Goal: Task Accomplishment & Management: Complete application form

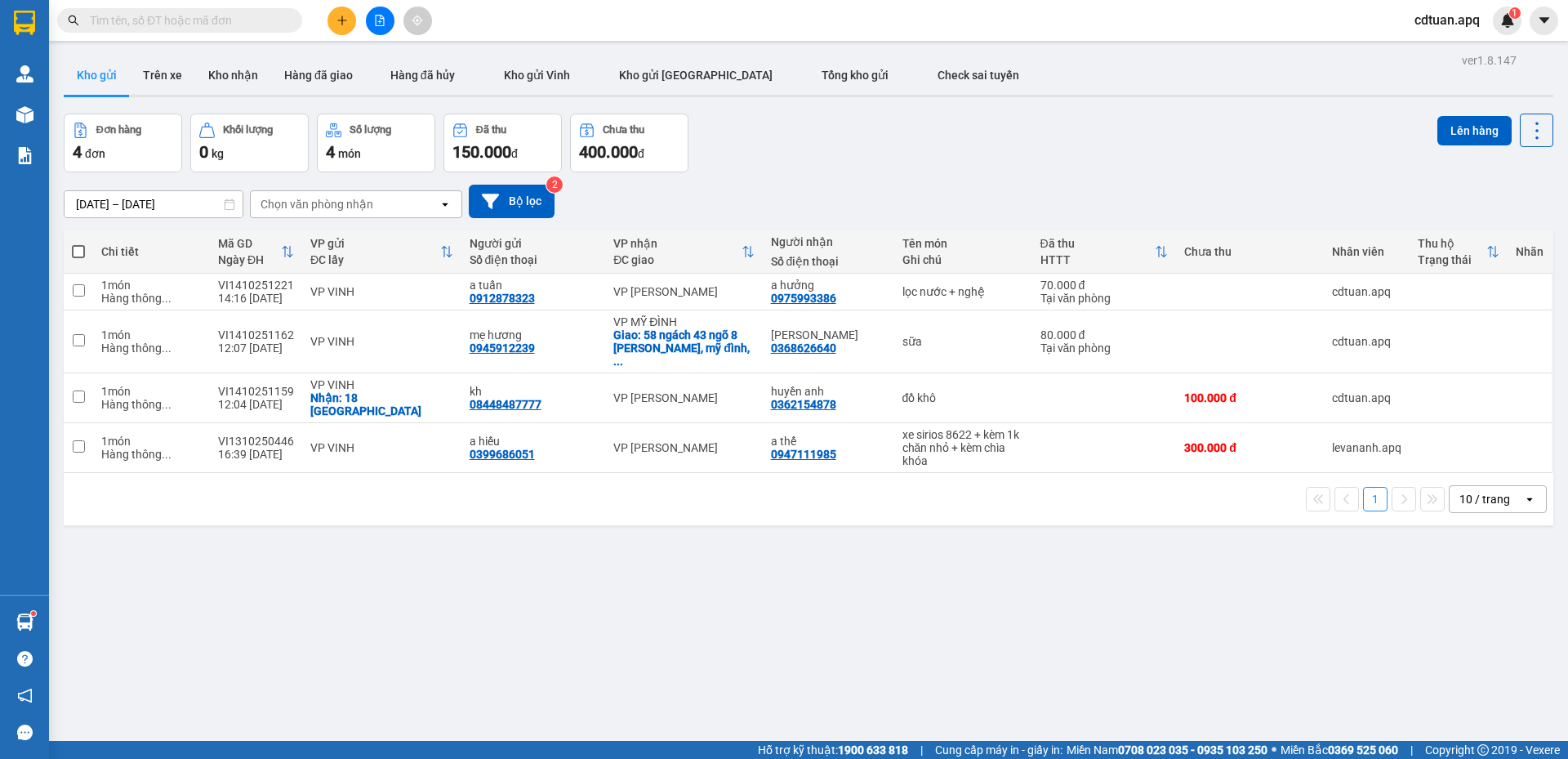
click at [841, 137] on div "Đơn hàng 4 đơn Khối lượng 0 kg Số lượng 4 món Đã thu 150.000 đ Chưa thu 400.000…" at bounding box center [808, 143] width 1489 height 59
click at [1244, 151] on div "Đơn hàng 4 đơn Khối lượng 0 kg Số lượng 4 món Đã thu 150.000 đ Chưa thu 400.000…" at bounding box center [808, 143] width 1489 height 59
click at [1173, 130] on div "Đơn hàng 4 đơn Khối lượng 0 kg Số lượng 4 món Đã thu 150.000 đ Chưa thu 400.000…" at bounding box center [808, 143] width 1489 height 59
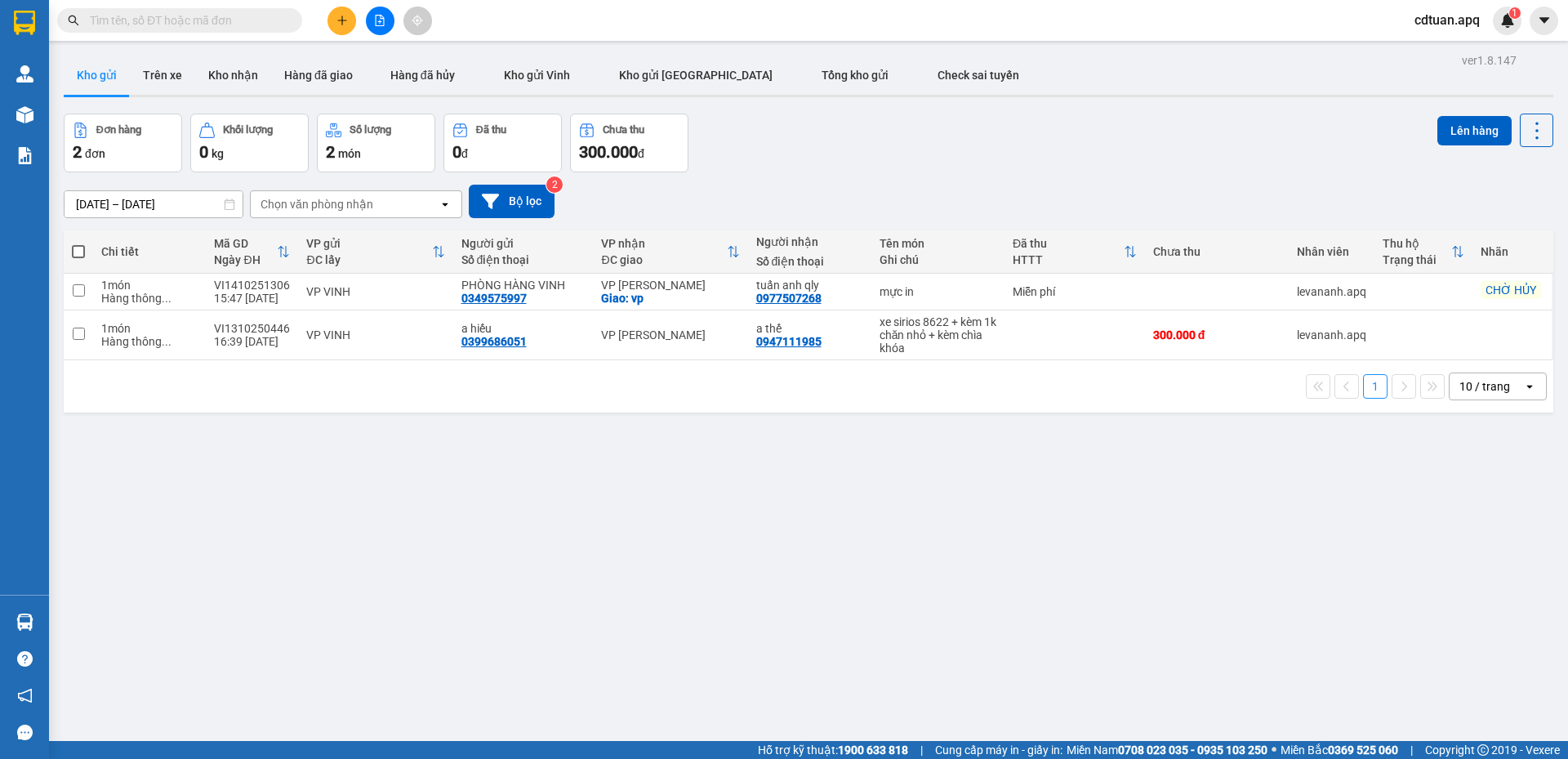
click at [920, 198] on div "[DATE] – [DATE] Press the down arrow key to interact with the calendar and sele…" at bounding box center [808, 201] width 1489 height 33
click at [857, 151] on div "Đơn hàng 2 đơn Khối lượng 0 kg Số lượng 2 món Đã thu 0 đ Chưa thu 300.000 đ Lên…" at bounding box center [808, 143] width 1489 height 59
click at [852, 530] on div "ver 1.8.147 Kho gửi Trên xe Kho nhận Hàng đã giao Hàng đã hủy Kho gửi Vinh Kho …" at bounding box center [808, 428] width 1503 height 759
click at [1227, 473] on div "ver 1.8.147 Kho gửi Trên xe Kho nhận Hàng đã giao Hàng đã hủy Kho gửi Vinh Kho …" at bounding box center [808, 428] width 1503 height 759
click at [971, 156] on div "Đơn hàng 2 đơn Khối lượng 0 kg Số lượng 2 món Đã thu 0 đ Chưa thu 300.000 đ Lên…" at bounding box center [808, 143] width 1489 height 59
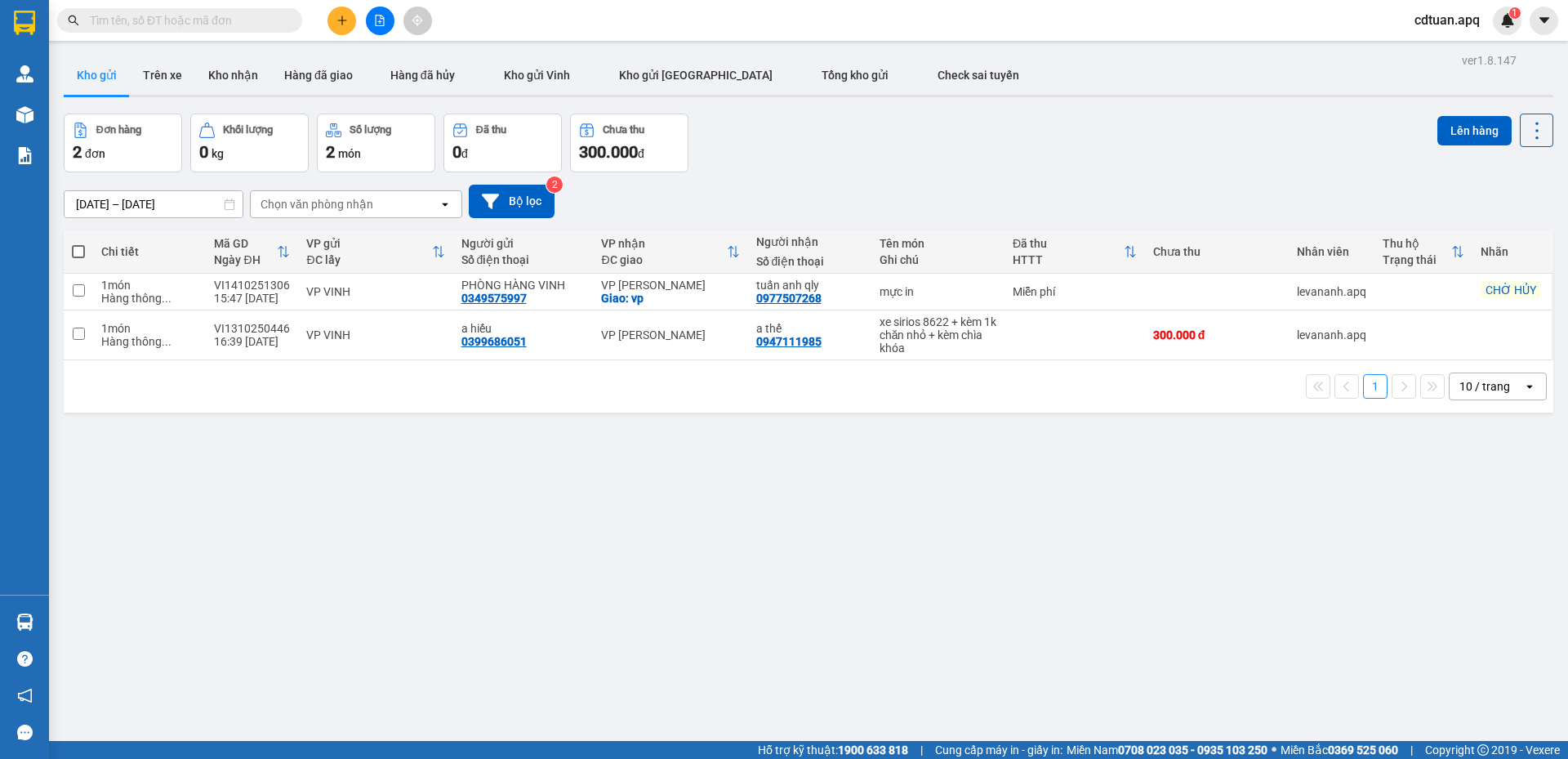
click at [971, 156] on div "Đơn hàng 2 đơn Khối lượng 0 kg Số lượng 2 món Đã thu 0 đ Chưa thu 300.000 đ Lên…" at bounding box center [808, 143] width 1489 height 59
click at [848, 116] on div "Đơn hàng 2 đơn Khối lượng 0 kg Số lượng 2 món Đã thu 0 đ Chưa thu 300.000 đ Lên…" at bounding box center [808, 143] width 1489 height 59
click at [891, 184] on div "12/10/2025 – 14/10/2025 Press the down arrow key to interact with the calendar …" at bounding box center [808, 201] width 1489 height 33
click at [893, 178] on div "12/10/2025 – 14/10/2025 Press the down arrow key to interact with the calendar …" at bounding box center [808, 201] width 1489 height 58
click at [240, 18] on input "text" at bounding box center [186, 20] width 193 height 18
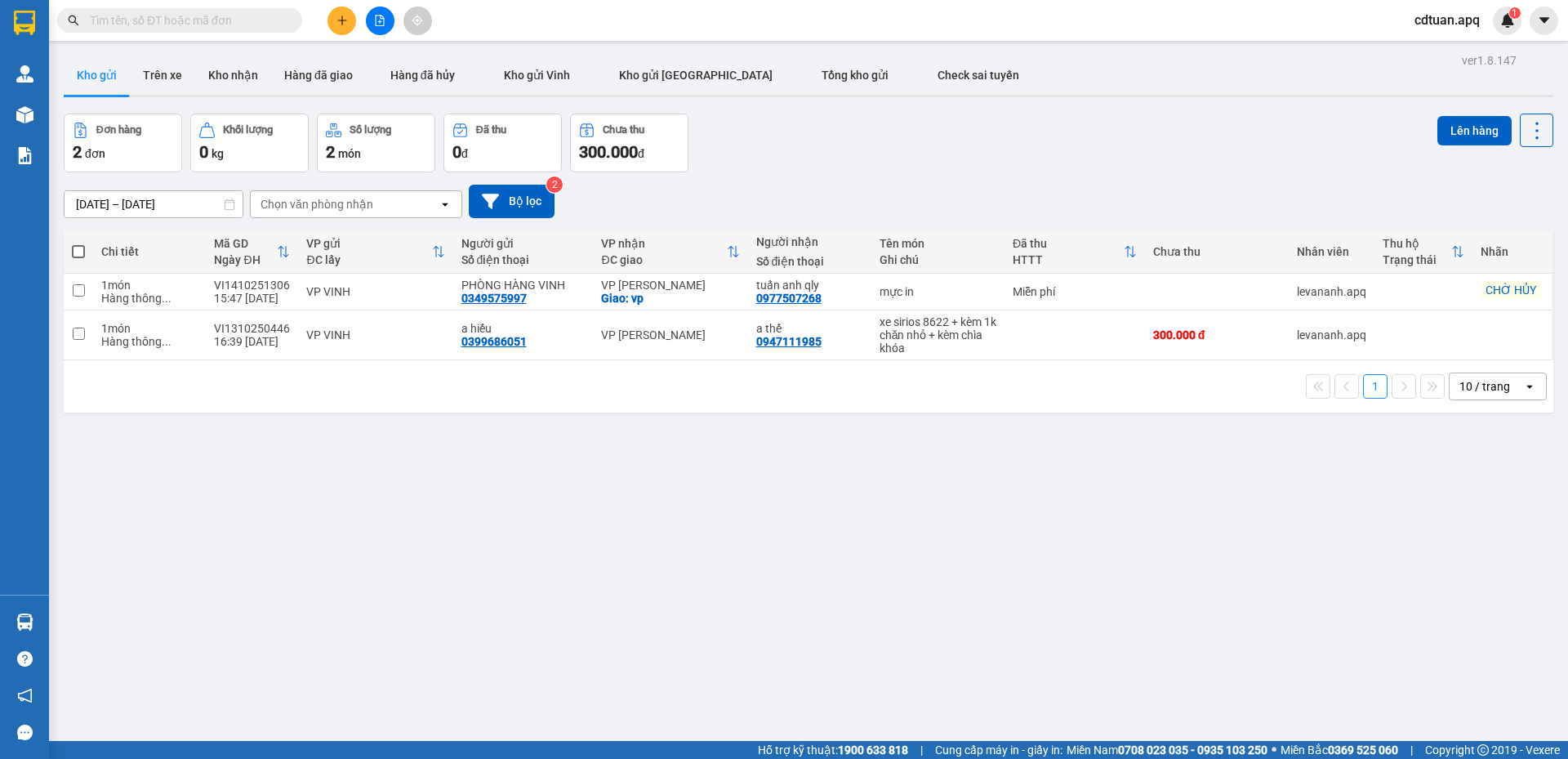
click at [220, 19] on input "text" at bounding box center [186, 20] width 193 height 18
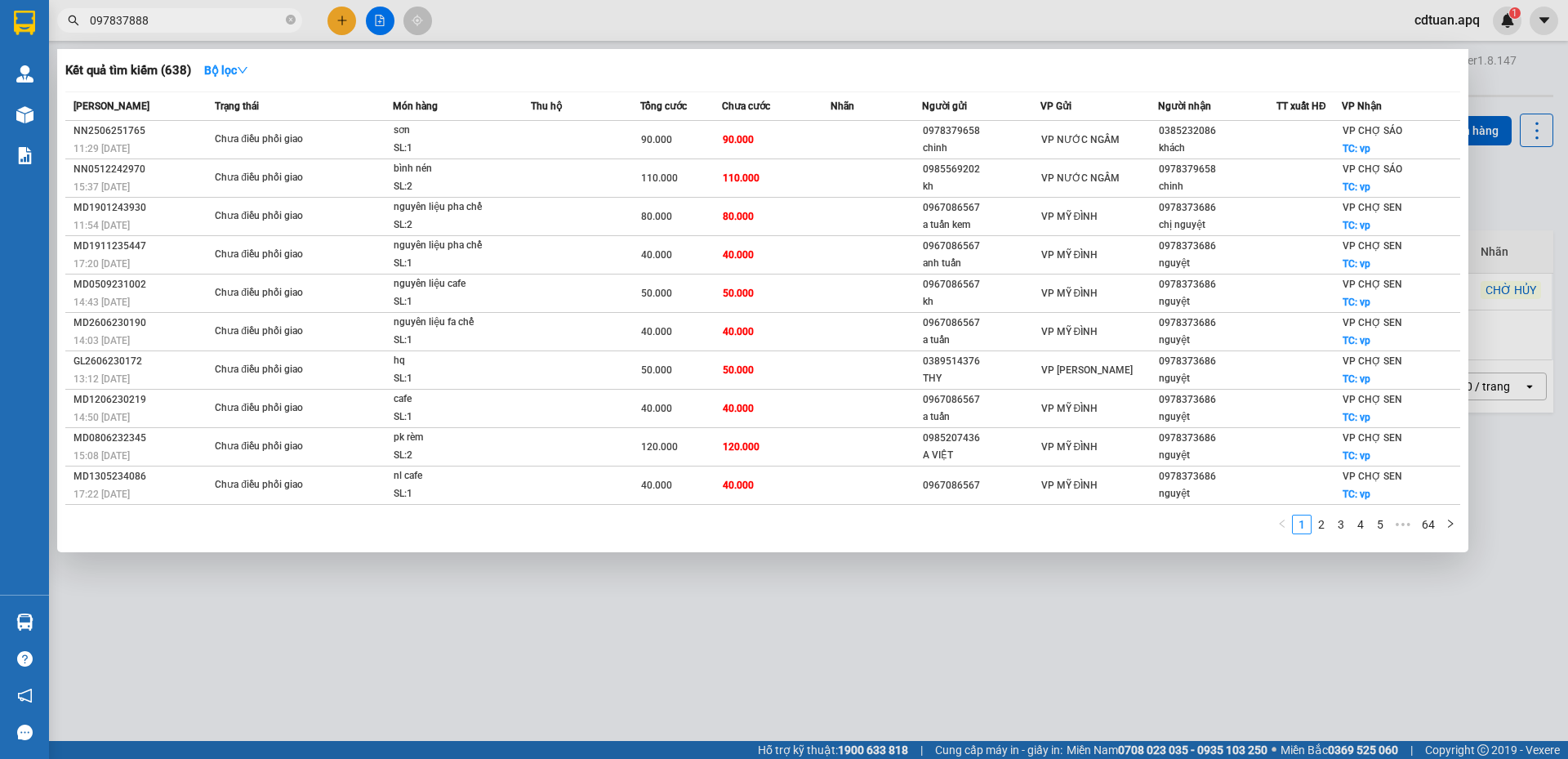
type input "0978378888"
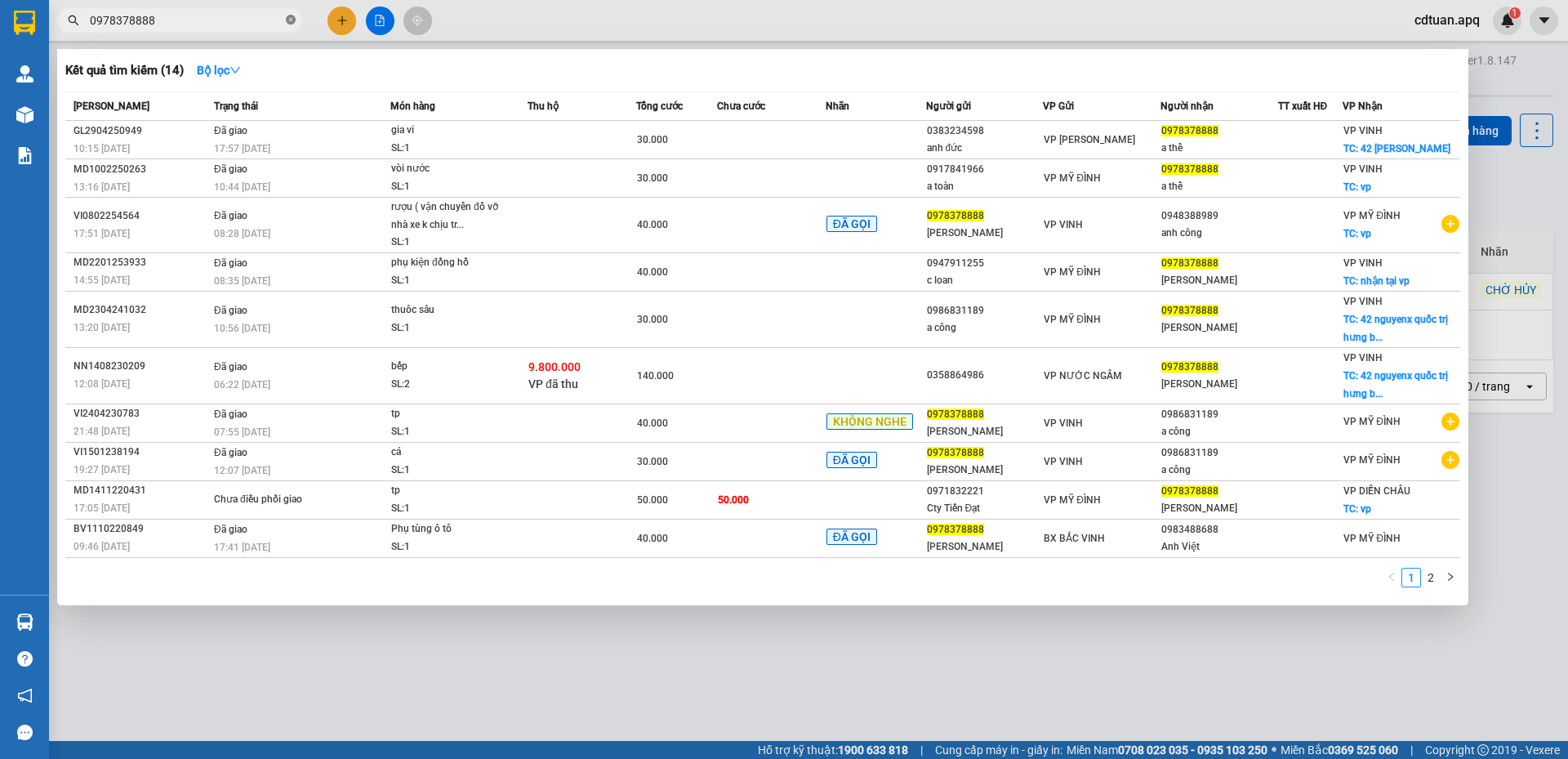
click at [290, 22] on icon "close-circle" at bounding box center [290, 20] width 10 height 10
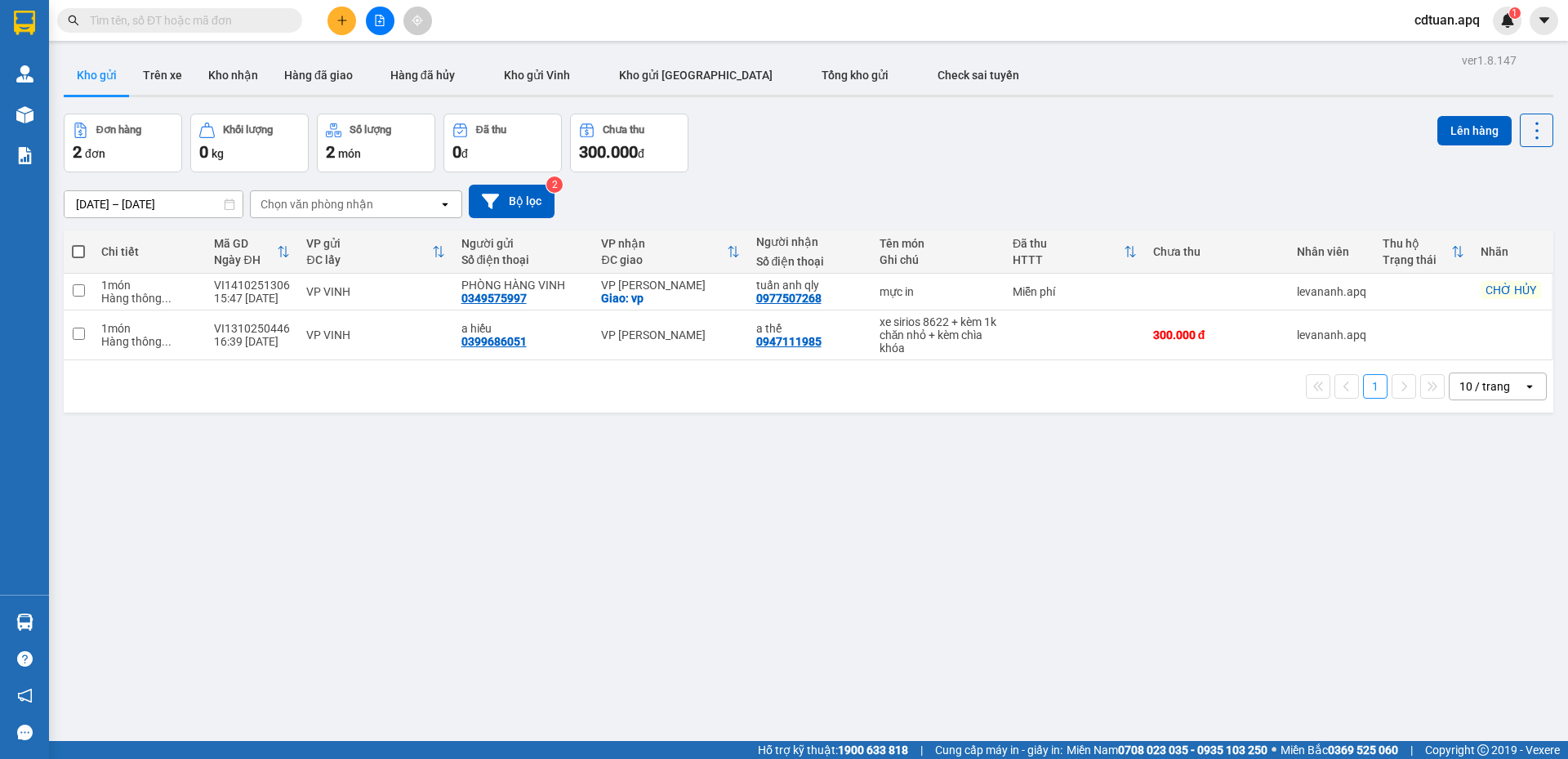
click at [265, 25] on input "text" at bounding box center [186, 20] width 193 height 18
click at [240, 26] on input "text" at bounding box center [186, 20] width 193 height 18
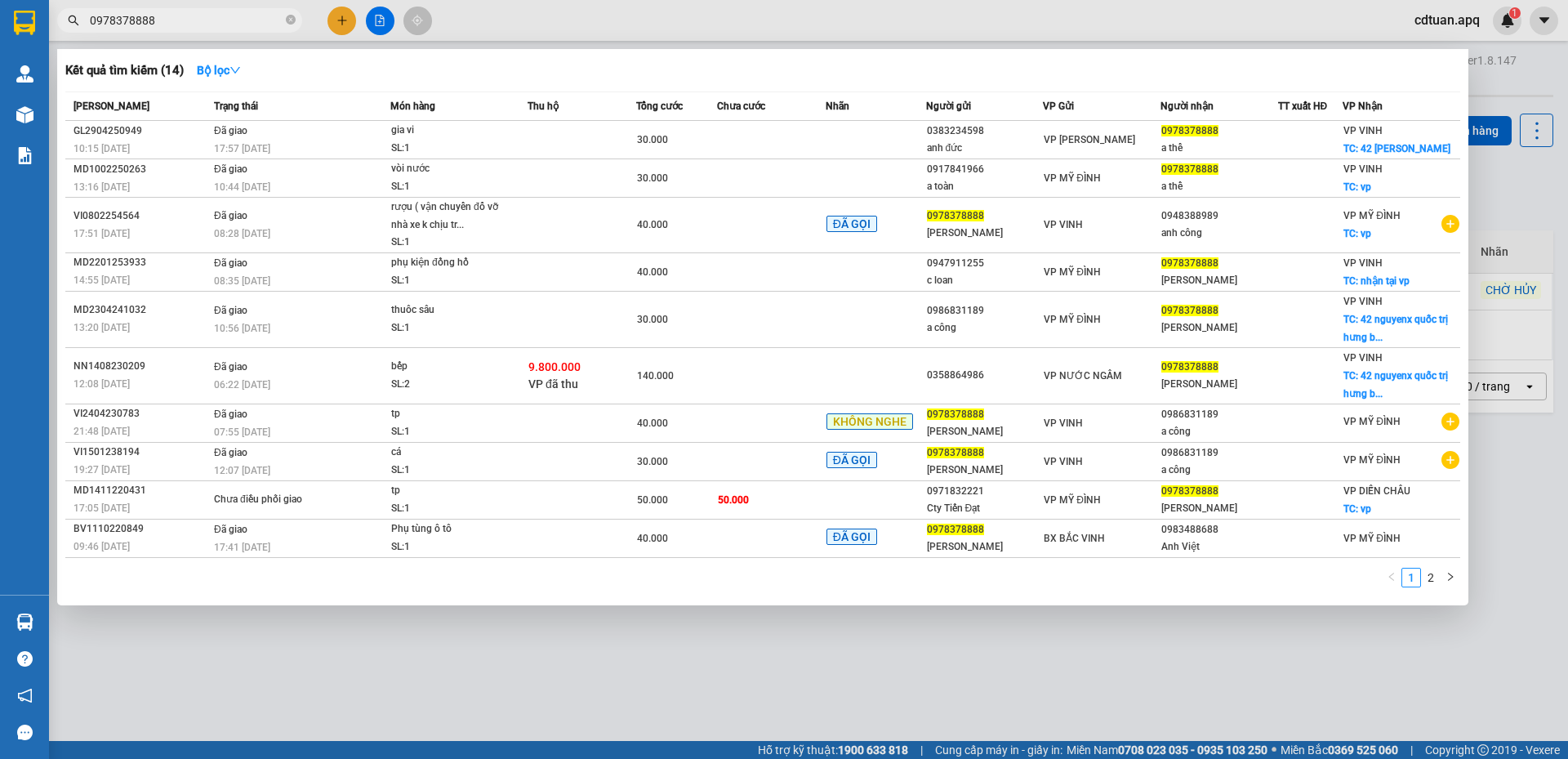
click at [117, 20] on input "0978378888" at bounding box center [186, 20] width 193 height 18
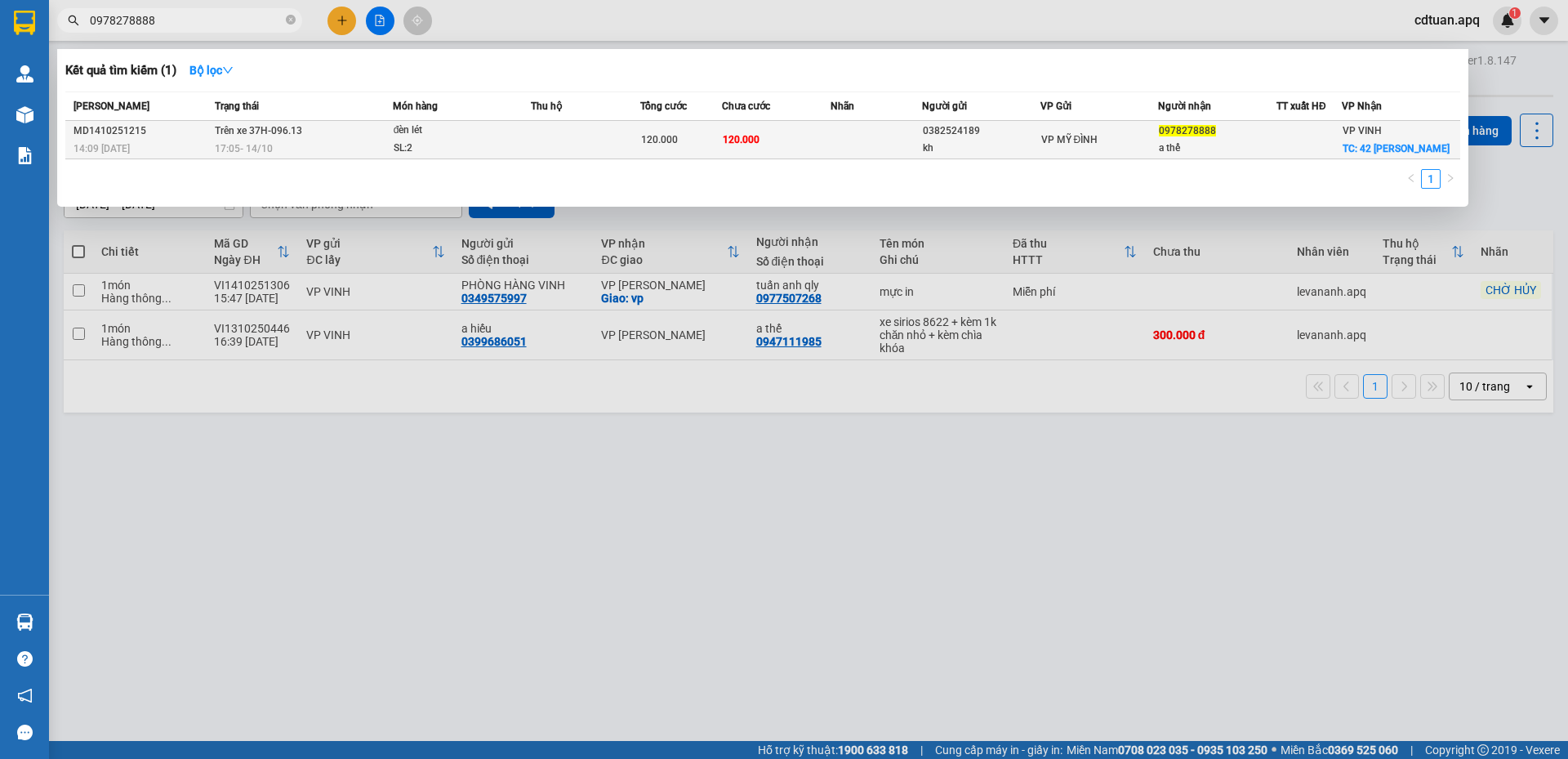
type input "0978278888"
click at [327, 137] on td "Trên xe 37H-096.13 17:05 - 14/10" at bounding box center [302, 139] width 182 height 38
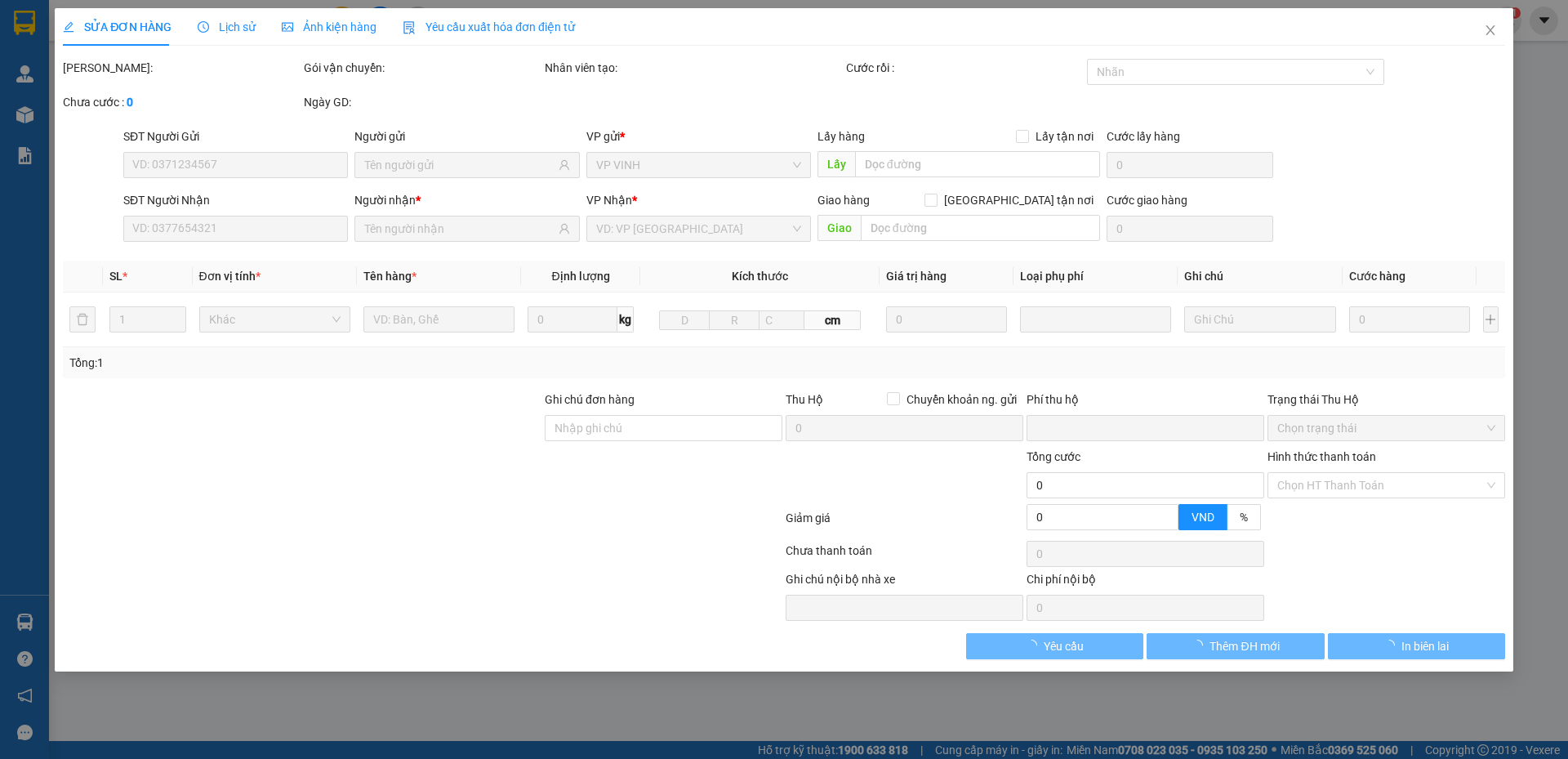
type input "0382524189"
type input "kh"
type input "0978278888"
type input "a thế"
checkbox input "true"
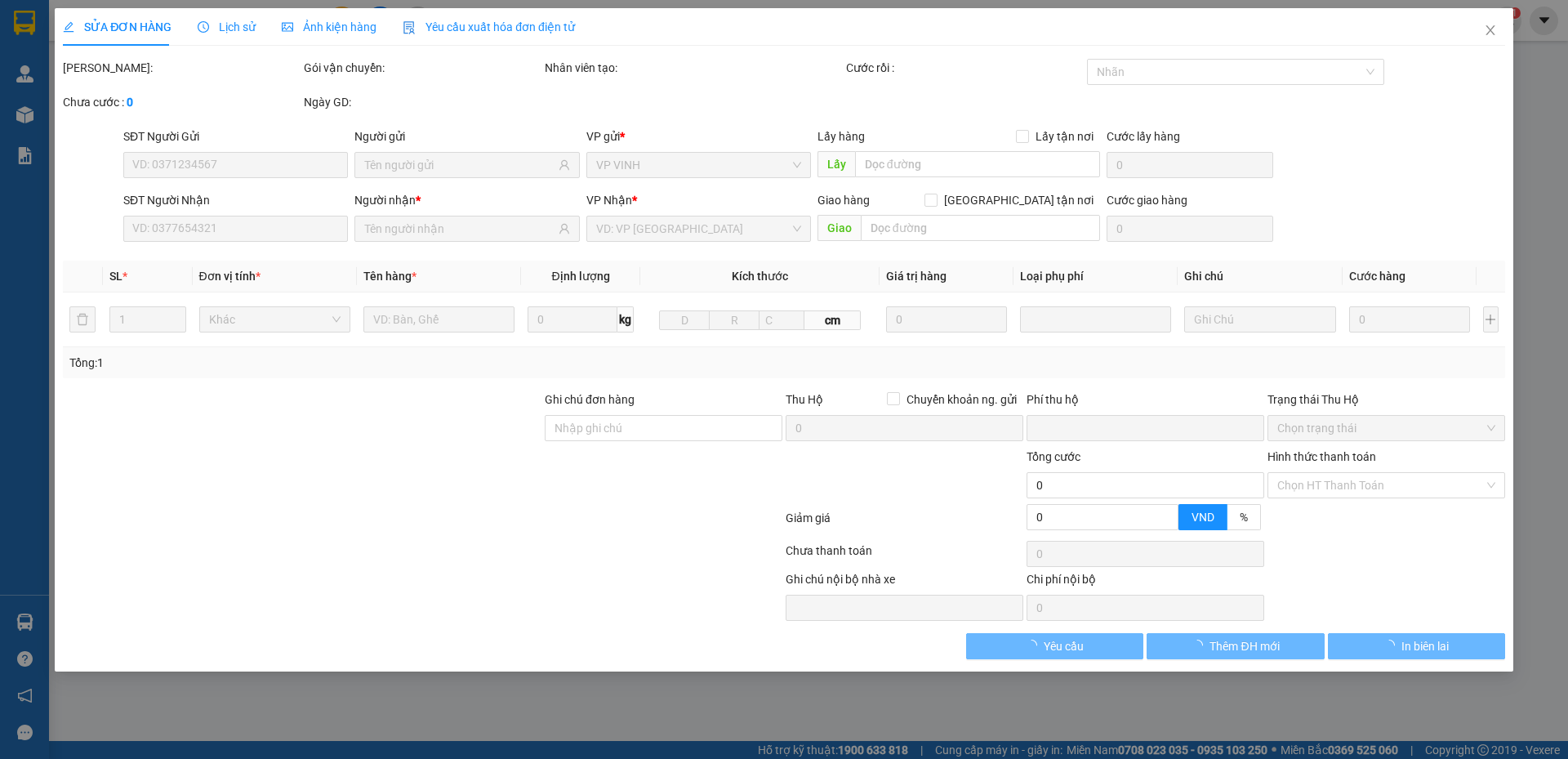
type input "42 nguyen quốc trị"
type input "0"
type input "120.000"
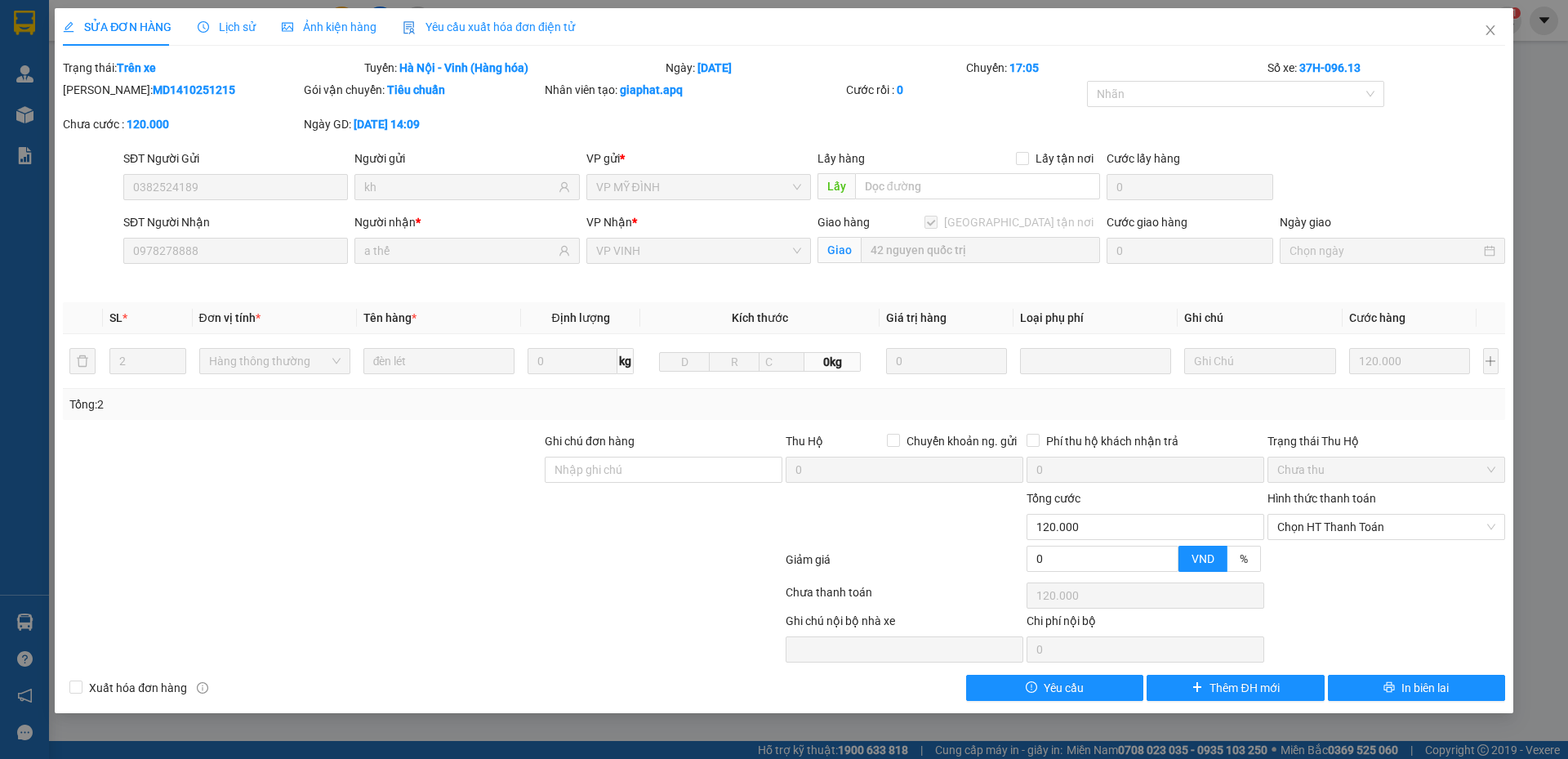
click at [236, 29] on span "Lịch sử" at bounding box center [227, 26] width 58 height 13
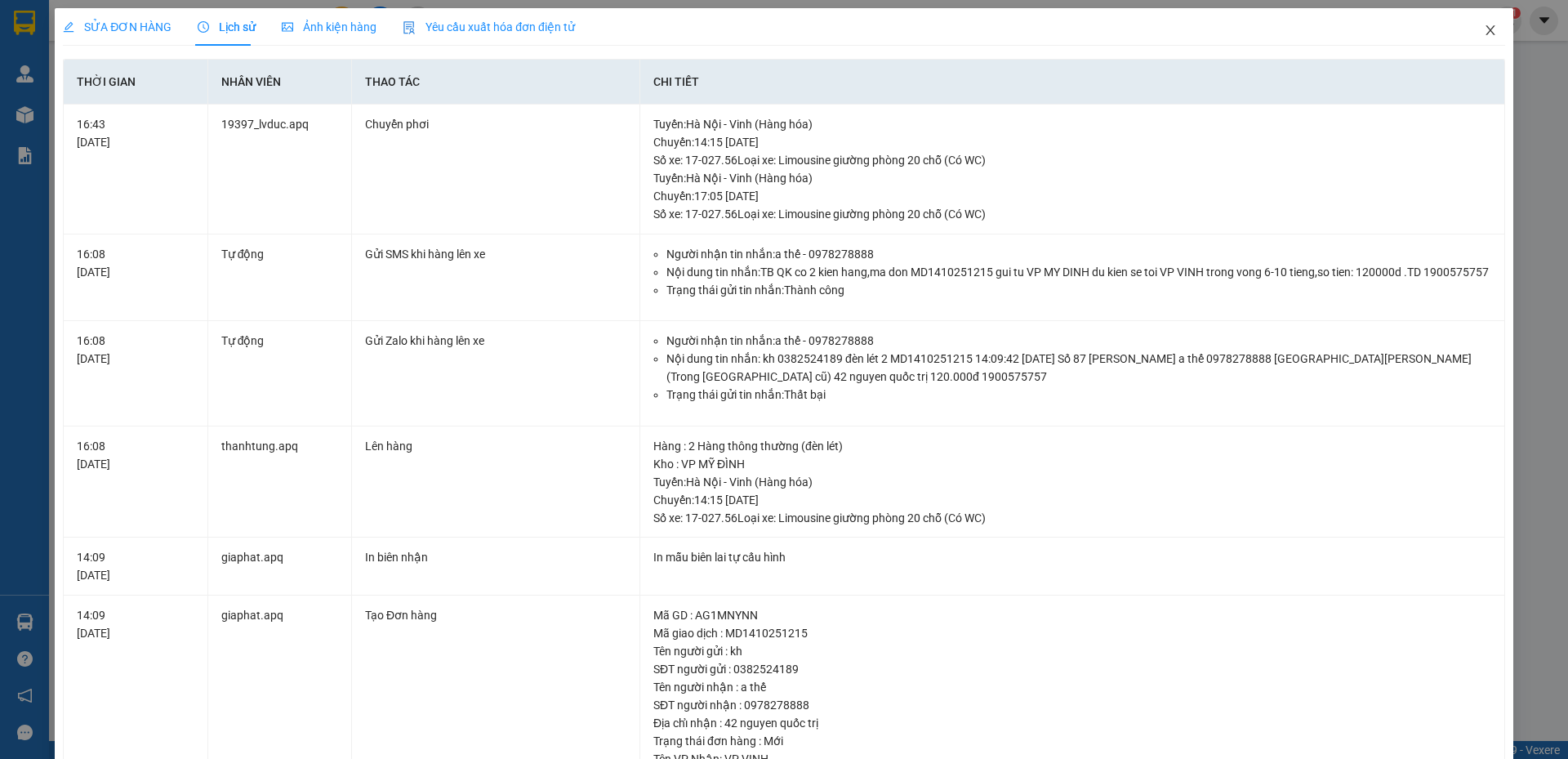
click at [1481, 37] on span "Close" at bounding box center [1490, 31] width 46 height 46
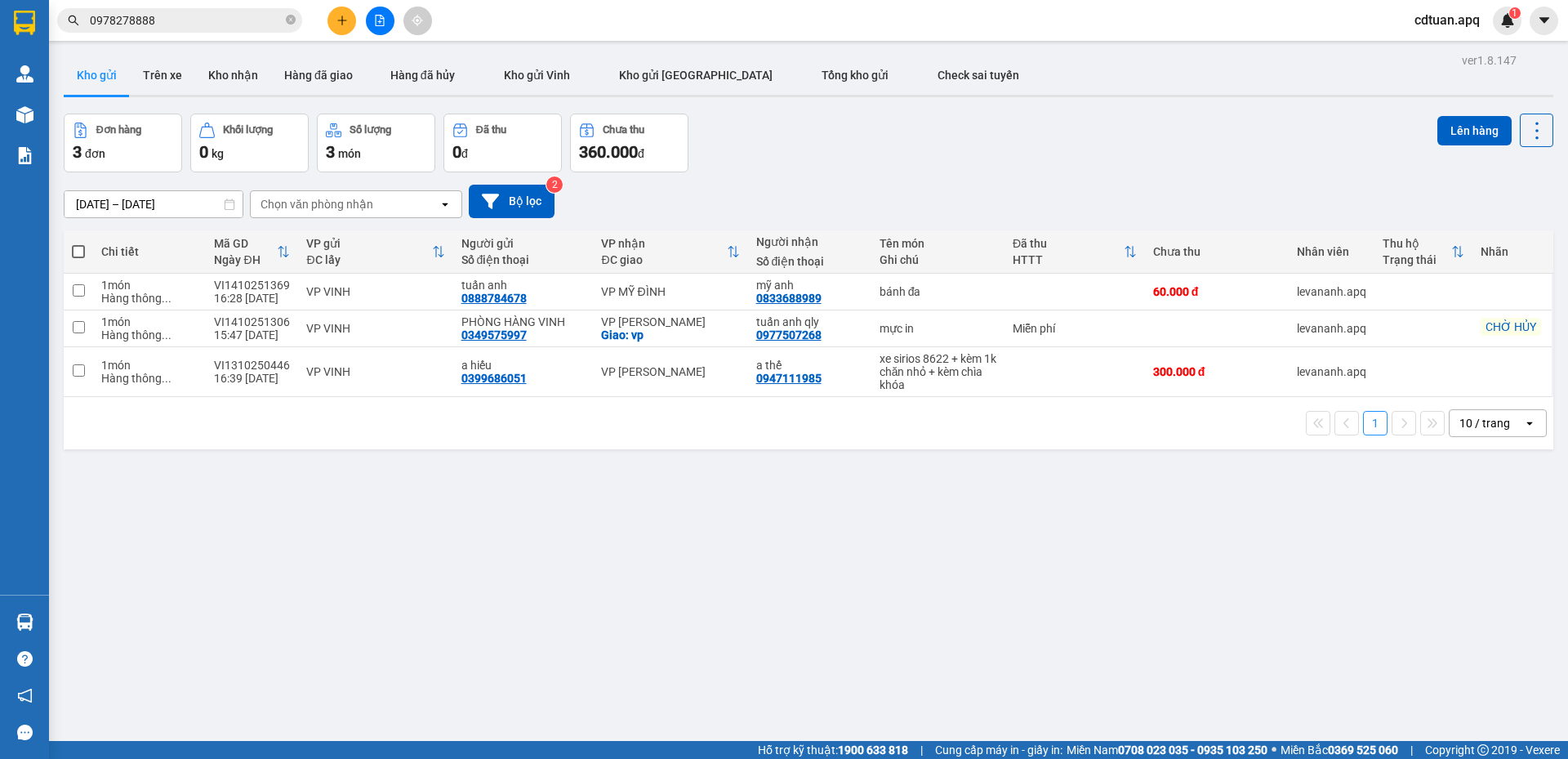
click at [184, 24] on input "0978278888" at bounding box center [186, 20] width 193 height 18
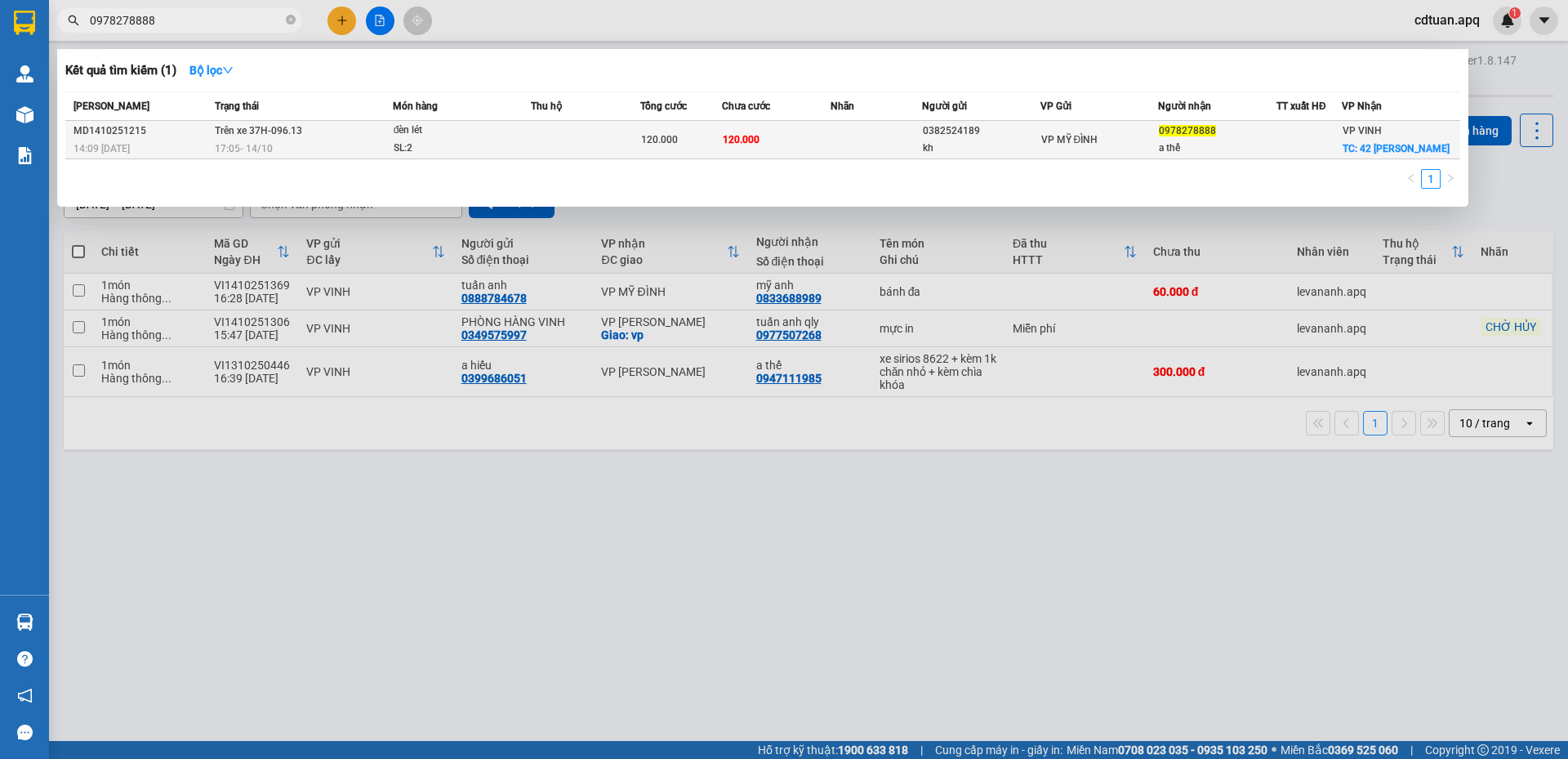
click at [472, 144] on div "SL: 2" at bounding box center [454, 148] width 122 height 18
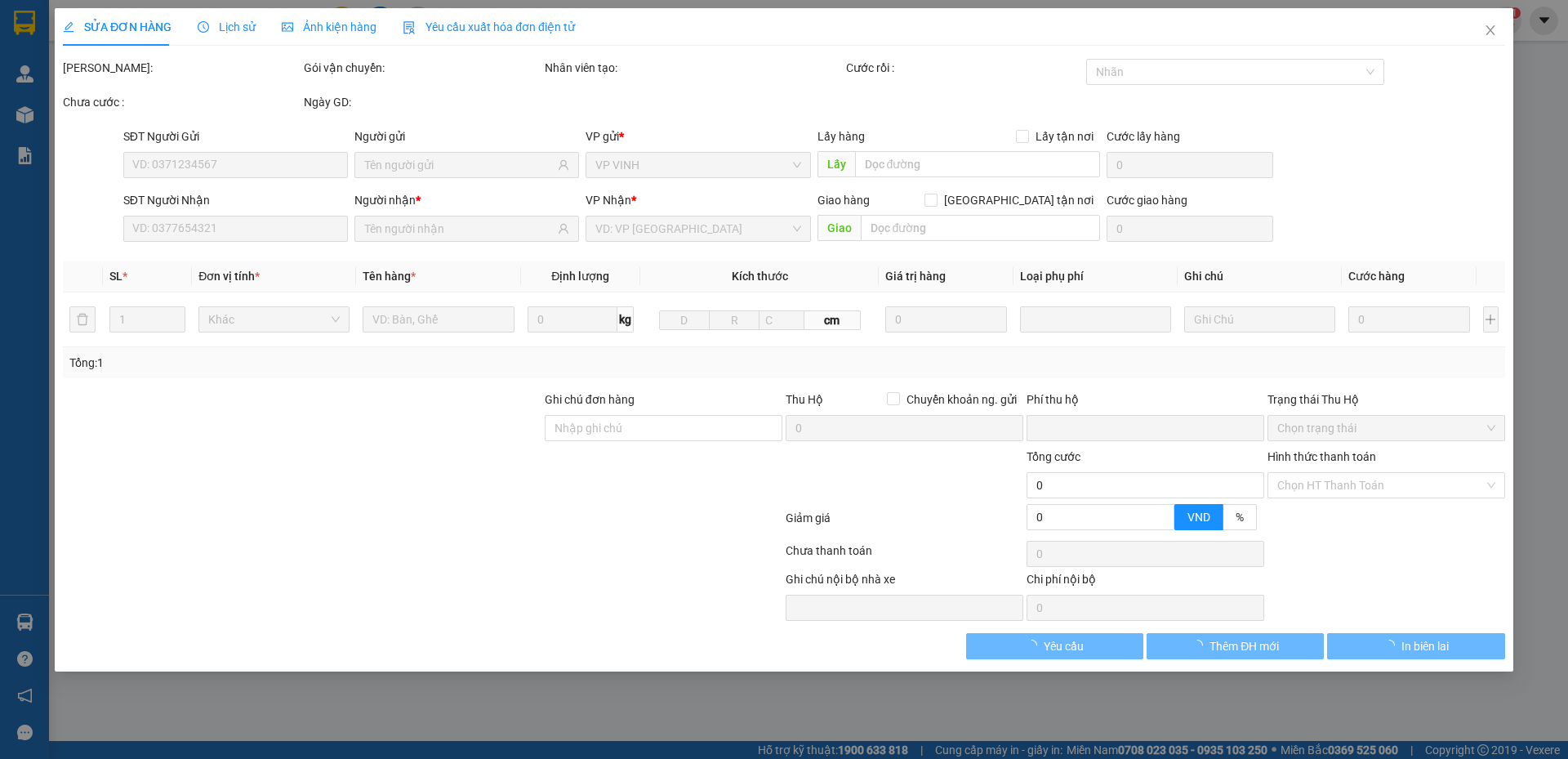
type input "0382524189"
type input "kh"
type input "0978278888"
type input "a thế"
checkbox input "true"
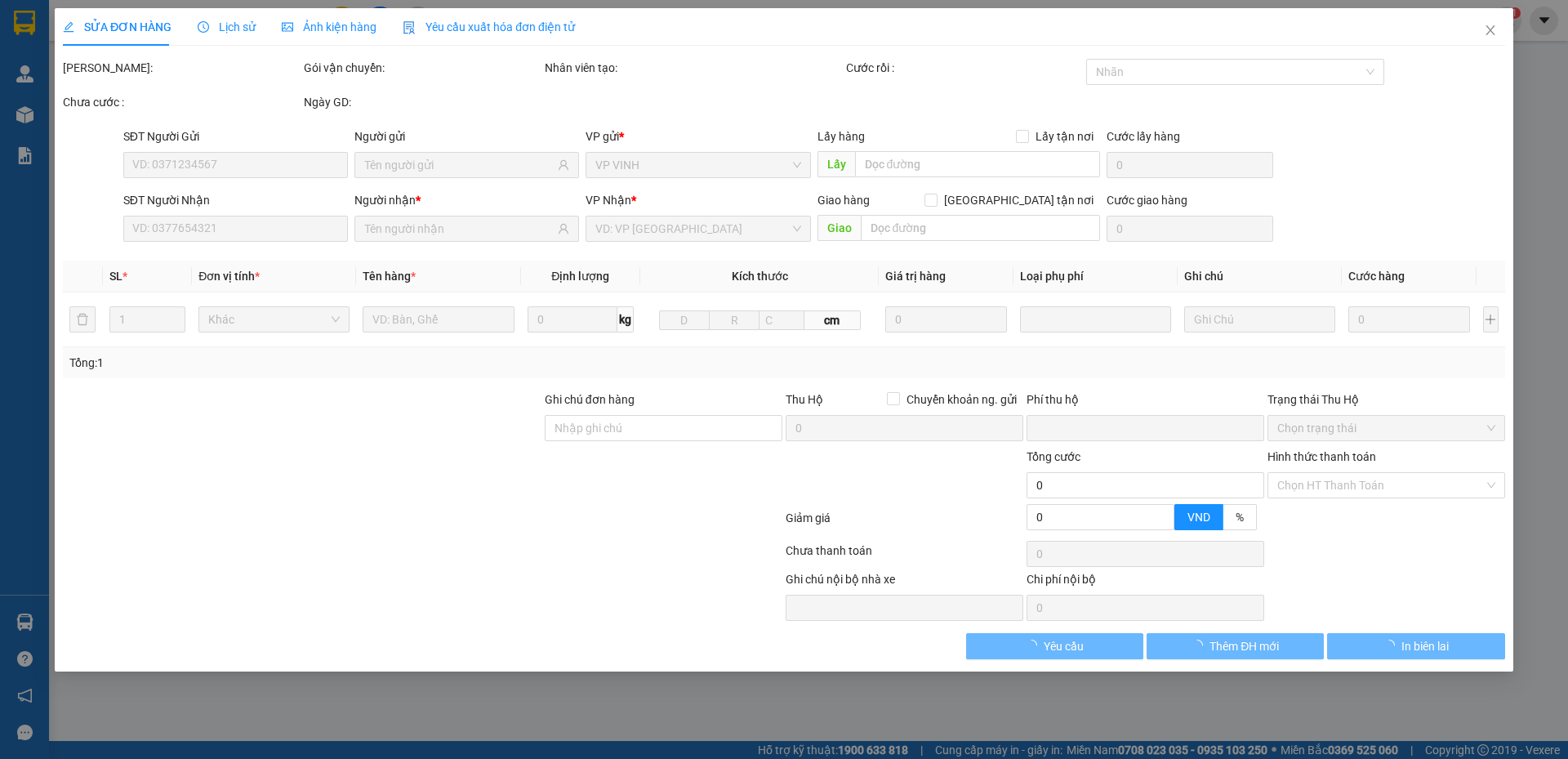
type input "42 nguyen quốc trị"
type input "0"
type input "120.000"
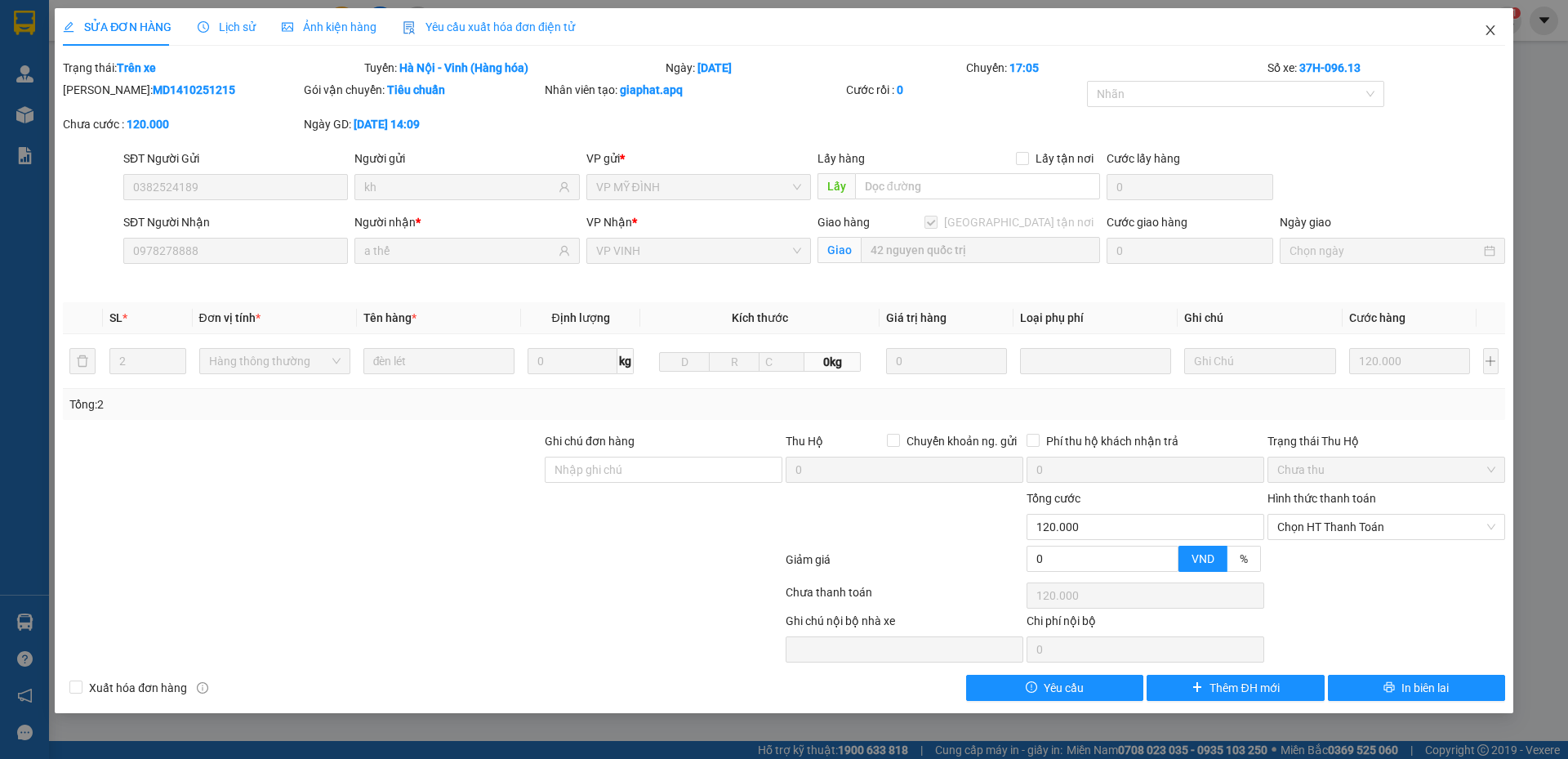
click at [1490, 32] on icon "close" at bounding box center [1490, 30] width 13 height 13
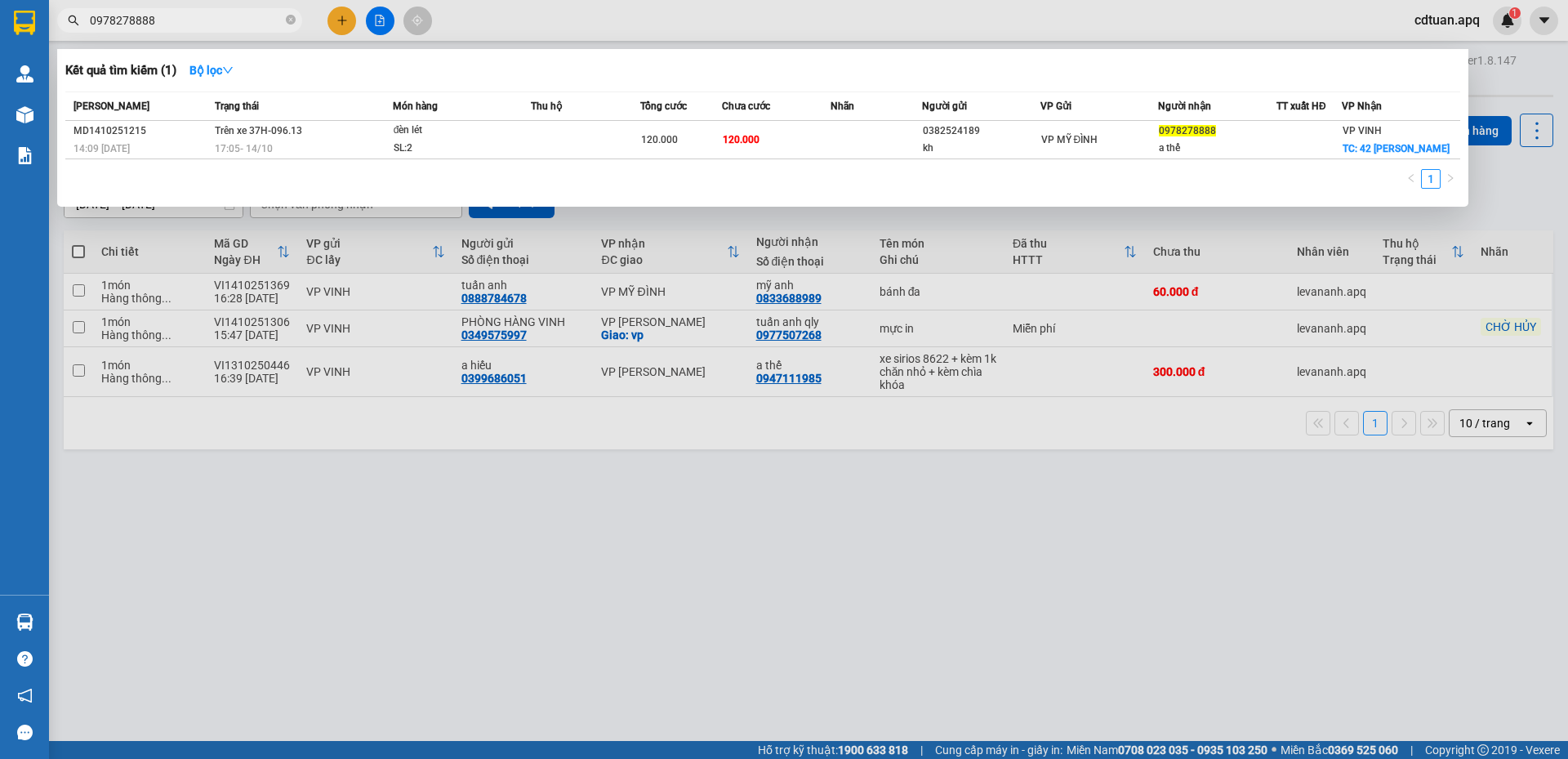
click at [221, 12] on input "0978278888" at bounding box center [186, 20] width 193 height 18
click at [1443, 22] on div at bounding box center [784, 379] width 1568 height 759
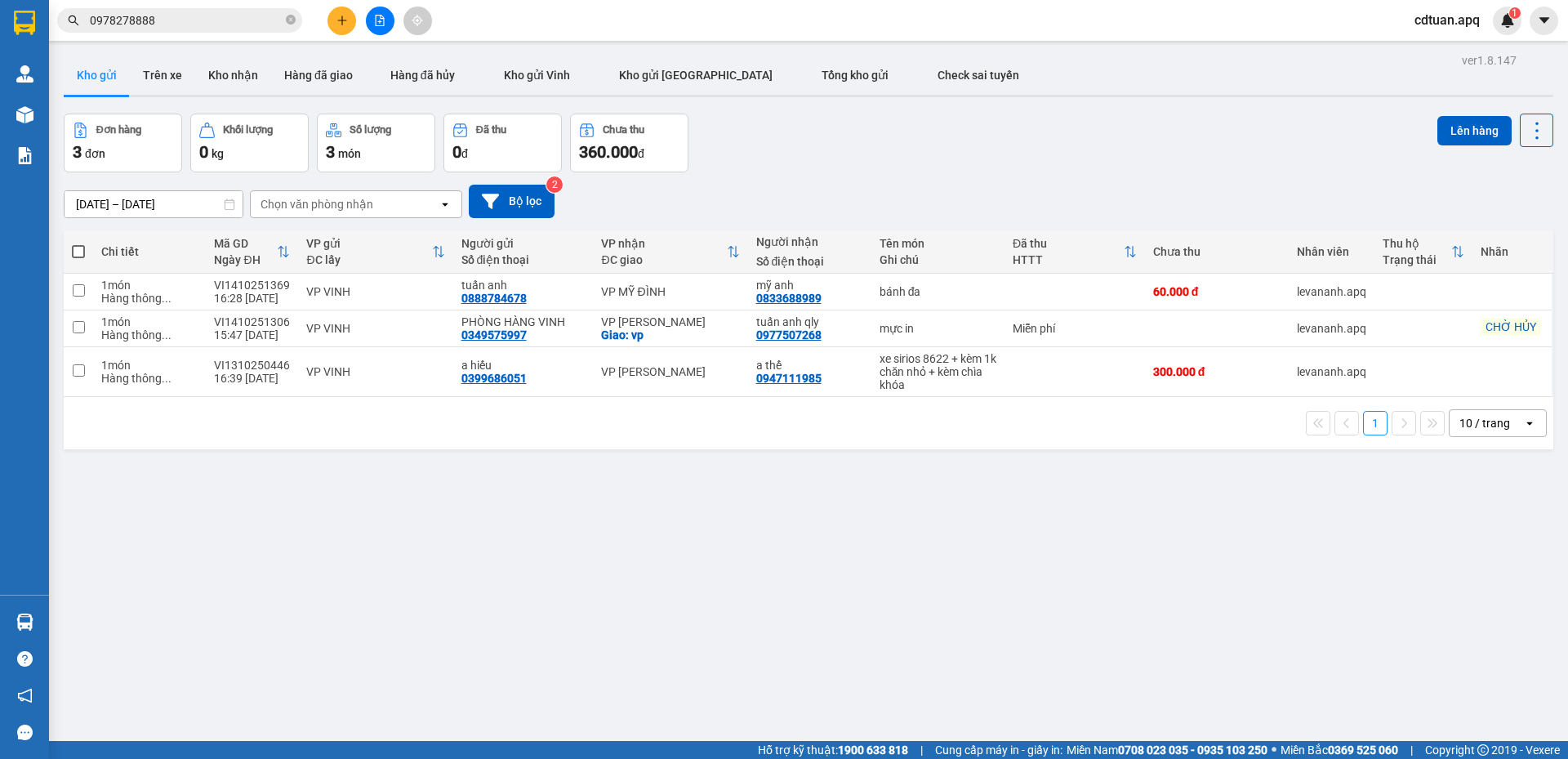
click at [1442, 20] on span "cdtuan.apq" at bounding box center [1447, 20] width 92 height 20
click at [1441, 48] on span "Đăng xuất" at bounding box center [1460, 50] width 69 height 18
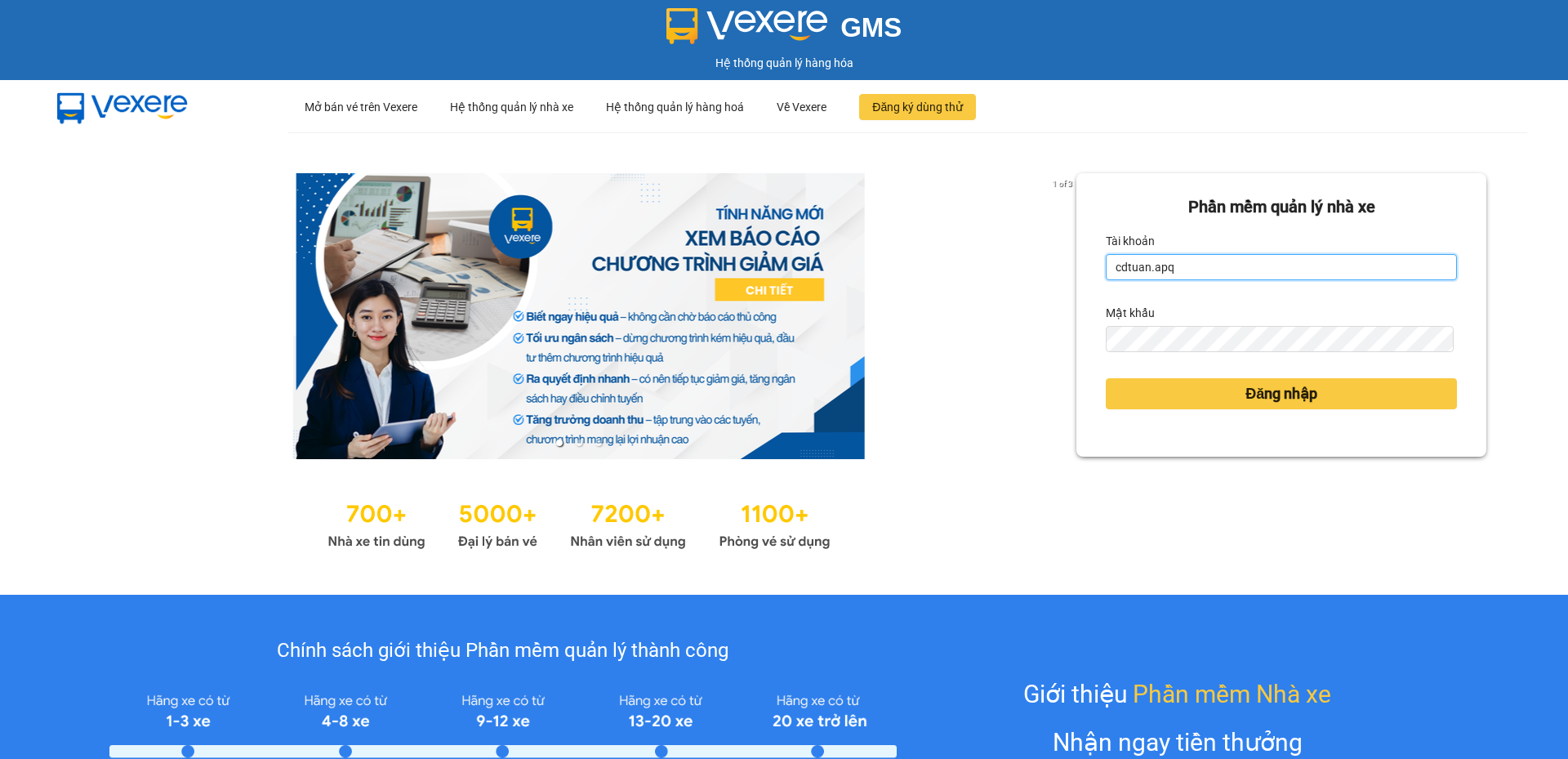
drag, startPoint x: 1170, startPoint y: 271, endPoint x: 1090, endPoint y: 281, distance: 80.6
click at [1090, 281] on div "Phần mềm quản lý nhà xe Tài khoản cdtuan.apq Mật khẩu Đăng nhập" at bounding box center [1281, 315] width 410 height 284
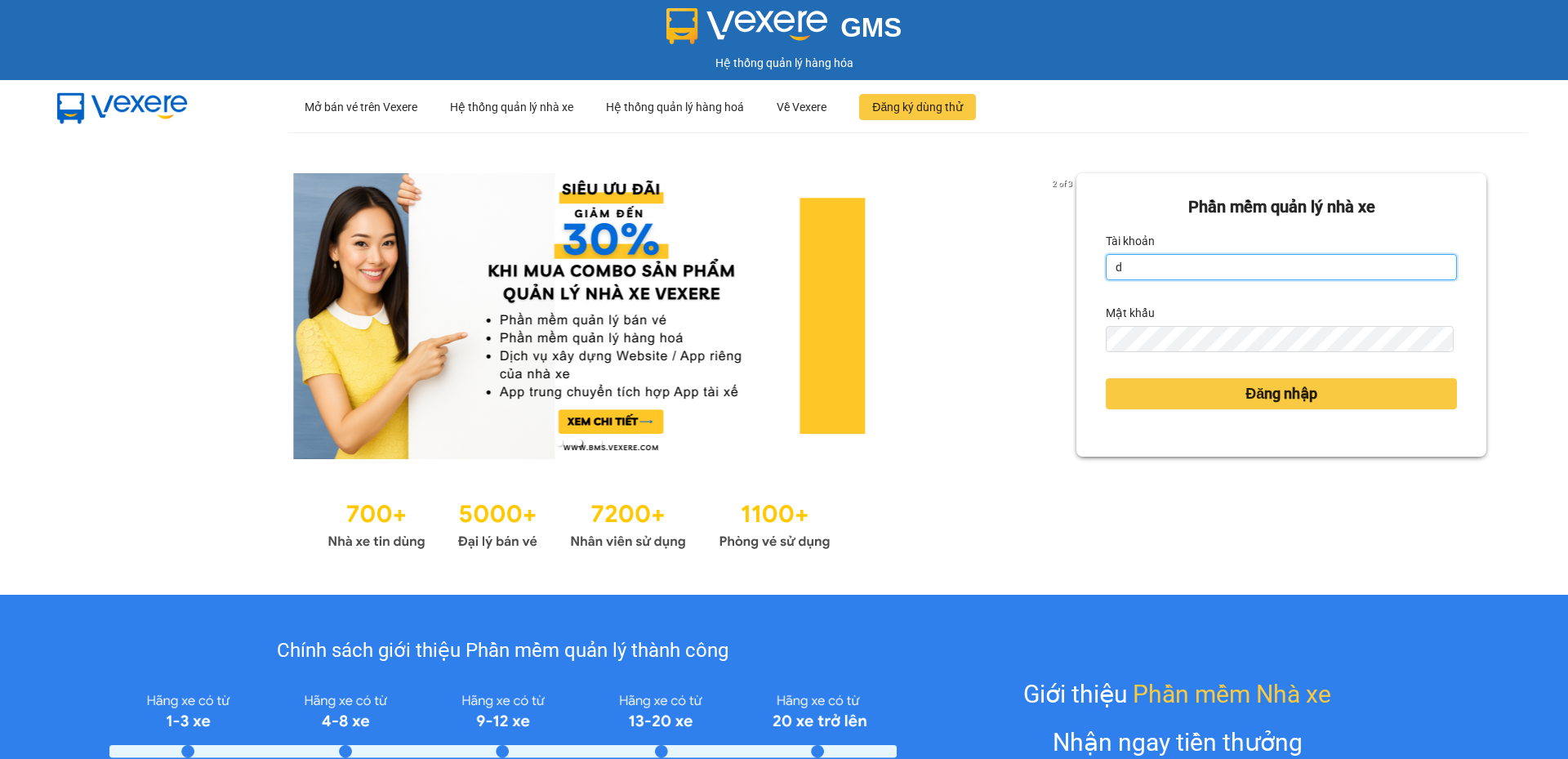
type input "duongthuhuong.apq"
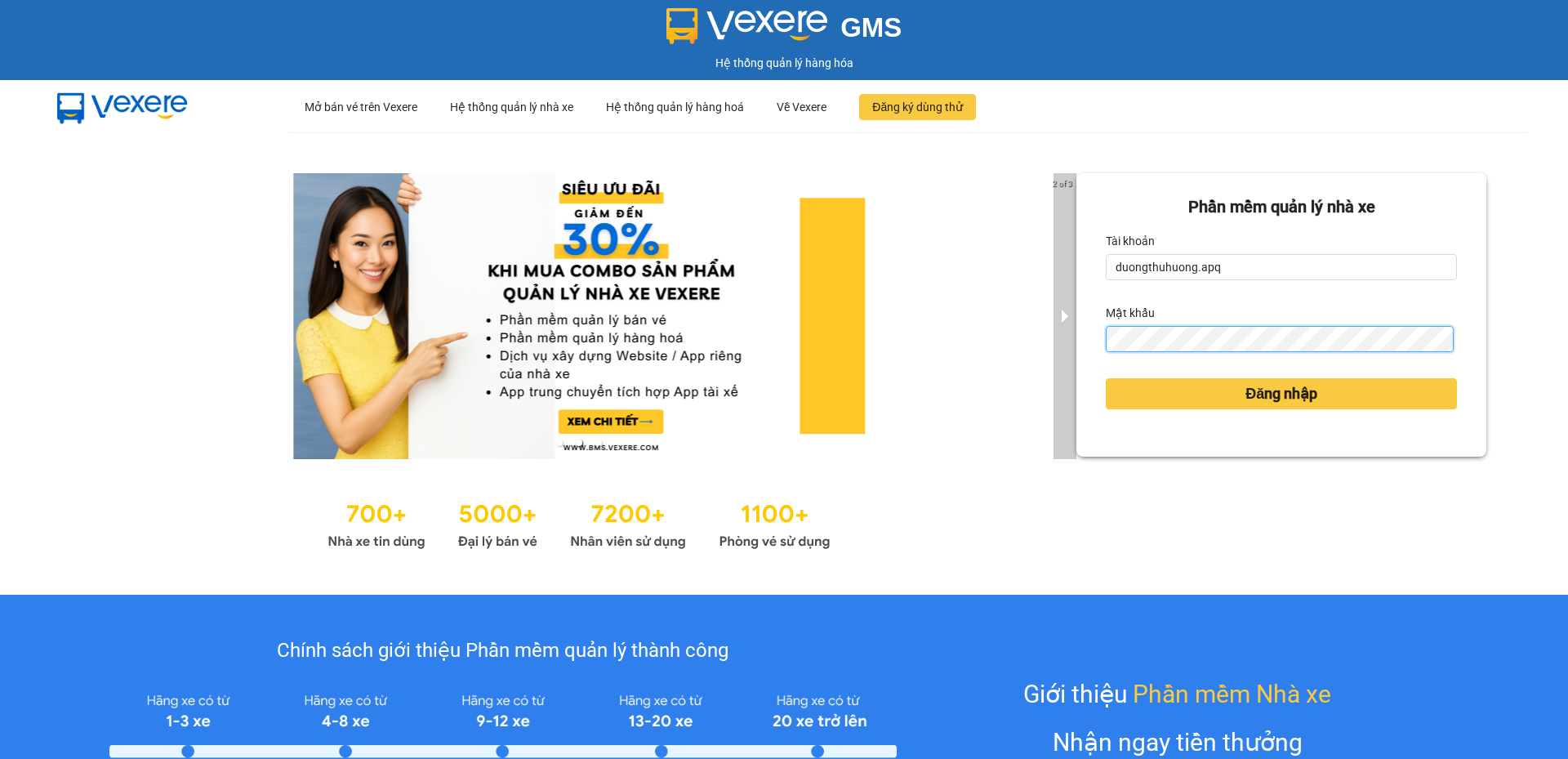
click at [1051, 345] on div "2 of 3 Phần mềm quản lý nhà xe Tài khoản duongthuhuong.apq Mật khẩu Đăng nhập" at bounding box center [784, 364] width 1568 height 462
click at [1106, 378] on button "Đăng nhập" at bounding box center [1281, 394] width 351 height 31
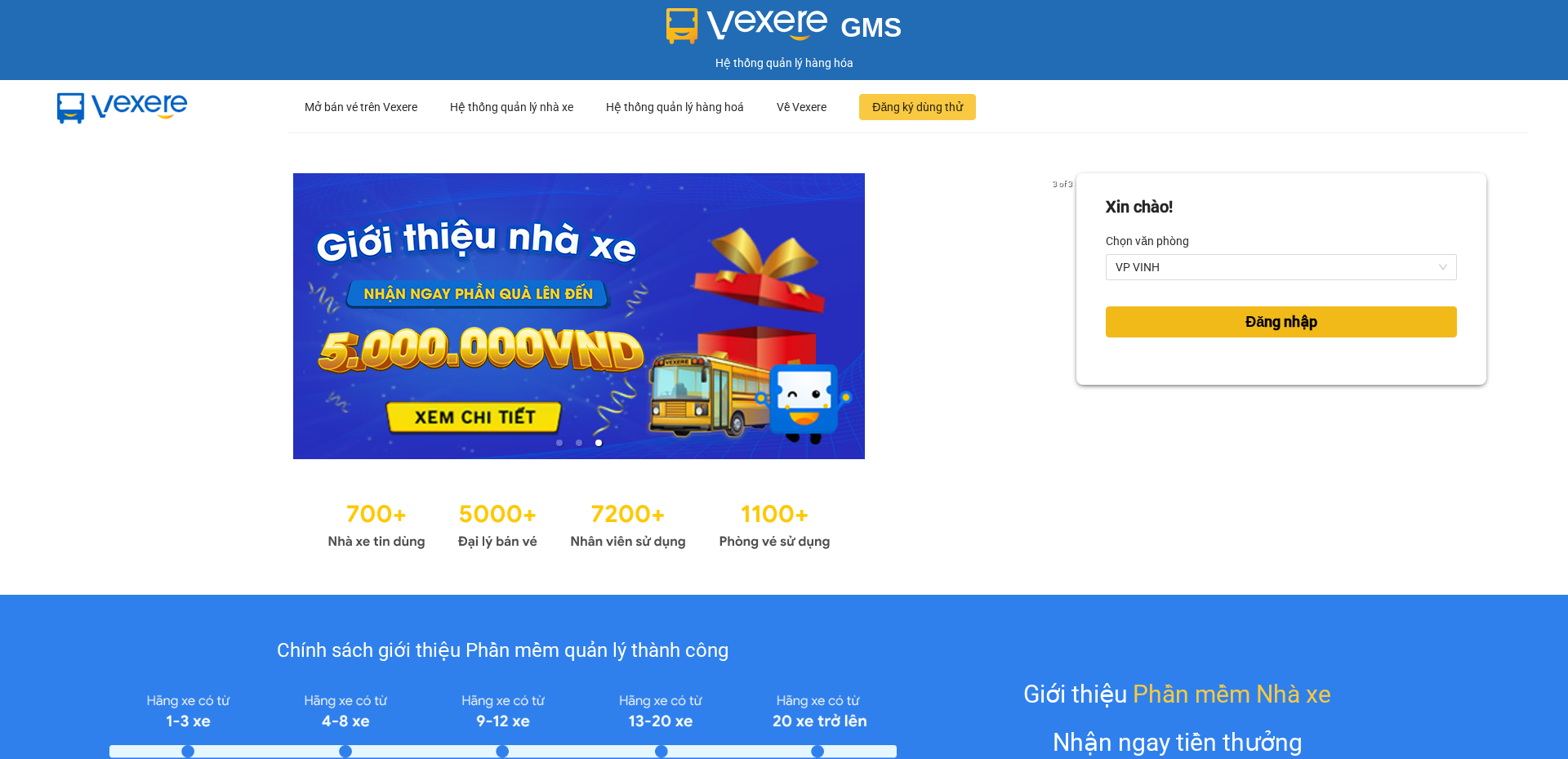
click at [1248, 320] on span "Đăng nhập" at bounding box center [1281, 321] width 72 height 23
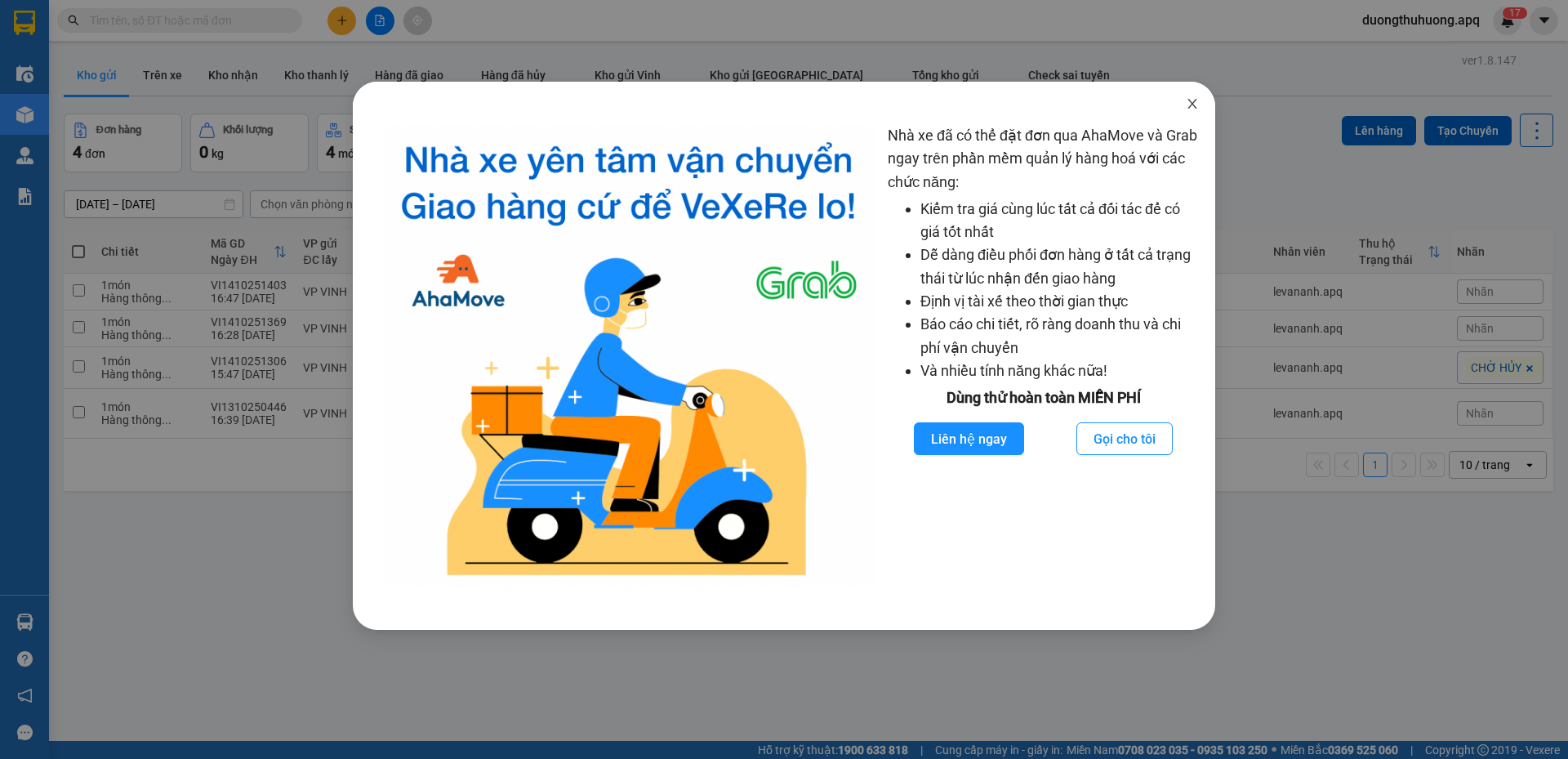
click at [1185, 102] on span "Close" at bounding box center [1193, 105] width 46 height 46
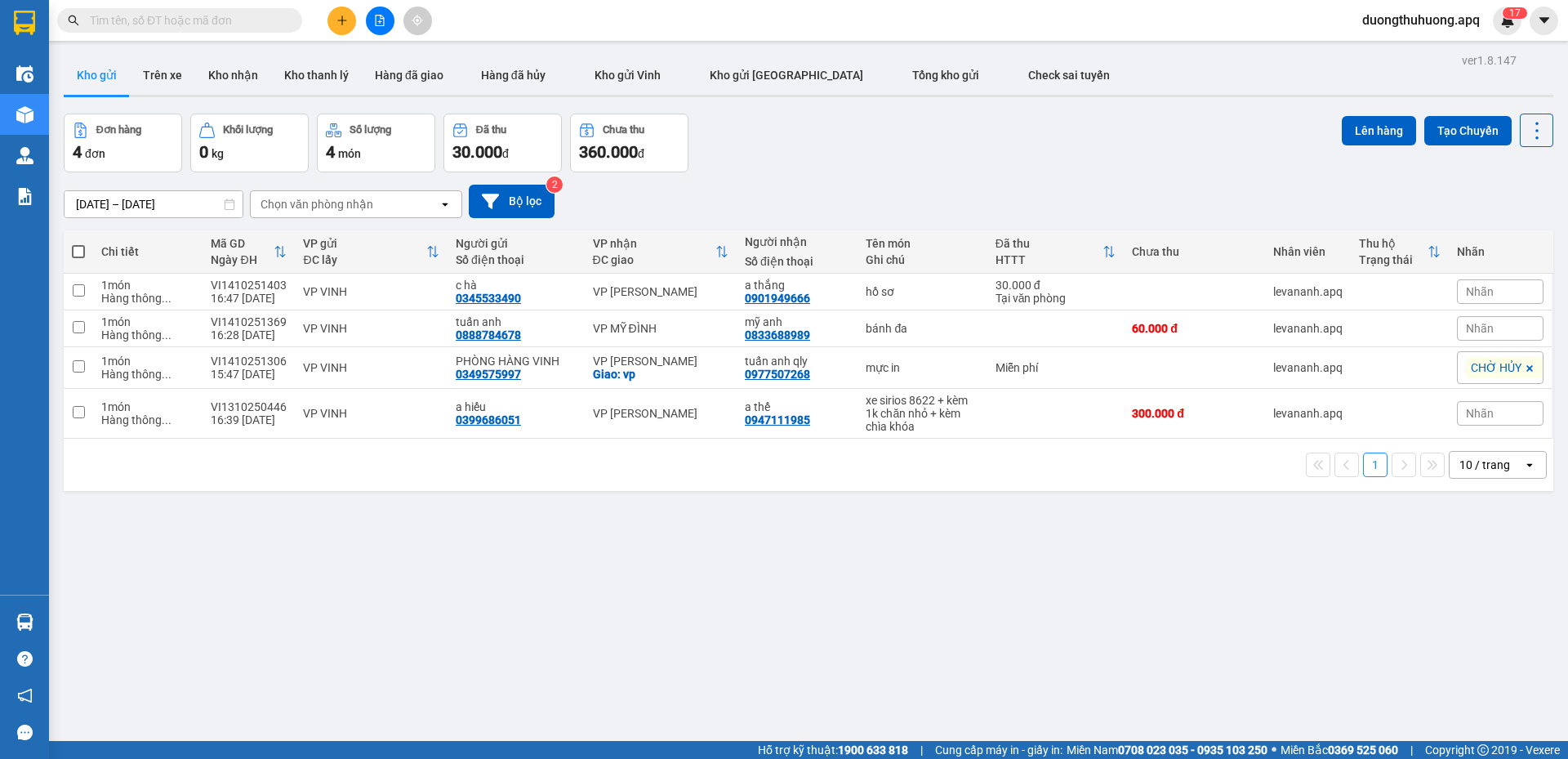
click at [251, 24] on input "text" at bounding box center [186, 20] width 193 height 18
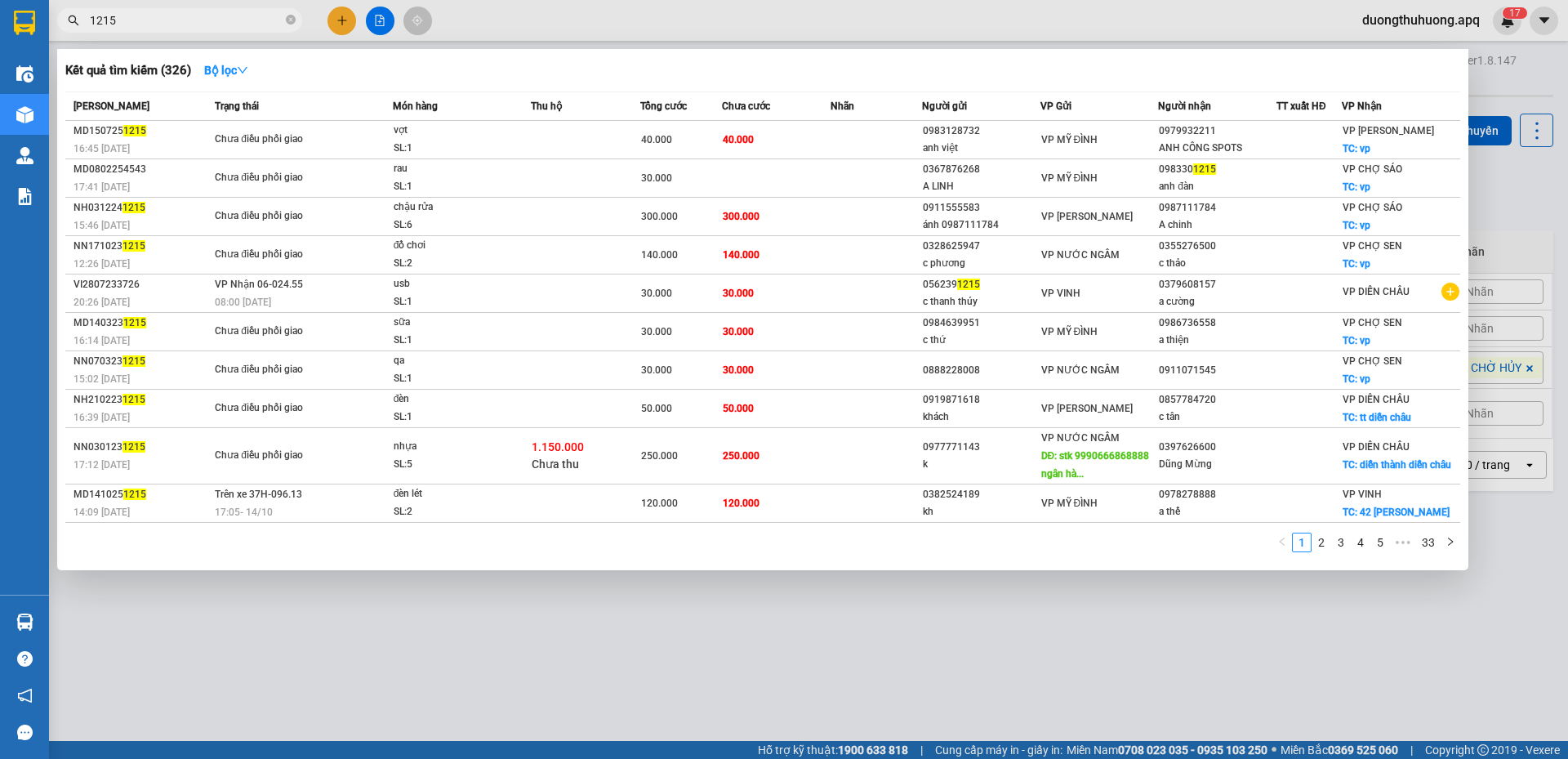
drag, startPoint x: 116, startPoint y: 25, endPoint x: 85, endPoint y: 29, distance: 31.3
click at [85, 29] on span "1215" at bounding box center [179, 20] width 245 height 25
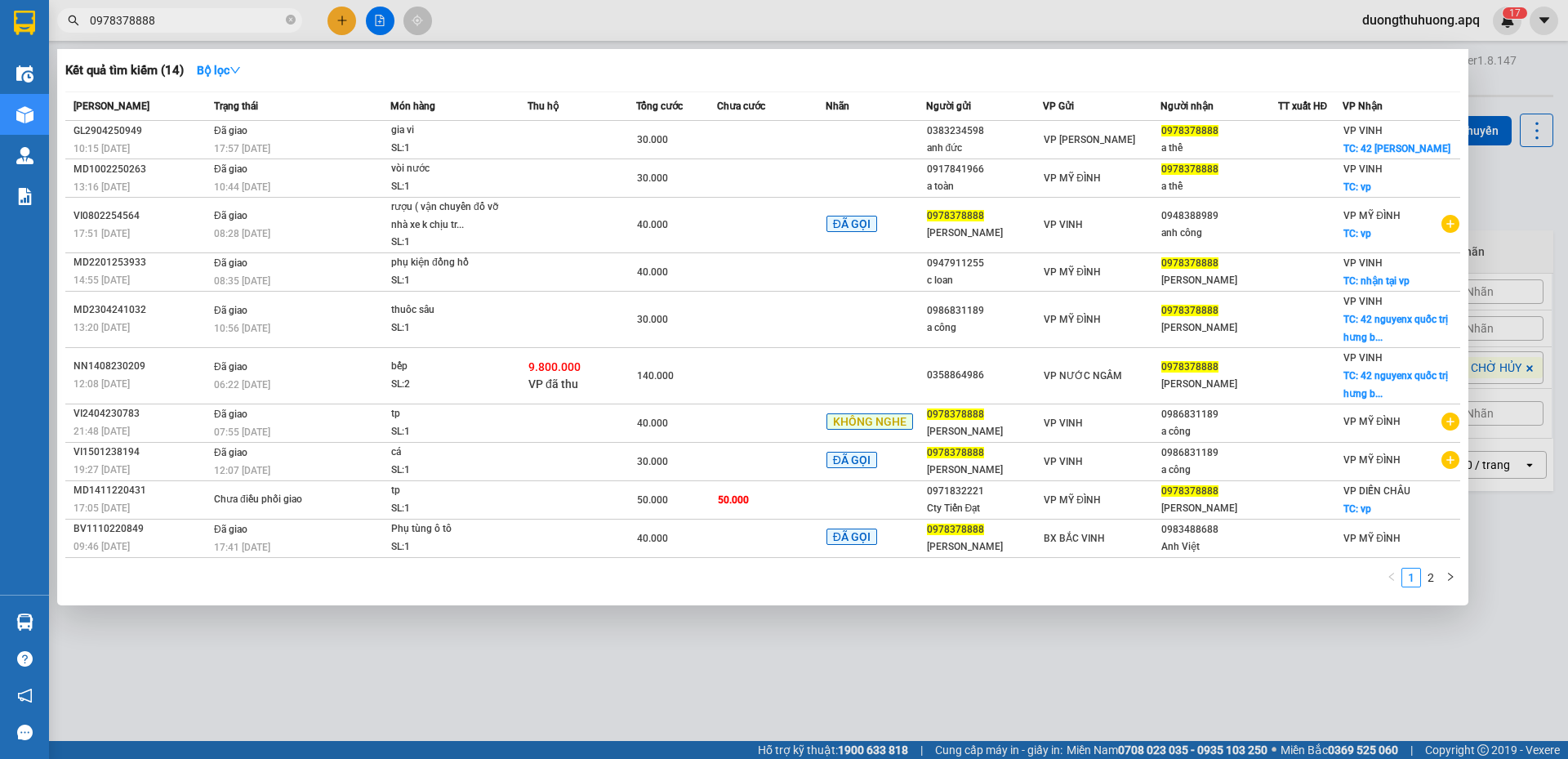
click at [119, 20] on input "0978378888" at bounding box center [186, 20] width 193 height 18
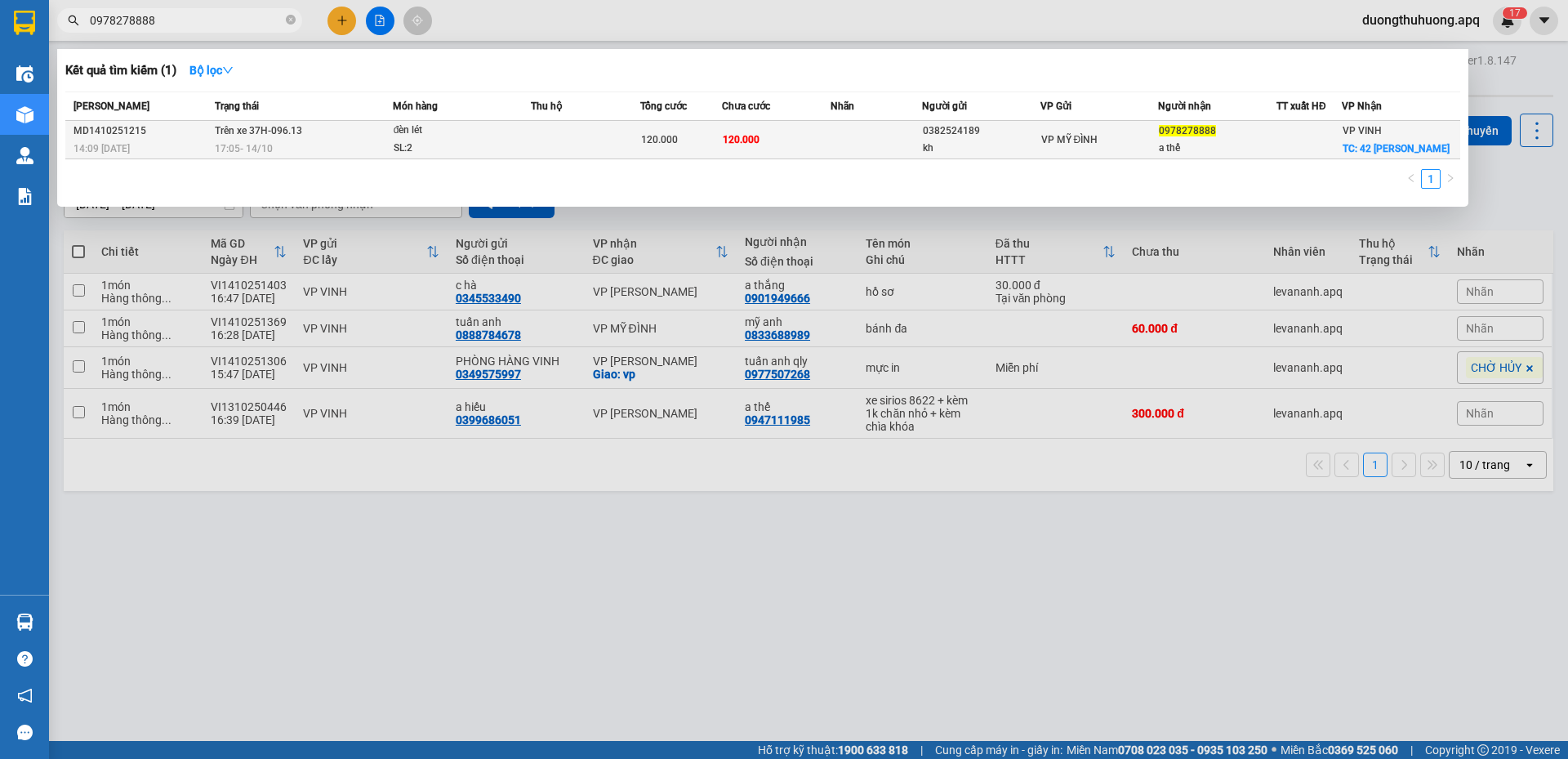
type input "0978278888"
click at [283, 147] on div "17:05 - 14/10" at bounding box center [303, 148] width 178 height 18
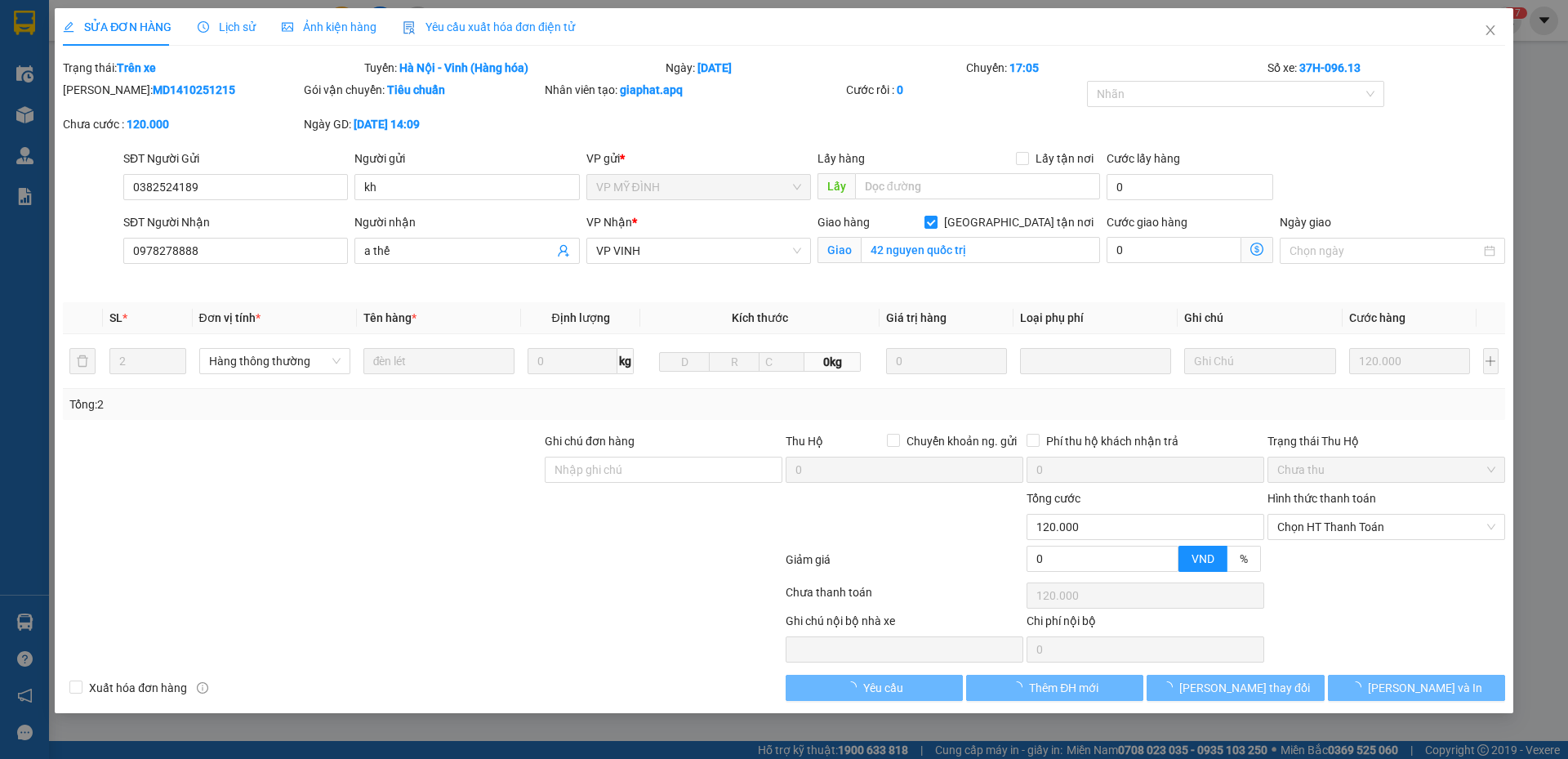
type input "0382524189"
type input "kh"
type input "0978278888"
type input "a thế"
checkbox input "true"
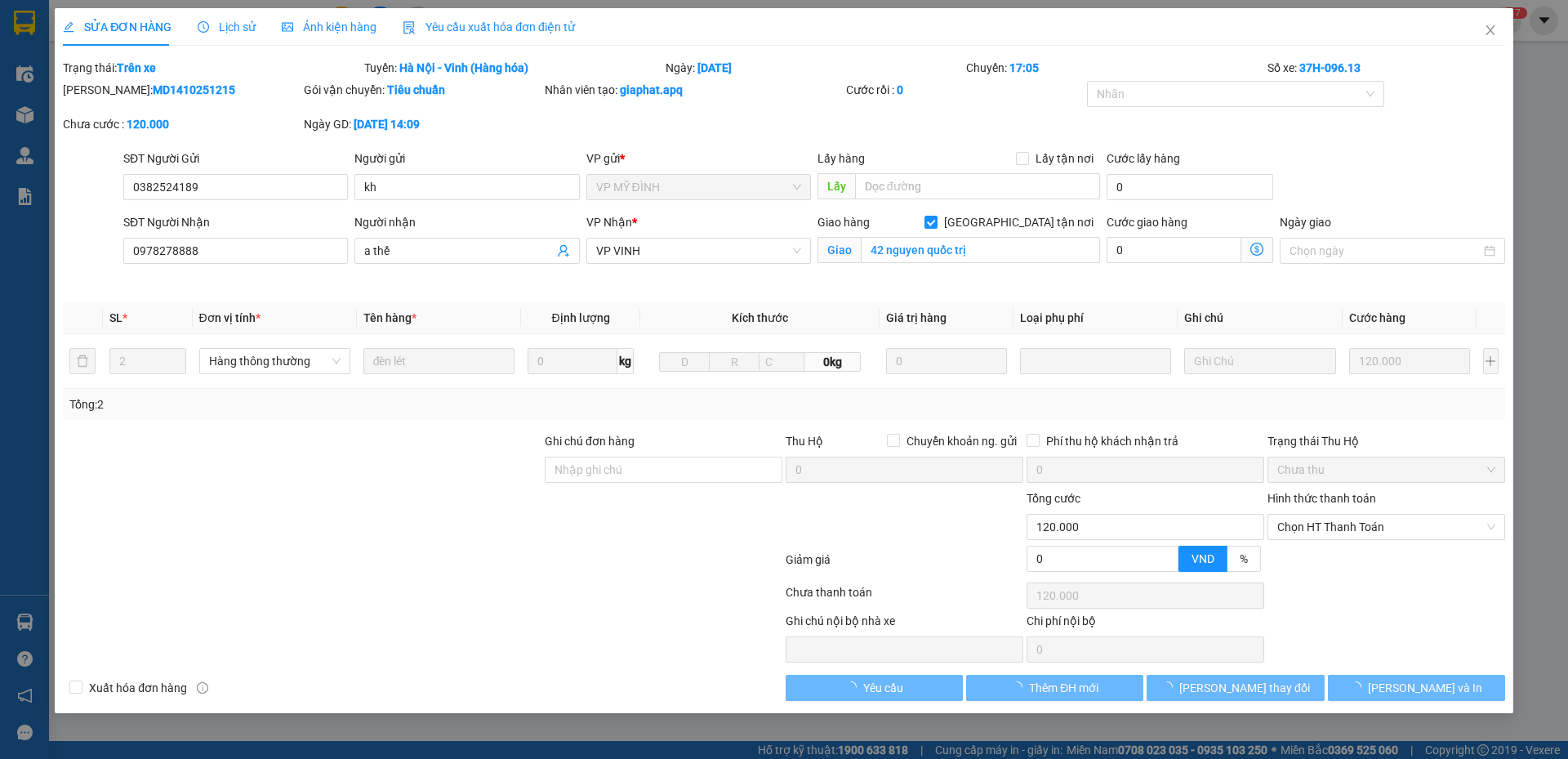
type input "42 nguyen quốc trị"
type input "0"
type input "120.000"
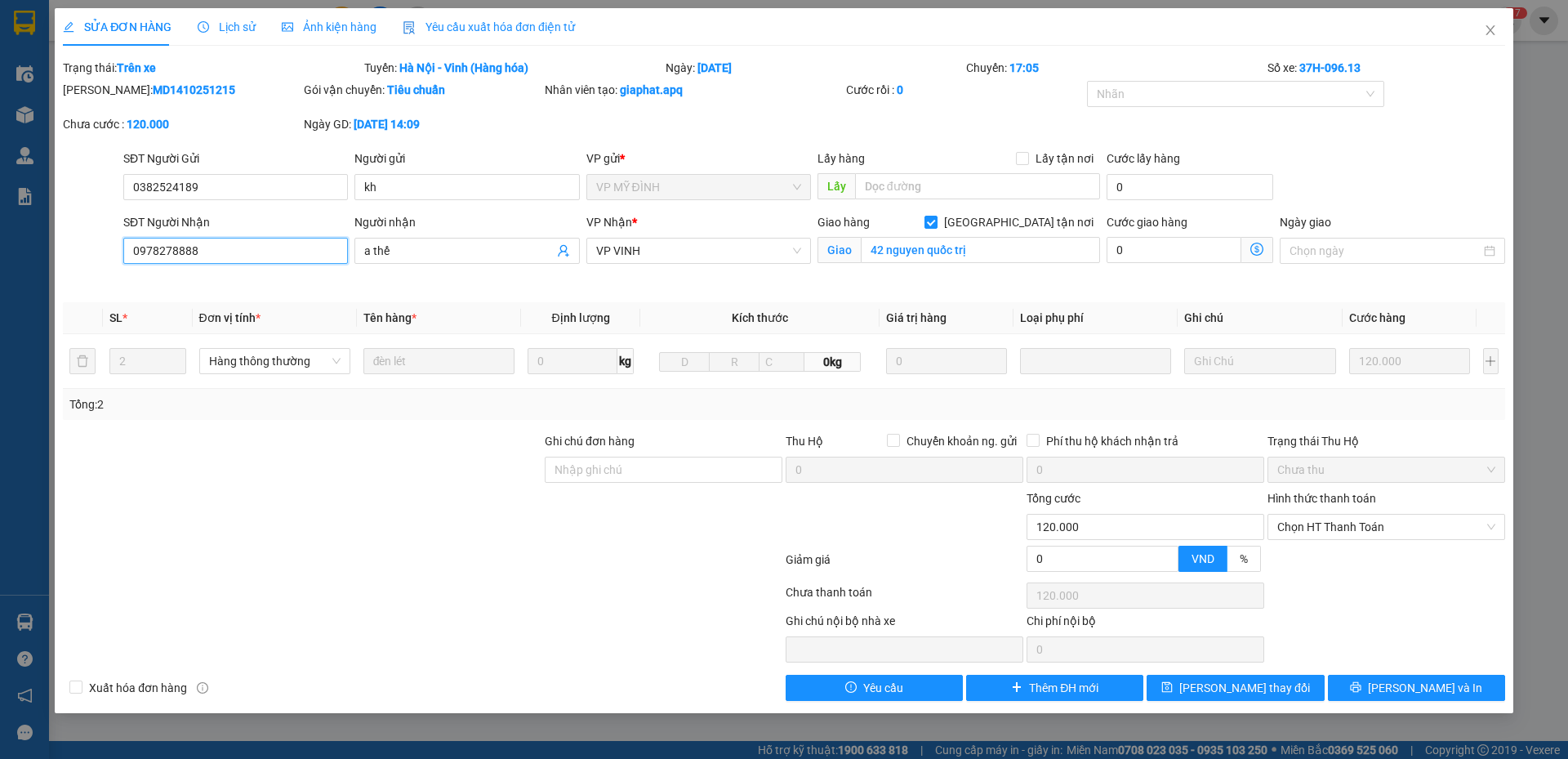
click at [161, 249] on input "0978278888" at bounding box center [235, 251] width 224 height 26
type input "0978378888"
click at [1243, 693] on span "Lưu thay đổi" at bounding box center [1244, 688] width 131 height 18
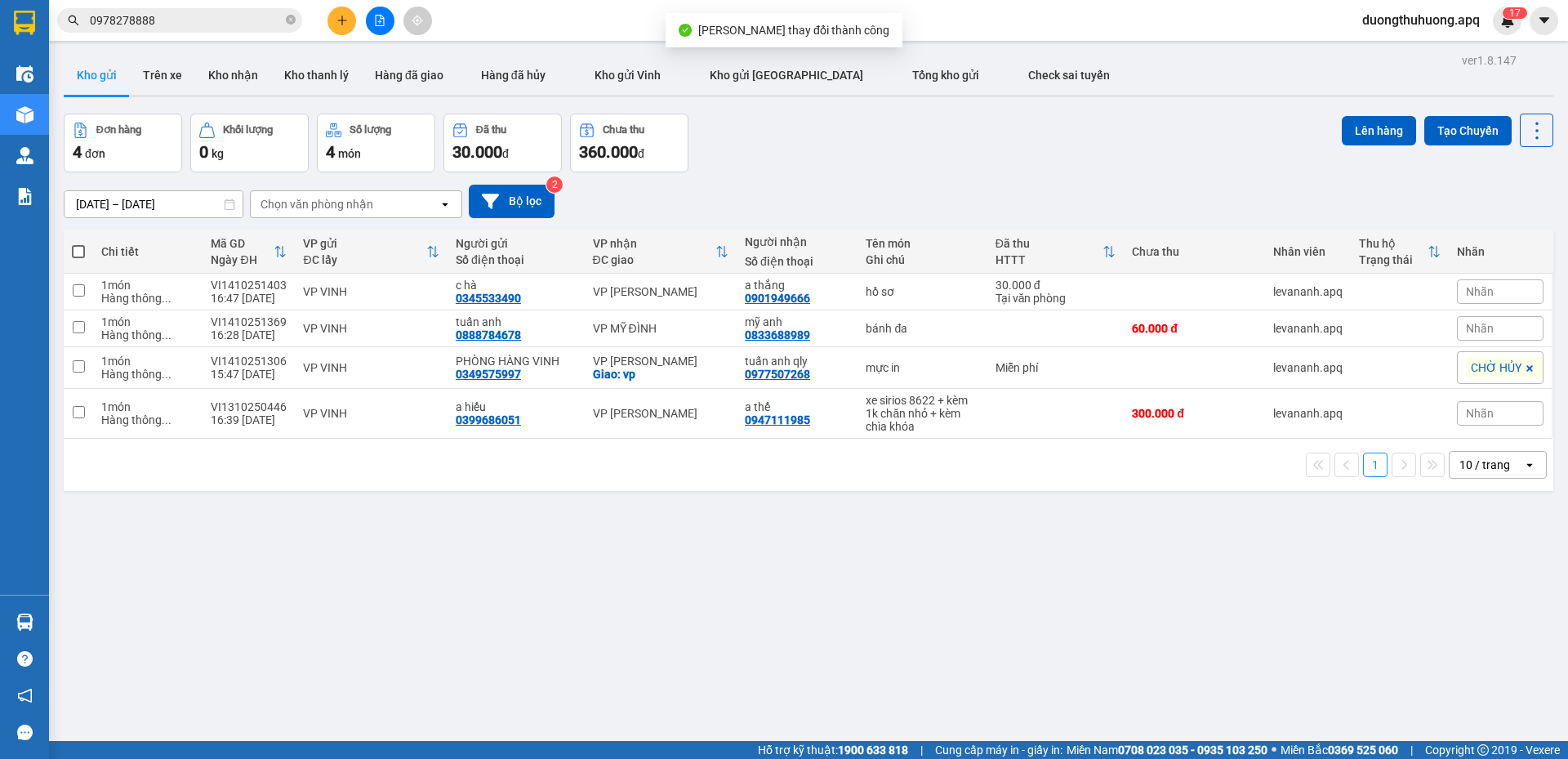
click at [220, 20] on input "0978278888" at bounding box center [186, 20] width 193 height 18
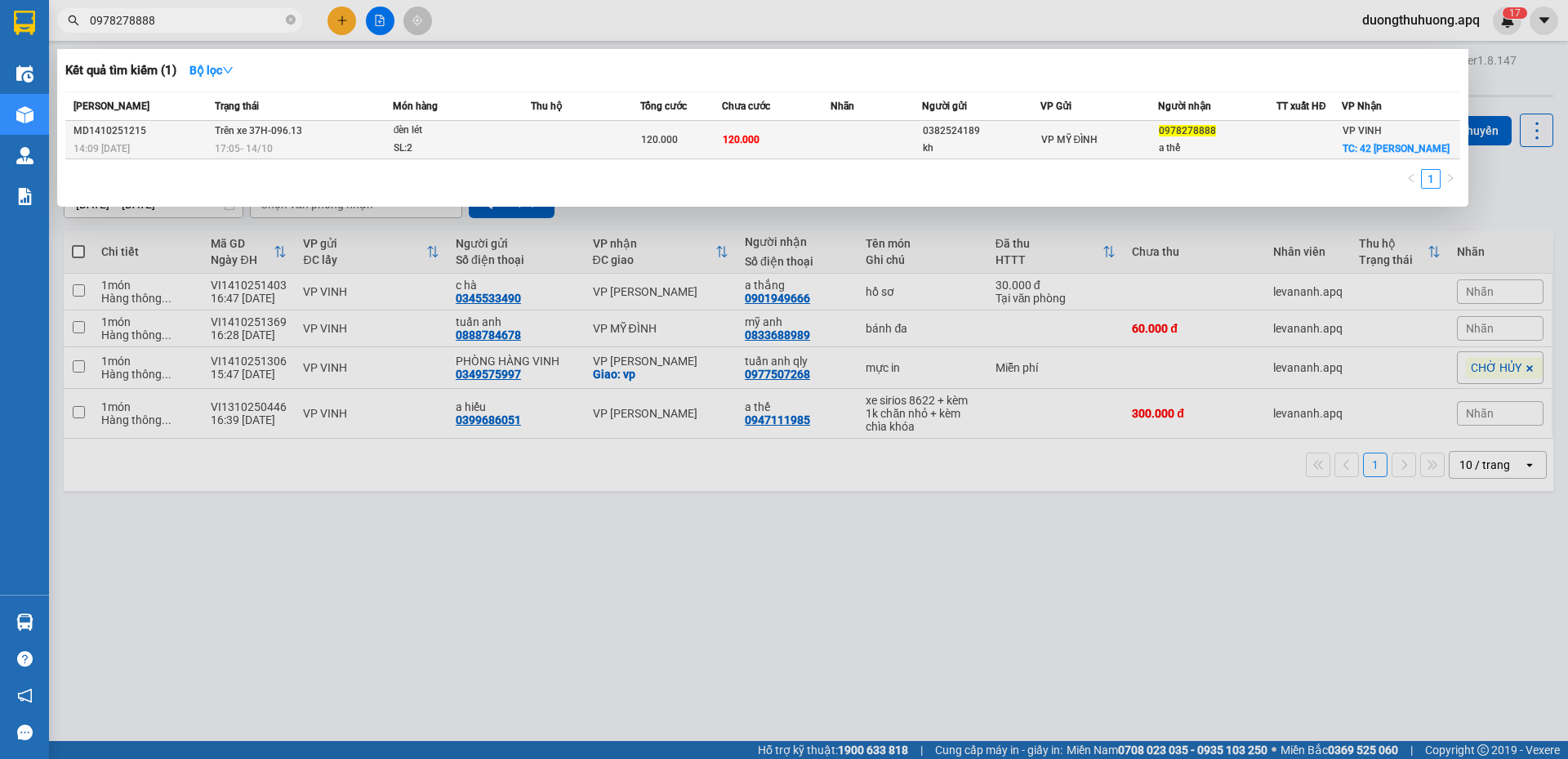
click at [471, 146] on div "SL: 2" at bounding box center [454, 148] width 122 height 18
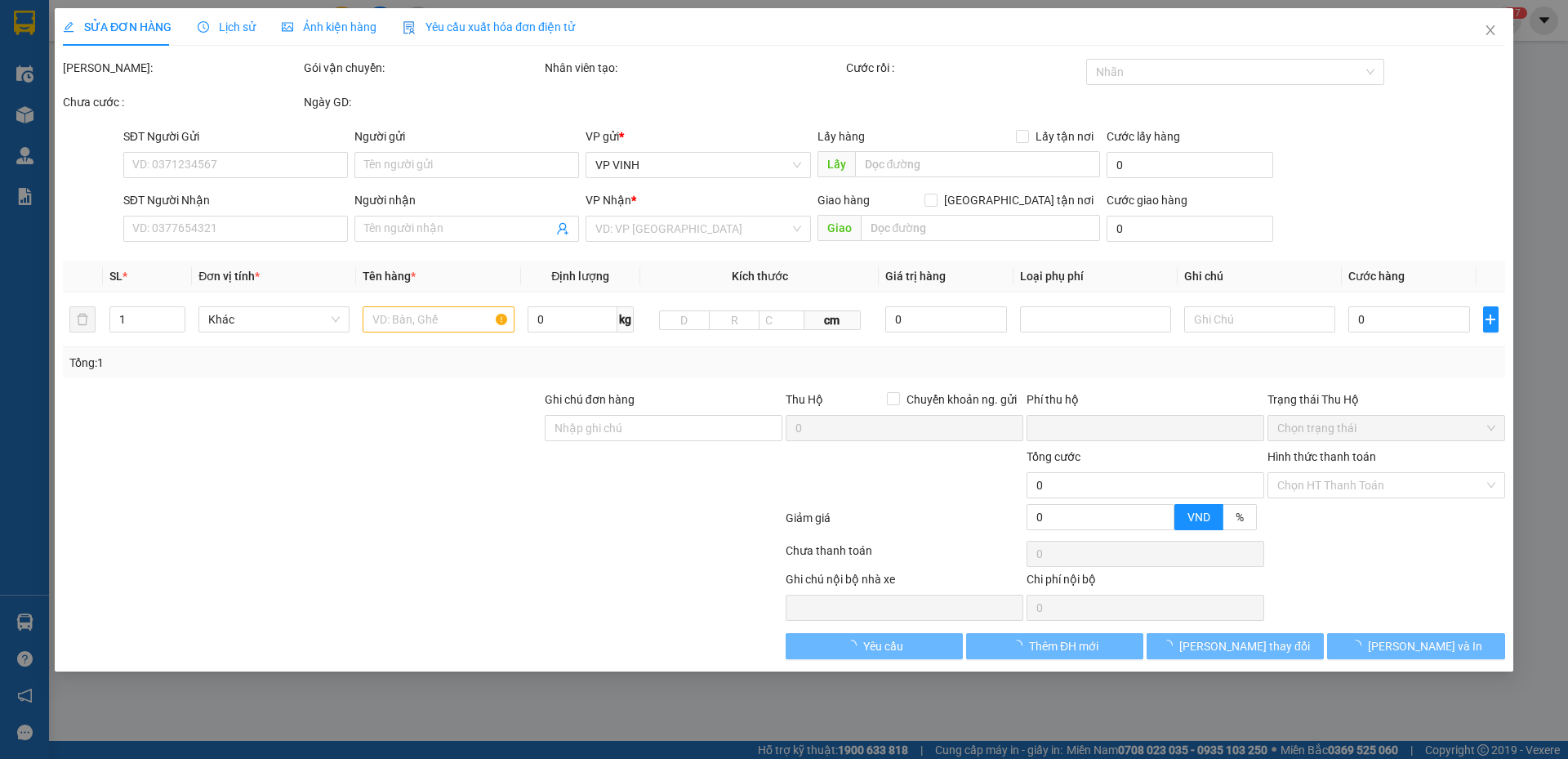
type input "0382524189"
type input "kh"
type input "0978378888"
type input "a thế"
checkbox input "true"
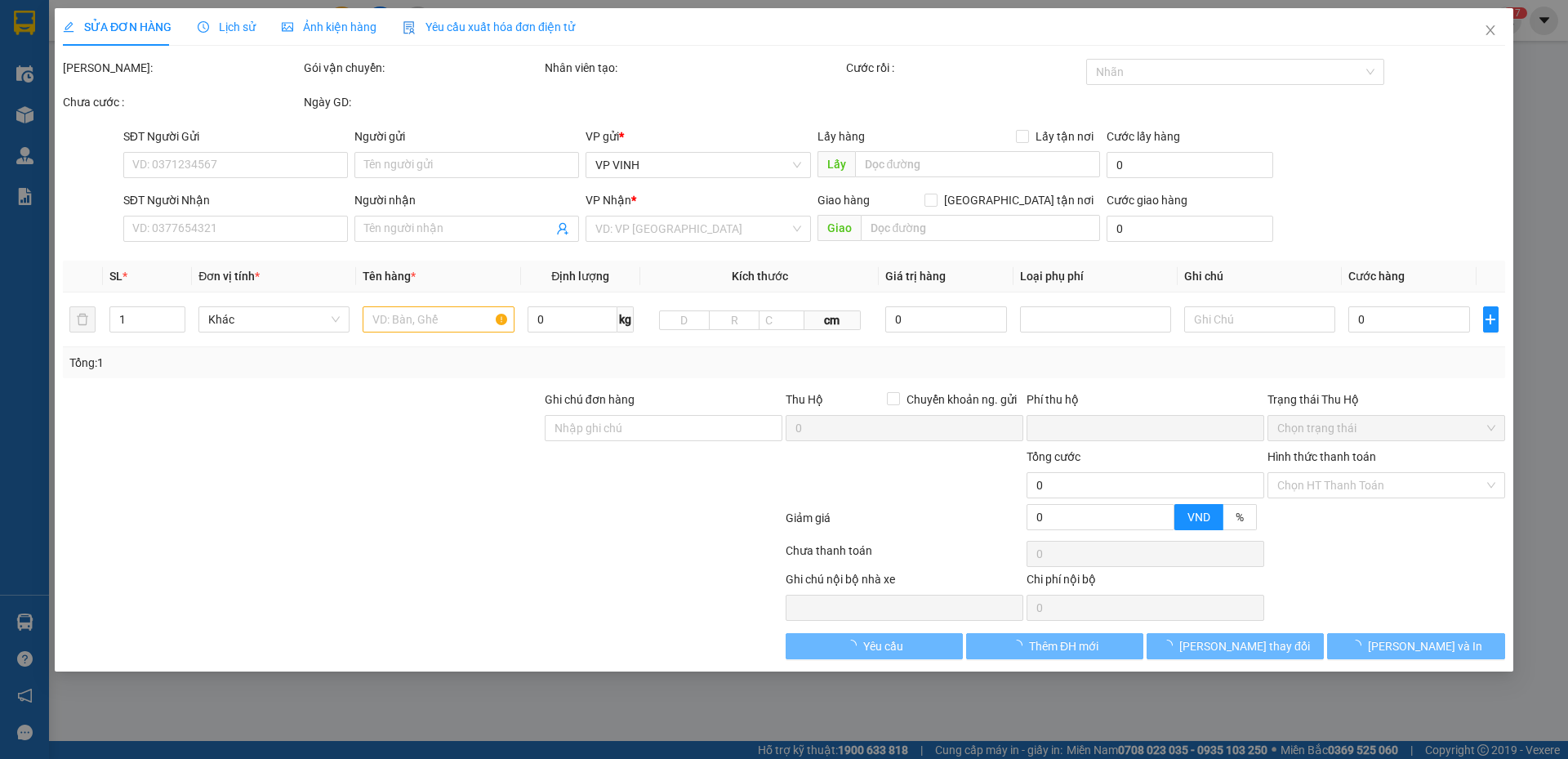
type input "42 nguyen quốc trị"
type input "0"
type input "120.000"
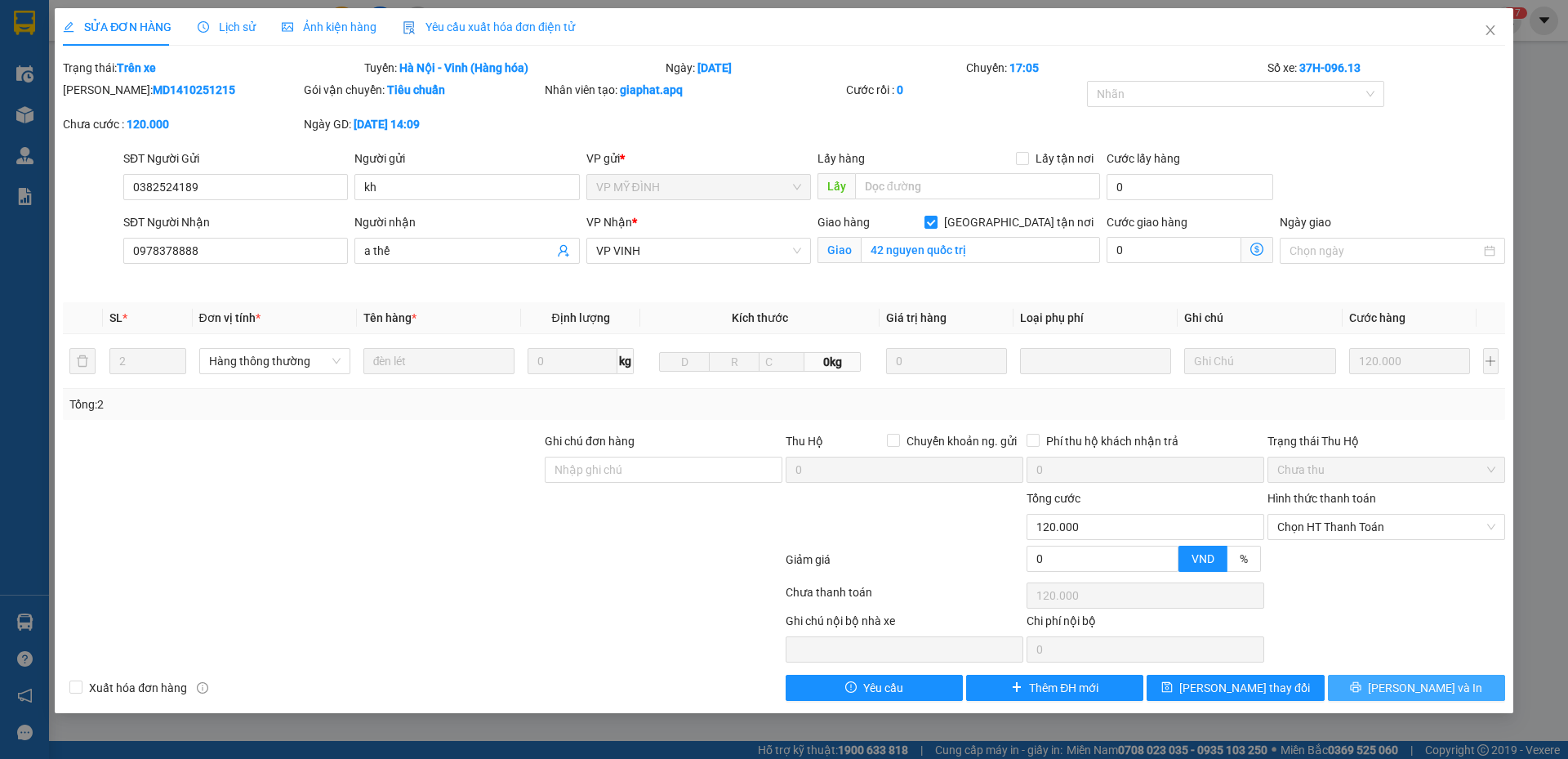
click at [1359, 690] on button "[PERSON_NAME] và In" at bounding box center [1416, 688] width 178 height 26
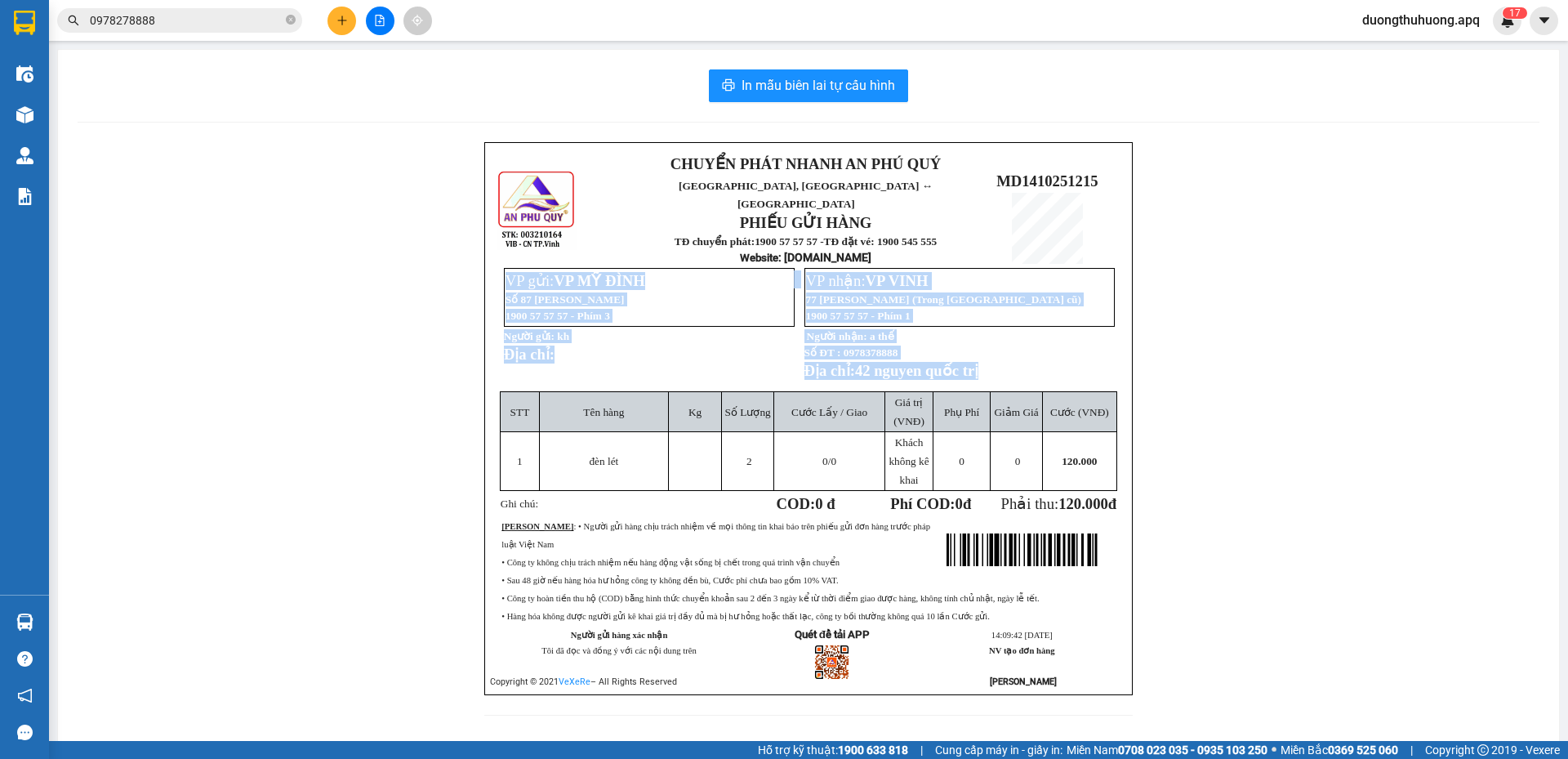
click at [364, 377] on div "CHUYỂN PHÁT NHANH AN PHÚ QUÝ NGHỆ AN, HÀ TĨNH ↔ HÀ NỘI PHIẾU GỬI HÀNG TĐ chuyển…" at bounding box center [808, 439] width 1462 height 593
click at [406, 426] on div "CHUYỂN PHÁT NHANH AN PHÚ QUÝ NGHỆ AN, HÀ TĨNH ↔ HÀ NỘI PHIẾU GỬI HÀNG TĐ chuyển…" at bounding box center [808, 439] width 1462 height 593
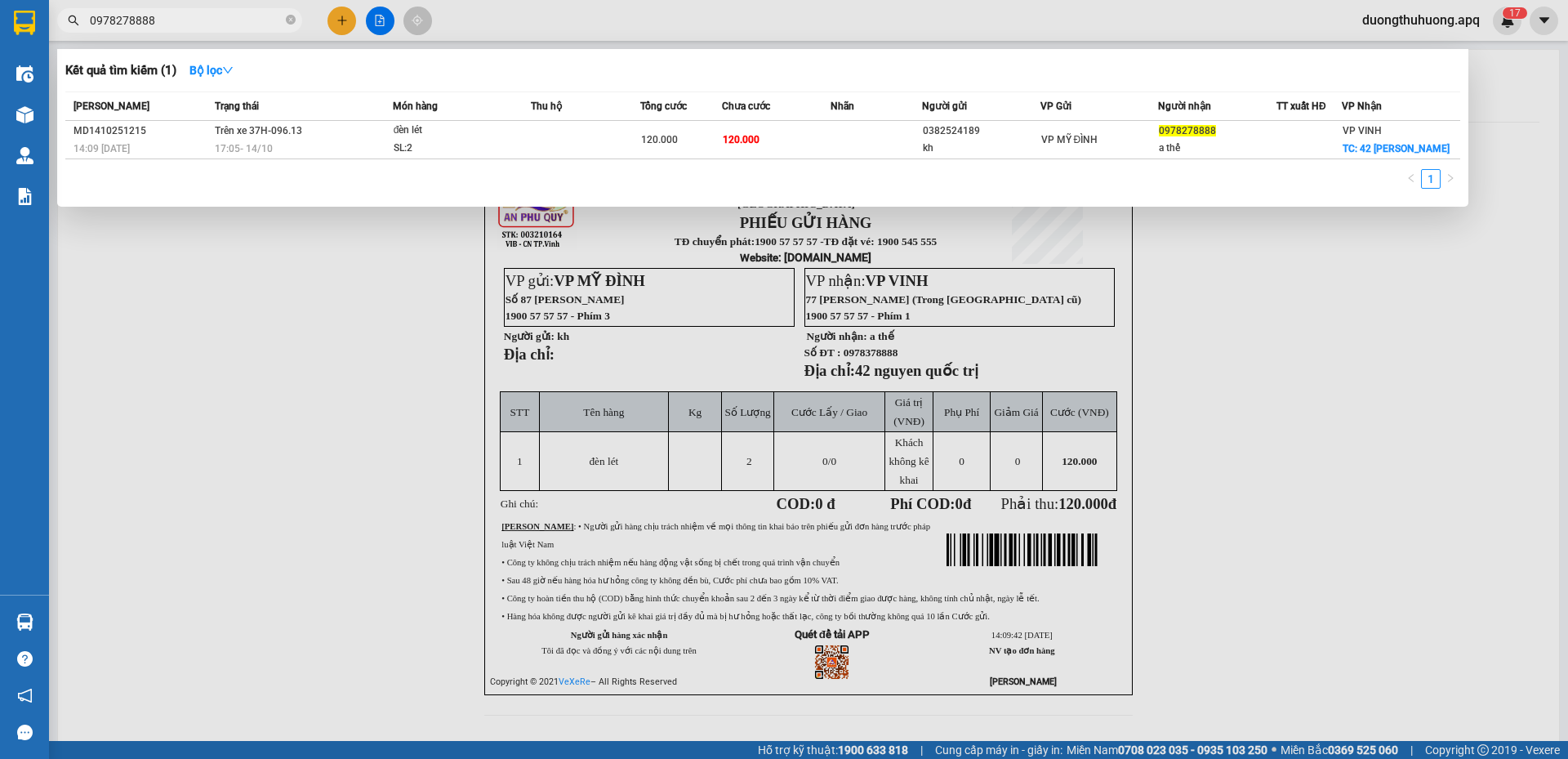
click at [192, 20] on input "0978278888" at bounding box center [186, 20] width 193 height 18
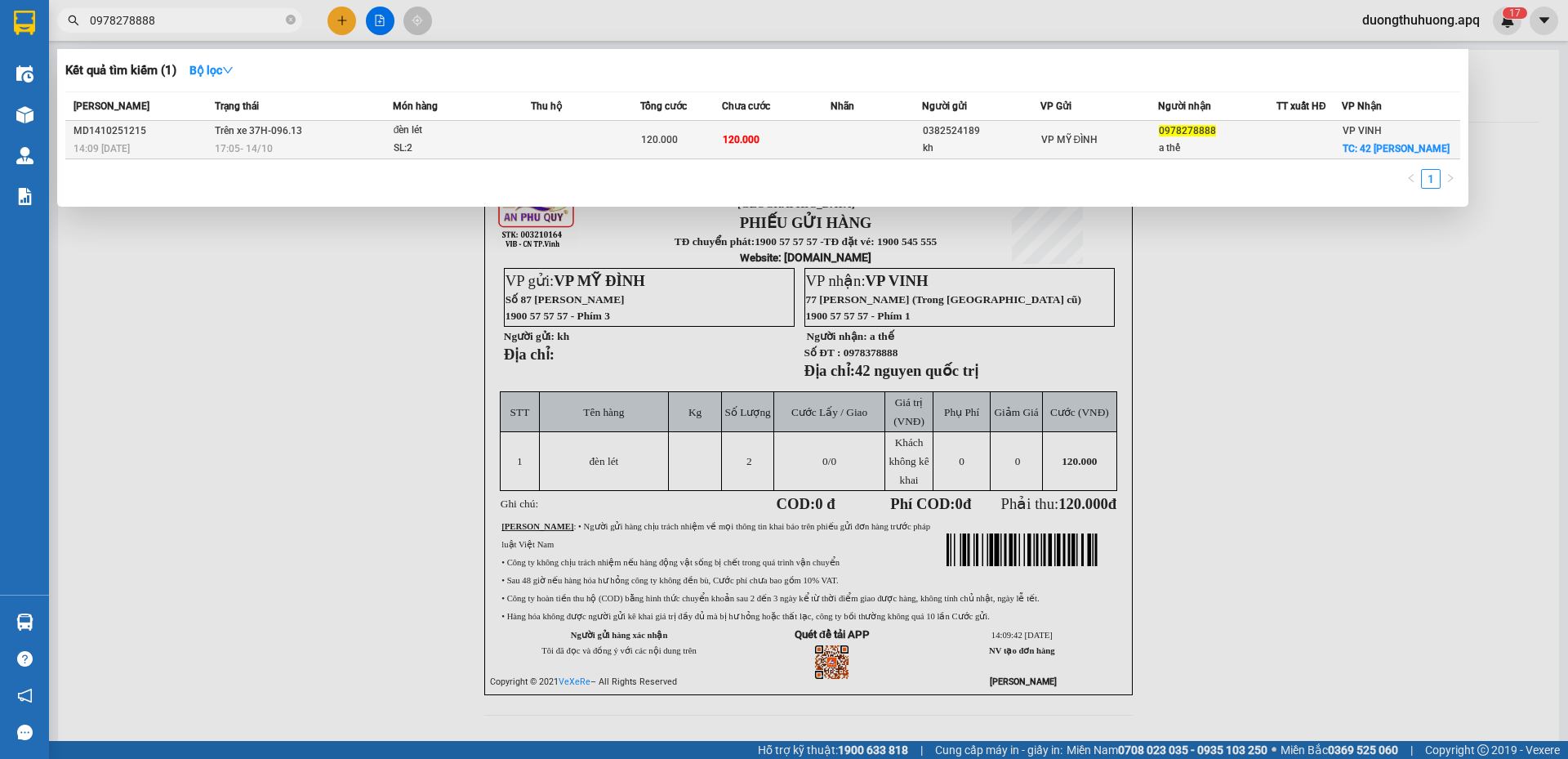
click at [305, 143] on div "17:05 - 14/10" at bounding box center [303, 148] width 178 height 18
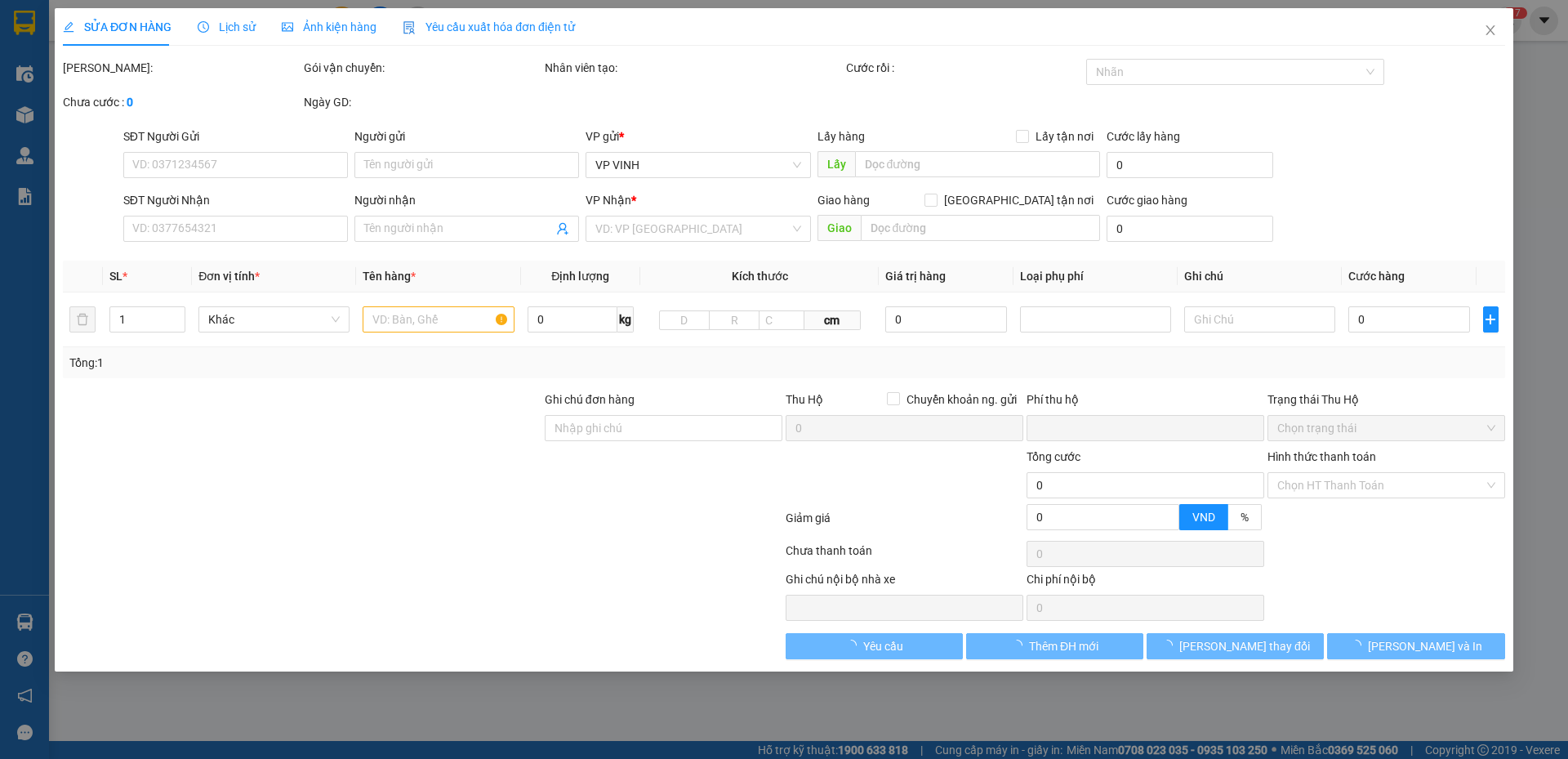
type input "0382524189"
type input "kh"
type input "0978378888"
type input "a thế"
checkbox input "true"
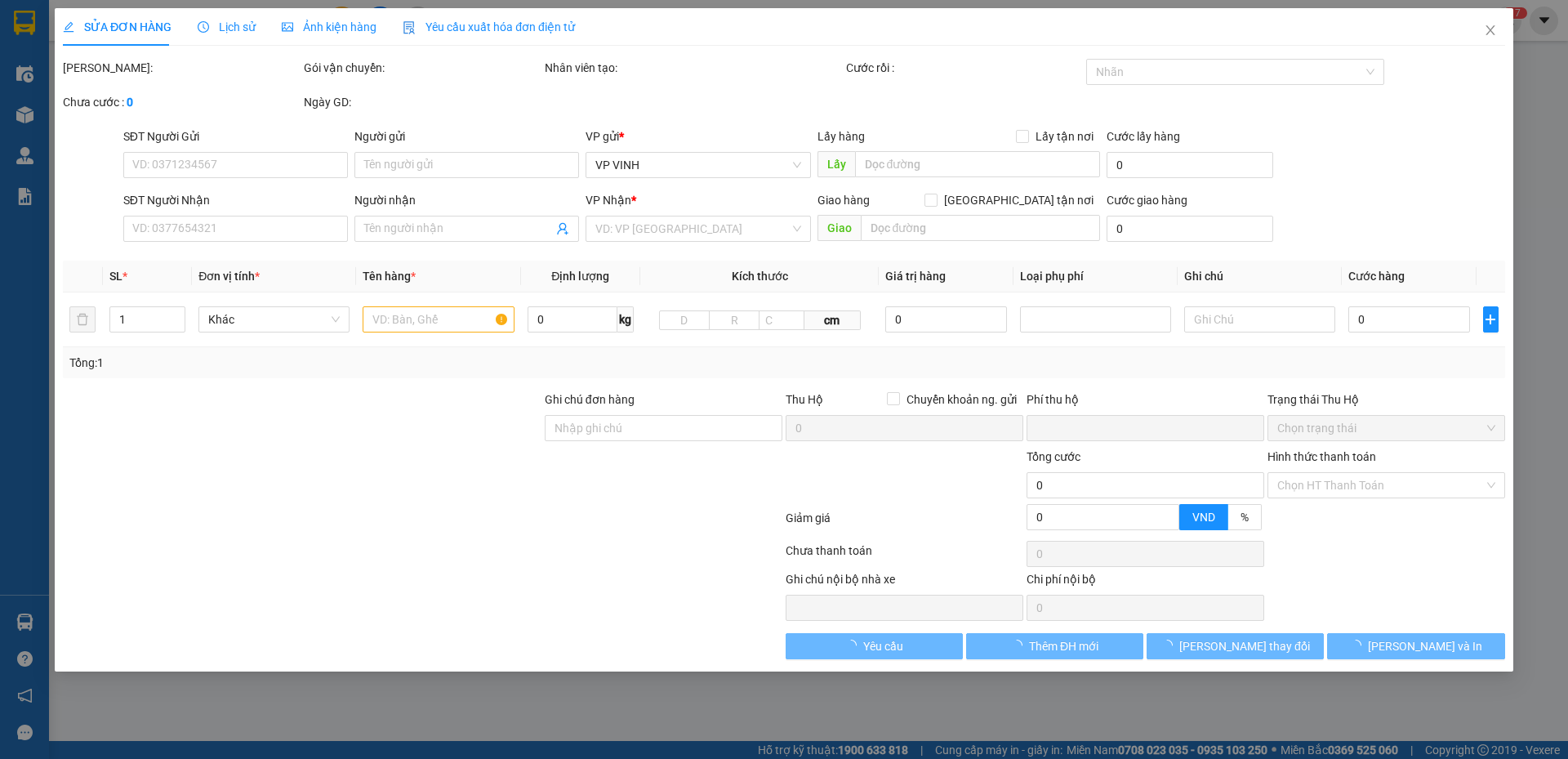
type input "42 nguyen quốc trị"
type input "0"
type input "120.000"
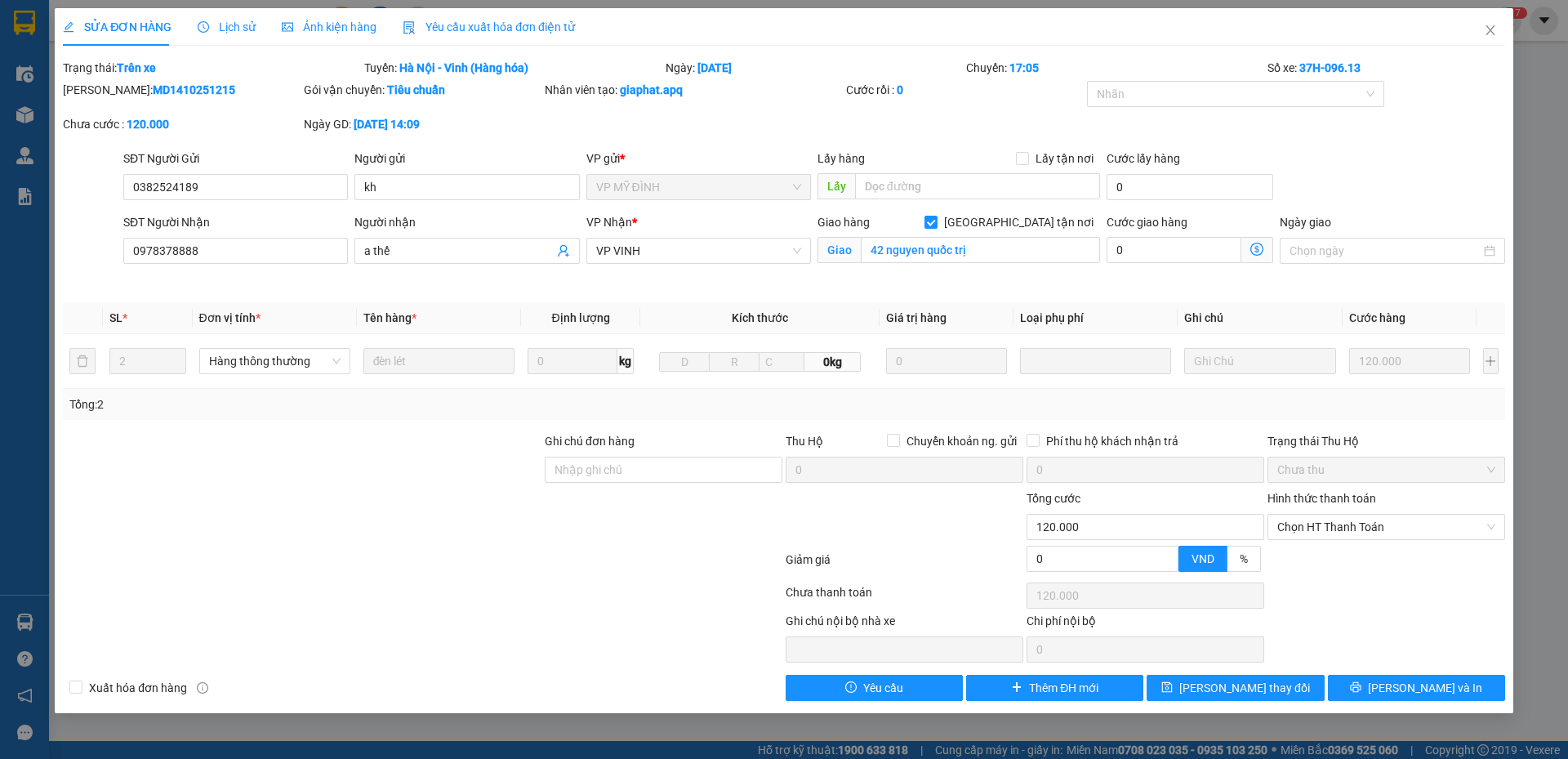
click at [227, 26] on span "Lịch sử" at bounding box center [227, 26] width 58 height 13
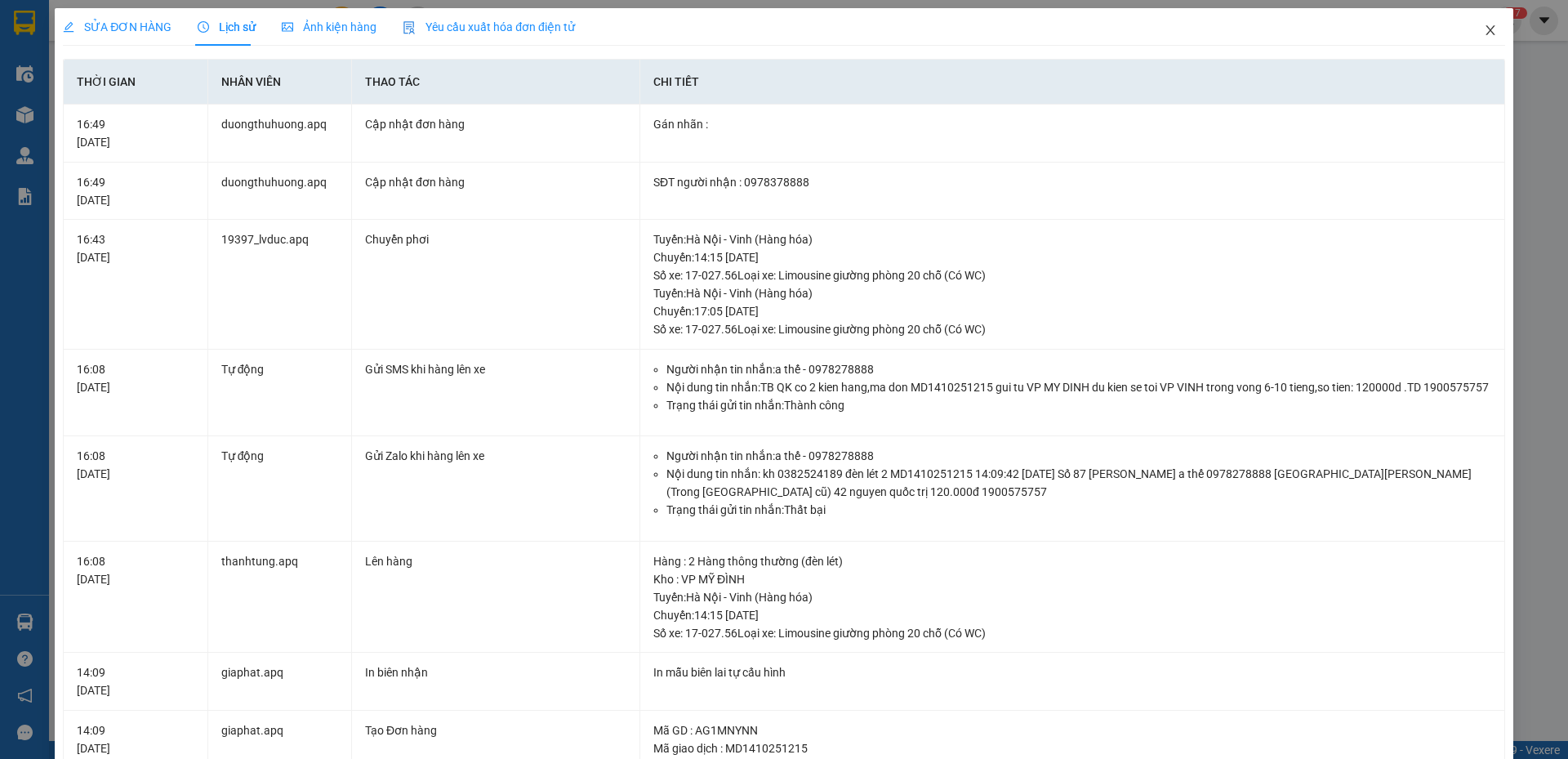
click at [1486, 31] on icon "close" at bounding box center [1490, 31] width 9 height 10
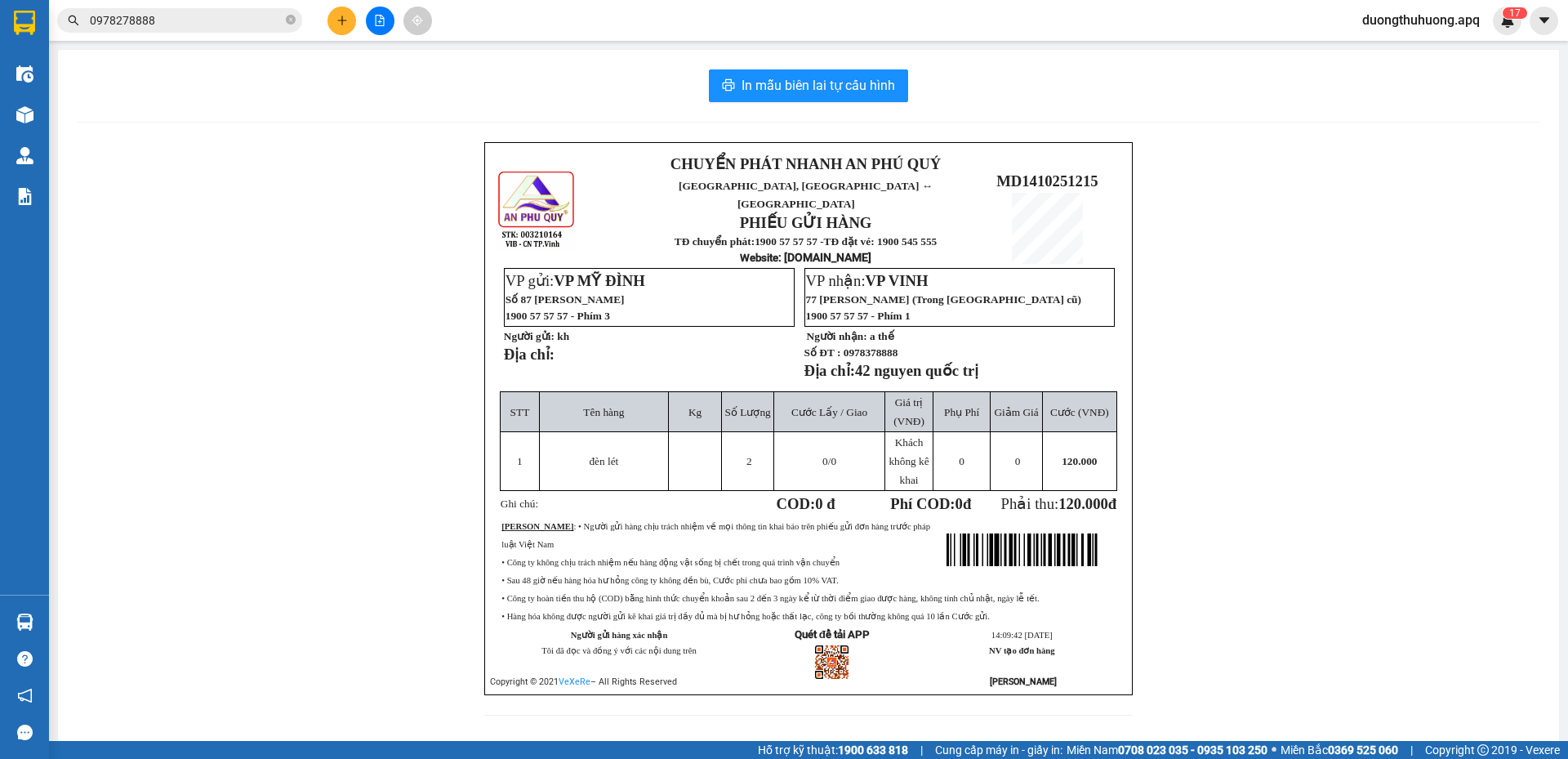
click at [427, 467] on div "CHUYỂN PHÁT NHANH AN PHÚ QUÝ NGHỆ AN, HÀ TĨNH ↔ HÀ NỘI PHIẾU GỬI HÀNG TĐ chuyển…" at bounding box center [808, 439] width 1462 height 593
drag, startPoint x: 583, startPoint y: 76, endPoint x: 1218, endPoint y: 86, distance: 635.1
click at [584, 76] on div "In mẫu biên lai tự cấu hình" at bounding box center [808, 86] width 1462 height 32
click at [266, 226] on div "CHUYỂN PHÁT NHANH AN PHÚ QUÝ NGHỆ AN, HÀ TĨNH ↔ HÀ NỘI PHIẾU GỬI HÀNG TĐ chuyển…" at bounding box center [808, 439] width 1462 height 593
click at [287, 20] on icon "close-circle" at bounding box center [290, 20] width 10 height 10
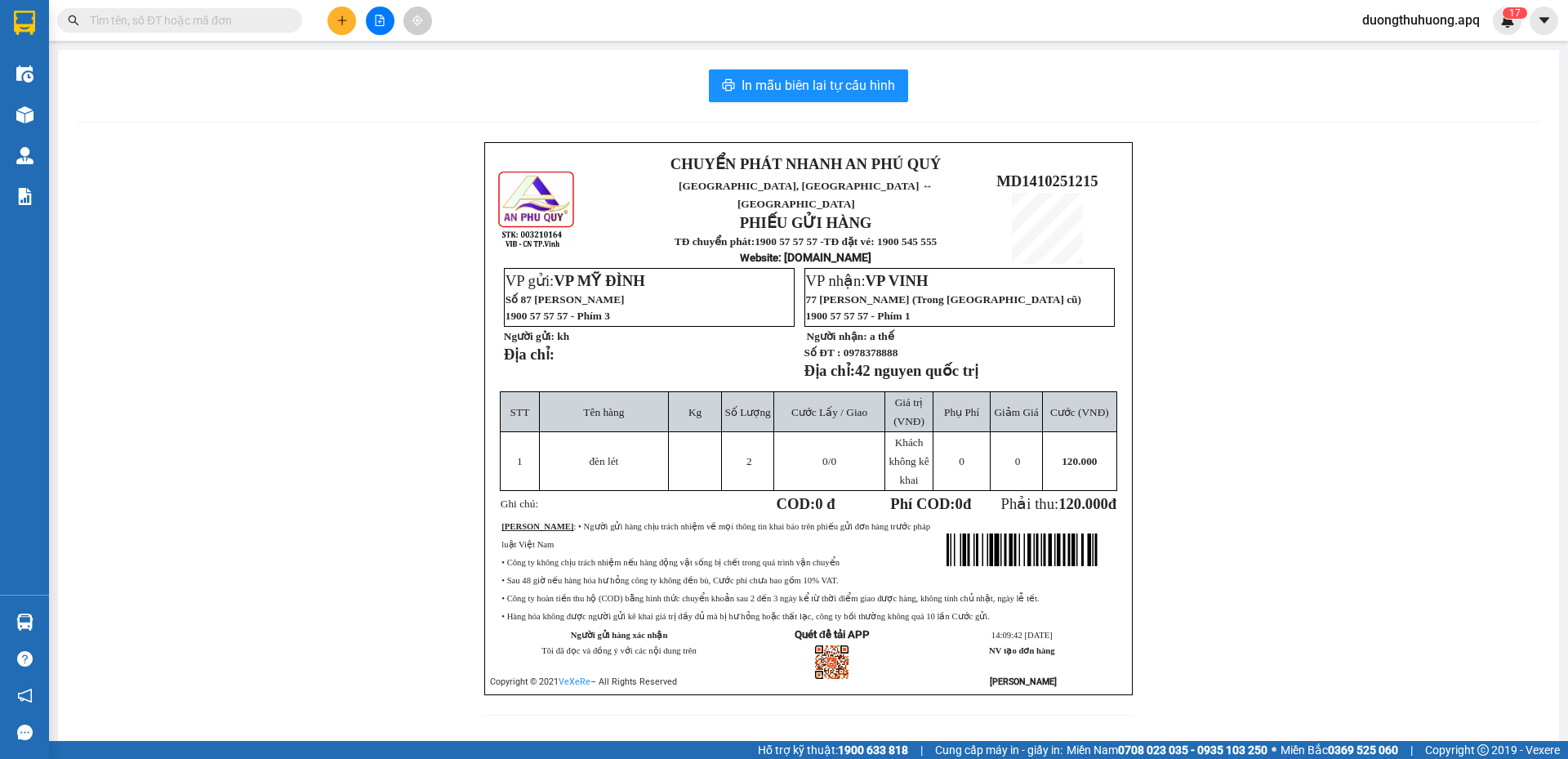
scroll to position [3, 0]
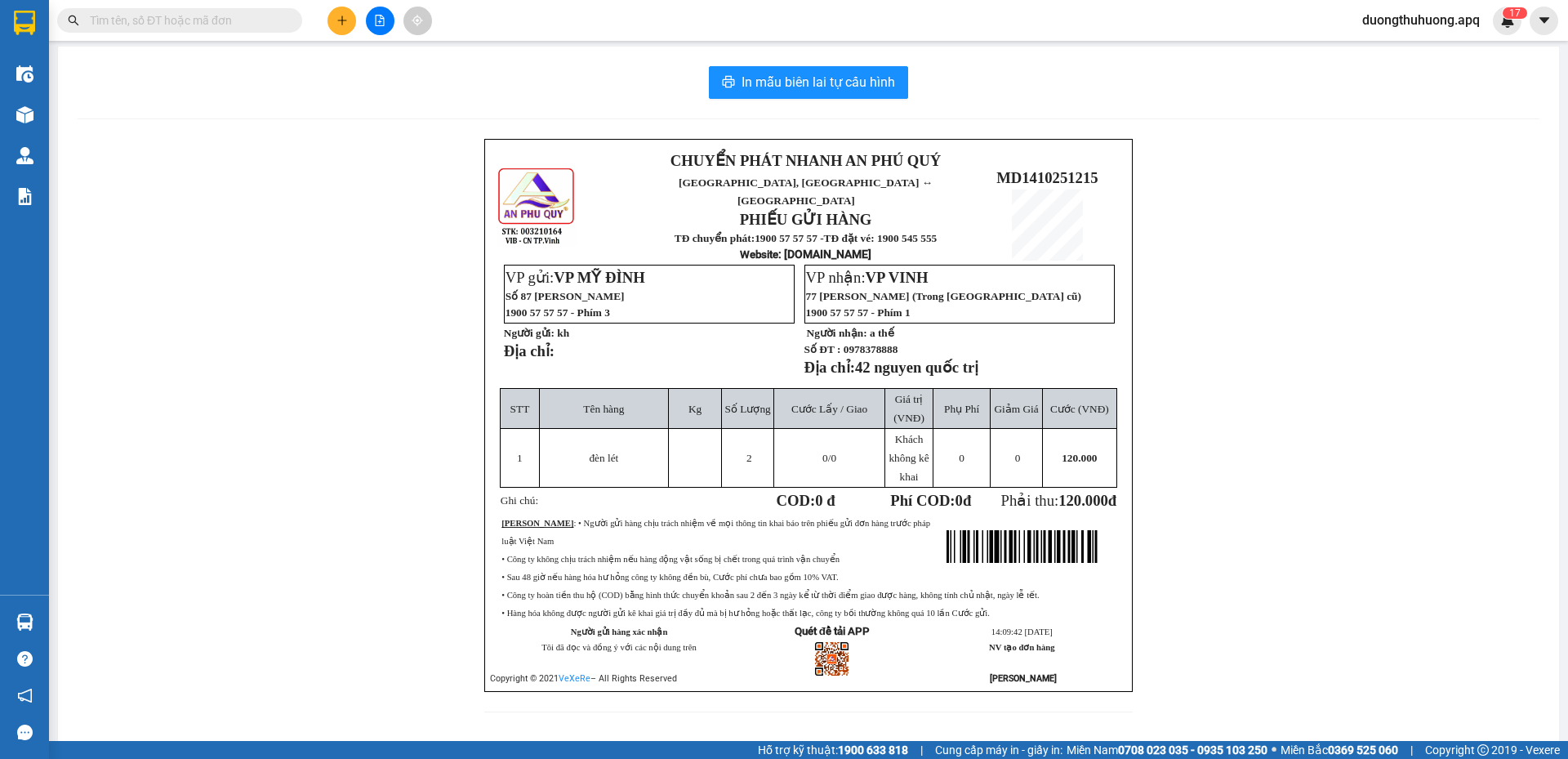
click at [190, 246] on div "CHUYỂN PHÁT NHANH AN PHÚ QUÝ NGHỆ AN, HÀ TĨNH ↔ HÀ NỘI PHIẾU GỬI HÀNG TĐ chuyển…" at bounding box center [808, 435] width 1462 height 593
click at [163, 340] on div "CHUYỂN PHÁT NHANH AN PHÚ QUÝ NGHỆ AN, HÀ TĨNH ↔ HÀ NỘI PHIẾU GỬI HÀNG TĐ chuyển…" at bounding box center [808, 435] width 1462 height 593
click at [1419, 17] on span "duongthuhuong.apq" at bounding box center [1420, 20] width 144 height 20
click at [1405, 58] on span "Đăng xuất" at bounding box center [1426, 50] width 114 height 18
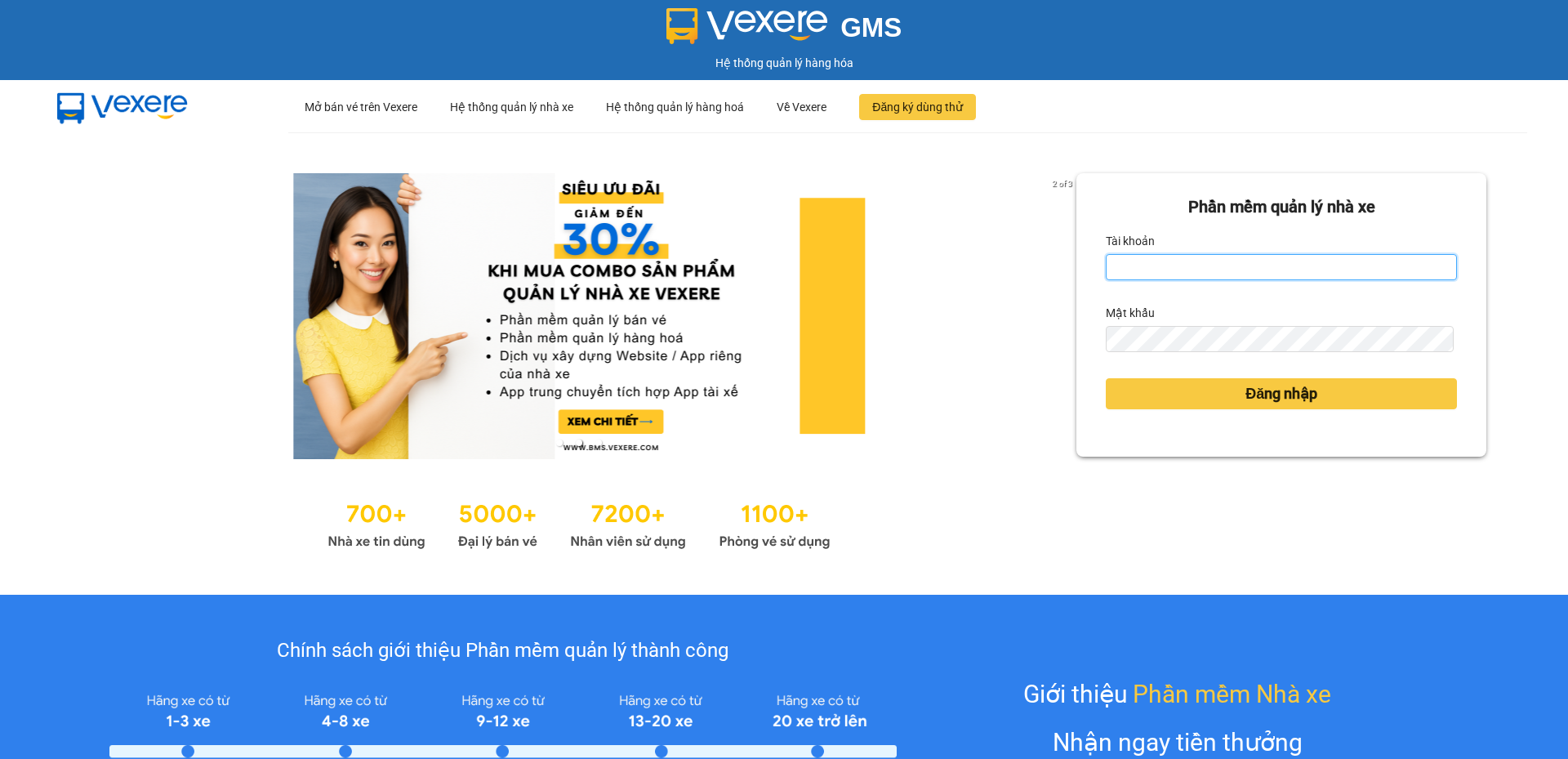
type input "cdtuan.apq"
click at [934, 27] on div "GMS" at bounding box center [784, 26] width 1560 height 36
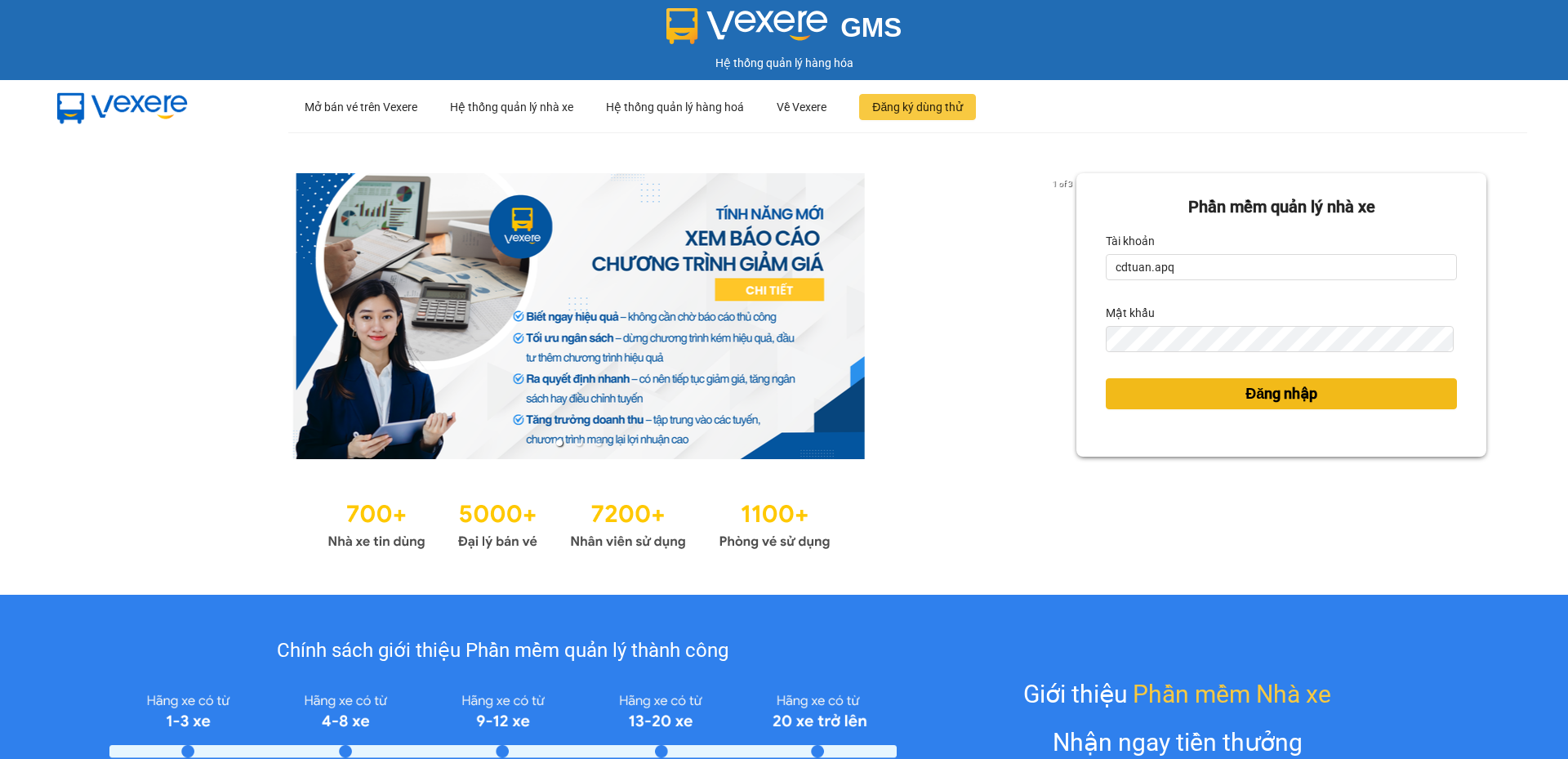
click at [1172, 401] on button "Đăng nhập" at bounding box center [1281, 394] width 351 height 31
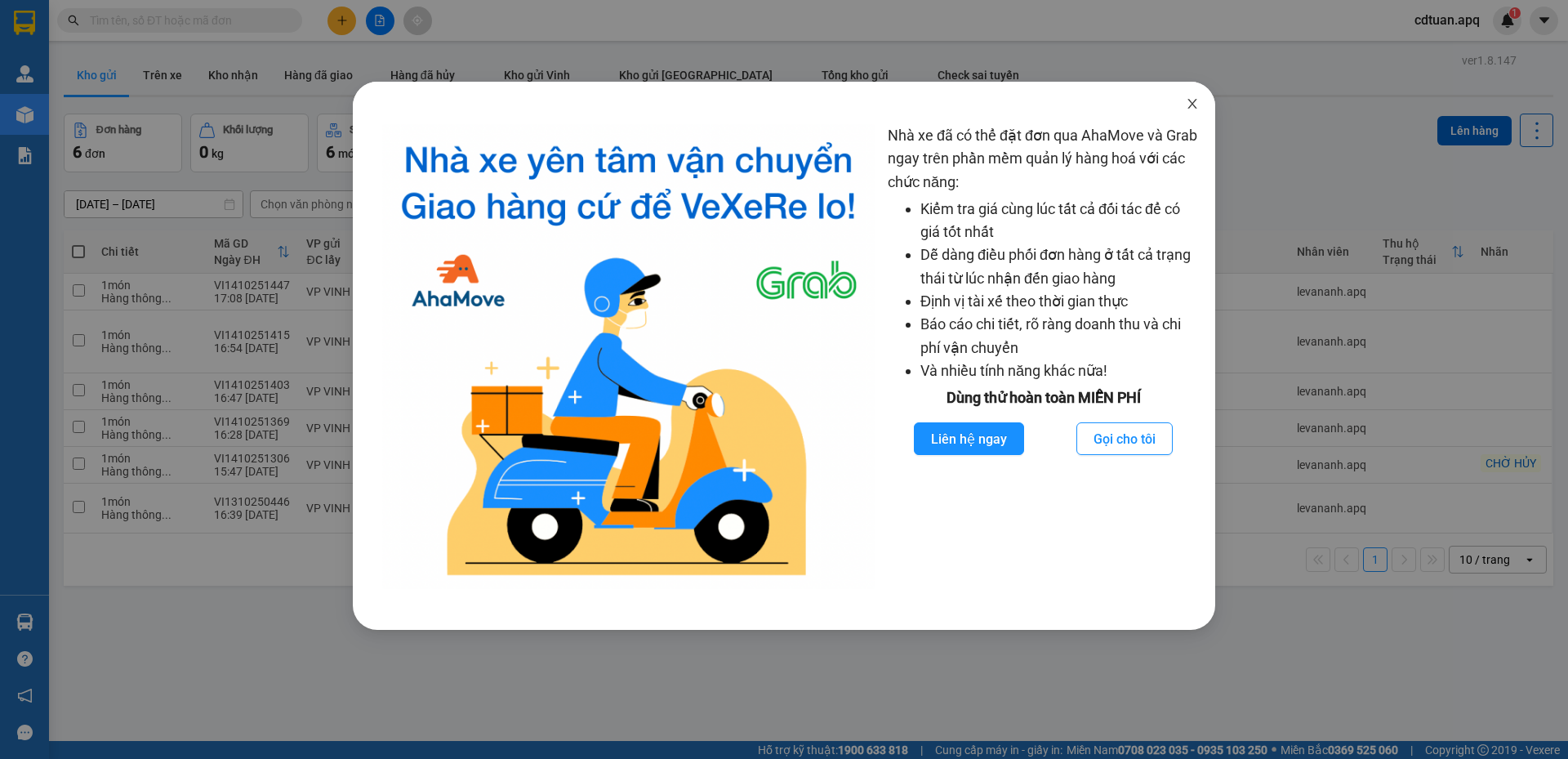
drag, startPoint x: 1199, startPoint y: 110, endPoint x: 1183, endPoint y: 108, distance: 16.1
click at [1199, 108] on span "Close" at bounding box center [1193, 105] width 46 height 46
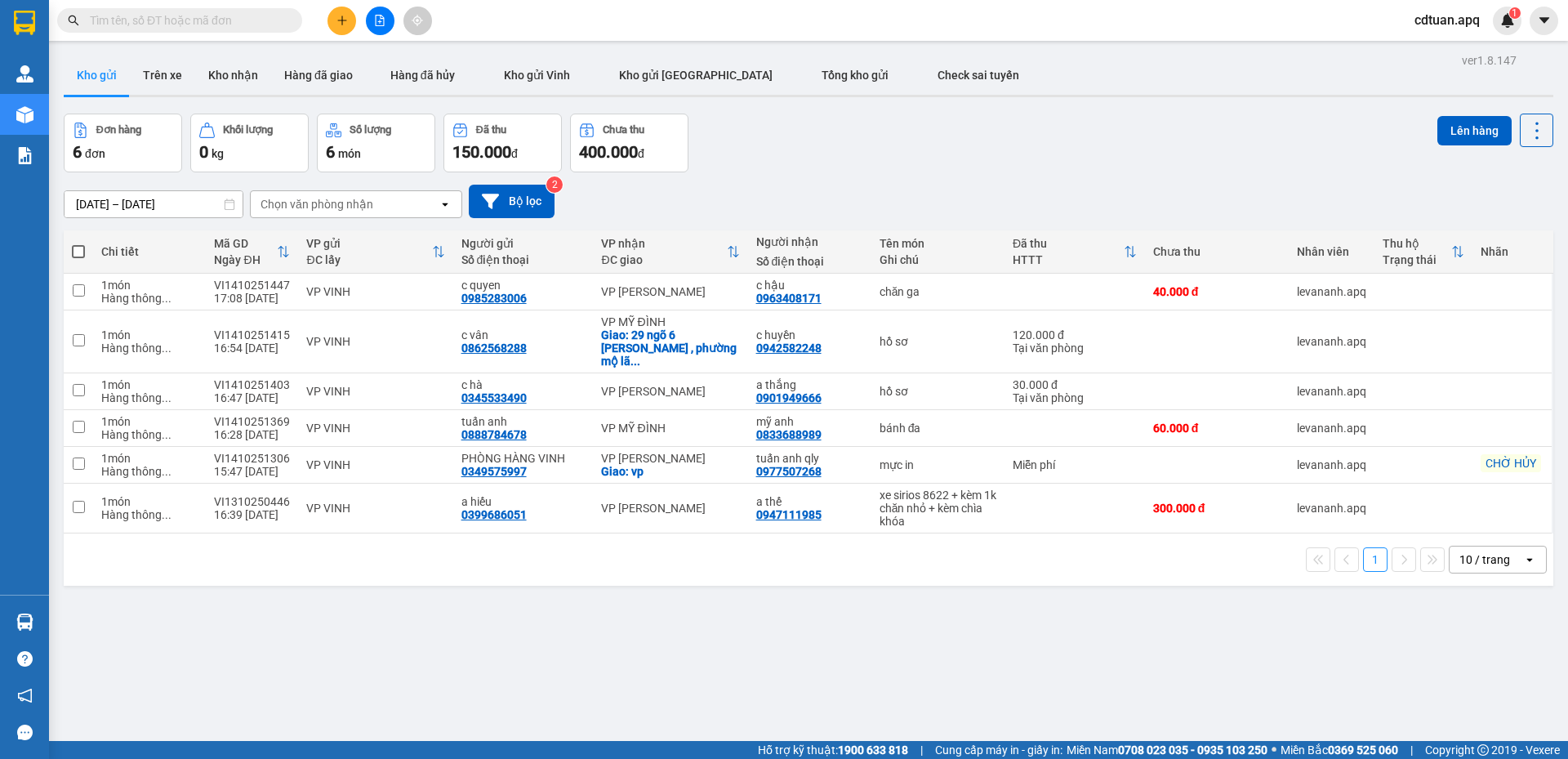
click at [177, 23] on input "text" at bounding box center [186, 20] width 193 height 18
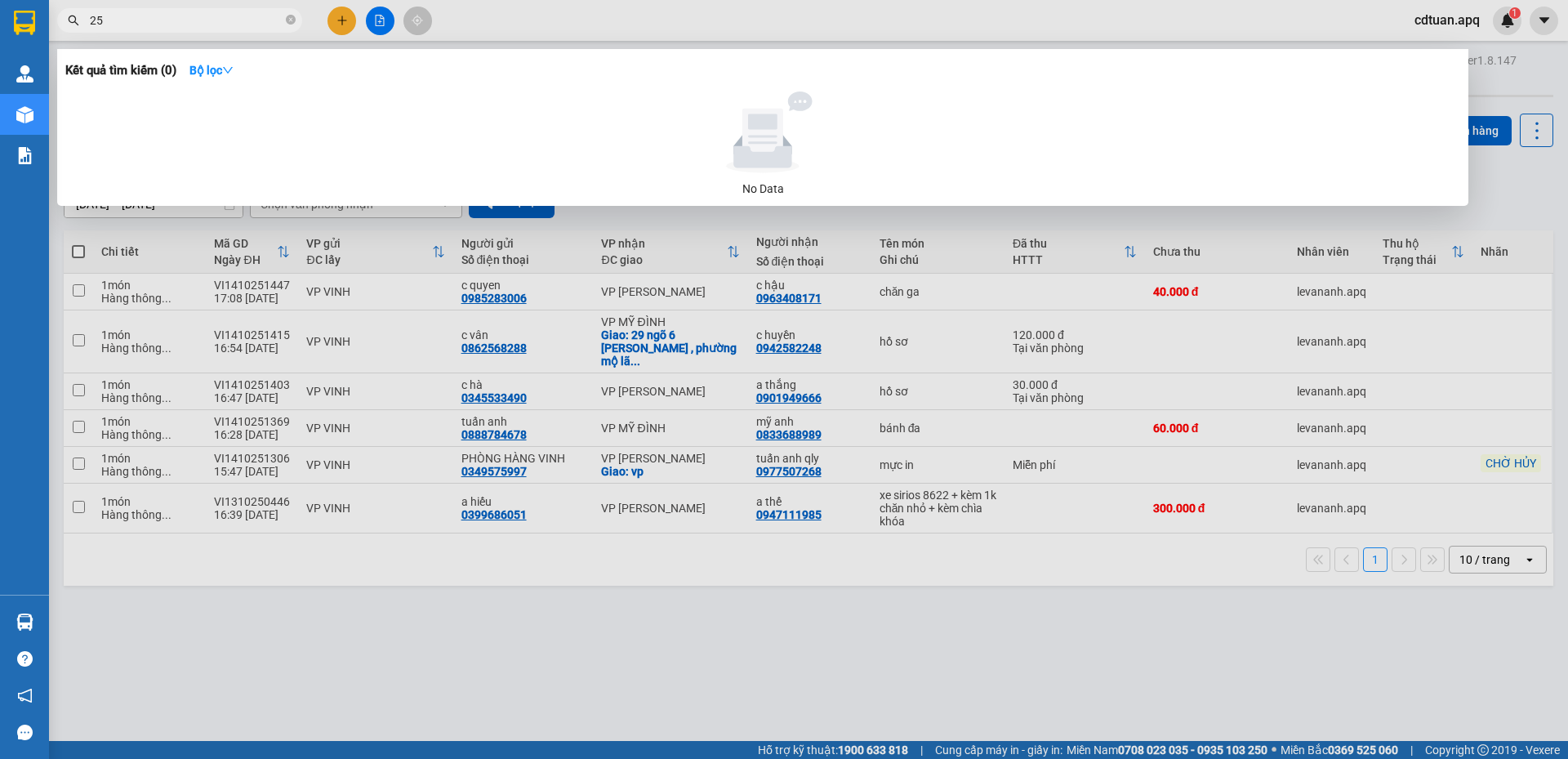
type input "2"
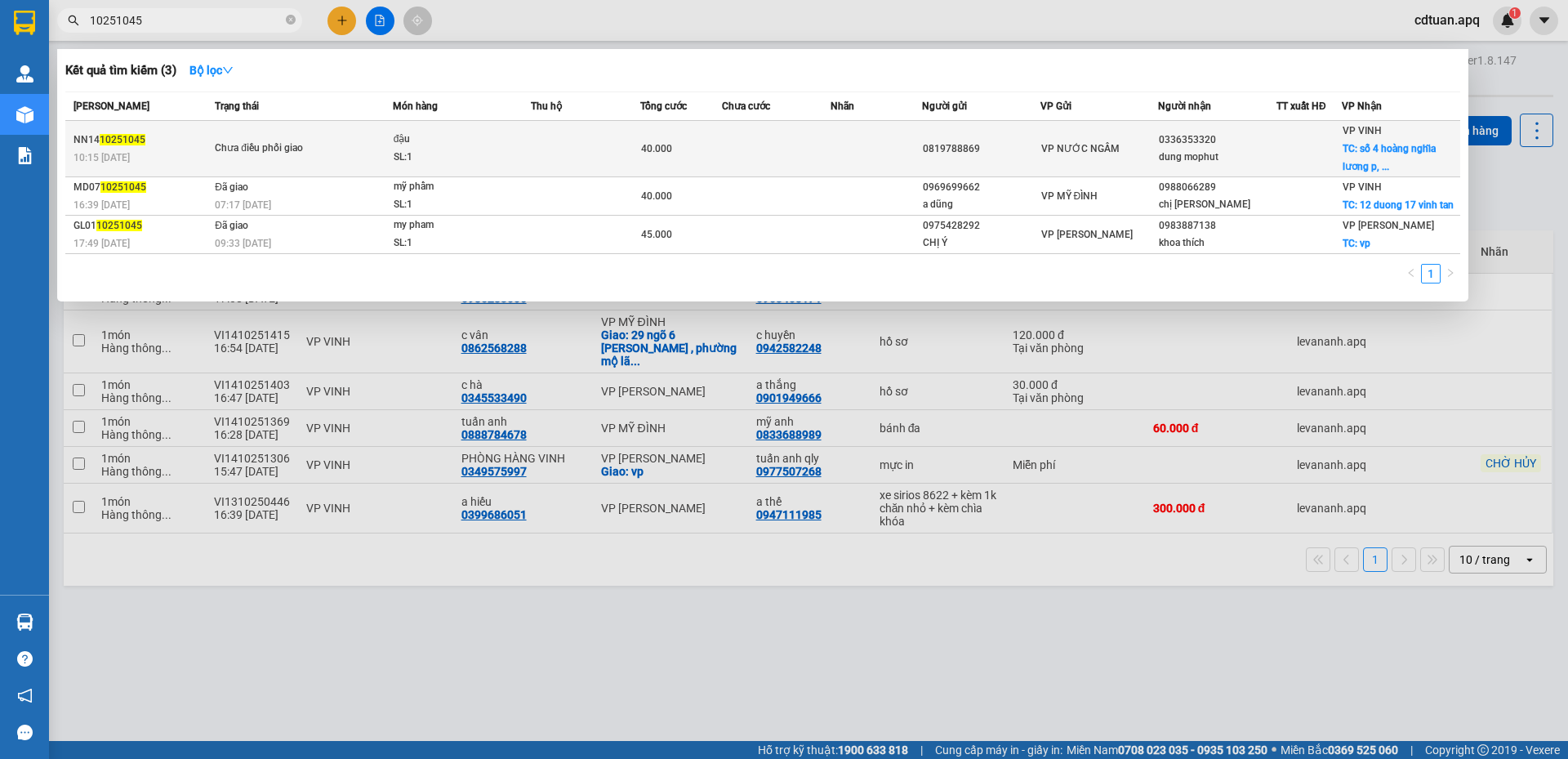
type input "10251045"
click at [383, 167] on td "Chưa điều phối giao" at bounding box center [302, 149] width 182 height 56
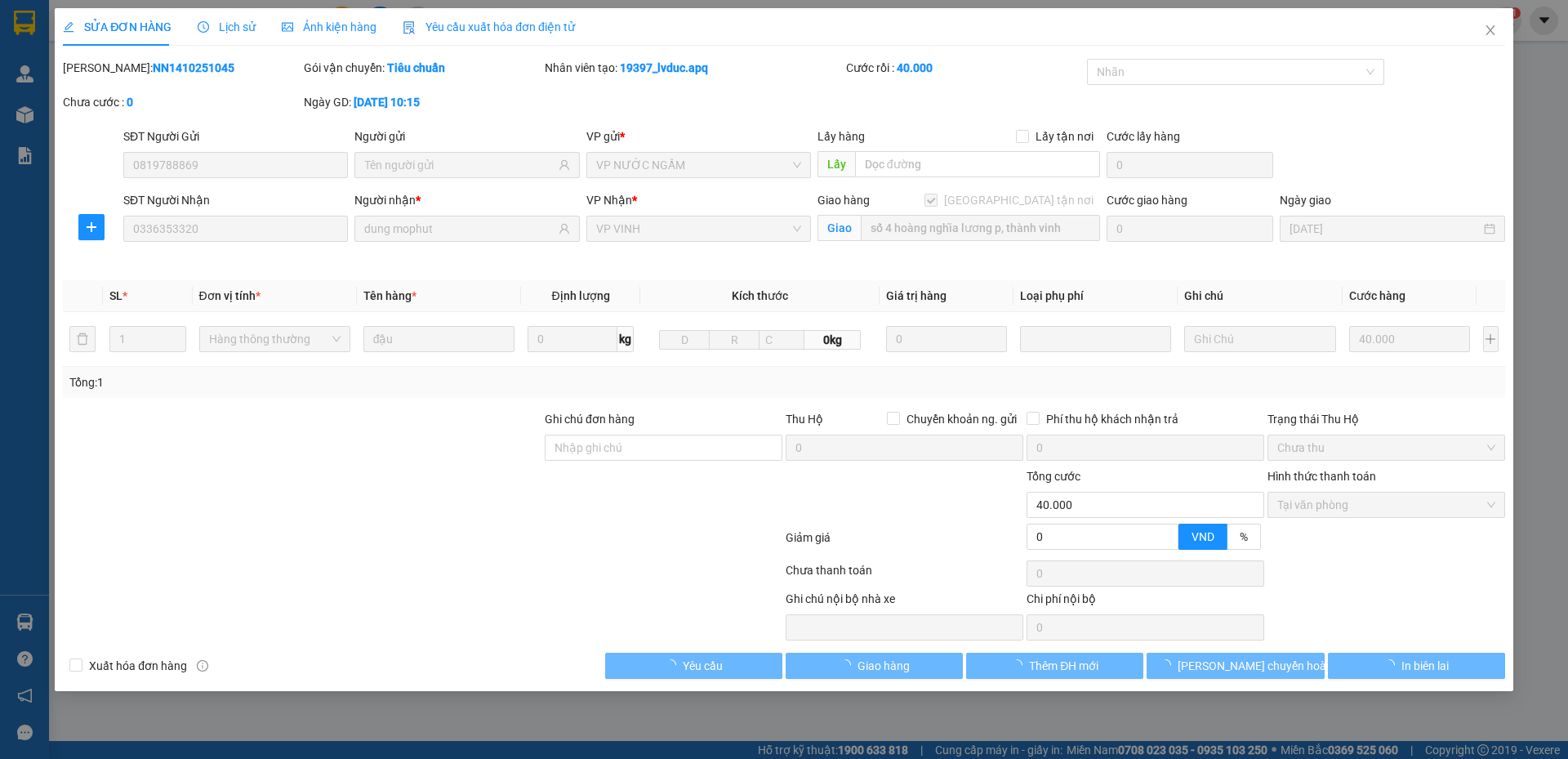
type input "0819788869"
type input "0336353320"
type input "dung mophut"
checkbox input "true"
type input "số 4 hoàng nghĩa lương p, thành vinh"
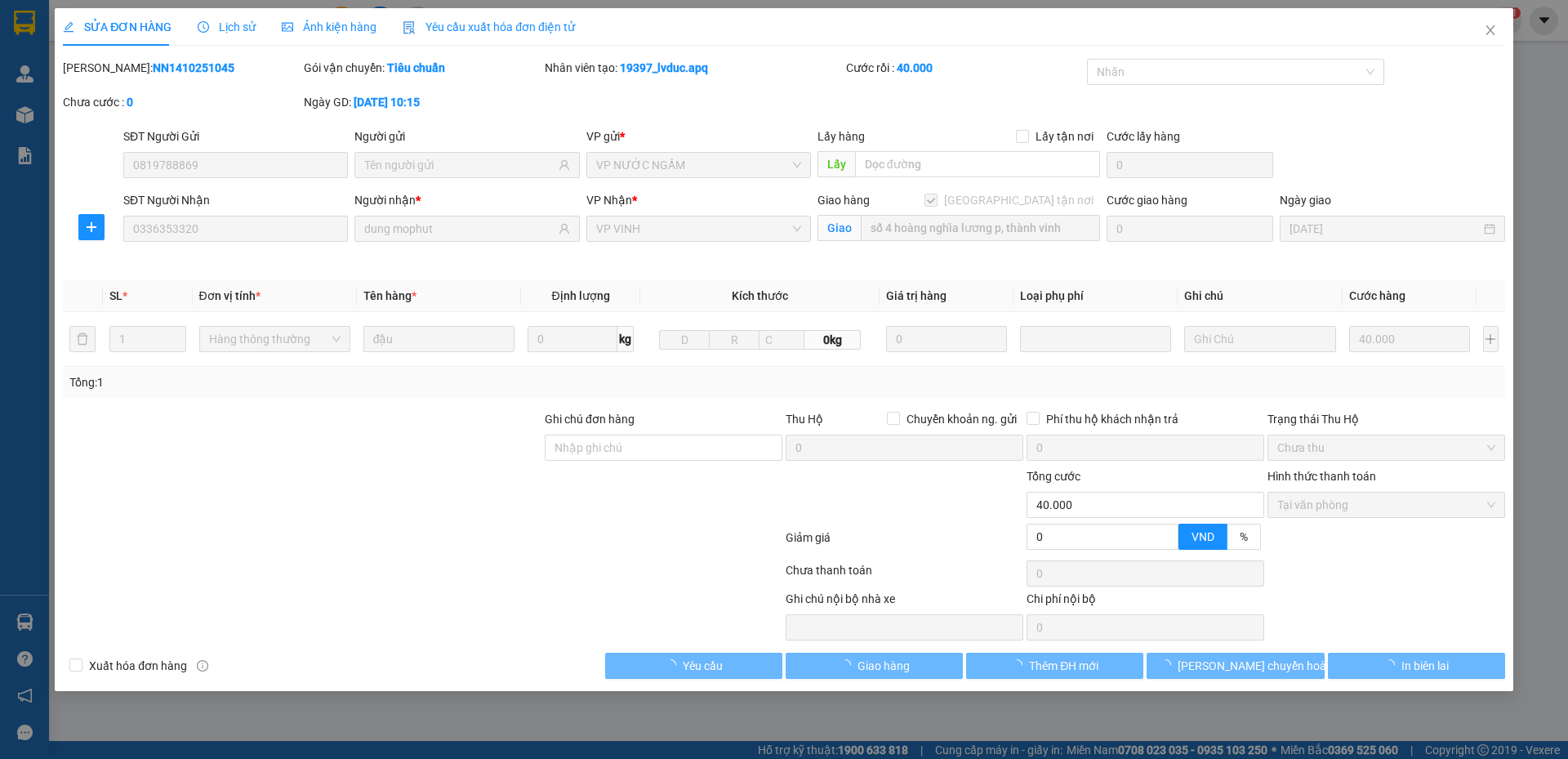
type input "0"
type input "40.000"
click at [233, 32] on span "Lịch sử" at bounding box center [227, 26] width 58 height 13
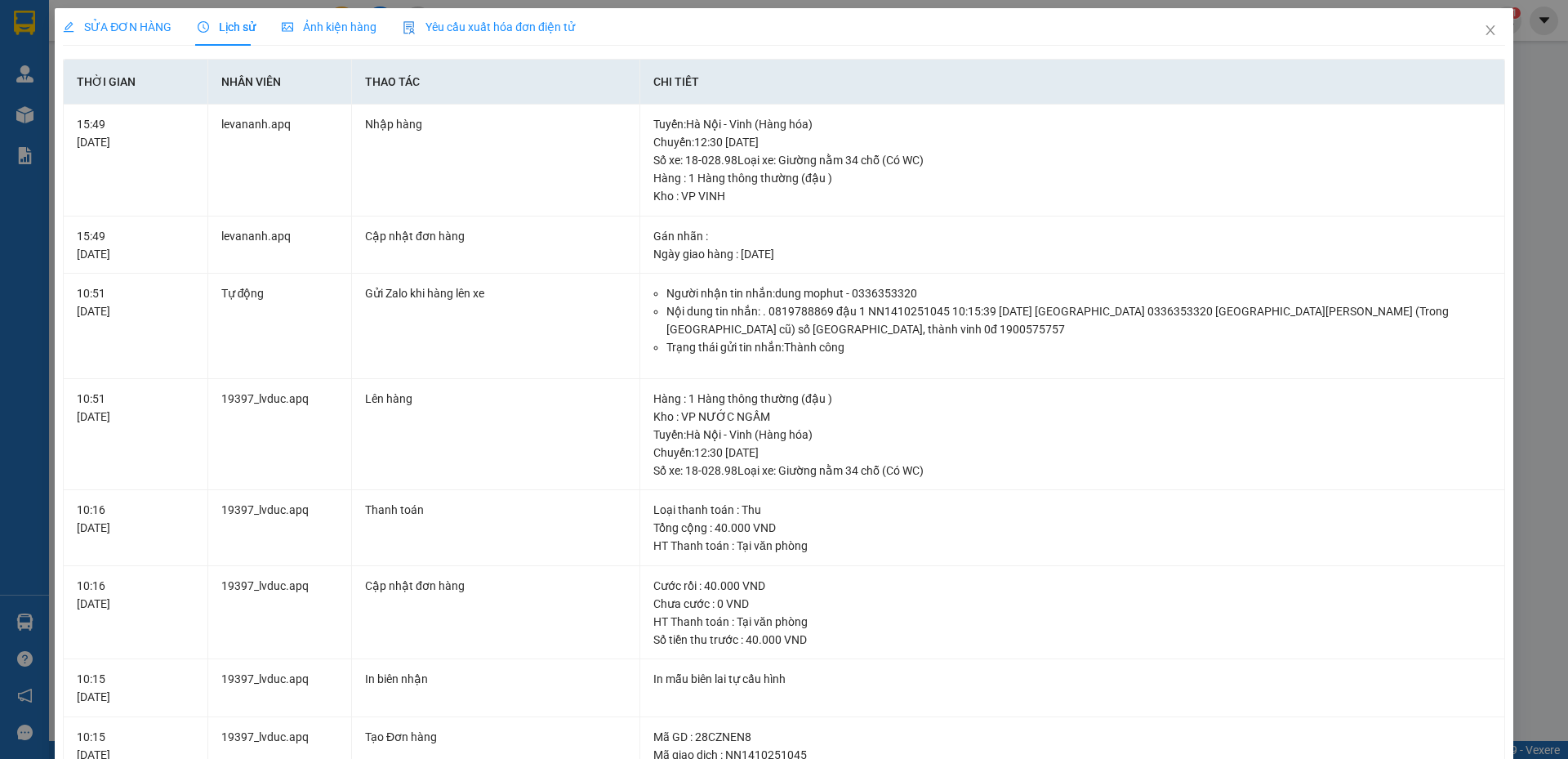
click at [101, 36] on div "SỬA ĐƠN HÀNG" at bounding box center [117, 27] width 109 height 37
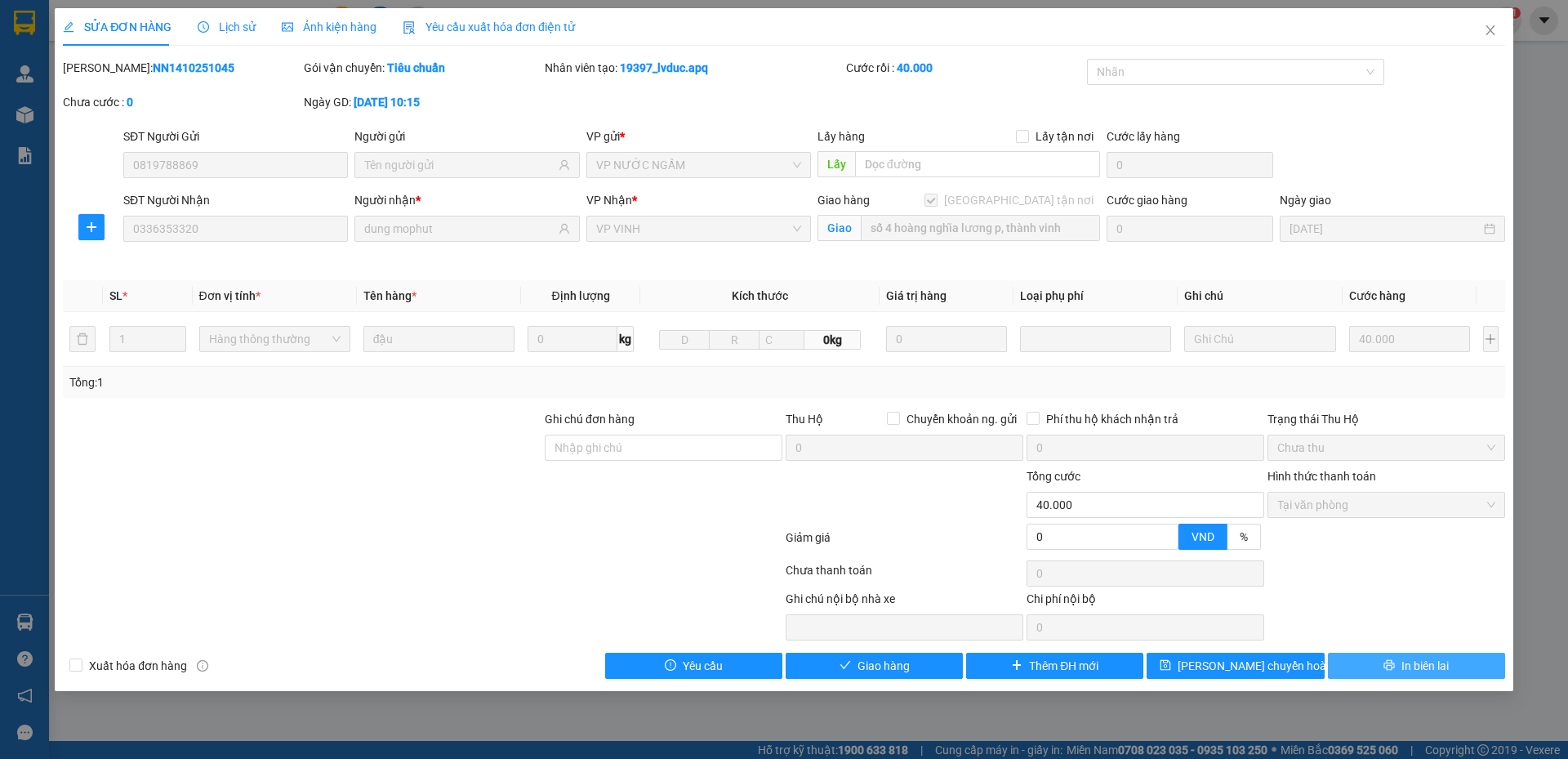
click at [1353, 660] on button "In biên lai" at bounding box center [1416, 666] width 178 height 26
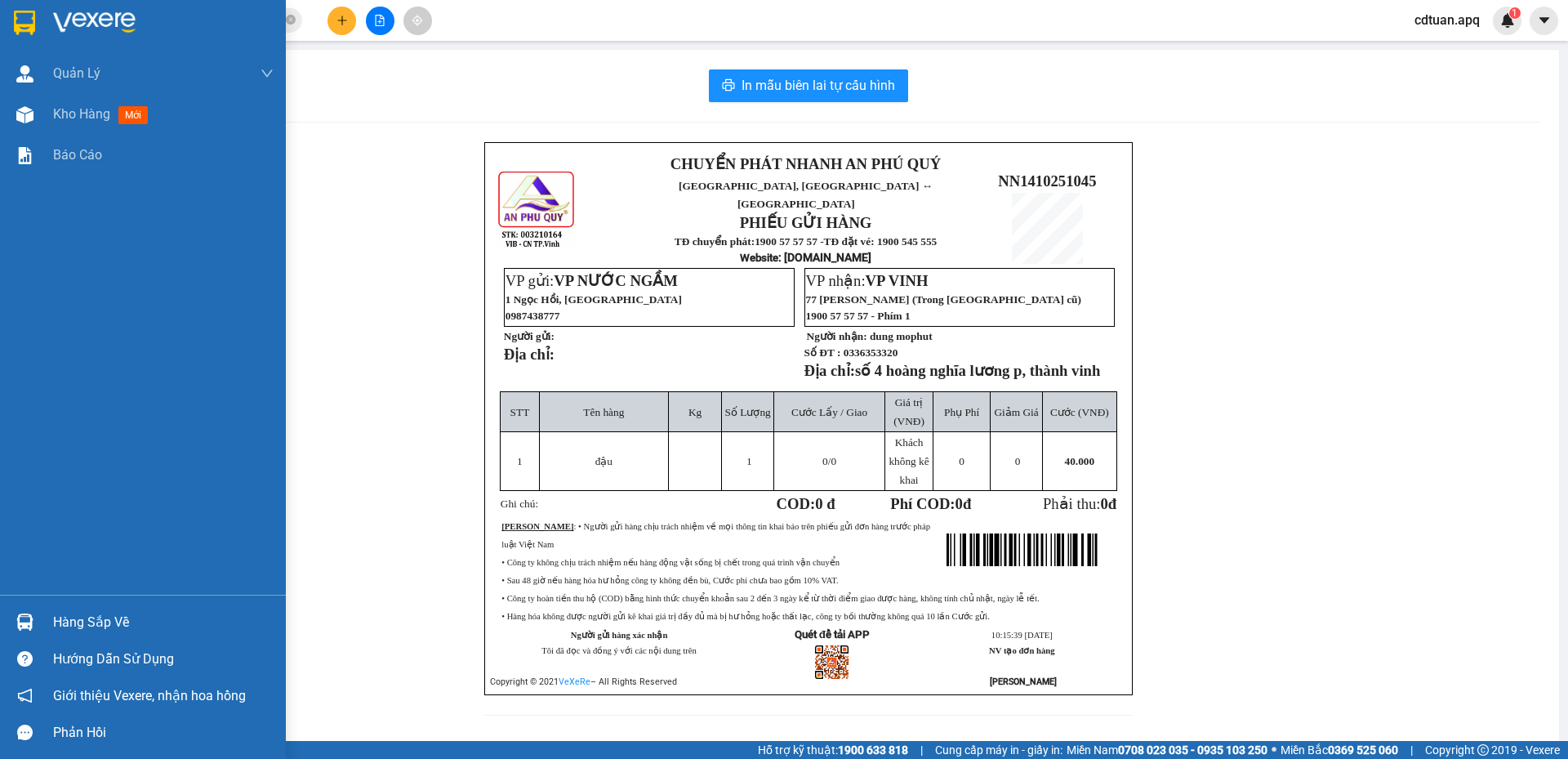
drag, startPoint x: 4, startPoint y: 110, endPoint x: 282, endPoint y: 33, distance: 288.5
click at [4, 110] on div "Kho hàng mới" at bounding box center [143, 115] width 285 height 41
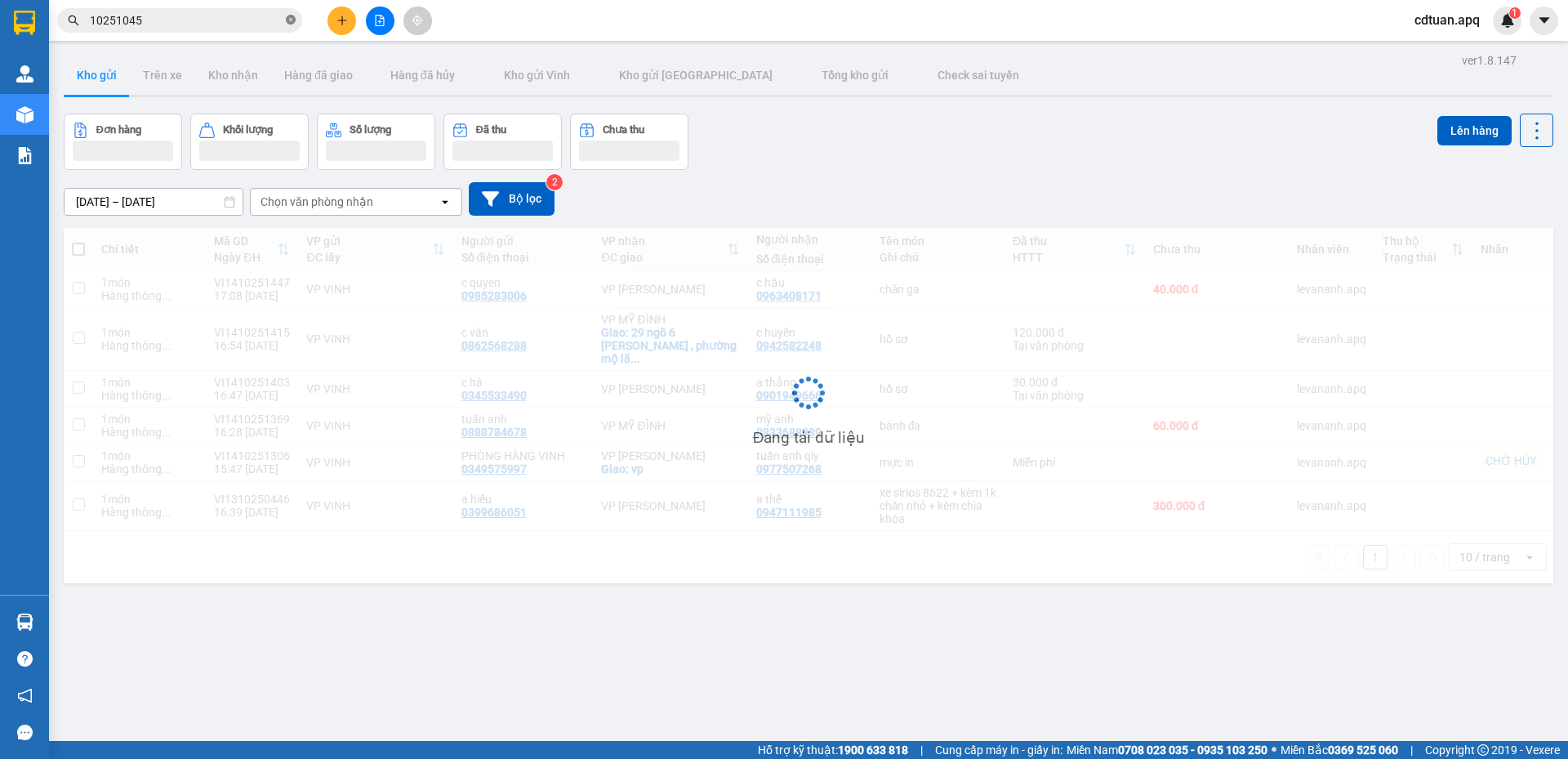
click at [287, 21] on icon "close-circle" at bounding box center [290, 20] width 10 height 10
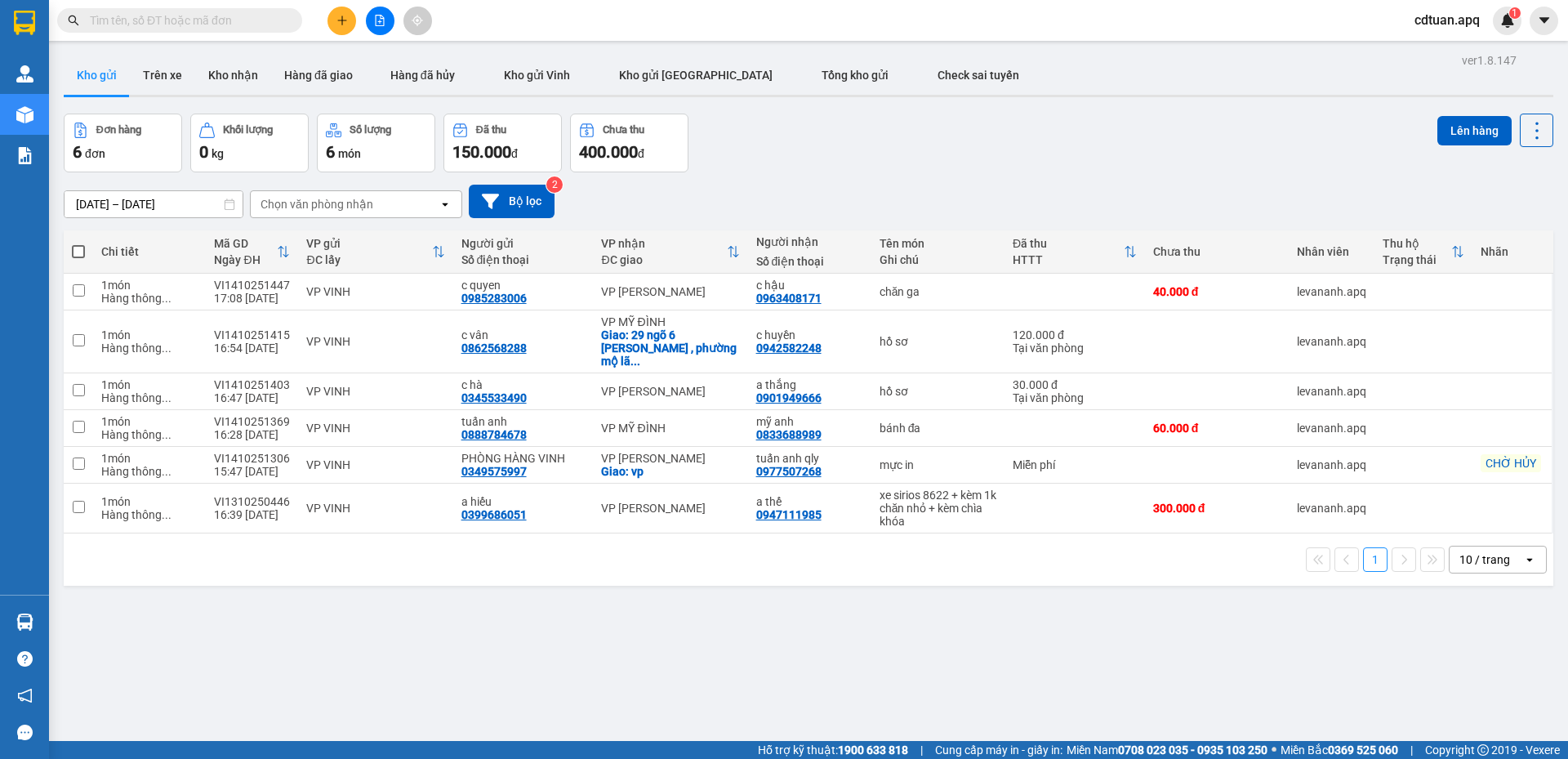
click at [882, 155] on div "Đơn hàng 6 đơn Khối lượng 0 kg Số lượng 6 món Đã thu 150.000 đ Chưa thu 400.000…" at bounding box center [808, 143] width 1489 height 59
click at [209, 72] on button "Kho nhận" at bounding box center [233, 75] width 76 height 39
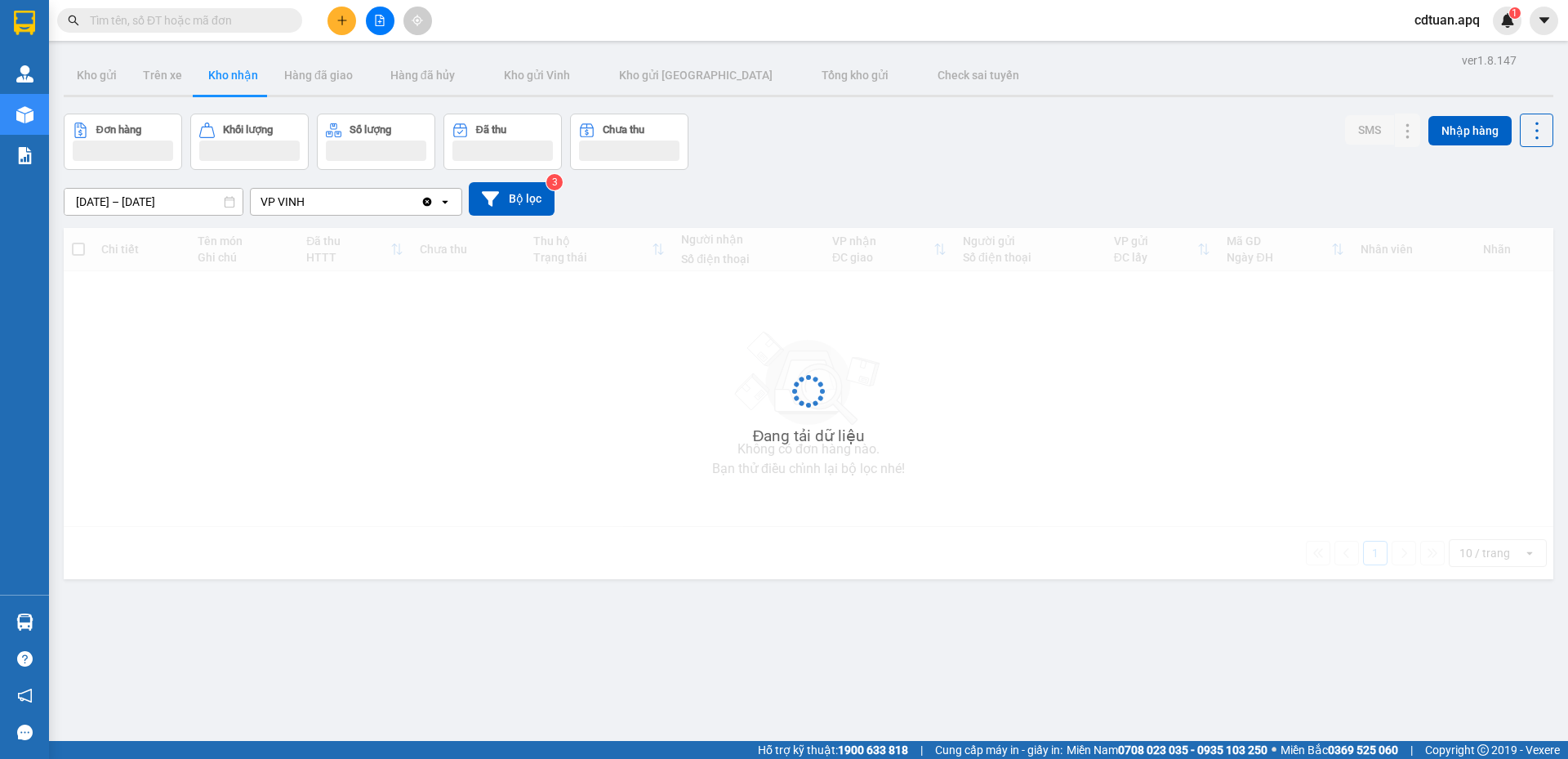
click at [1014, 178] on div "14/10/2025 – 14/10/2025 Press the down arrow key to interact with the calendar …" at bounding box center [808, 199] width 1489 height 58
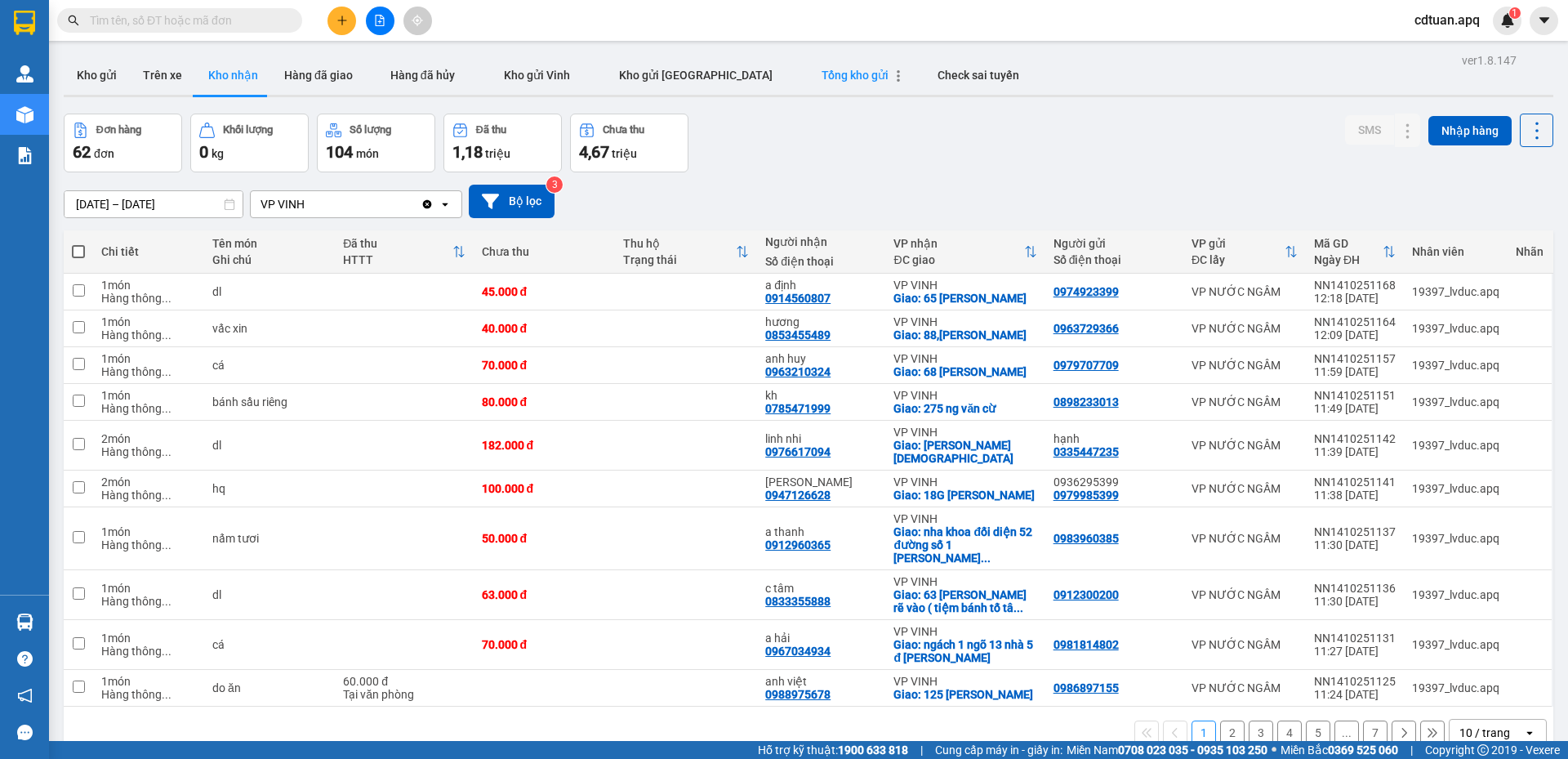
click at [884, 78] on div "button" at bounding box center [894, 75] width 20 height 13
type input "07/10/2025 – 14/10/2025"
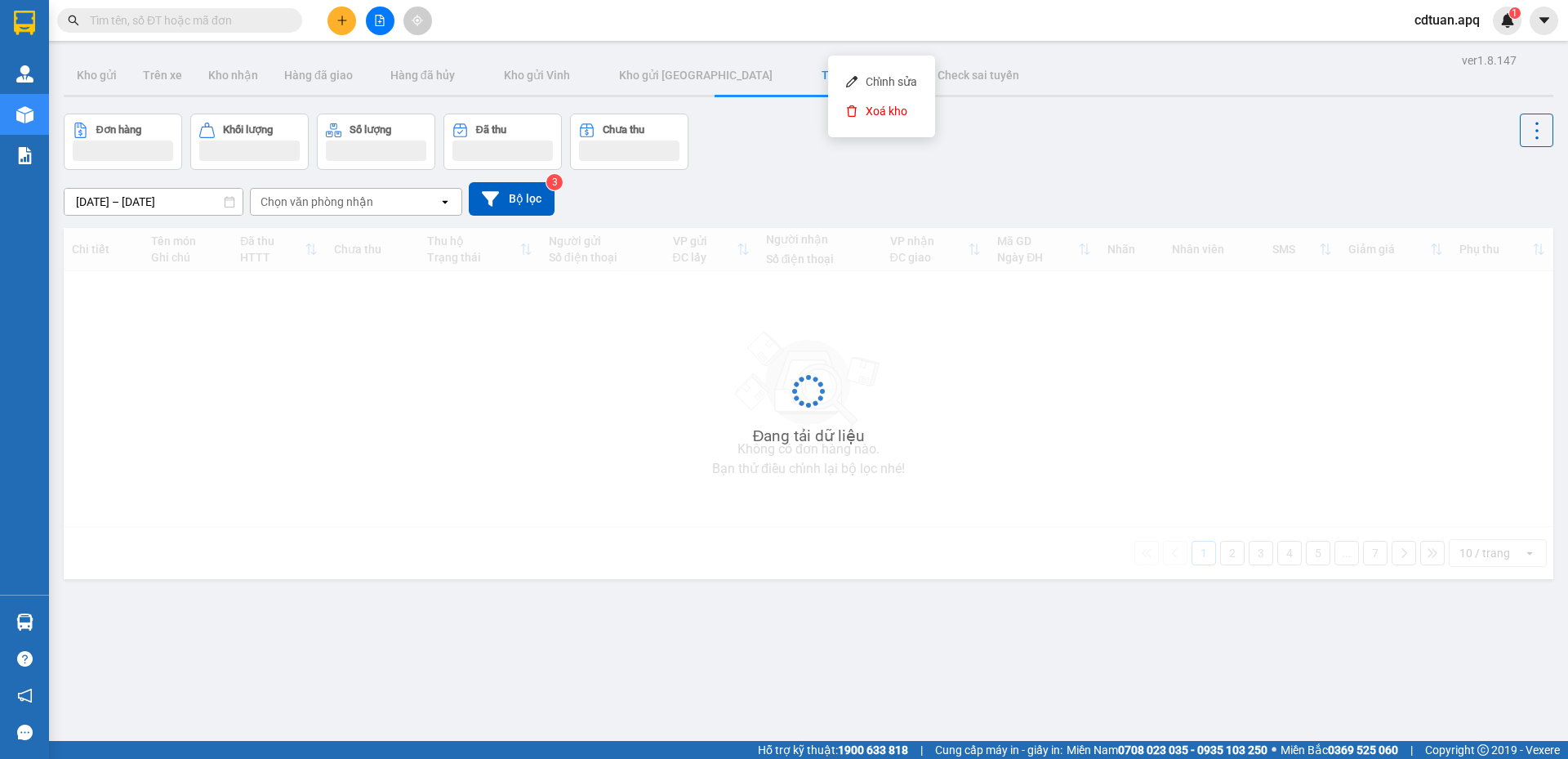
click at [1144, 188] on div "07/10/2025 – 14/10/2025 Press the down arrow key to interact with the calendar …" at bounding box center [808, 198] width 1489 height 33
click at [820, 173] on div "07/10/2025 – 14/10/2025 Press the down arrow key to interact with the calendar …" at bounding box center [808, 199] width 1489 height 58
click at [872, 195] on div "07/10/2025 – 14/10/2025 Press the down arrow key to interact with the calendar …" at bounding box center [808, 198] width 1489 height 33
click at [802, 197] on div "07/10/2025 – 14/10/2025 Press the down arrow key to interact with the calendar …" at bounding box center [808, 198] width 1489 height 33
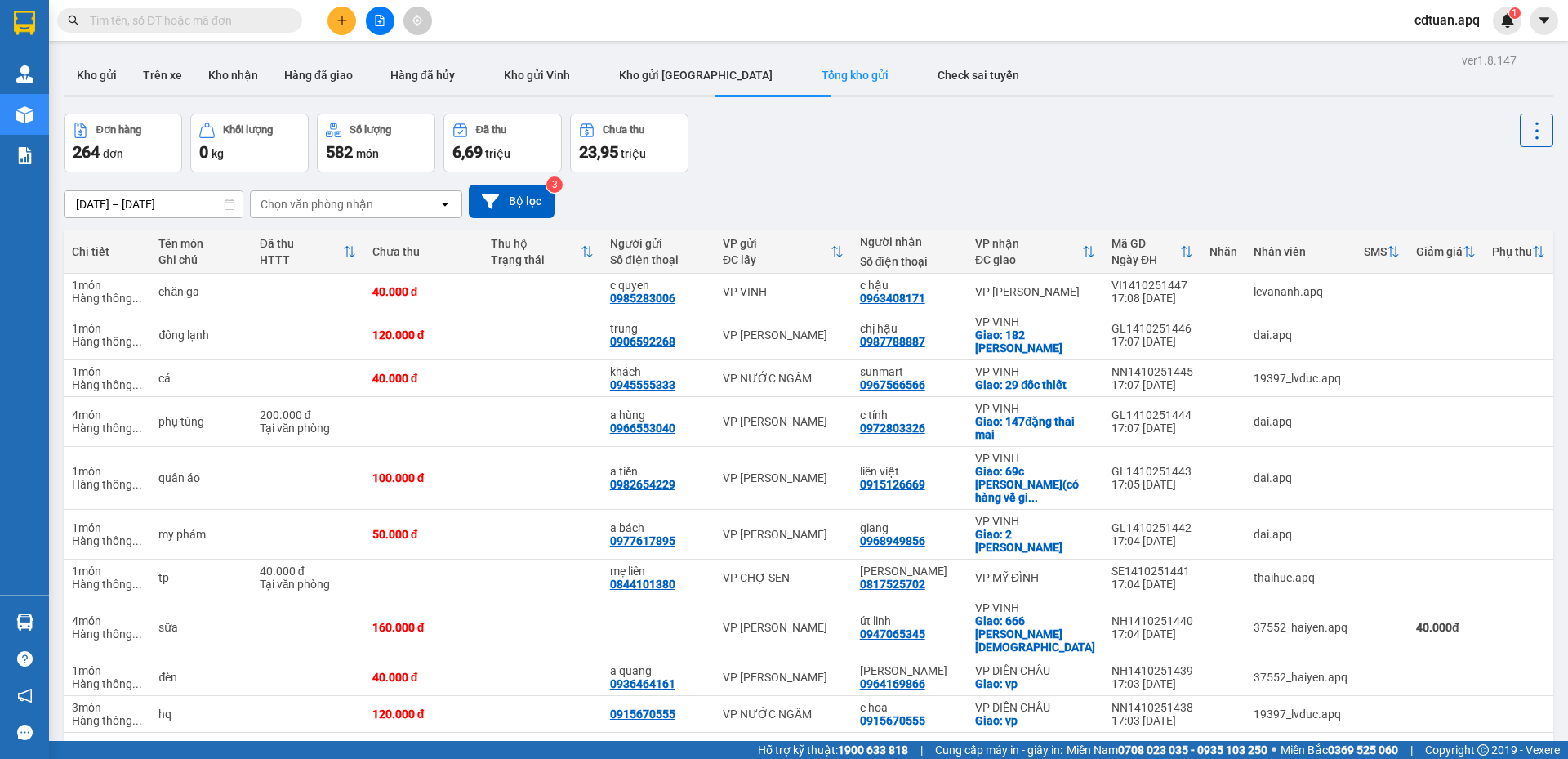
click at [897, 131] on div "Đơn hàng 264 đơn Khối lượng 0 kg Số lượng 582 món Đã thu 6,69 triệu Chưa thu 23…" at bounding box center [808, 143] width 1489 height 59
click at [483, 222] on div "07/10/2025 – 14/10/2025 Press the down arrow key to interact with the calendar …" at bounding box center [808, 201] width 1489 height 58
click at [488, 200] on icon at bounding box center [490, 201] width 17 height 14
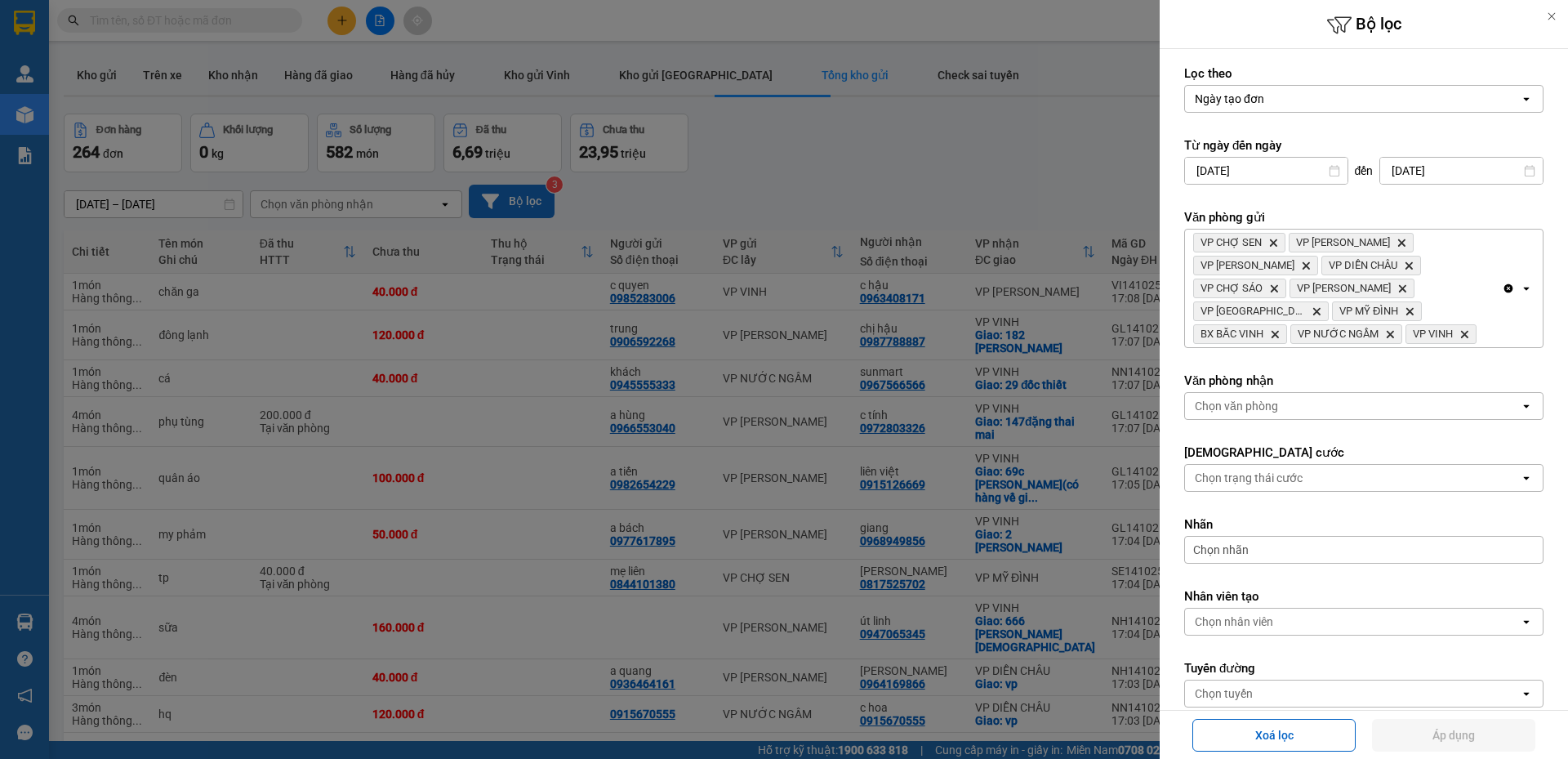
click at [1334, 415] on div "Chọn văn phòng" at bounding box center [1352, 405] width 335 height 26
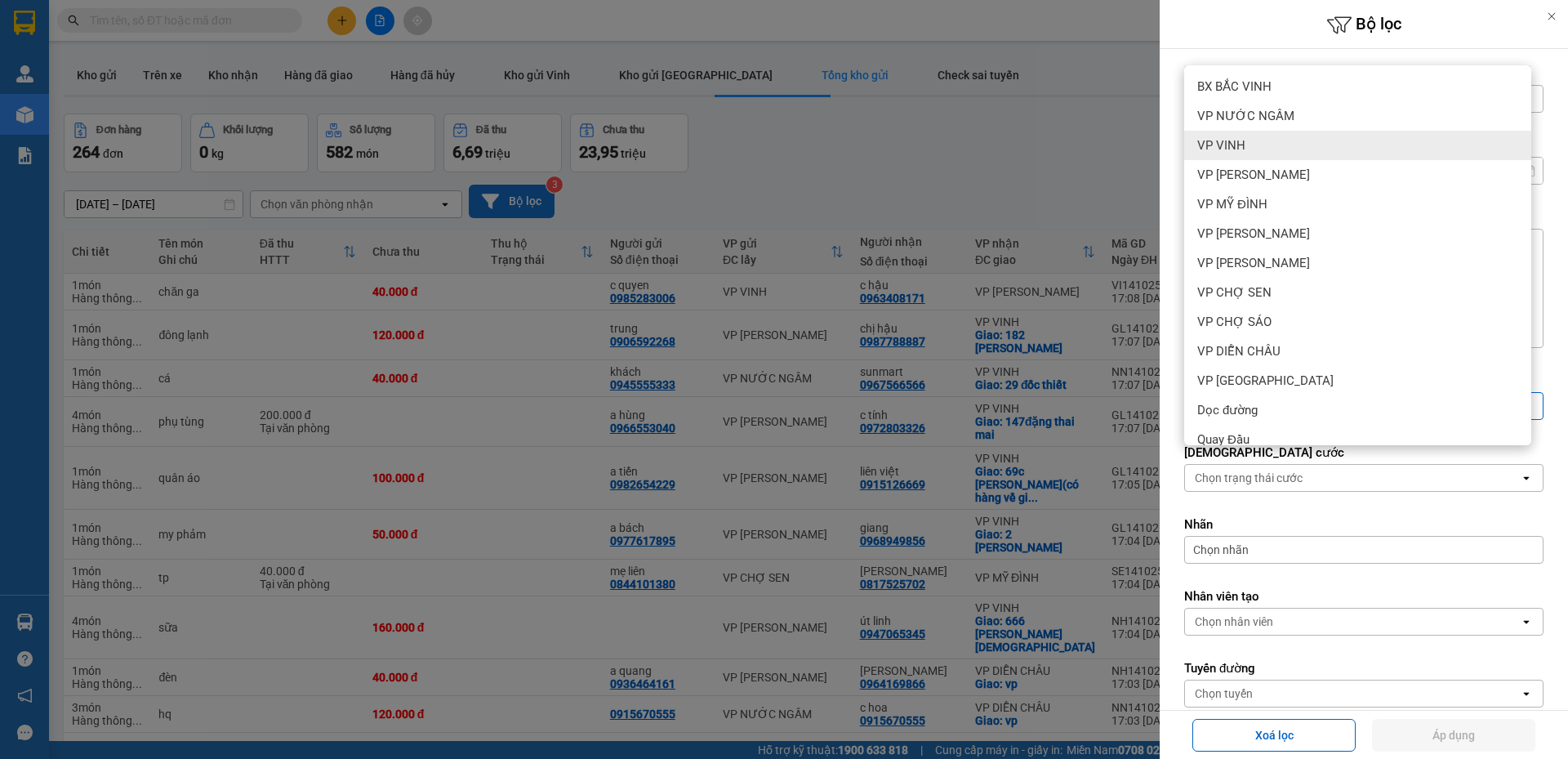
click at [1266, 157] on div "VP VINH" at bounding box center [1357, 145] width 347 height 30
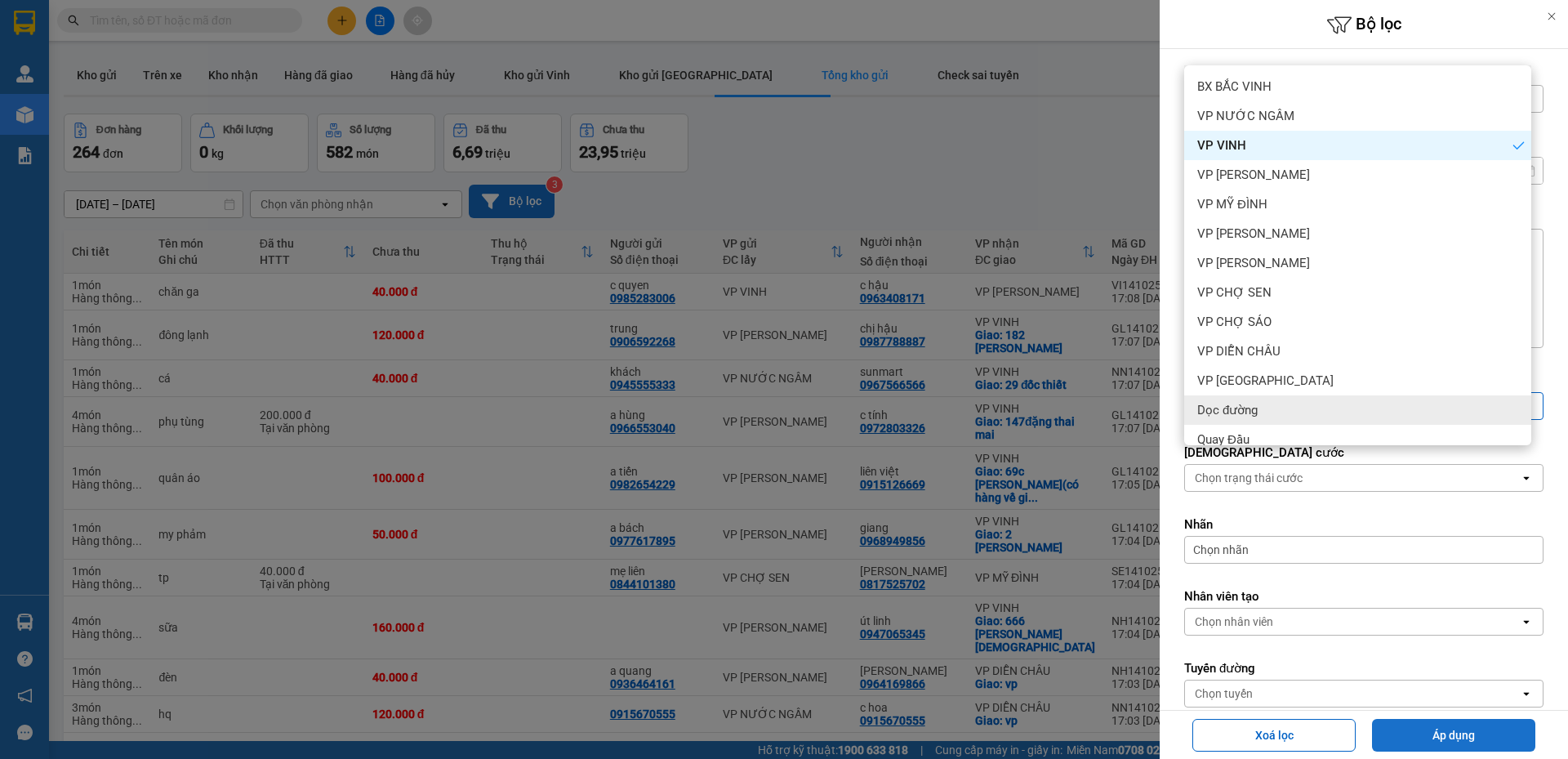
click at [1444, 741] on button "Áp dụng" at bounding box center [1453, 735] width 163 height 32
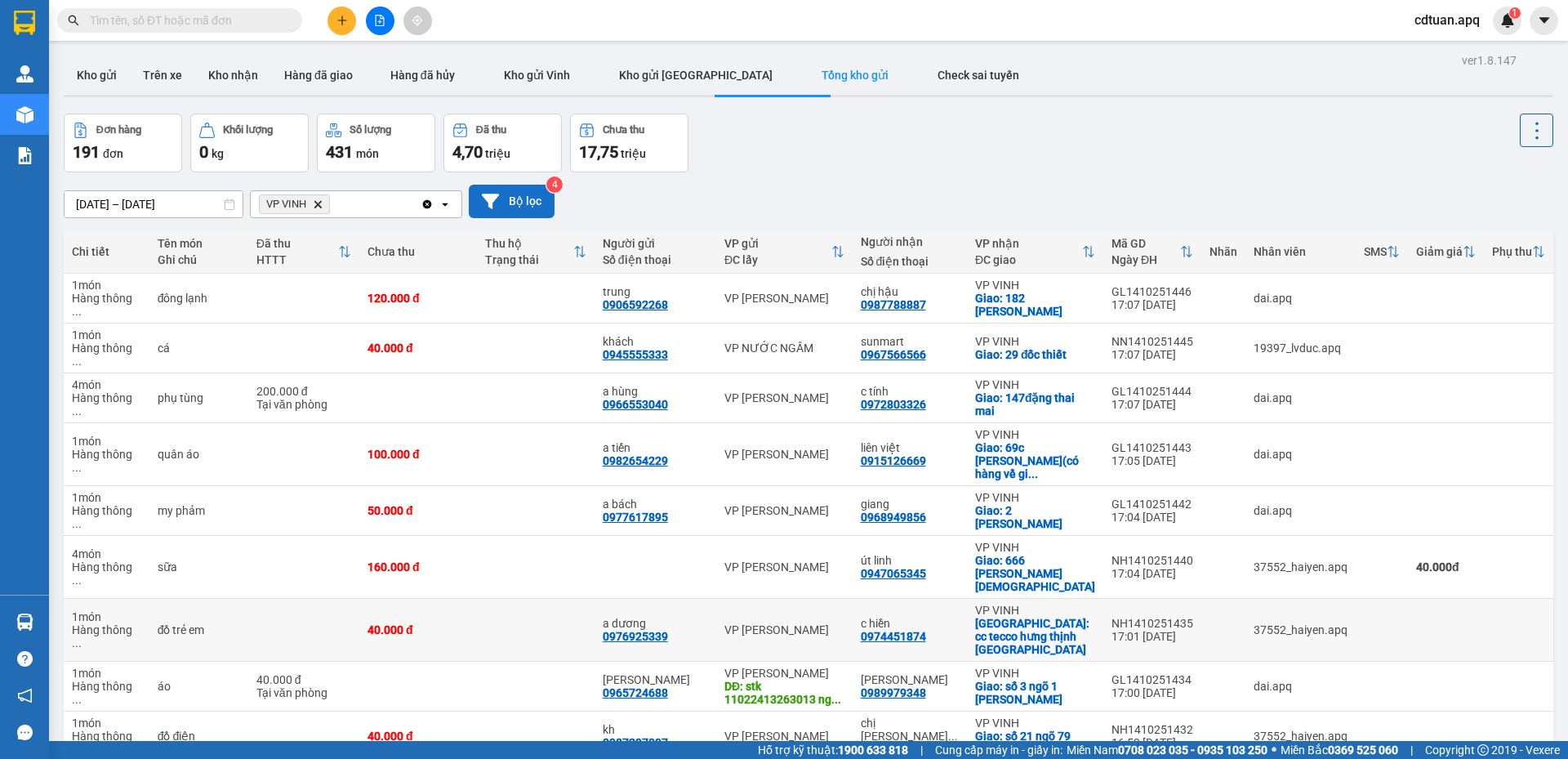
scroll to position [75, 0]
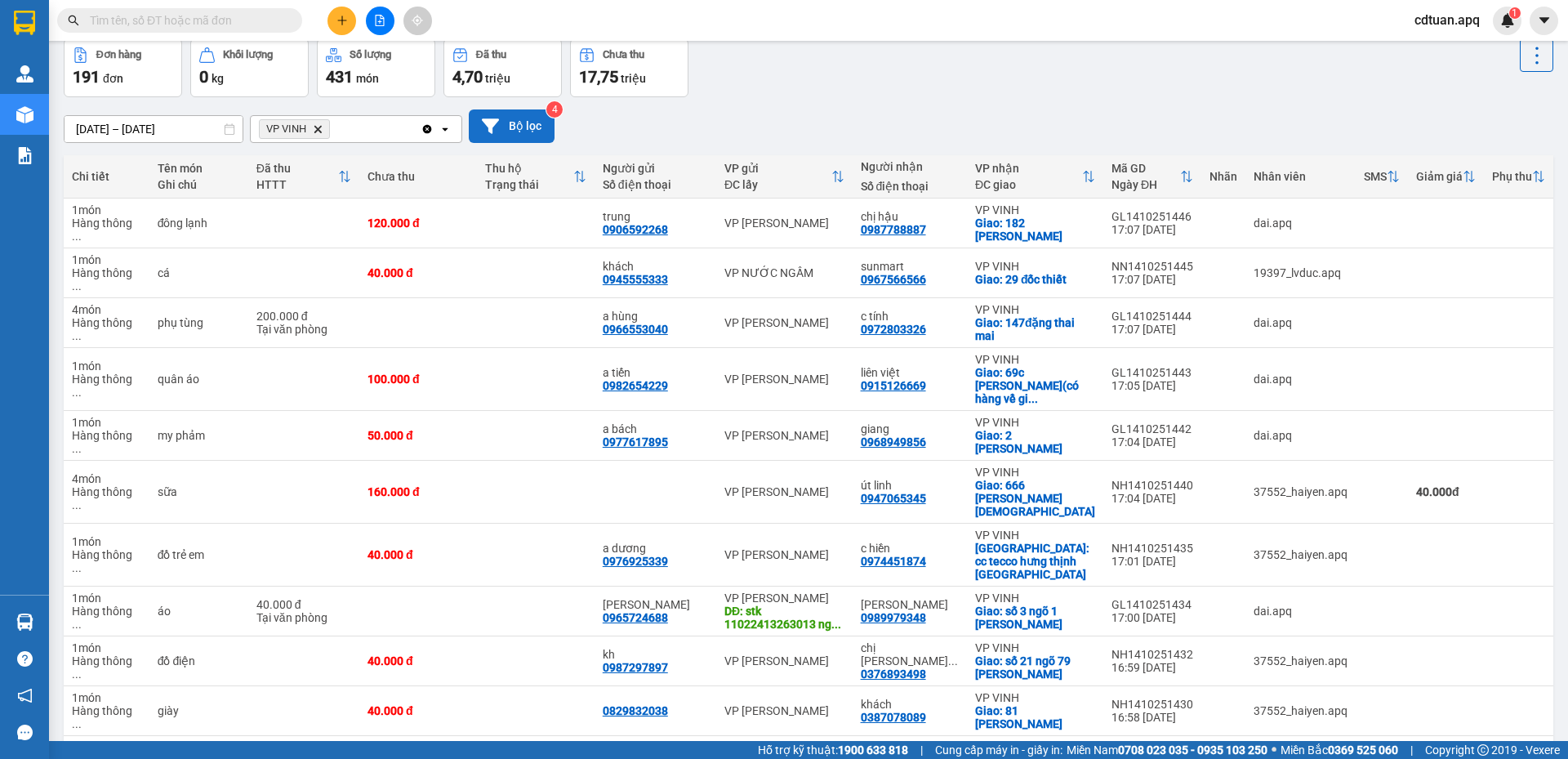
click at [1476, 754] on div "10 / trang" at bounding box center [1485, 762] width 51 height 16
click at [1481, 666] on span "100 / trang" at bounding box center [1478, 660] width 59 height 16
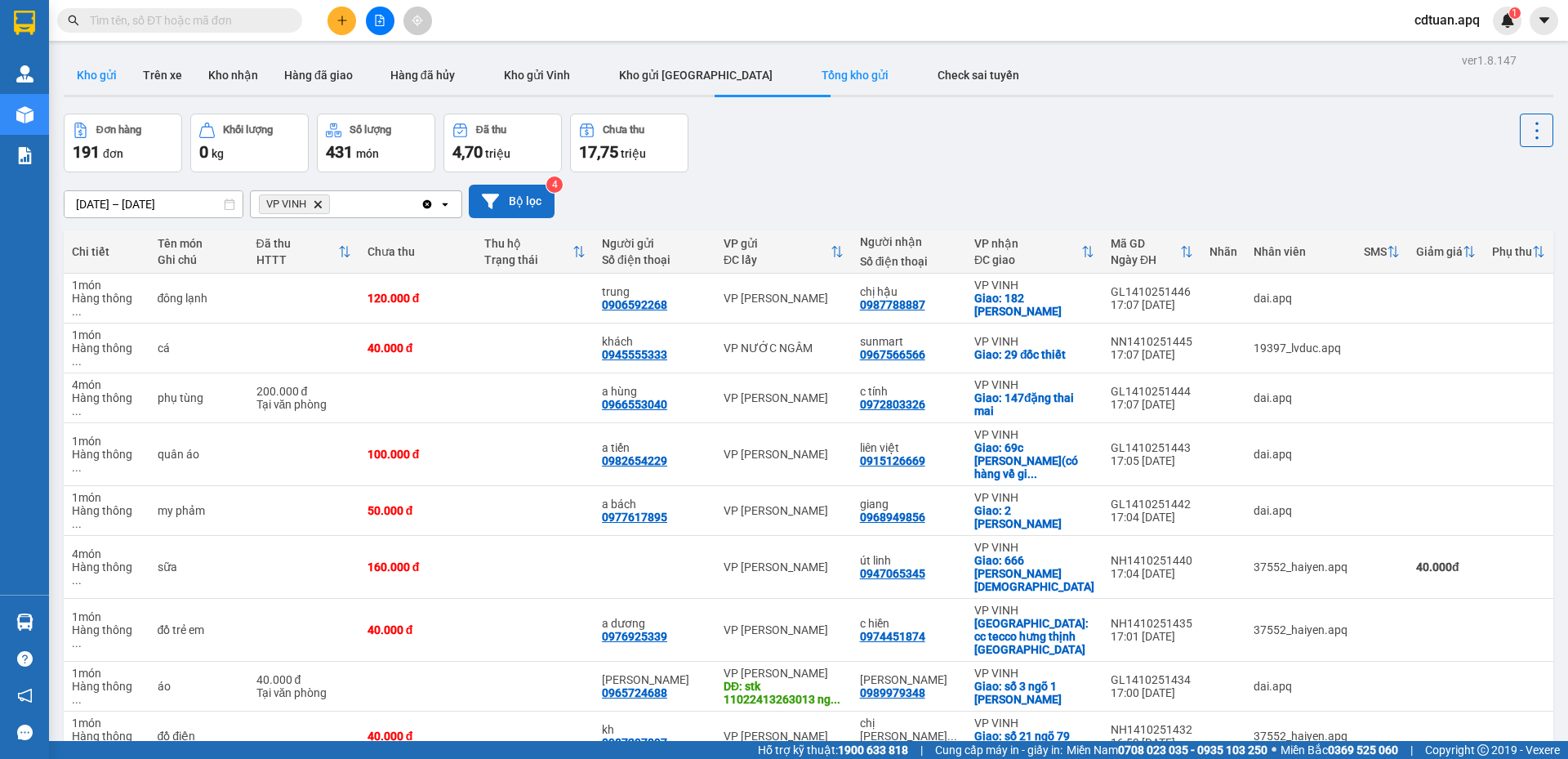
click at [110, 71] on button "Kho gửi" at bounding box center [97, 75] width 66 height 39
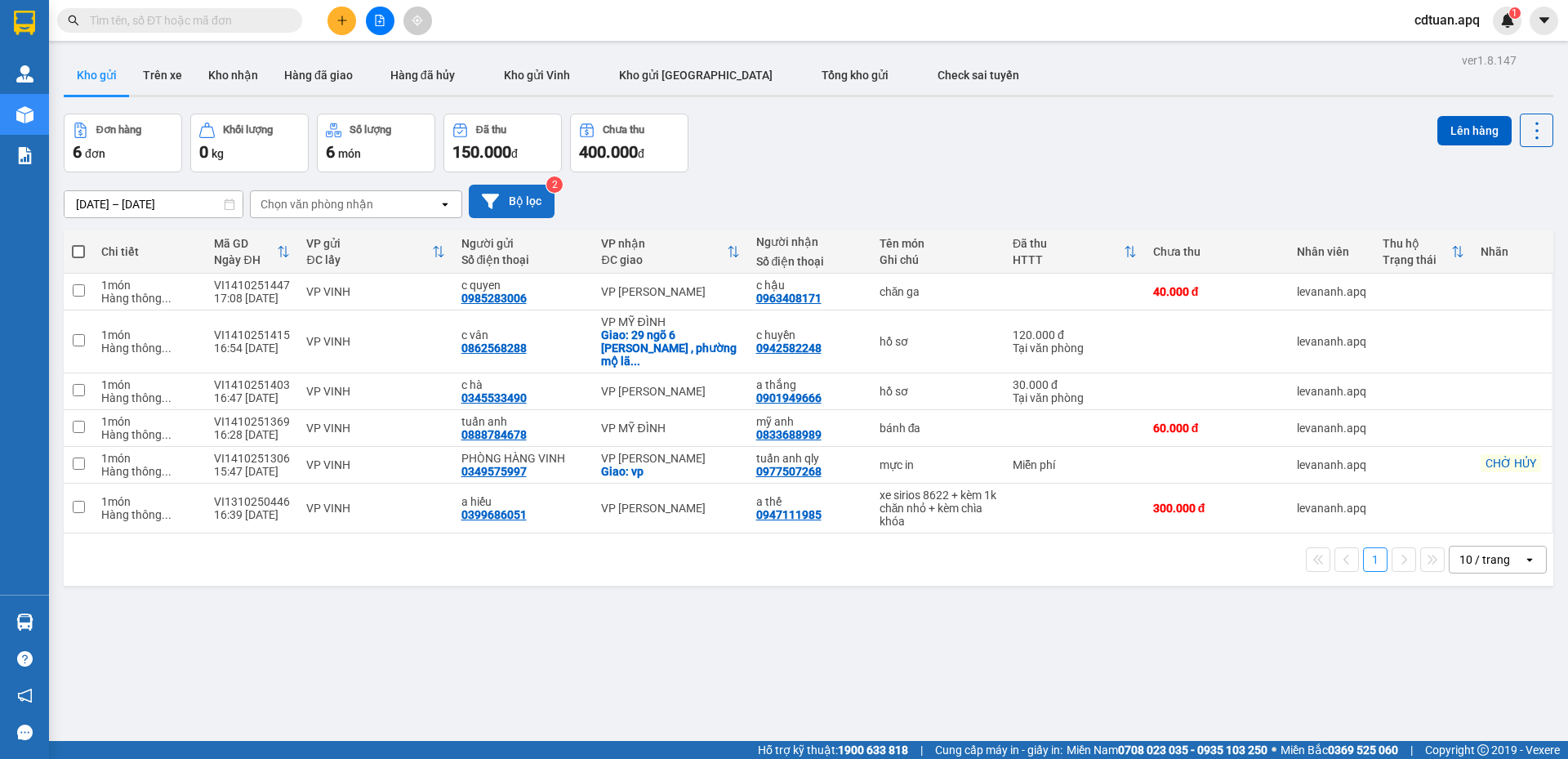
click at [960, 153] on div "Đơn hàng 6 đơn Khối lượng 0 kg Số lượng 6 món Đã thu 150.000 đ Chưa thu 400.000…" at bounding box center [808, 143] width 1489 height 59
click at [1463, 552] on div "10 / trang" at bounding box center [1485, 559] width 51 height 16
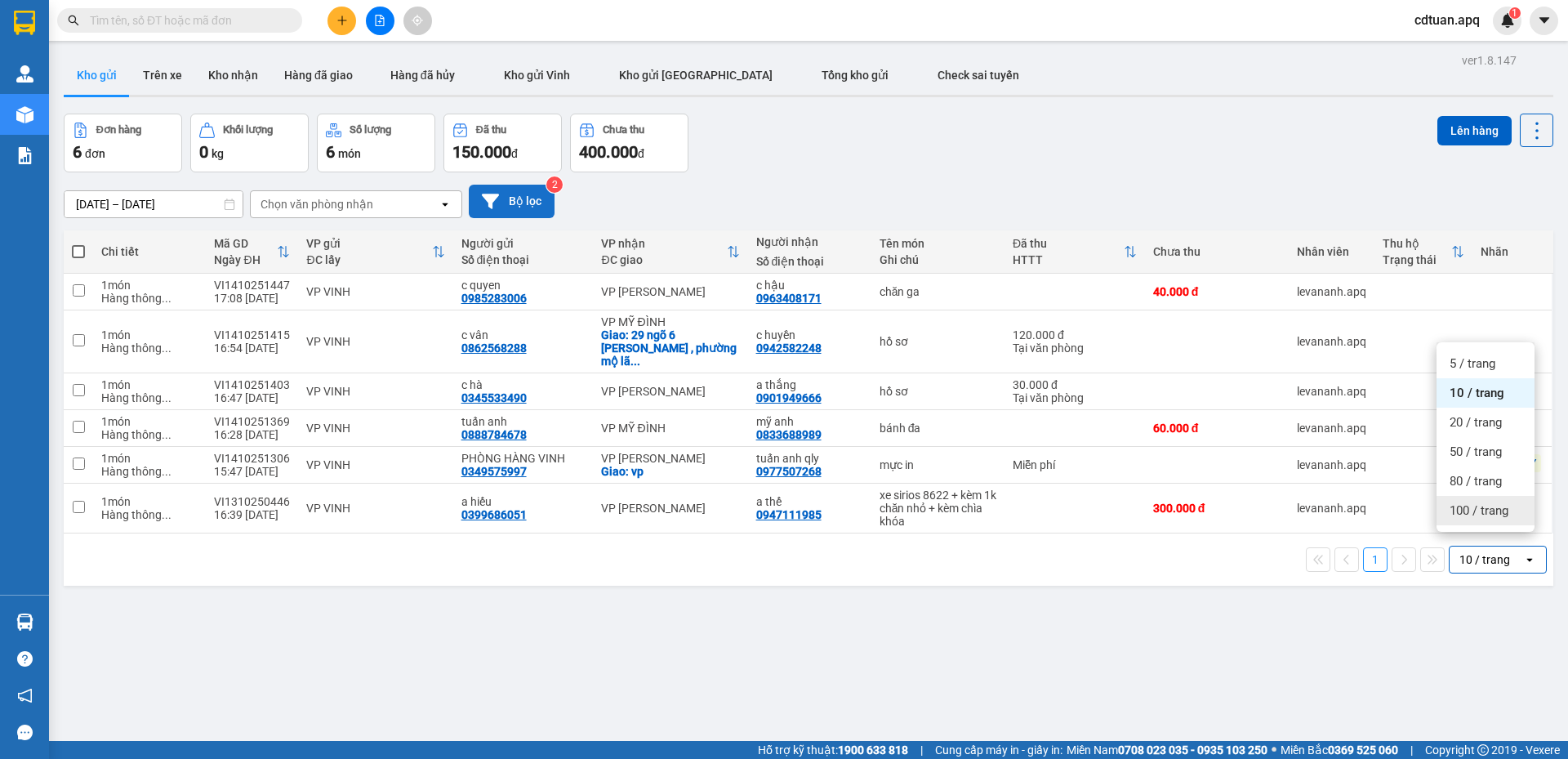
click at [1483, 520] on div "100 / trang" at bounding box center [1485, 510] width 98 height 30
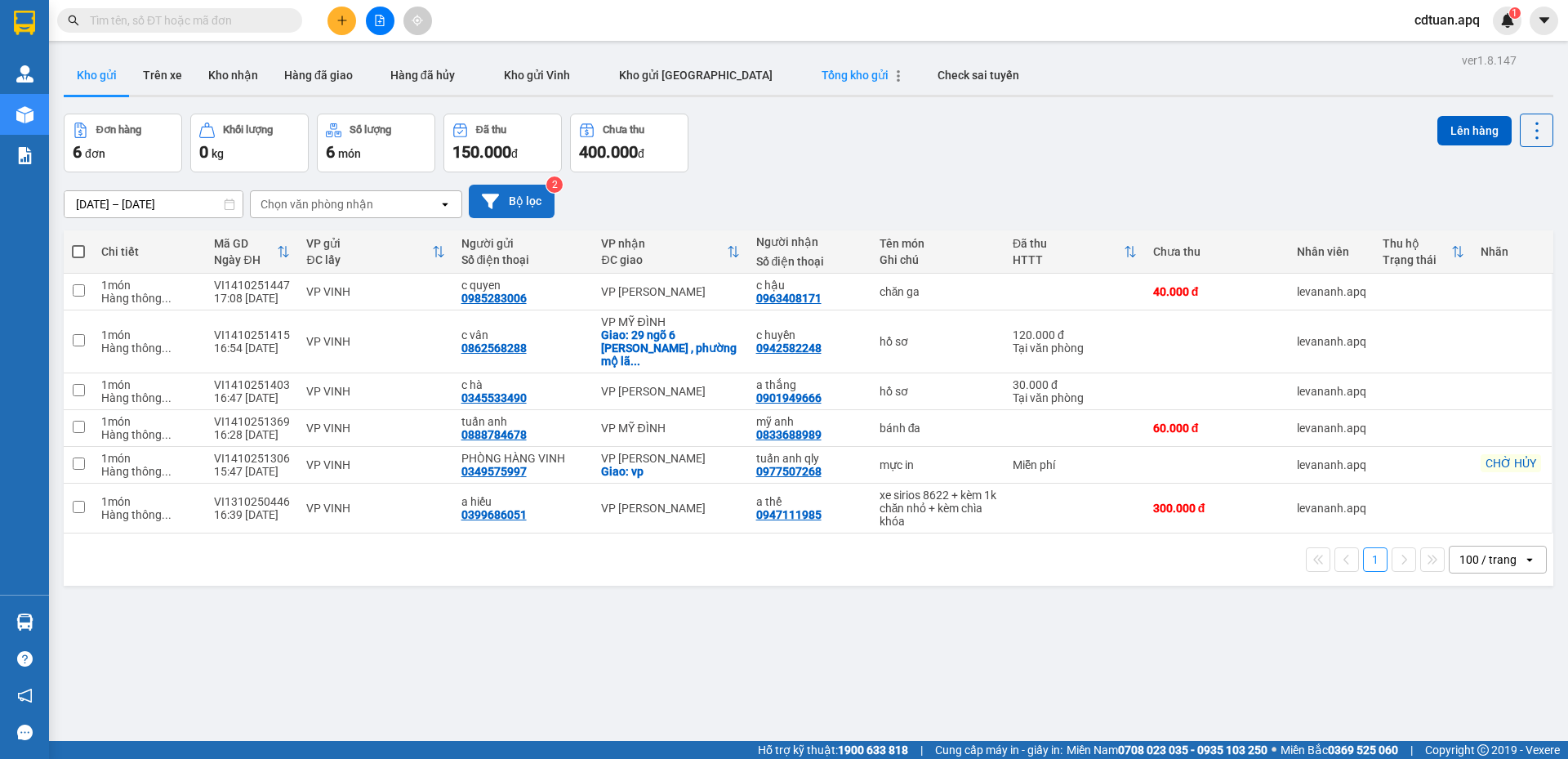
click at [821, 74] on span "Tổng kho gửi" at bounding box center [855, 75] width 67 height 13
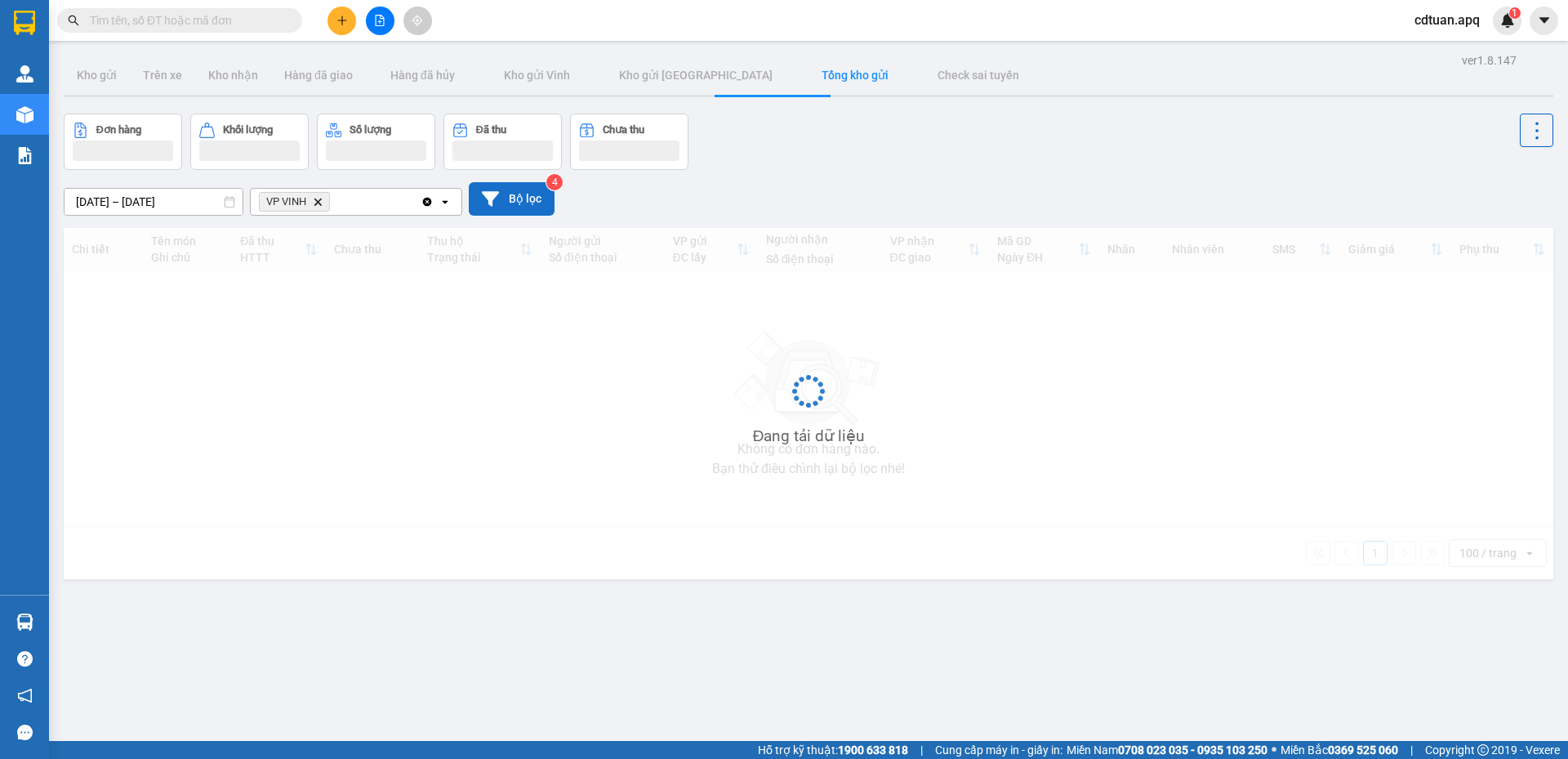
click at [1132, 167] on div "Đơn hàng Khối lượng Số lượng Đã thu Chưa thu" at bounding box center [808, 142] width 1489 height 56
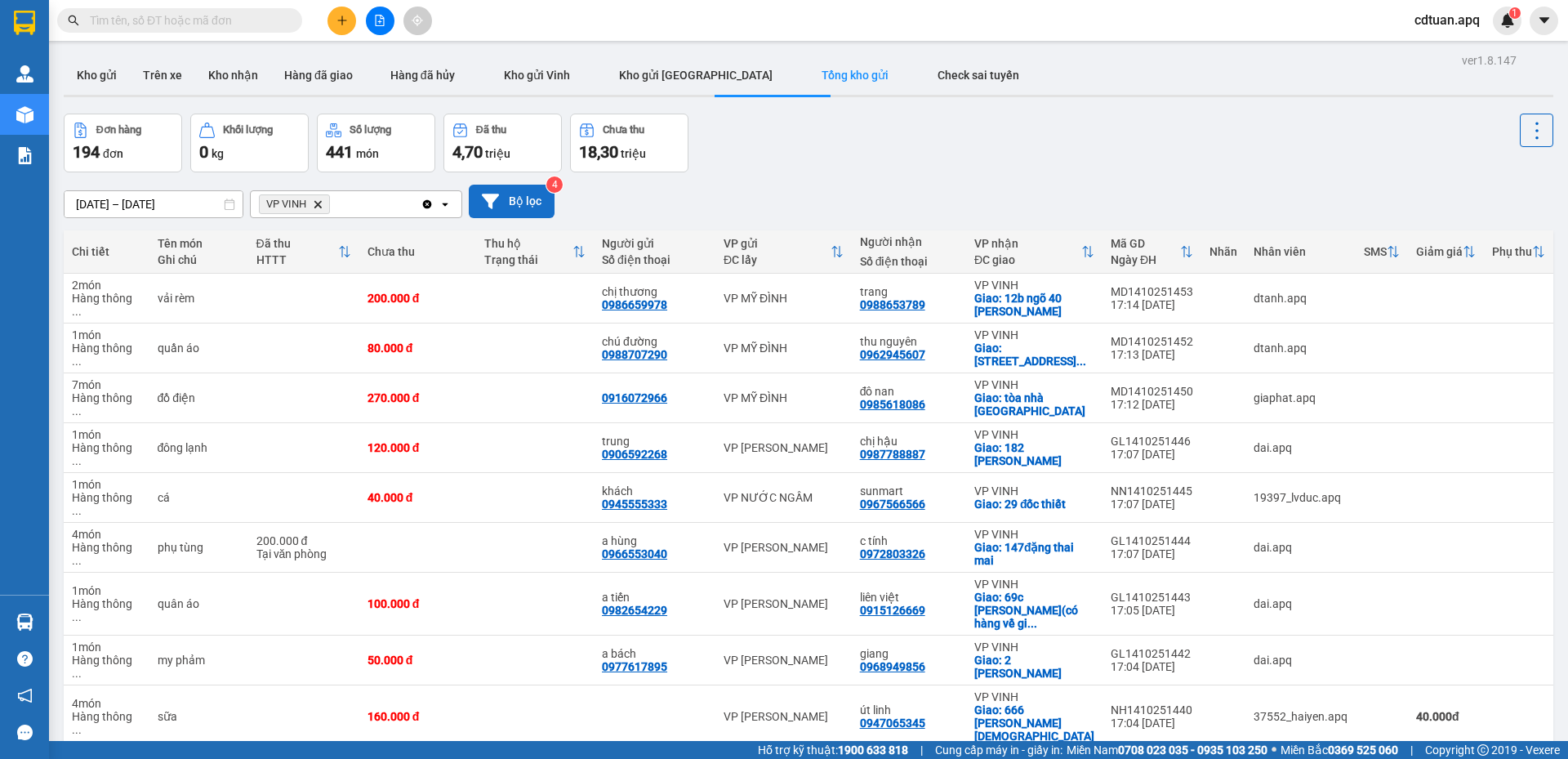
click at [321, 205] on icon "Delete" at bounding box center [318, 205] width 10 height 10
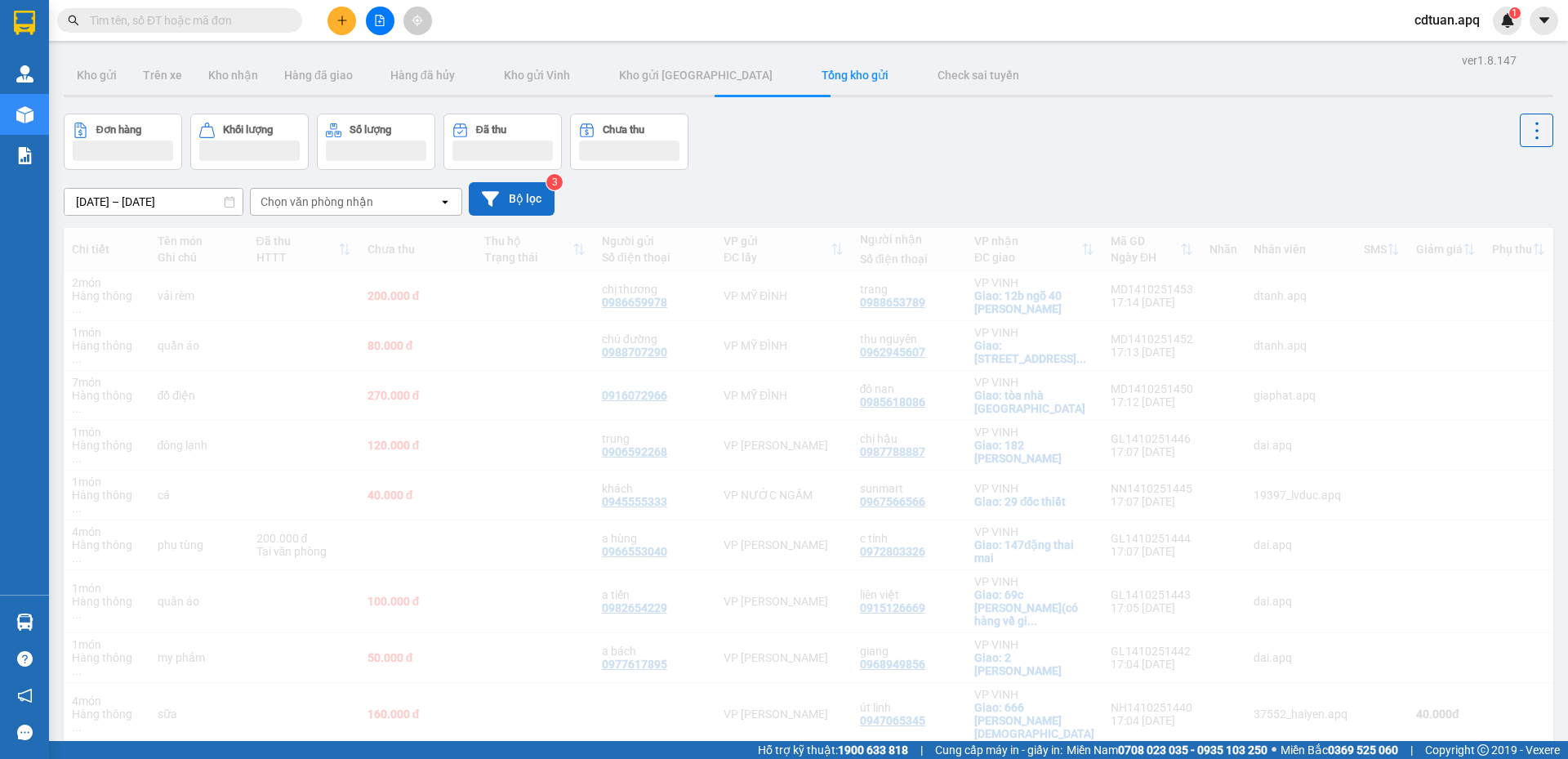
click at [865, 177] on div "07/10/2025 – 14/10/2025 Press the down arrow key to interact with the calendar …" at bounding box center [808, 199] width 1489 height 58
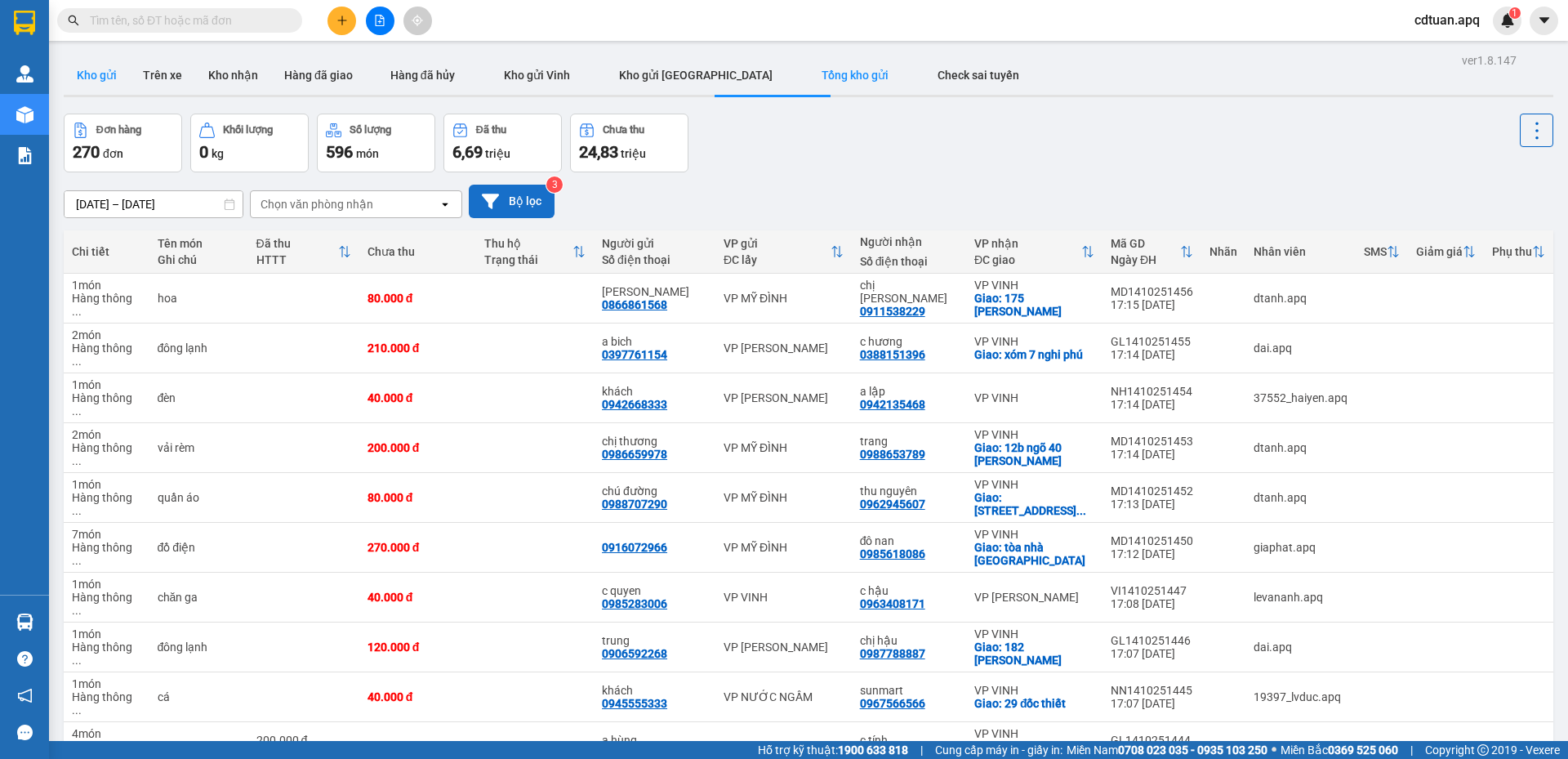
click at [102, 76] on button "Kho gửi" at bounding box center [97, 75] width 66 height 39
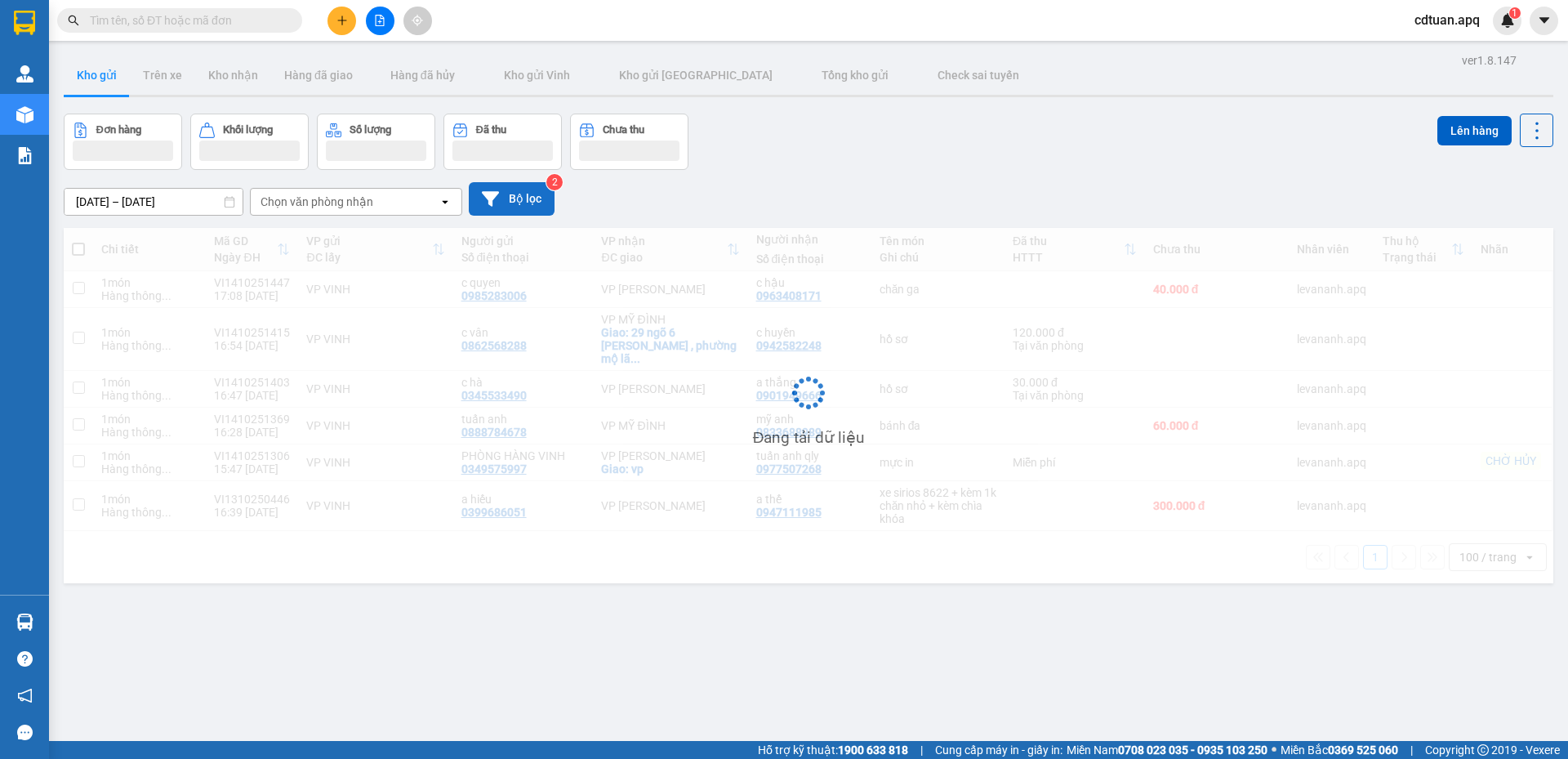
click at [1000, 156] on div "Đơn hàng Khối lượng Số lượng Đã thu Chưa thu Lên hàng" at bounding box center [808, 142] width 1489 height 56
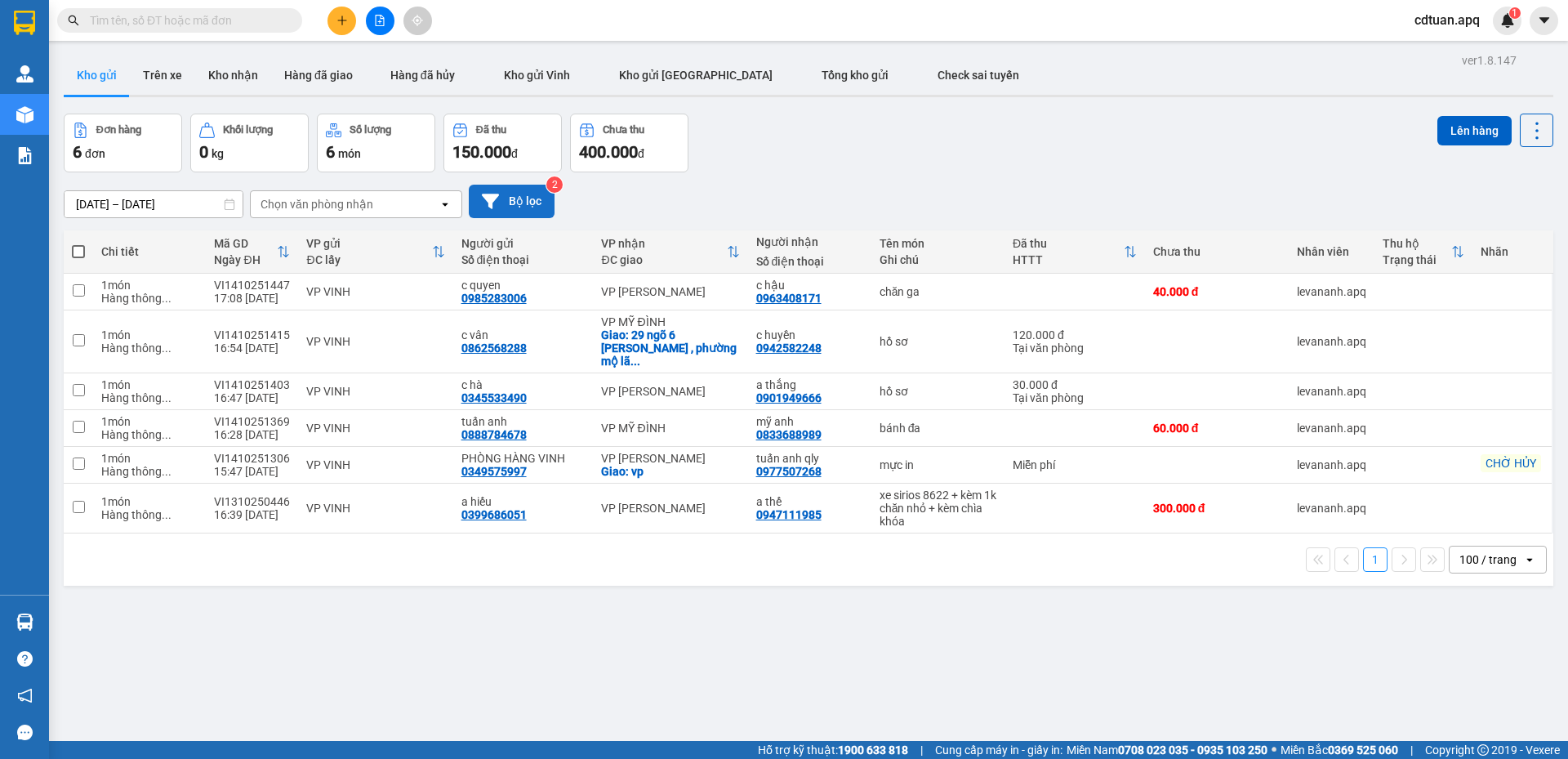
click at [1475, 558] on div "100 / trang" at bounding box center [1486, 559] width 74 height 26
click at [1476, 514] on span "100 / trang" at bounding box center [1480, 510] width 62 height 16
click at [374, 25] on icon "file-add" at bounding box center [379, 20] width 11 height 11
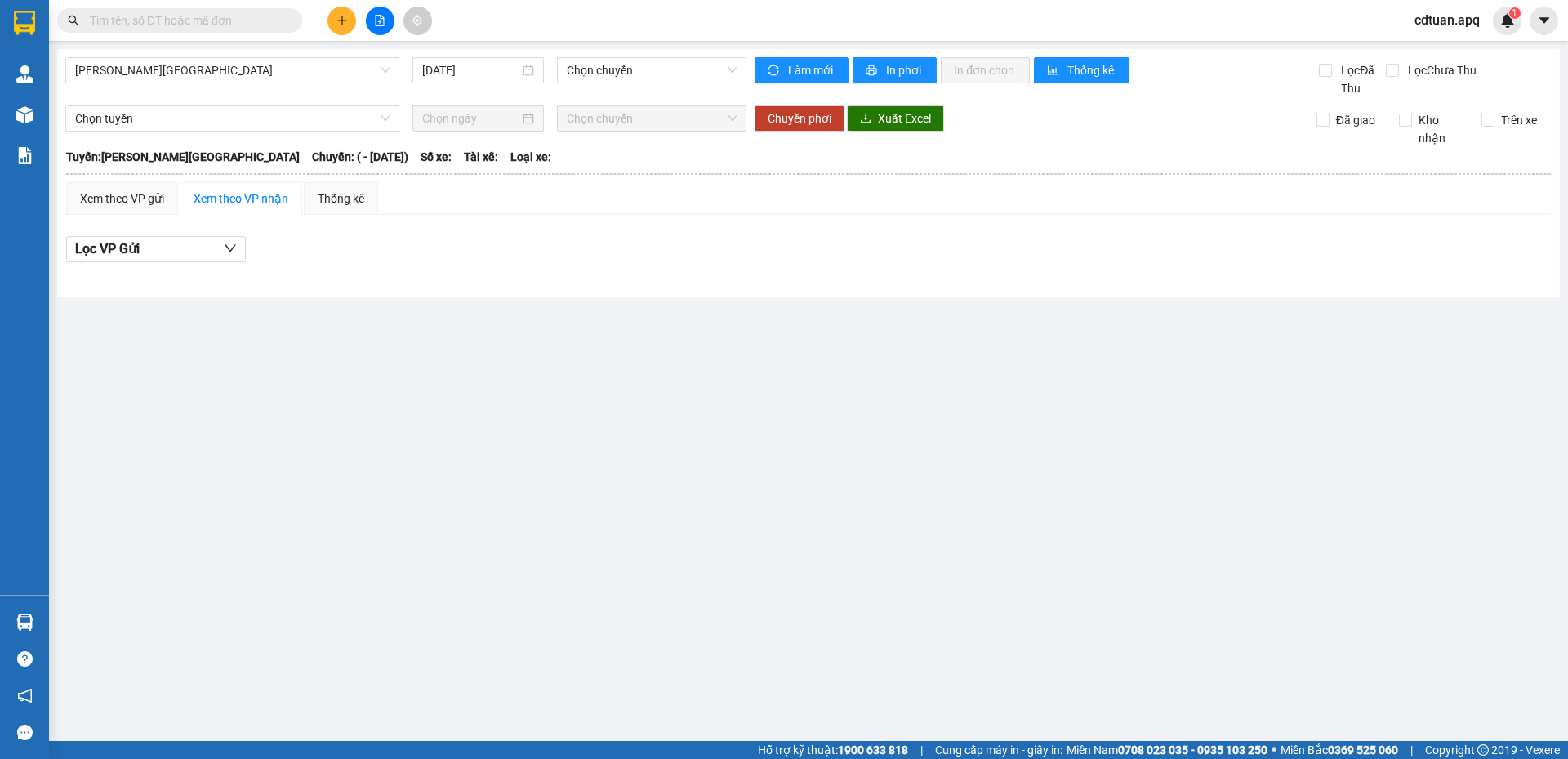
drag, startPoint x: 374, startPoint y: 25, endPoint x: 183, endPoint y: 54, distance: 193.2
click at [187, 54] on div "Gia Lâm - Mỹ Đình 14/10/2025 Chọn chuyến Làm mới In phơi In đơn chọn Thống kê L…" at bounding box center [808, 173] width 1503 height 248
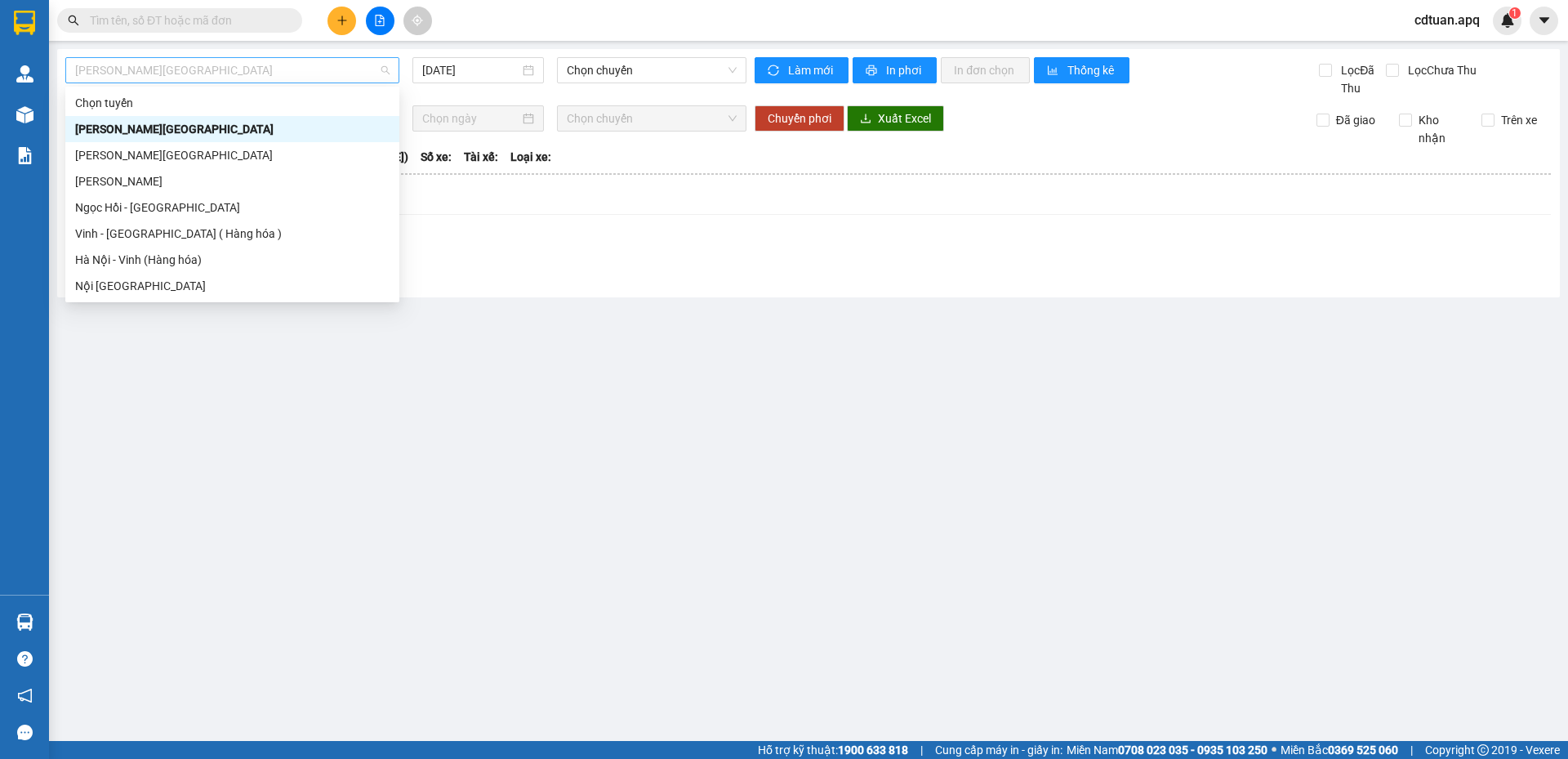
click at [183, 63] on span "Gia Lâm - Mỹ Đình" at bounding box center [232, 70] width 314 height 25
click at [181, 256] on div "Hà Nội - Vinh (Hàng hóa)" at bounding box center [232, 259] width 314 height 18
type input "14/10/2025"
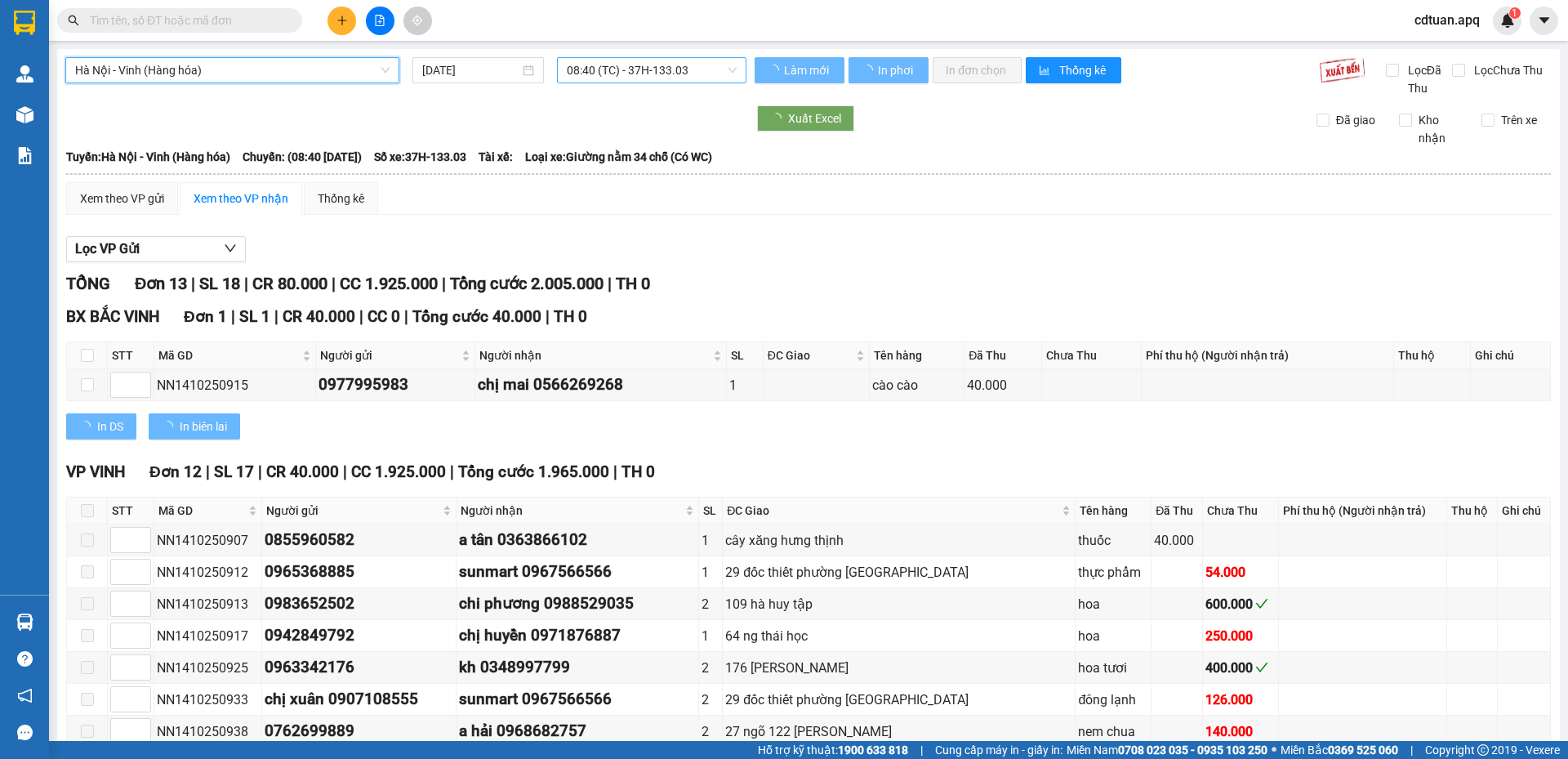
click at [654, 76] on span "08:40 (TC) - 37H-133.03" at bounding box center [651, 70] width 170 height 25
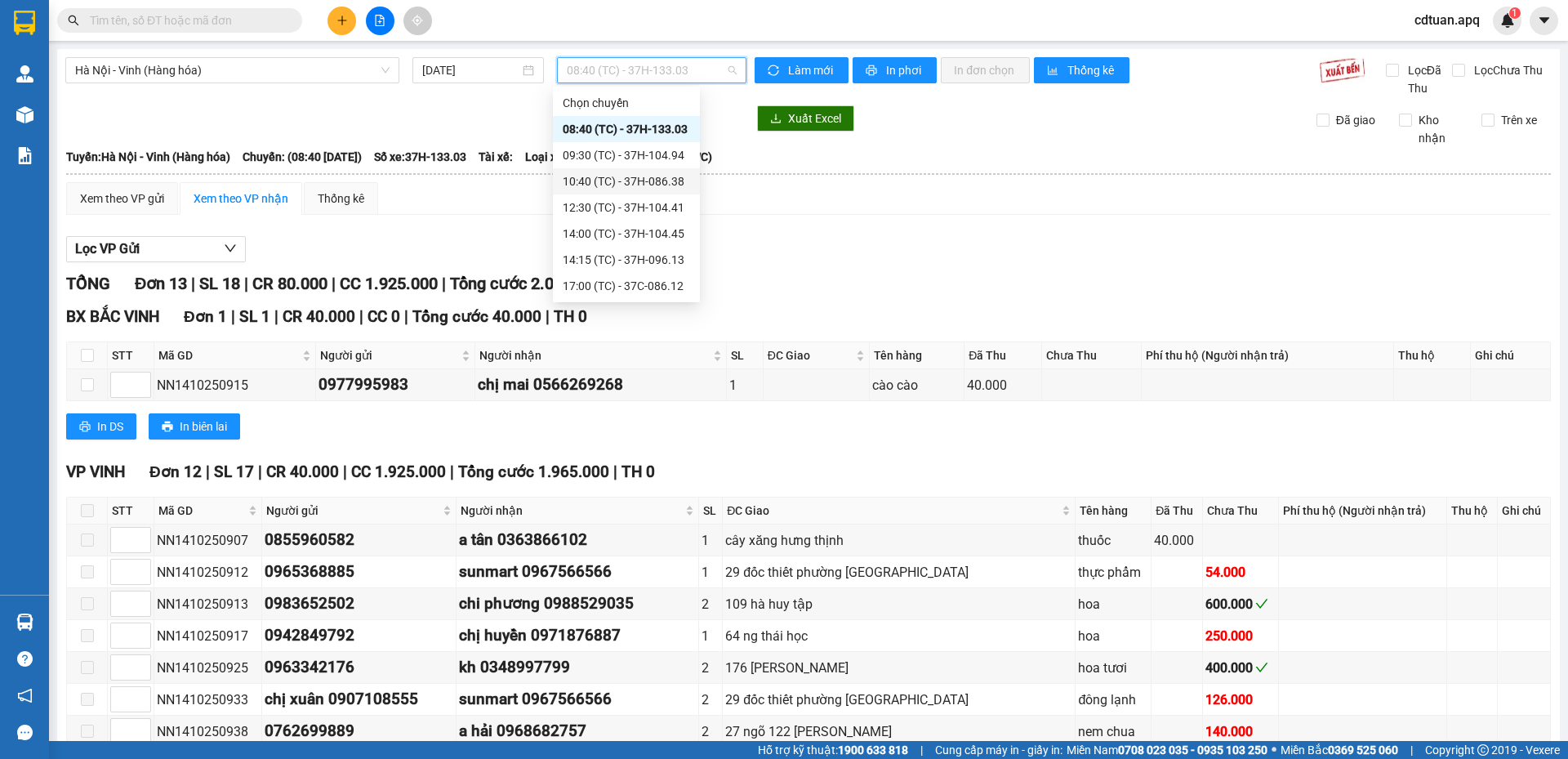
scroll to position [53, 0]
click at [646, 133] on div "10:40 (TC) - 37H-086.38" at bounding box center [626, 128] width 127 height 18
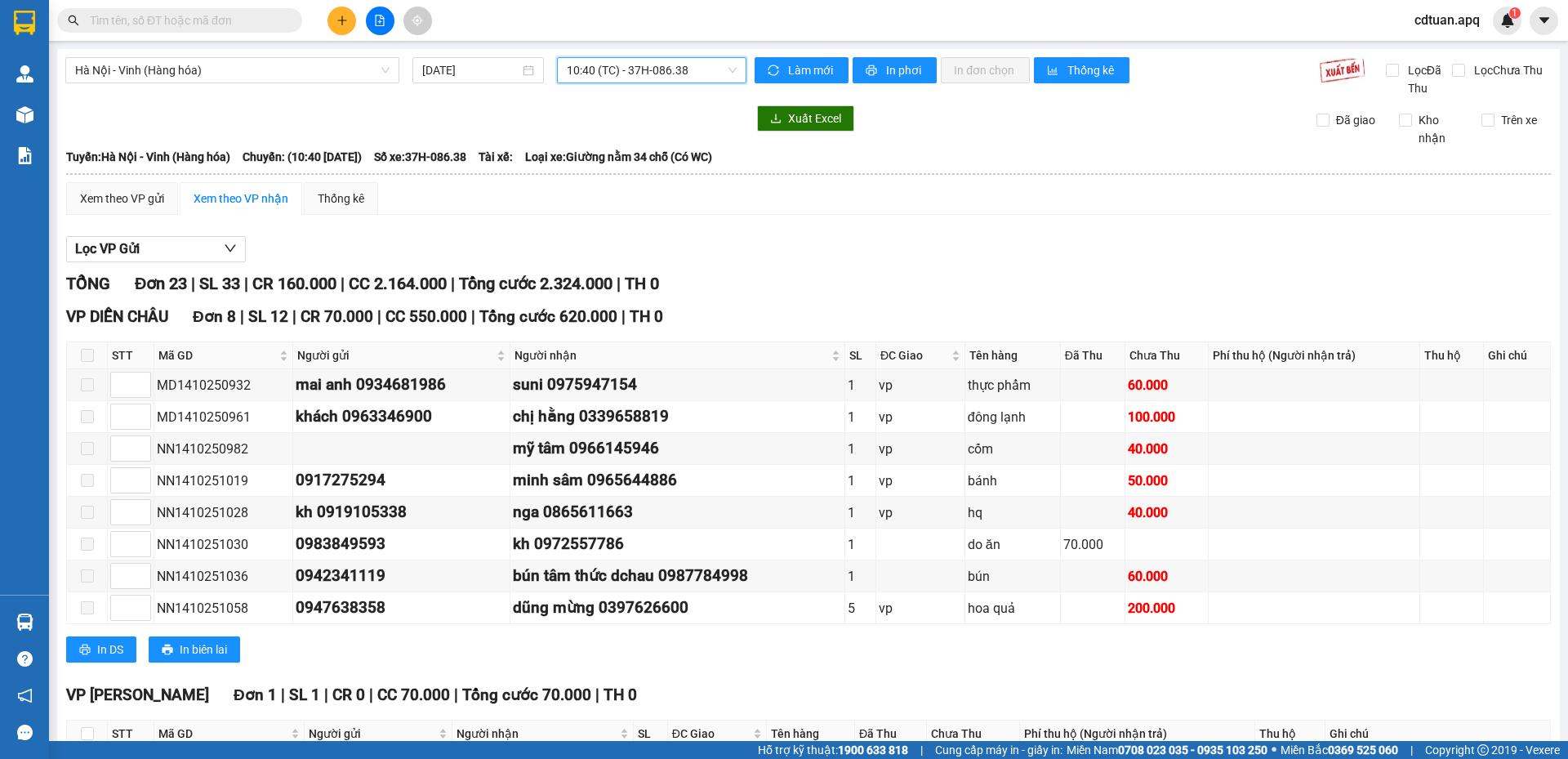
scroll to position [692, 0]
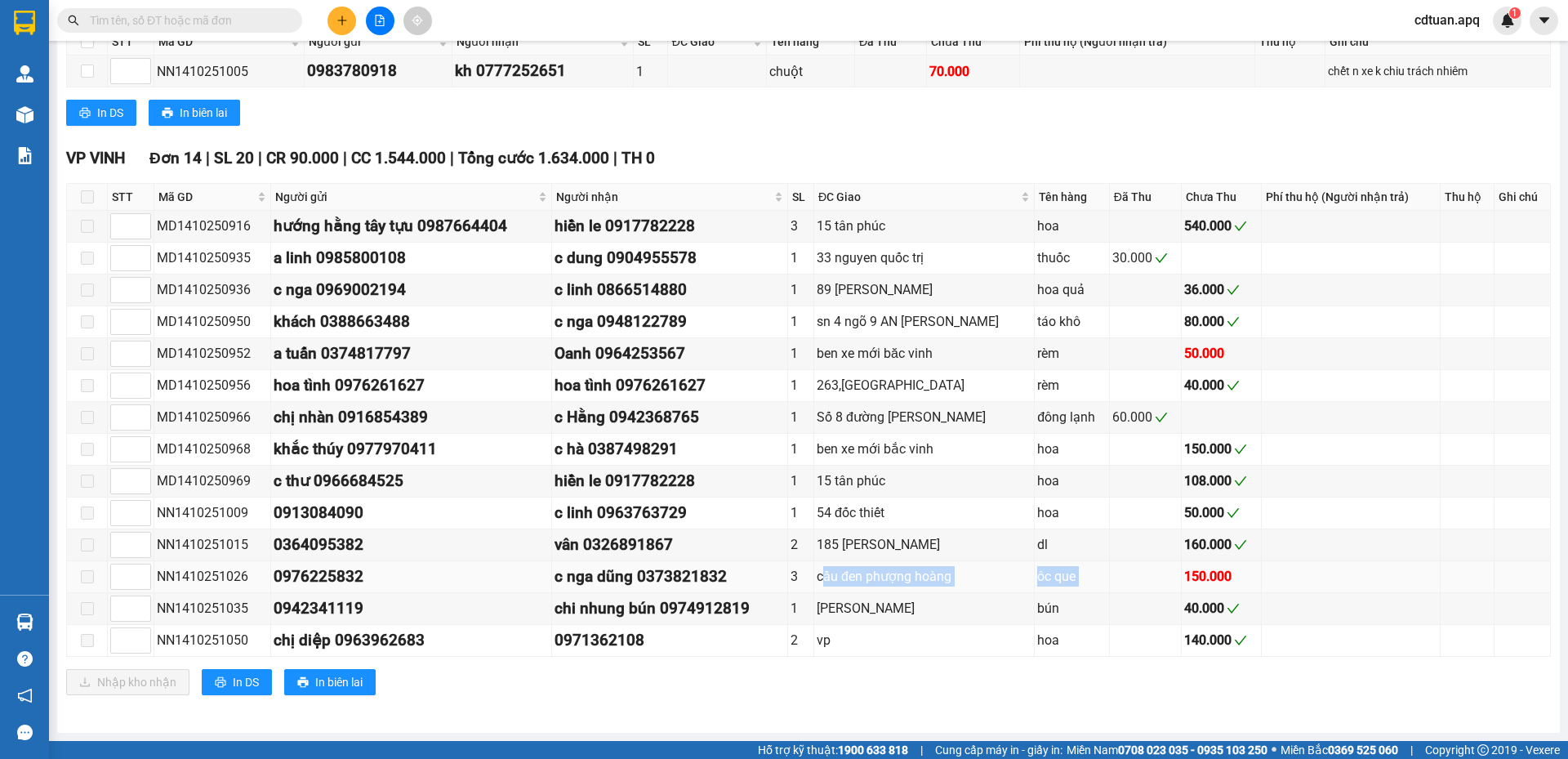
drag, startPoint x: 817, startPoint y: 579, endPoint x: 1190, endPoint y: 585, distance: 373.0
click at [1190, 585] on tr "NN1410251026 0976225832 c nga dũng 0373821832 3 cầu đen phượng hoàng ôc que 150…" at bounding box center [809, 576] width 1484 height 31
click at [1208, 556] on td "160.000" at bounding box center [1221, 545] width 81 height 31
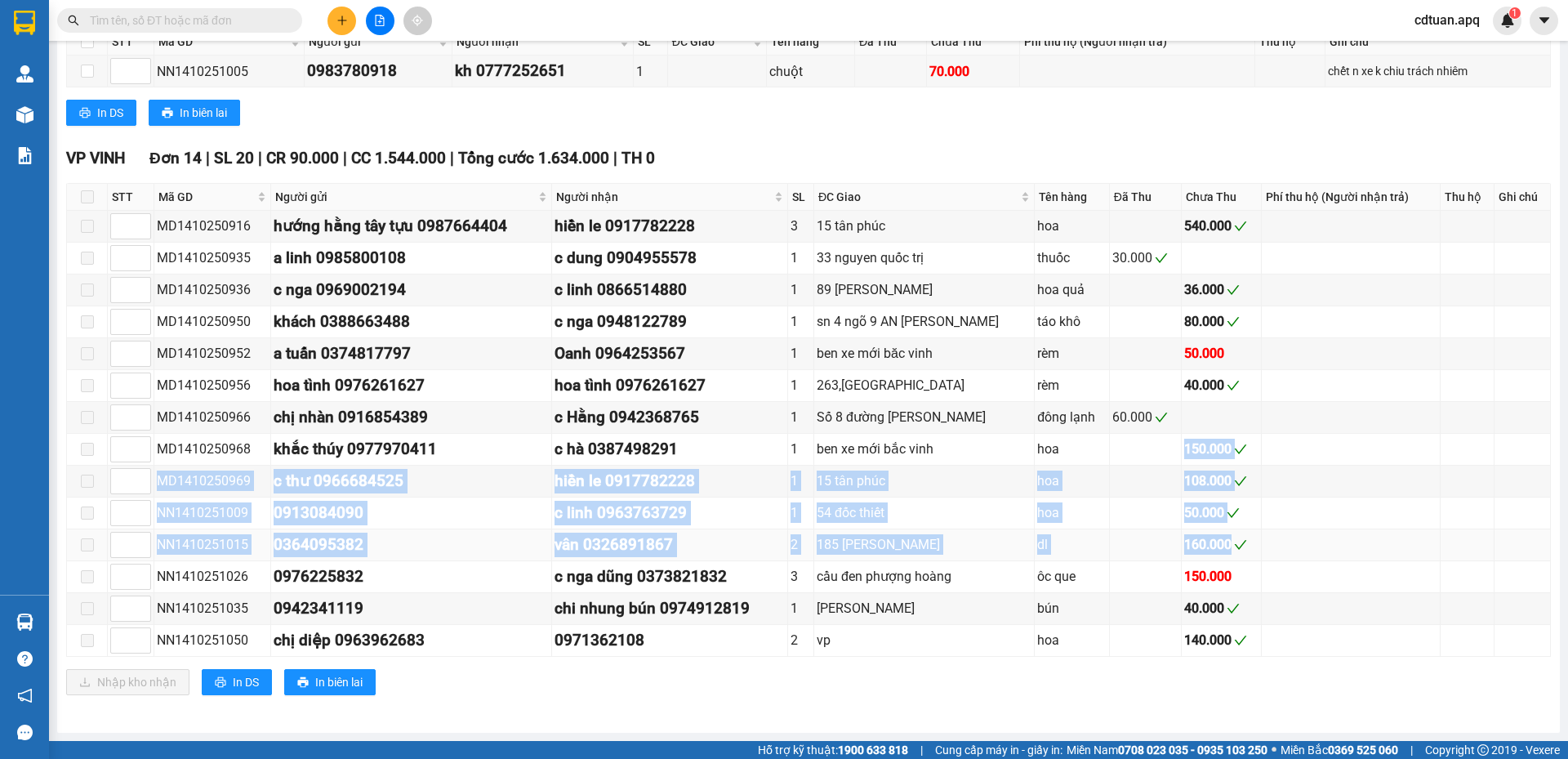
drag, startPoint x: 1172, startPoint y: 444, endPoint x: 1243, endPoint y: 531, distance: 112.3
click at [1243, 531] on tbody "MD1410250916 hướng hằng tây tựu 0987664404 hiền le 0917782228 3 15 tân phúc …" at bounding box center [809, 433] width 1484 height 446
click at [1243, 531] on td "160.000" at bounding box center [1221, 545] width 81 height 31
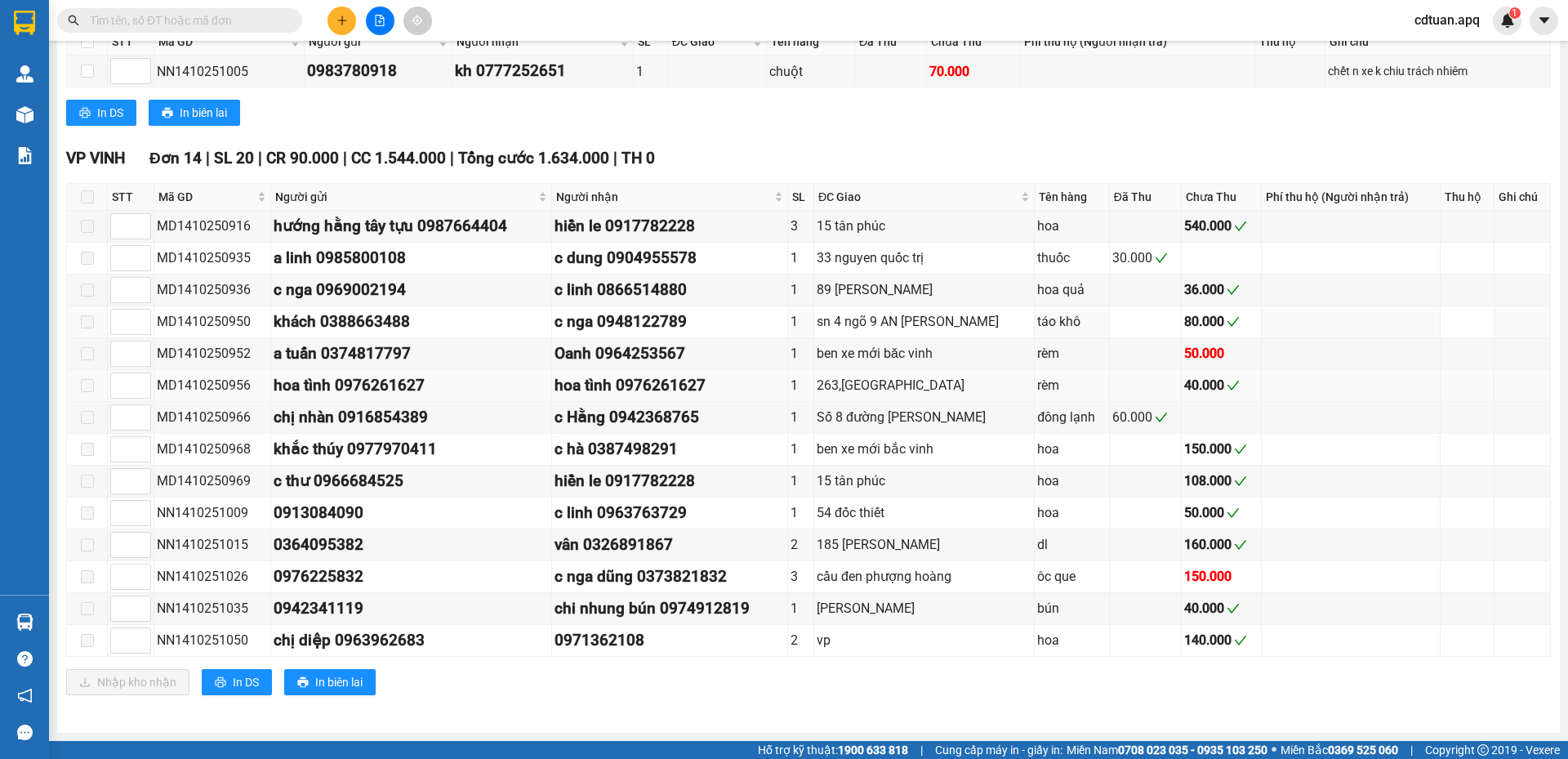
click at [1225, 394] on tbody "MD1410250916 hướng hằng tây tựu 0987664404 hiền le 0917782228 3 15 tân phúc …" at bounding box center [809, 433] width 1484 height 446
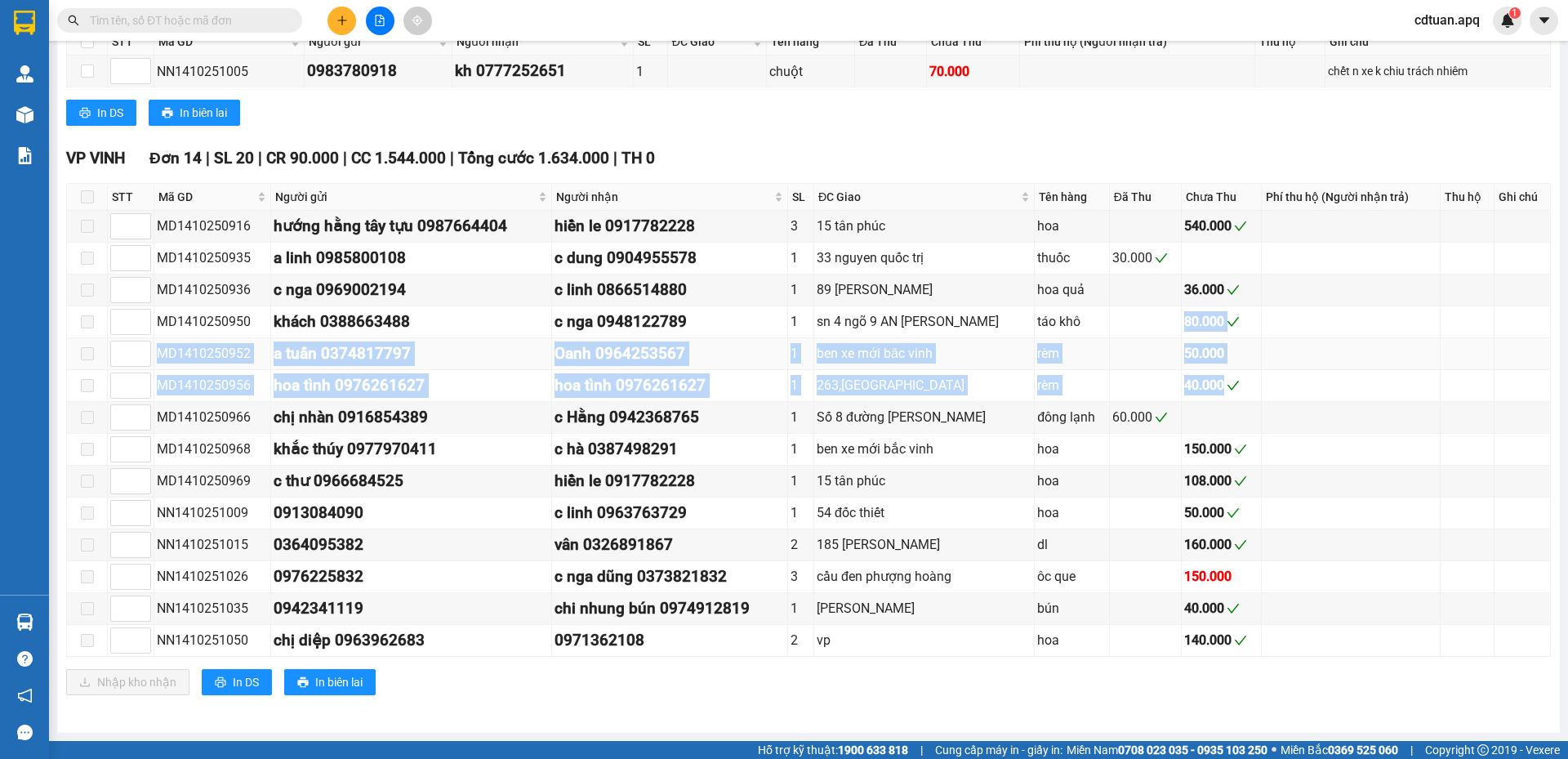
click at [1215, 339] on td "50.000" at bounding box center [1221, 354] width 81 height 31
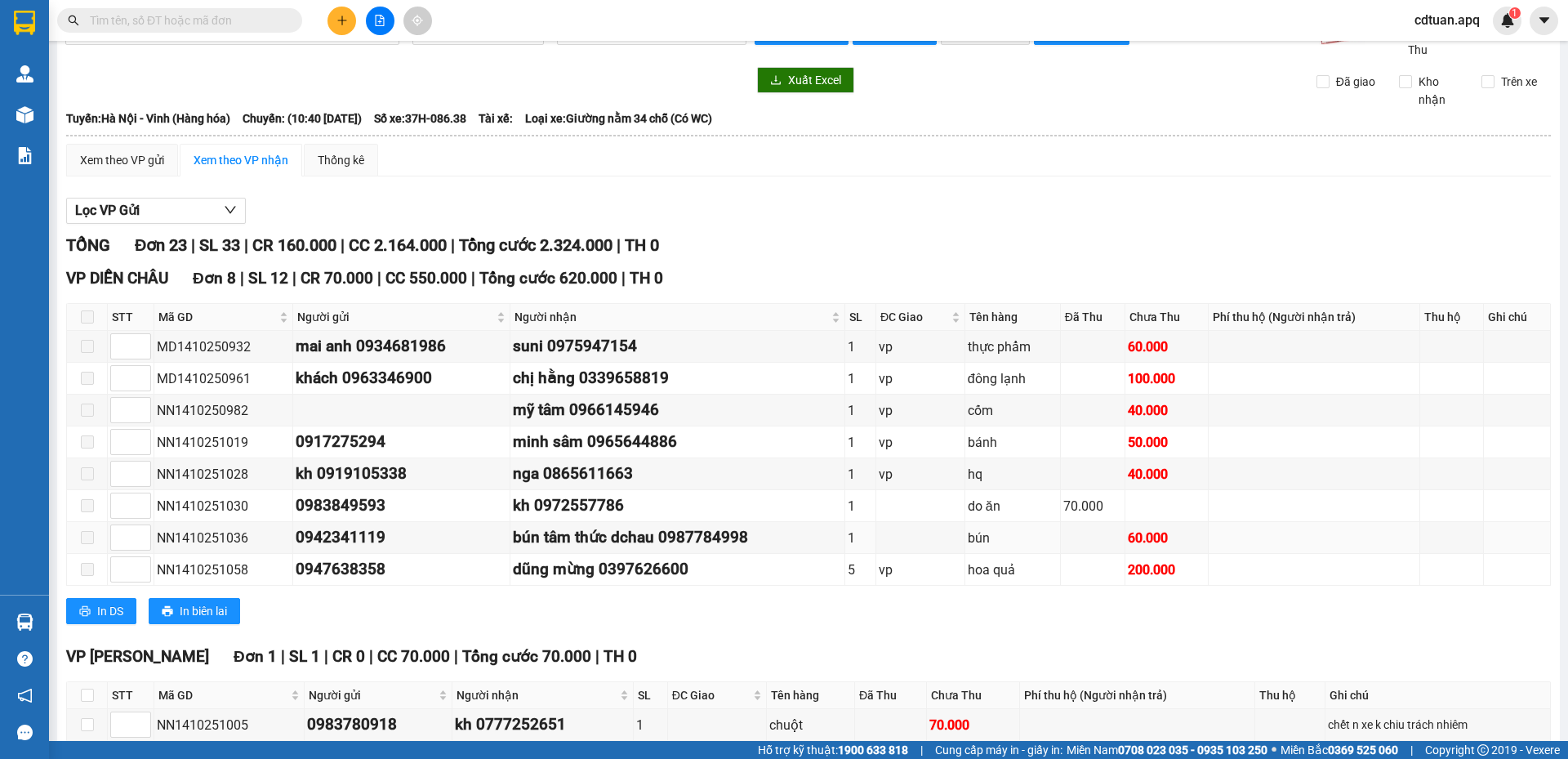
scroll to position [0, 0]
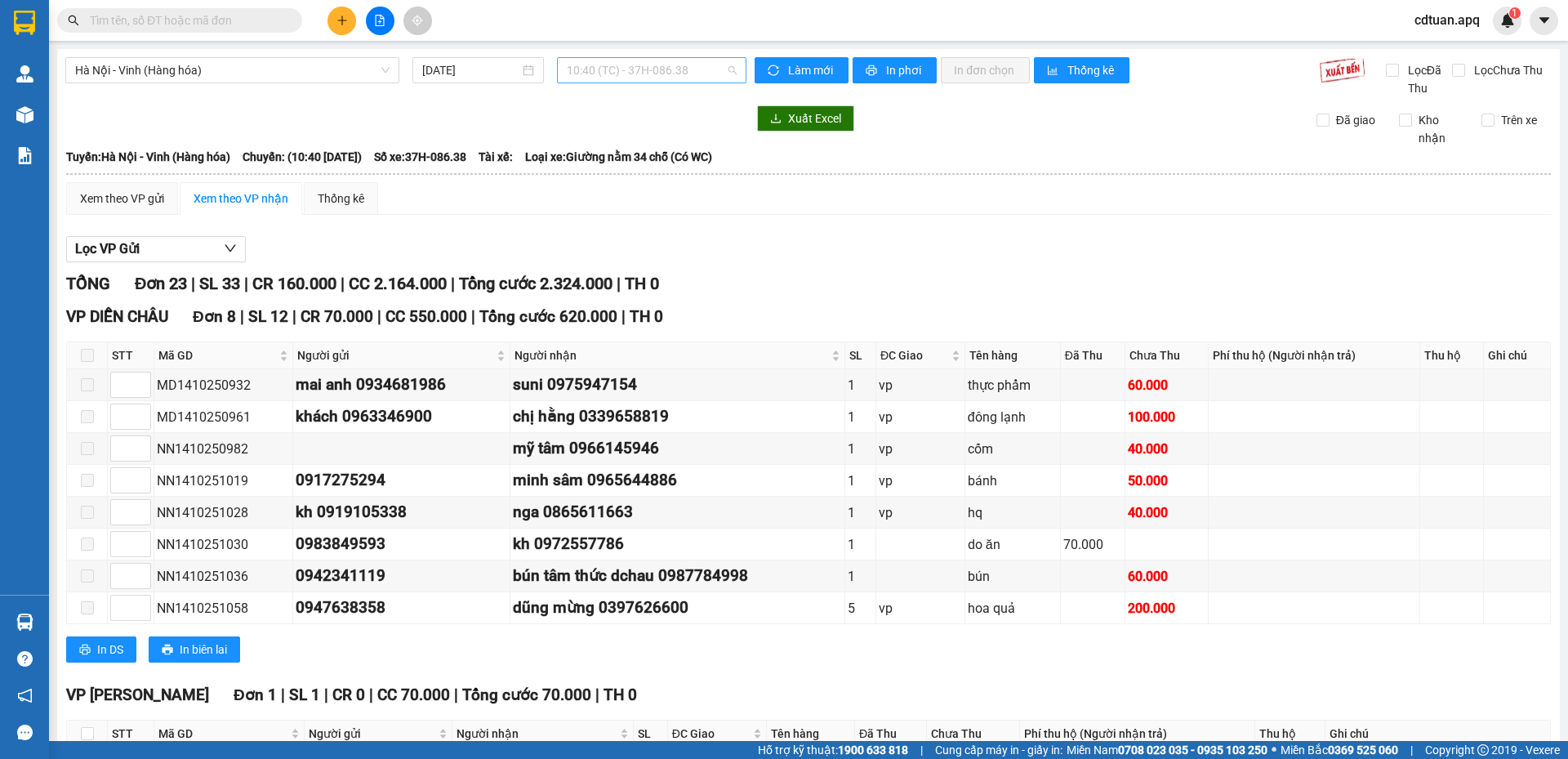
click at [646, 72] on span "10:40 (TC) - 37H-086.38" at bounding box center [651, 70] width 170 height 25
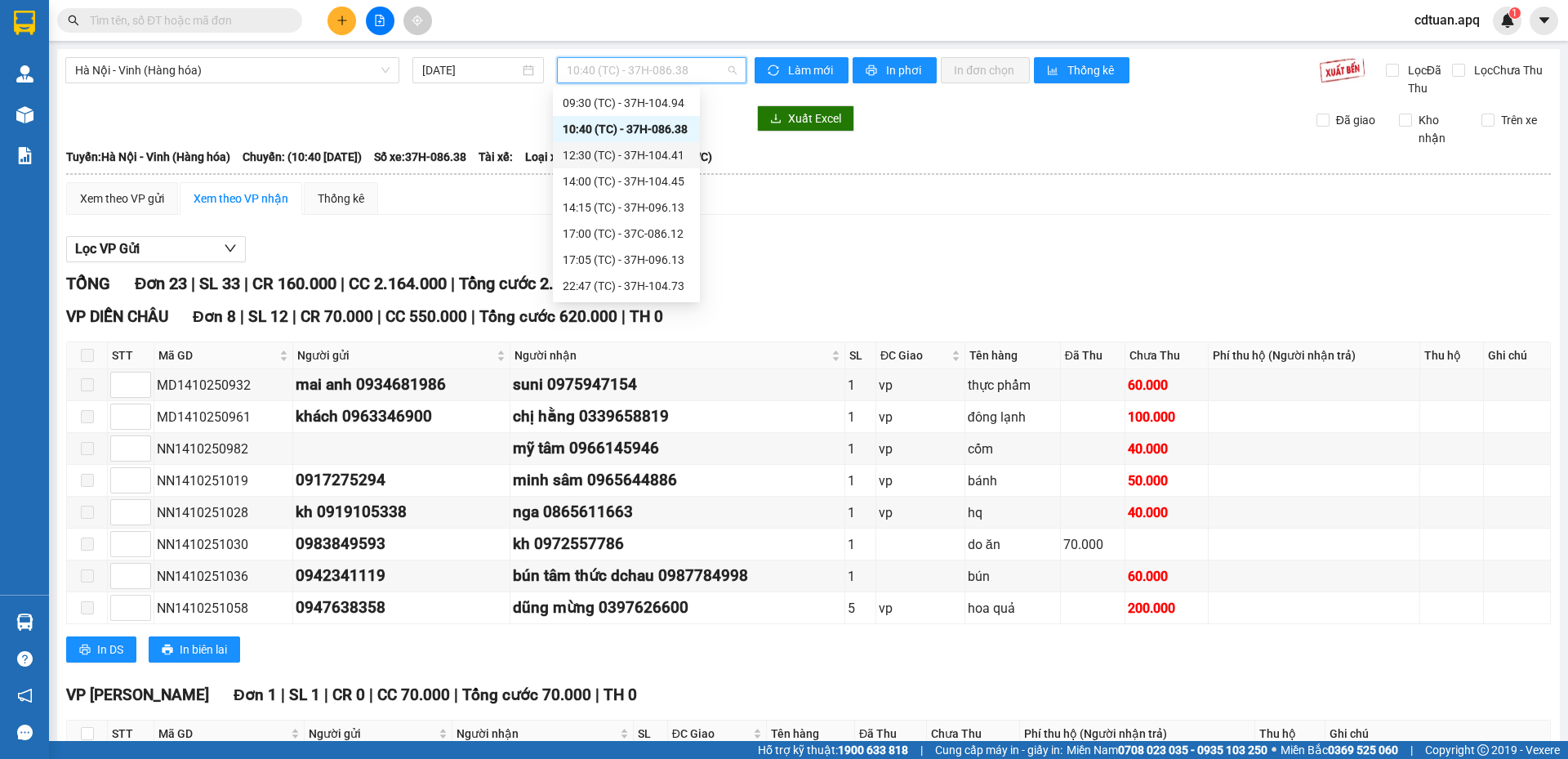
click at [629, 167] on div "12:30 (TC) - 37H-104.41" at bounding box center [626, 155] width 147 height 26
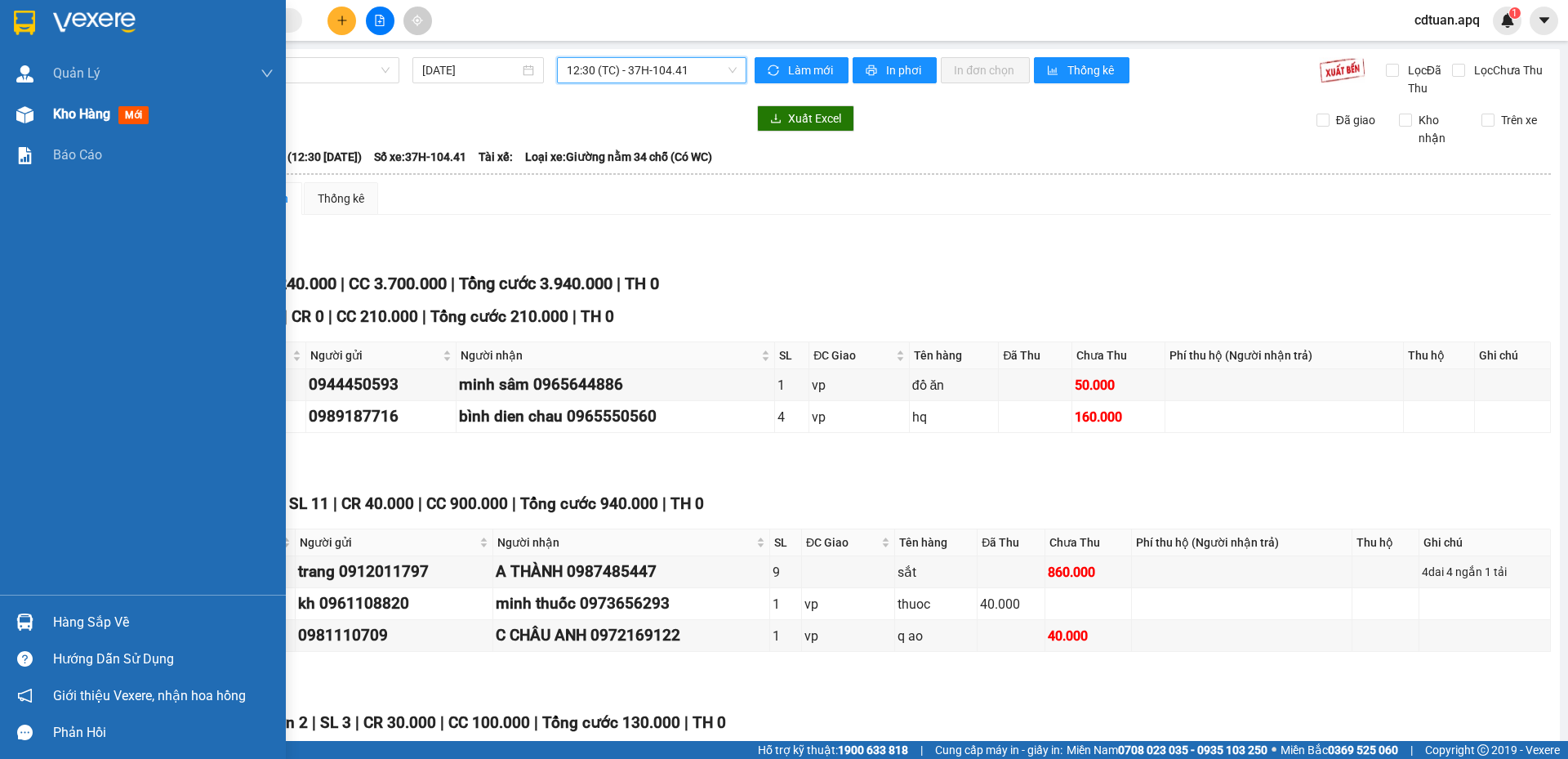
click at [29, 111] on img at bounding box center [25, 115] width 17 height 17
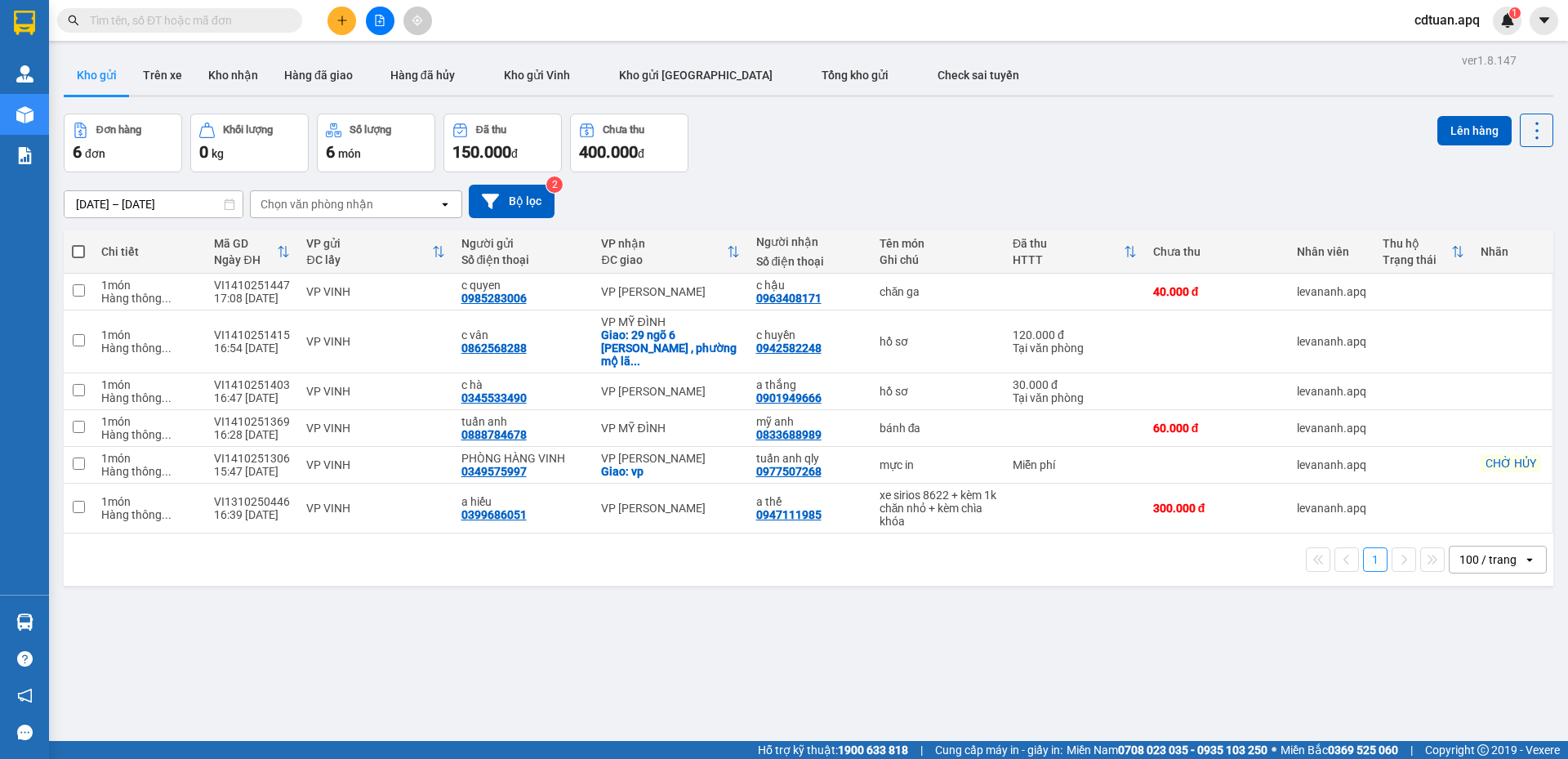
click at [913, 210] on div "12/10/2025 – 14/10/2025 Press the down arrow key to interact with the calendar …" at bounding box center [808, 201] width 1489 height 33
click at [1469, 552] on div "100 / trang" at bounding box center [1487, 559] width 57 height 16
click at [1486, 514] on span "100 / trang" at bounding box center [1480, 510] width 62 height 16
click at [256, 88] on button "Kho nhận" at bounding box center [233, 75] width 76 height 39
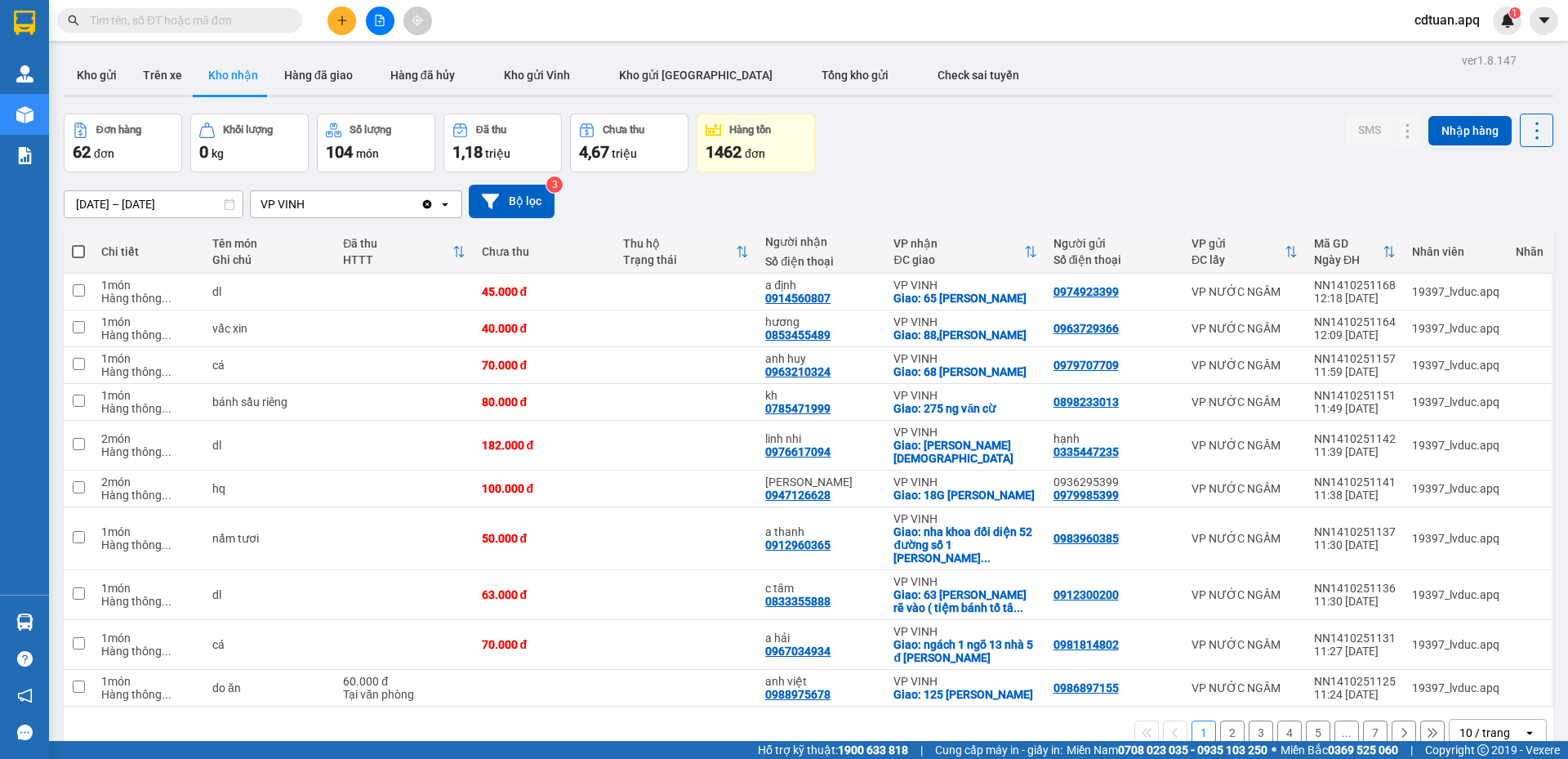
click at [932, 158] on div "Đơn hàng 62 đơn Khối lượng 0 kg Số lượng 104 món Đã thu 1,18 triệu Chưa thu 4,6…" at bounding box center [808, 143] width 1489 height 59
click at [1506, 720] on div "10 / trang" at bounding box center [1486, 733] width 74 height 26
click at [1497, 685] on span "100 / trang" at bounding box center [1478, 683] width 59 height 16
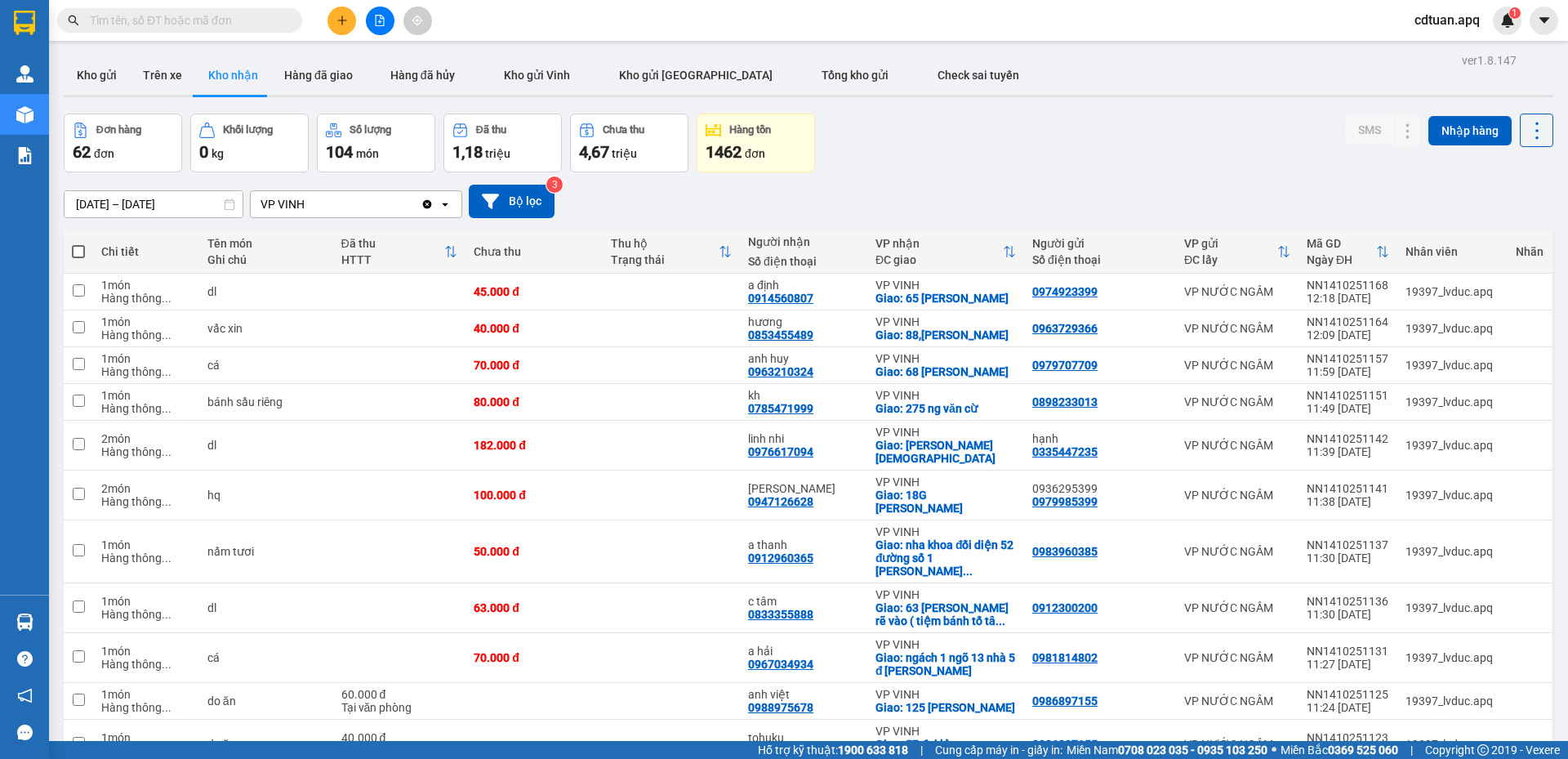
click at [372, 27] on button at bounding box center [381, 21] width 29 height 29
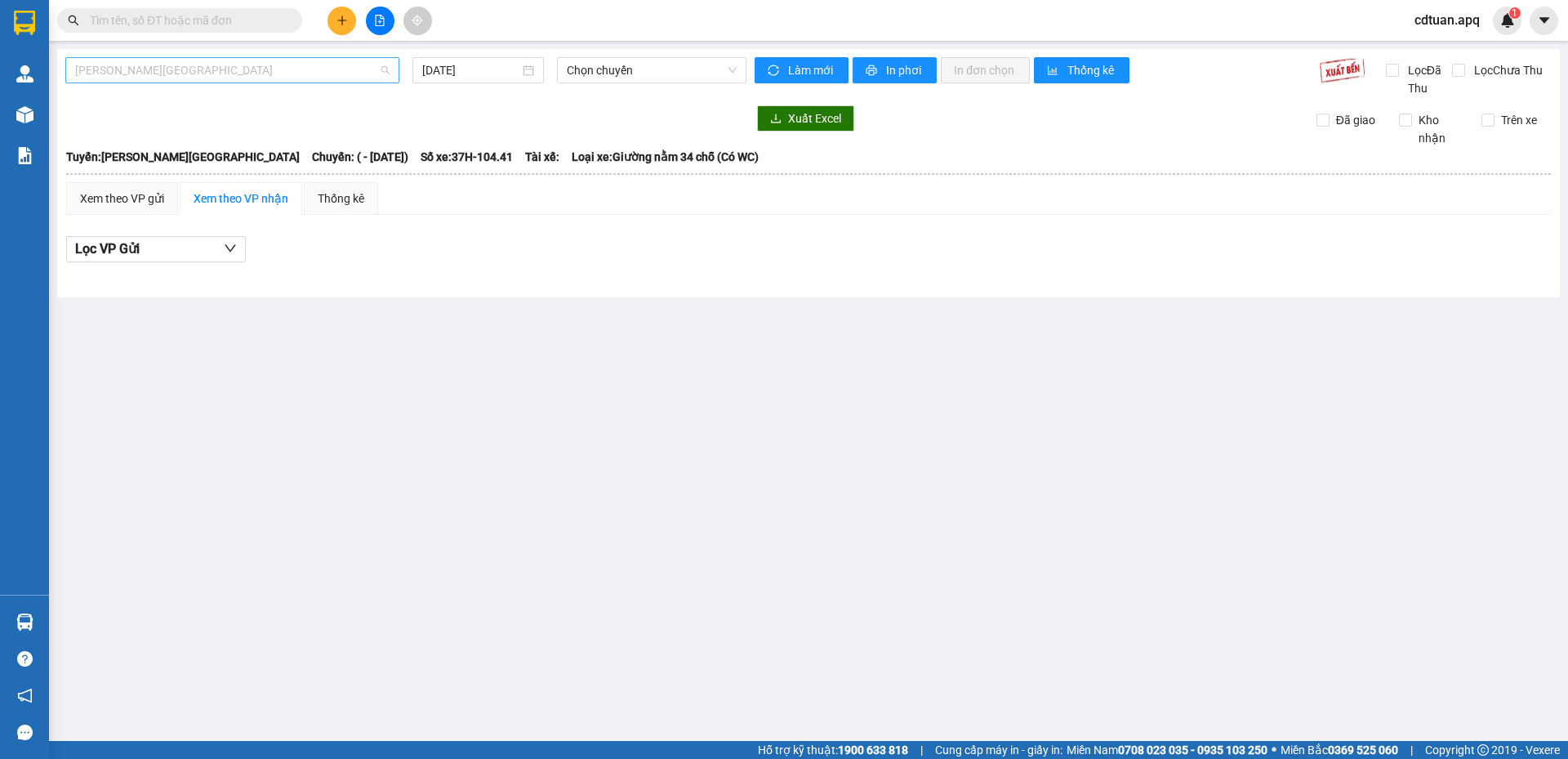
click at [257, 71] on span "Gia Lâm - Mỹ Đình" at bounding box center [232, 70] width 314 height 25
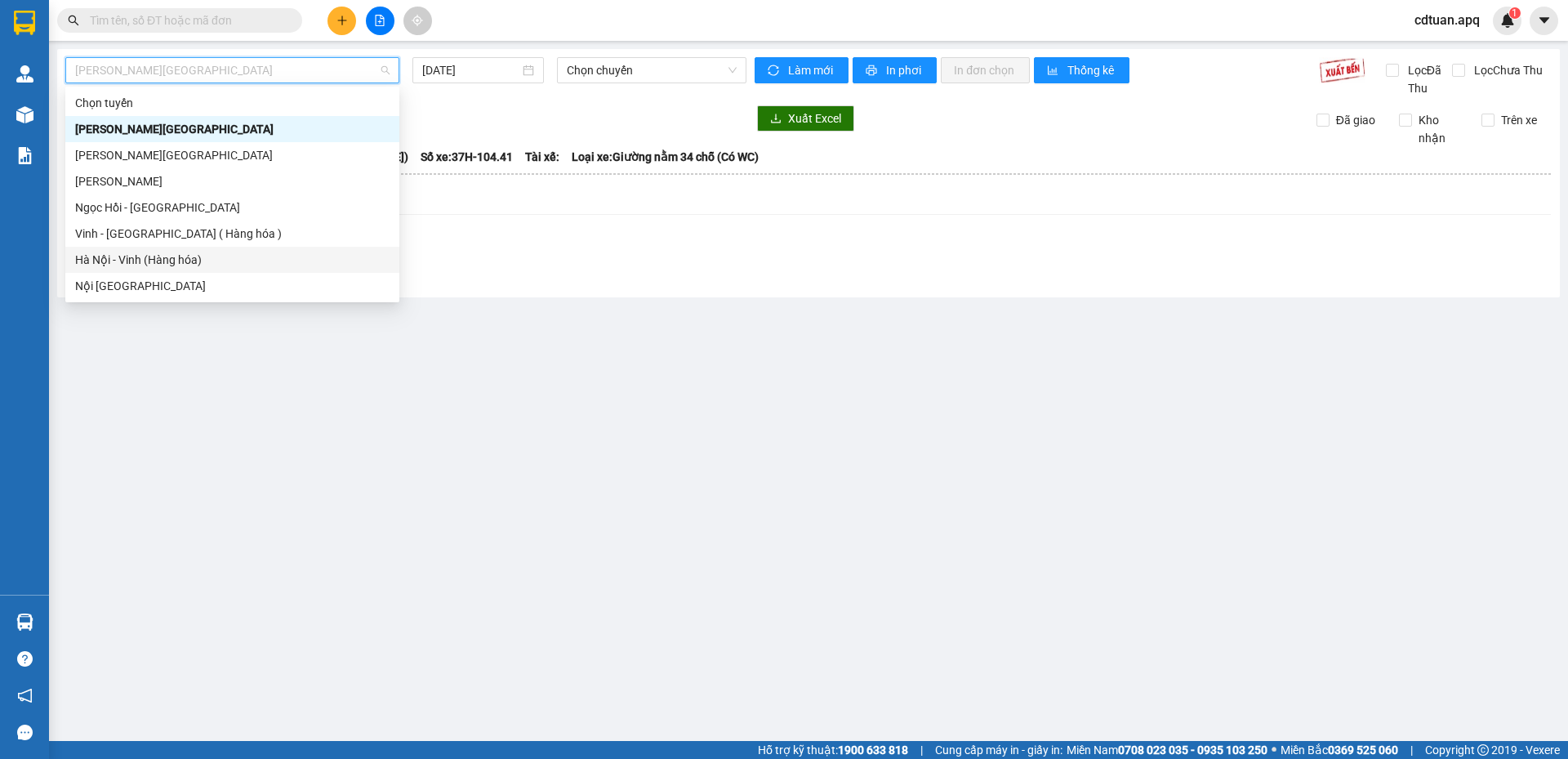
click at [197, 251] on div "Hà Nội - Vinh (Hàng hóa)" at bounding box center [232, 259] width 314 height 18
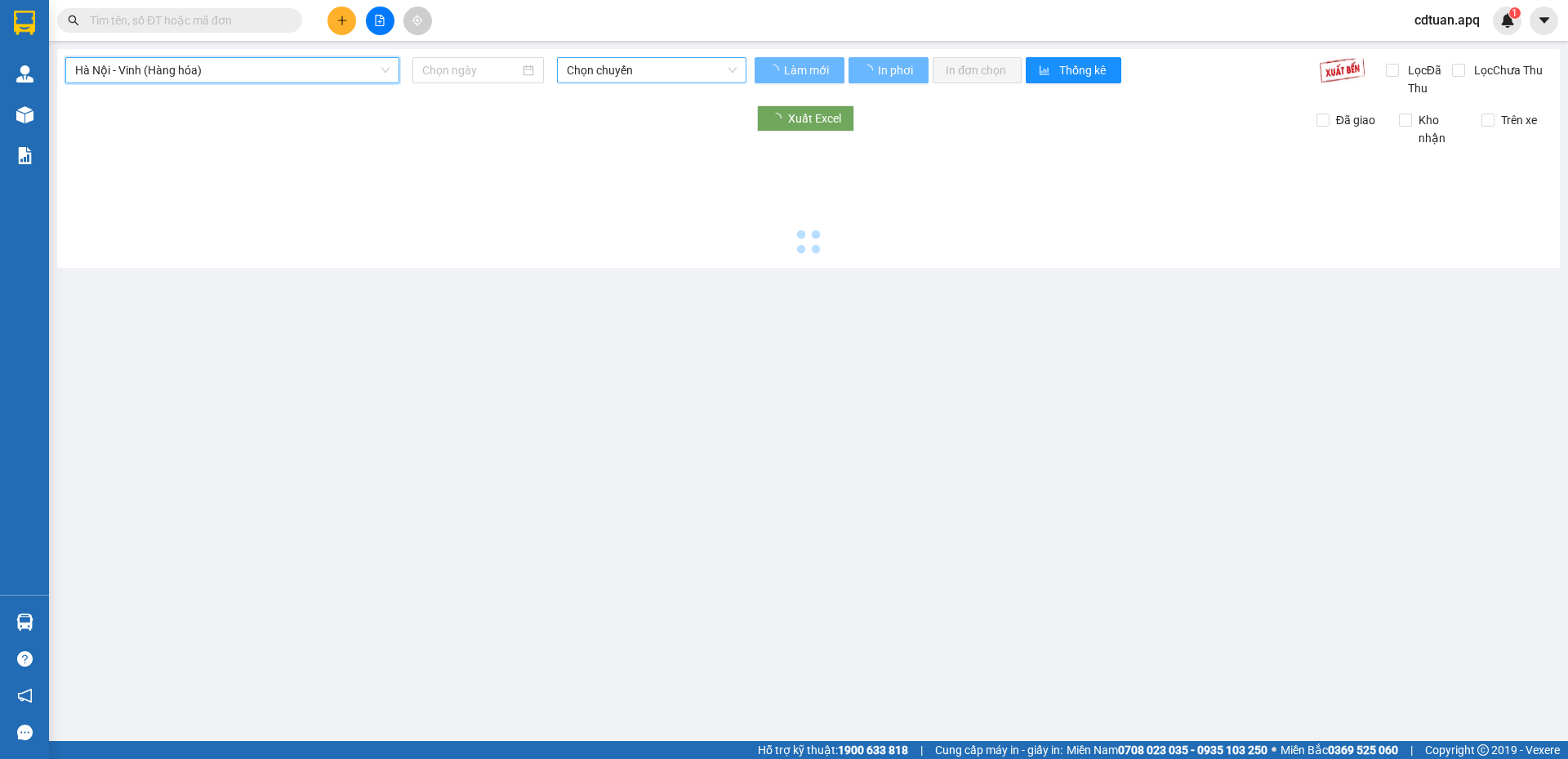
type input "14/10/2025"
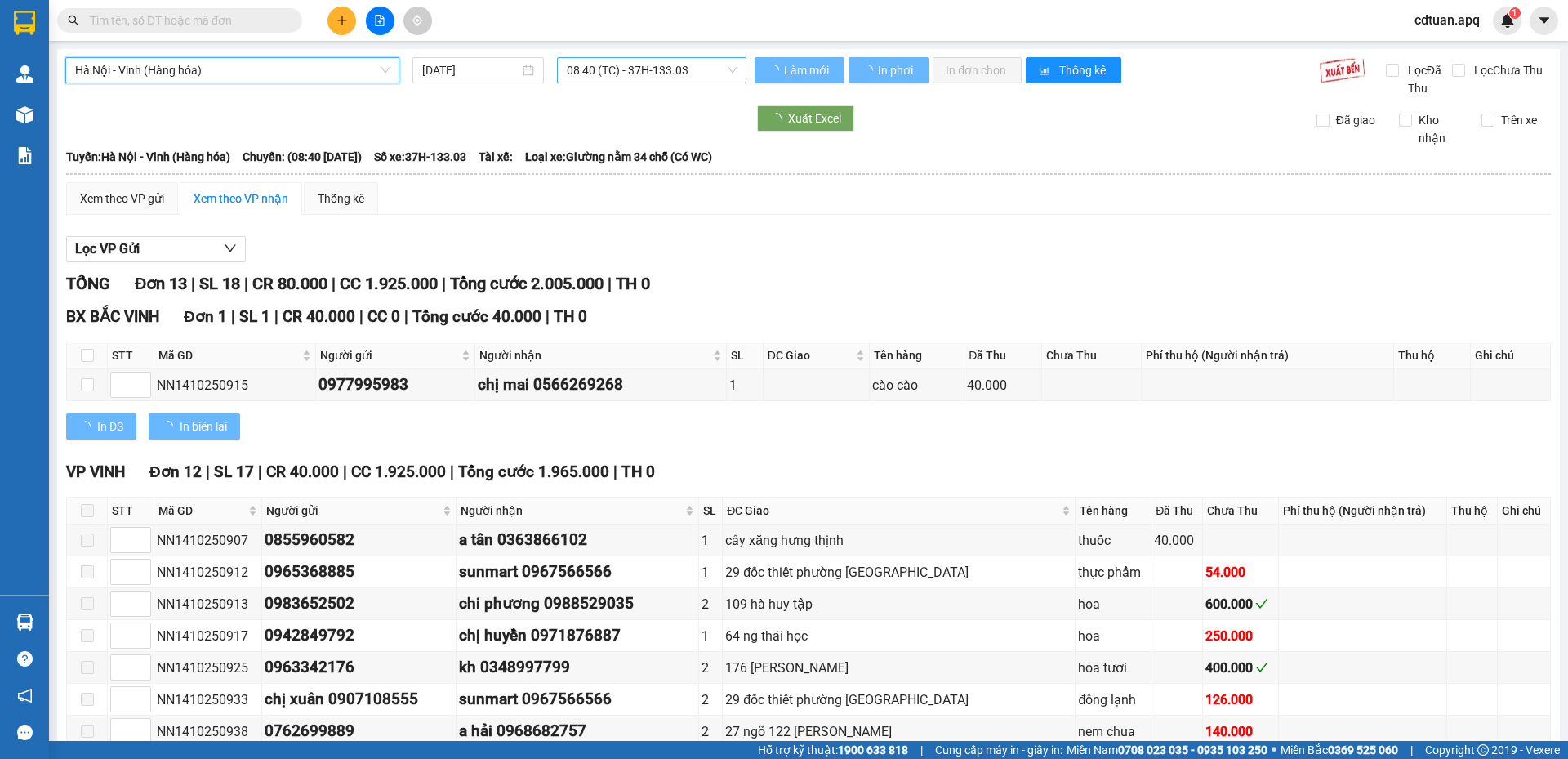
click at [623, 76] on span "08:40 (TC) - 37H-133.03" at bounding box center [651, 70] width 170 height 25
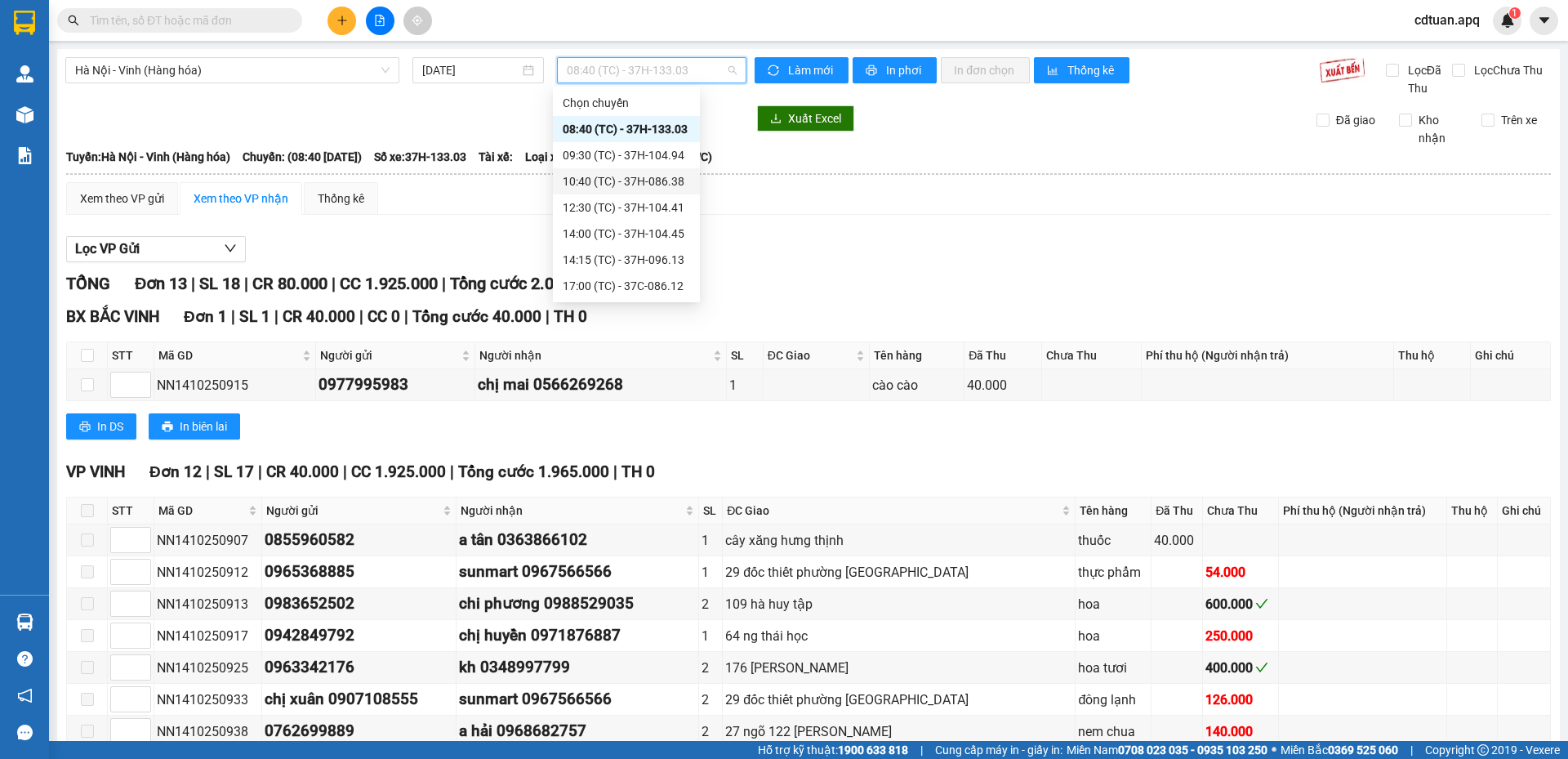
click at [612, 181] on div "10:40 (TC) - 37H-086.38" at bounding box center [626, 181] width 127 height 18
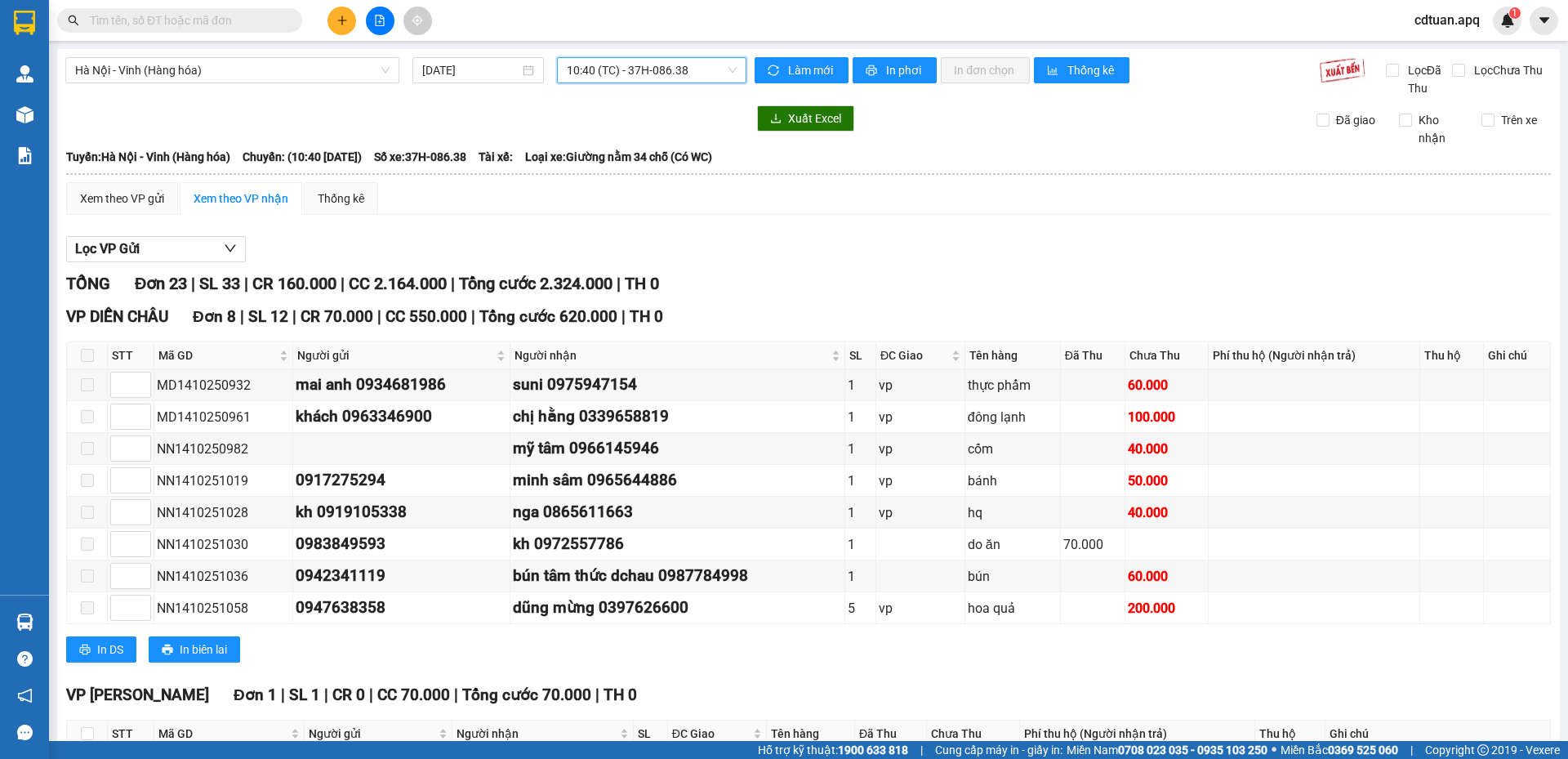
click at [612, 81] on span "10:40 (TC) - 37H-086.38" at bounding box center [651, 70] width 170 height 25
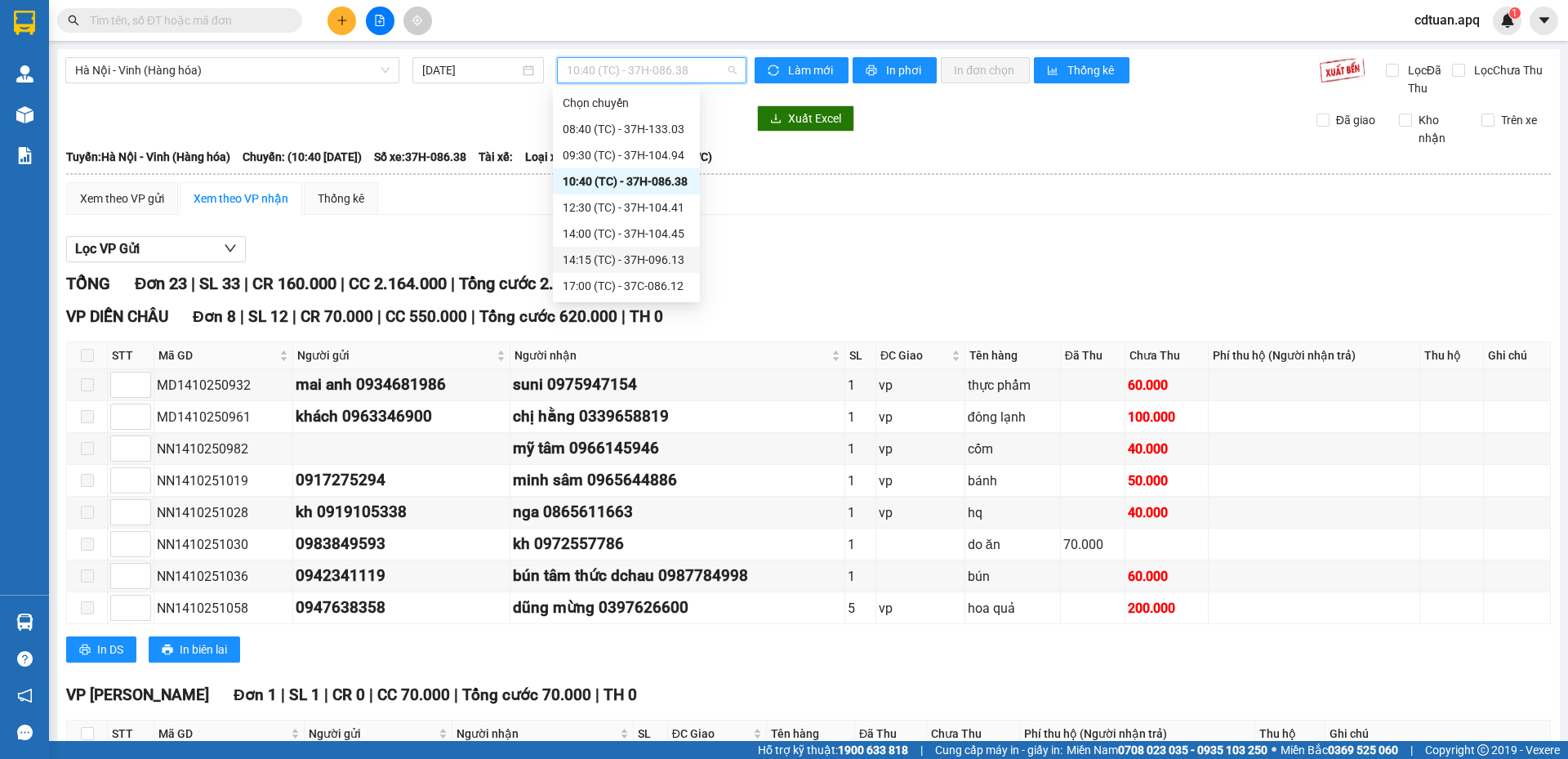
click at [635, 240] on div "14:00 (TC) - 37H-104.45" at bounding box center [626, 233] width 127 height 18
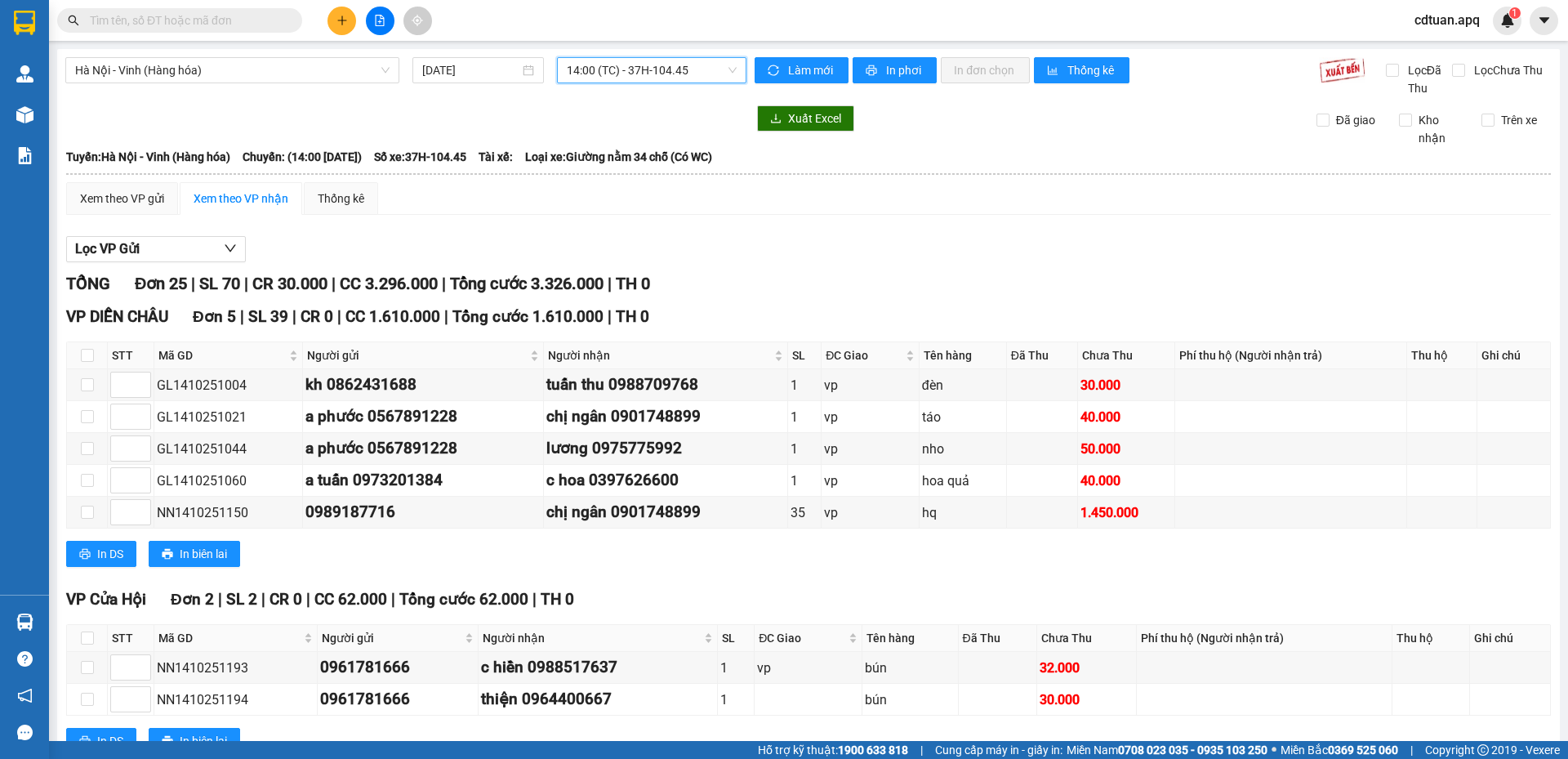
click at [596, 82] on span "14:00 (TC) - 37H-104.45" at bounding box center [651, 70] width 170 height 25
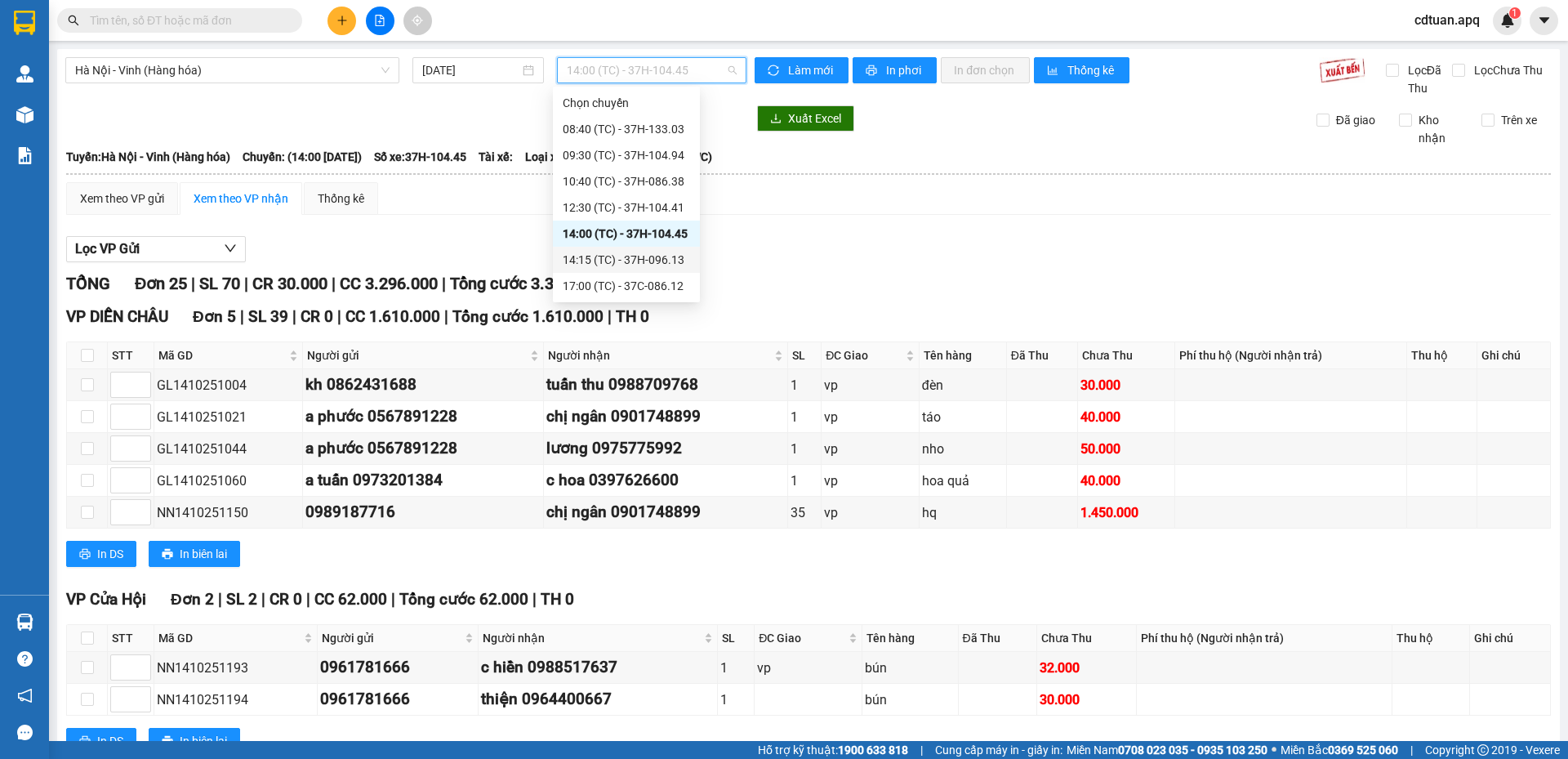
click at [605, 253] on div "14:15 (TC) - 37H-096.13" at bounding box center [626, 259] width 127 height 18
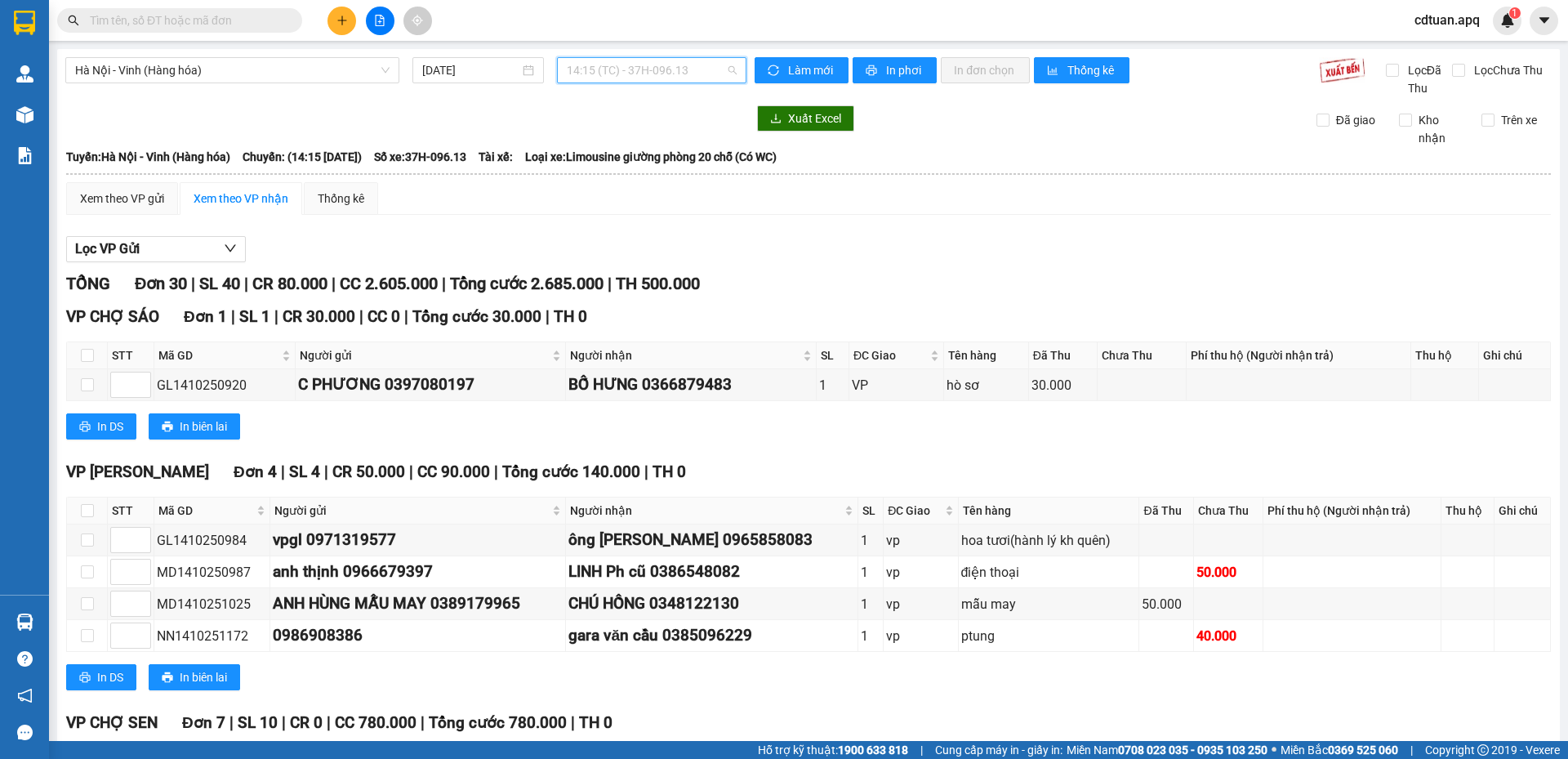
click at [572, 57] on div "14:15 (TC) - 37H-096.13" at bounding box center [651, 70] width 189 height 26
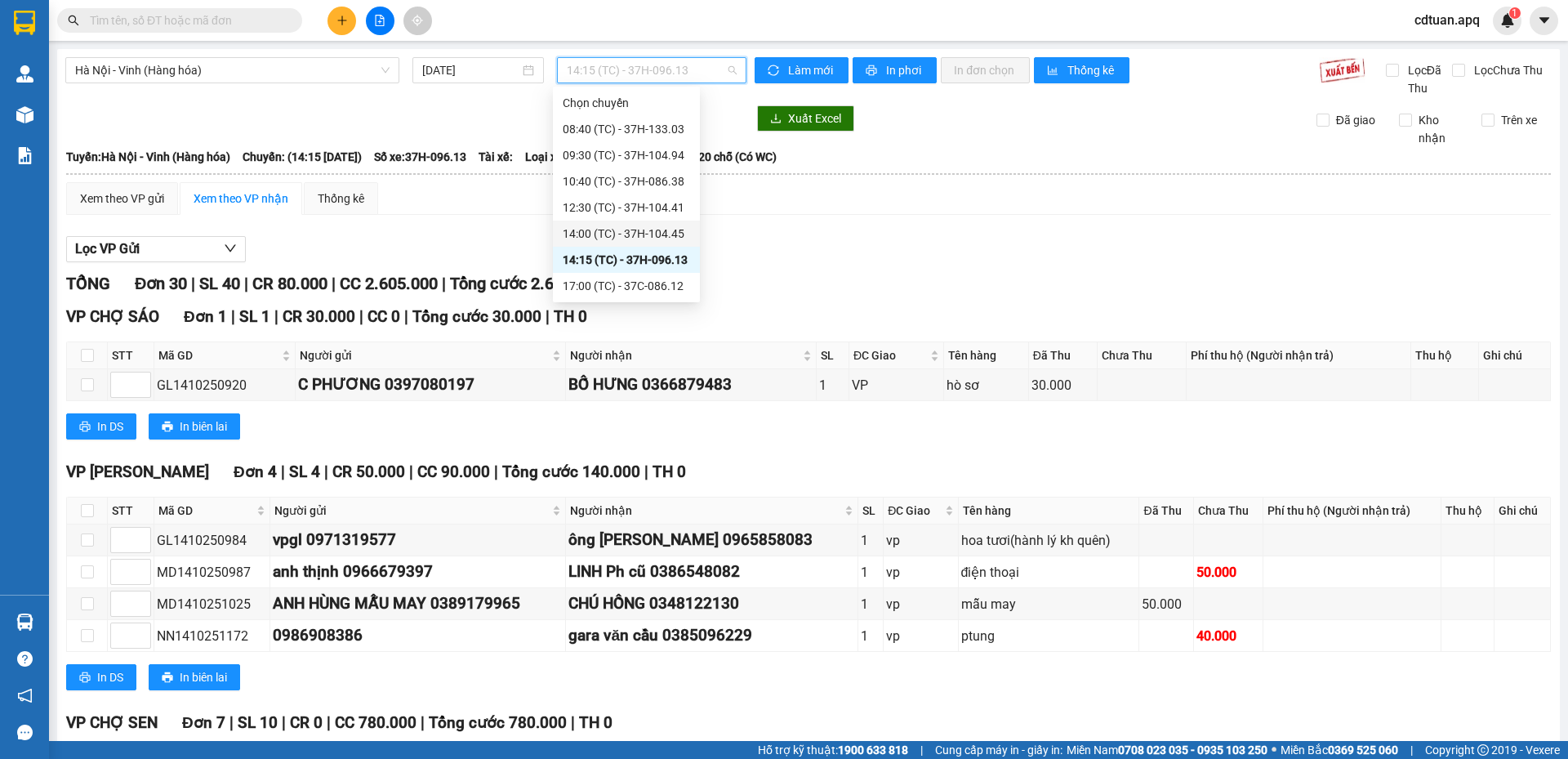
scroll to position [53, 0]
click at [674, 262] on div "17:05 (TC) - 37H-096.13" at bounding box center [626, 259] width 127 height 18
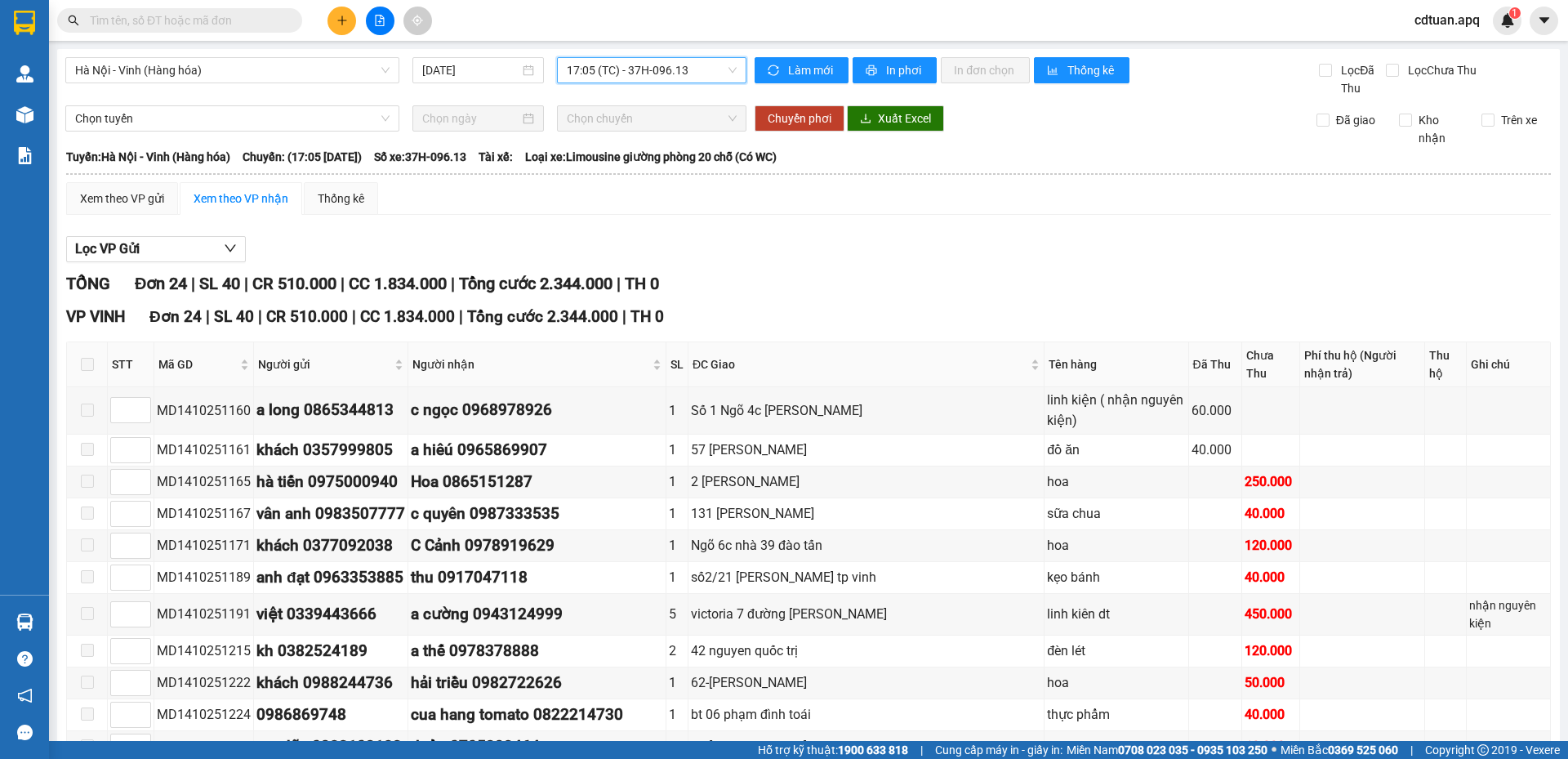
click at [1456, 29] on span "cdtuan.apq" at bounding box center [1447, 20] width 92 height 20
click at [1454, 46] on span "Đăng xuất" at bounding box center [1460, 50] width 69 height 18
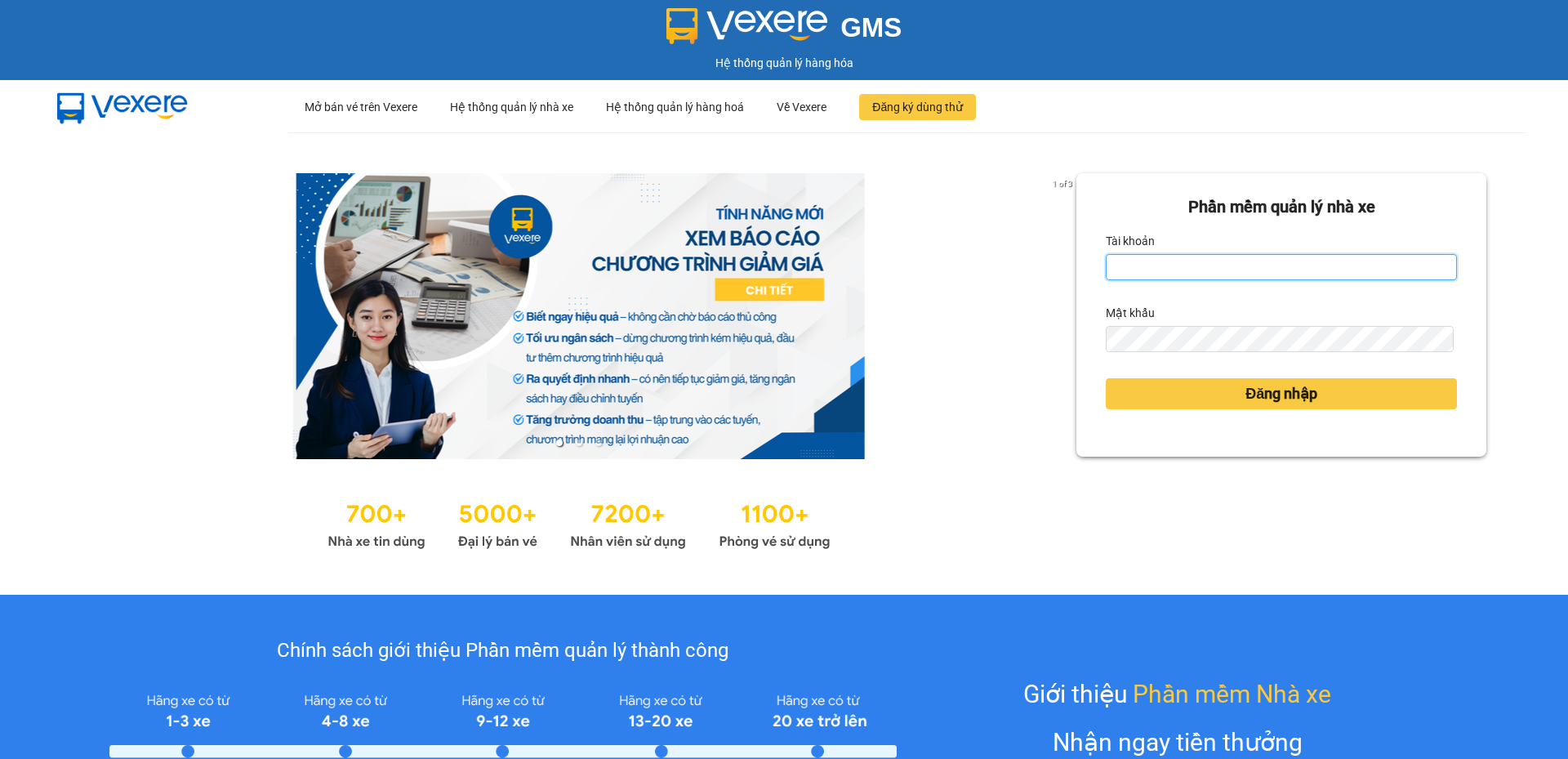
type input "cdtuan.apq"
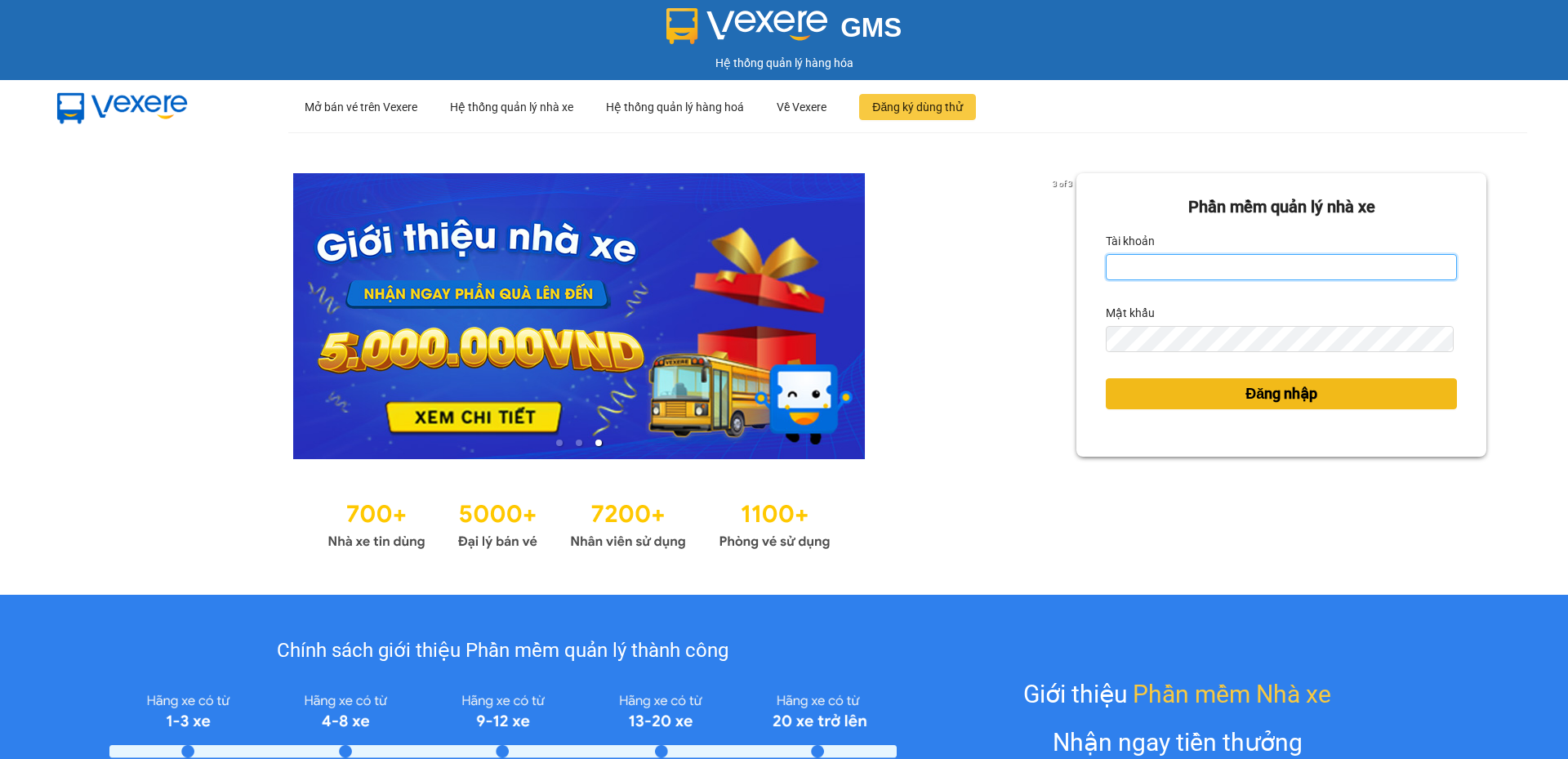
type input "cdtuan.apq"
click at [1295, 387] on span "Đăng nhập" at bounding box center [1281, 394] width 72 height 23
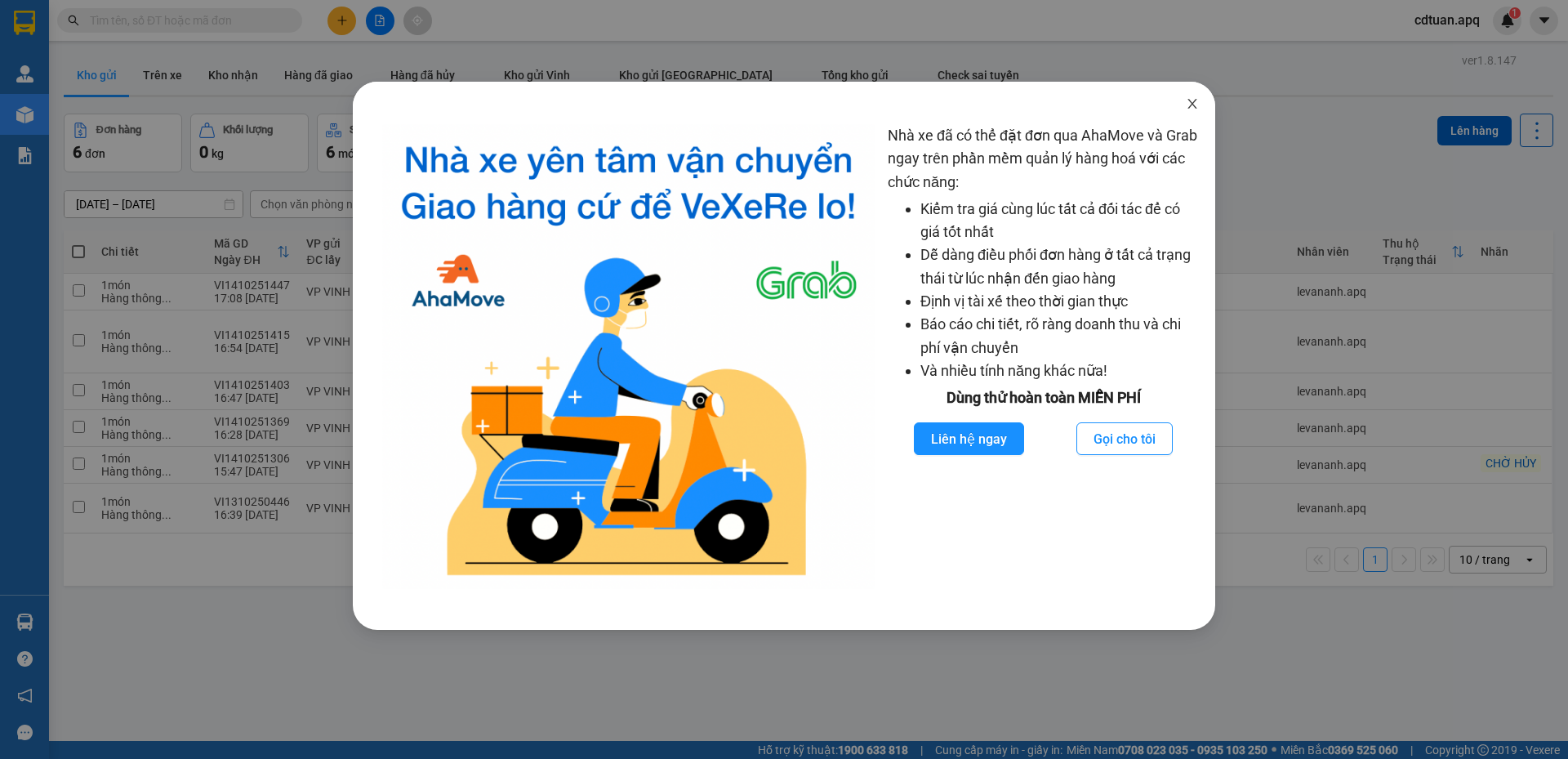
click at [1192, 103] on icon "close" at bounding box center [1192, 103] width 13 height 13
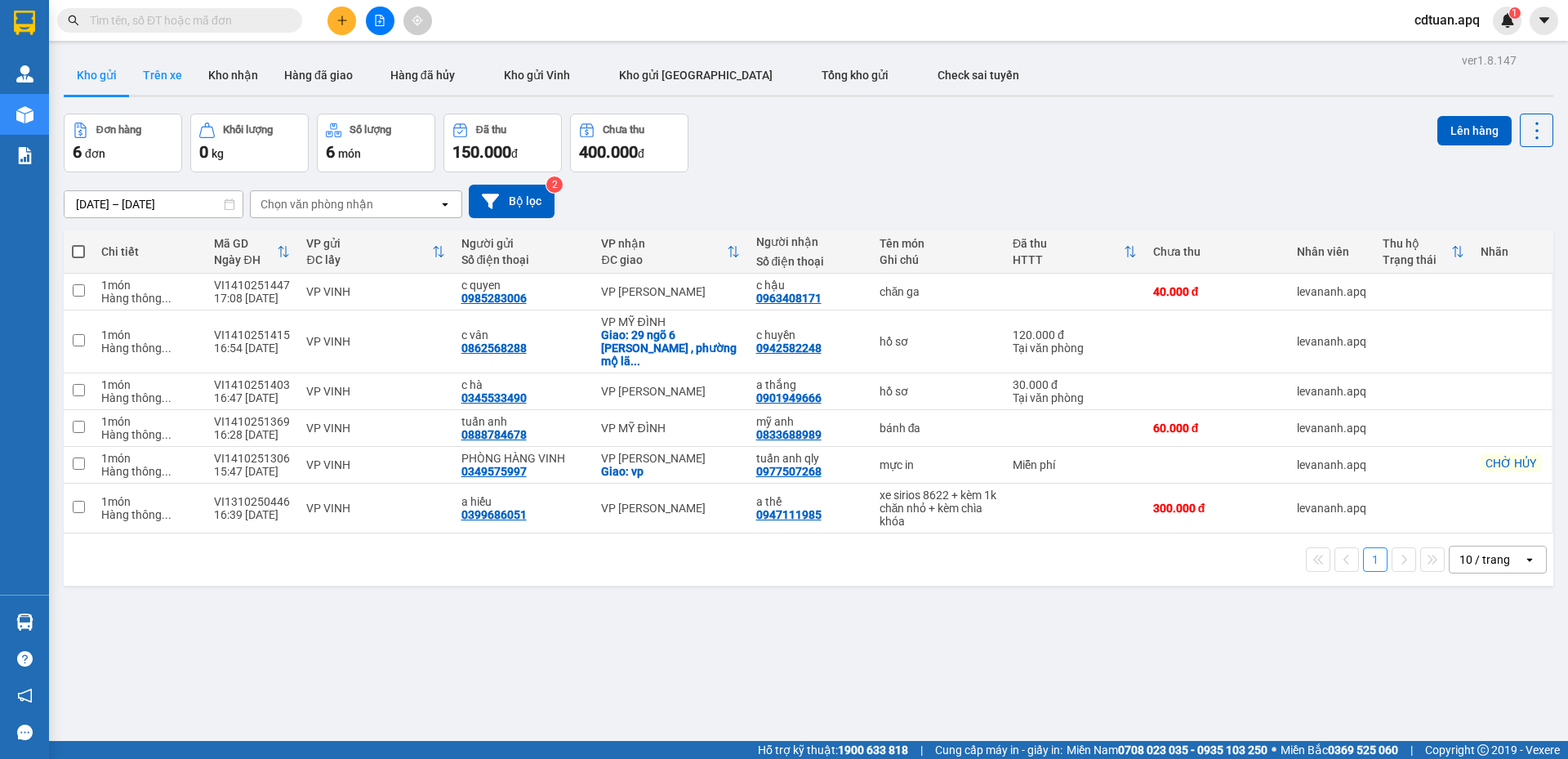
click at [179, 78] on button "Trên xe" at bounding box center [162, 75] width 65 height 39
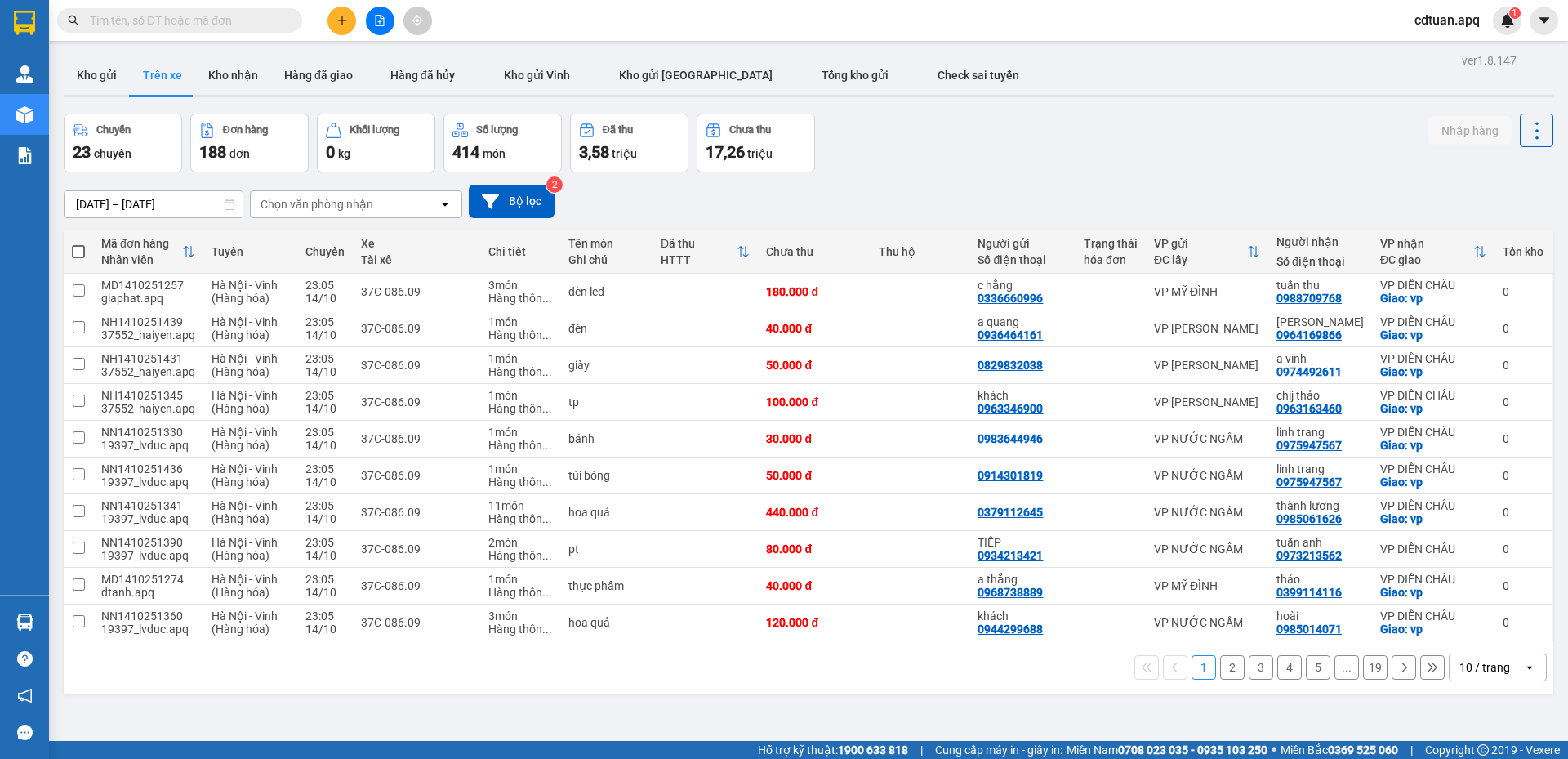
click at [228, 207] on icon at bounding box center [228, 204] width 11 height 11
click at [230, 202] on icon at bounding box center [229, 204] width 10 height 11
click at [630, 76] on span "Kho gửi [GEOGRAPHIC_DATA]" at bounding box center [696, 75] width 154 height 13
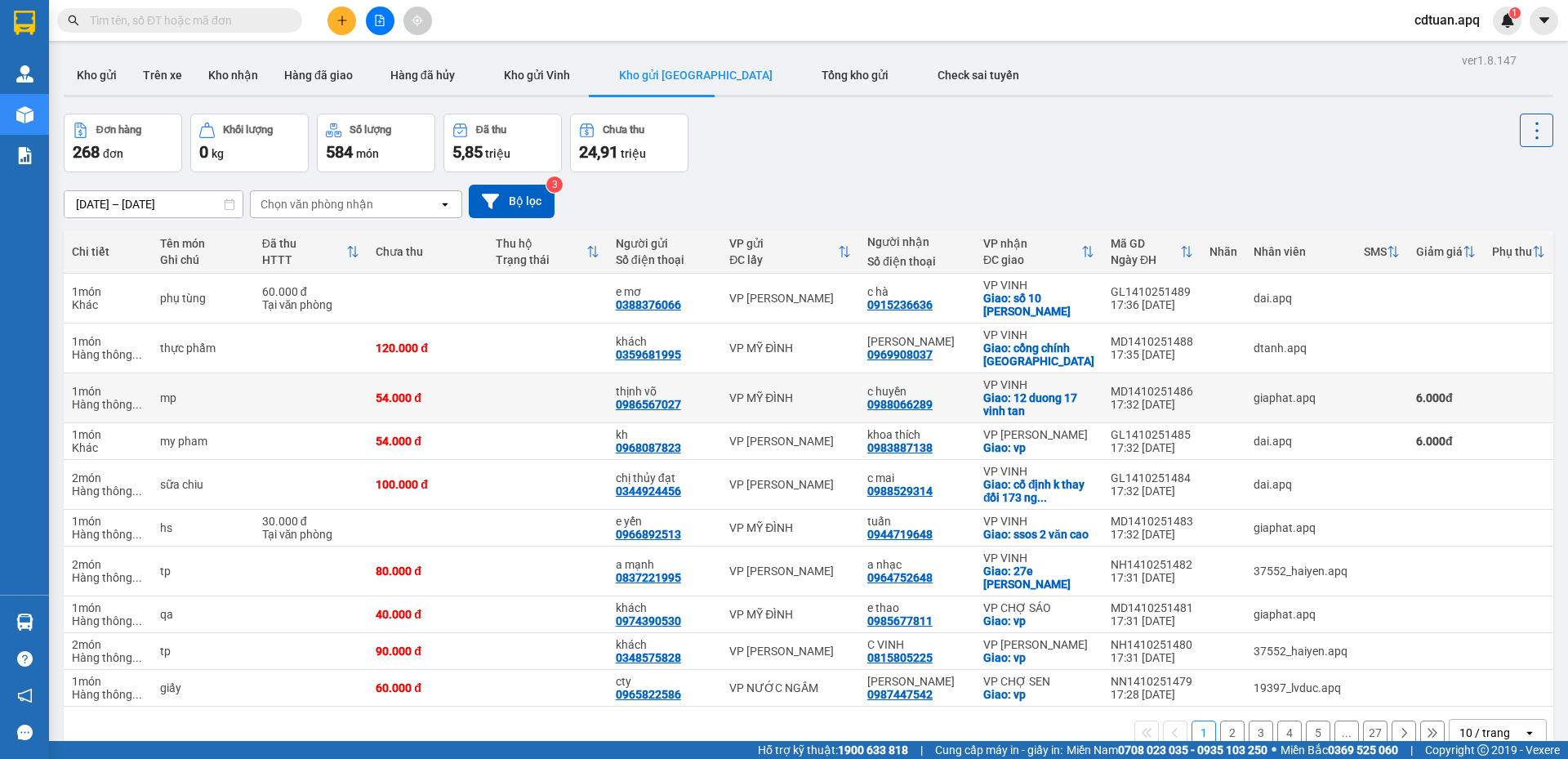
scroll to position [75, 0]
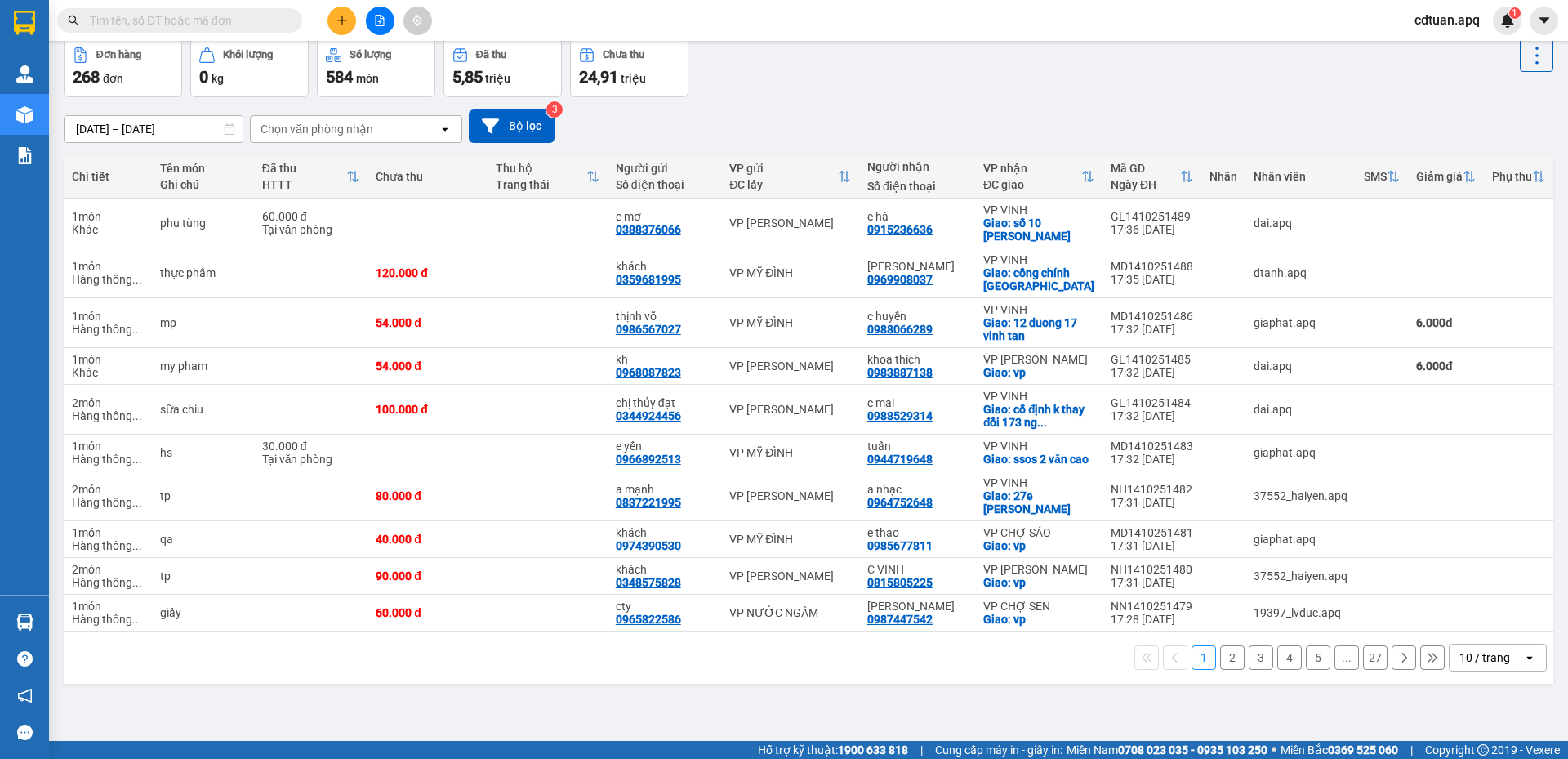
click at [1222, 670] on button "2" at bounding box center [1232, 657] width 25 height 25
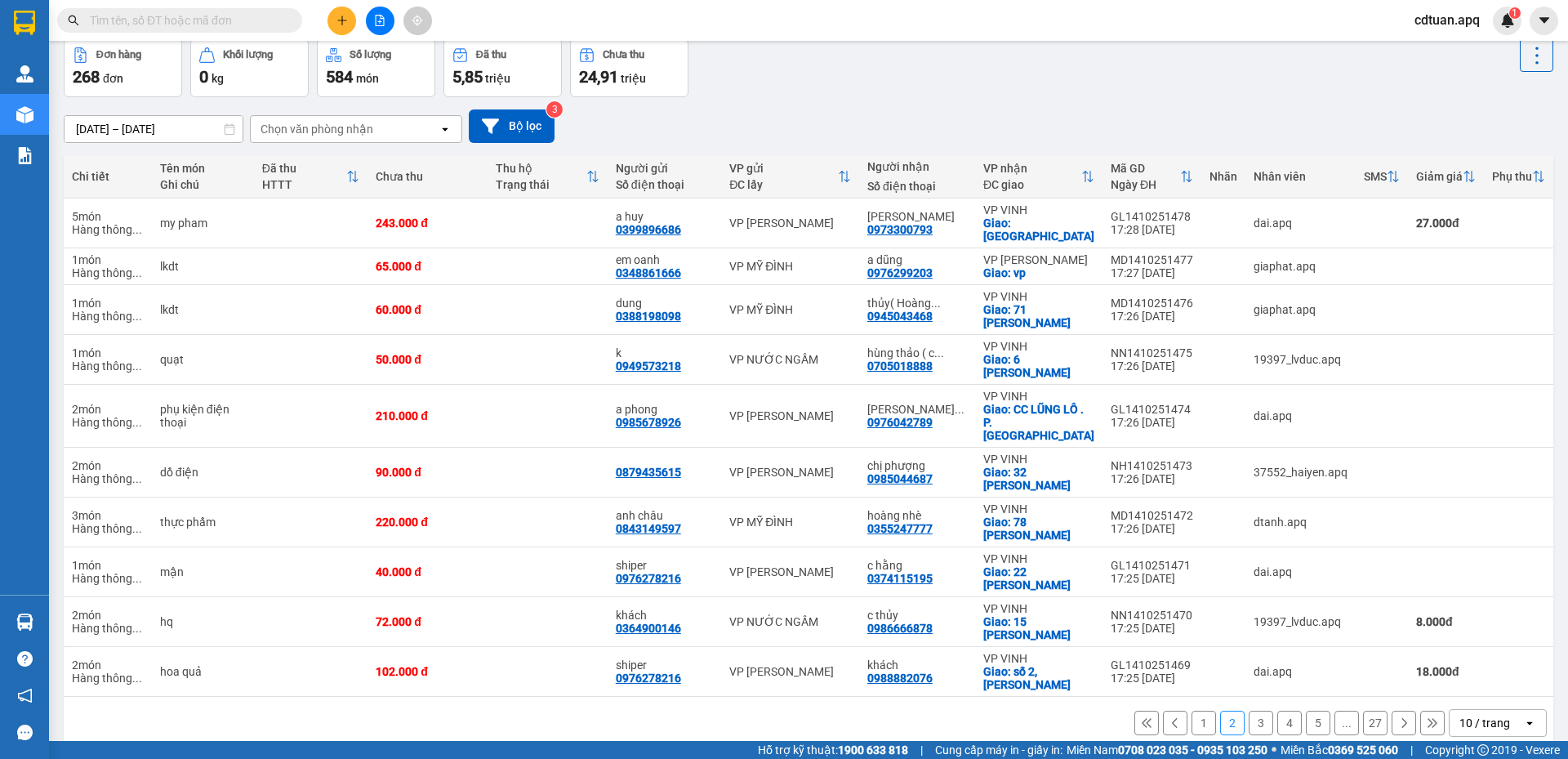
click at [1251, 711] on button "3" at bounding box center [1261, 722] width 25 height 25
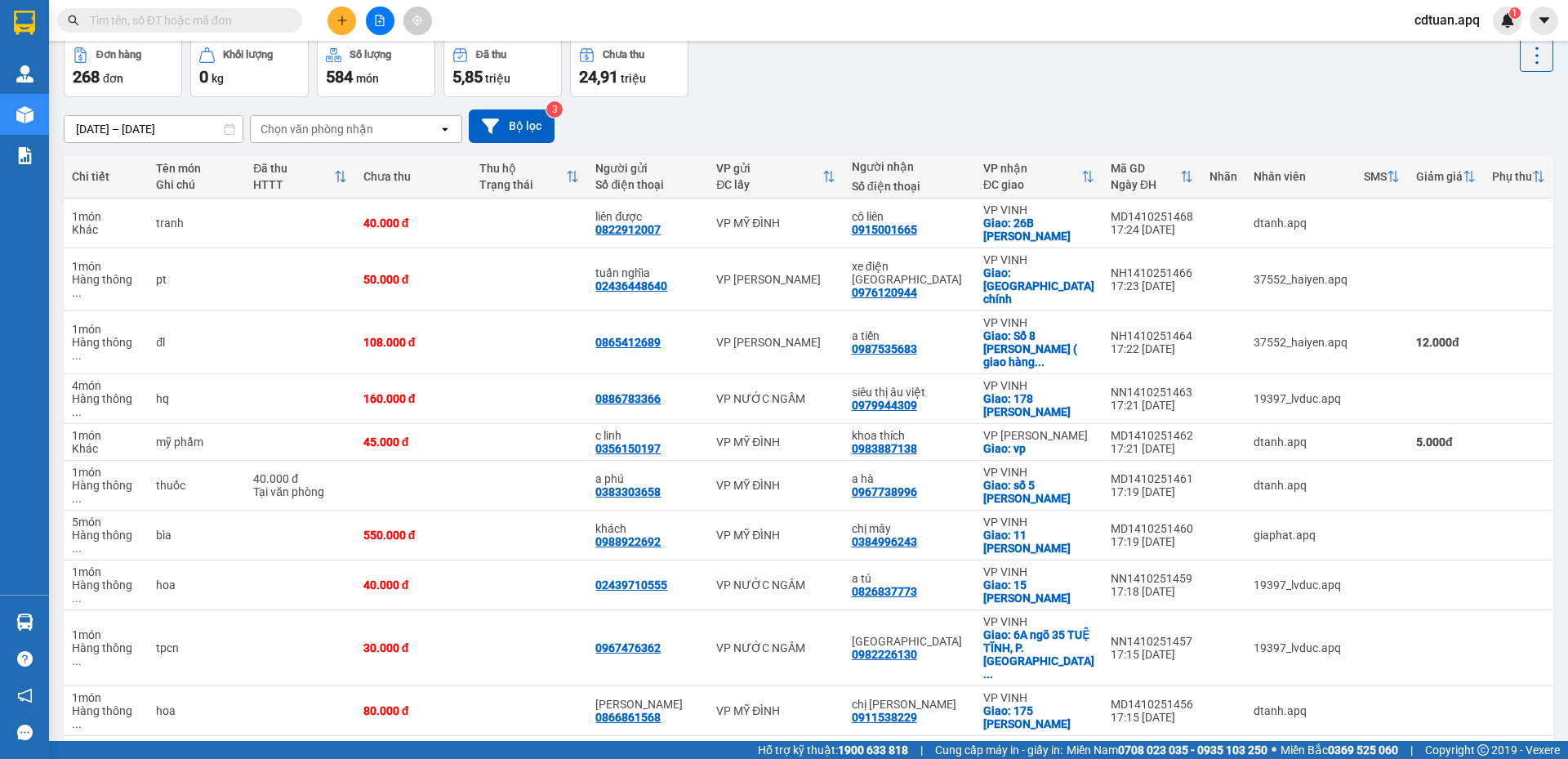
click at [1277, 750] on button "4" at bounding box center [1289, 762] width 25 height 25
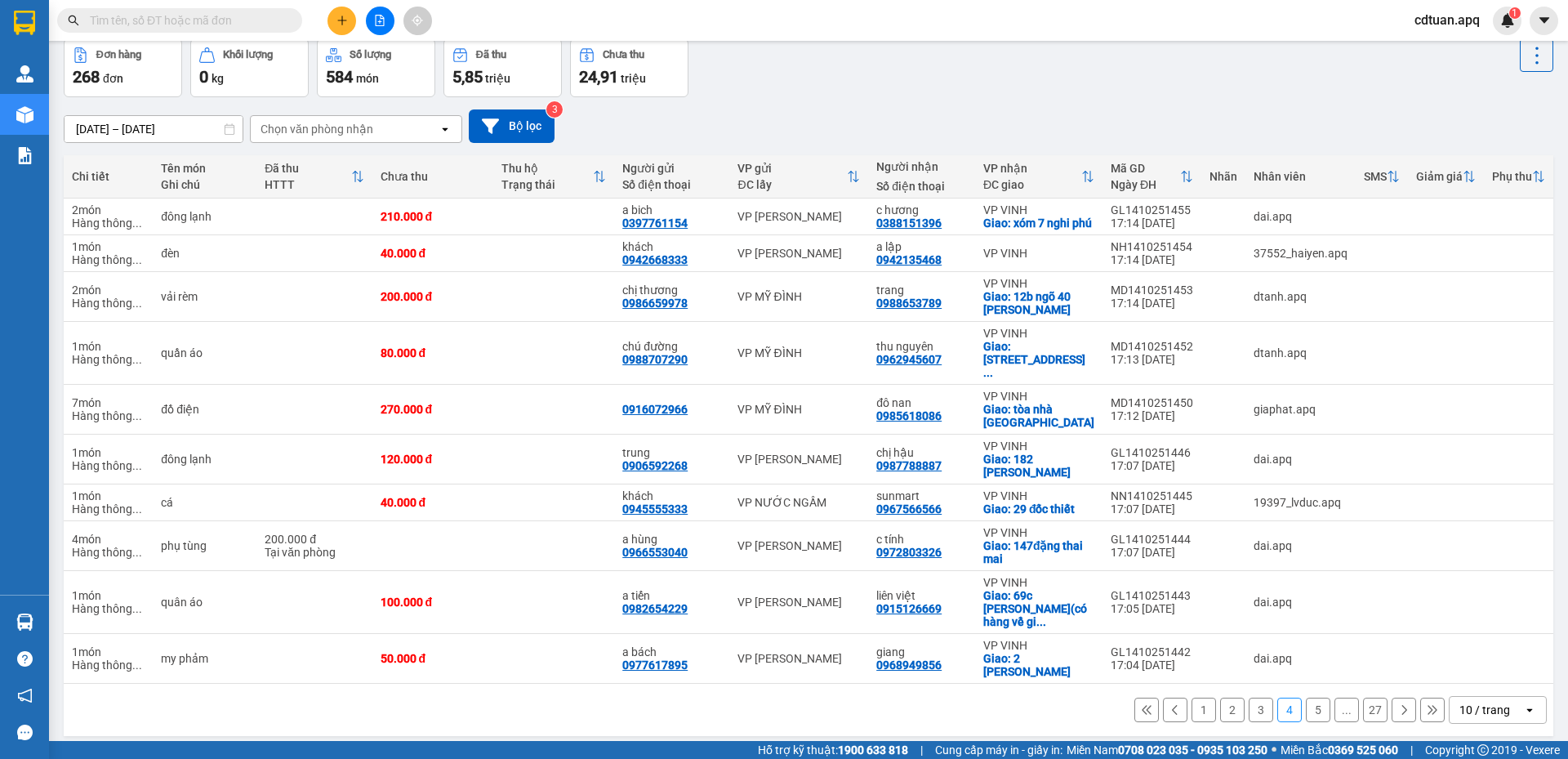
click at [119, 69] on div "268 đơn" at bounding box center [123, 76] width 100 height 23
click at [440, 134] on icon "open" at bounding box center [444, 128] width 13 height 13
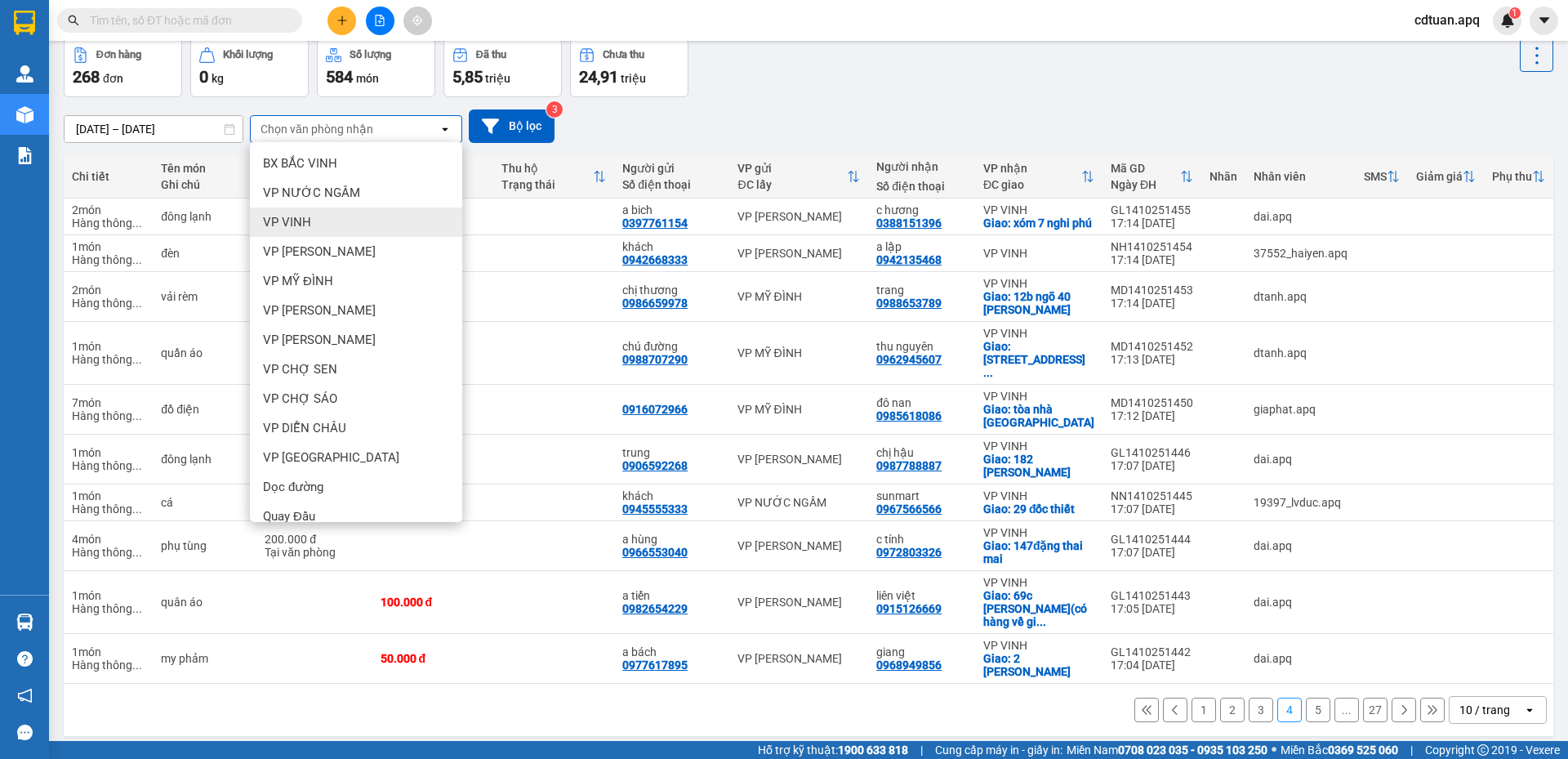
click at [305, 219] on span "VP VINH" at bounding box center [287, 222] width 48 height 16
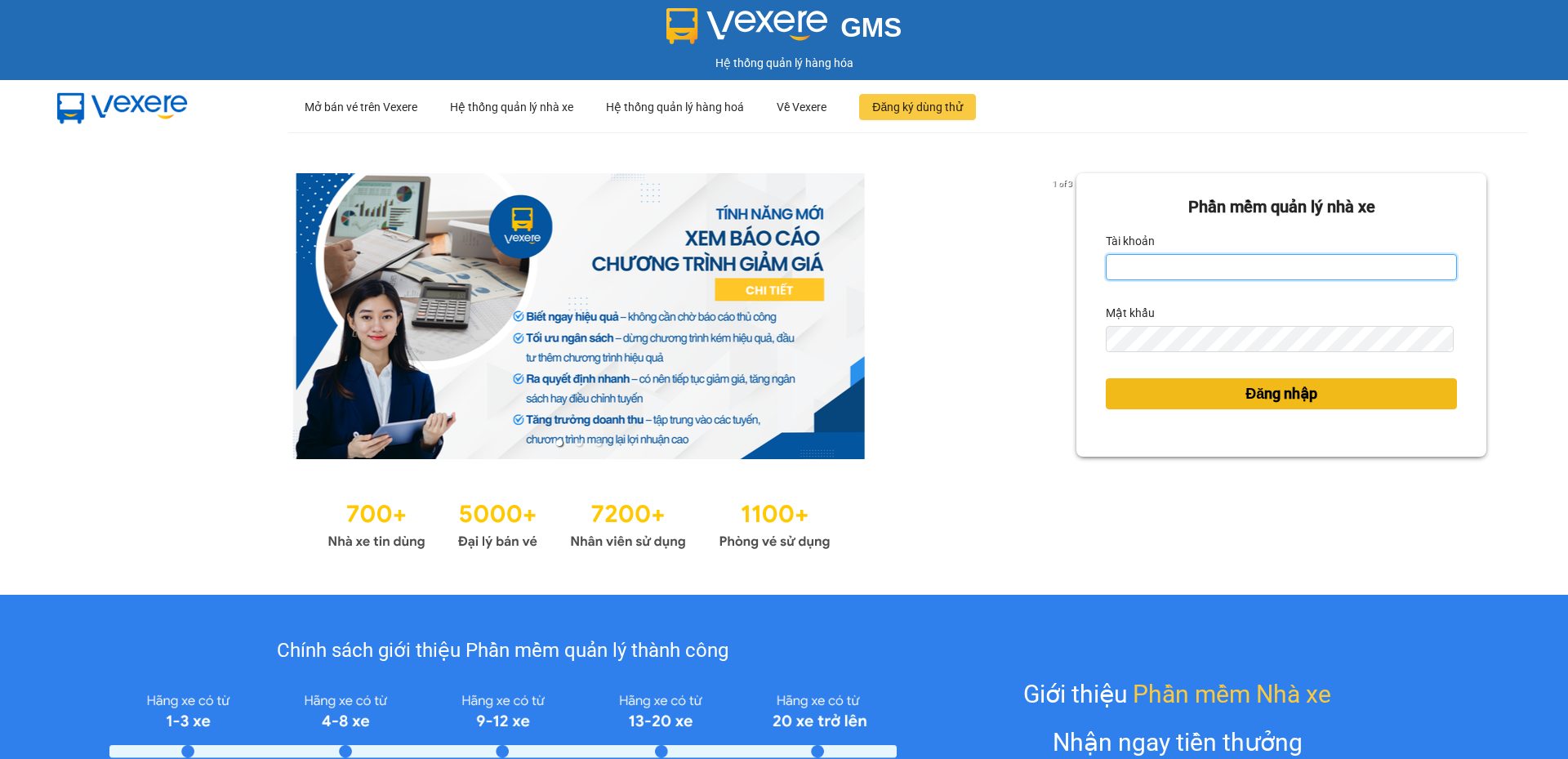
type input "cdtuan.apq"
click at [1332, 401] on button "Đăng nhập" at bounding box center [1281, 394] width 351 height 31
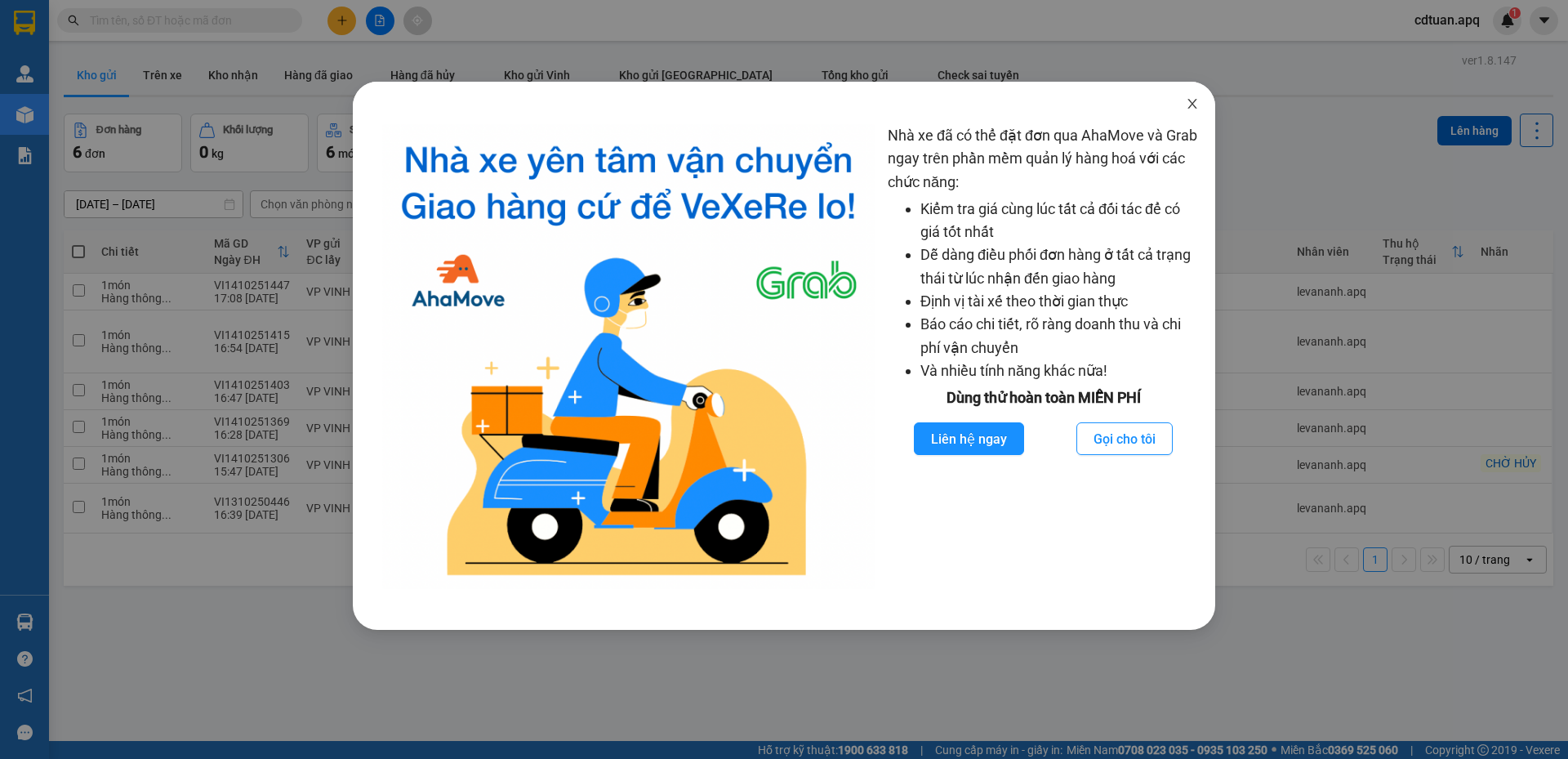
click at [1195, 106] on icon "close" at bounding box center [1192, 103] width 13 height 13
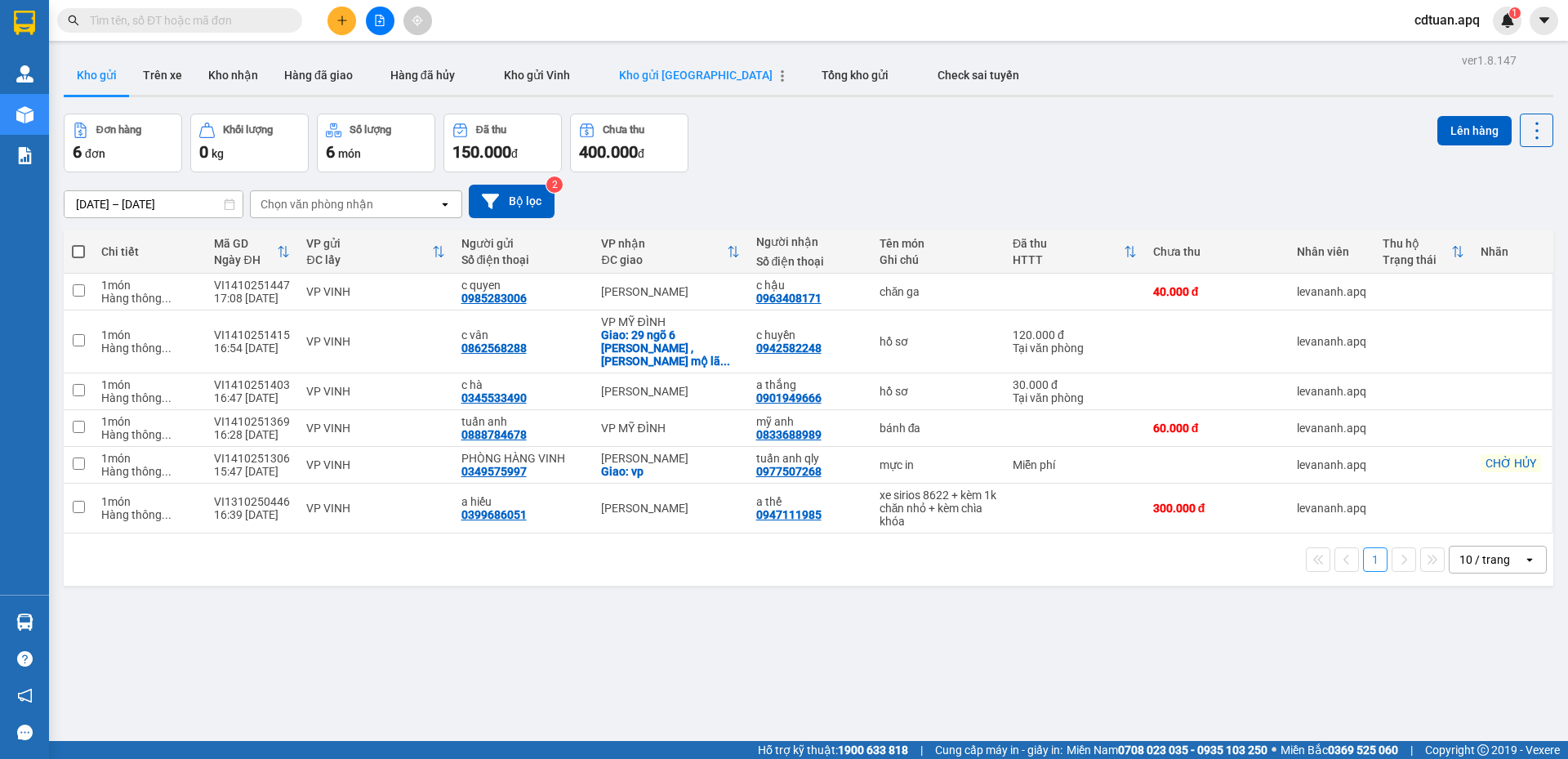
click at [644, 77] on span "Kho gửi [GEOGRAPHIC_DATA]" at bounding box center [696, 75] width 154 height 13
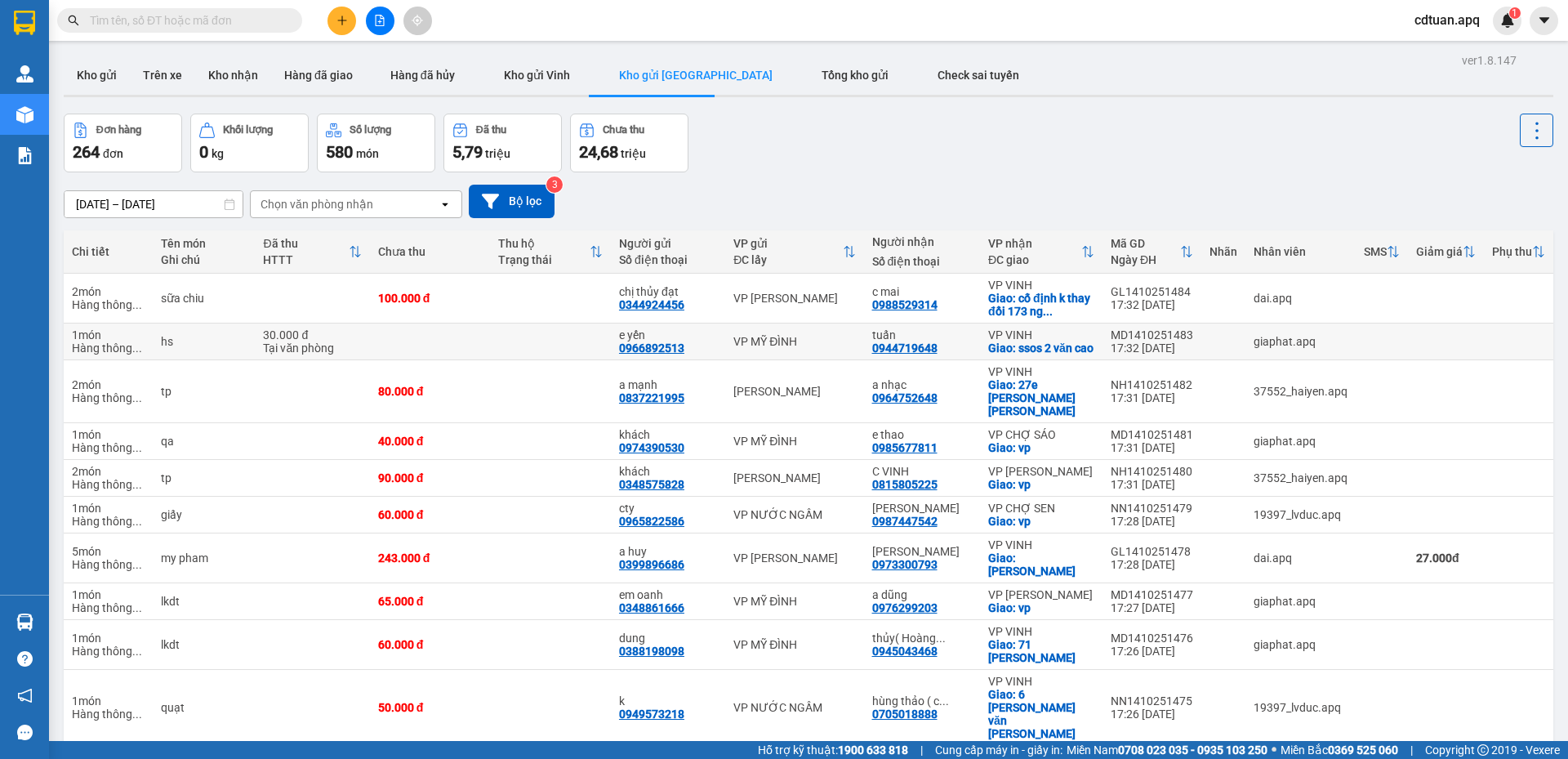
scroll to position [75, 0]
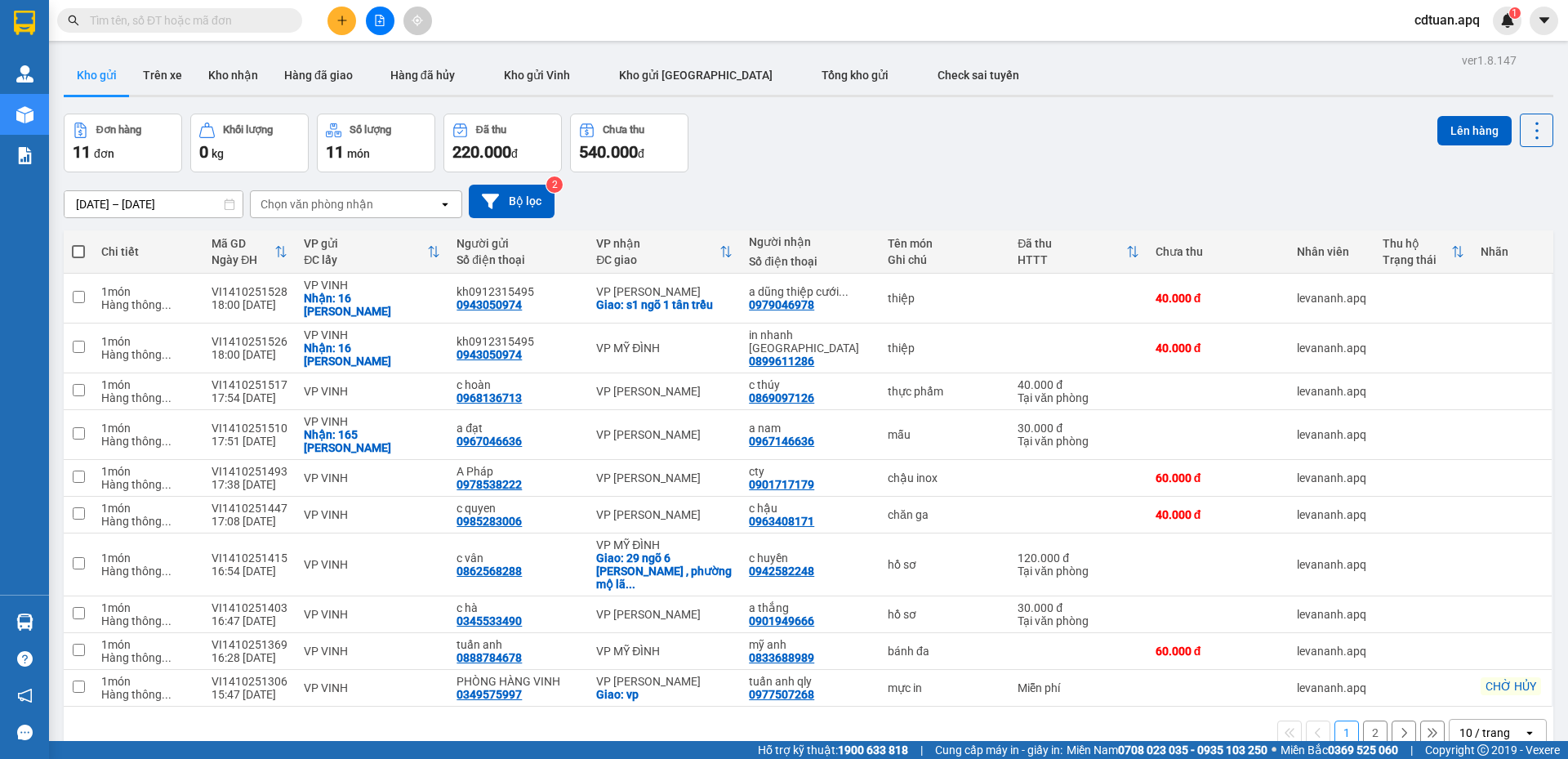
click at [903, 166] on div "Đơn hàng 11 đơn Khối lượng 0 kg Số lượng 11 món Đã thu 220.000 đ Chưa thu 540.0…" at bounding box center [808, 143] width 1489 height 59
click at [843, 127] on div "Đơn hàng 11 đơn Khối lượng 0 kg Số lượng 11 món Đã thu 220.000 đ Chưa thu 540.0…" at bounding box center [808, 143] width 1489 height 59
click at [1078, 140] on div "Đơn hàng 11 đơn Khối lượng 0 kg Số lượng 11 món Đã thu 220.000 đ Chưa thu 540.0…" at bounding box center [808, 143] width 1489 height 59
click at [900, 105] on div "ver 1.8.147 Kho gửi Trên xe Kho nhận Hàng đã giao Hàng đã hủy Kho gửi [PERSON_N…" at bounding box center [808, 428] width 1503 height 759
click at [740, 191] on div "[DATE] – [DATE] Press the down arrow key to interact with the calendar and sele…" at bounding box center [808, 201] width 1489 height 33
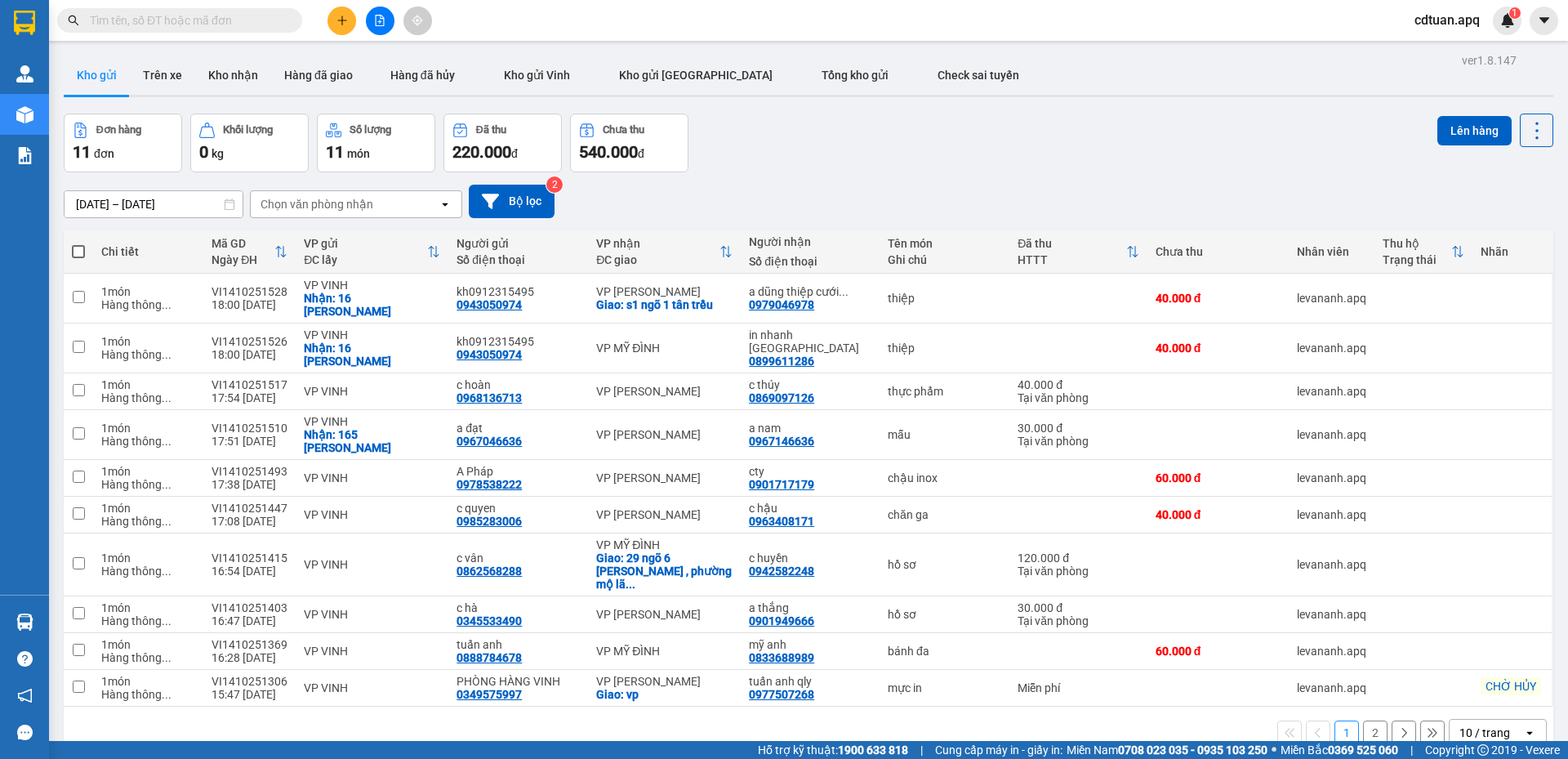
click at [747, 193] on div "[DATE] – [DATE] Press the down arrow key to interact with the calendar and sele…" at bounding box center [808, 201] width 1489 height 33
click at [248, 16] on input "text" at bounding box center [186, 20] width 193 height 18
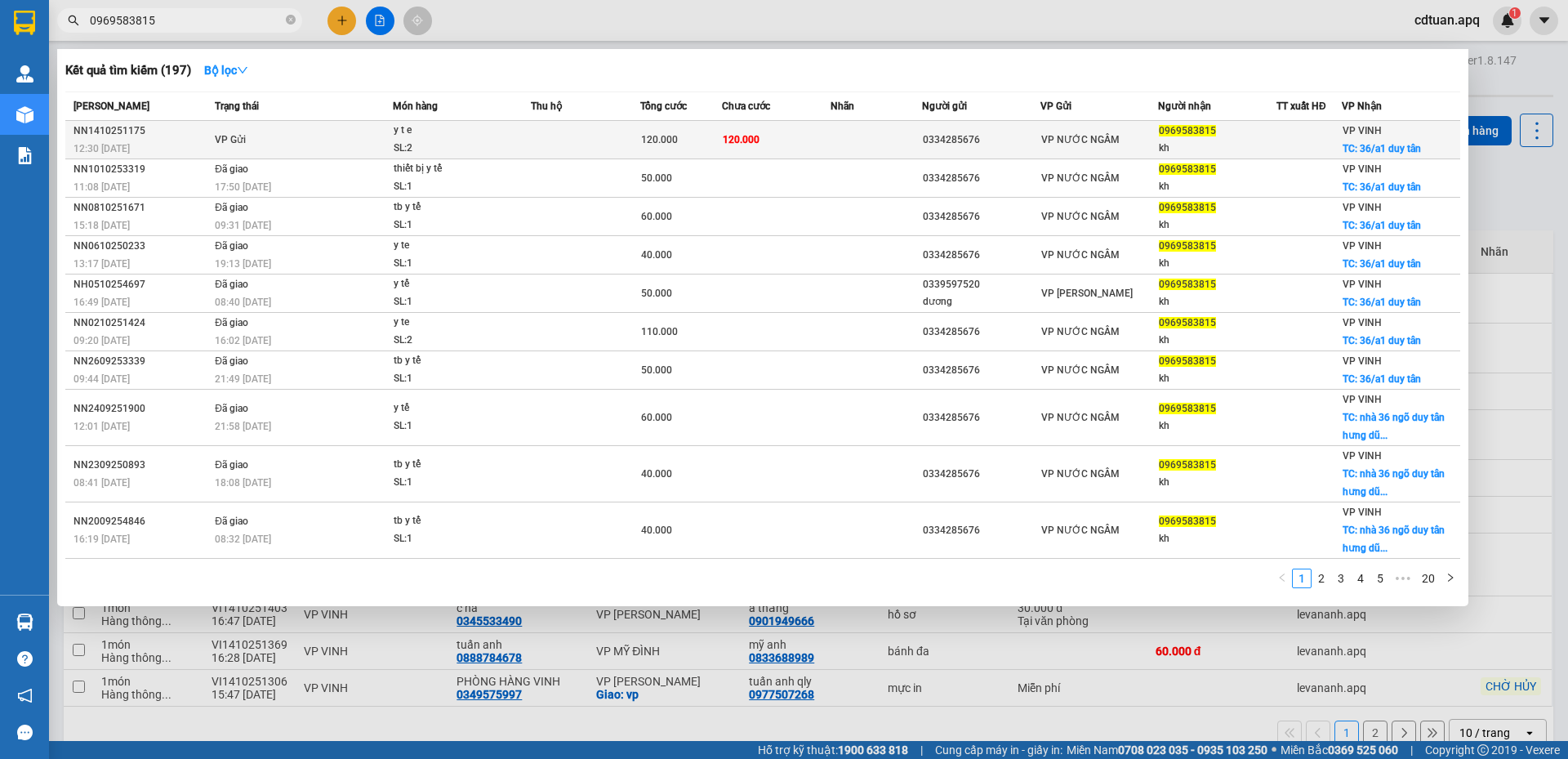
type input "0969583815"
click at [497, 139] on div "y t e" at bounding box center [454, 130] width 122 height 18
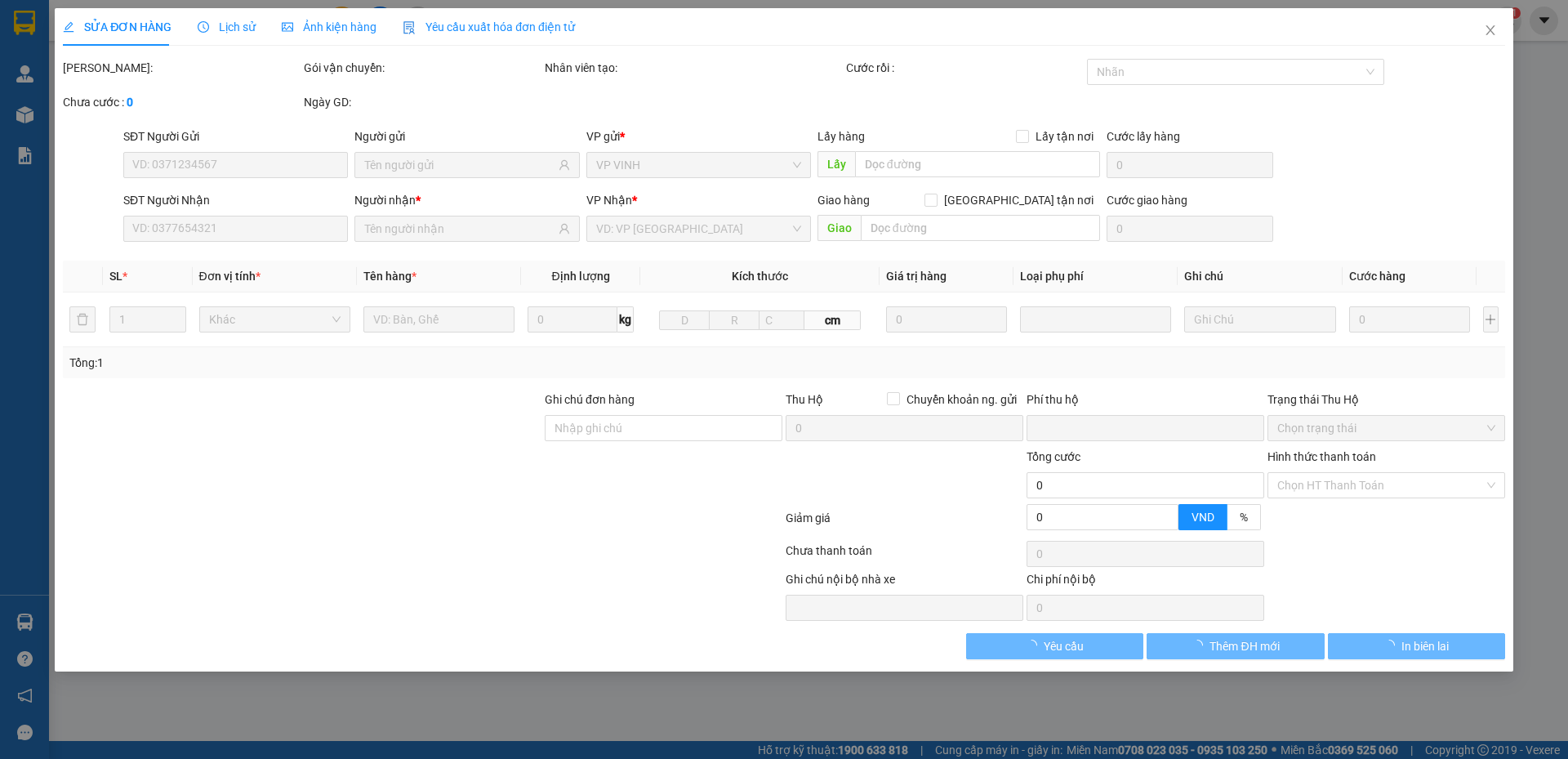
type input "0334285676"
type input "0969583815"
type input "kh"
checkbox input "true"
type input "36/a1 duy tân"
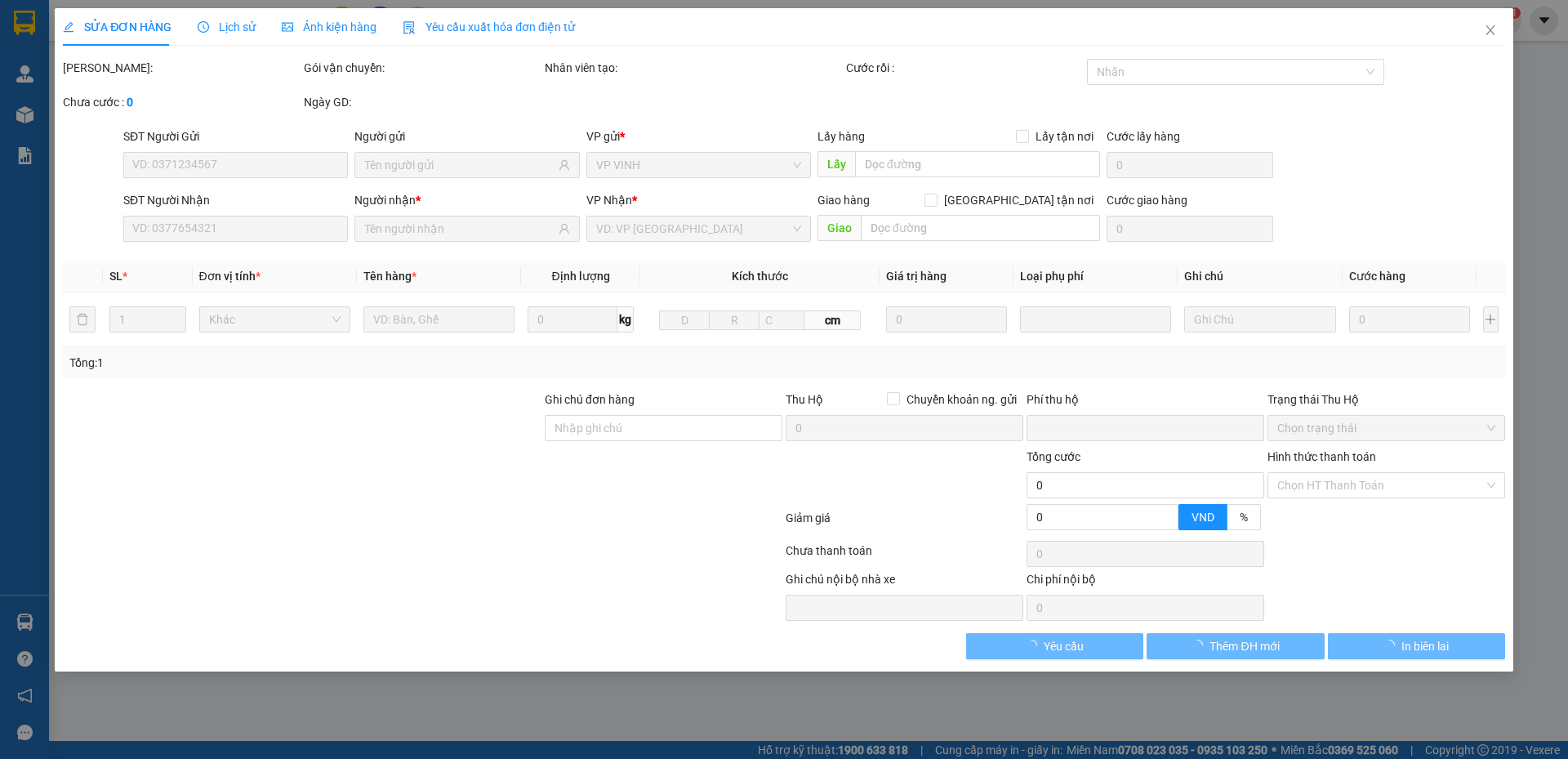
type input "0"
type input "120.000"
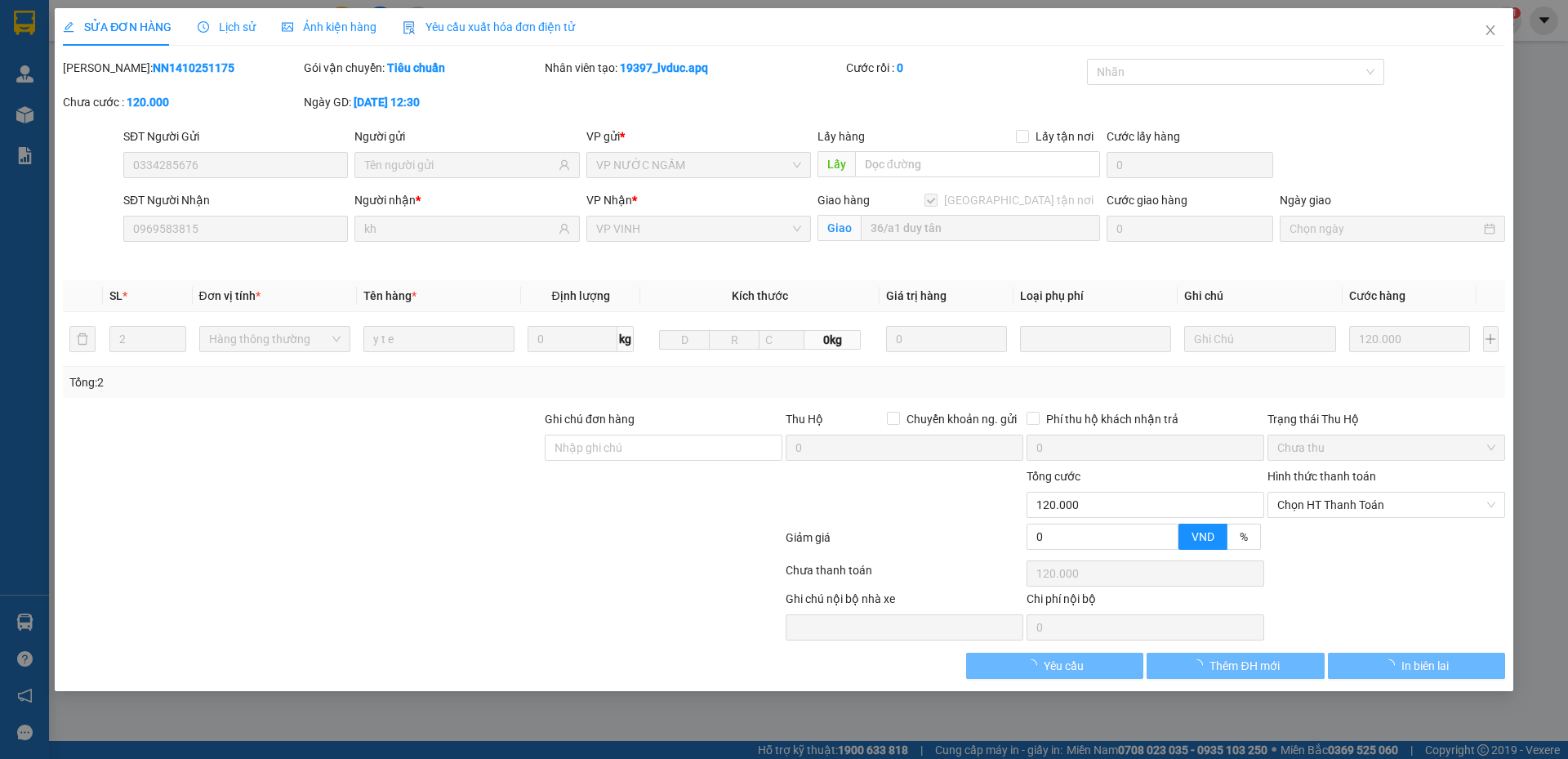
click at [239, 29] on span "Lịch sử" at bounding box center [227, 26] width 58 height 13
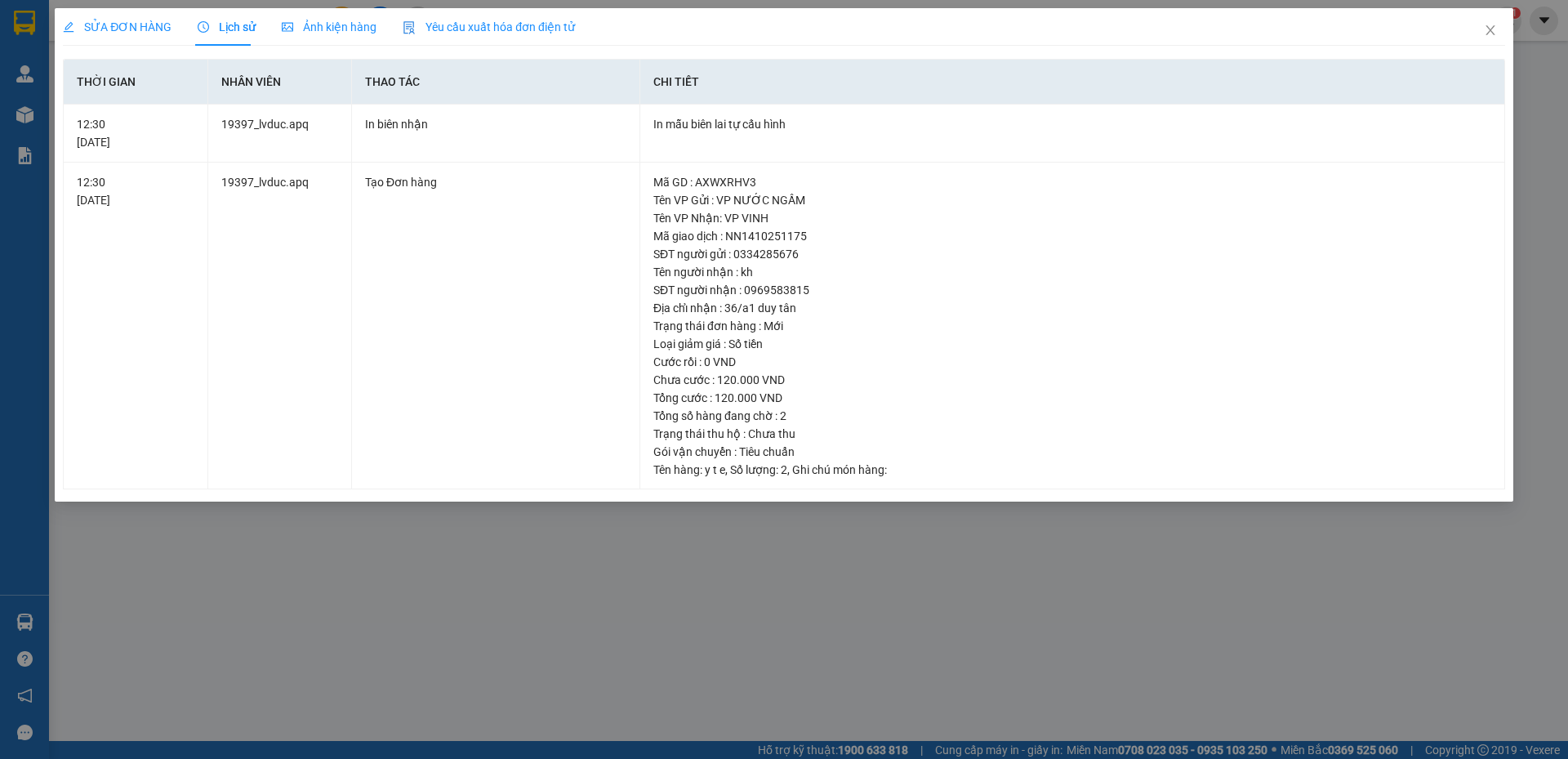
click at [1062, 31] on div "SỬA ĐƠN HÀNG Lịch sử Ảnh kiện hàng Yêu cầu xuất hóa đơn điện tử" at bounding box center [784, 27] width 1442 height 37
click at [1211, 35] on div "SỬA ĐƠN HÀNG Lịch sử Ảnh kiện hàng Yêu cầu xuất hóa đơn điện tử" at bounding box center [784, 27] width 1442 height 37
click at [1484, 33] on icon "close" at bounding box center [1490, 30] width 13 height 13
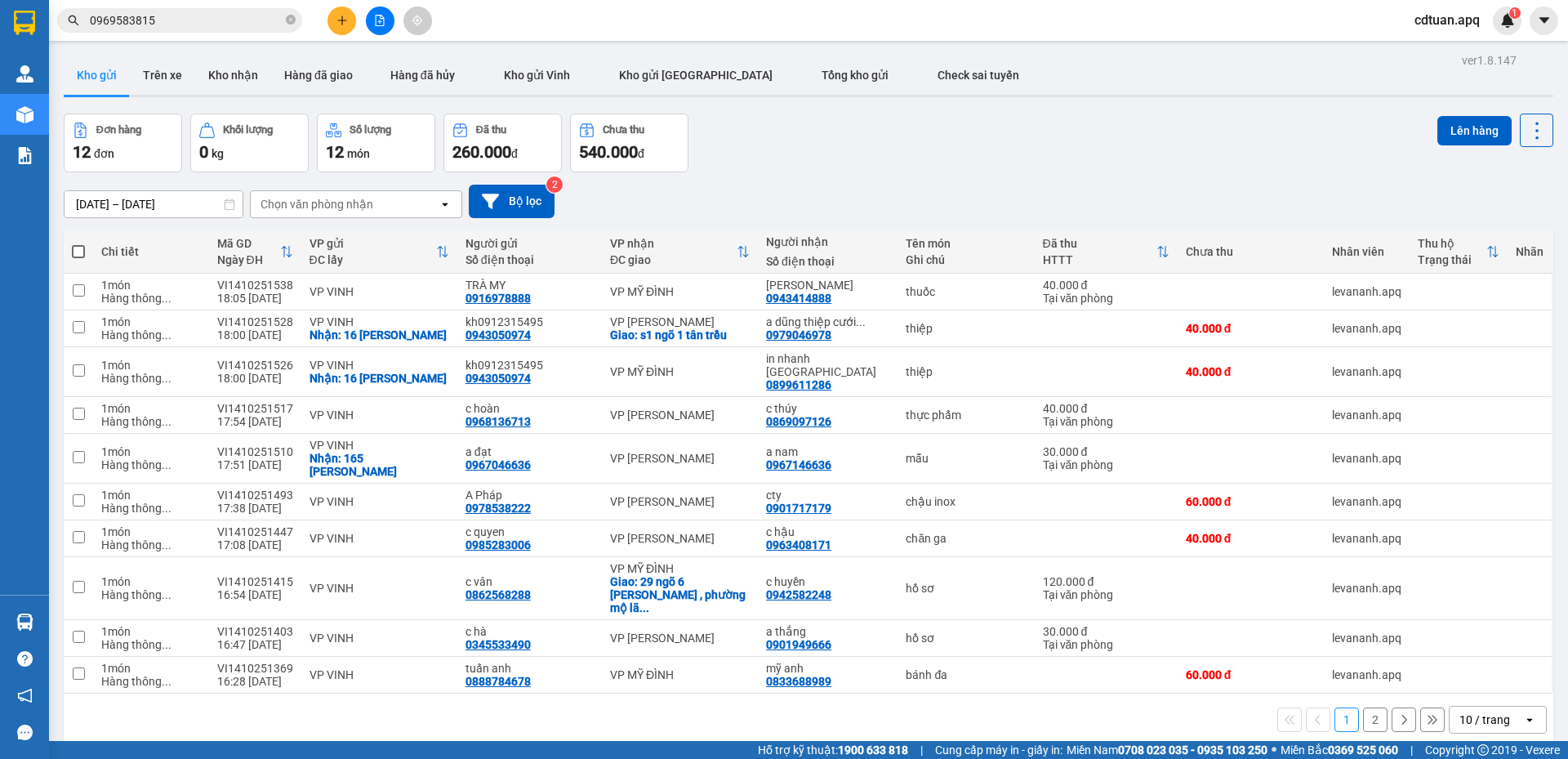
click at [1157, 78] on div "Kho gửi Trên xe Kho nhận Hàng đã giao Hàng đã hủy Kho gửi [PERSON_NAME] gửi Hà …" at bounding box center [808, 76] width 1489 height 43
click at [572, 26] on div "Kết quả tìm kiếm ( 197 ) Bộ lọc Mã ĐH Trạng thái Món hàng Thu hộ Tổng cước Chưa…" at bounding box center [784, 20] width 1568 height 41
click at [823, 158] on div "Đơn hàng 12 đơn Khối lượng 0 kg Số lượng 12 món Đã thu 260.000 đ Chưa thu 540.0…" at bounding box center [808, 143] width 1489 height 59
click at [680, 205] on div "[DATE] – [DATE] Press the down arrow key to interact with the calendar and sele…" at bounding box center [808, 201] width 1489 height 33
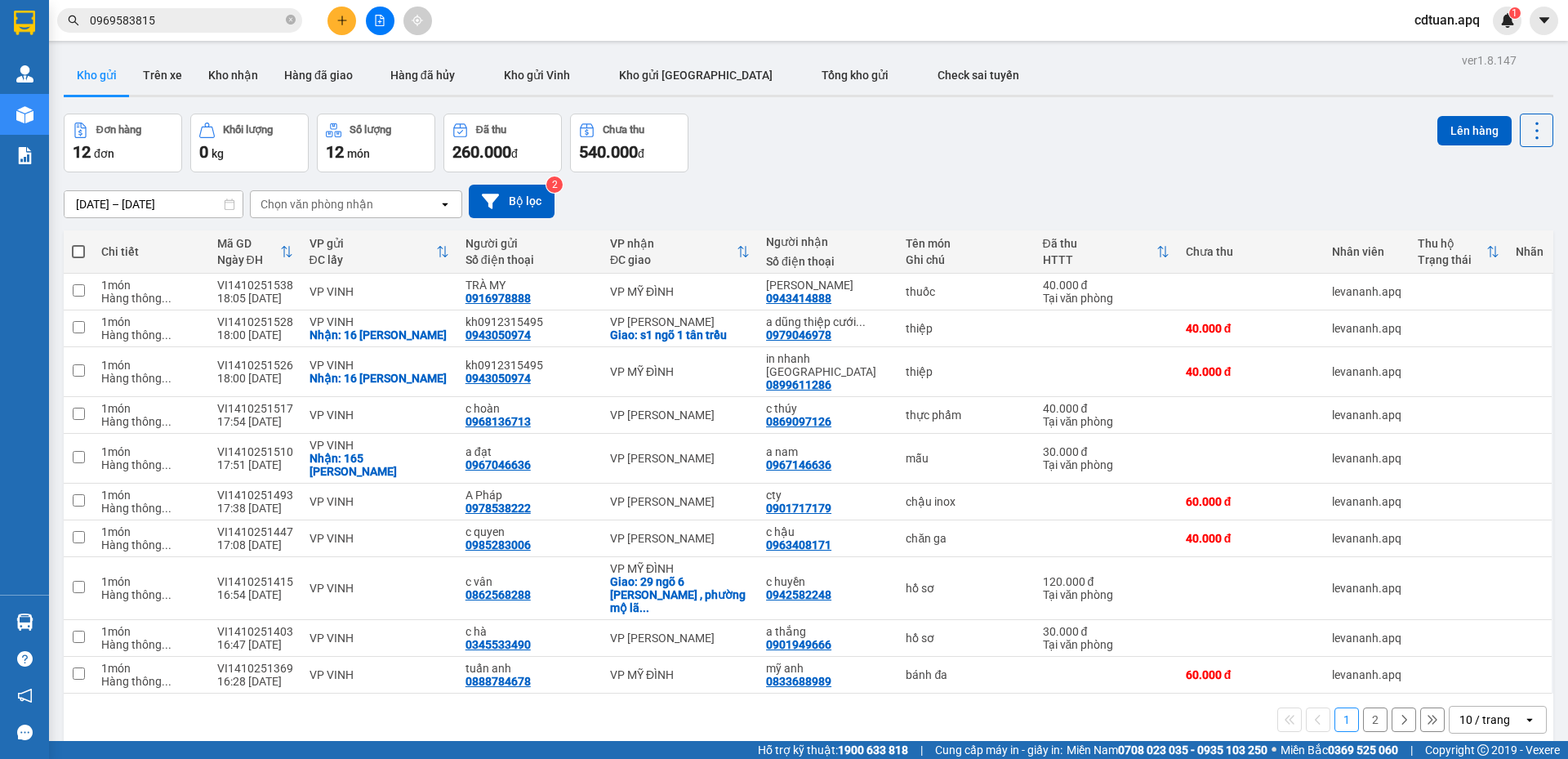
click at [734, 180] on div "[DATE] – [DATE] Press the down arrow key to interact with the calendar and sele…" at bounding box center [808, 201] width 1489 height 58
click at [798, 179] on div "[DATE] – [DATE] Press the down arrow key to interact with the calendar and sele…" at bounding box center [808, 201] width 1489 height 58
click at [490, 22] on div "Kết quả tìm kiếm ( 197 ) Bộ lọc Mã ĐH Trạng thái Món hàng Thu hộ Tổng cước Chưa…" at bounding box center [784, 20] width 1568 height 41
click at [899, 161] on div "Đơn hàng 12 đơn Khối lượng 0 kg Số lượng 12 món Đã thu 260.000 đ Chưa thu 540.0…" at bounding box center [808, 143] width 1489 height 59
click at [290, 25] on icon "close-circle" at bounding box center [290, 20] width 10 height 10
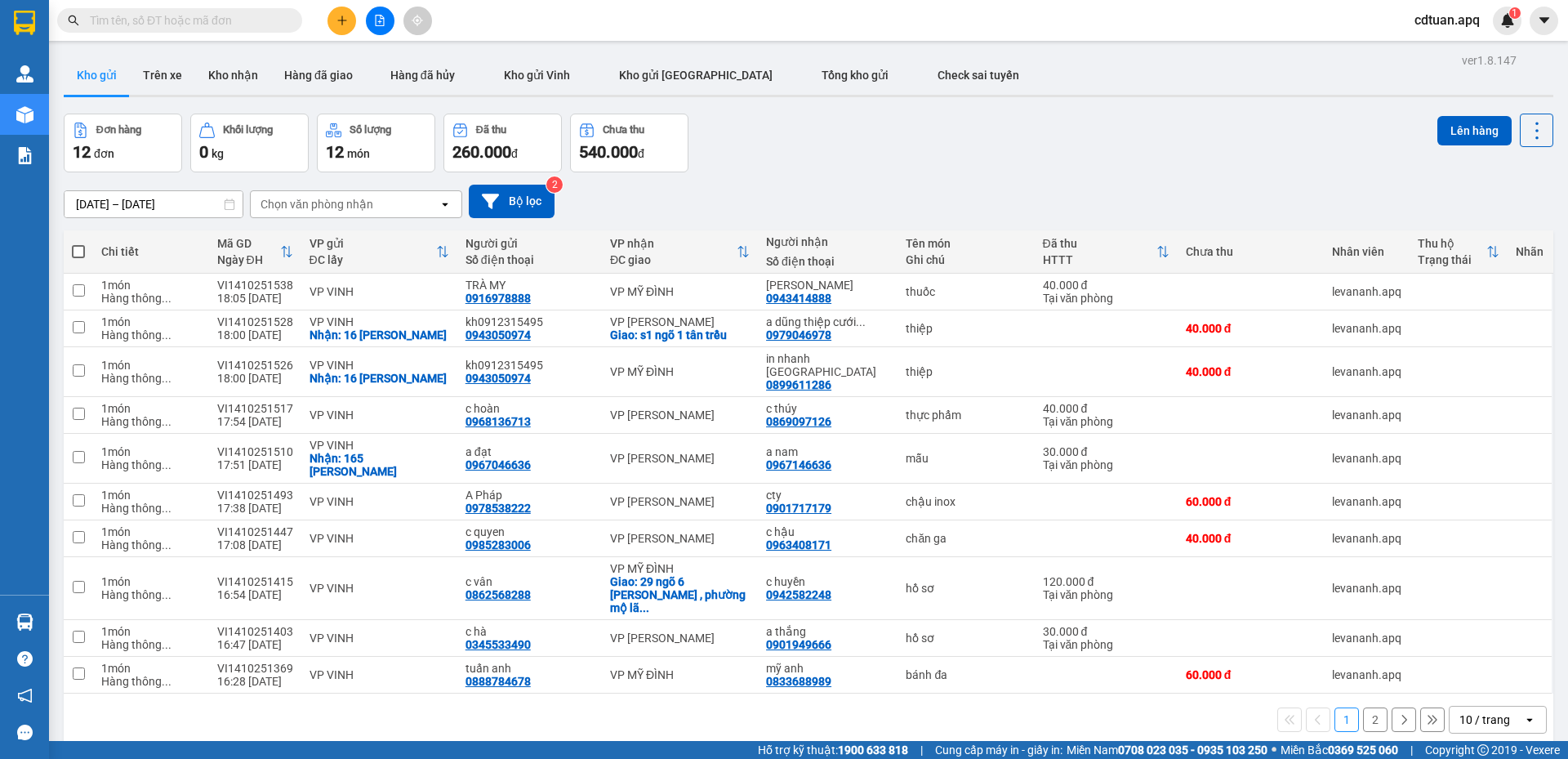
click at [265, 20] on input "text" at bounding box center [186, 20] width 193 height 18
click at [511, 33] on div "Kết quả tìm kiếm ( 197 ) Bộ lọc Mã ĐH Trạng thái Món hàng Thu hộ Tổng cước Chưa…" at bounding box center [784, 20] width 1568 height 41
click at [258, 22] on input "text" at bounding box center [186, 20] width 193 height 18
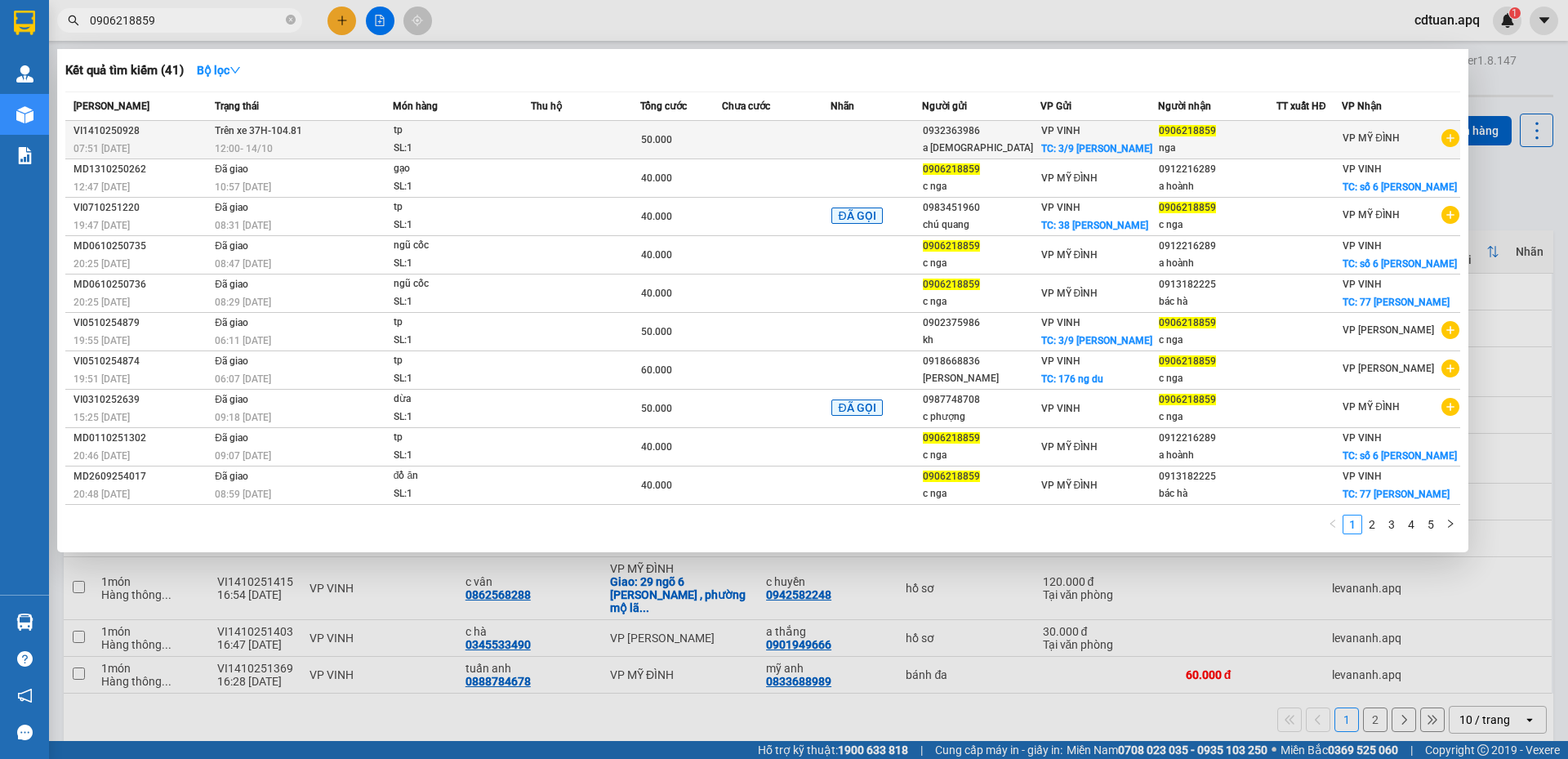
type input "0906218859"
click at [552, 137] on td at bounding box center [585, 139] width 110 height 38
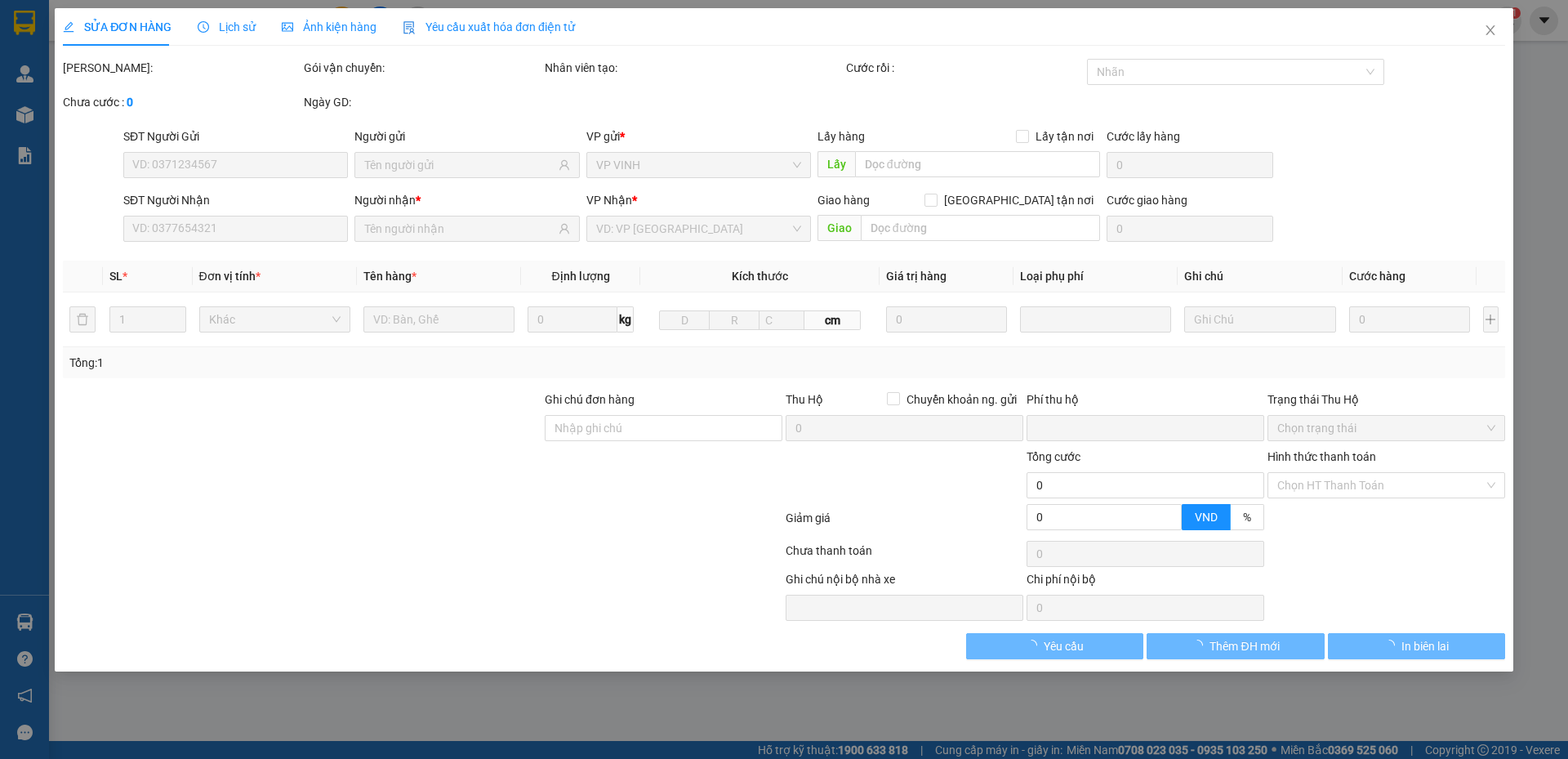
type input "0932363986"
type input "a thánh"
checkbox input "true"
type input "3/9 phạm kinh vỹ"
type input "0906218859"
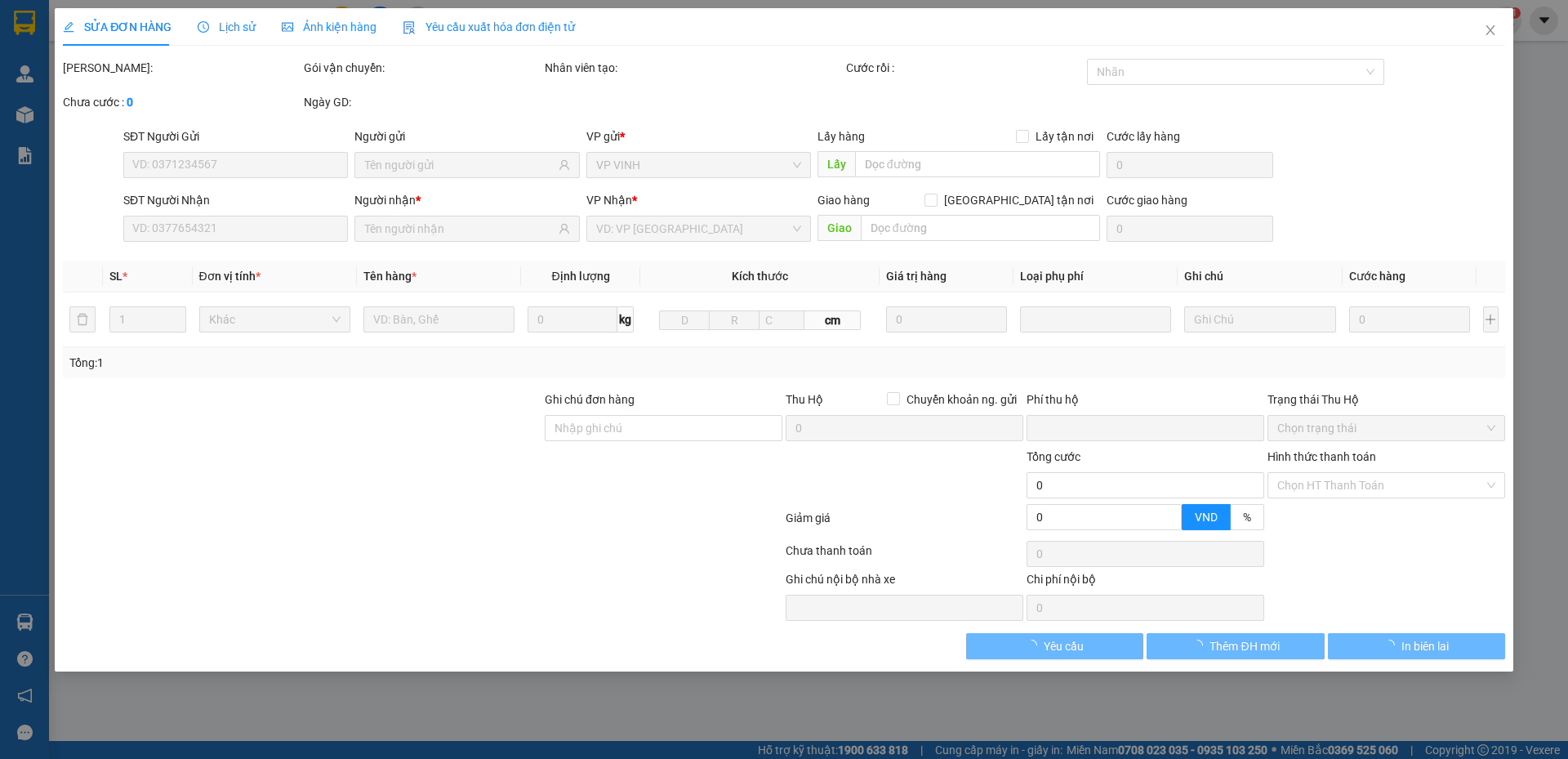
type input "nga"
type input "0"
type input "50.000"
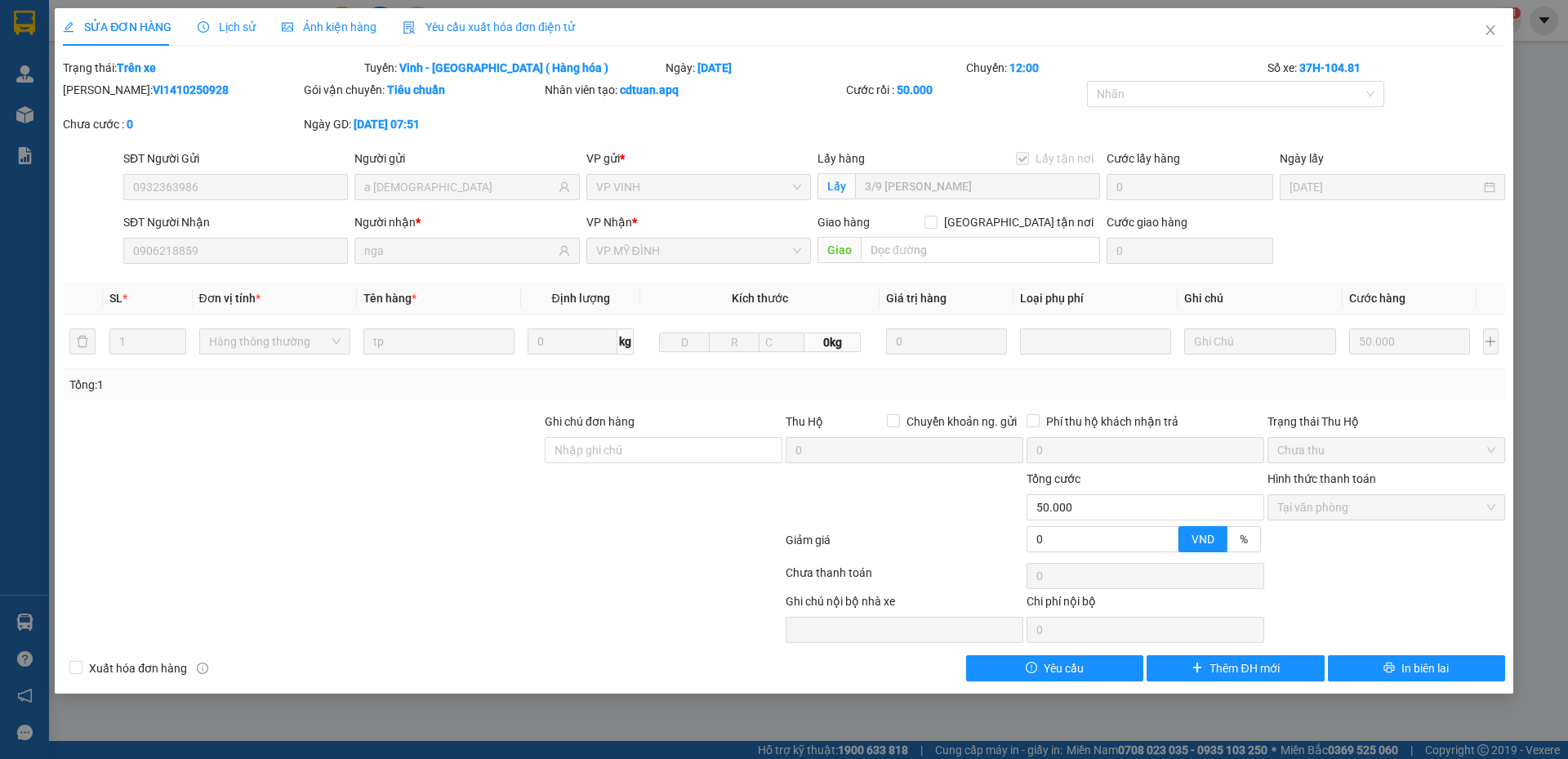
click at [229, 31] on span "Lịch sử" at bounding box center [227, 26] width 58 height 13
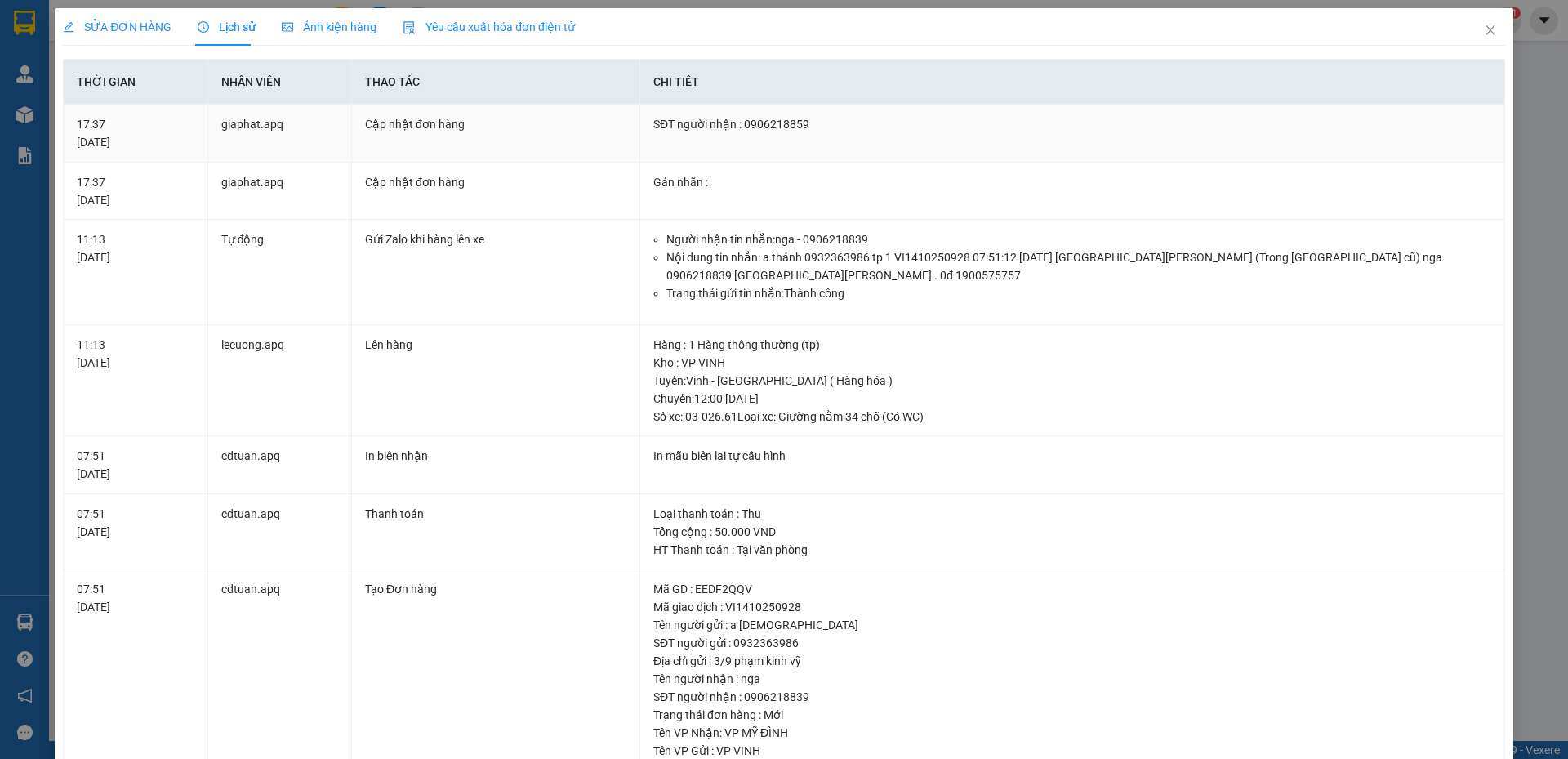
click at [570, 135] on td "Cập nhật đơn hàng" at bounding box center [495, 133] width 288 height 58
click at [1380, 26] on div "SỬA ĐƠN HÀNG Lịch sử Ảnh kiện hàng Yêu cầu xuất hóa đơn điện tử" at bounding box center [784, 27] width 1442 height 37
click at [1509, 58] on div "SỬA ĐƠN HÀNG Lịch sử Ảnh kiện hàng Yêu cầu xuất hóa đơn điện tử Total Paid Fee …" at bounding box center [784, 379] width 1568 height 759
click at [1520, 63] on div "SỬA ĐƠN HÀNG Lịch sử Ảnh kiện hàng Yêu cầu xuất hóa đơn điện tử Total Paid Fee …" at bounding box center [784, 379] width 1568 height 759
click at [1486, 31] on icon "close" at bounding box center [1490, 31] width 9 height 10
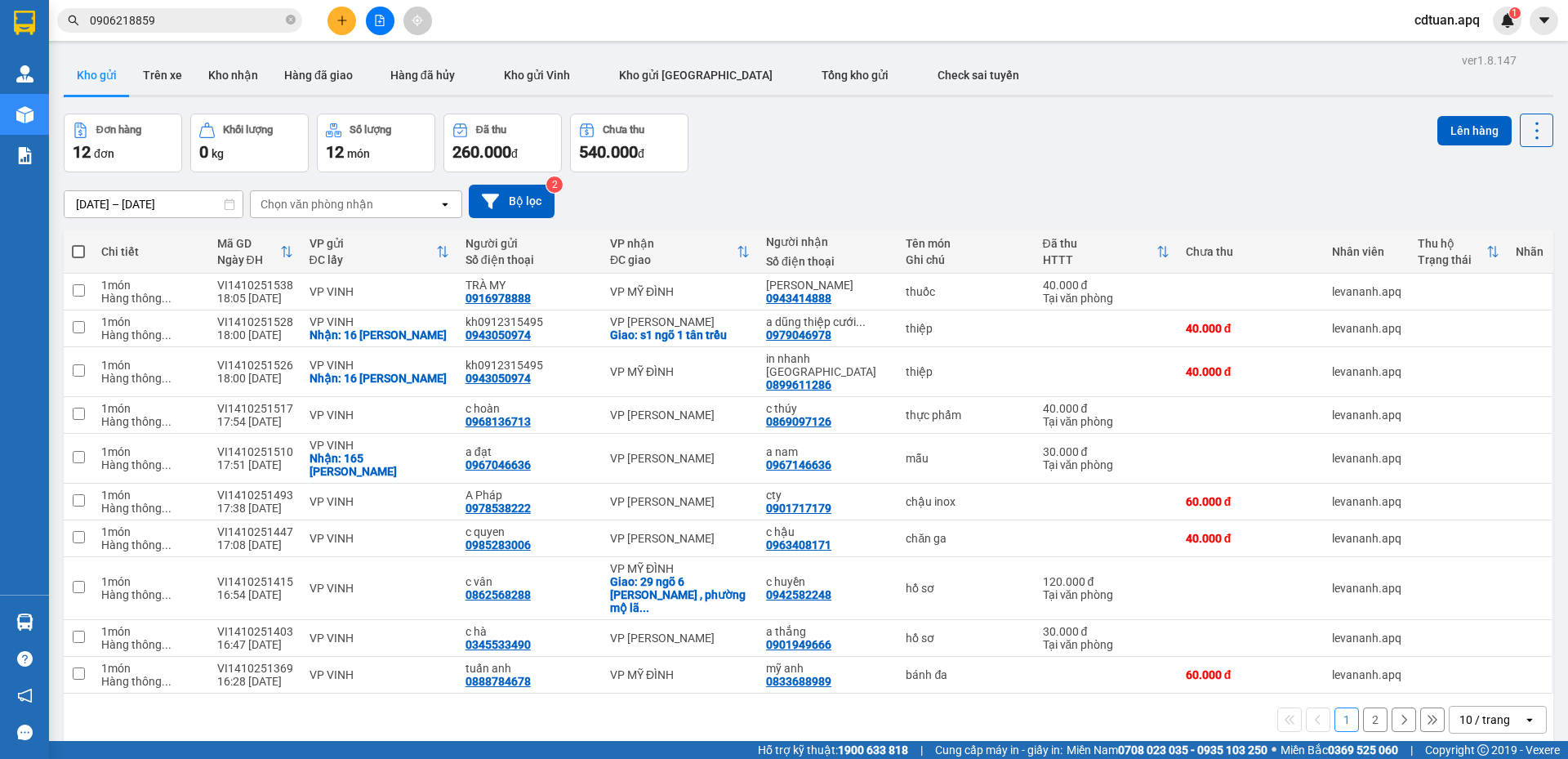
click at [908, 158] on div "Đơn hàng 12 đơn Khối lượng 0 kg Số lượng 12 món Đã thu 260.000 đ Chưa thu 540.0…" at bounding box center [808, 143] width 1489 height 59
click at [716, 169] on div "Đơn hàng 12 đơn Khối lượng 0 kg Số lượng 12 món Đã thu 260.000 đ Chưa thu 540.0…" at bounding box center [808, 143] width 1489 height 59
click at [335, 25] on button at bounding box center [341, 21] width 29 height 29
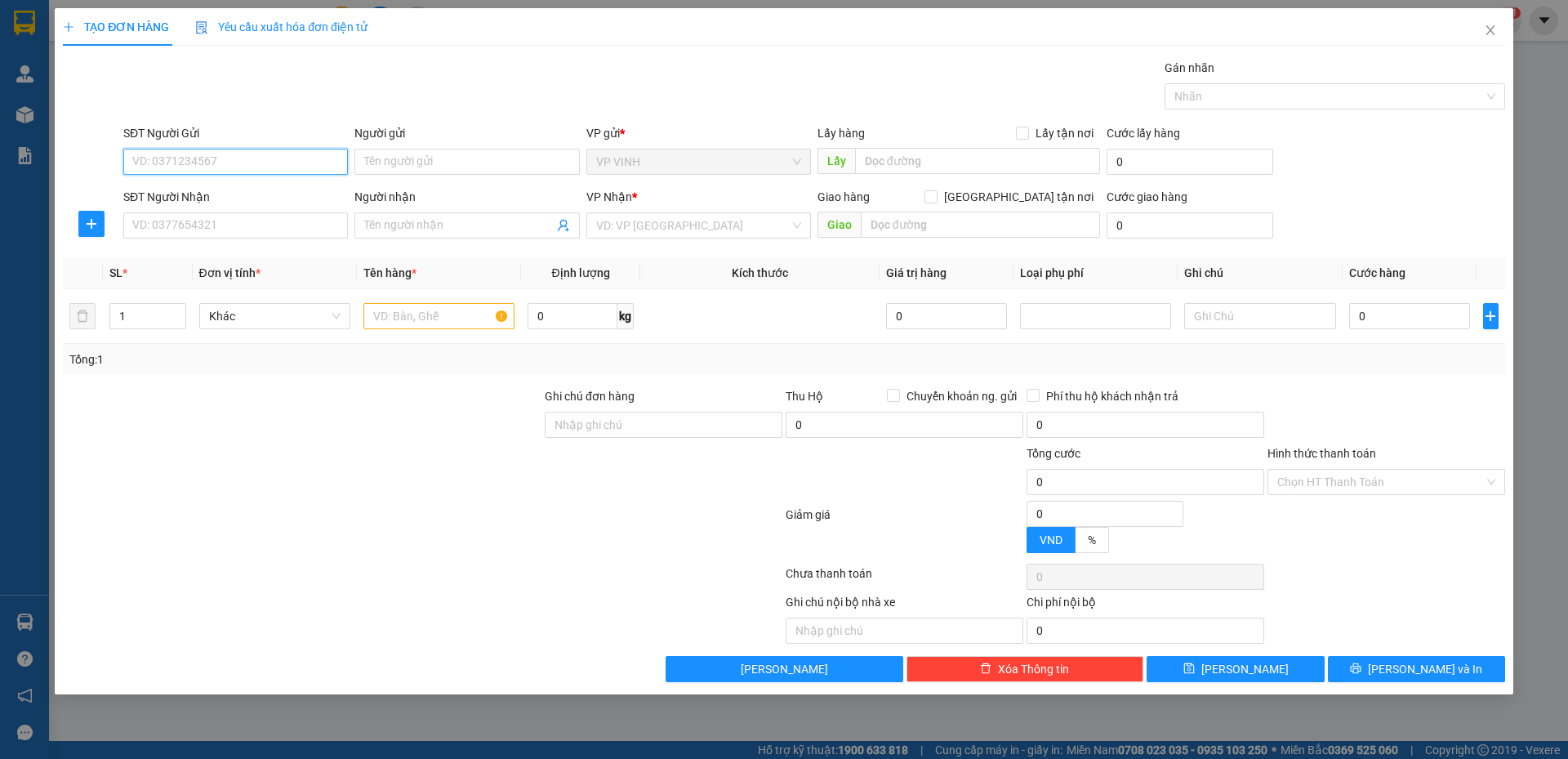
click at [257, 158] on input "SĐT Người Gửi" at bounding box center [235, 161] width 224 height 26
click at [474, 313] on input "text" at bounding box center [439, 316] width 151 height 26
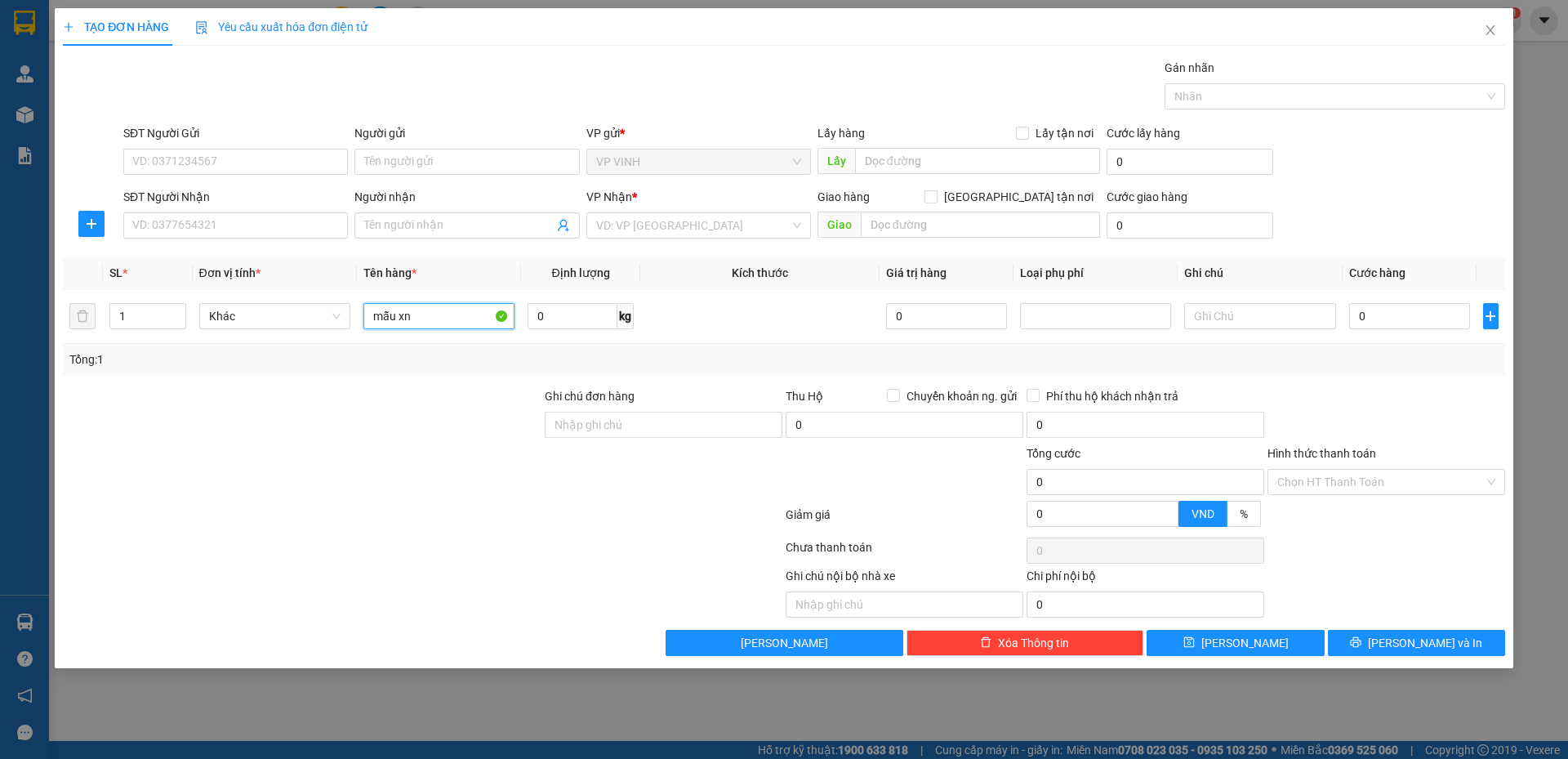
type input "mẫu xn"
click at [510, 345] on div "Tổng: 1" at bounding box center [784, 360] width 1442 height 31
click at [1400, 319] on input "0" at bounding box center [1409, 316] width 121 height 26
type input "3"
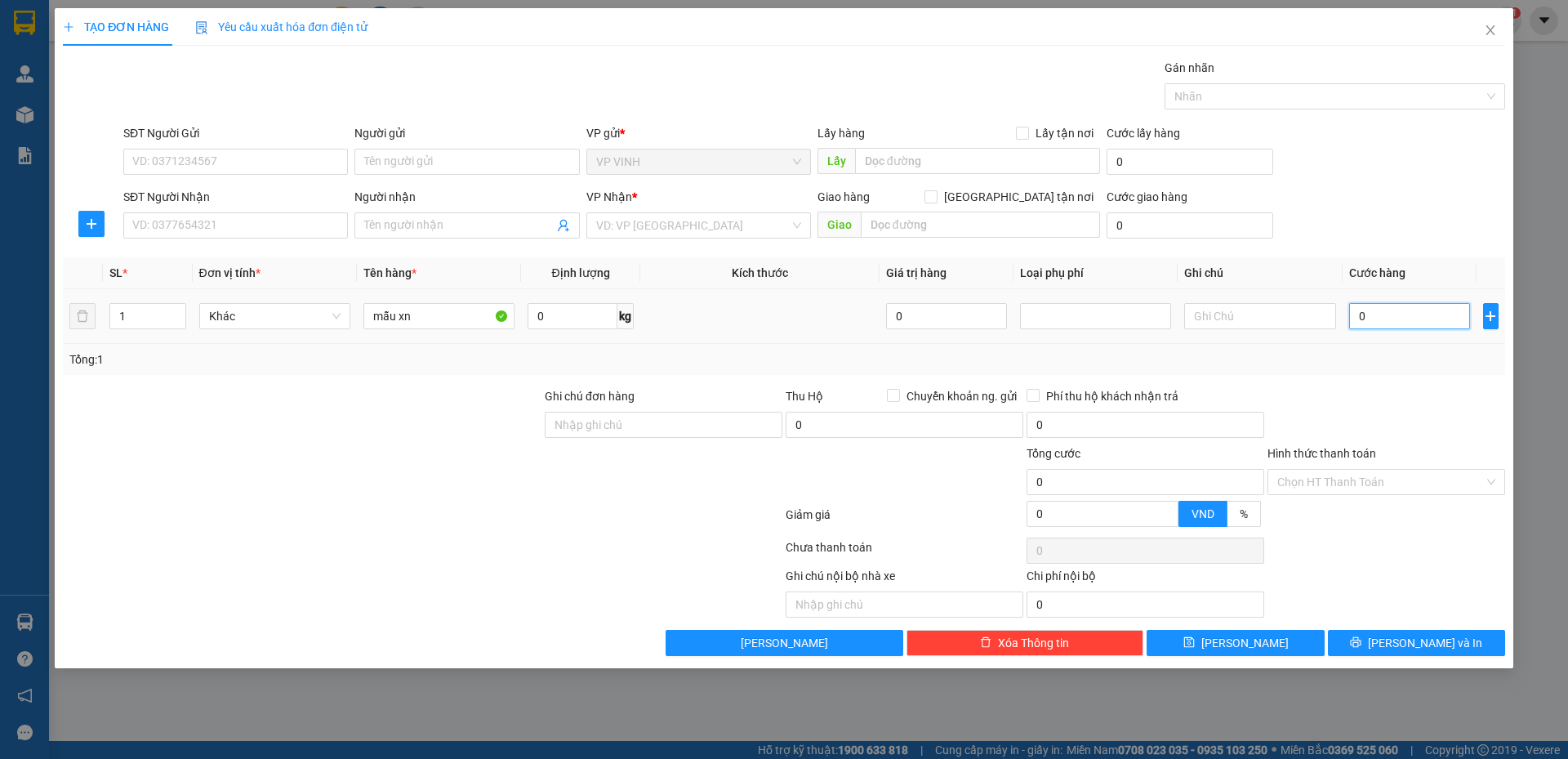
type input "3"
type input "30"
type input "30.000"
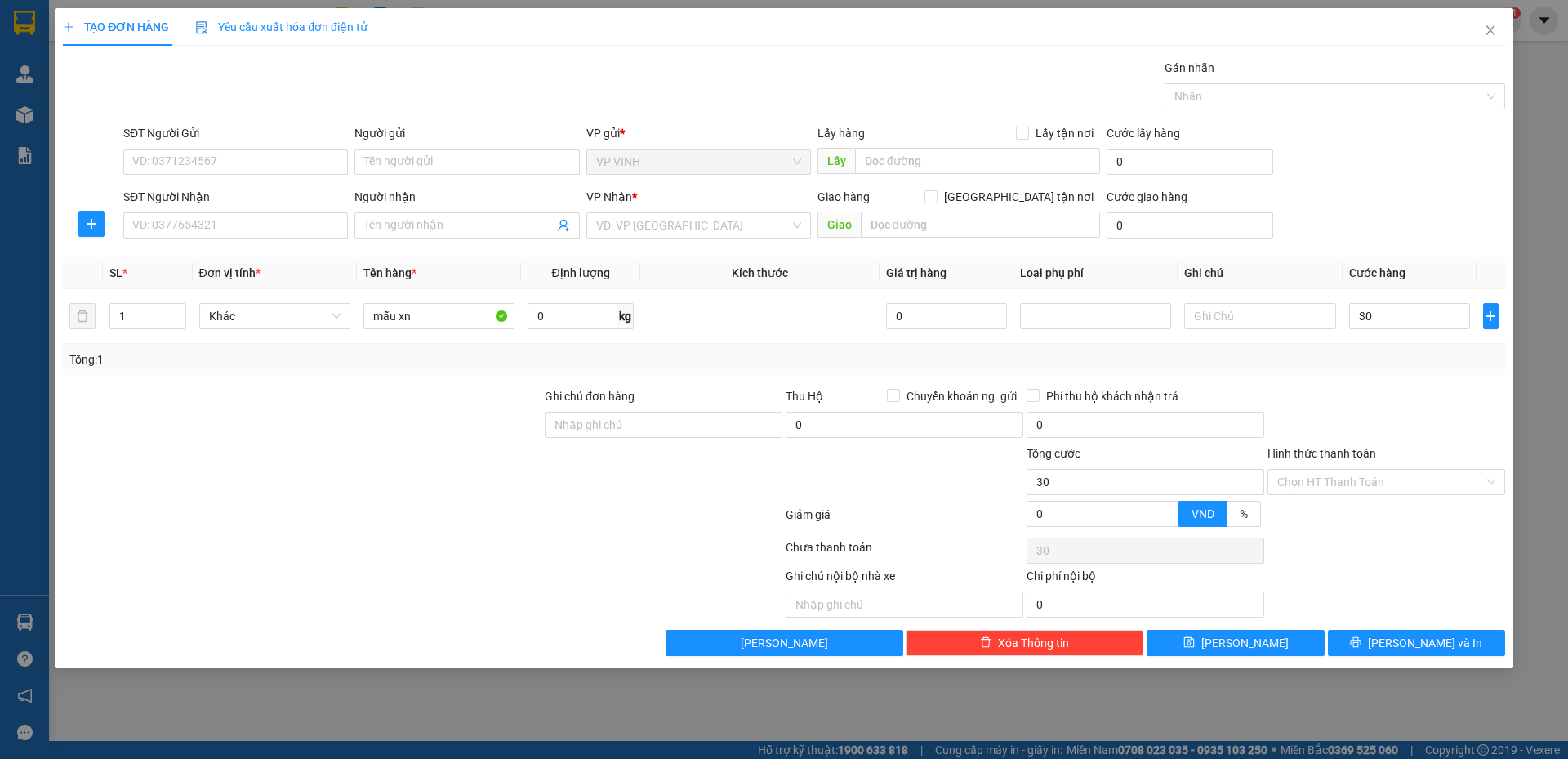
type input "30.000"
click at [1393, 359] on div "Tổng: 1" at bounding box center [784, 359] width 1429 height 18
click at [271, 161] on input "SĐT Người Gửi" at bounding box center [235, 161] width 224 height 26
type input "0386389039"
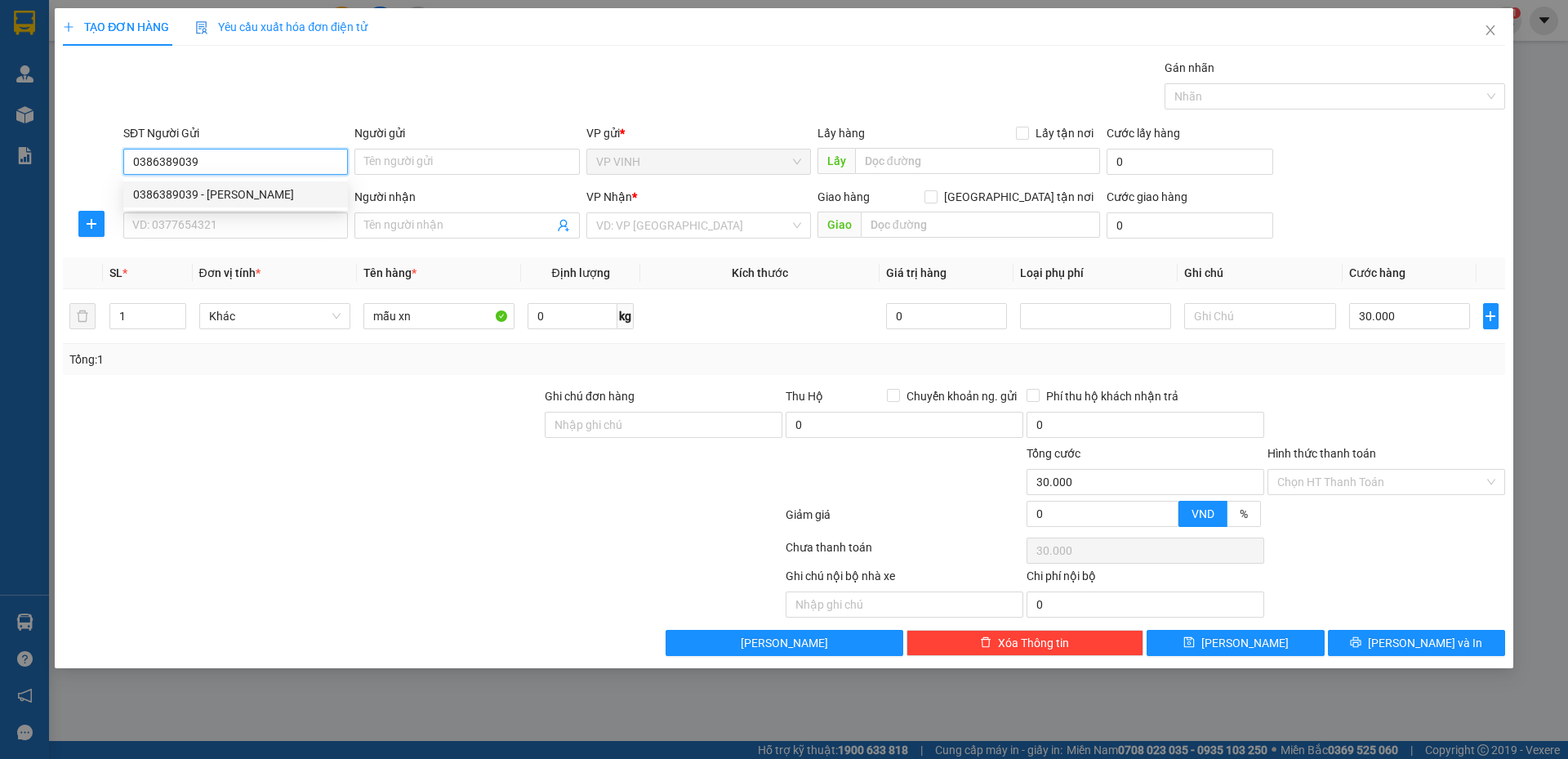
click at [271, 189] on div "0386389039 - c chinh" at bounding box center [235, 194] width 205 height 18
type input "c chinh"
type input "0386389039"
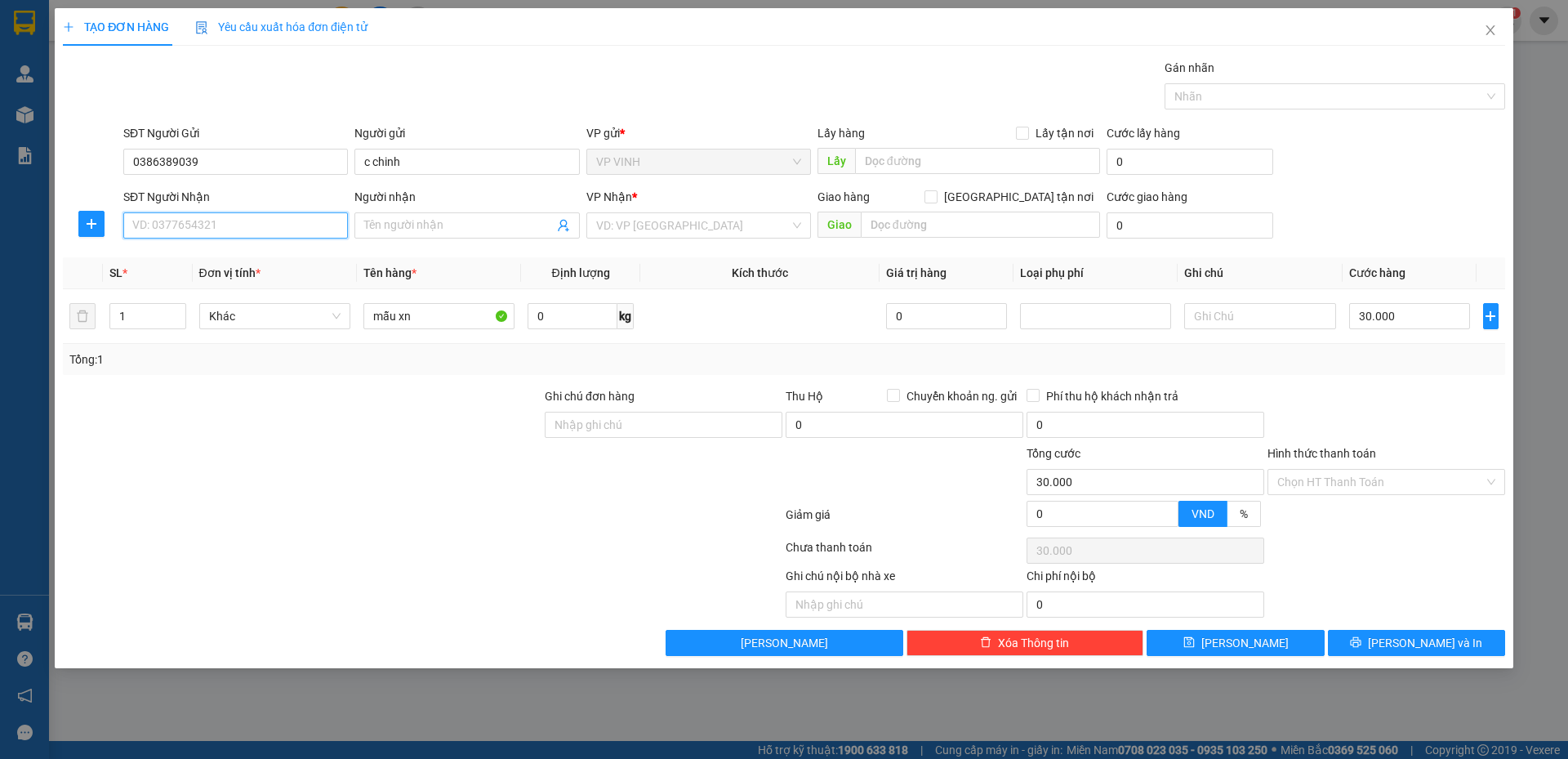
click at [267, 221] on input "SĐT Người Nhận" at bounding box center [235, 225] width 224 height 26
click at [228, 254] on div "0986977970 - chị ngọc" at bounding box center [235, 258] width 205 height 18
type input "0986977970"
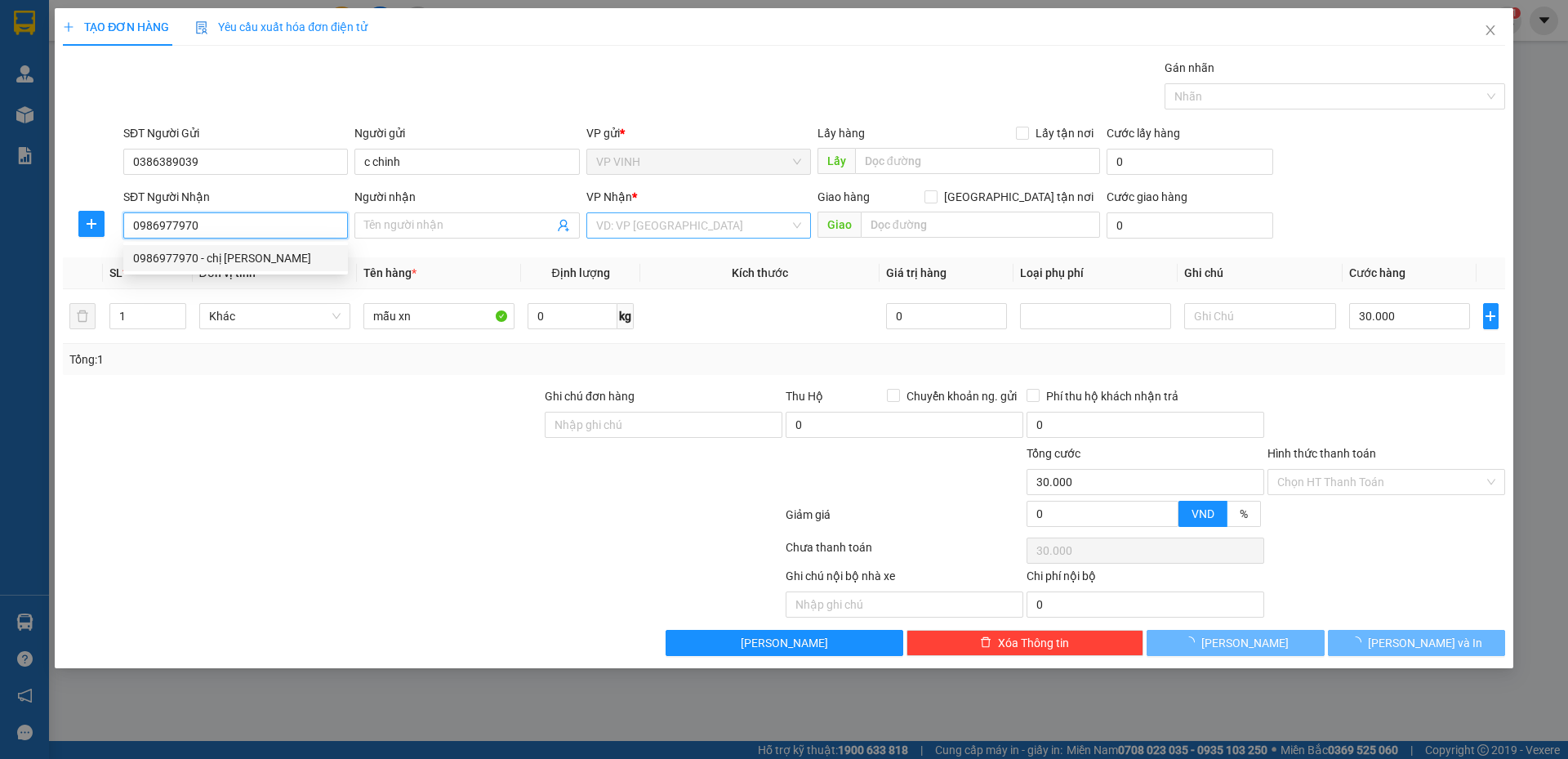
type input "chị [PERSON_NAME]"
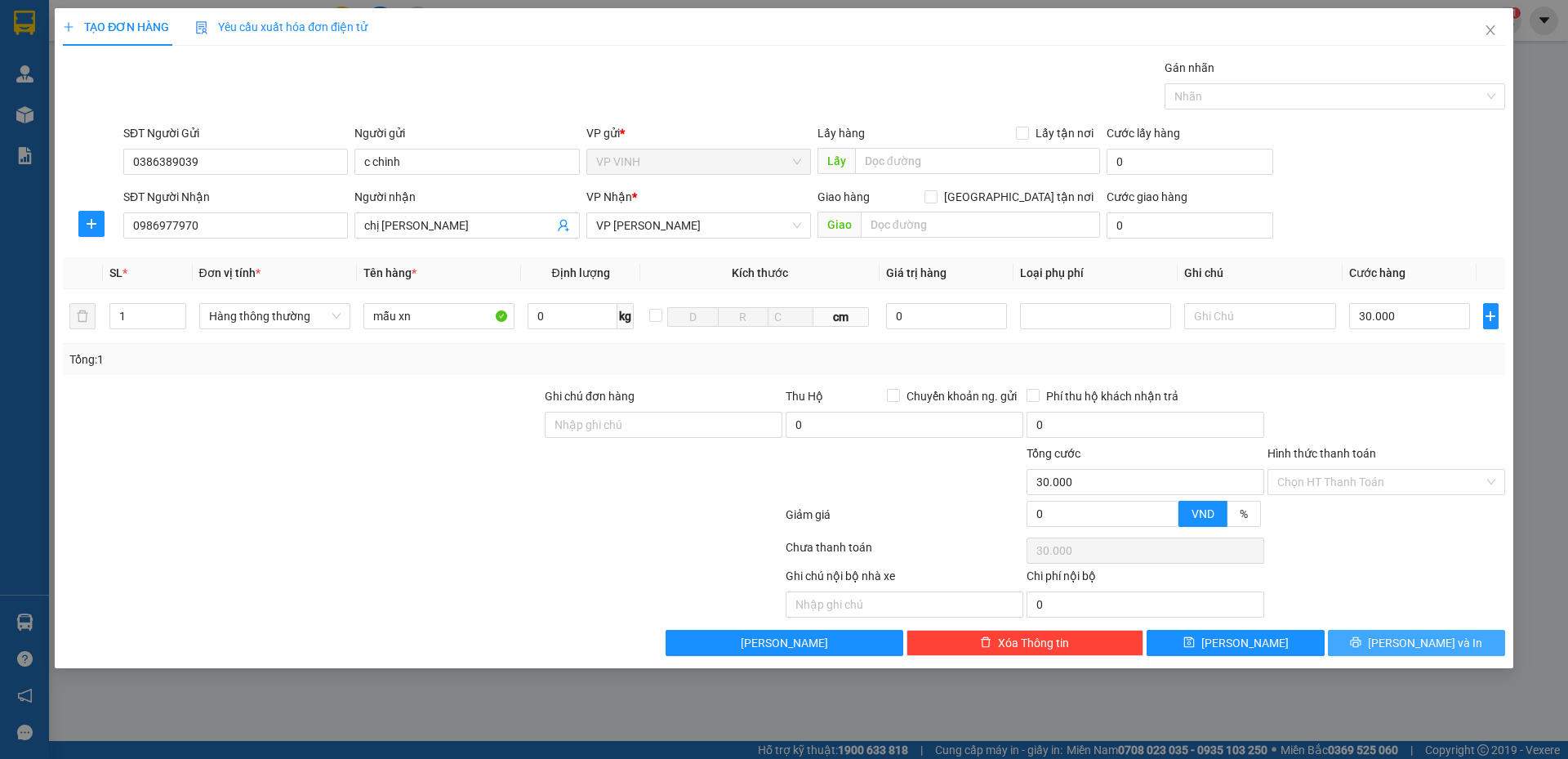
click at [1419, 634] on span "[PERSON_NAME] và In" at bounding box center [1424, 643] width 115 height 18
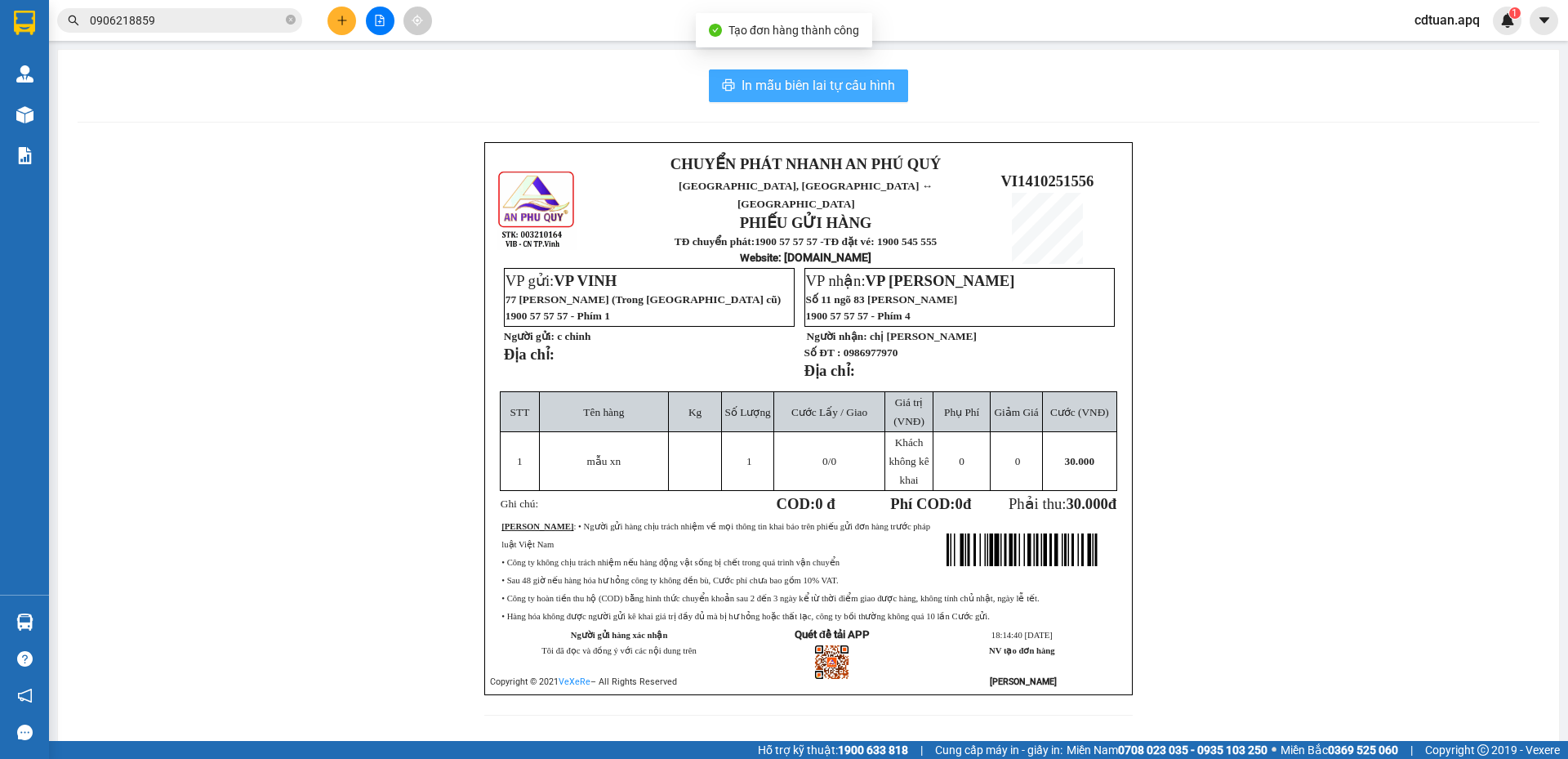
click at [775, 93] on span "In mẫu biên lai tự cấu hình" at bounding box center [818, 85] width 154 height 20
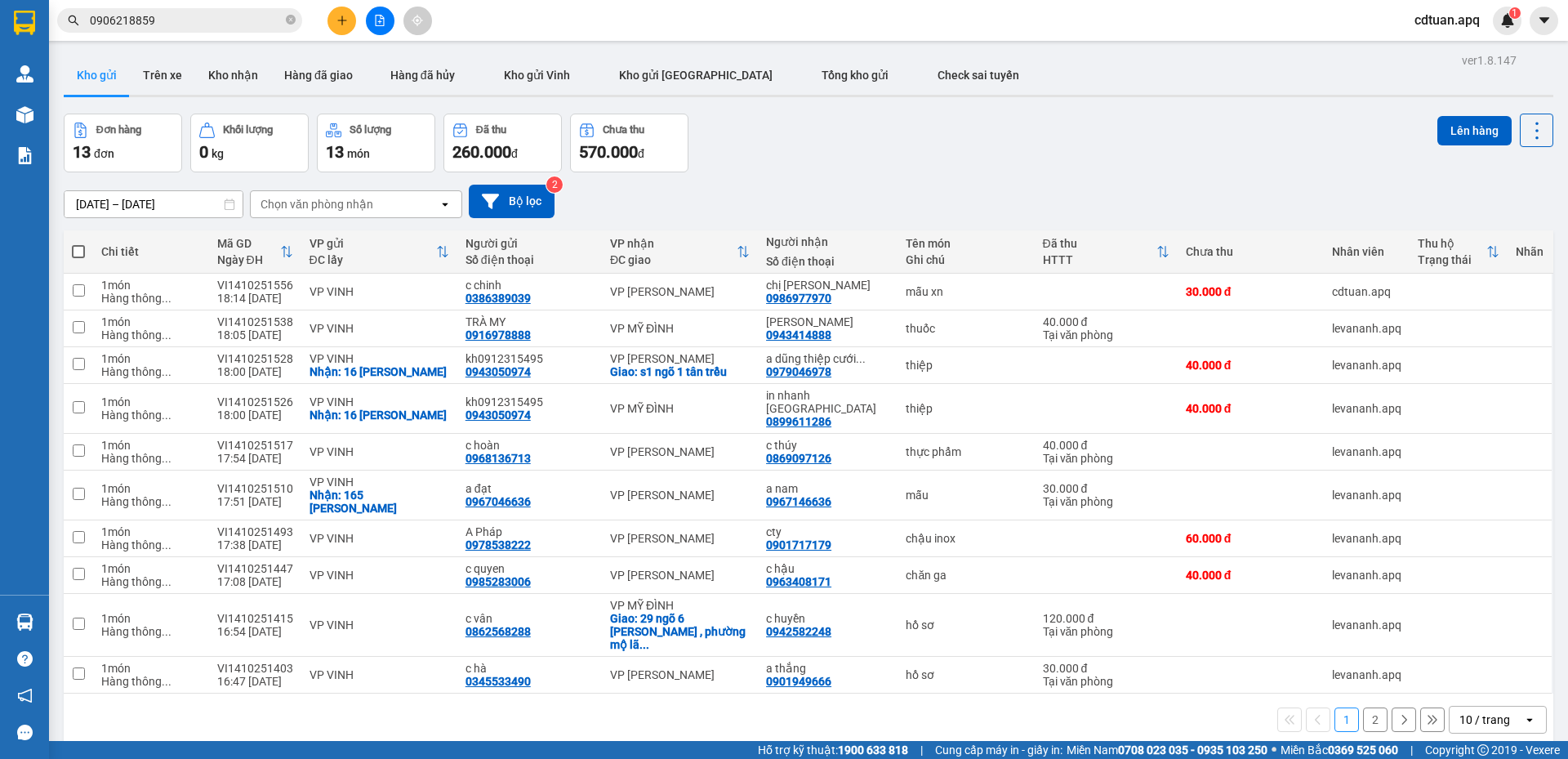
click at [822, 178] on div "[DATE] – [DATE] Press the down arrow key to interact with the calendar and sele…" at bounding box center [808, 201] width 1489 height 58
click at [290, 19] on icon "close-circle" at bounding box center [290, 20] width 10 height 10
click at [243, 22] on input "text" at bounding box center [186, 20] width 193 height 18
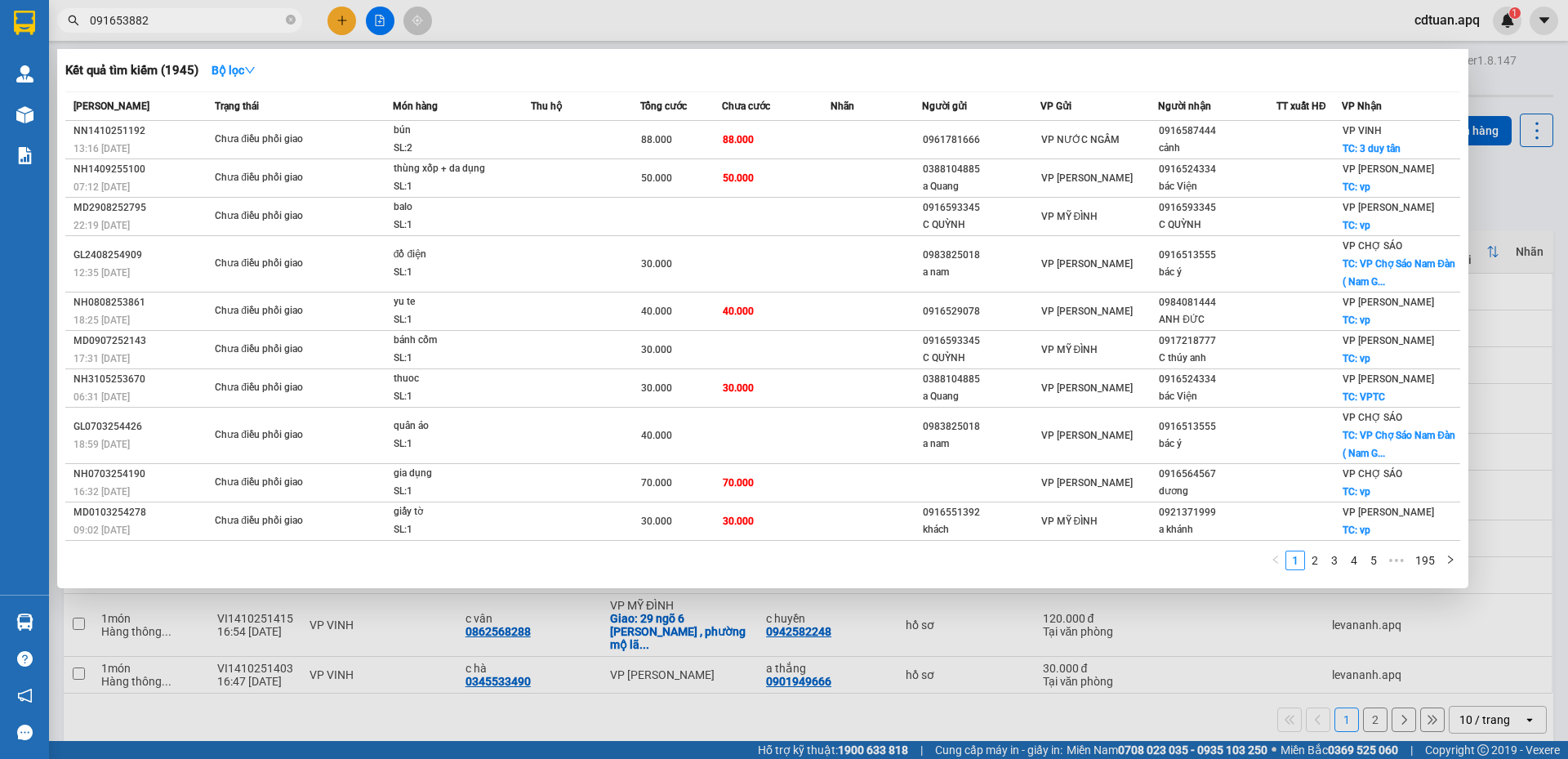
type input "0916538829"
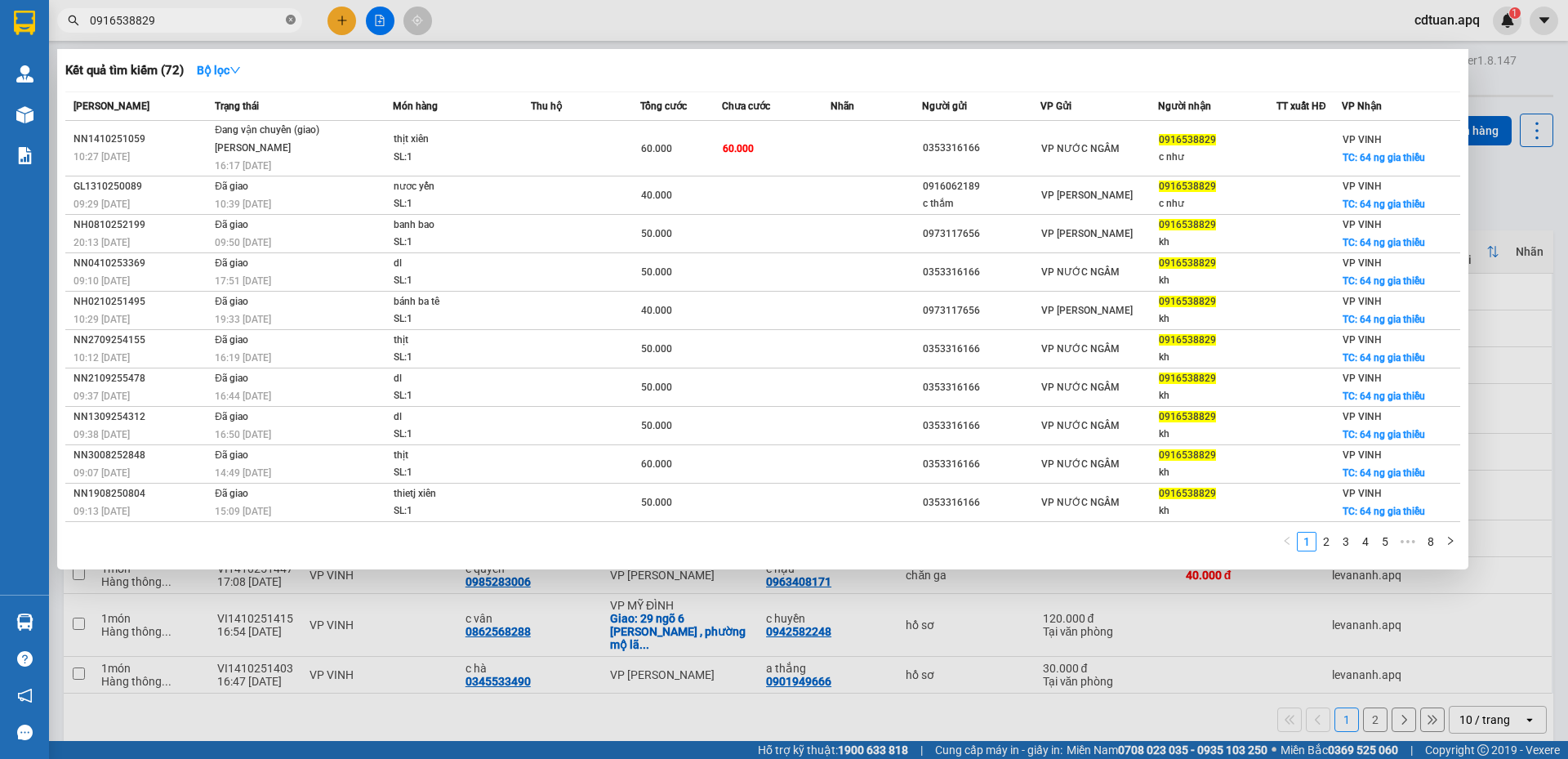
click at [293, 18] on icon "close-circle" at bounding box center [290, 20] width 10 height 10
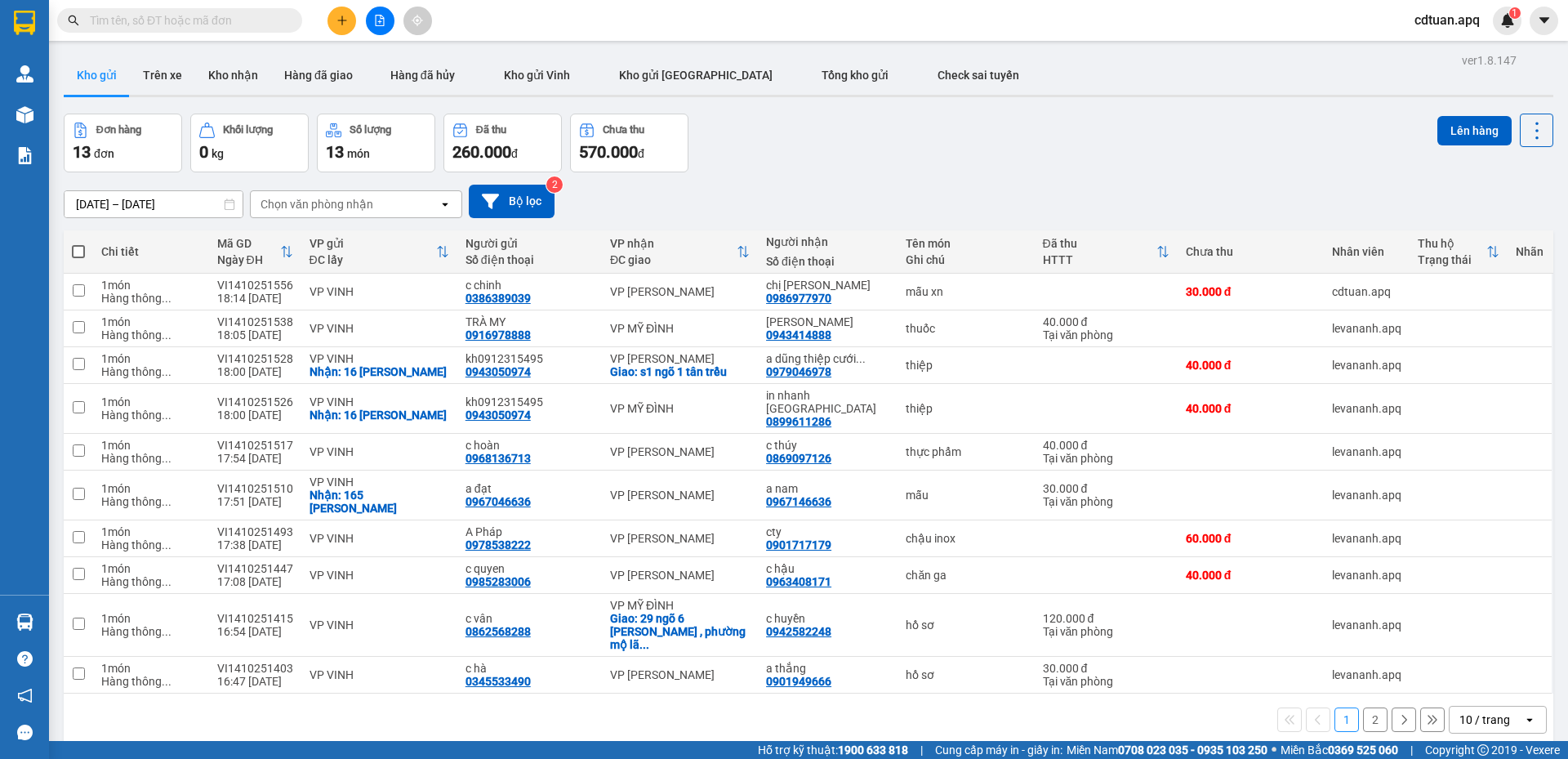
click at [267, 19] on input "text" at bounding box center [186, 20] width 193 height 18
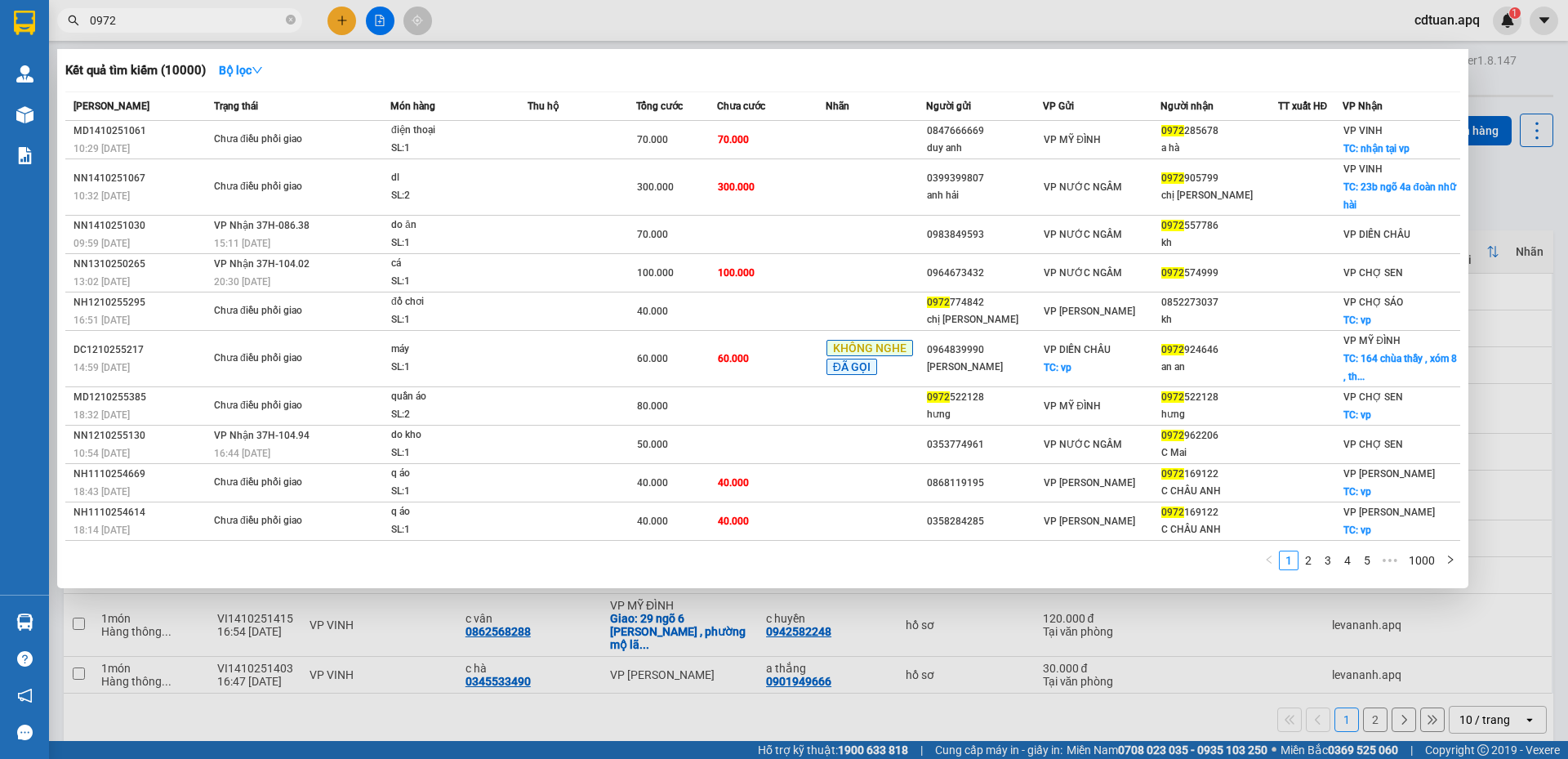
click at [89, 21] on span "0972" at bounding box center [179, 20] width 245 height 25
click at [93, 18] on input "0972" at bounding box center [186, 20] width 193 height 18
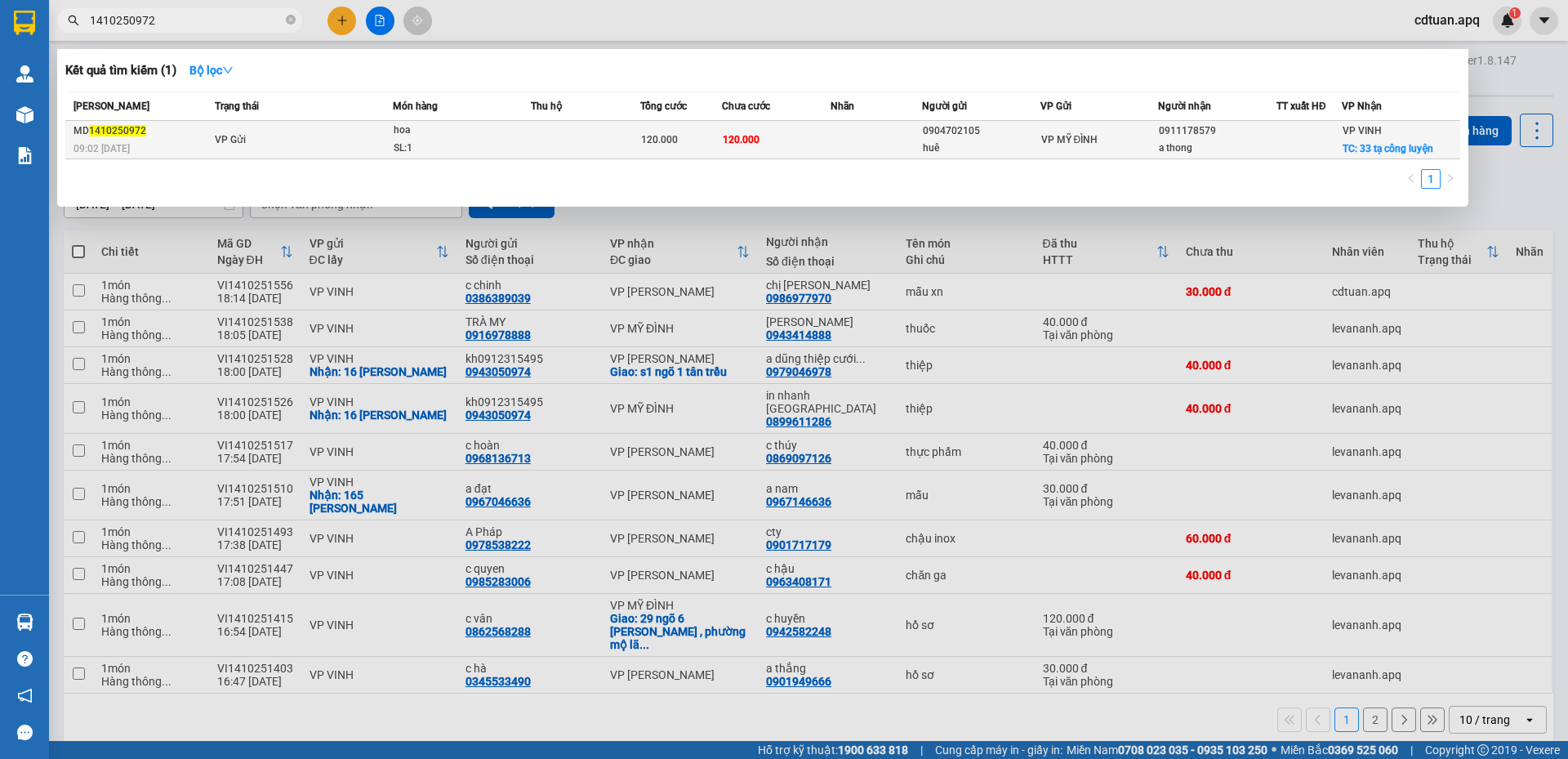
type input "1410250972"
click at [855, 130] on td at bounding box center [876, 139] width 91 height 38
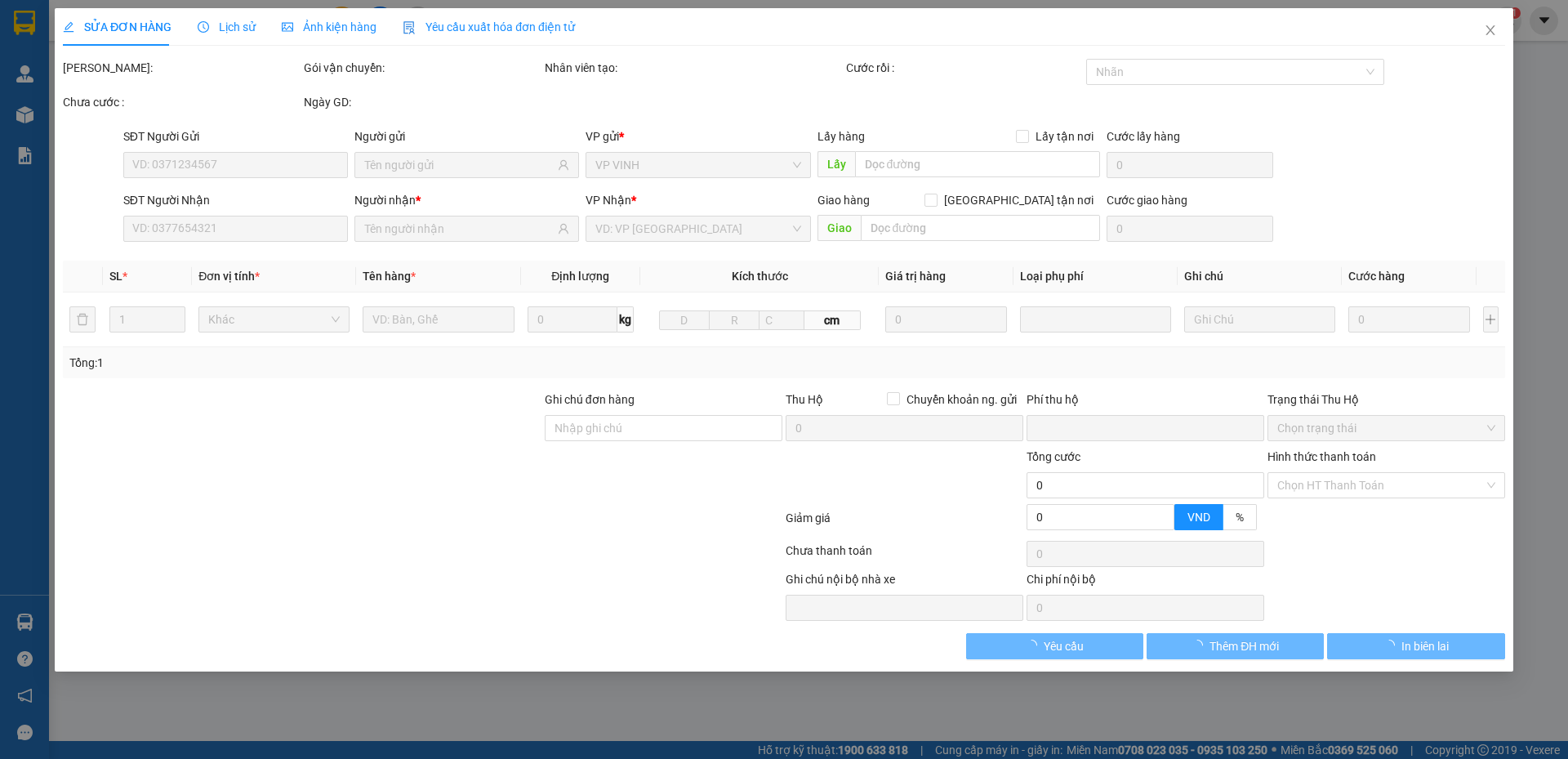
type input "0904702105"
type input "huê"
type input "0911178579"
type input "a thong"
checkbox input "true"
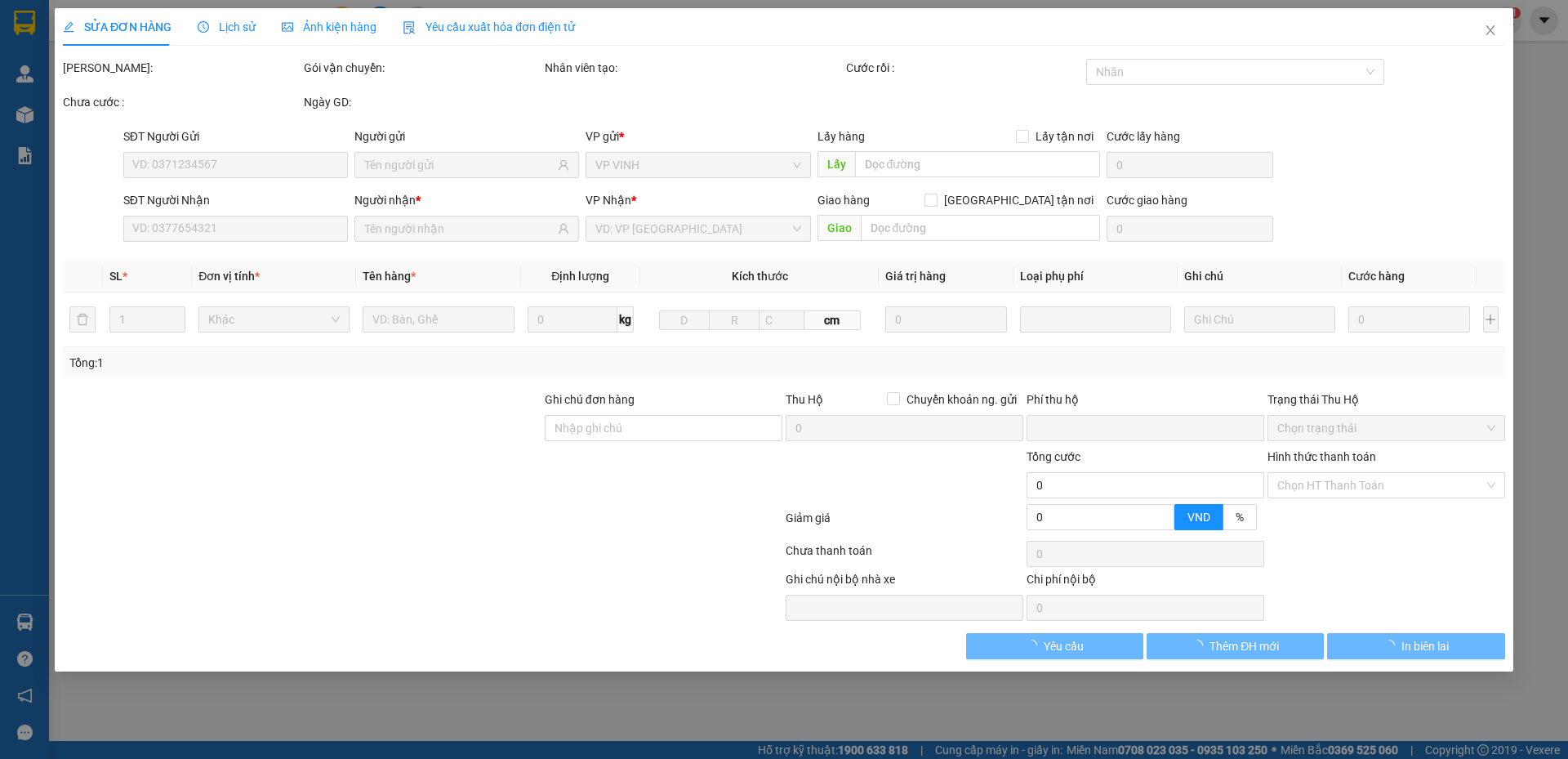
type input "33 tạ công luyện"
type input "0"
type input "120.000"
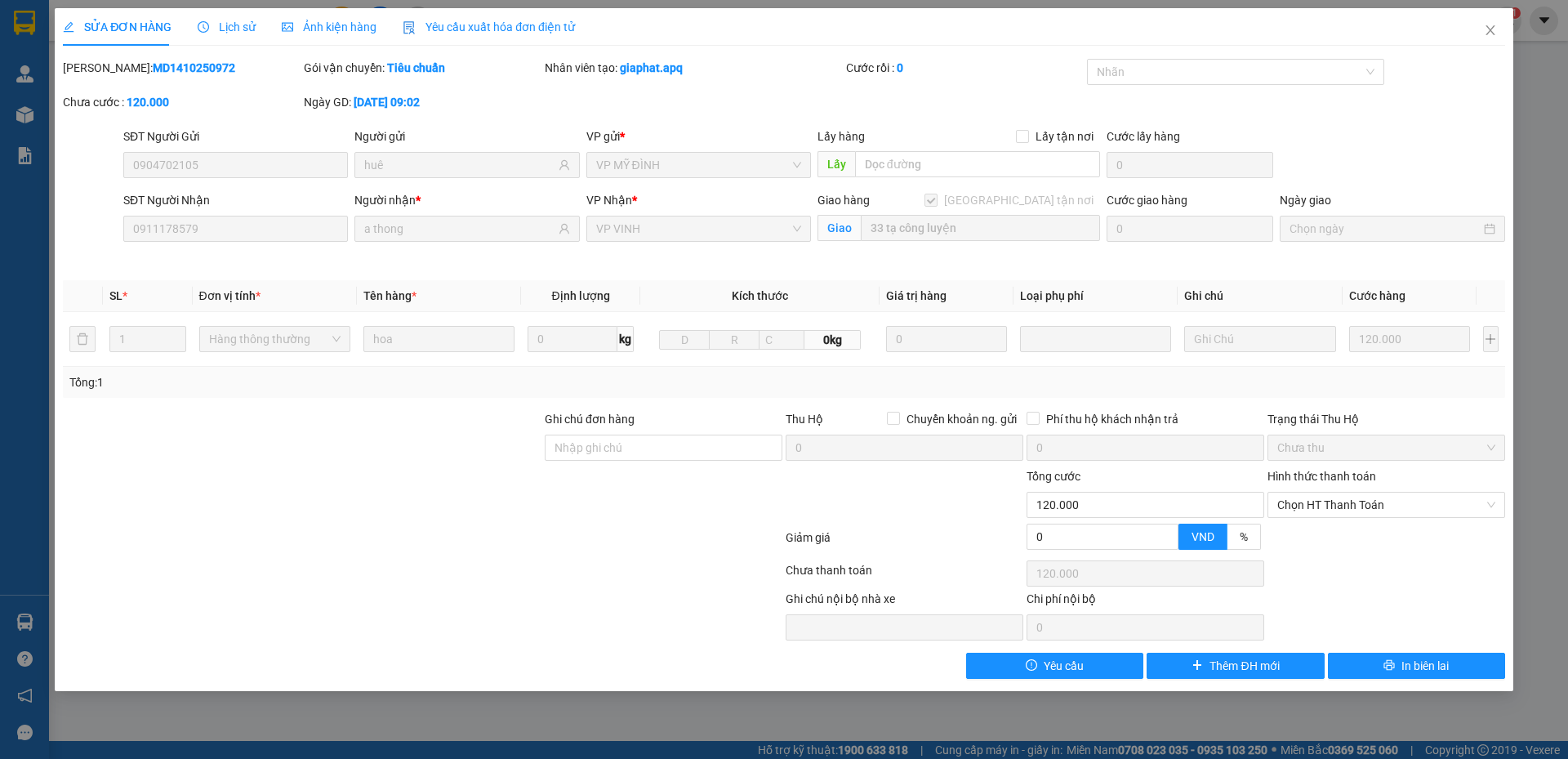
click at [225, 25] on span "Lịch sử" at bounding box center [227, 26] width 58 height 13
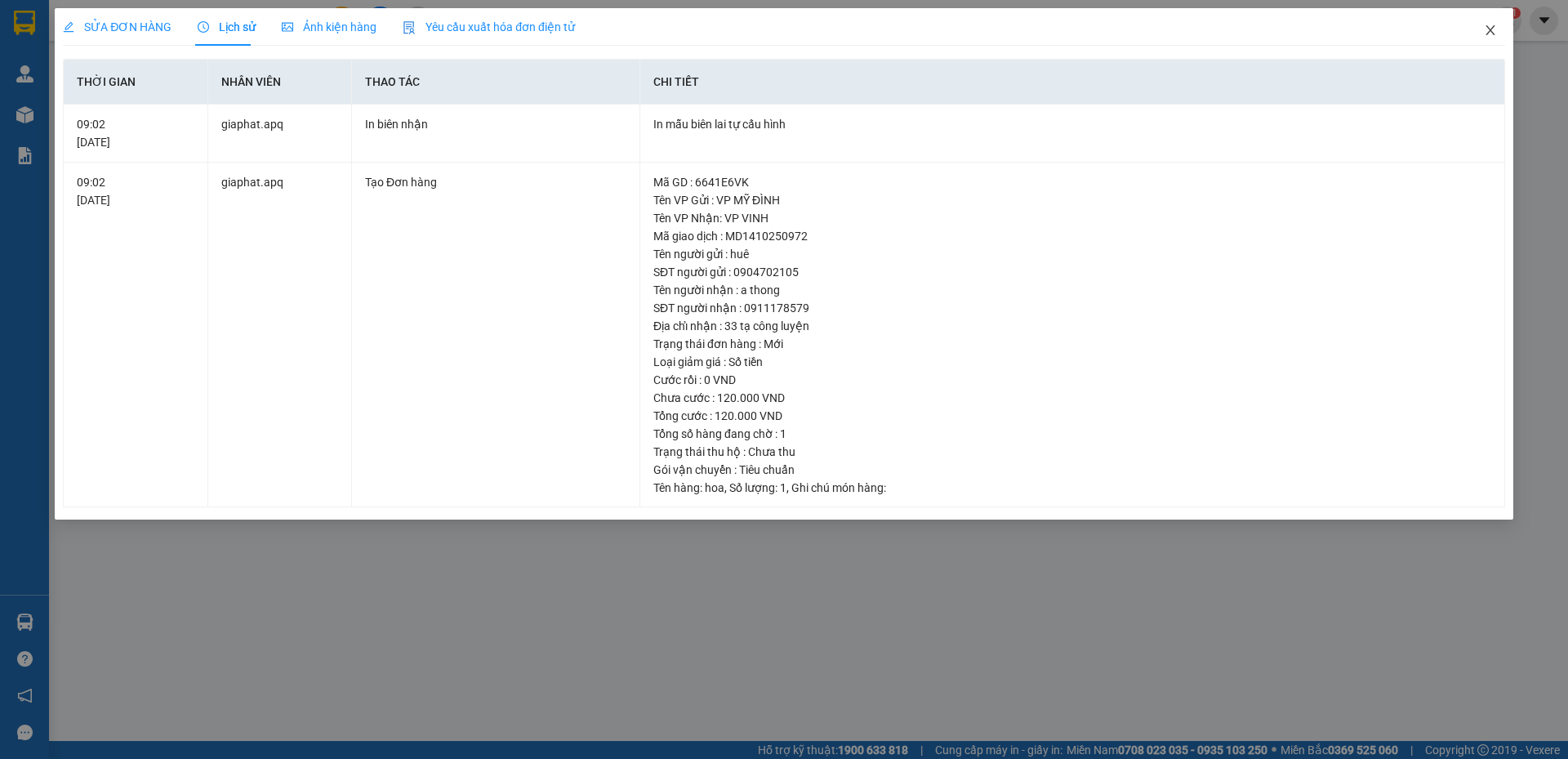
click at [1488, 31] on icon "close" at bounding box center [1490, 30] width 13 height 13
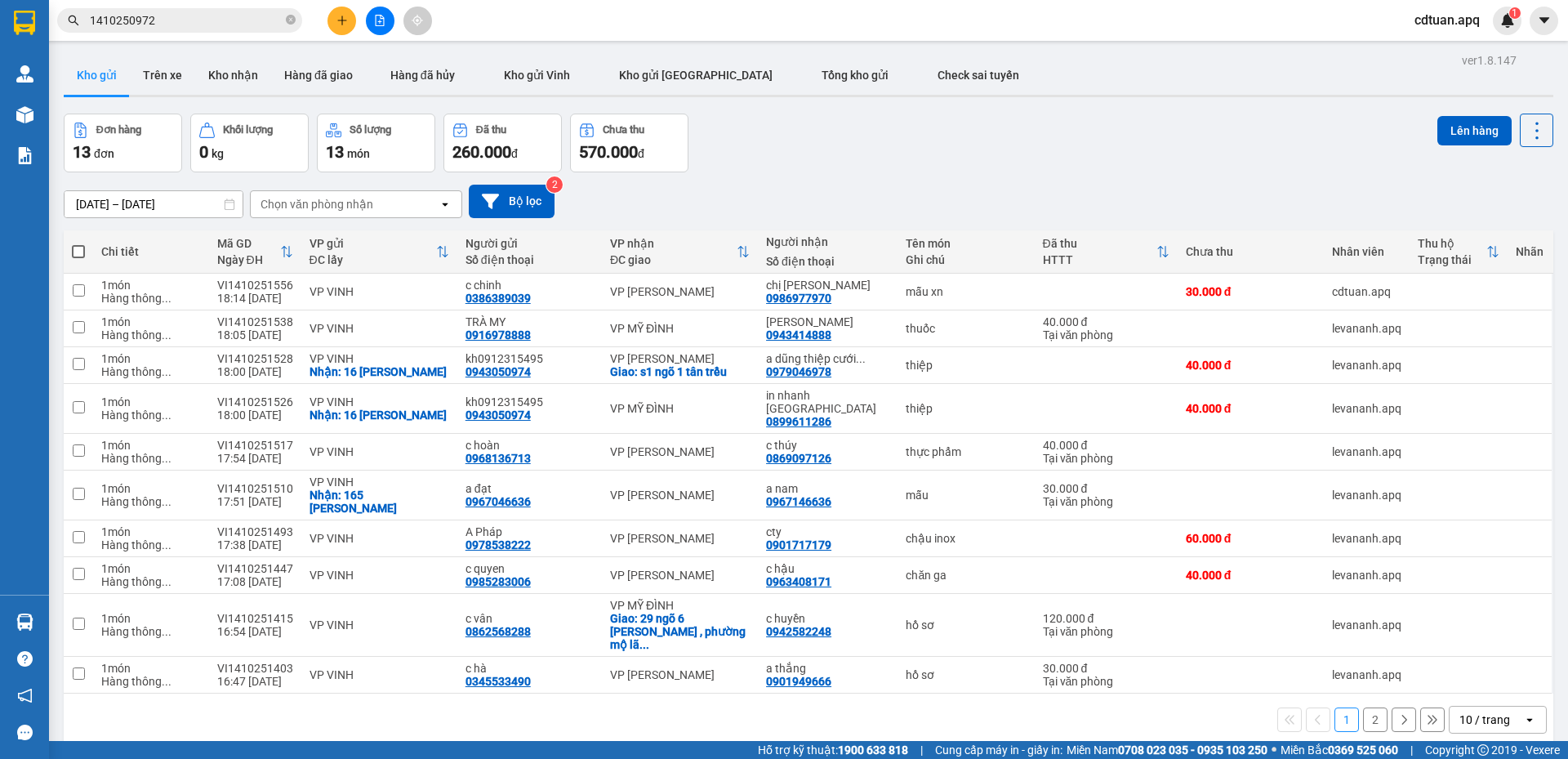
click at [322, 7] on div at bounding box center [380, 21] width 122 height 29
click at [342, 14] on icon "plus" at bounding box center [341, 20] width 11 height 11
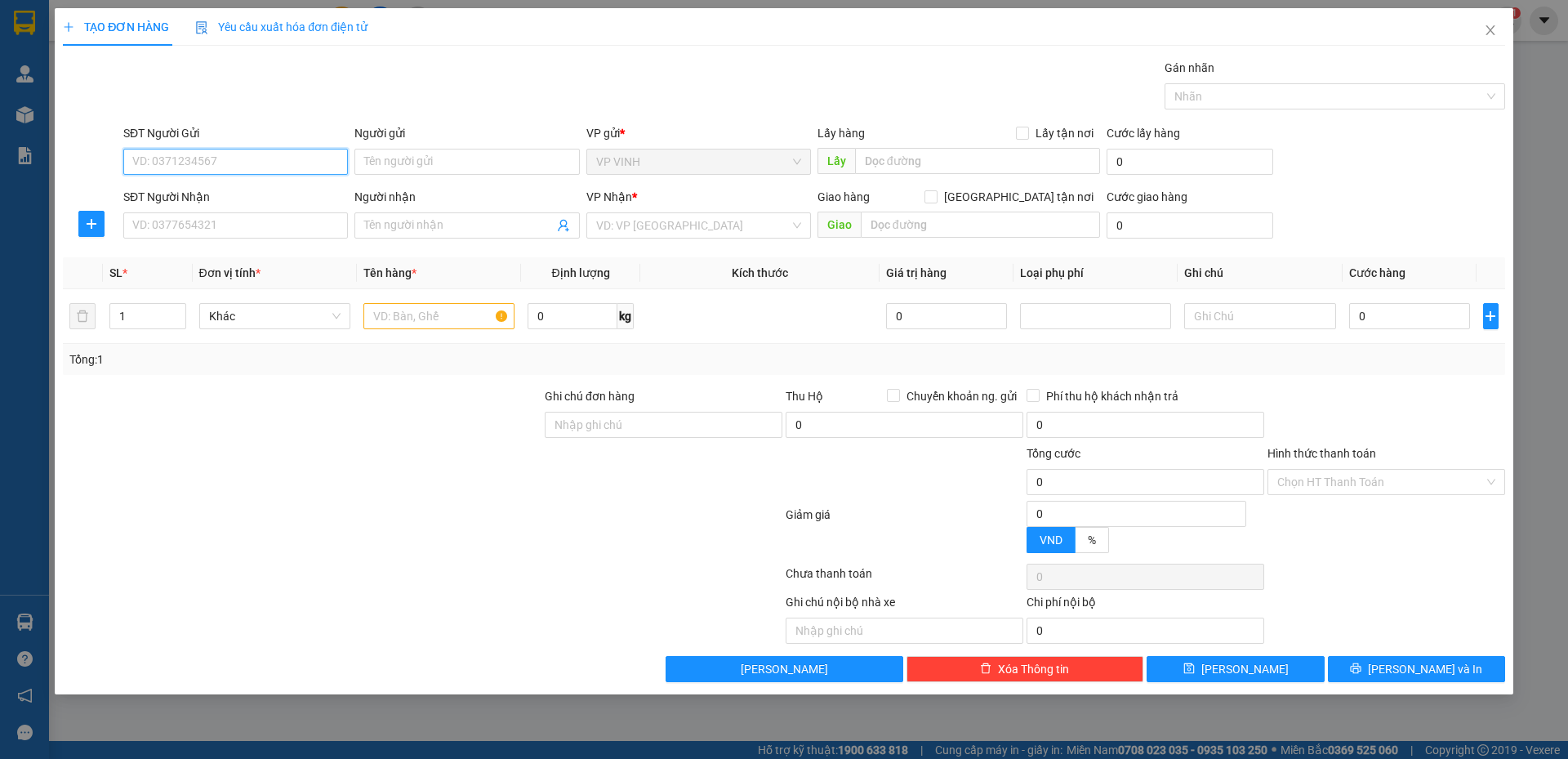
click at [288, 170] on input "SĐT Người Gửi" at bounding box center [235, 161] width 224 height 26
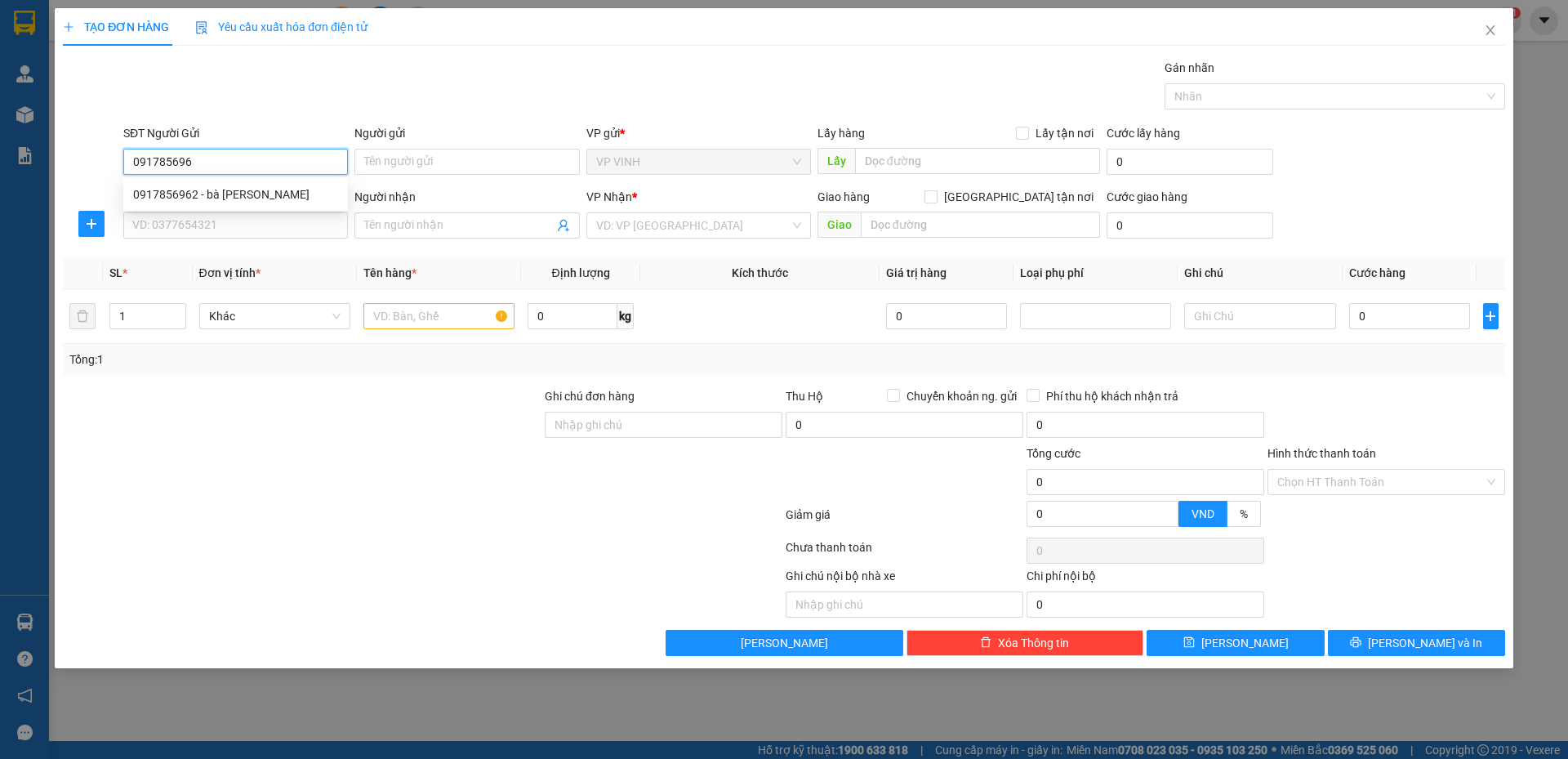
type input "0917856962"
click at [288, 196] on div "0917856962 - bà hữu" at bounding box center [235, 194] width 205 height 18
type input "bà [PERSON_NAME]"
type input "0917856962"
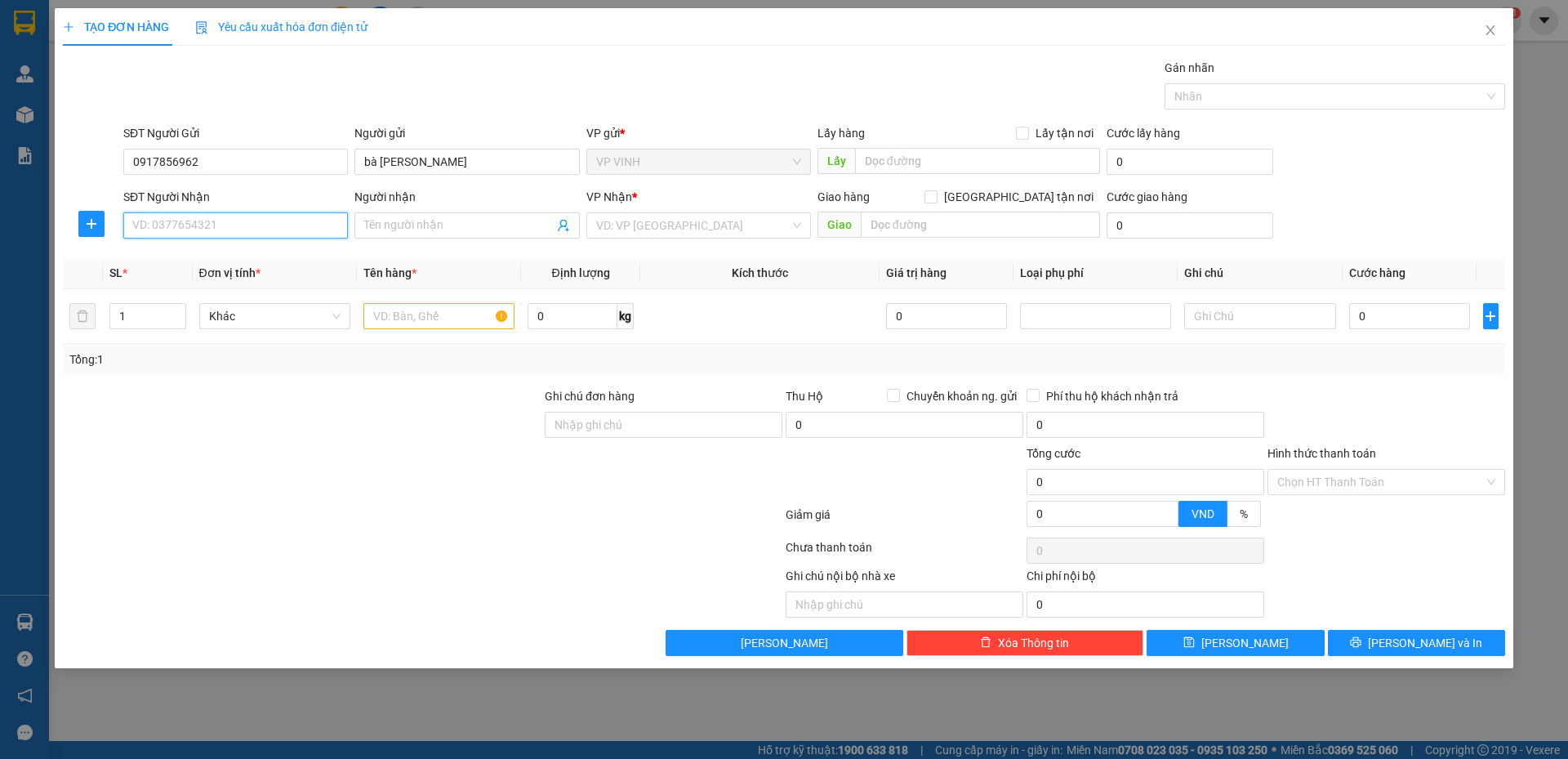
click at [251, 221] on input "SĐT Người Nhận" at bounding box center [235, 225] width 224 height 26
click at [238, 261] on div "0916399886 - lê vinh" at bounding box center [235, 258] width 205 height 18
type input "0916399886"
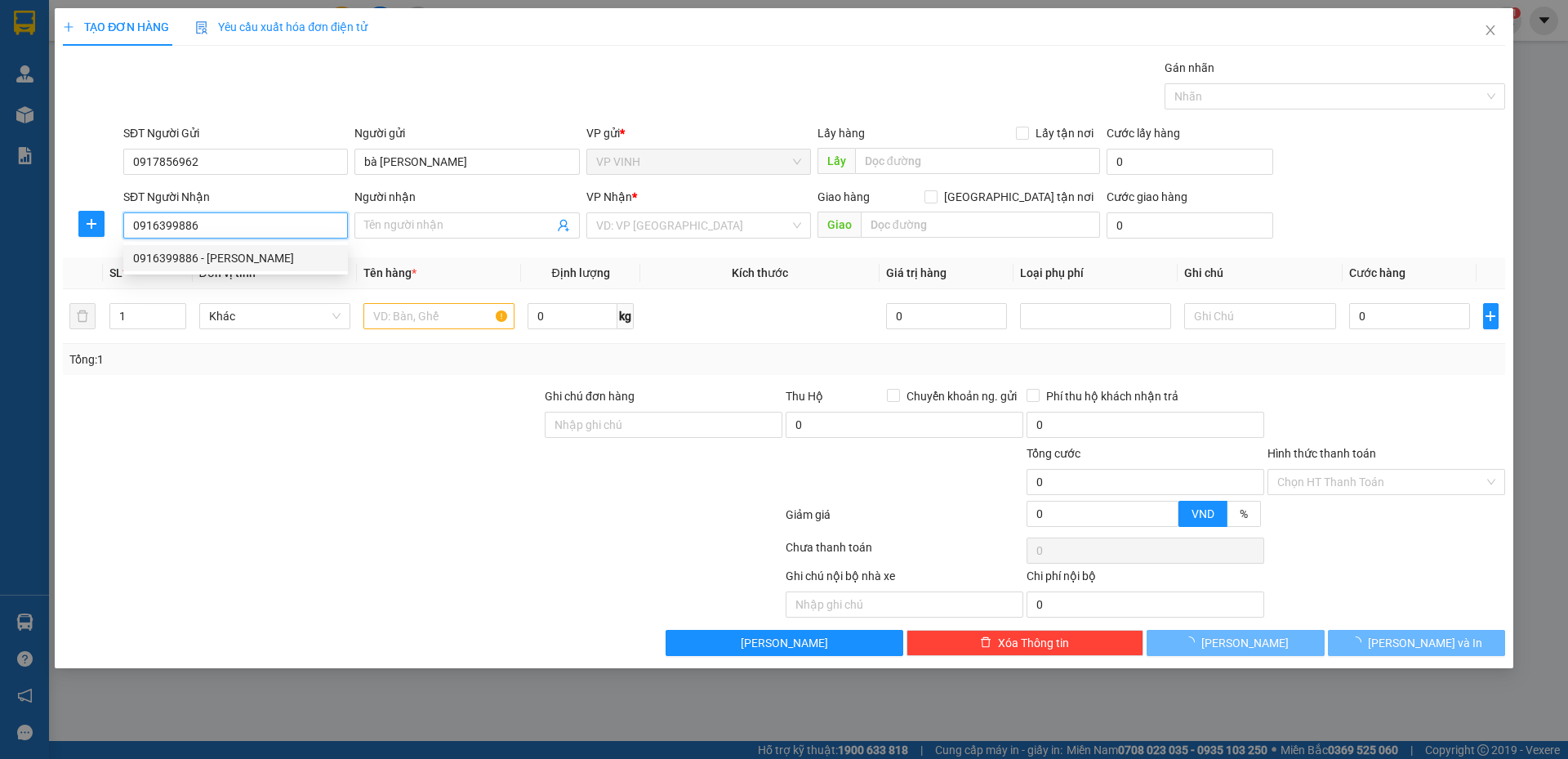
type input "[PERSON_NAME]"
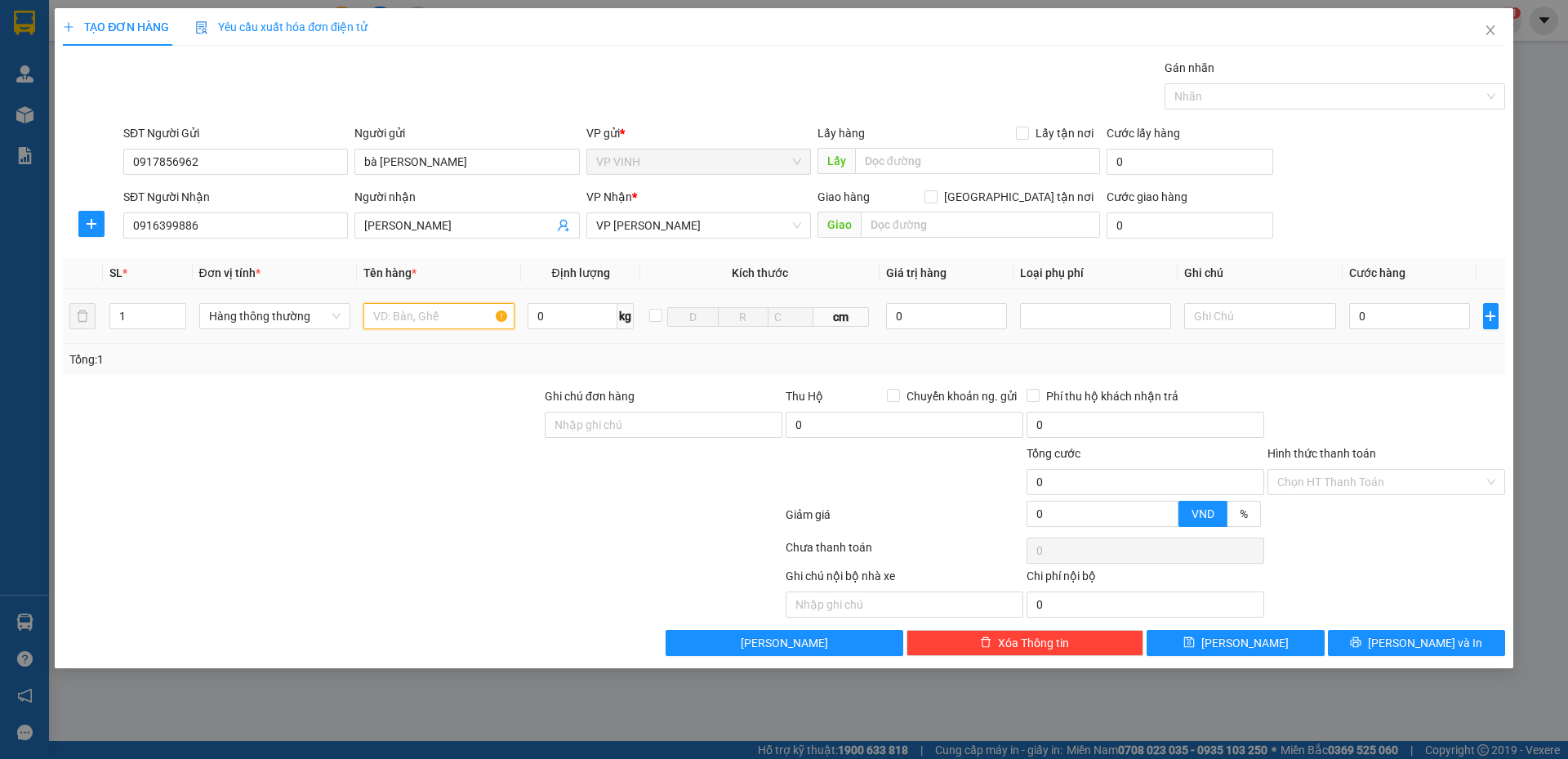
click at [445, 314] on input "text" at bounding box center [439, 316] width 151 height 26
type input "tp"
click at [418, 369] on div "Tổng: 1" at bounding box center [784, 360] width 1442 height 31
click at [1382, 311] on input "0" at bounding box center [1409, 316] width 121 height 26
type input "5"
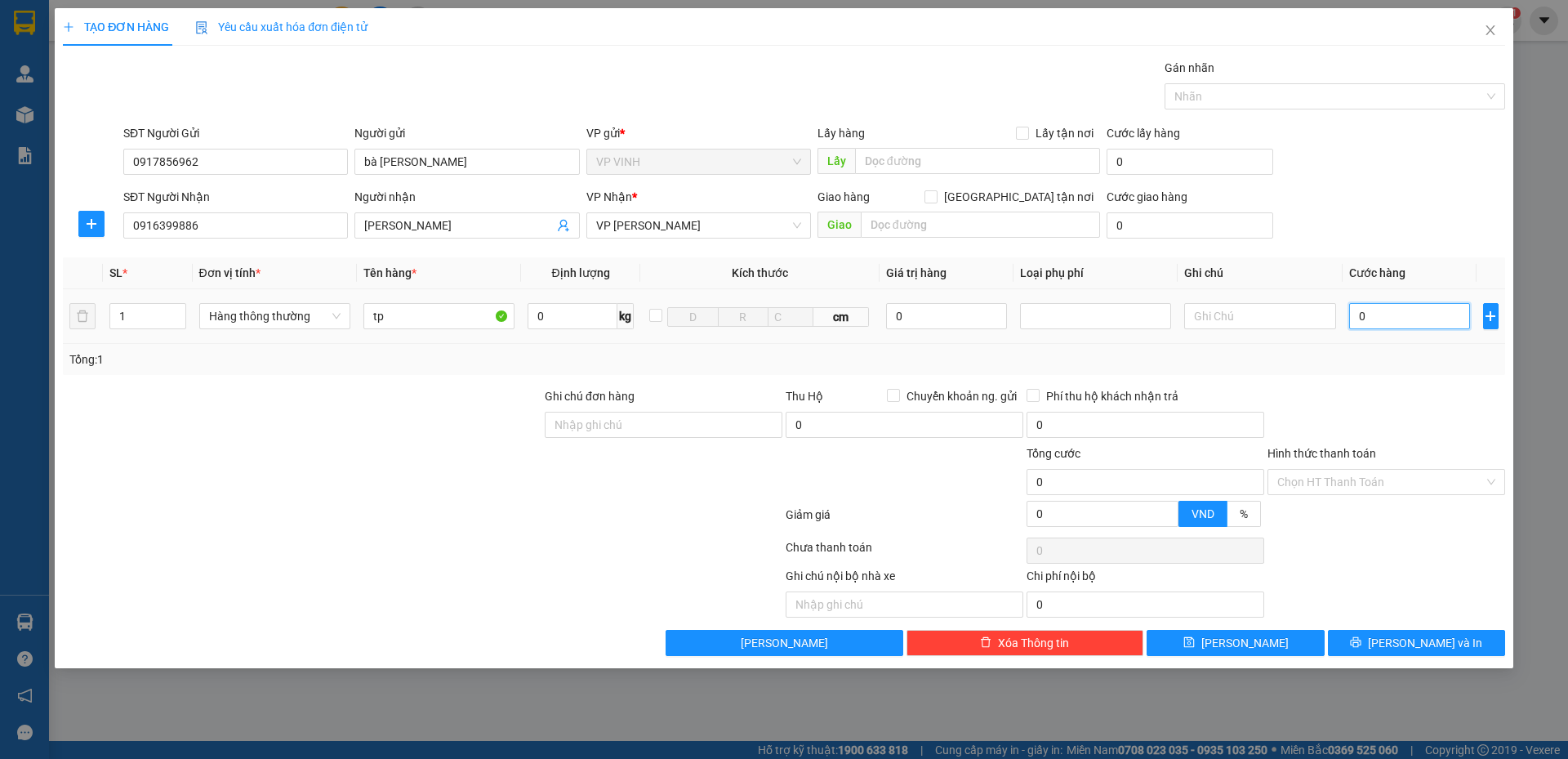
type input "5"
type input "50"
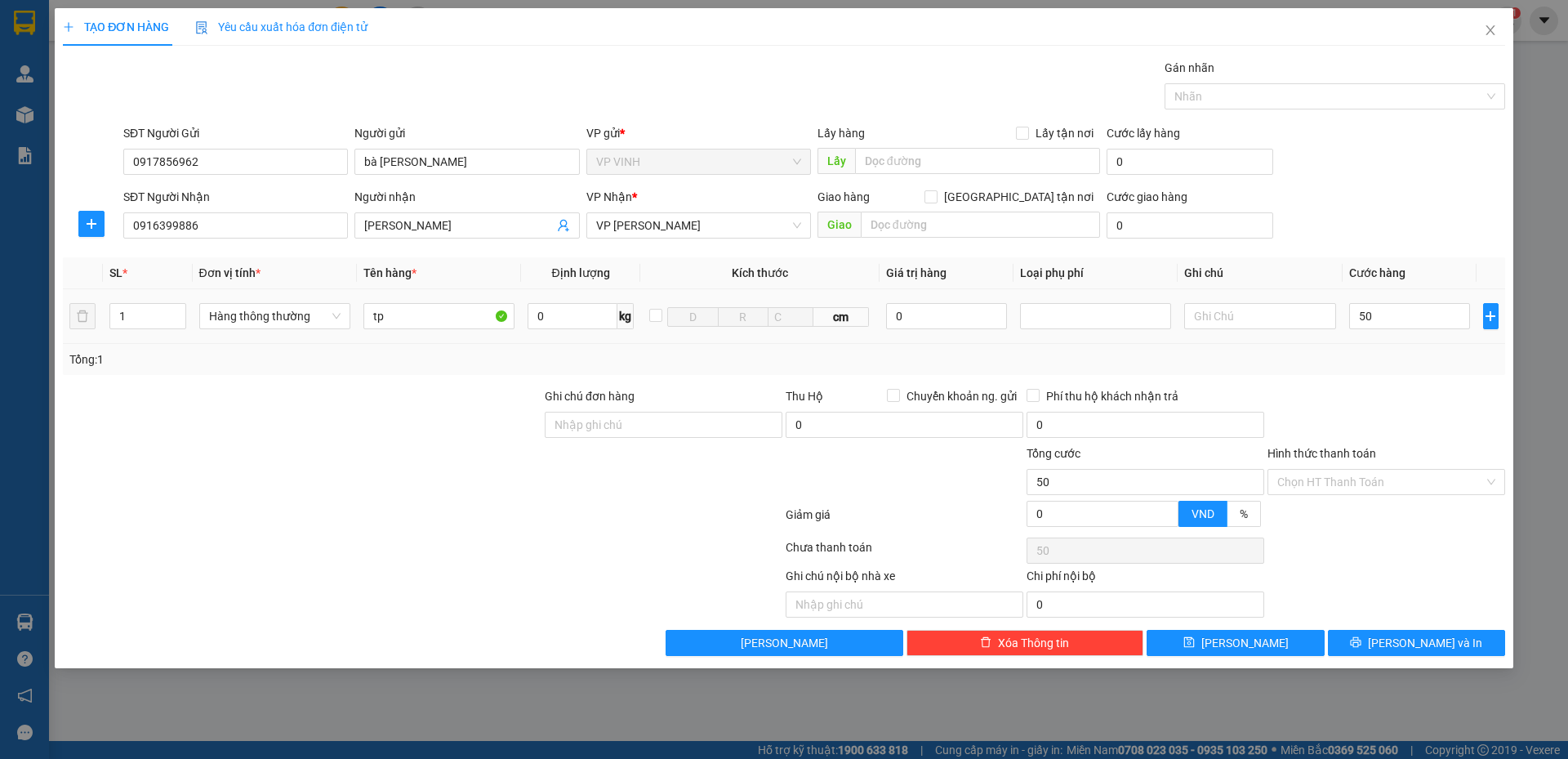
click at [1428, 364] on div "Tổng: 1" at bounding box center [784, 359] width 1429 height 18
type input "50.000"
click at [1361, 639] on button "[PERSON_NAME] và In" at bounding box center [1416, 643] width 178 height 26
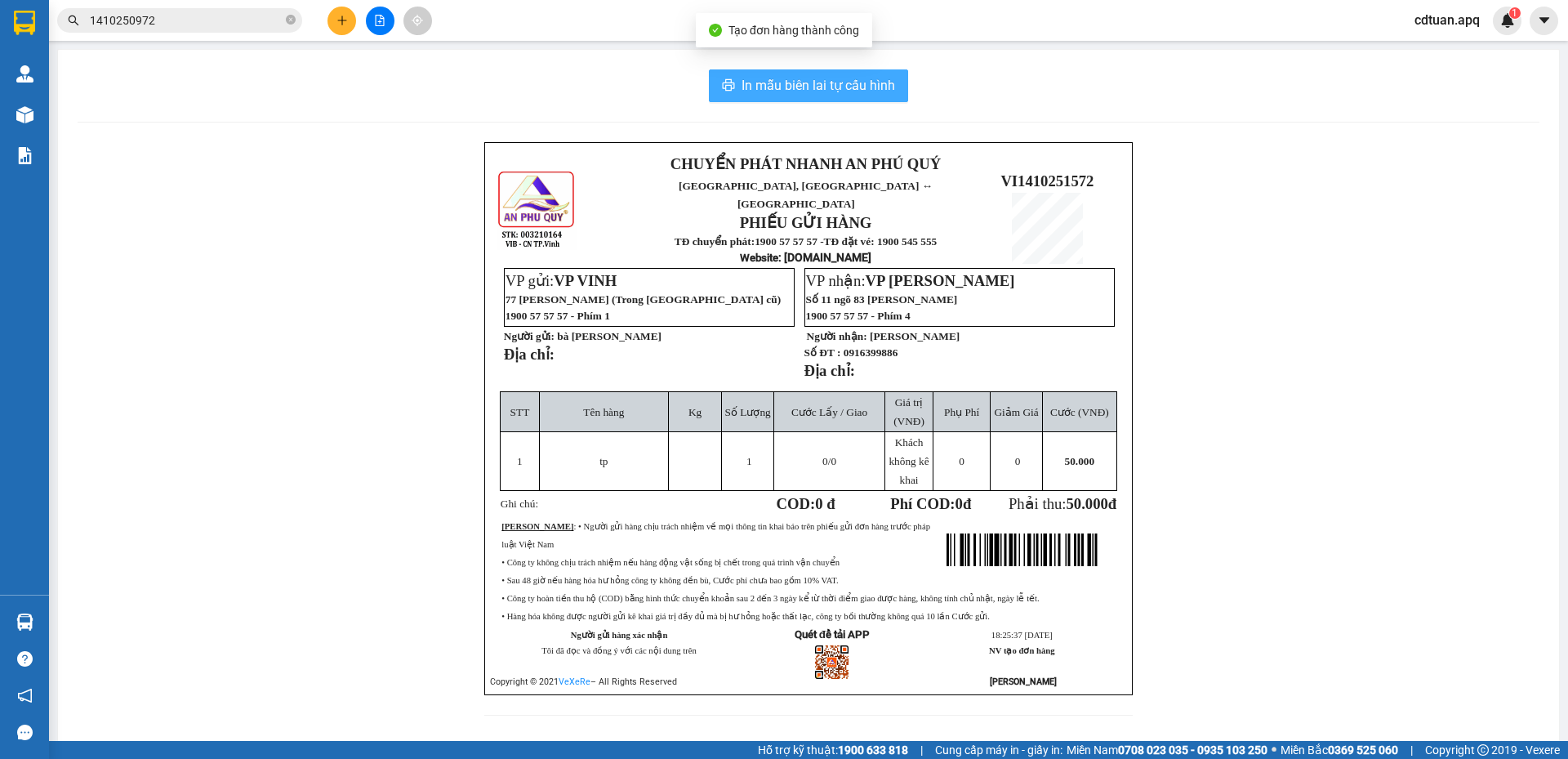
click at [833, 88] on span "In mẫu biên lai tự cấu hình" at bounding box center [818, 85] width 154 height 20
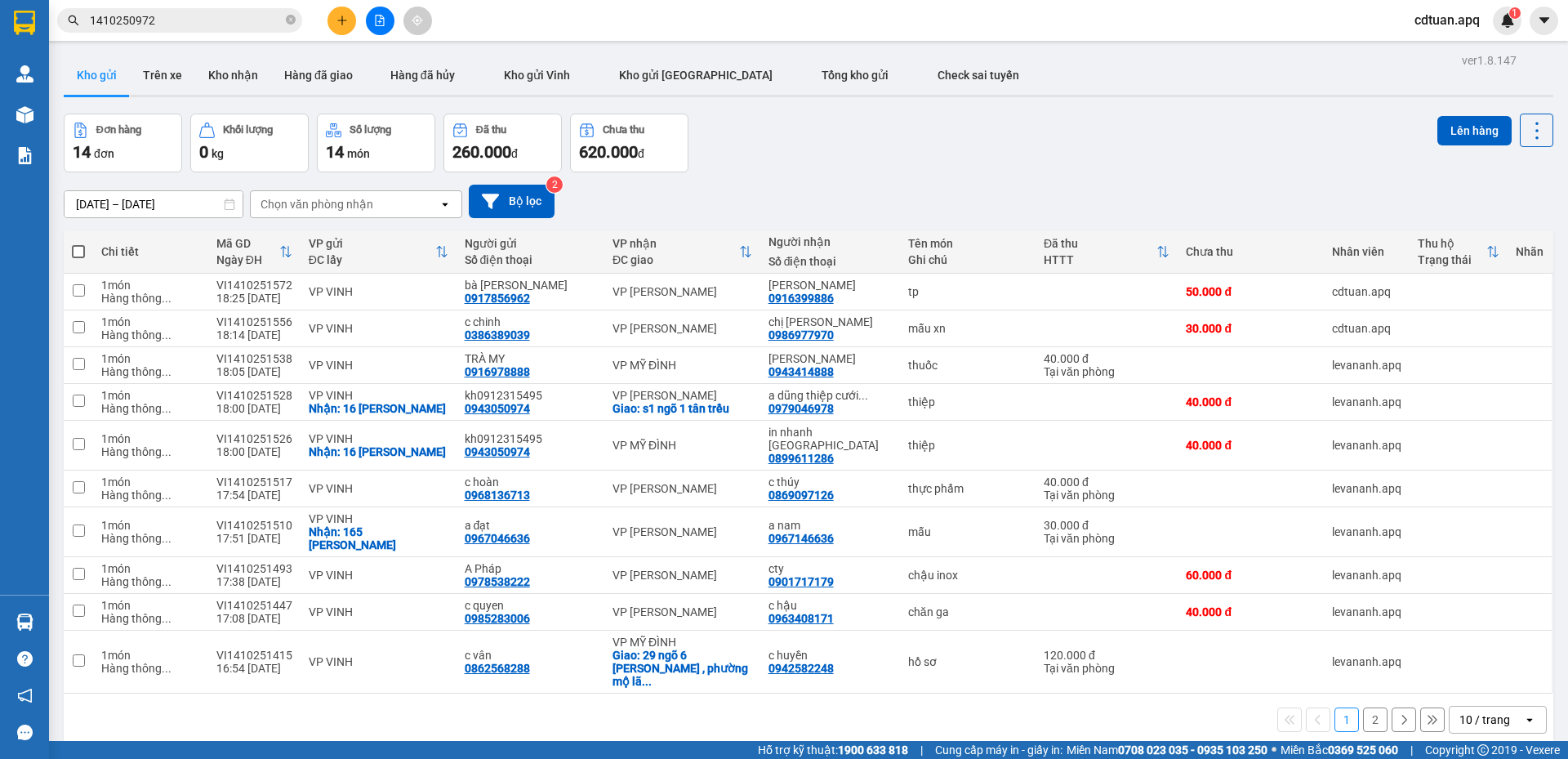
click at [967, 129] on div "Đơn hàng 14 đơn Khối lượng 0 kg Số lượng 14 món Đã thu 260.000 đ Chưa thu 620.0…" at bounding box center [808, 143] width 1489 height 59
click at [862, 184] on div "[DATE] – [DATE] Press the down arrow key to interact with the calendar and sele…" at bounding box center [808, 201] width 1489 height 33
click at [768, 148] on div "Đơn hàng 14 đơn Khối lượng 0 kg Số lượng 14 món Đã thu 260.000 đ Chưa thu 620.0…" at bounding box center [808, 143] width 1489 height 59
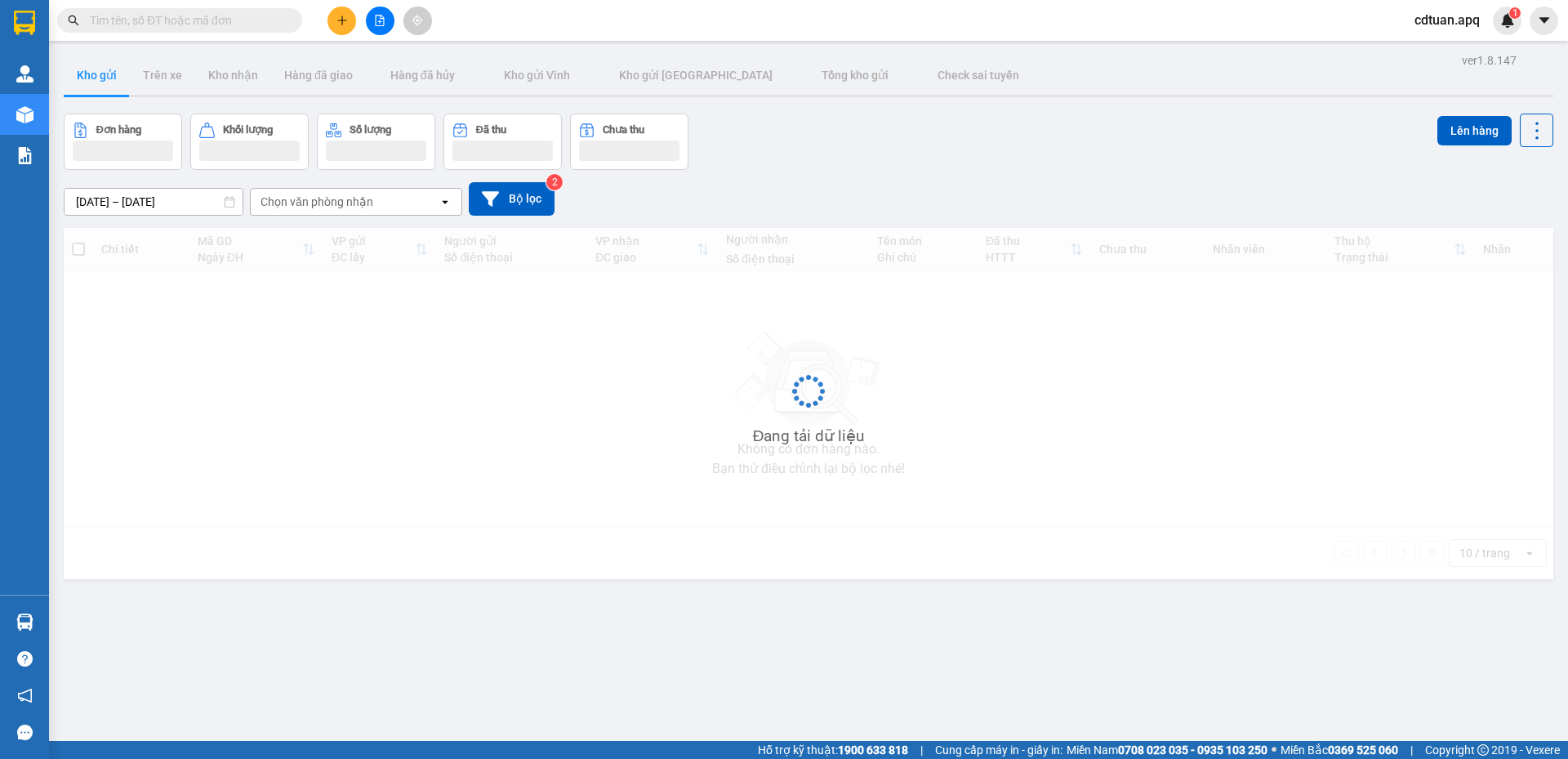
click at [228, 20] on input "text" at bounding box center [186, 20] width 193 height 18
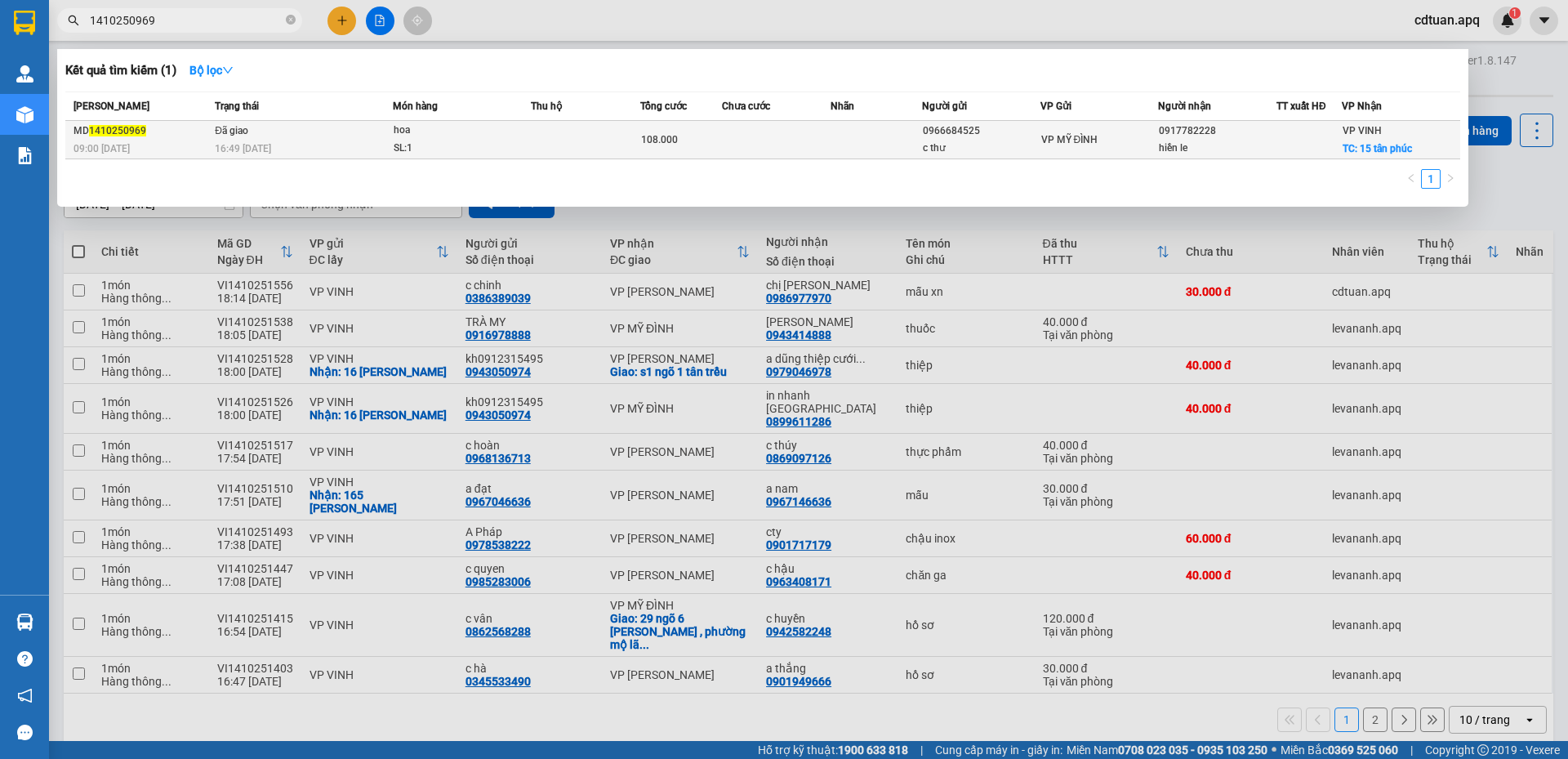
type input "1410250969"
click at [538, 137] on td at bounding box center [585, 139] width 110 height 38
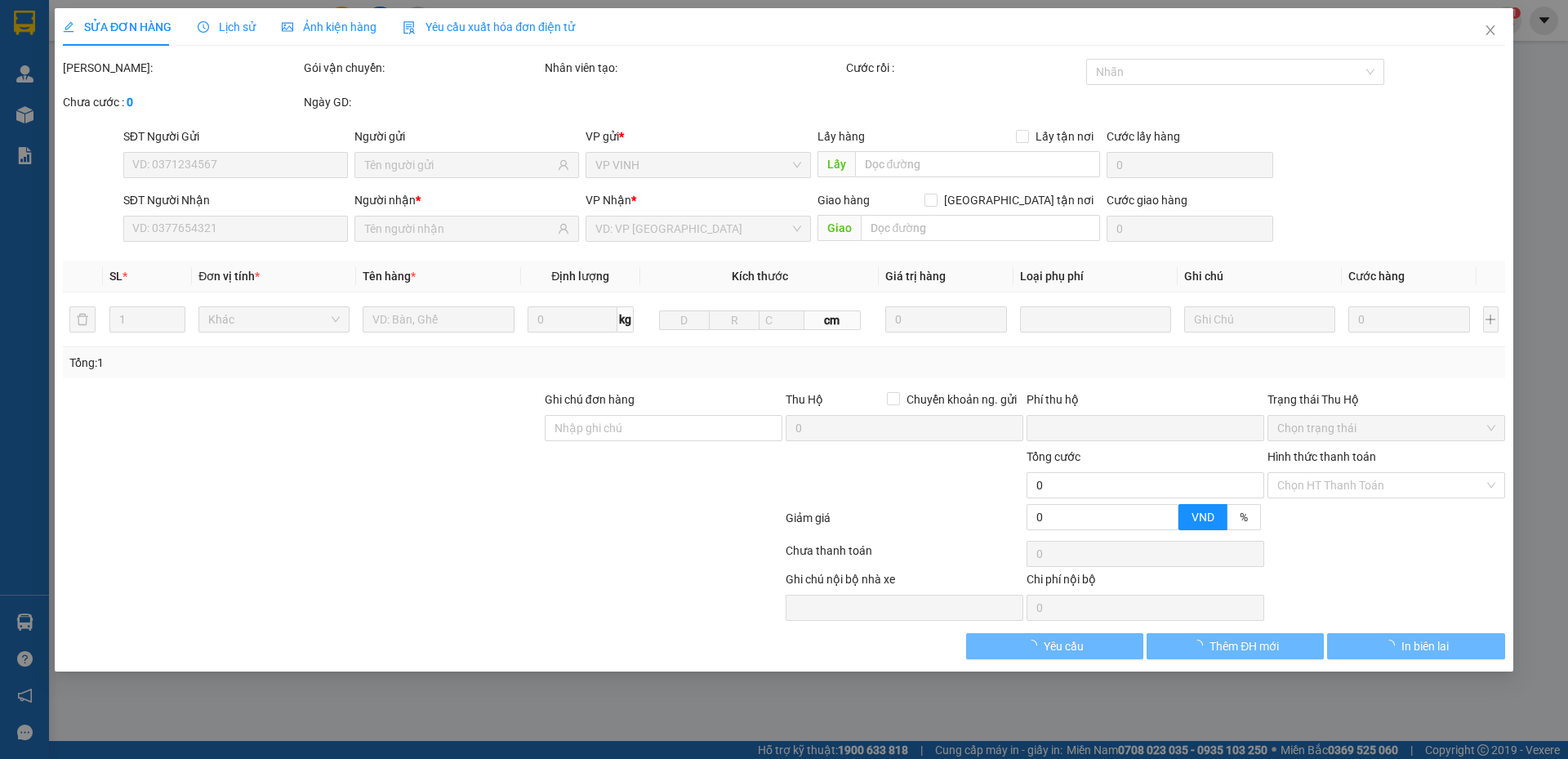
type input "0966684525"
type input "c thư"
type input "0917782228"
type input "hiền le"
checkbox input "true"
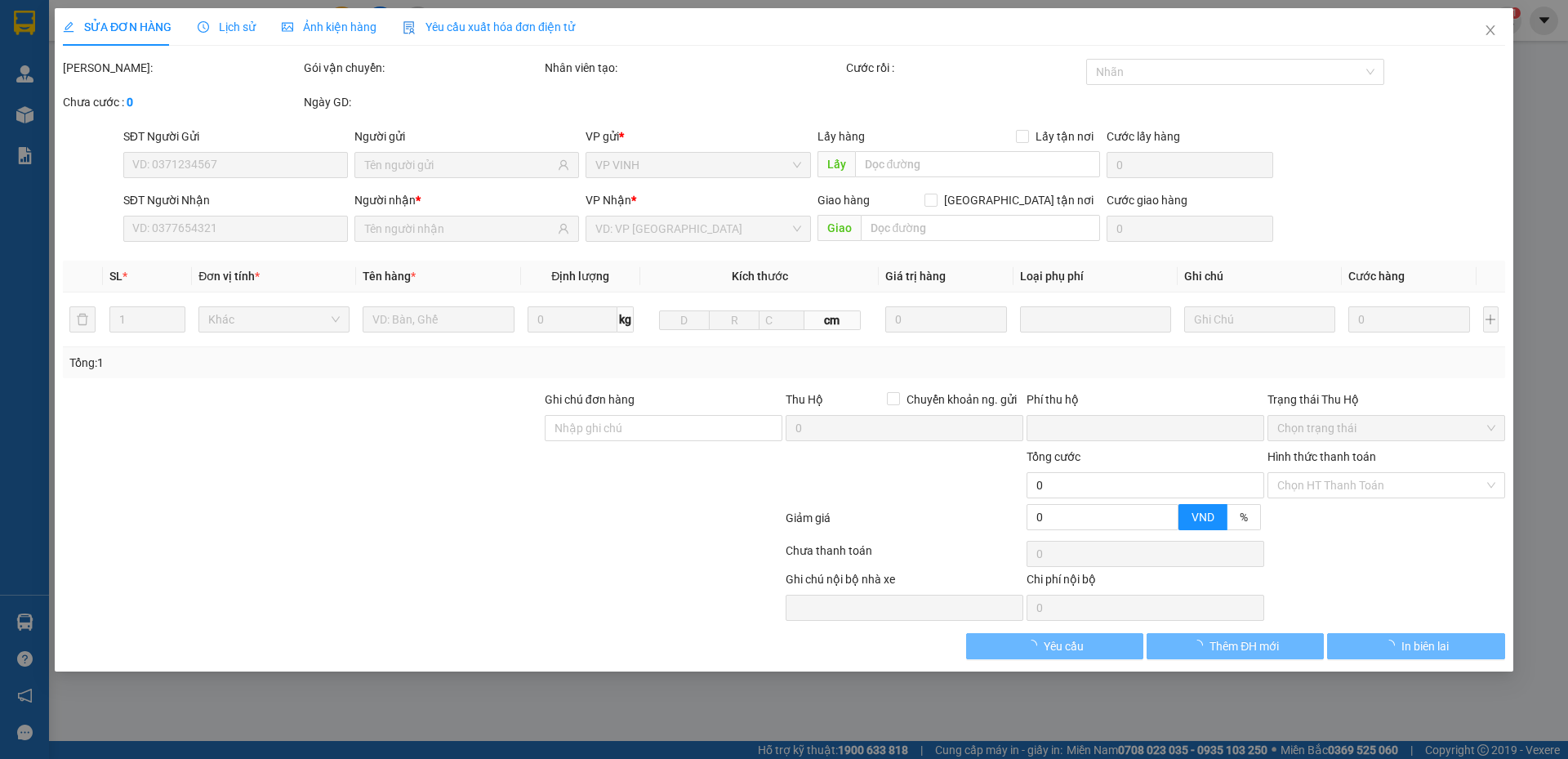
type input "15 tân phúc"
type input "0"
type input "108.000"
type input "10"
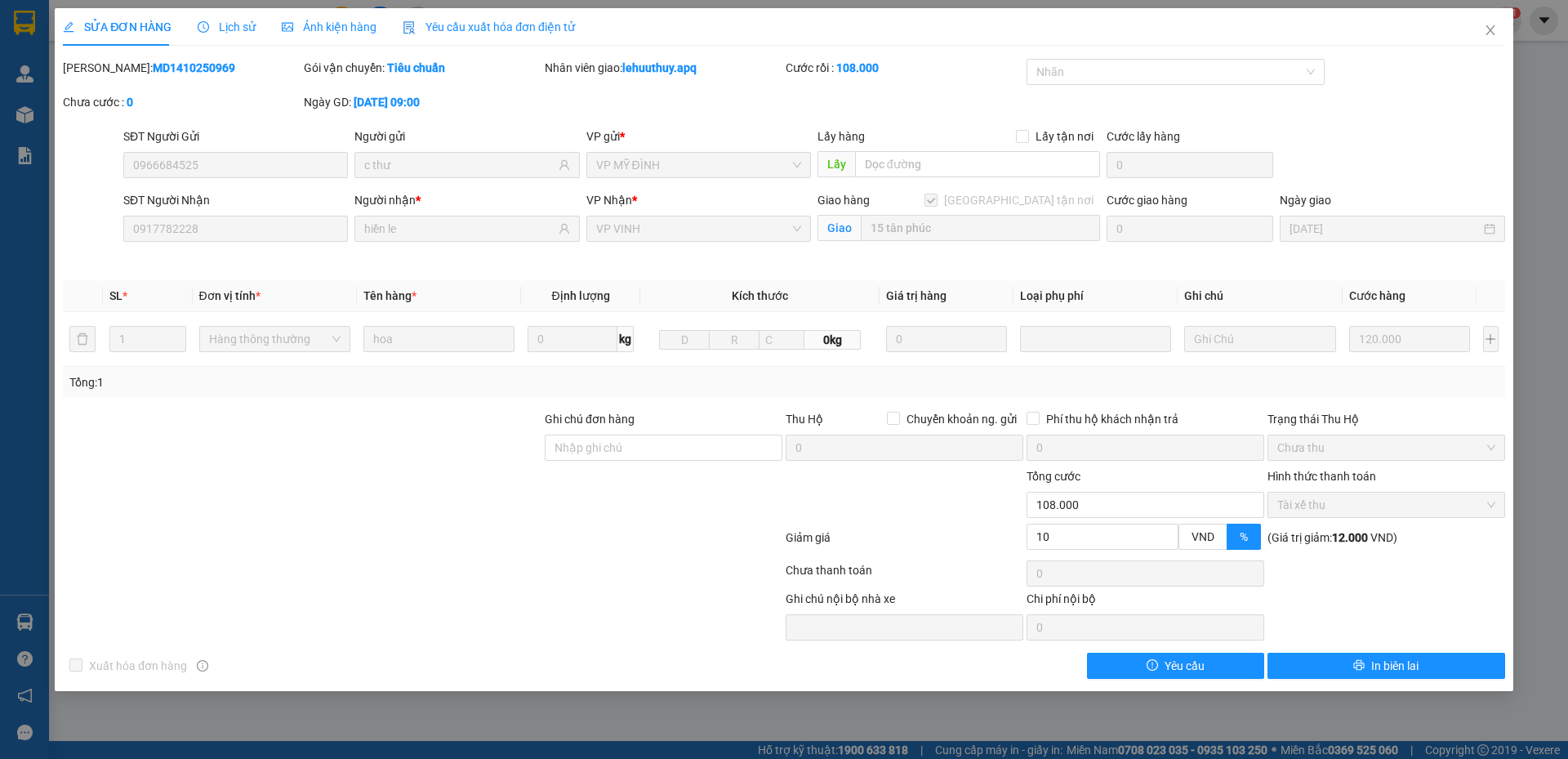
click at [250, 29] on span "Lịch sử" at bounding box center [227, 26] width 58 height 13
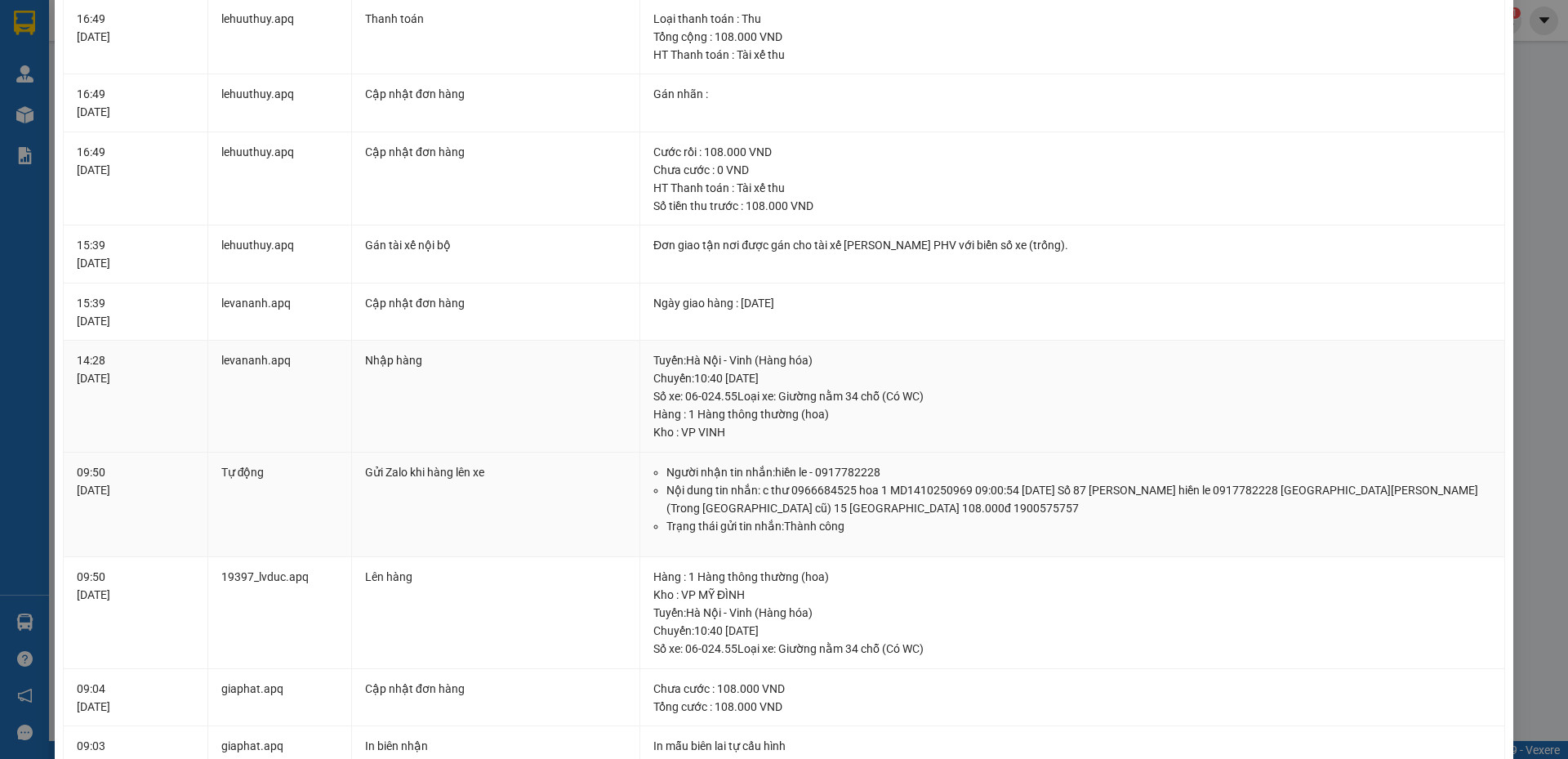
scroll to position [245, 0]
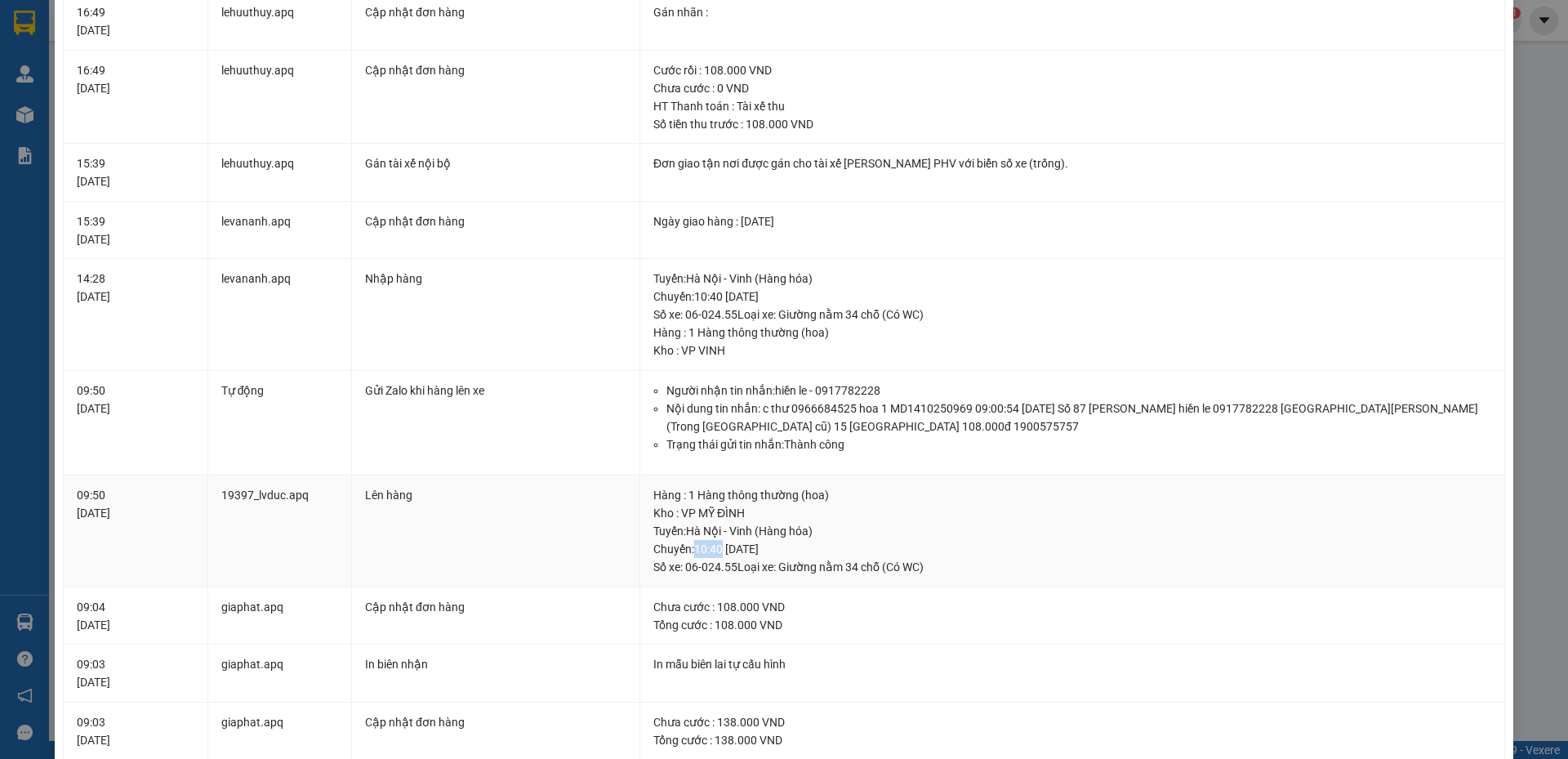
drag, startPoint x: 719, startPoint y: 549, endPoint x: 693, endPoint y: 547, distance: 26.1
click at [693, 547] on div "[GEOGRAPHIC_DATA] : [GEOGRAPHIC_DATA] - [GEOGRAPHIC_DATA] (Hàng hóa) [GEOGRAPHI…" at bounding box center [1072, 548] width 838 height 54
click at [1528, 69] on div "SỬA ĐƠN HÀNG Lịch sử Ảnh kiện hàng Yêu cầu xuất hóa đơn điện tử Total Paid Fee …" at bounding box center [784, 379] width 1568 height 759
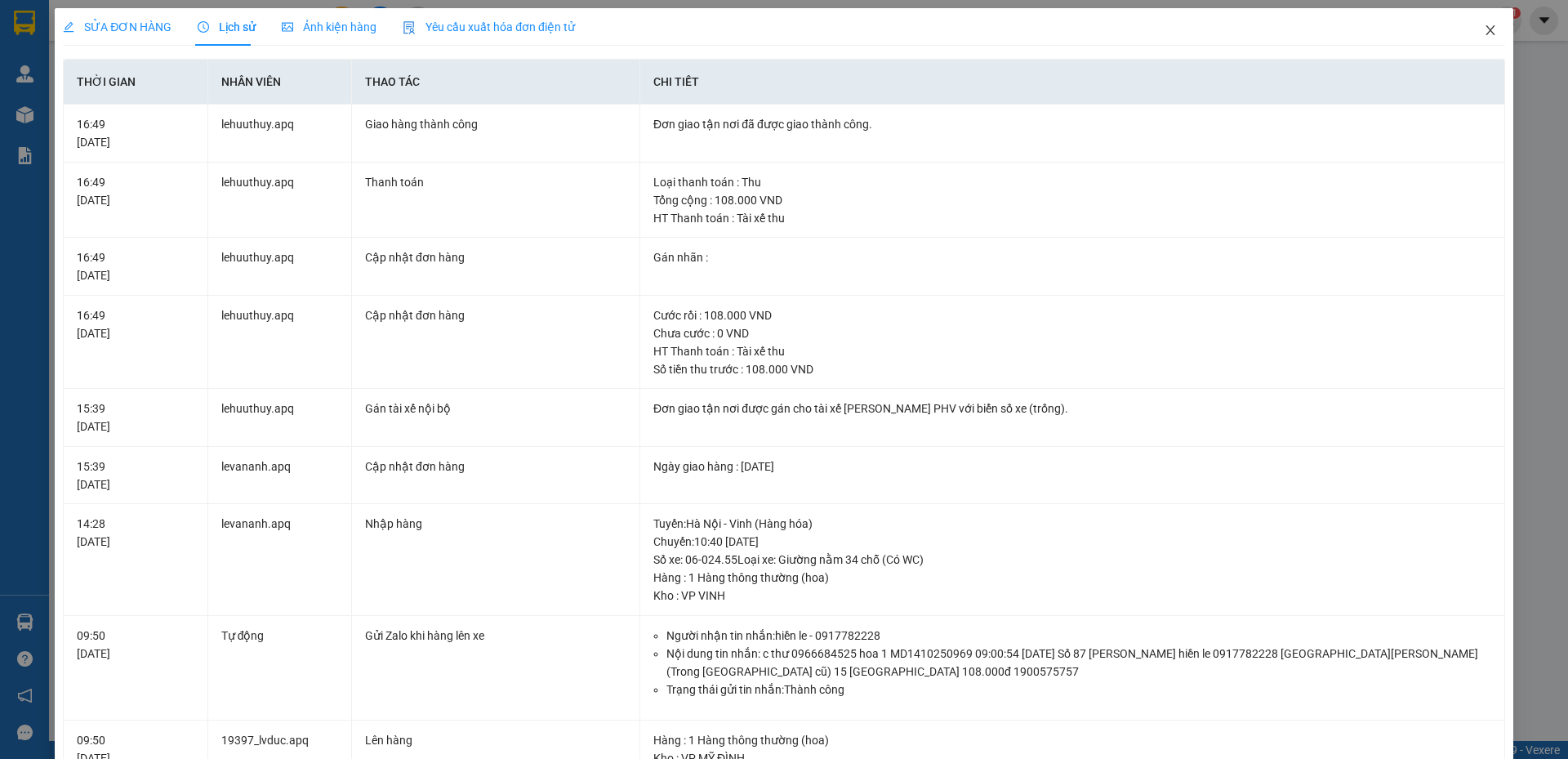
click at [1486, 31] on icon "close" at bounding box center [1490, 31] width 9 height 10
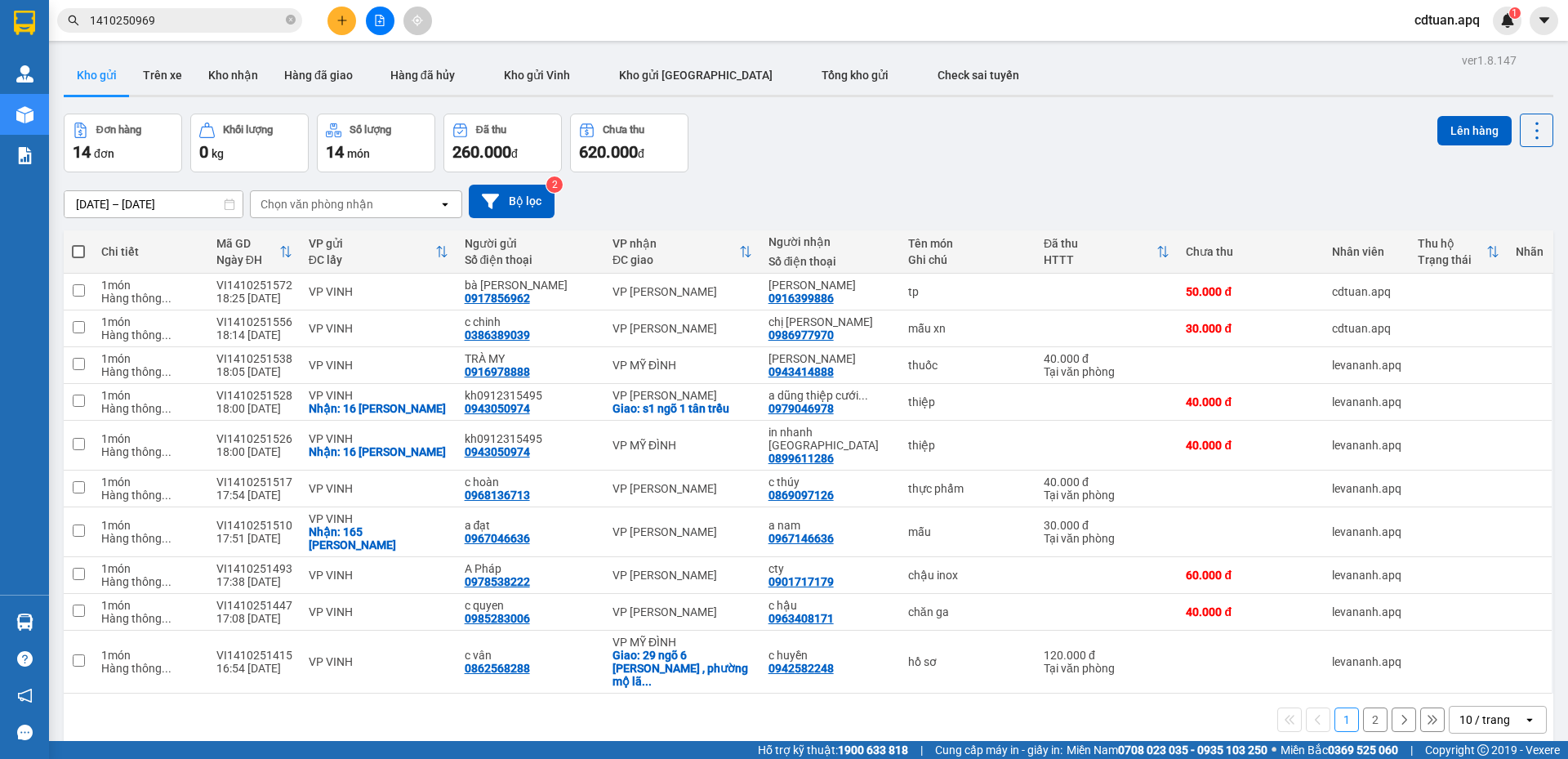
click at [764, 173] on div "[DATE] – [DATE] Press the down arrow key to interact with the calendar and sele…" at bounding box center [808, 201] width 1489 height 58
click at [790, 154] on div "Đơn hàng 14 đơn Khối lượng 0 kg Số lượng 14 món Đã thu 260.000 đ Chưa thu 620.0…" at bounding box center [808, 143] width 1489 height 59
click at [290, 19] on icon "close-circle" at bounding box center [290, 20] width 10 height 10
click at [385, 19] on icon "file-add" at bounding box center [379, 20] width 11 height 11
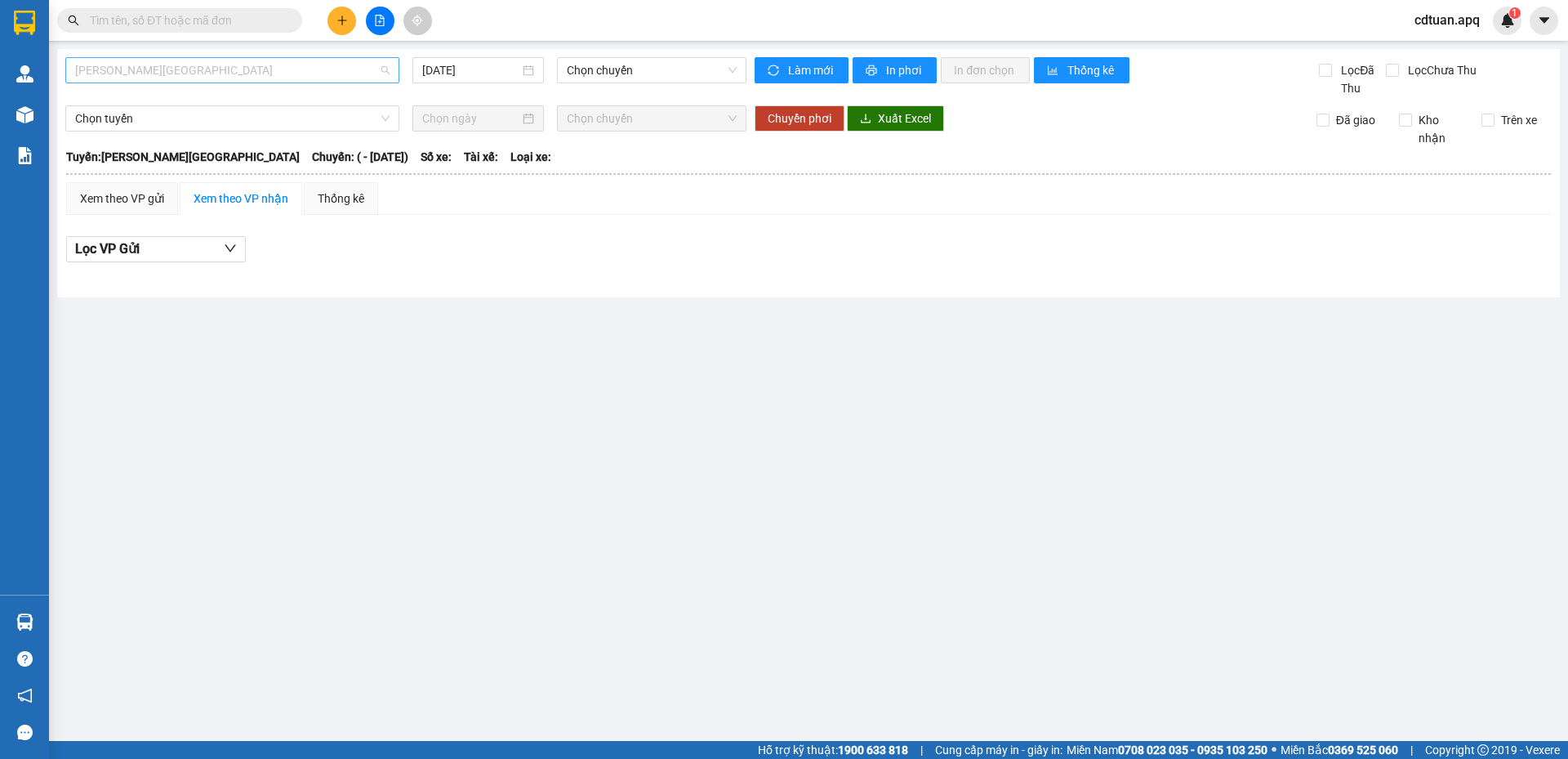
click at [343, 69] on span "[PERSON_NAME][GEOGRAPHIC_DATA]" at bounding box center [232, 70] width 314 height 25
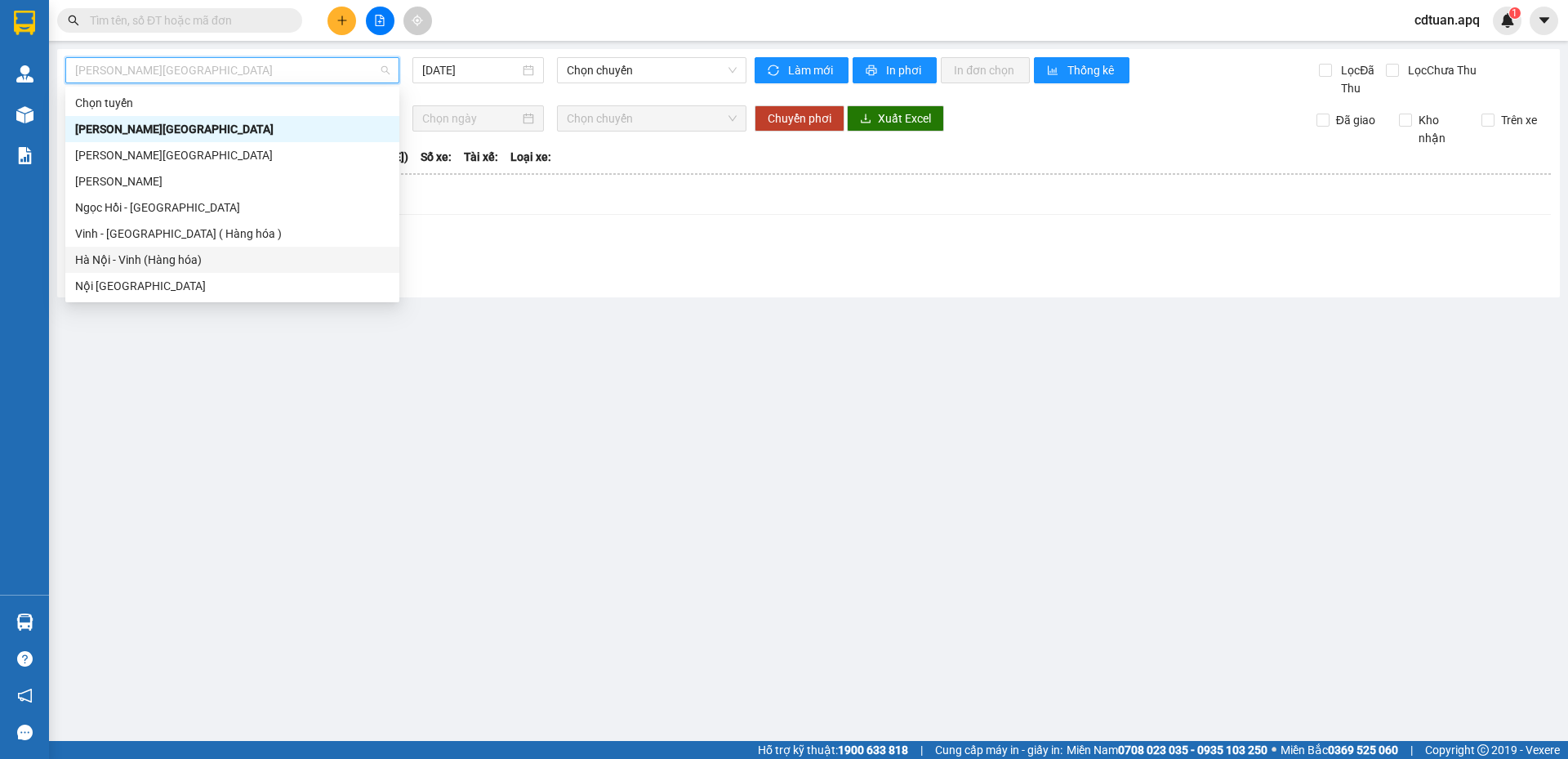
click at [158, 255] on div "Hà Nội - Vinh (Hàng hóa)" at bounding box center [232, 259] width 314 height 18
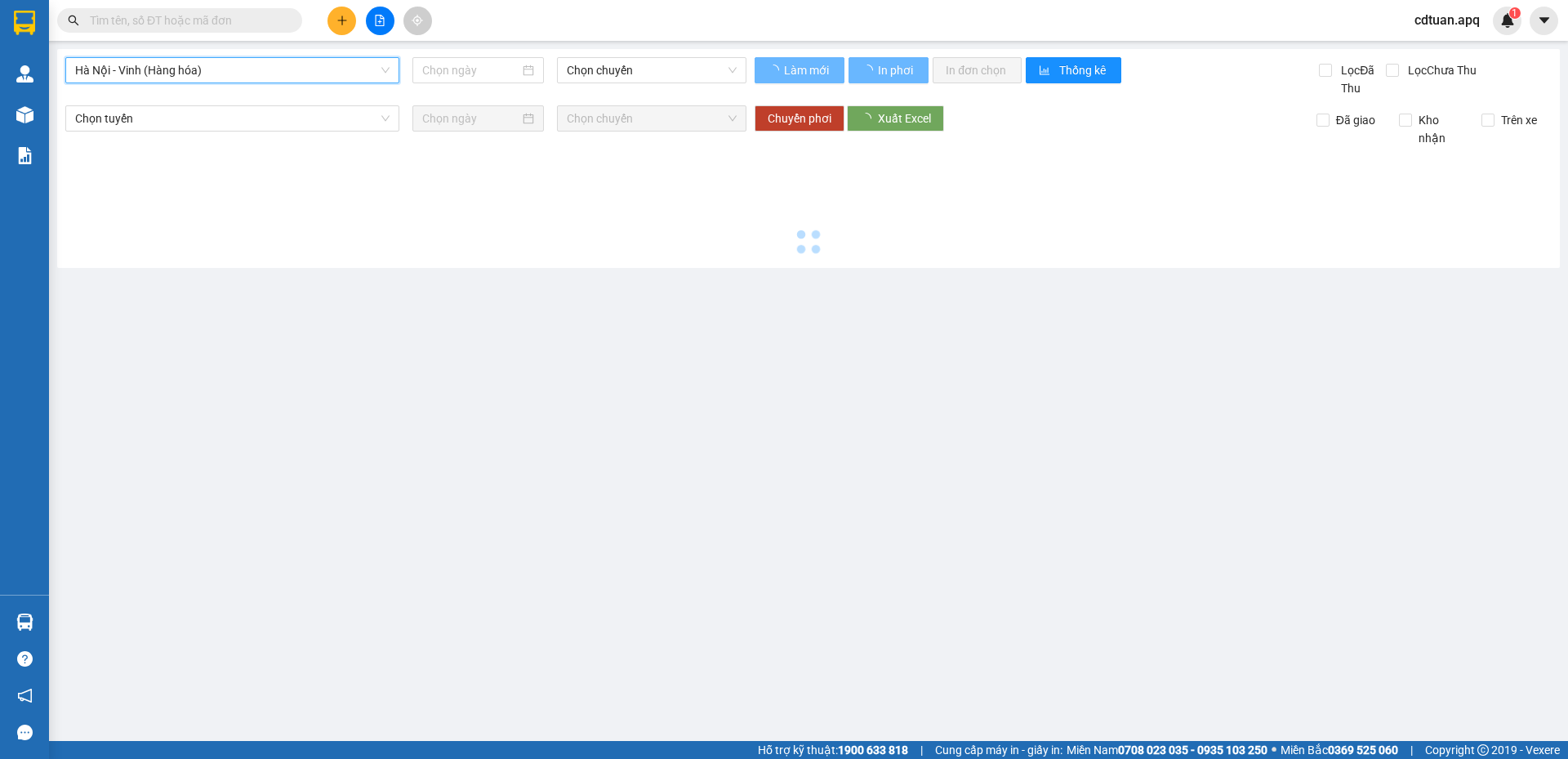
type input "[DATE]"
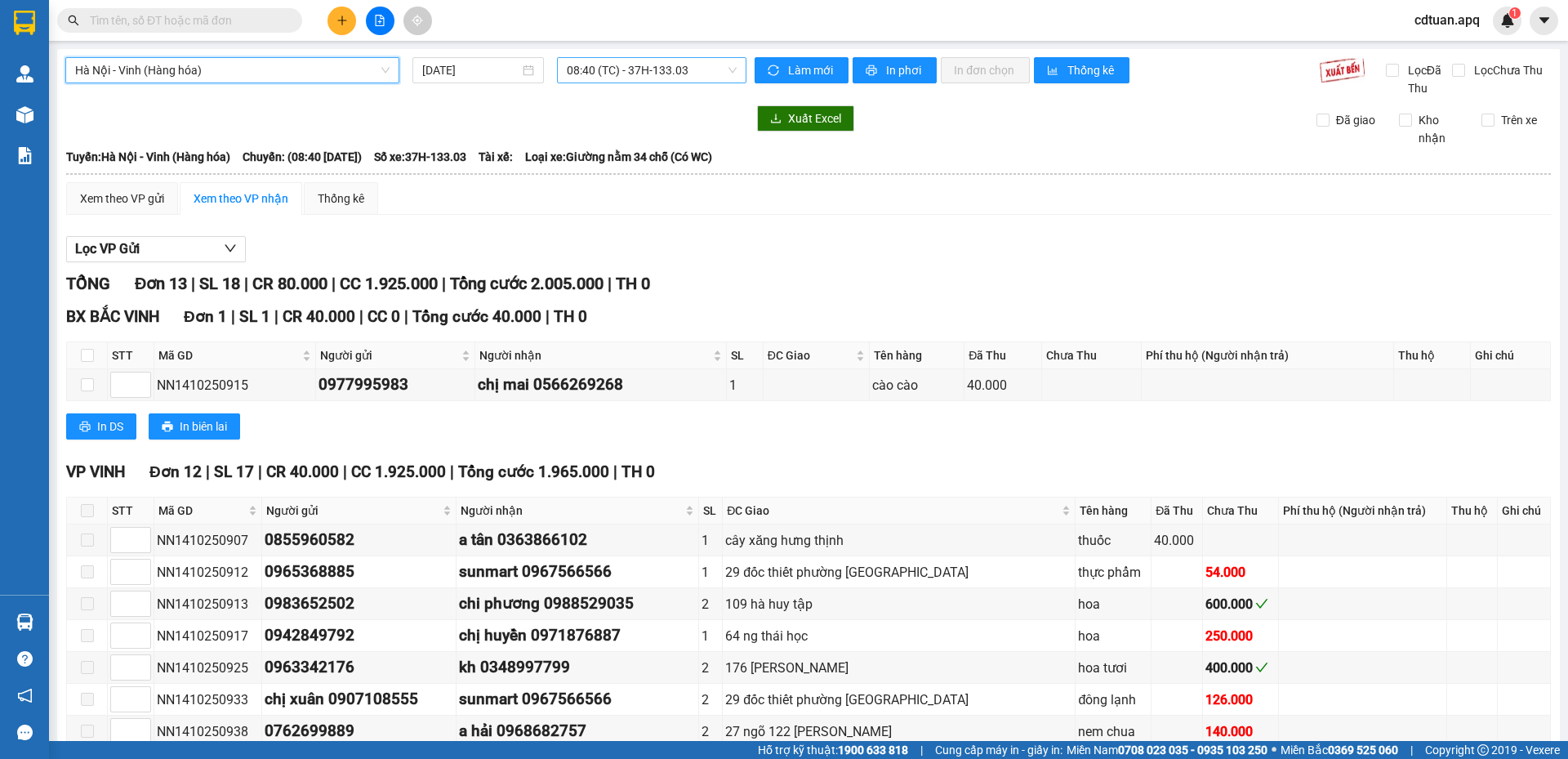
click at [645, 72] on span "08:40 (TC) - 37H-133.03" at bounding box center [651, 70] width 170 height 25
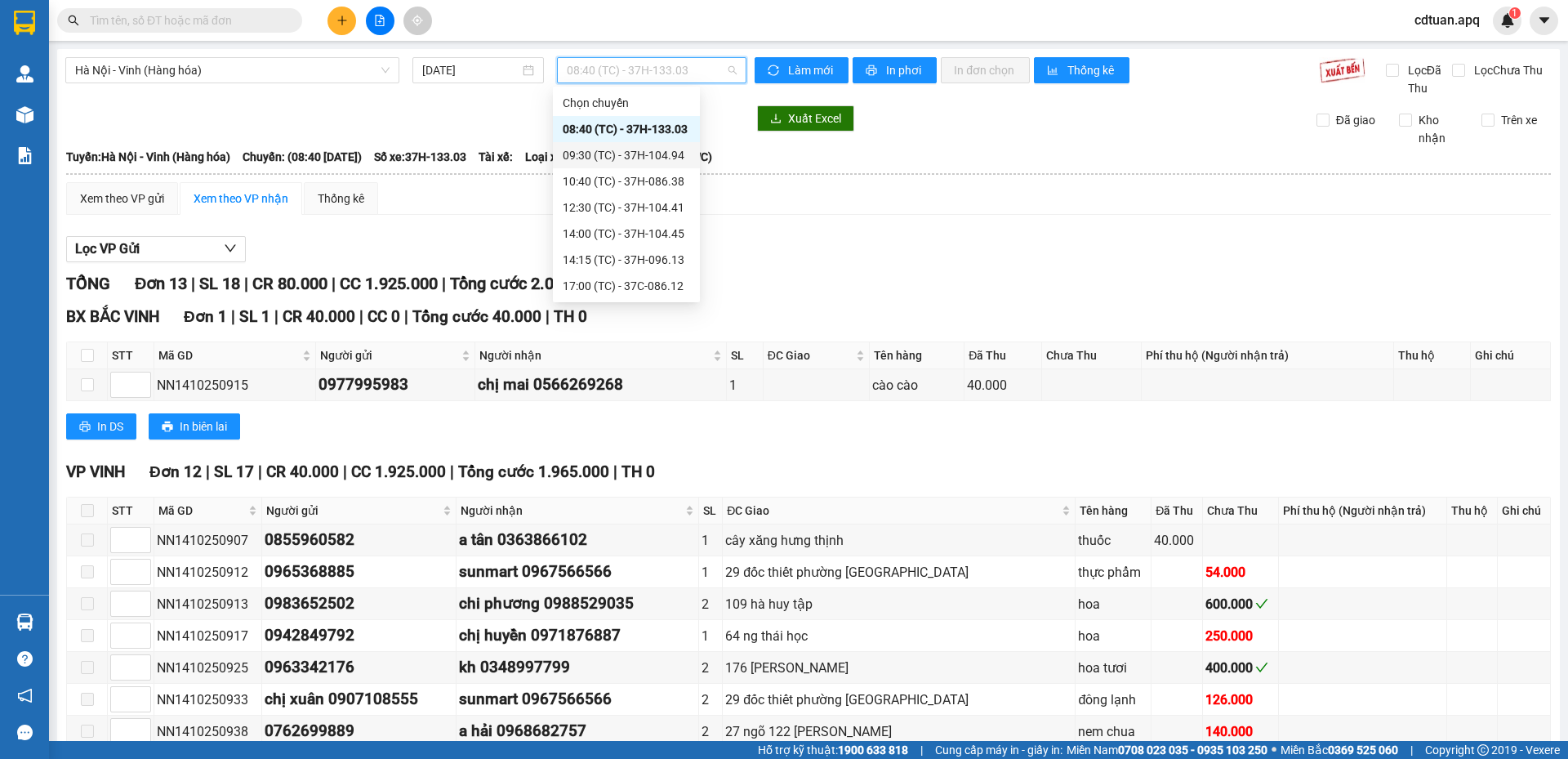
scroll to position [131, 0]
click at [630, 150] on div "17:00 (TC) - 37C-086.12" at bounding box center [626, 155] width 127 height 18
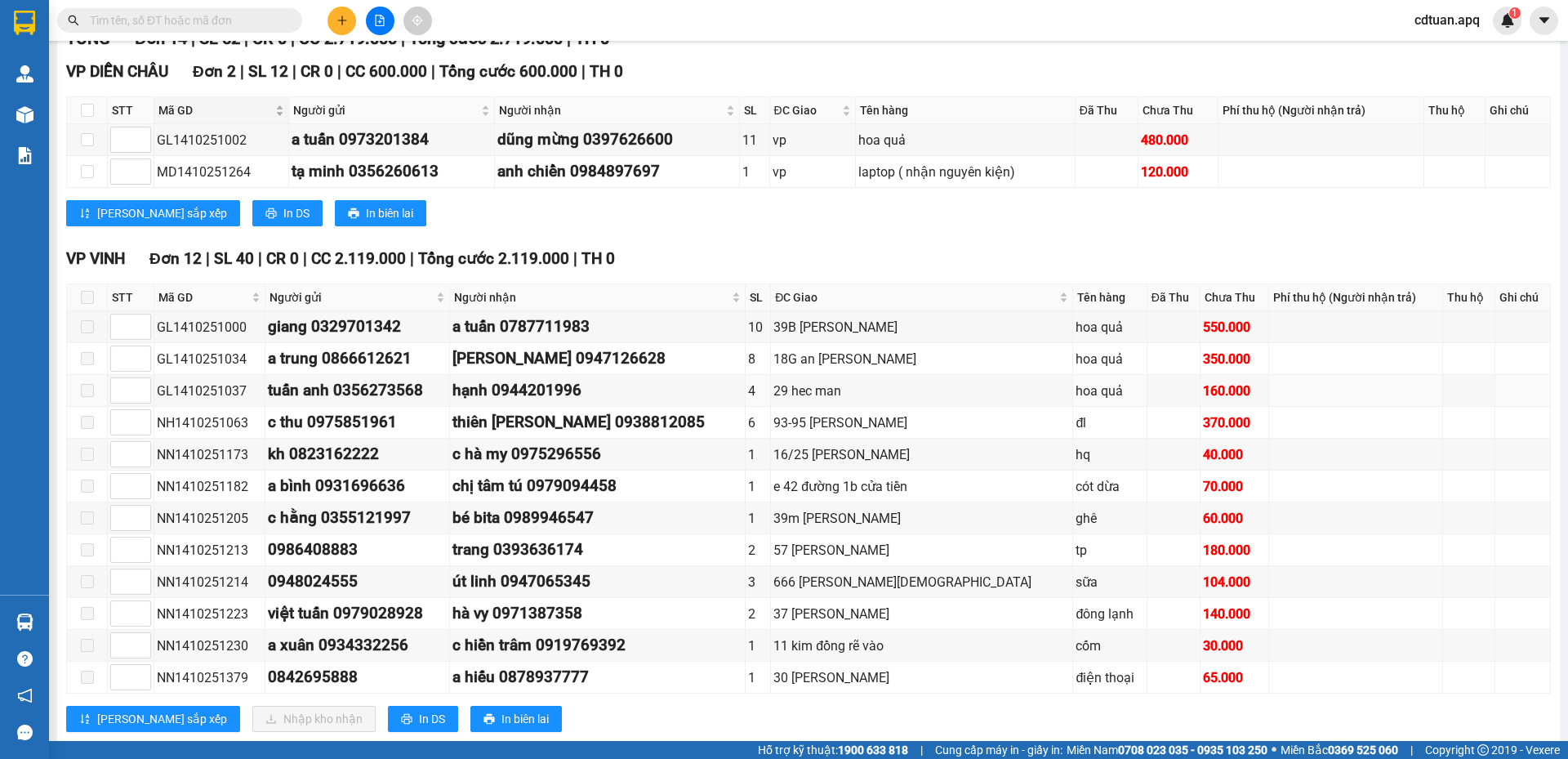
scroll to position [282, 0]
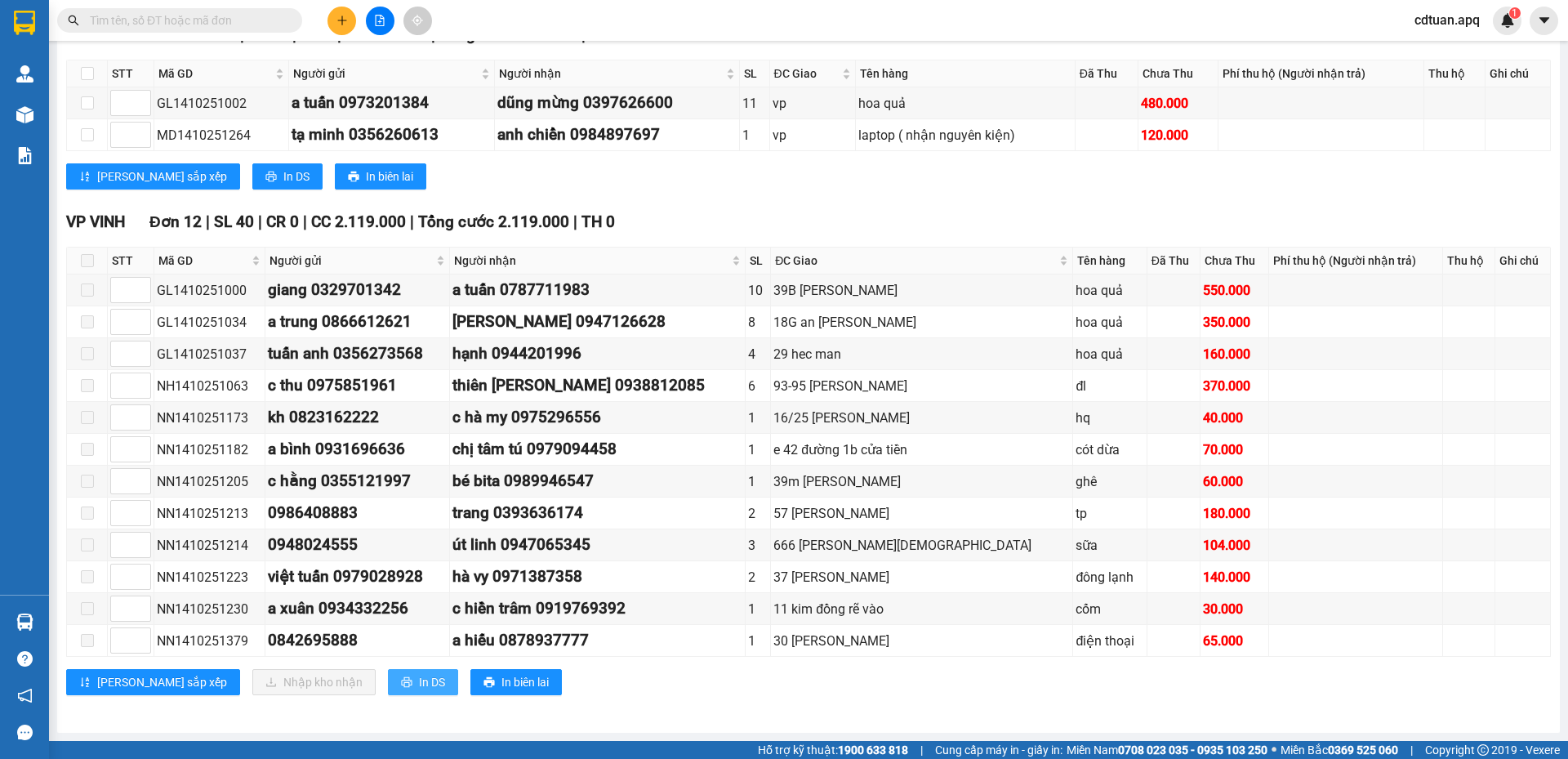
click at [419, 687] on span "In DS" at bounding box center [431, 682] width 26 height 18
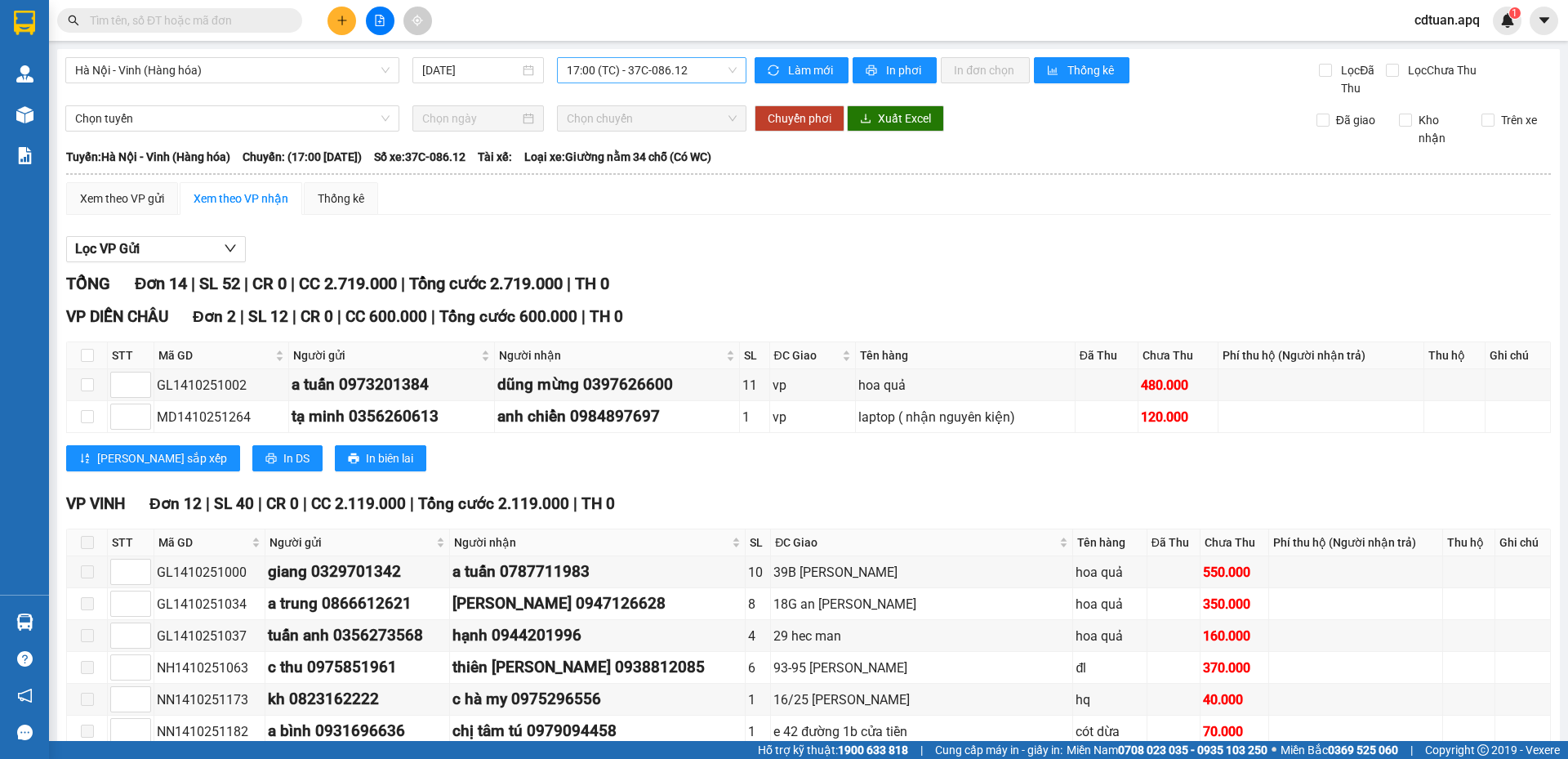
click at [680, 68] on span "17:00 (TC) - 37C-086.12" at bounding box center [651, 70] width 170 height 25
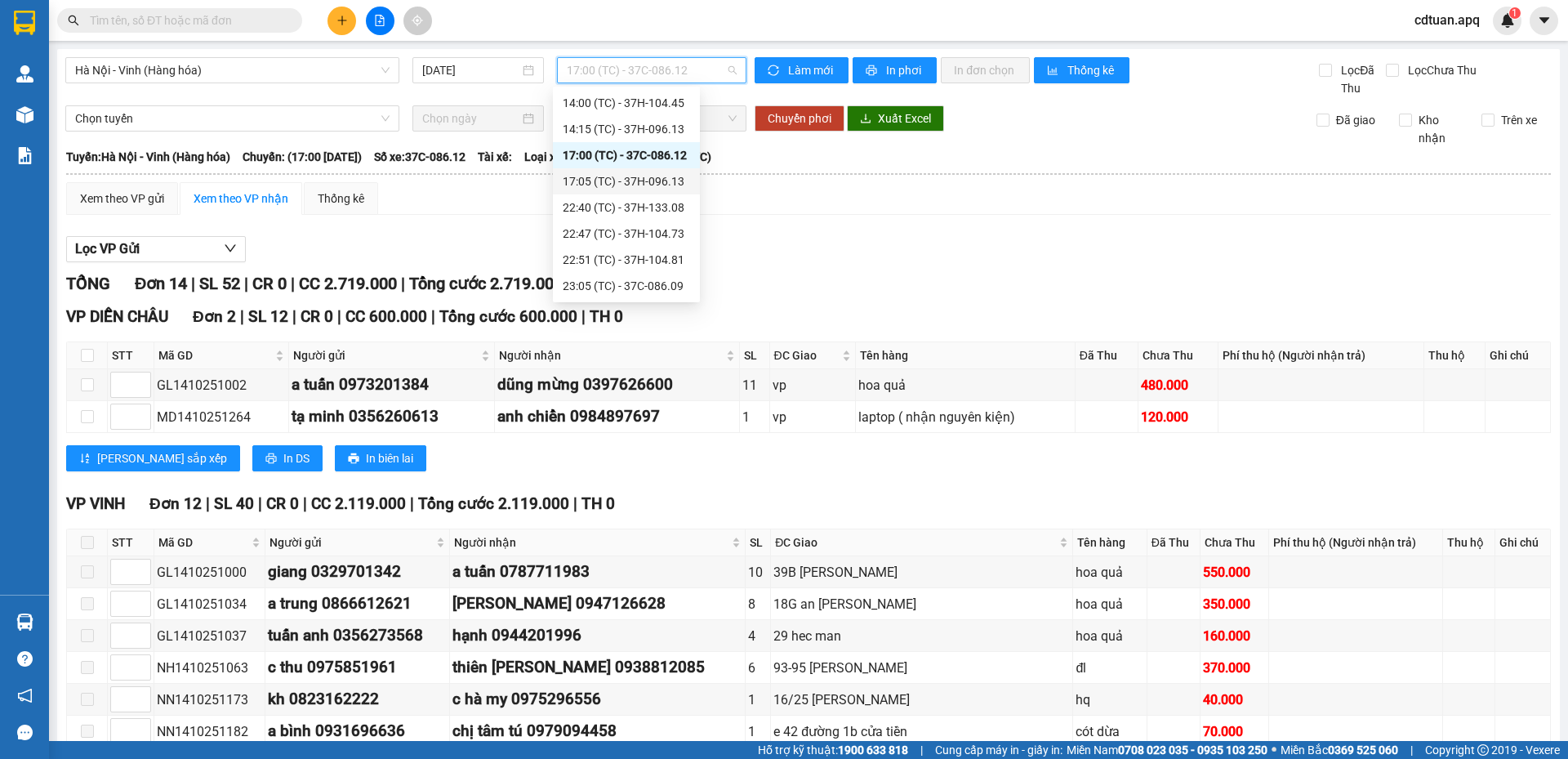
click at [600, 179] on div "17:05 (TC) - 37H-096.13" at bounding box center [626, 181] width 127 height 18
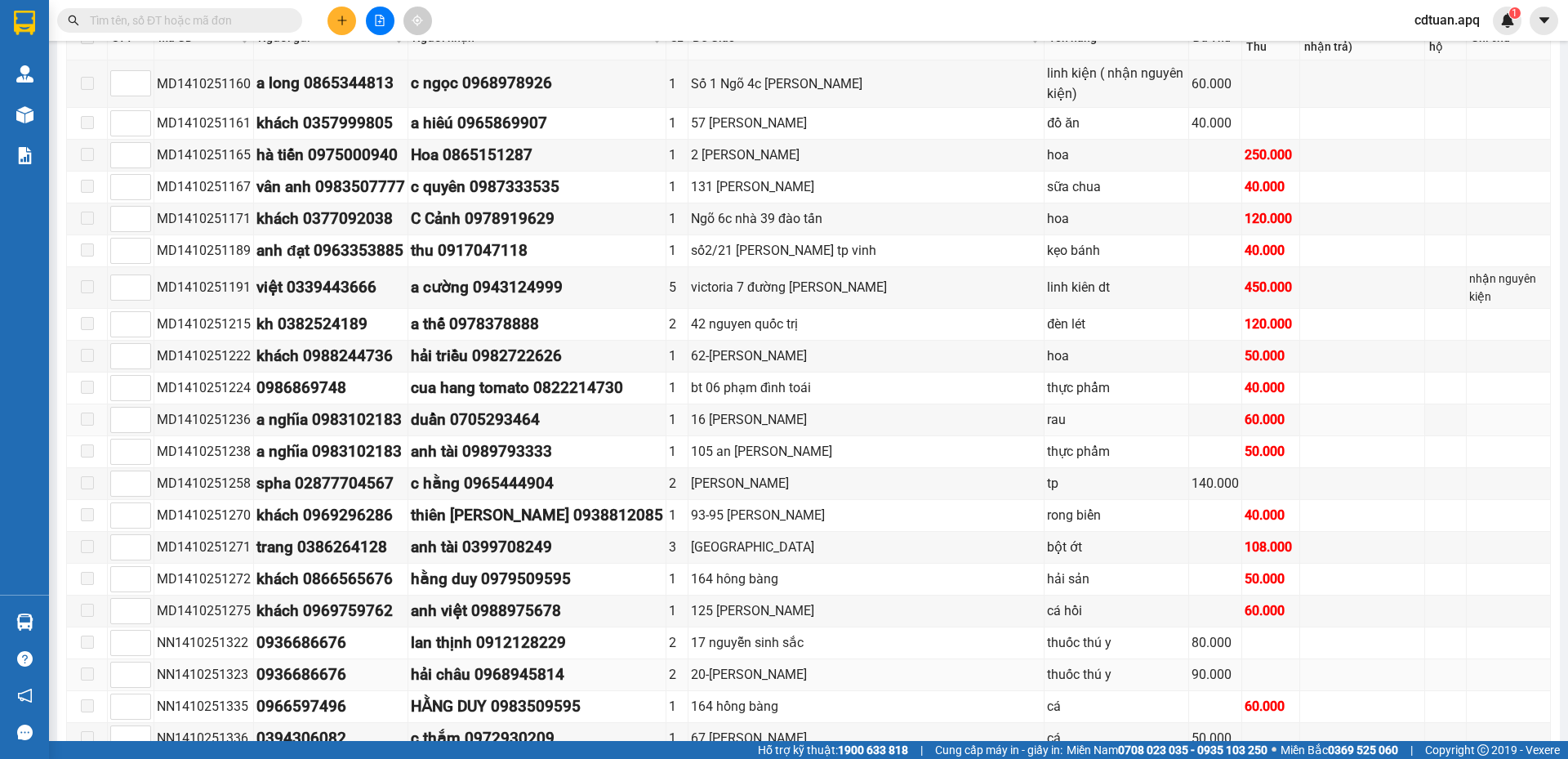
scroll to position [477, 0]
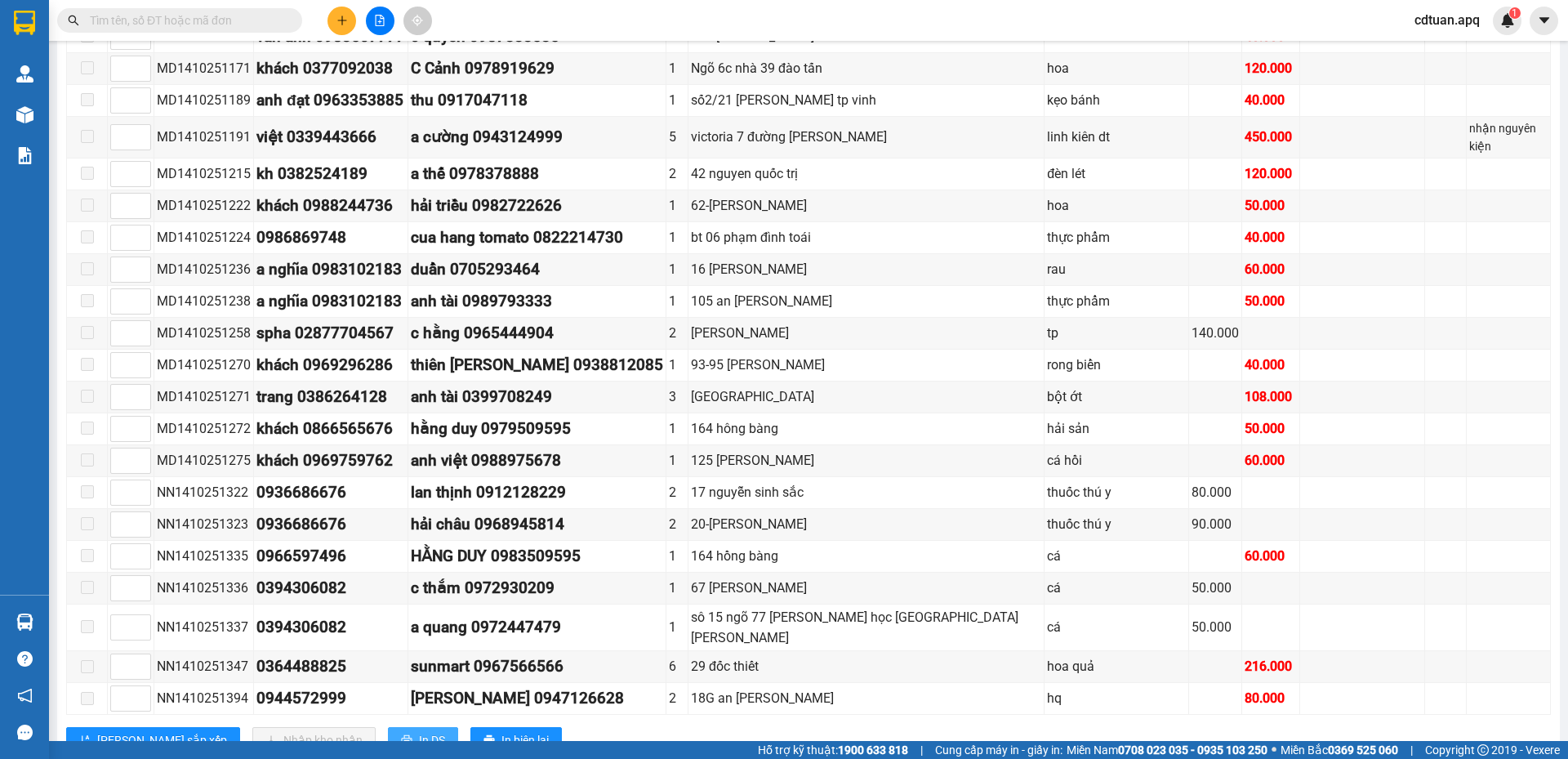
click at [401, 734] on icon "printer" at bounding box center [406, 739] width 10 height 10
click at [838, 728] on div "Lưu sắp xếp Nhập kho nhận In DS In biên lai" at bounding box center [809, 740] width 1485 height 26
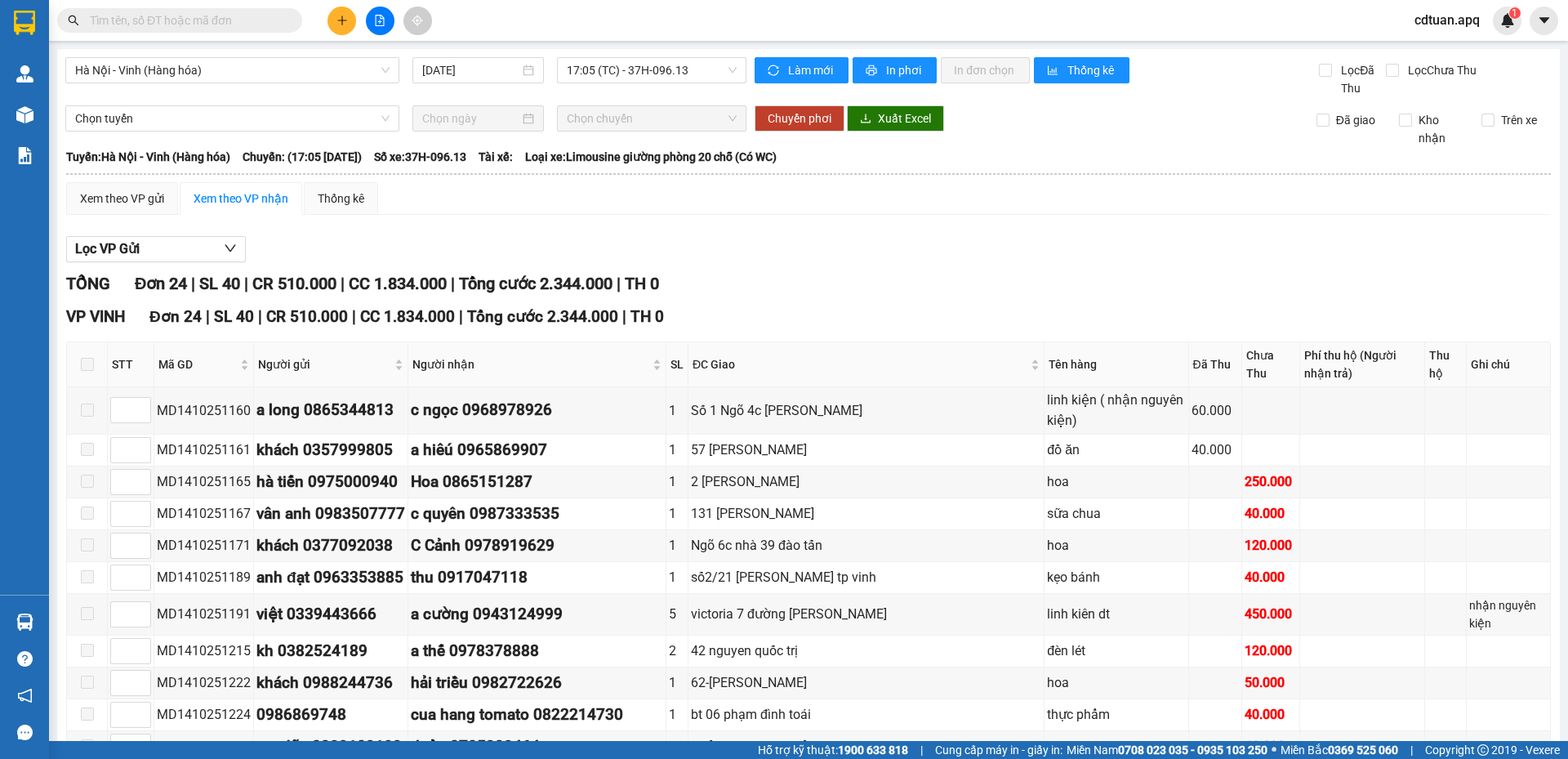
click at [790, 232] on div "Lọc VP Gửi TỔNG Đơn 24 | SL 40 | CR 510.000 | CC 1.834.000 | Tổng cước 2.344.0…" at bounding box center [809, 739] width 1485 height 1022
click at [702, 216] on div "Xem theo VP gửi Xem theo VP nhận Thống kê Lọc VP Gửi TỔNG Đơn 24 | SL 40 | CR …" at bounding box center [809, 716] width 1485 height 1068
click at [31, 20] on img at bounding box center [24, 22] width 21 height 25
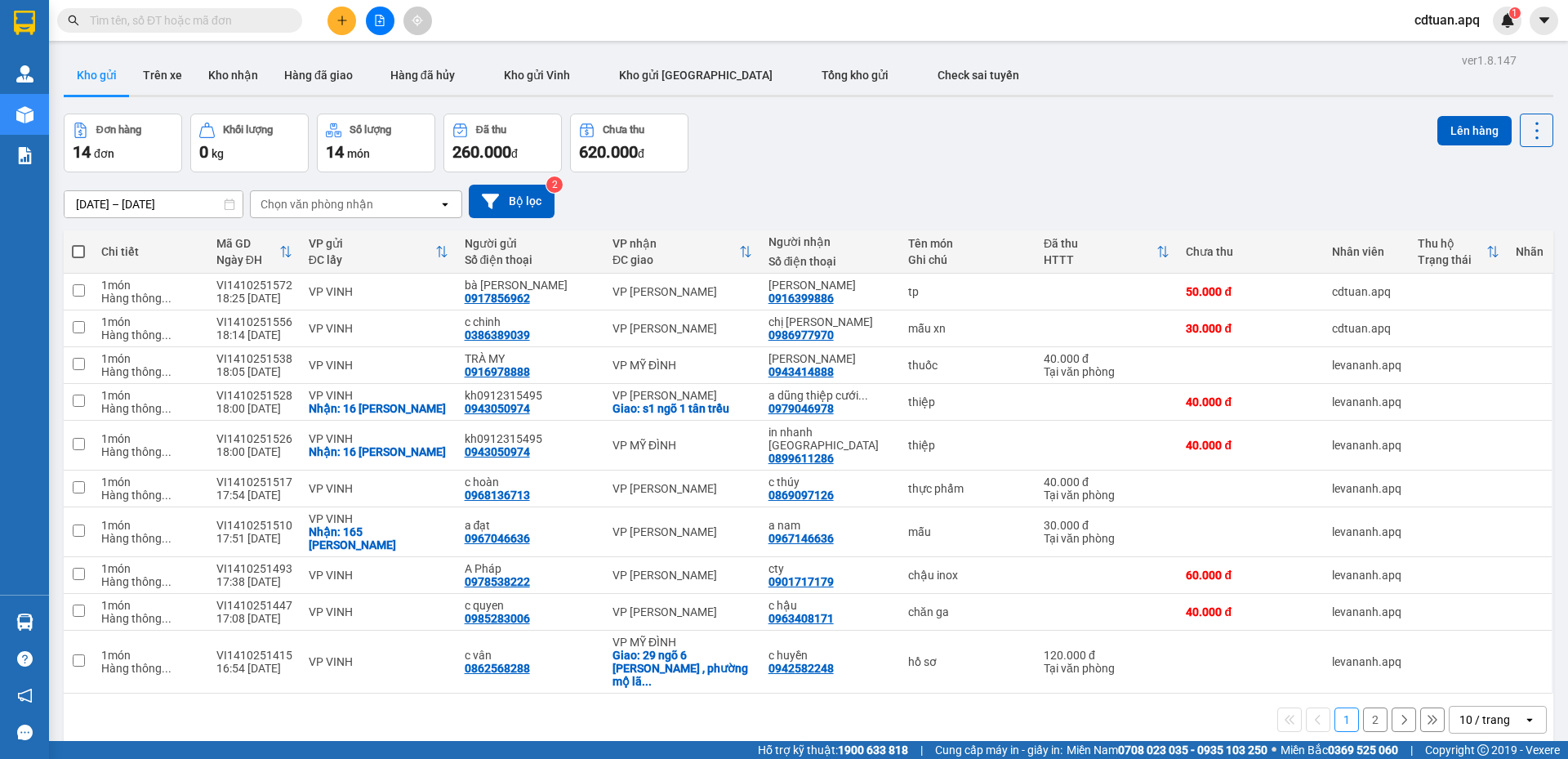
click at [843, 166] on div "Đơn hàng 14 đơn Khối lượng 0 kg Số lượng 14 món Đã thu 260.000 đ Chưa thu 620.0…" at bounding box center [808, 143] width 1489 height 59
click at [801, 150] on div "Đơn hàng 14 đơn Khối lượng 0 kg Số lượng 14 món Đã thu 260.000 đ Chưa thu 620.0…" at bounding box center [808, 143] width 1489 height 59
click at [1145, 155] on div "Đơn hàng 14 đơn Khối lượng 0 kg Số lượng 14 món Đã thu 260.000 đ Chưa thu 620.0…" at bounding box center [808, 143] width 1489 height 59
click at [350, 20] on button at bounding box center [341, 21] width 29 height 29
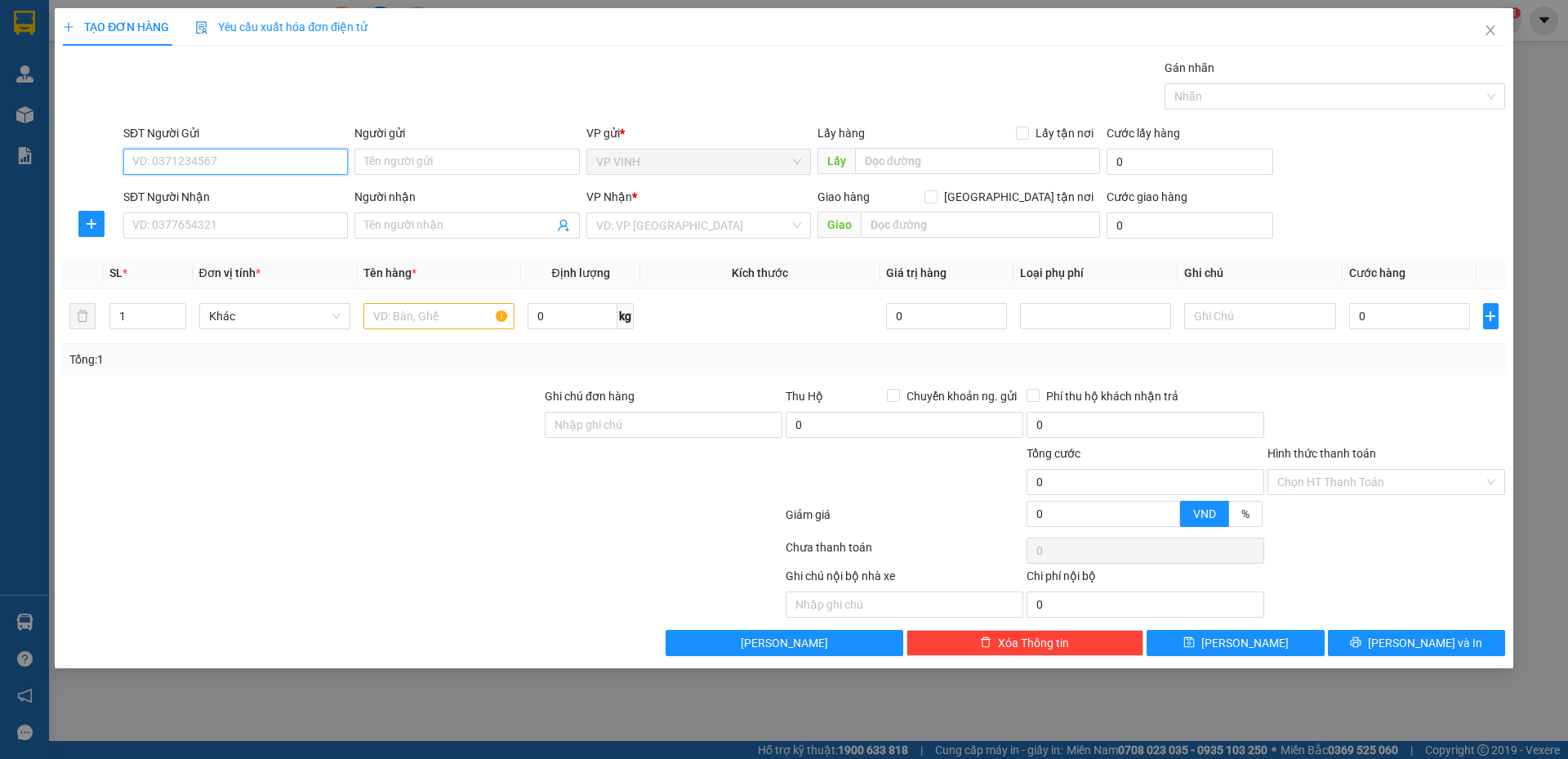
click at [300, 161] on input "SĐT Người Gửi" at bounding box center [235, 161] width 224 height 26
type input "0904738308"
click at [278, 186] on div "0904738308 - anh nguyên" at bounding box center [235, 194] width 205 height 18
type input "anh nguyên"
type input "0904738308"
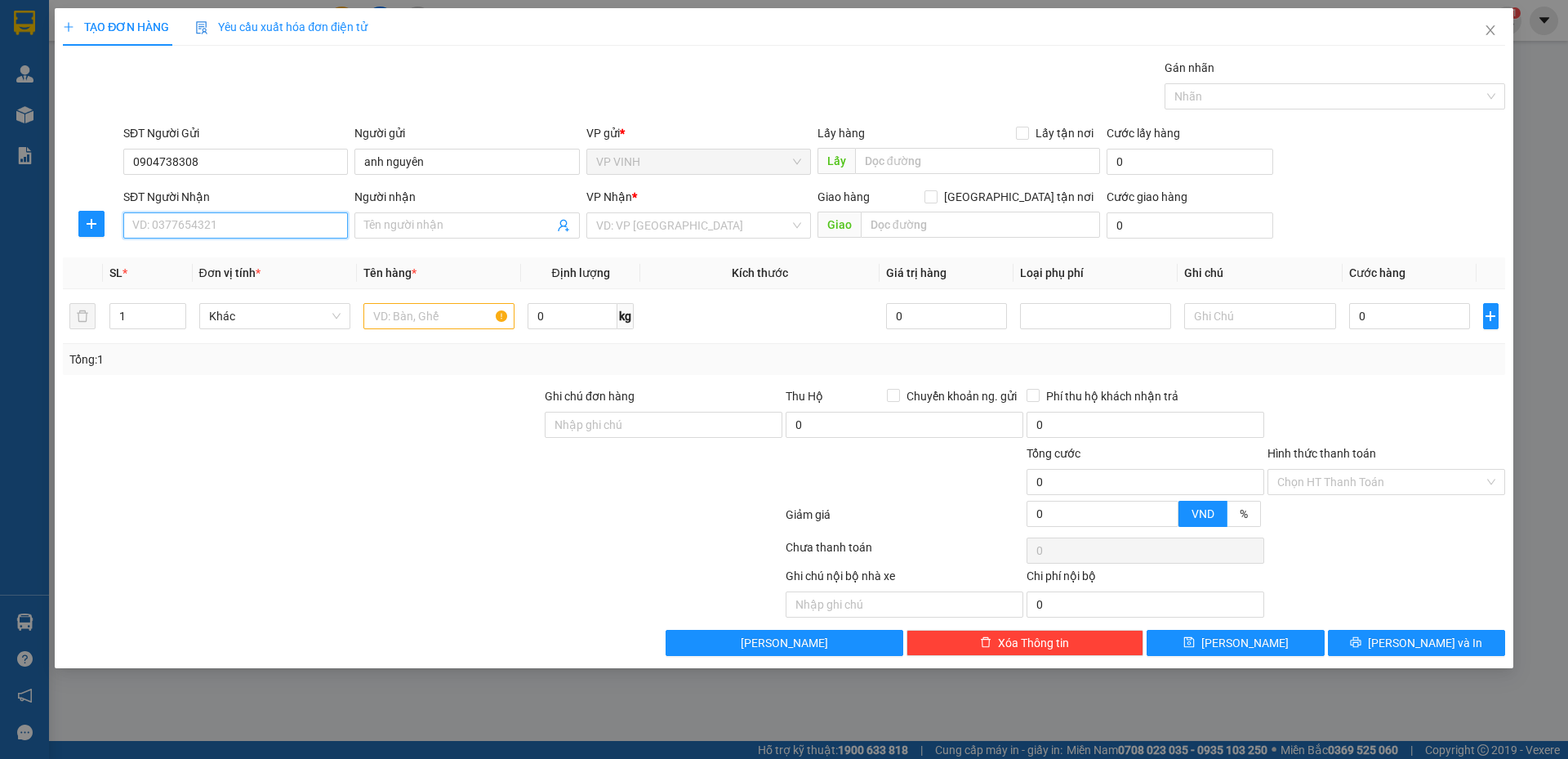
click at [266, 221] on input "SĐT Người Nhận" at bounding box center [235, 225] width 224 height 26
click at [180, 258] on div "0876642860 - diệp ngọc gọi lại ship" at bounding box center [241, 258] width 217 height 18
type input "0876642860"
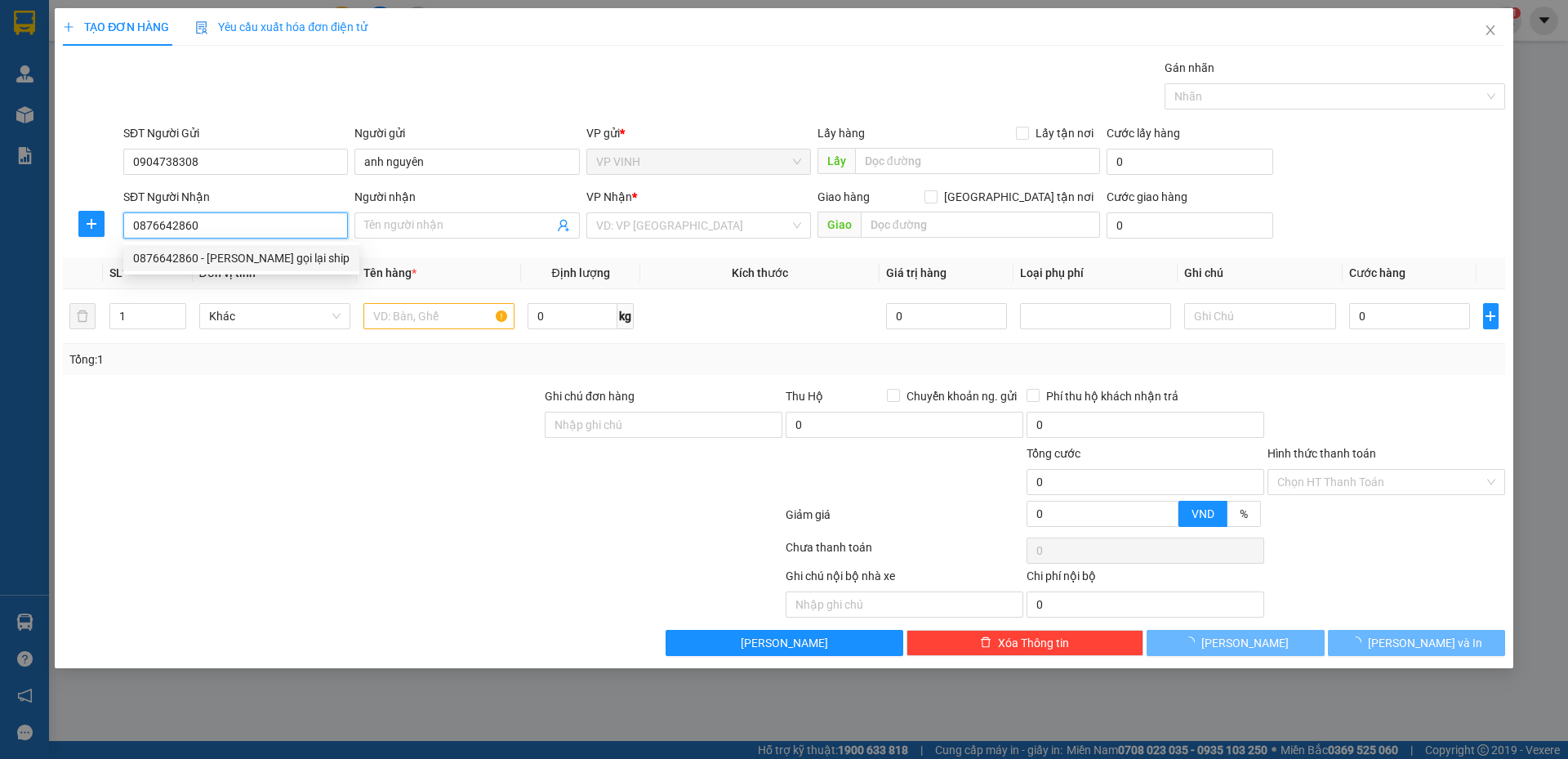
type input "[PERSON_NAME] gọi lại ship"
checkbox input "true"
type input "c9 n,gách 39, ngõ 381 nguyễn khang, yên hòa, cầu giấy, hà nội"
type input "40.000"
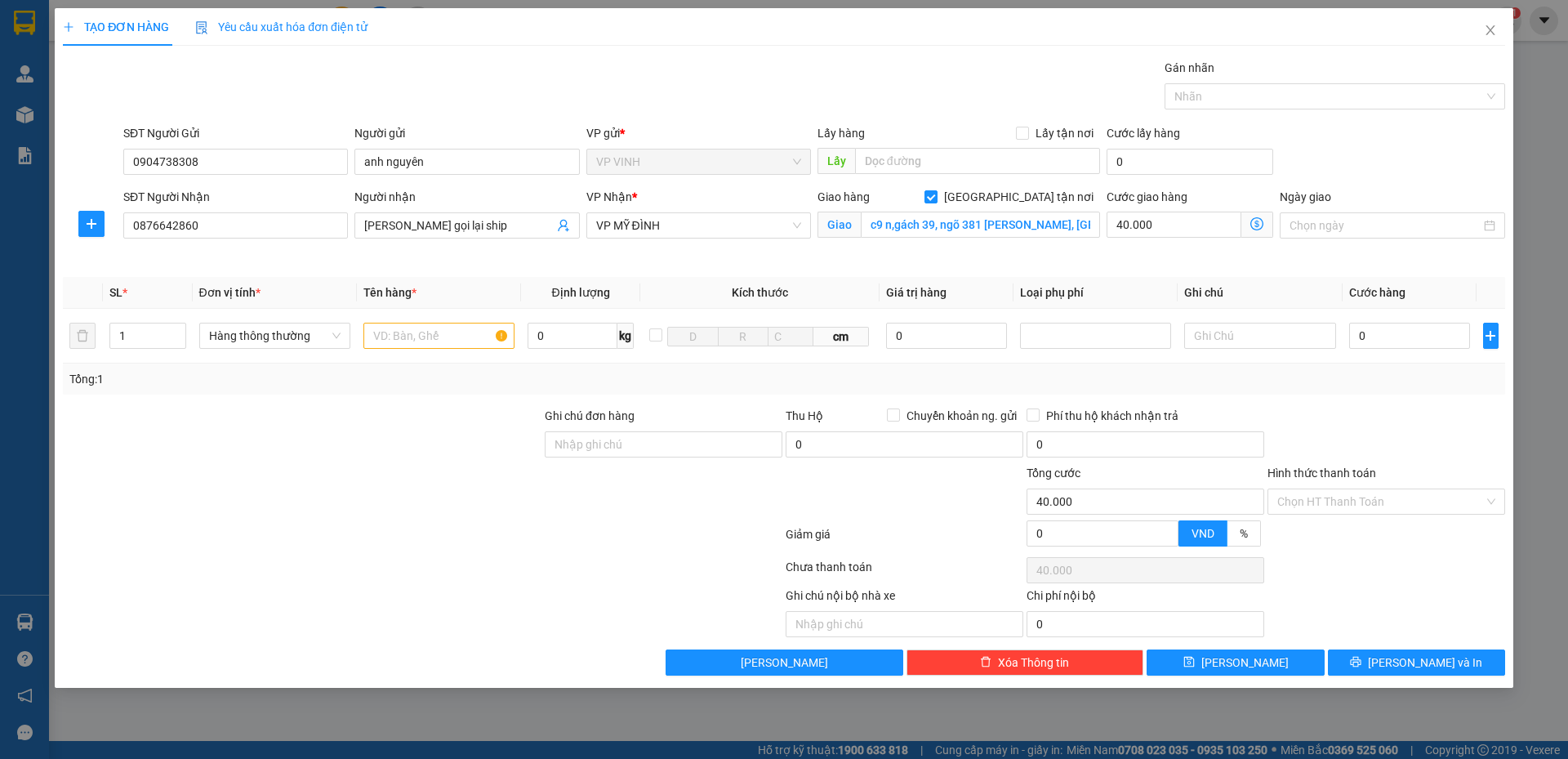
click at [721, 254] on div "VP Nhận * VP MỸ ĐÌNH" at bounding box center [698, 226] width 231 height 76
click at [893, 224] on input "c9 n,gách 39, ngõ 381 nguyễn khang, yên hòa, cầu giấy, hà nội" at bounding box center [980, 224] width 240 height 26
click at [874, 223] on input "c9 n,gách 39, ngõ 381 nguyễn khang, yên hòa, cầu giấy, hà nội" at bounding box center [980, 224] width 240 height 26
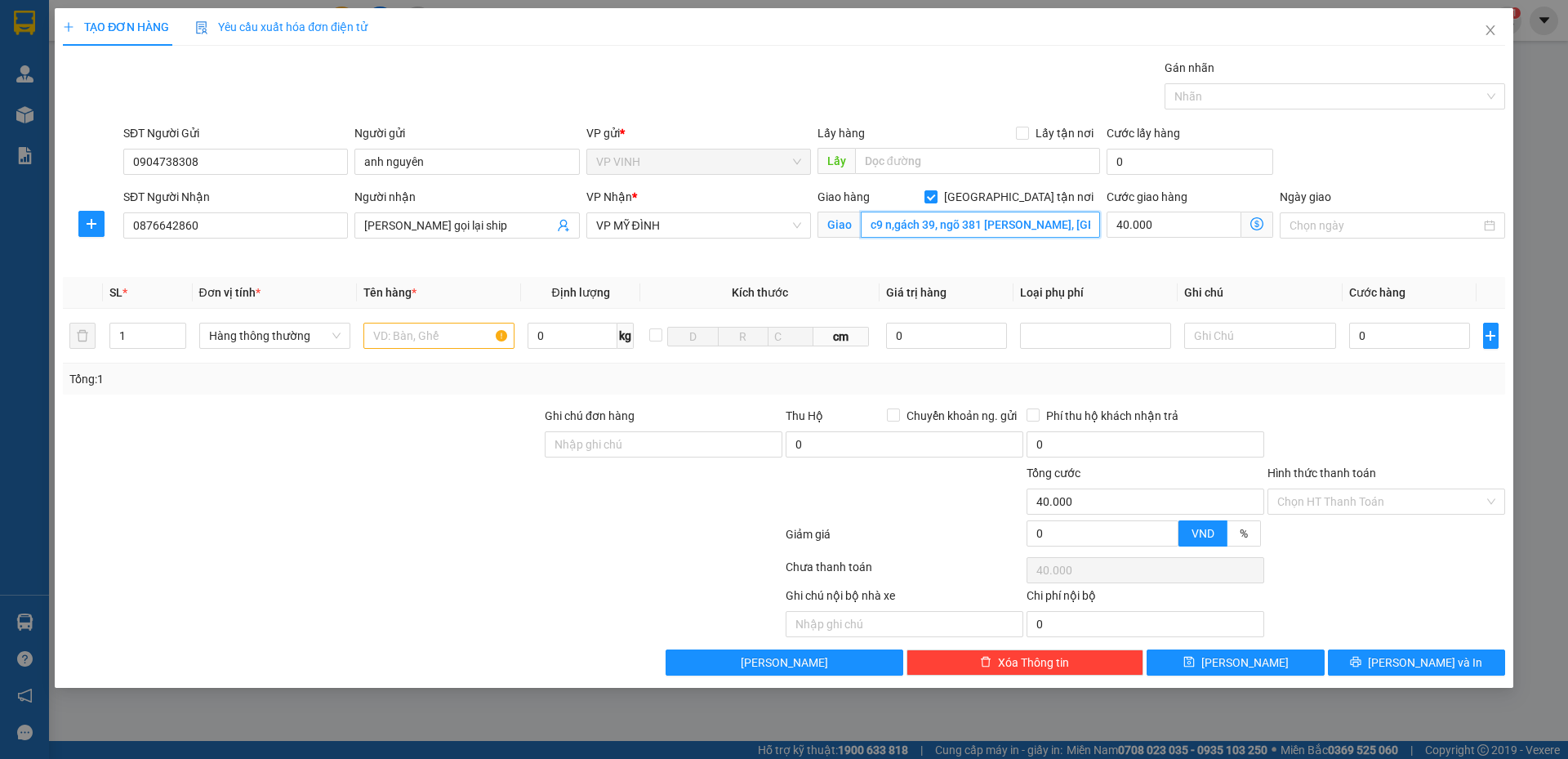
click at [909, 229] on input "c9 n,gách 39, ngõ 381 nguyễn khang, yên hòa, cầu giấy, hà nội" at bounding box center [980, 224] width 240 height 26
drag, startPoint x: 870, startPoint y: 225, endPoint x: 1052, endPoint y: 223, distance: 182.0
click at [1052, 223] on input "c9 n,gách 39, ngõ 381 nguyễn khang, yên hòa, cầu giấy, hà nội" at bounding box center [980, 224] width 240 height 26
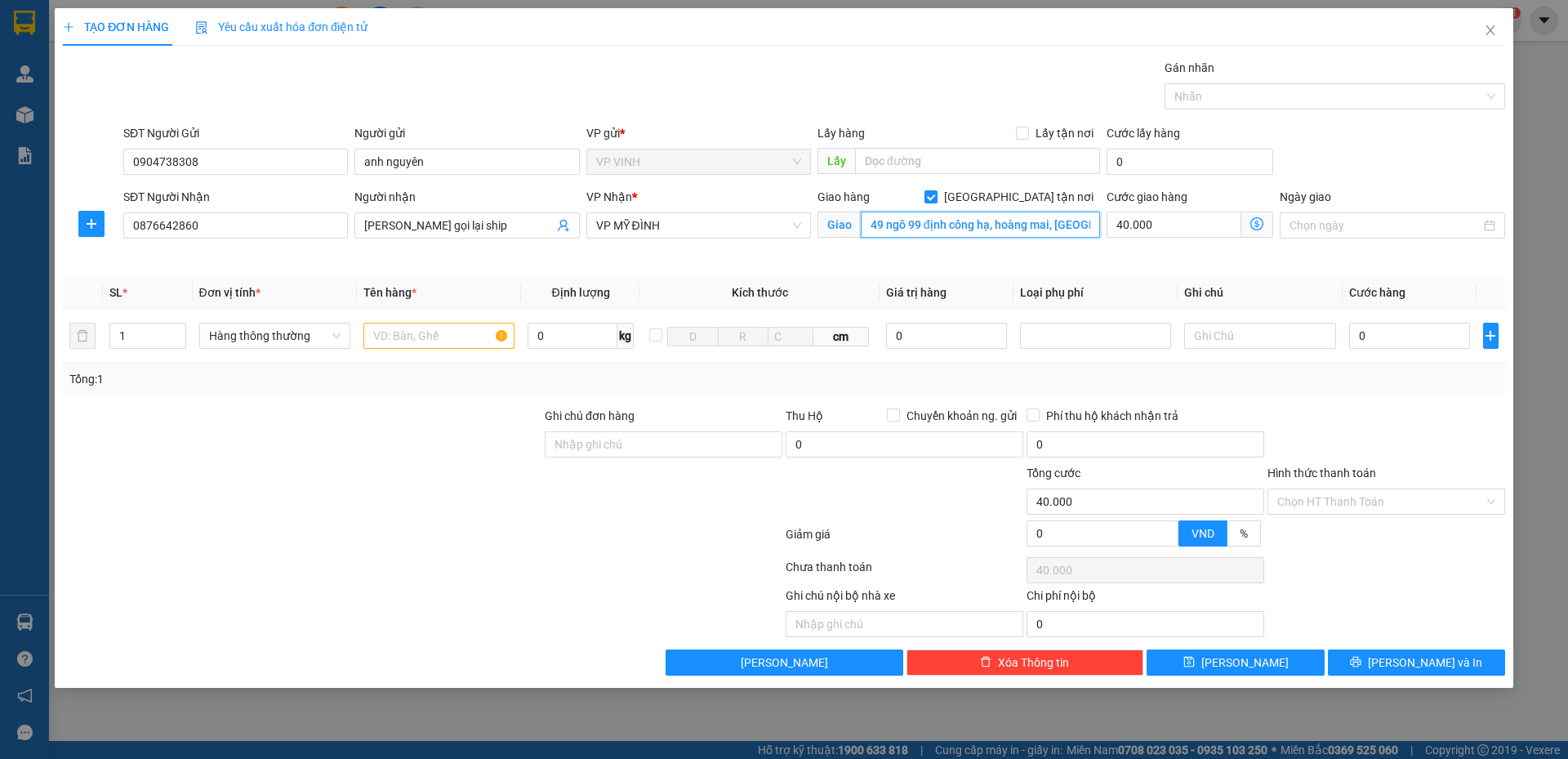
type input "49 ngõ 99 định công hạ, hoàng mai, hà nội"
click at [1261, 224] on icon "dollar-circle" at bounding box center [1256, 224] width 13 height 13
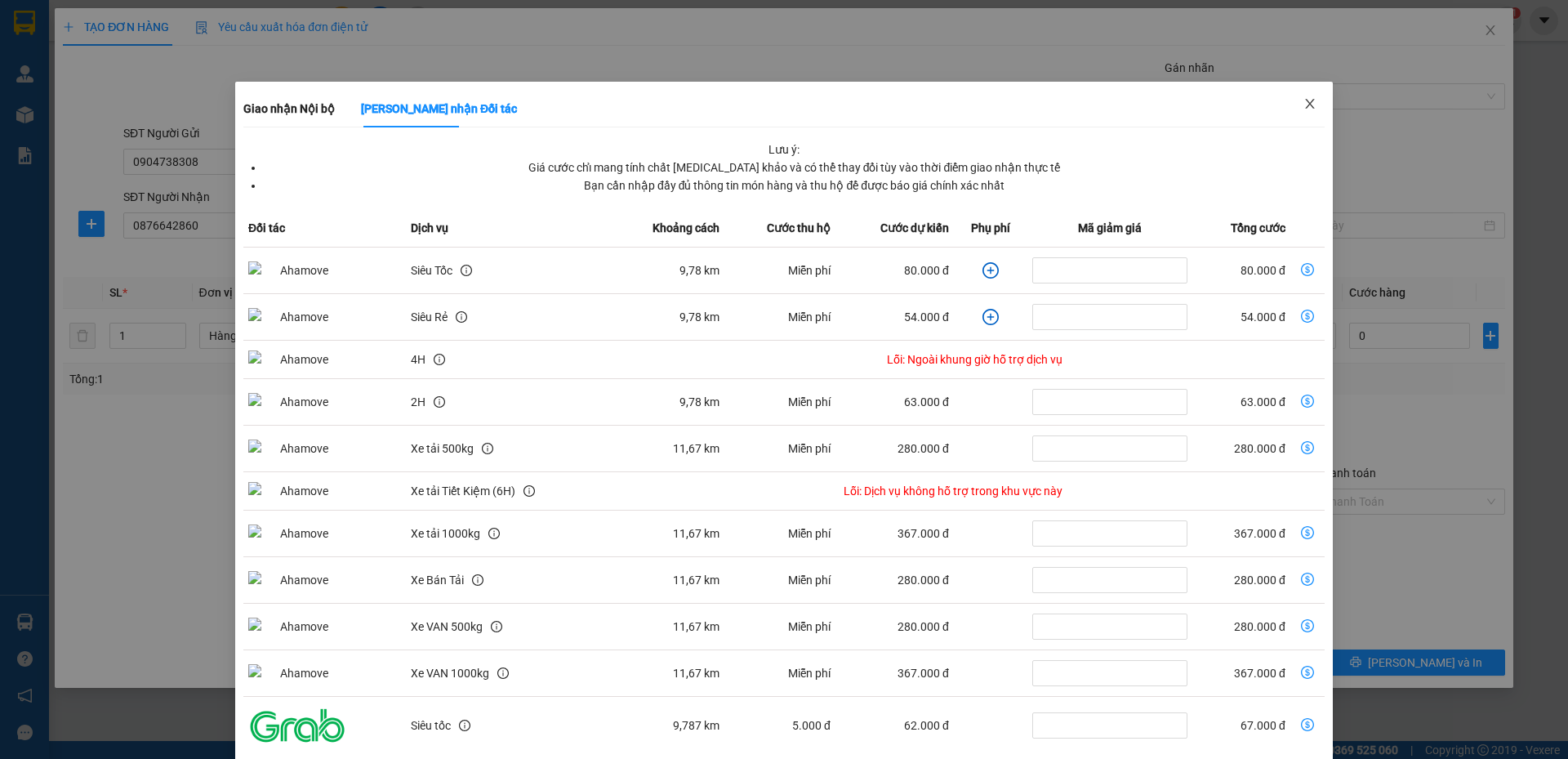
click at [1303, 105] on icon "close" at bounding box center [1309, 103] width 13 height 13
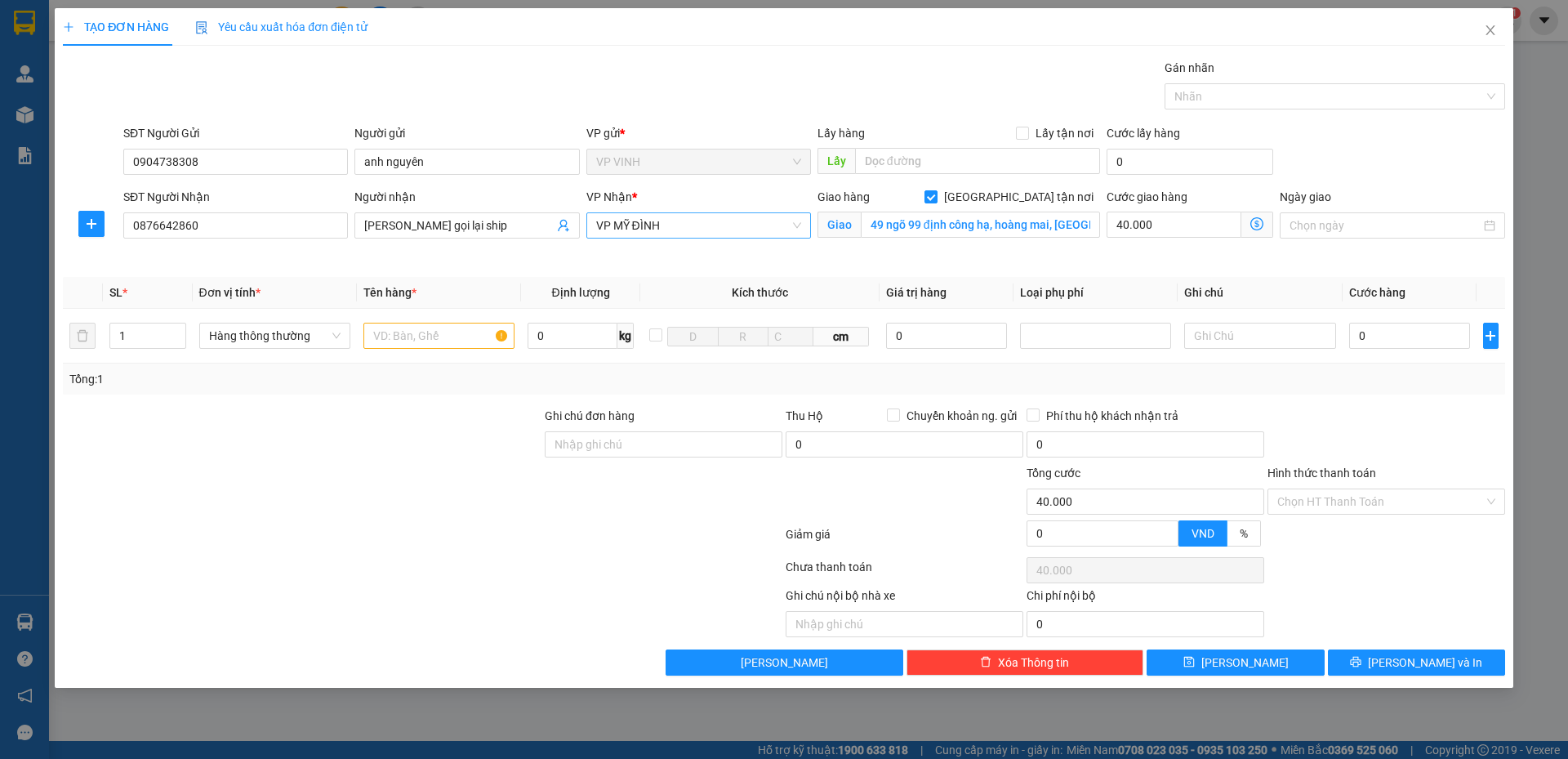
click at [743, 236] on span "VP MỸ ĐÌNH" at bounding box center [698, 225] width 205 height 25
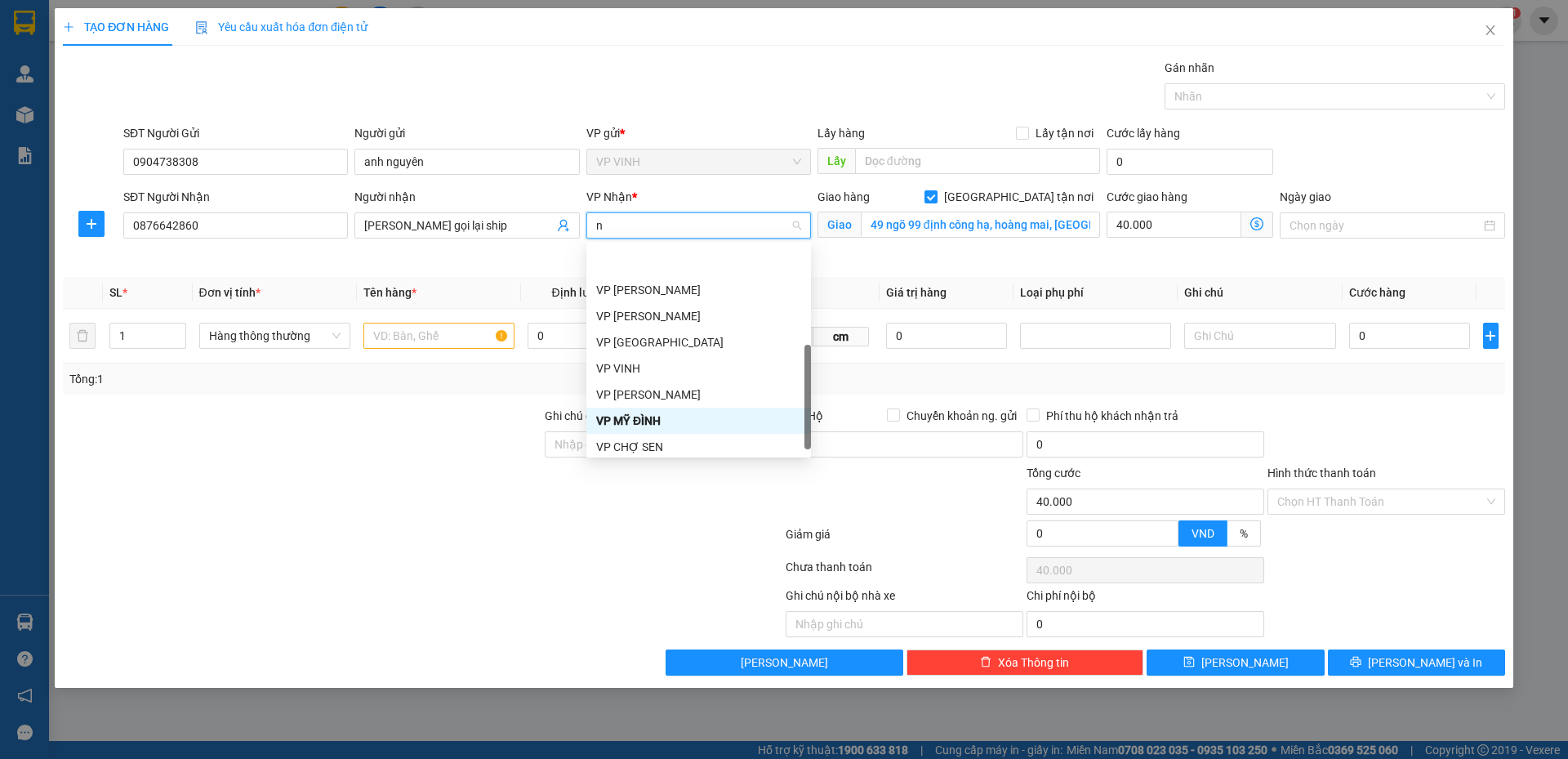
type input "ng"
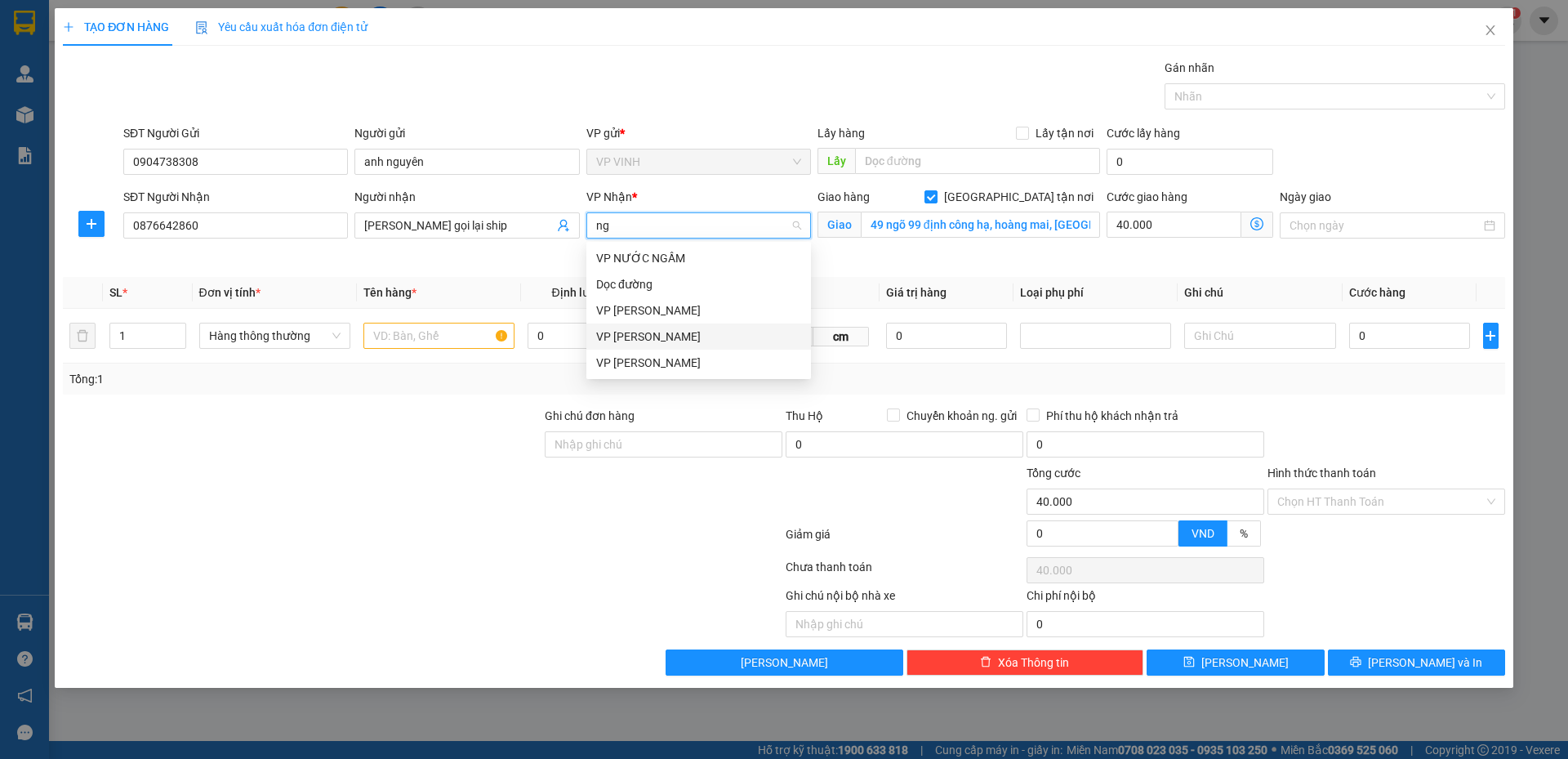
click at [644, 334] on div "VP [PERSON_NAME]" at bounding box center [698, 336] width 205 height 18
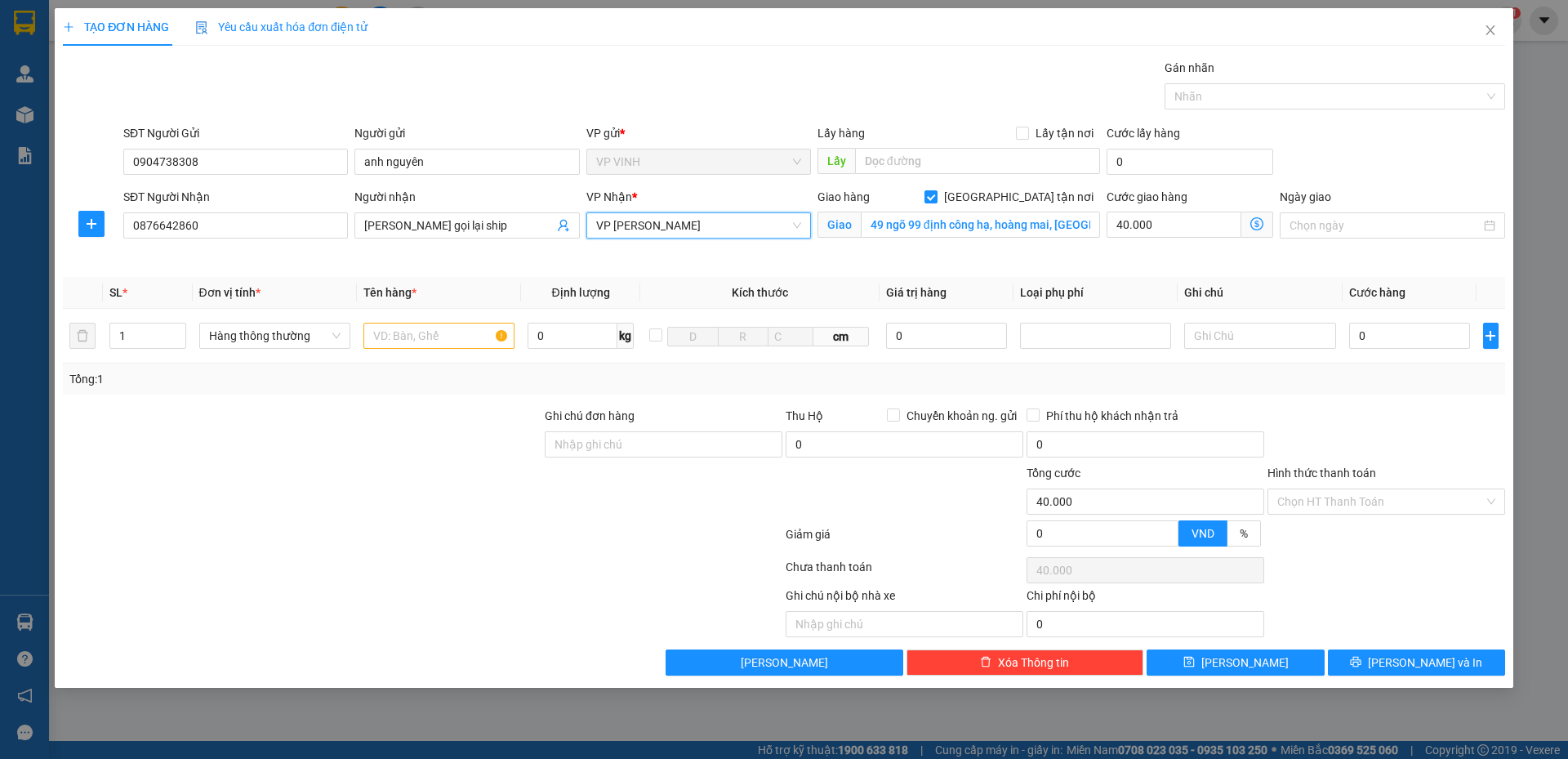
click at [1252, 224] on icon "dollar-circle" at bounding box center [1256, 224] width 13 height 13
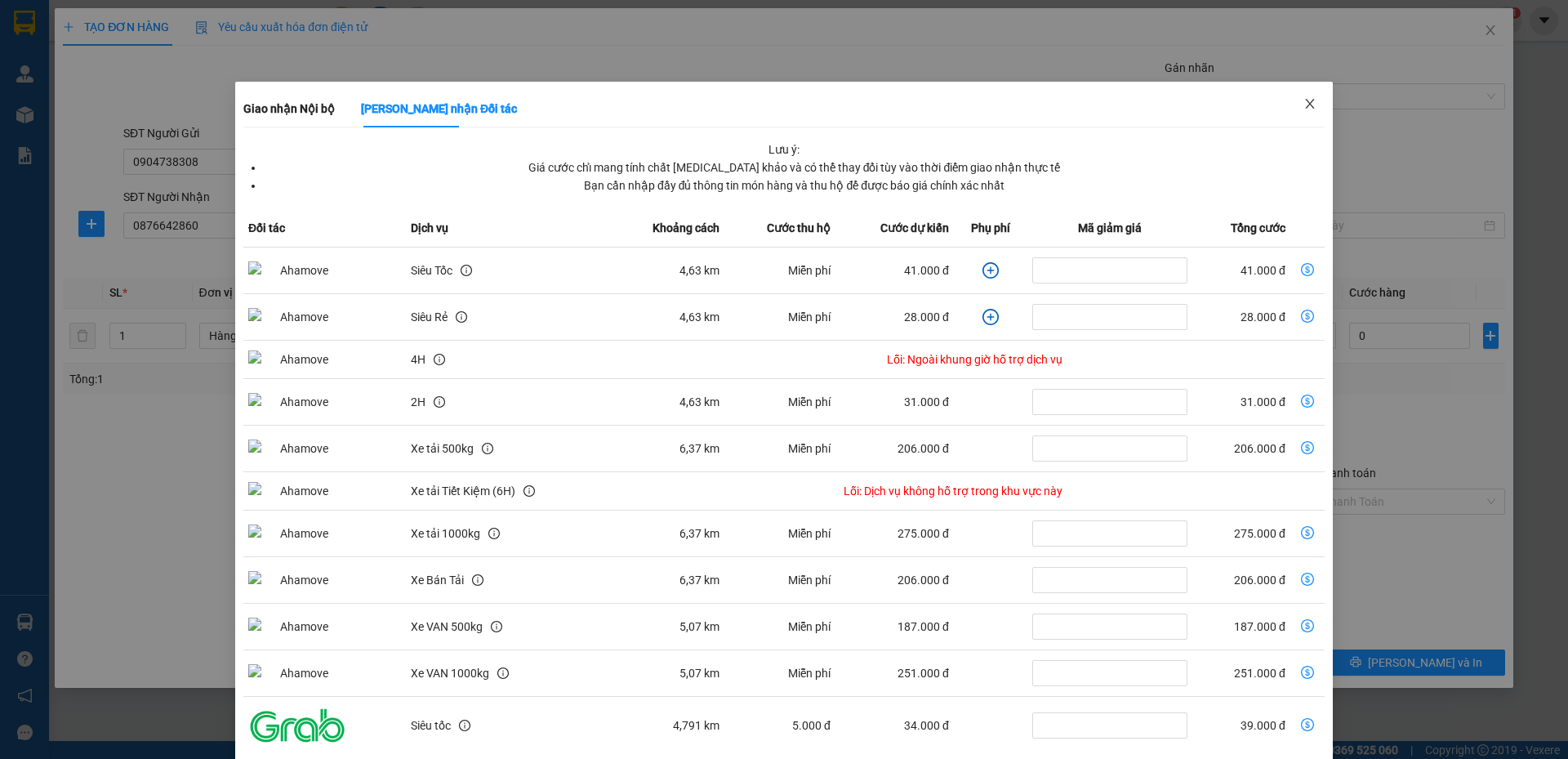
click at [1303, 107] on icon "close" at bounding box center [1309, 103] width 13 height 13
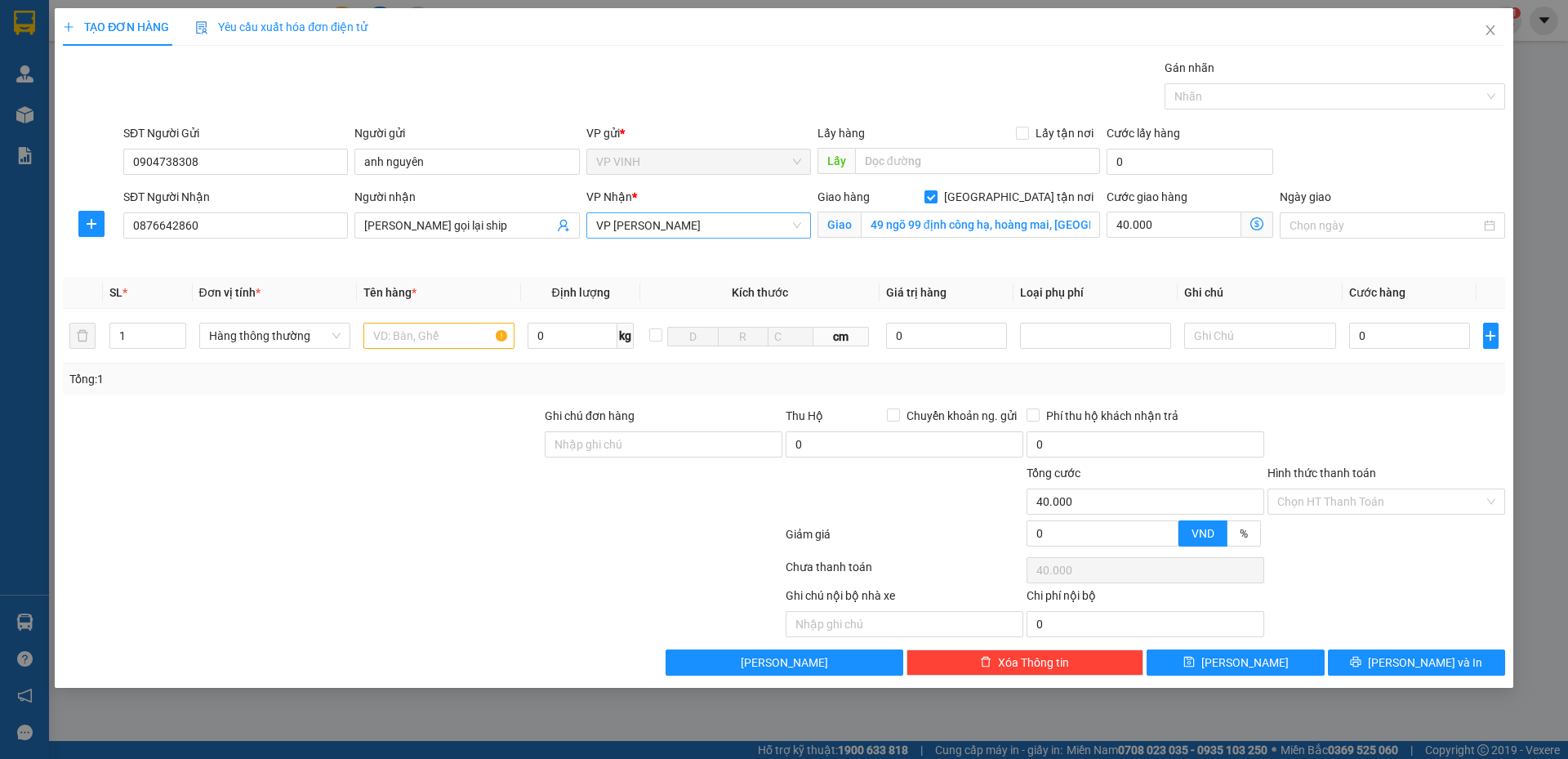
click at [801, 222] on div "VP [PERSON_NAME]" at bounding box center [698, 225] width 224 height 26
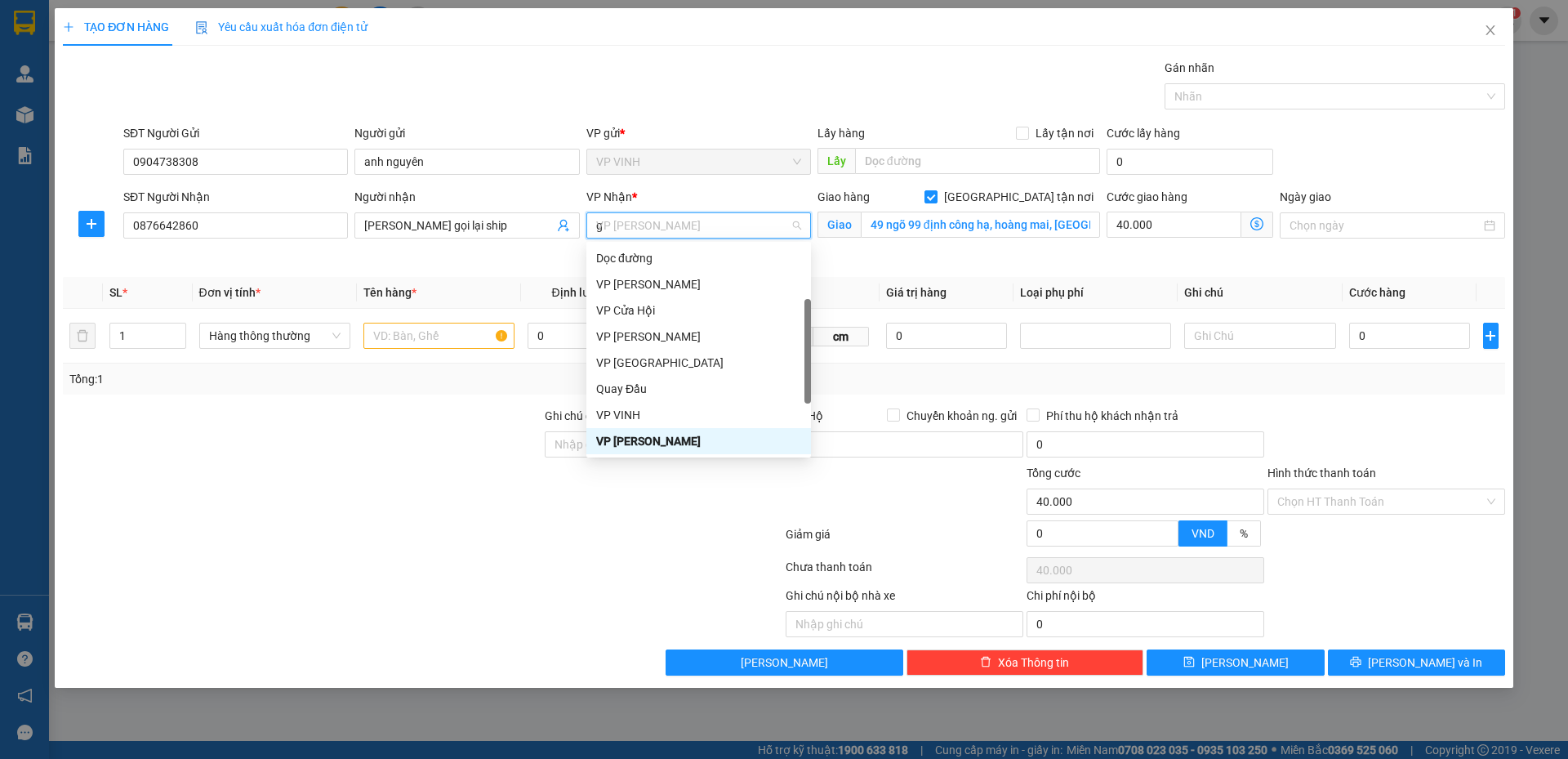
type input "gl"
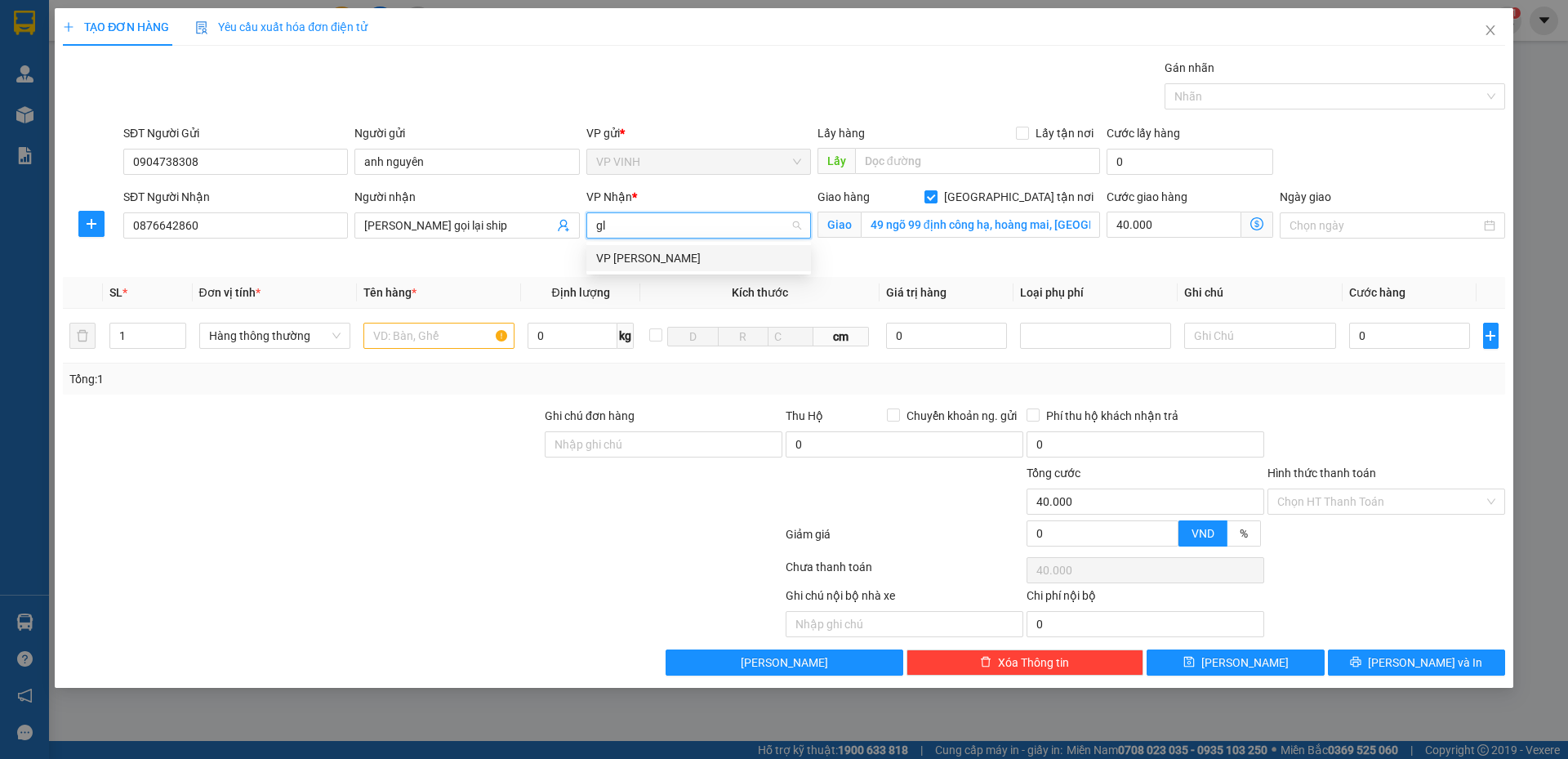
click at [757, 256] on div "VP [PERSON_NAME]" at bounding box center [698, 258] width 205 height 18
click at [1250, 224] on icon "dollar-circle" at bounding box center [1256, 224] width 13 height 13
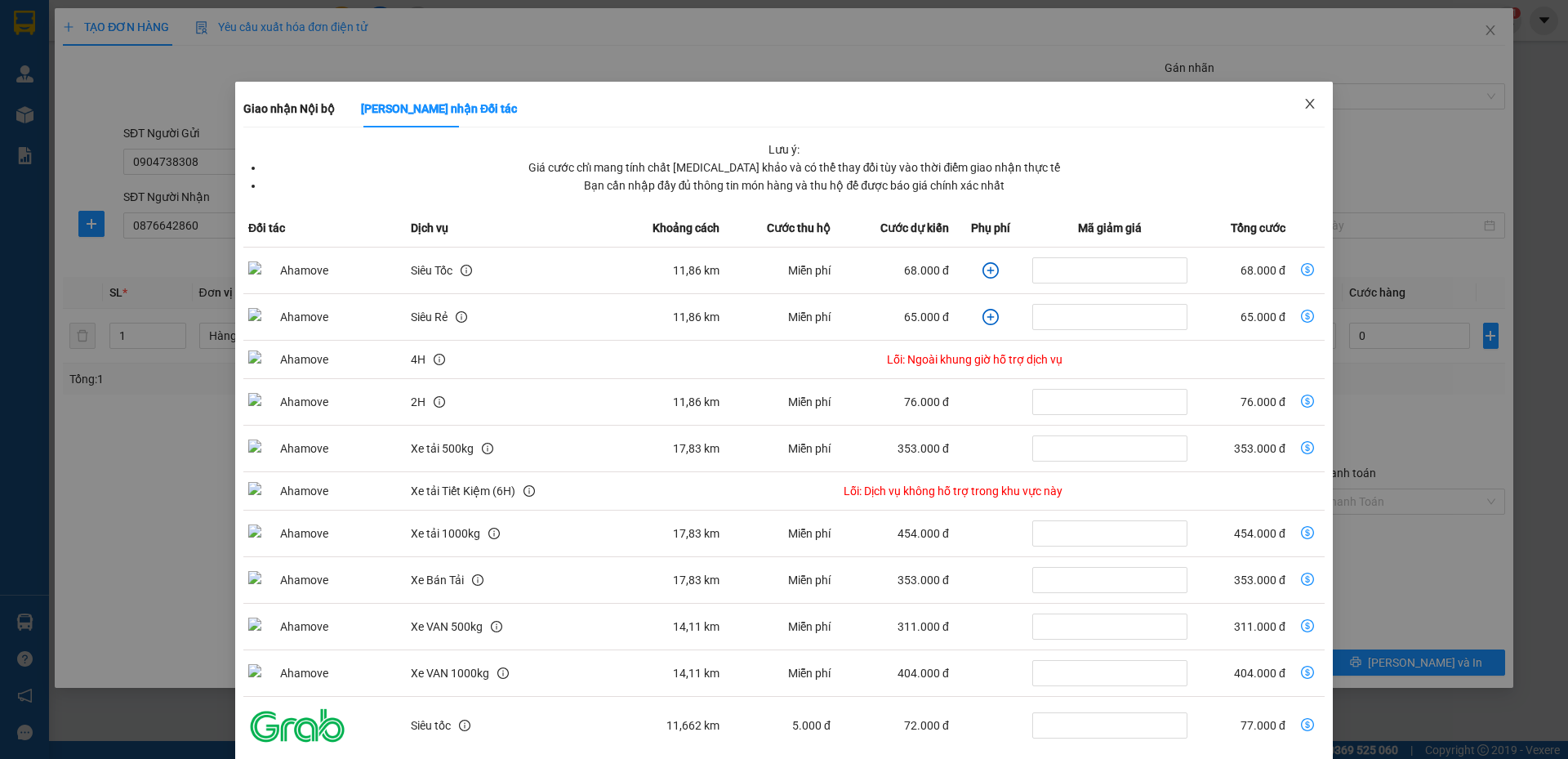
click at [1304, 105] on icon "close" at bounding box center [1309, 103] width 13 height 13
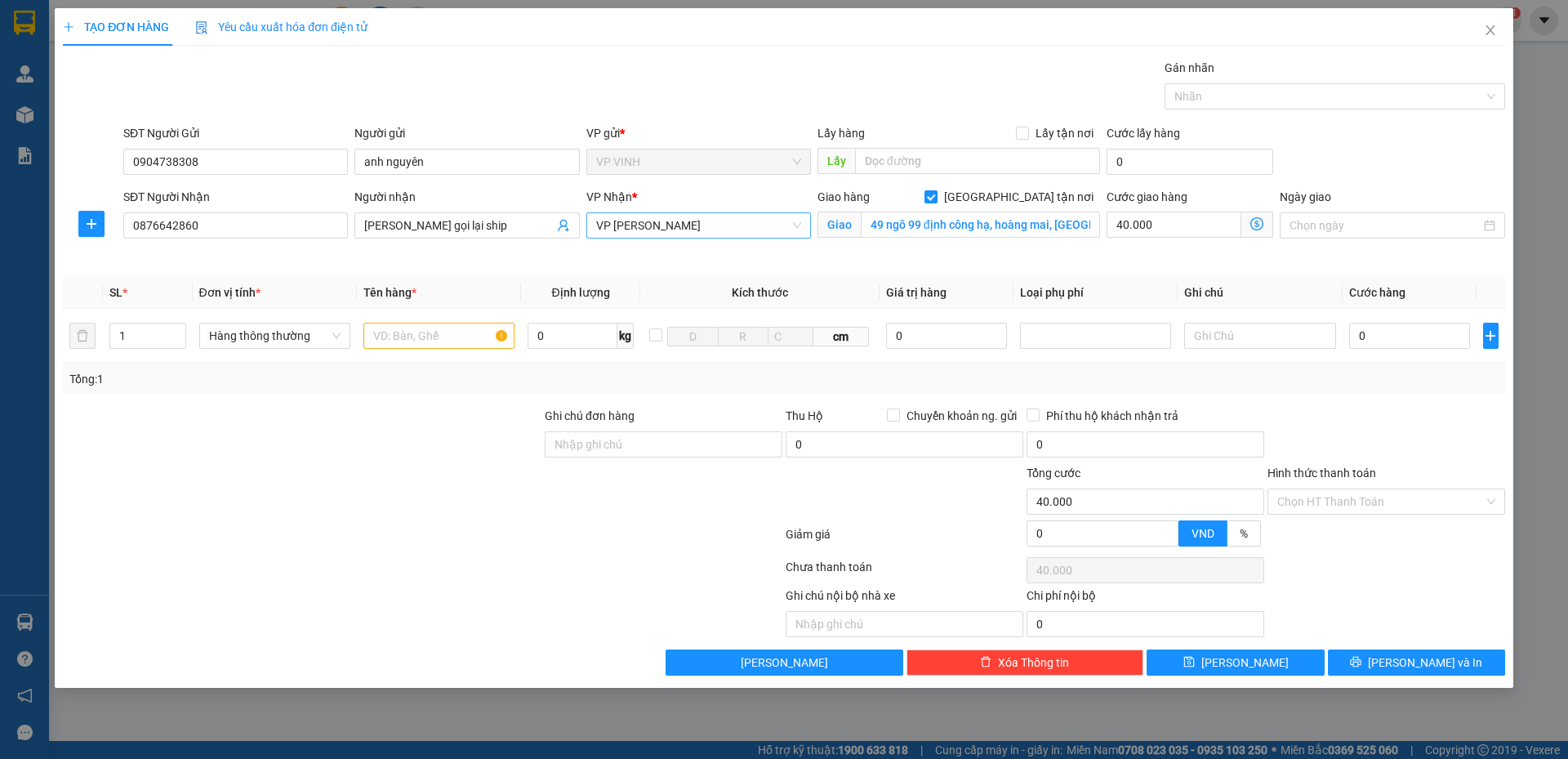
click at [712, 224] on span "VP [PERSON_NAME]" at bounding box center [698, 225] width 205 height 25
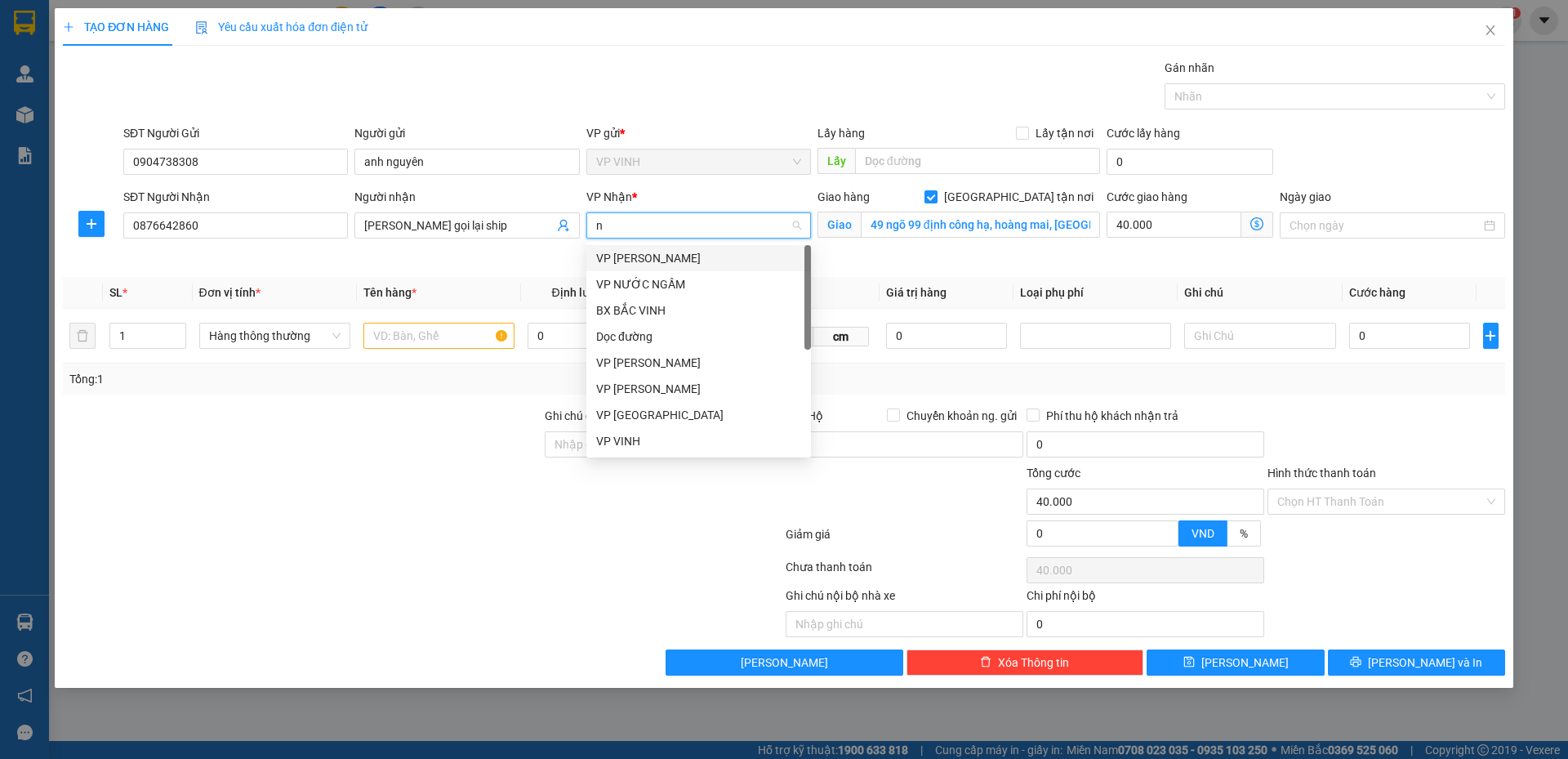
type input "nh"
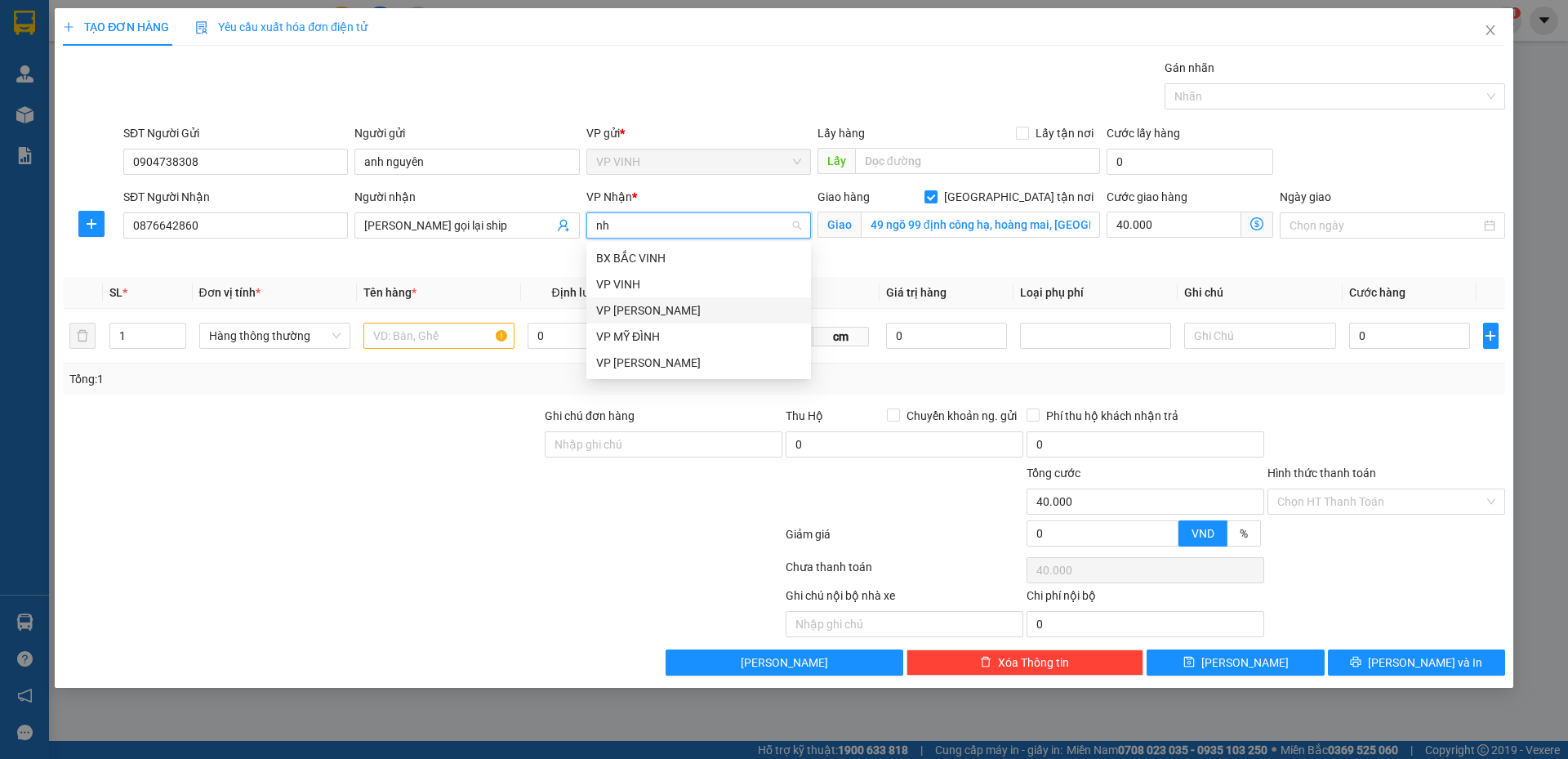
click at [659, 309] on div "VP [PERSON_NAME]" at bounding box center [698, 310] width 205 height 18
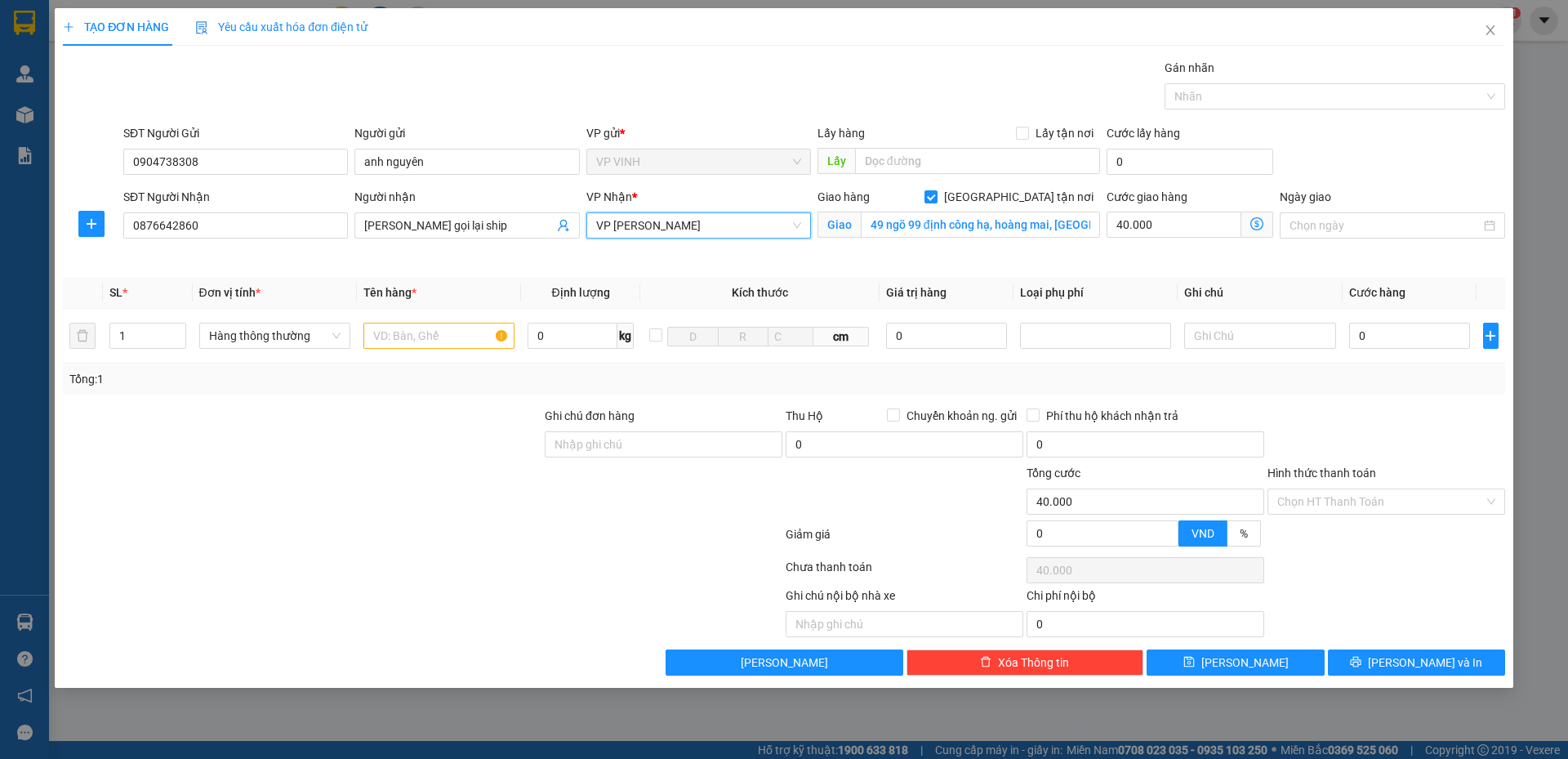
click at [1257, 228] on icon "dollar-circle" at bounding box center [1256, 224] width 13 height 13
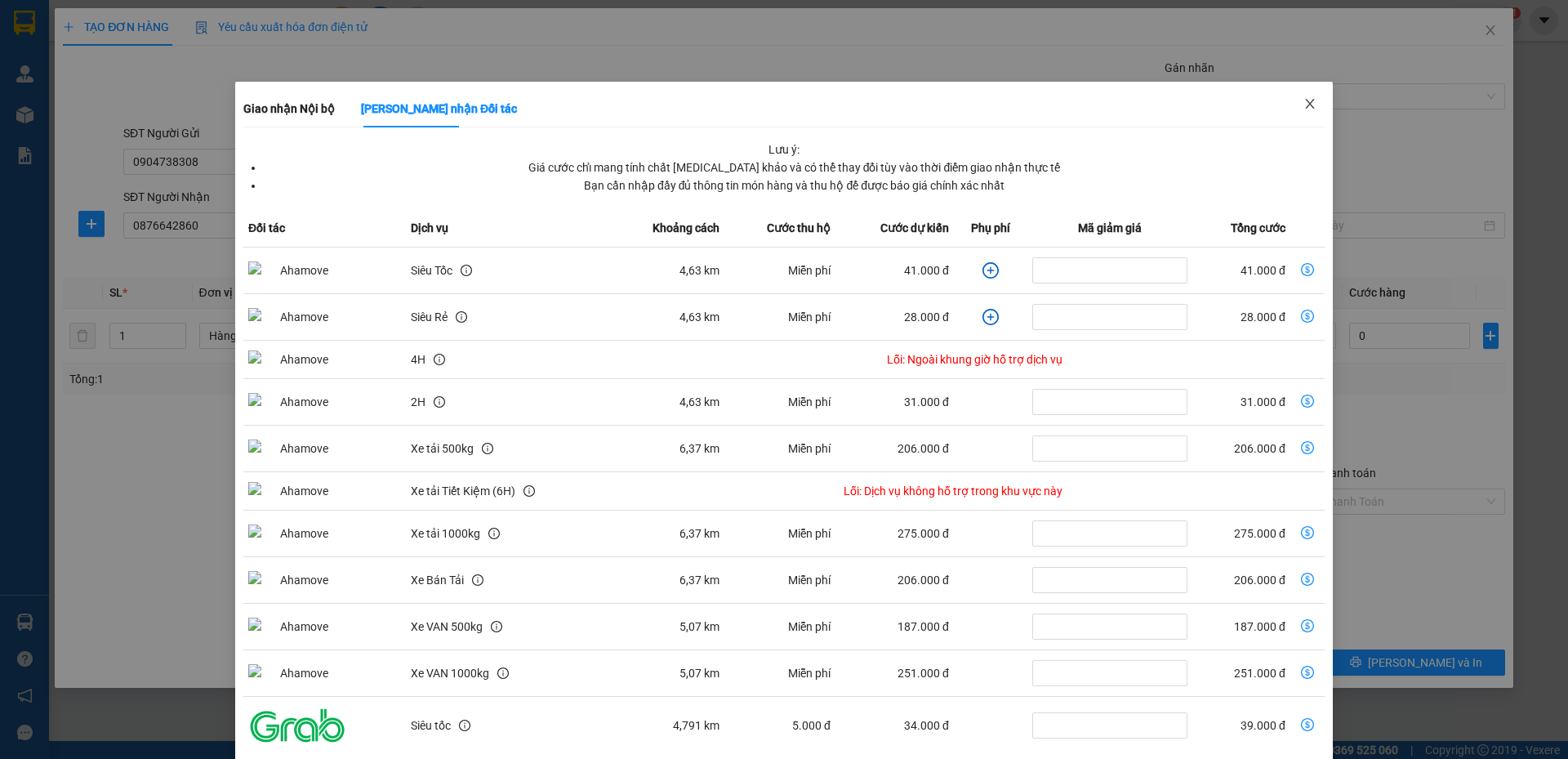
click at [1303, 105] on icon "close" at bounding box center [1309, 103] width 13 height 13
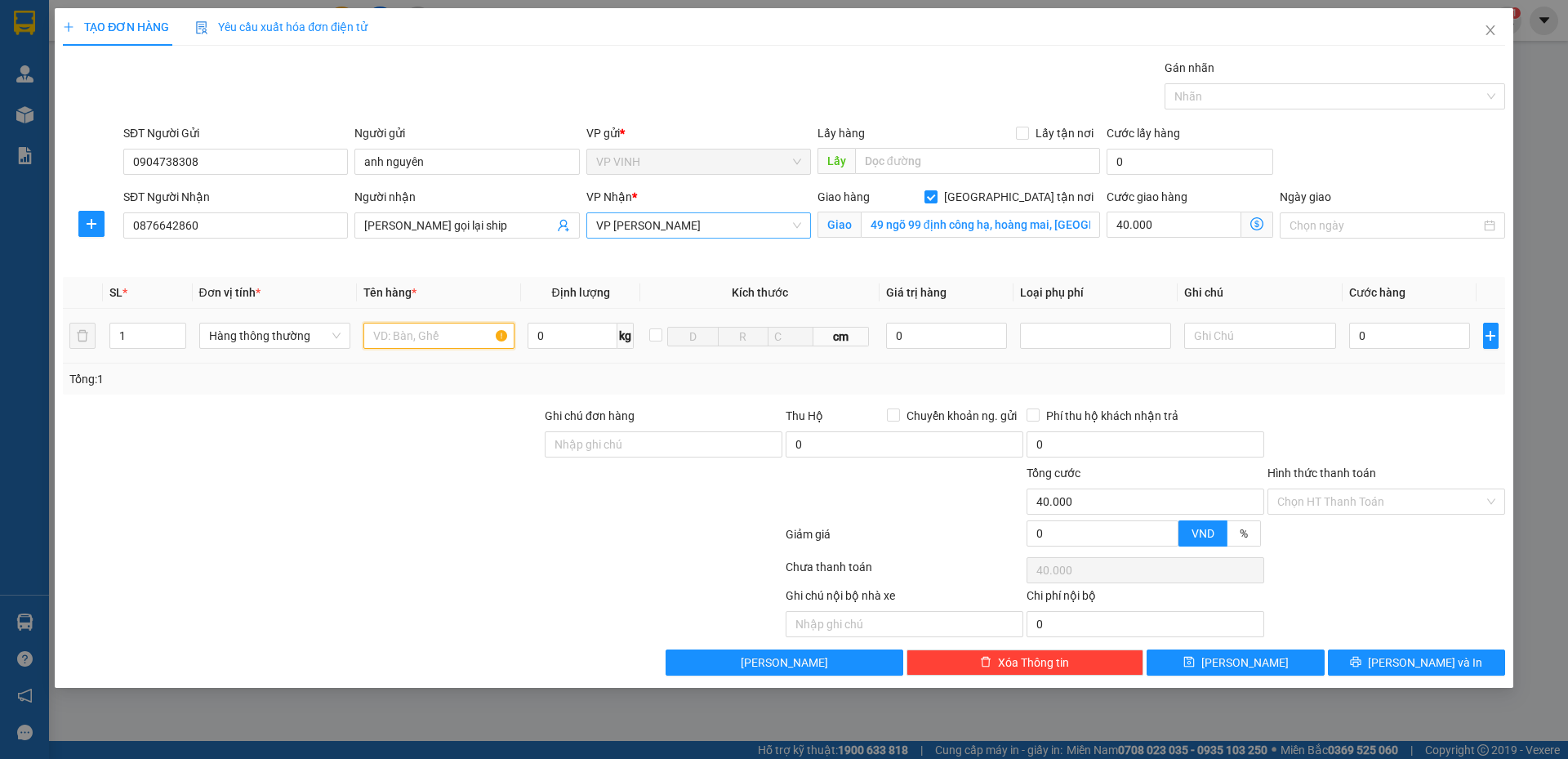
click at [438, 341] on input "text" at bounding box center [439, 336] width 151 height 26
click at [1125, 221] on input "40.000" at bounding box center [1173, 224] width 135 height 26
type input "6"
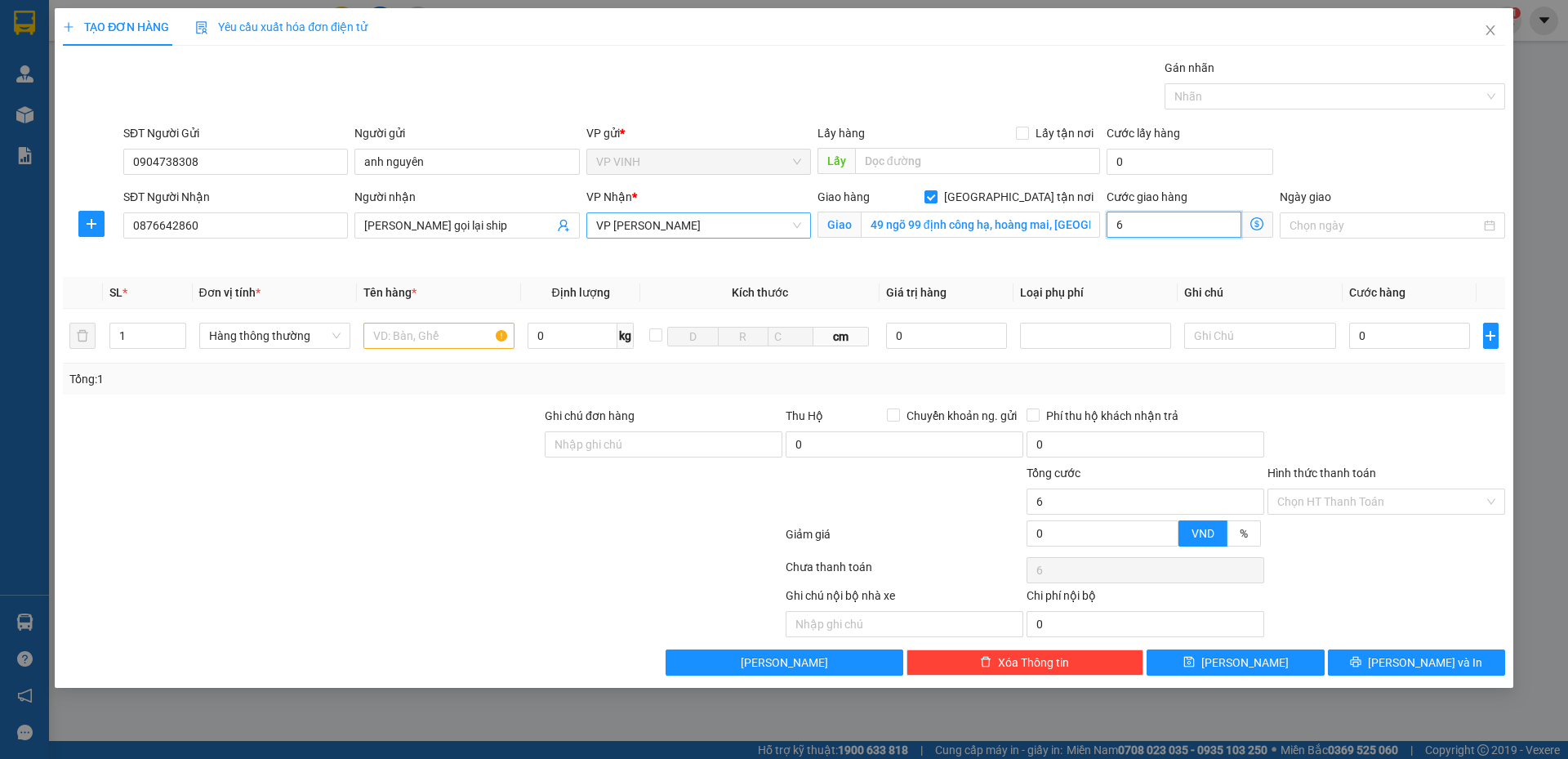
type input "60"
type input "60.000"
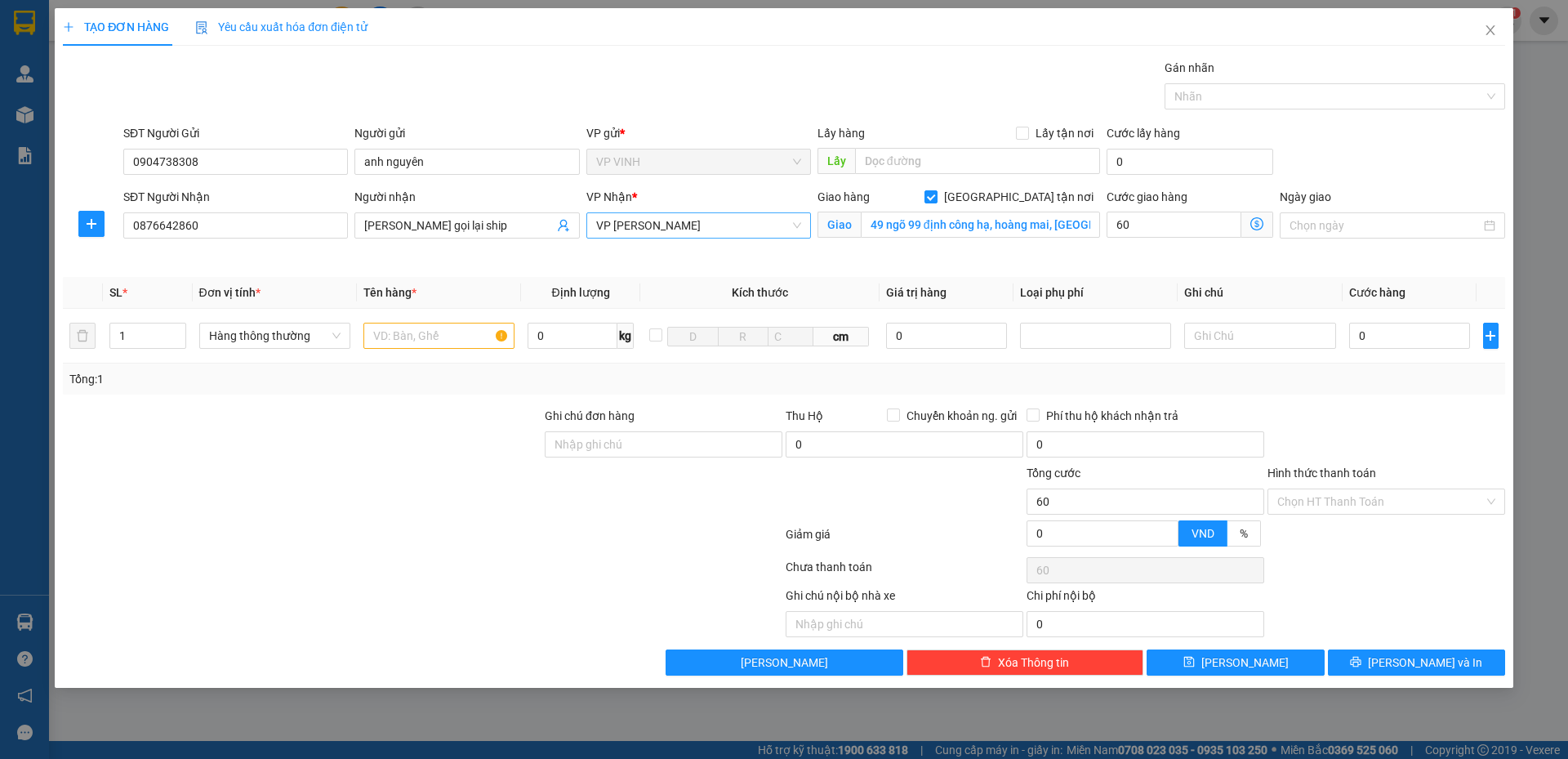
type input "60.000"
click at [1131, 270] on div "Transit Pickup Surcharge Ids Transit Deliver Surcharge Ids Transit Deliver Surc…" at bounding box center [784, 367] width 1442 height 617
click at [454, 331] on input "text" at bounding box center [439, 336] width 151 height 26
type input "tp"
click at [1396, 348] on input "0" at bounding box center [1409, 336] width 121 height 26
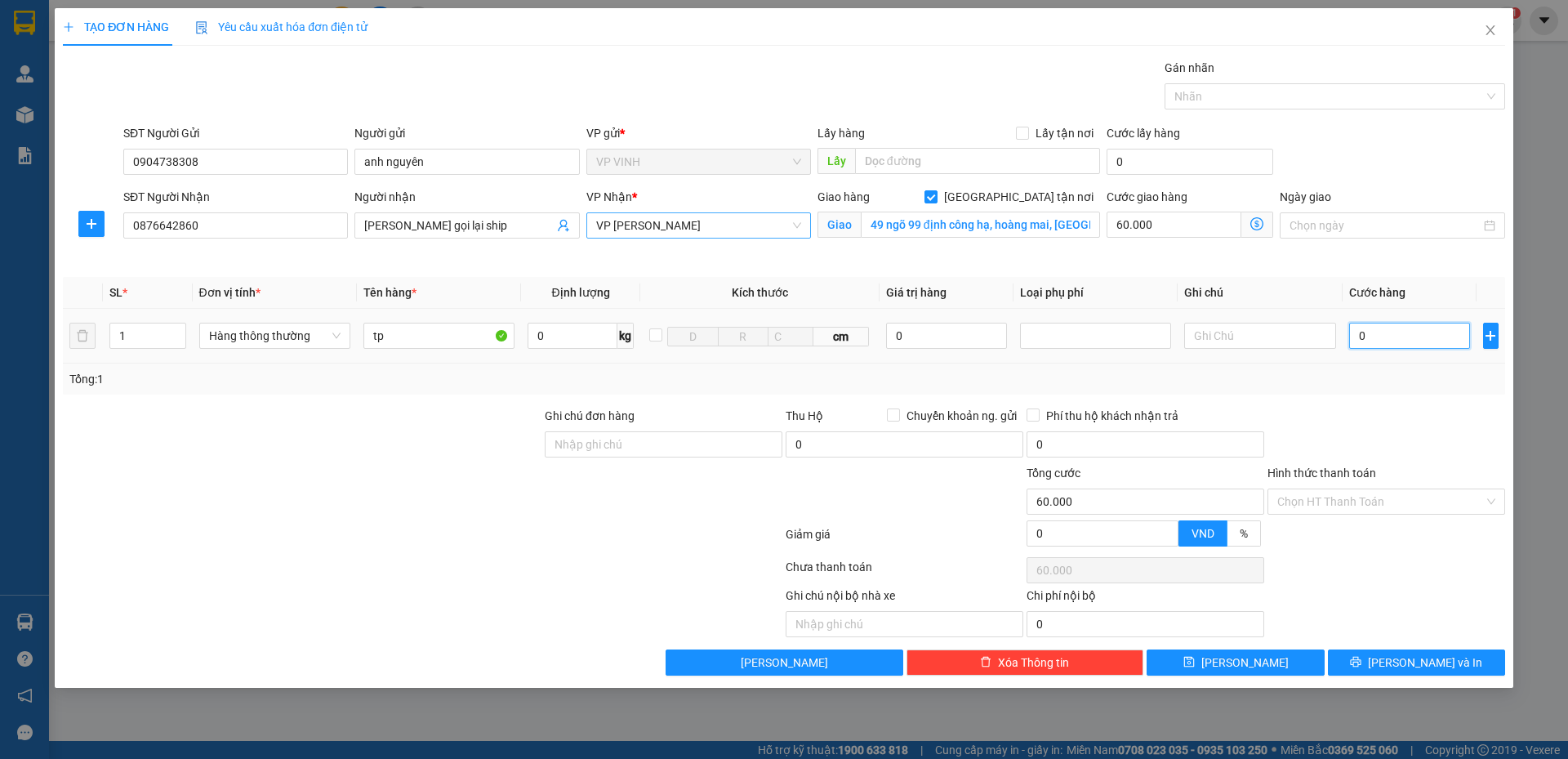
type input "4"
type input "60.004"
type input "40"
type input "60.040"
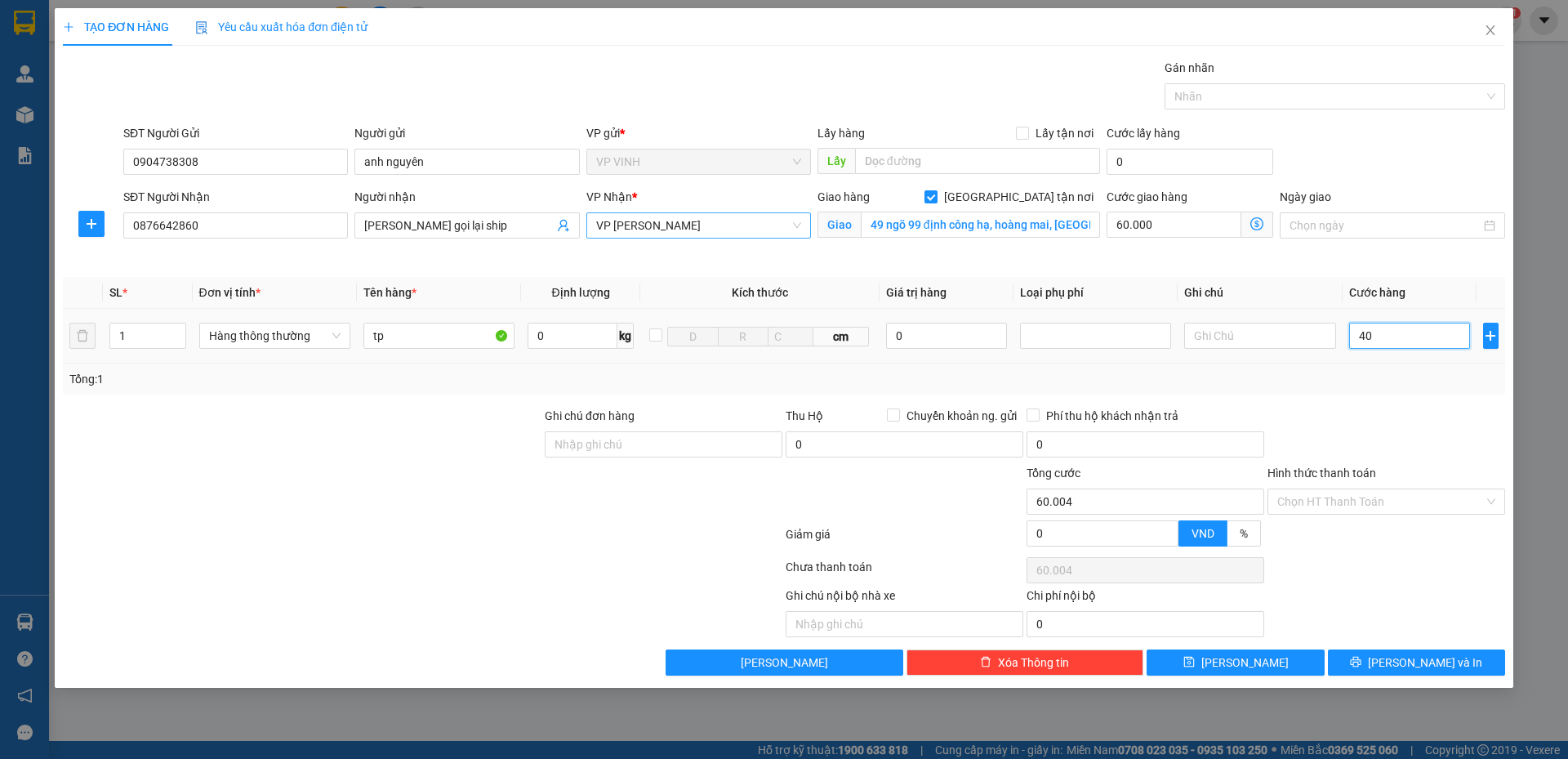
type input "60.040"
type input "40.000"
type input "100.000"
click at [1340, 386] on div "Tổng: 1" at bounding box center [784, 378] width 1429 height 18
click at [1293, 496] on input "Hình thức thanh toán" at bounding box center [1379, 501] width 206 height 25
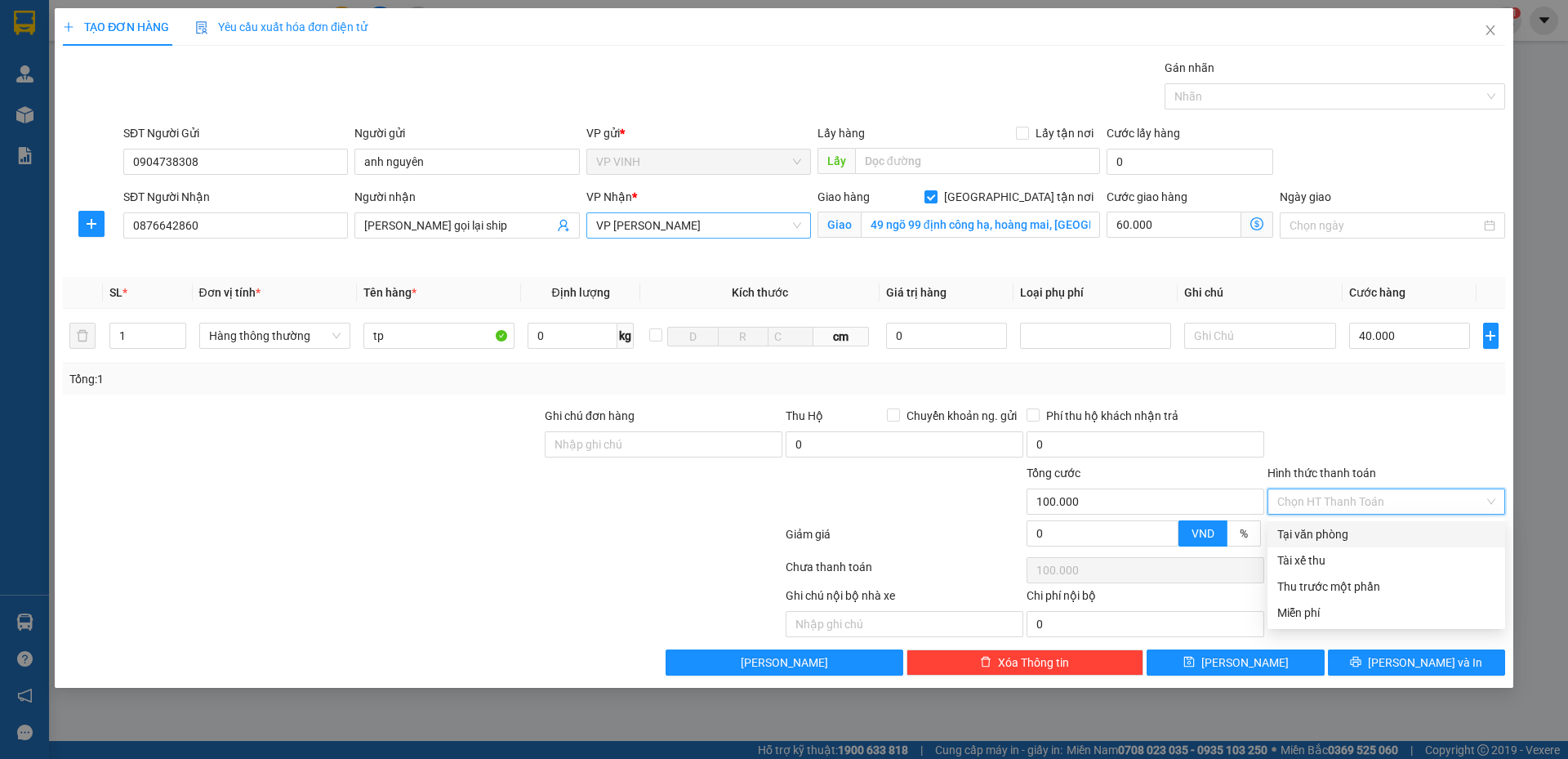
click at [1311, 532] on div "Tại văn phòng" at bounding box center [1385, 534] width 218 height 18
type input "0"
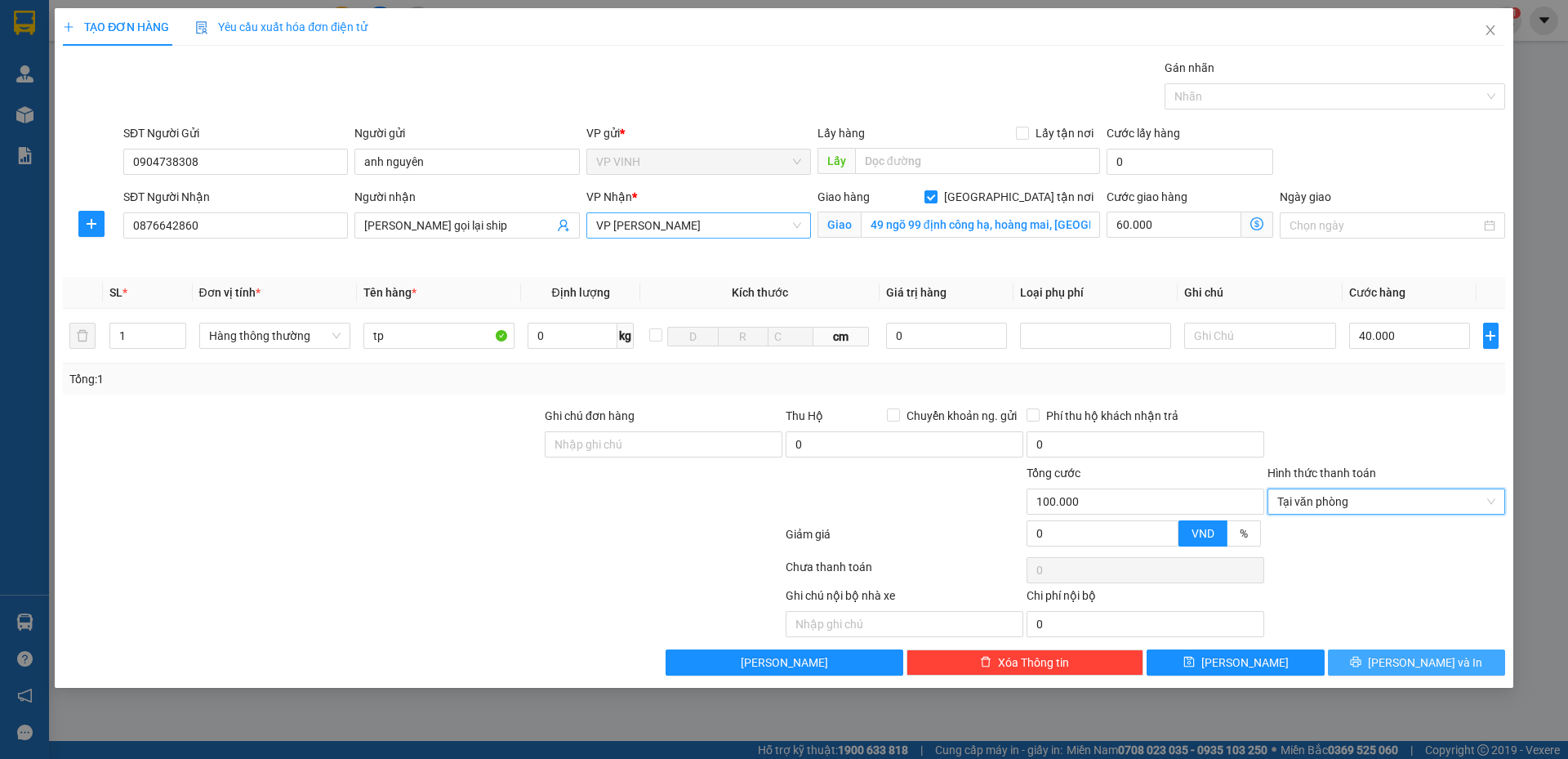
click at [1361, 664] on icon "printer" at bounding box center [1356, 662] width 10 height 10
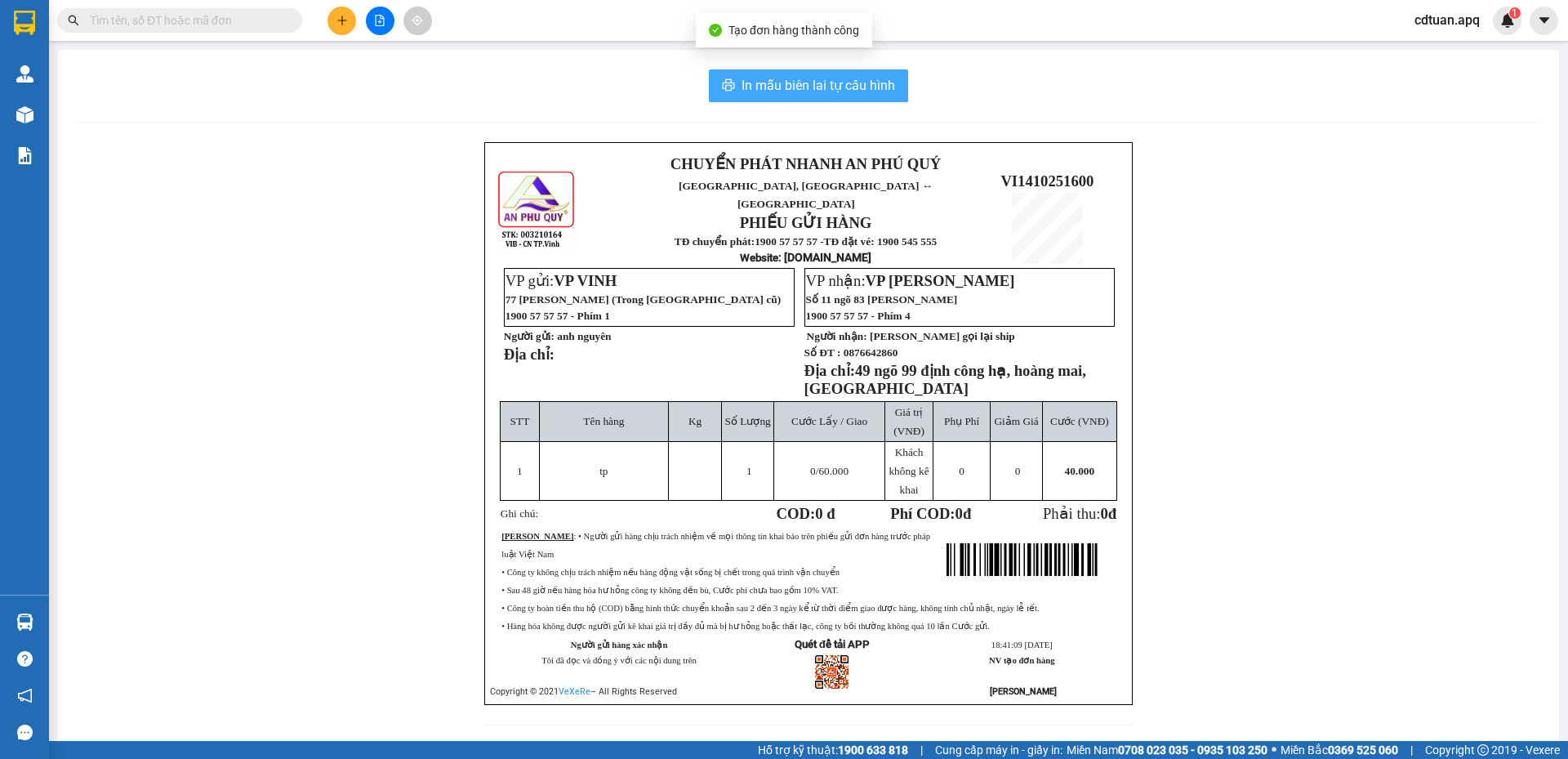
click at [818, 88] on span "In mẫu biên lai tự cấu hình" at bounding box center [818, 85] width 154 height 20
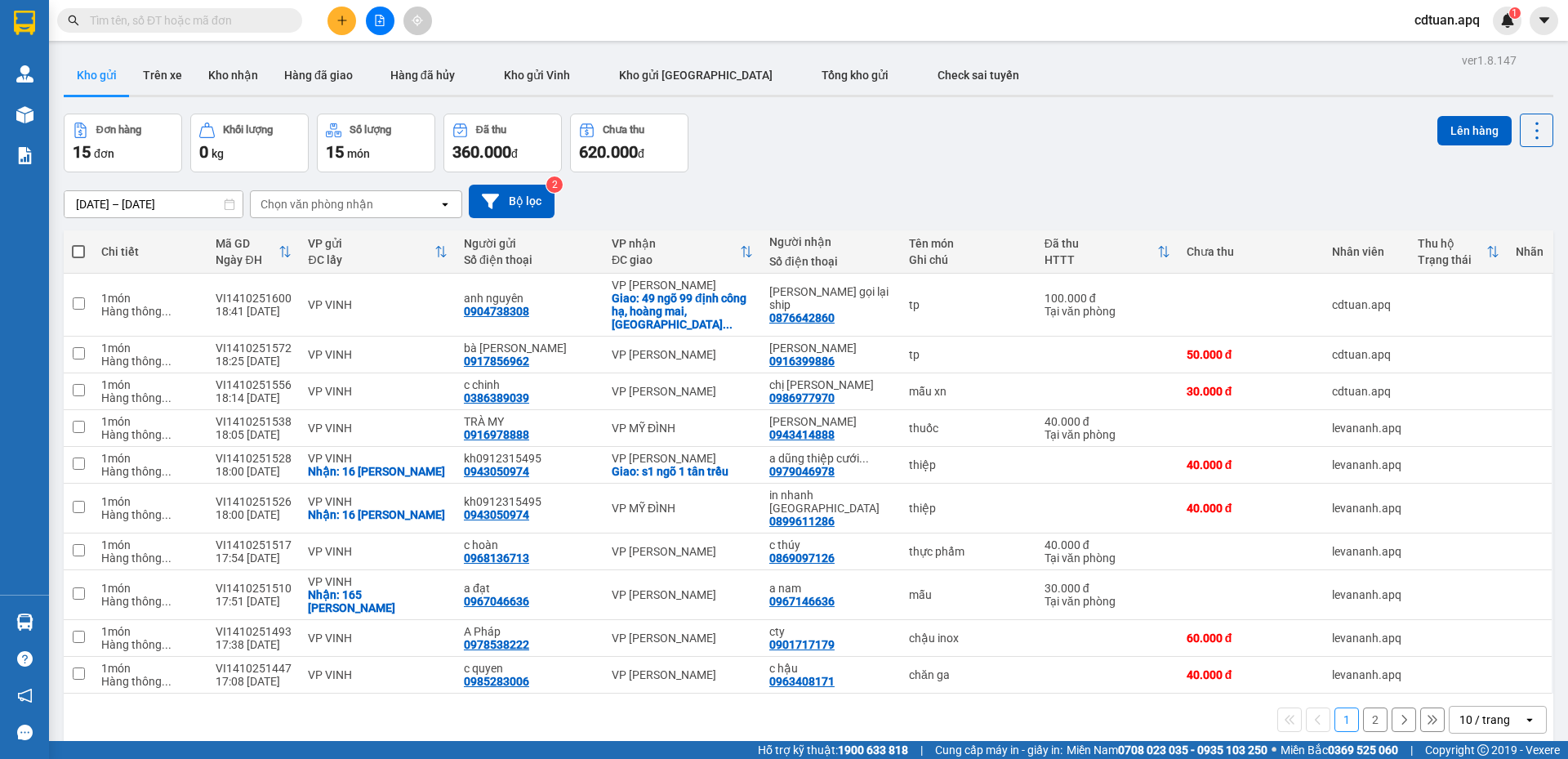
click at [995, 82] on div "Kho gửi Trên xe Kho nhận Hàng đã giao Hàng đã hủy Kho gửi Vinh Kho gửi Hà Nội T…" at bounding box center [808, 76] width 1489 height 43
click at [350, 19] on button at bounding box center [341, 21] width 29 height 29
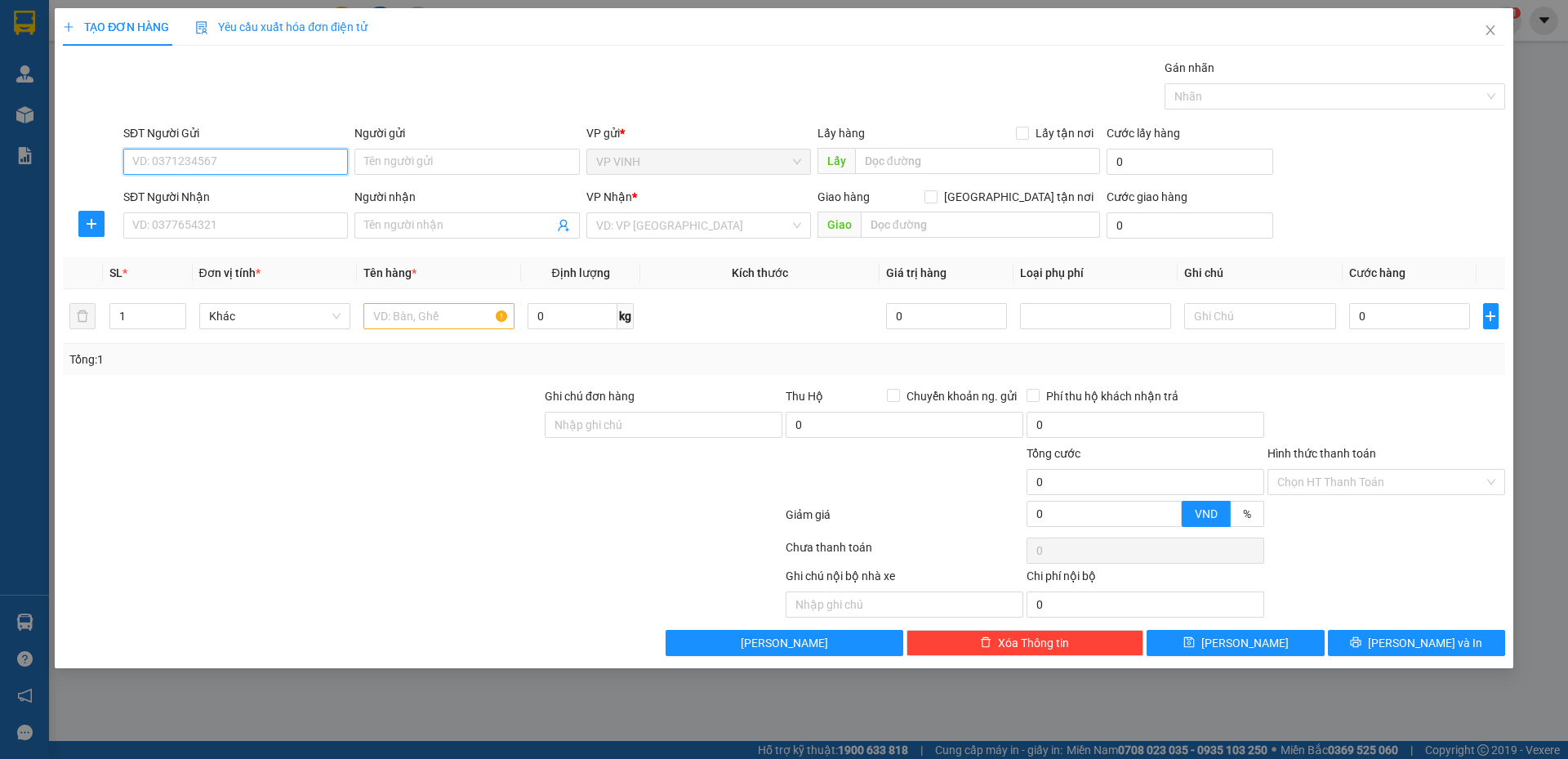
click at [211, 165] on input "SĐT Người Gửi" at bounding box center [235, 161] width 224 height 26
type input "0357002266"
click at [245, 201] on div "0357002266 - hiền lý 0968769669" at bounding box center [235, 194] width 205 height 18
type input "hiền lý 0968769669"
type input "0357002266"
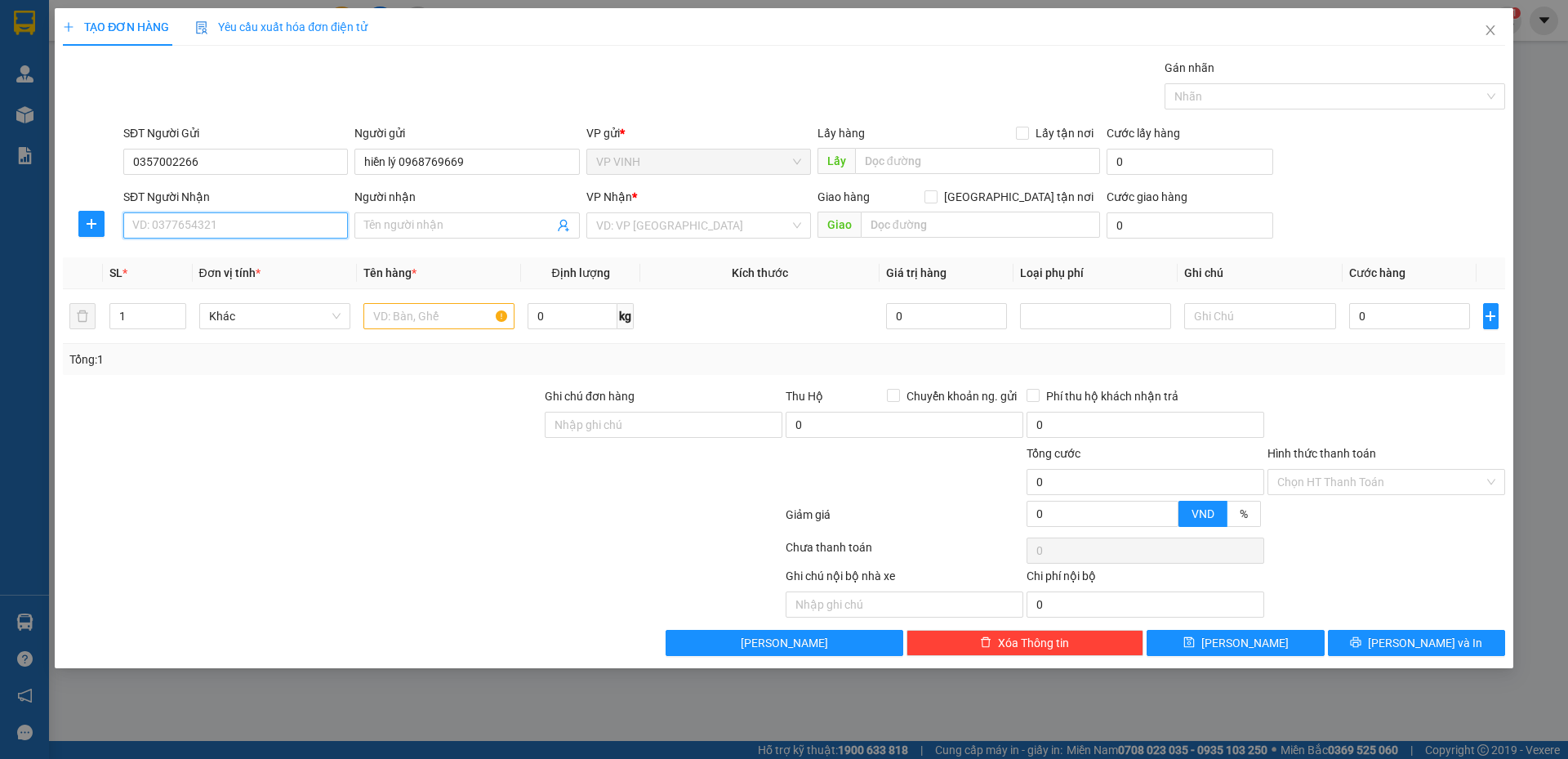
click at [256, 214] on input "SĐT Người Nhận" at bounding box center [235, 225] width 224 height 26
click at [245, 265] on div "0964480166 - c dương" at bounding box center [235, 258] width 205 height 18
type input "0964480166"
type input "c dương"
checkbox input "true"
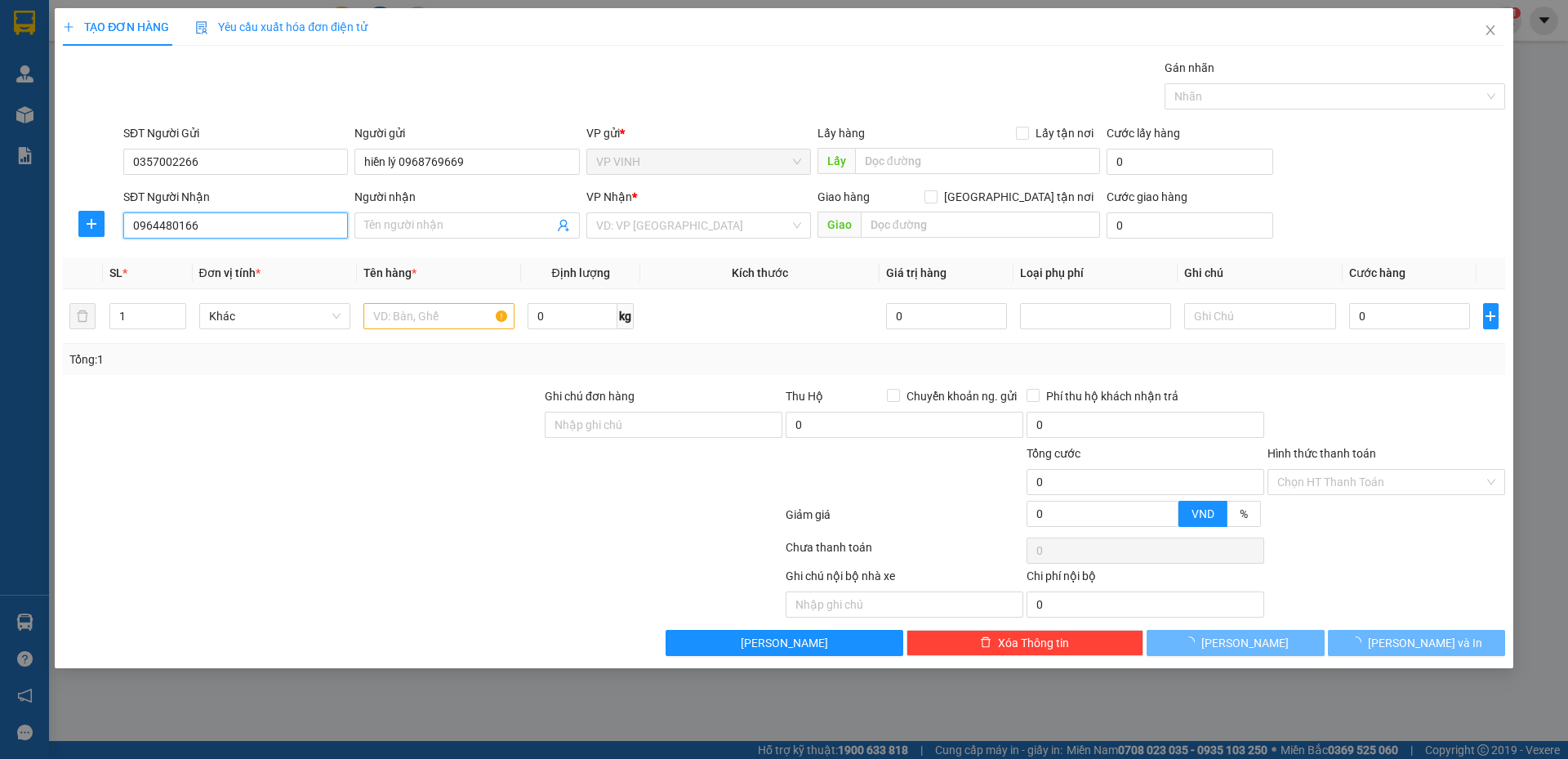
type input "s7 ngõ 378 my đình"
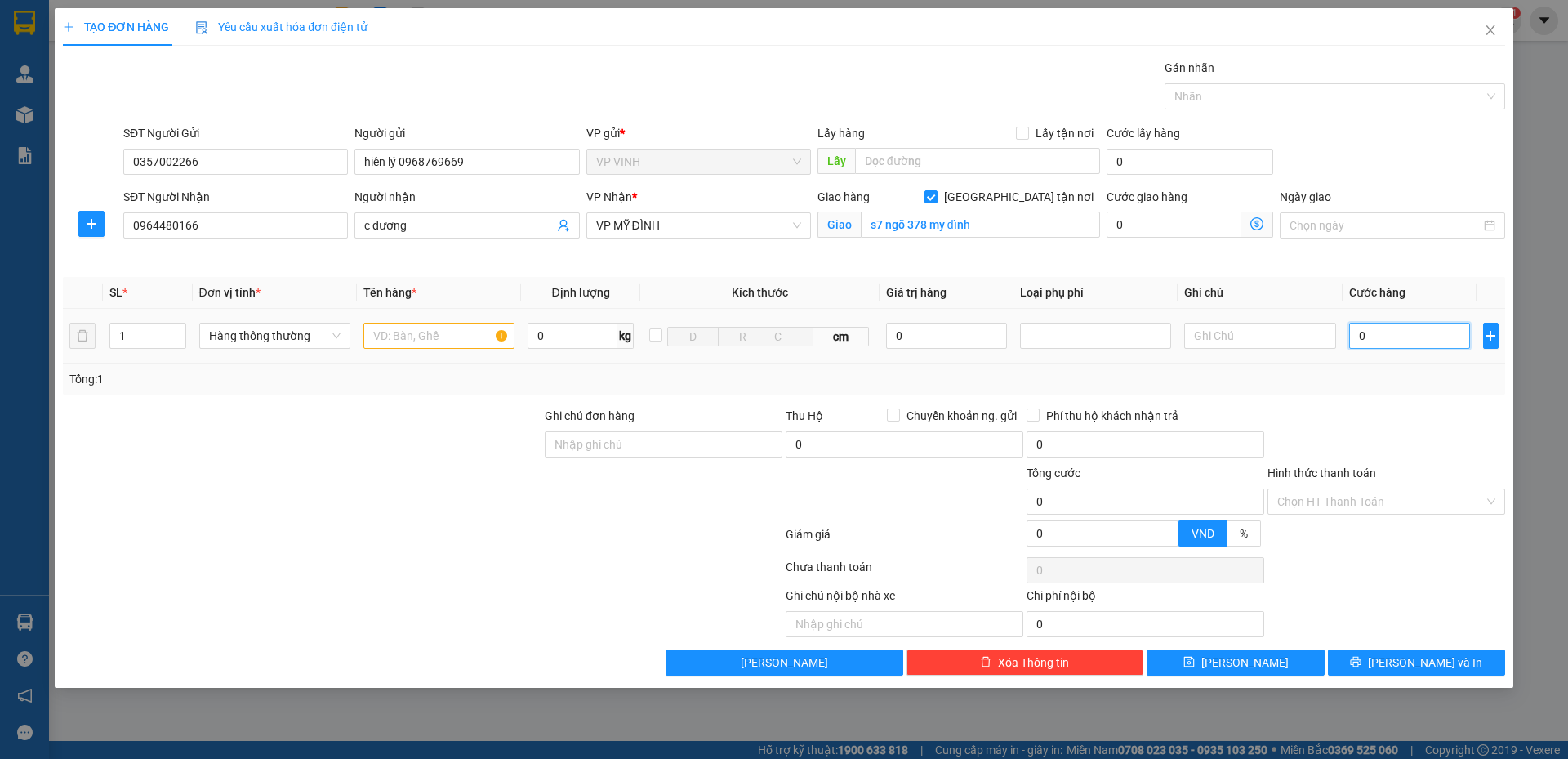
click at [1370, 339] on input "0" at bounding box center [1409, 336] width 121 height 26
click at [458, 333] on input "text" at bounding box center [439, 336] width 151 height 26
type input "tp"
click at [1376, 337] on input "0" at bounding box center [1409, 336] width 121 height 26
type input "5"
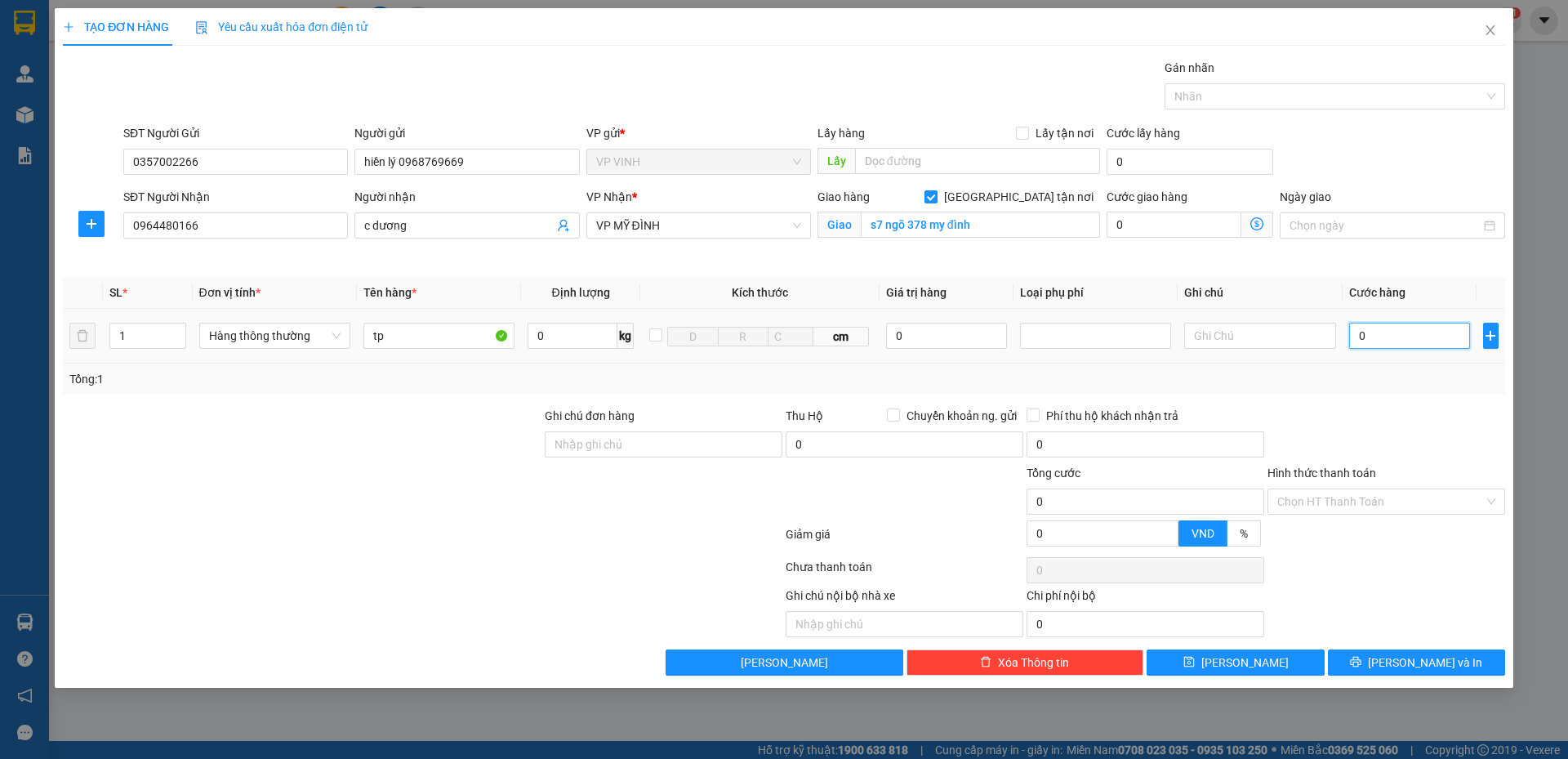
type input "5"
type input "50"
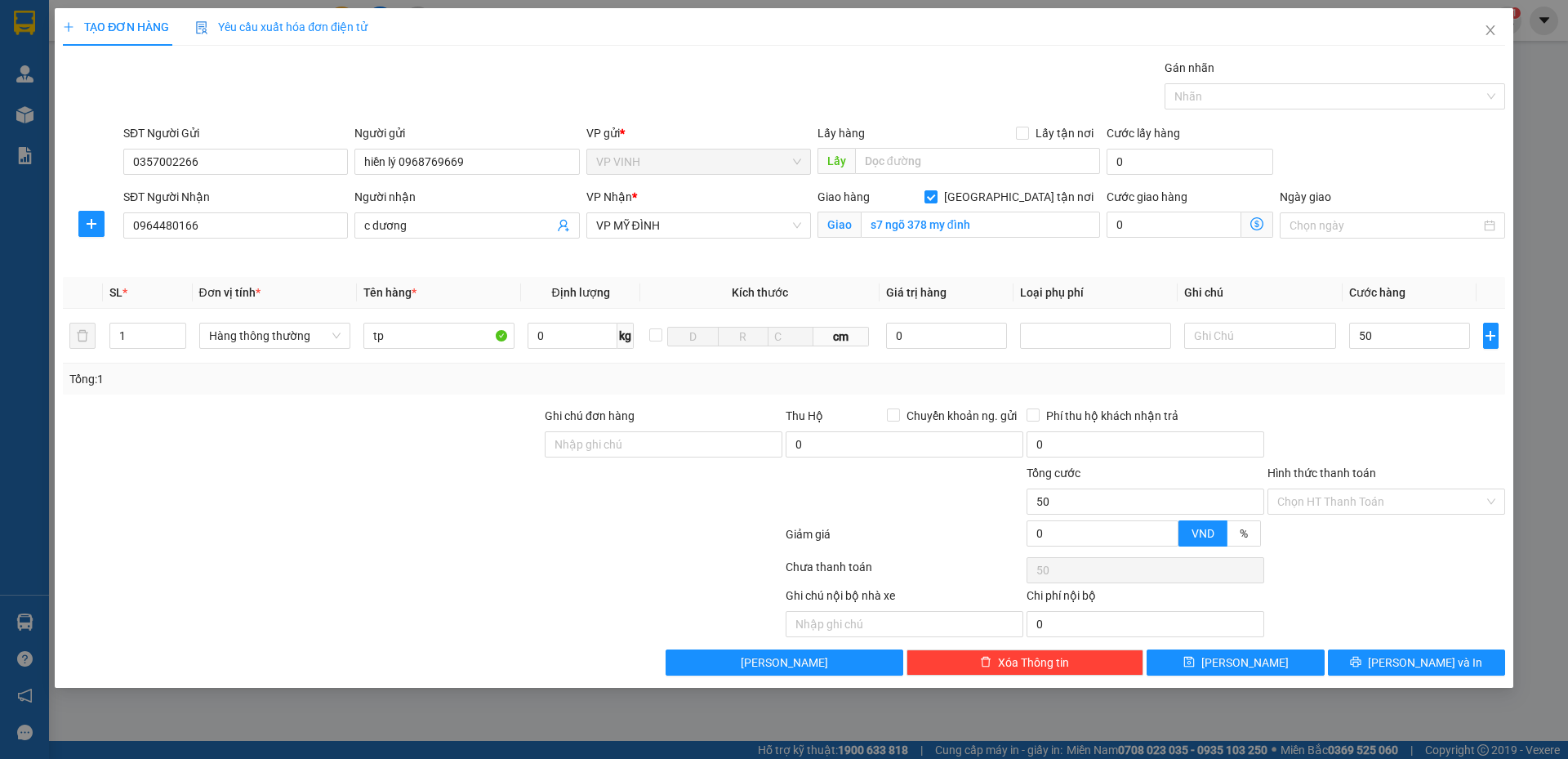
type input "50.000"
click at [1339, 385] on div "Tổng: 1" at bounding box center [784, 378] width 1429 height 18
click at [1419, 663] on span "Lưu và In" at bounding box center [1424, 662] width 115 height 18
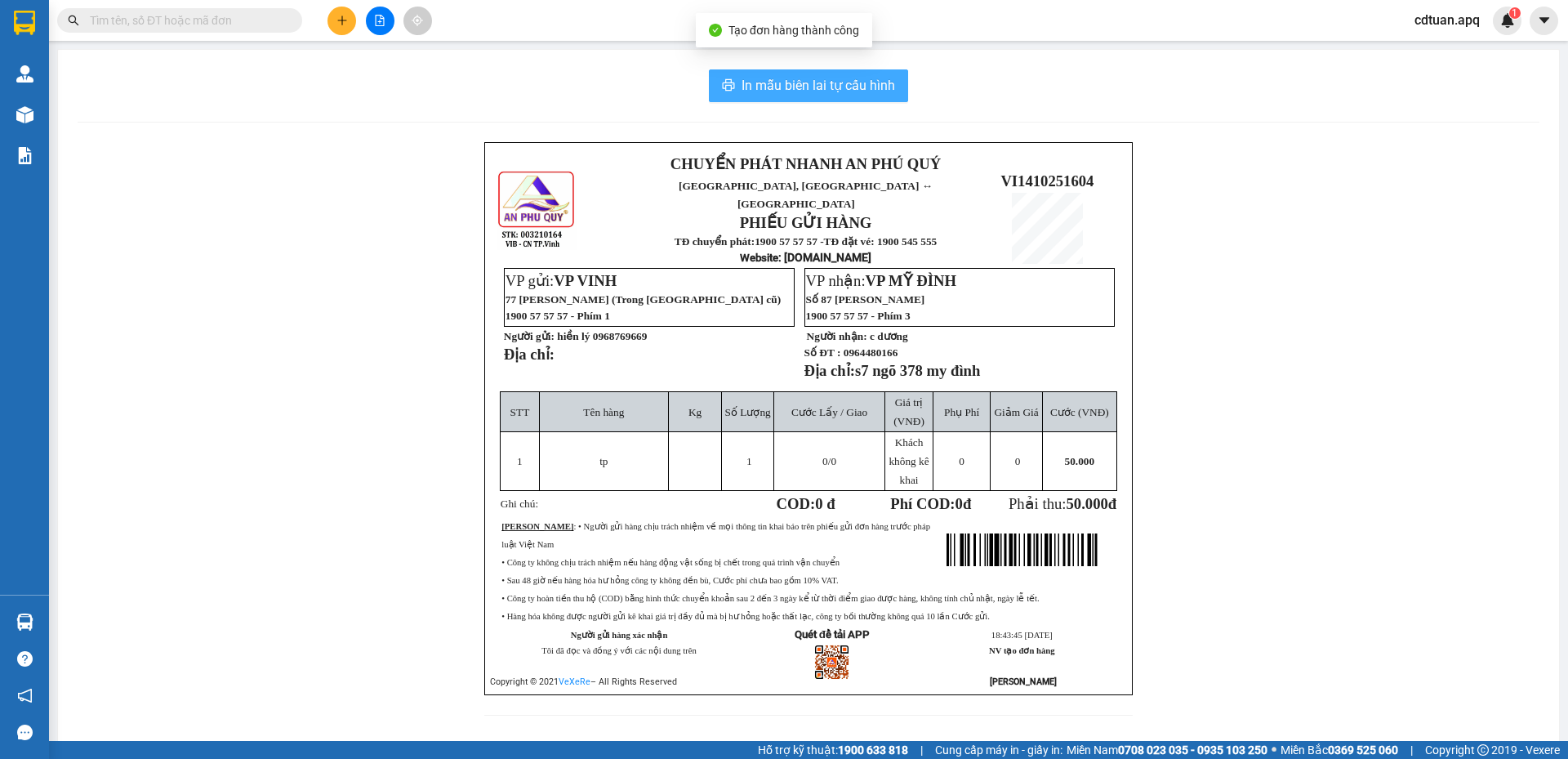
click at [793, 86] on span "In mẫu biên lai tự cấu hình" at bounding box center [818, 85] width 154 height 20
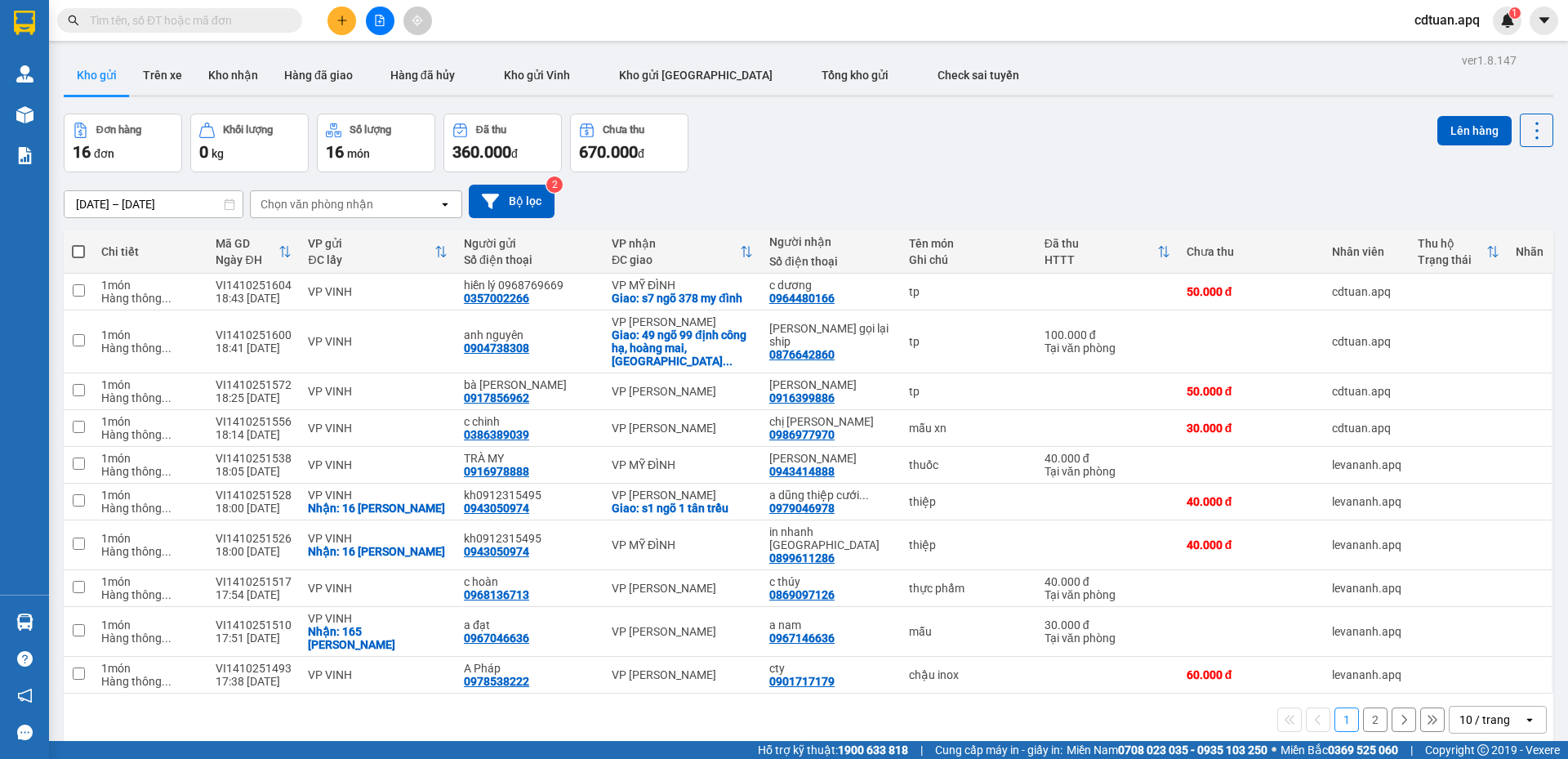
click at [933, 167] on div "Đơn hàng 16 đơn Khối lượng 0 kg Số lượng 16 món Đã thu 360.000 đ Chưa thu 670.0…" at bounding box center [808, 143] width 1489 height 59
click at [347, 25] on button at bounding box center [341, 21] width 29 height 29
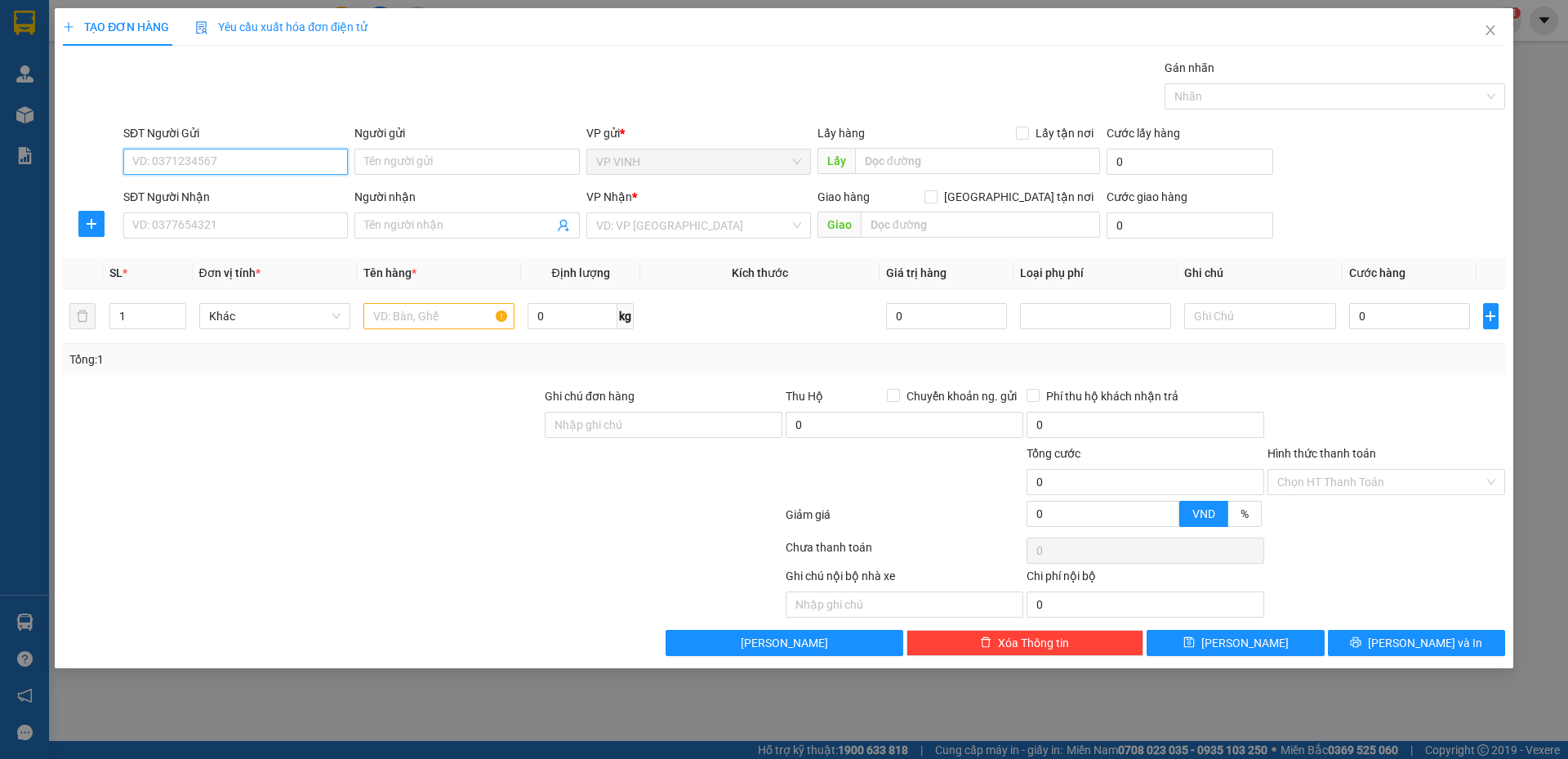
click at [285, 158] on input "SĐT Người Gửi" at bounding box center [235, 161] width 224 height 26
type input "0357002266"
click at [285, 201] on div "0357002266 - hiền lý 0968769669" at bounding box center [235, 194] width 205 height 18
type input "hiền lý 0968769669"
type input "0357002266"
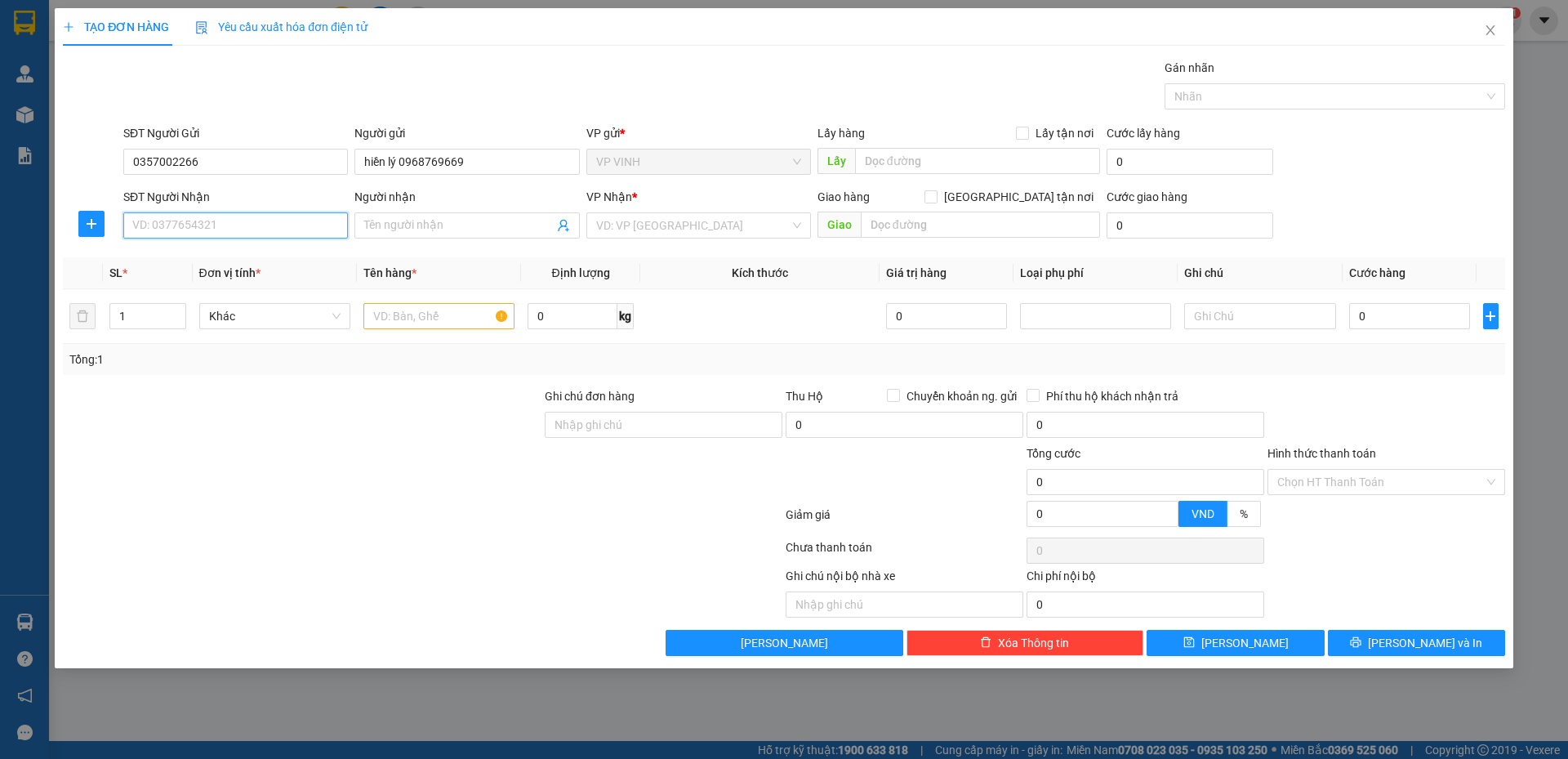
click at [282, 220] on input "SĐT Người Nhận" at bounding box center [235, 225] width 224 height 26
type input "0339158338"
click at [386, 224] on input "Người nhận" at bounding box center [459, 225] width 189 height 18
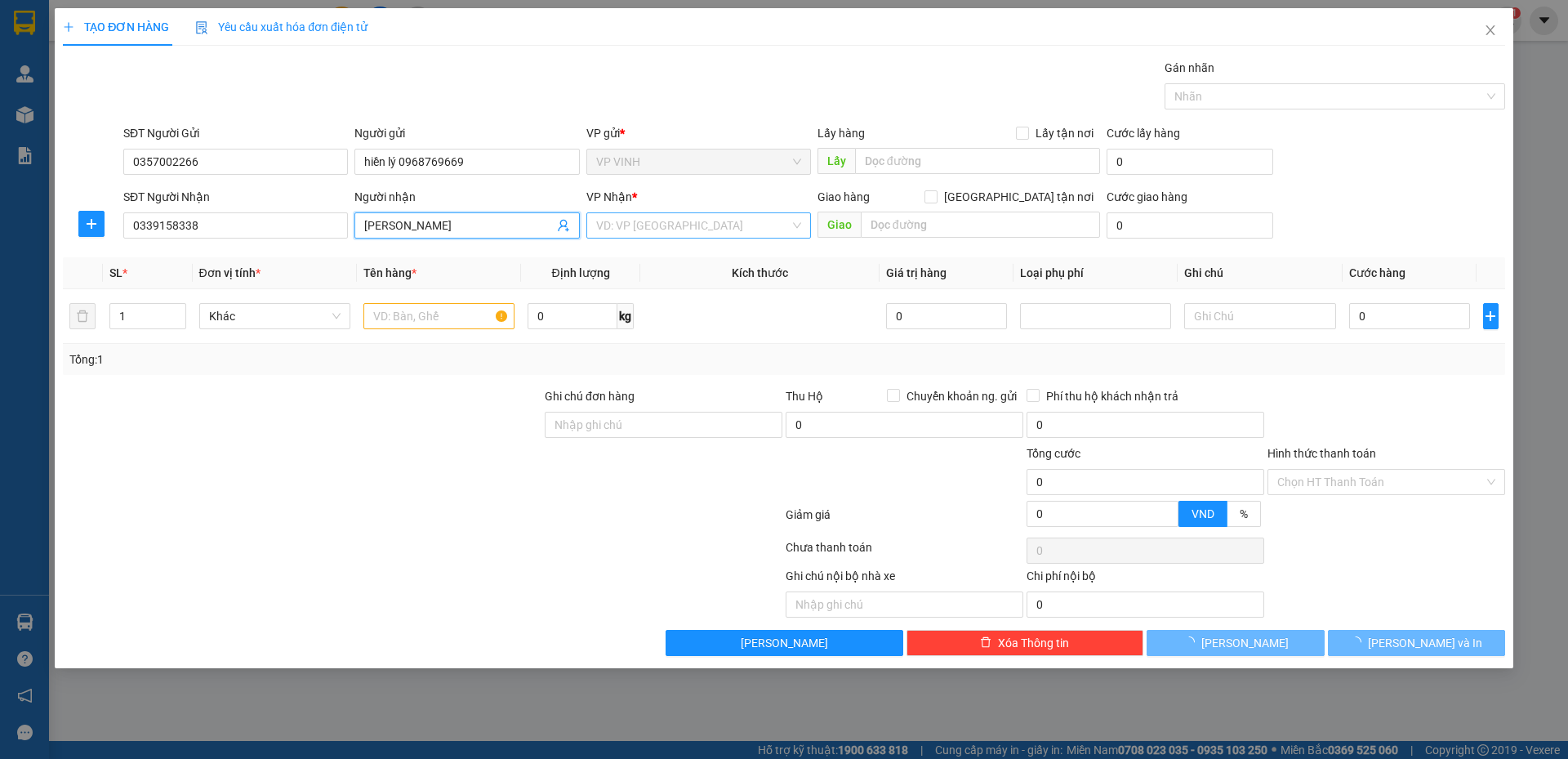
type input "thanh vân"
click at [623, 221] on input "search" at bounding box center [693, 225] width 194 height 25
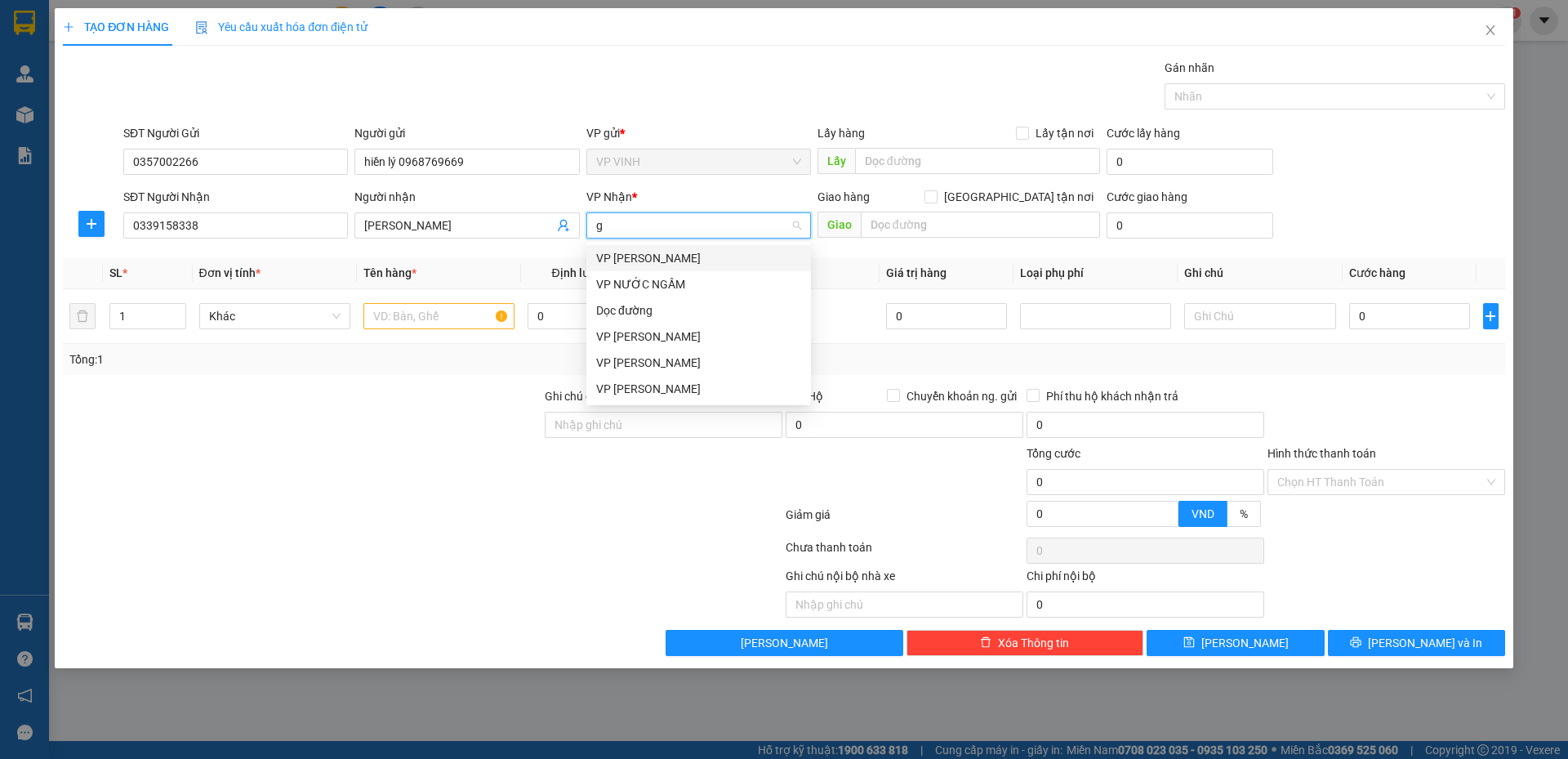
type input "gl"
click at [661, 257] on div "VP GIA LÂM" at bounding box center [698, 258] width 205 height 18
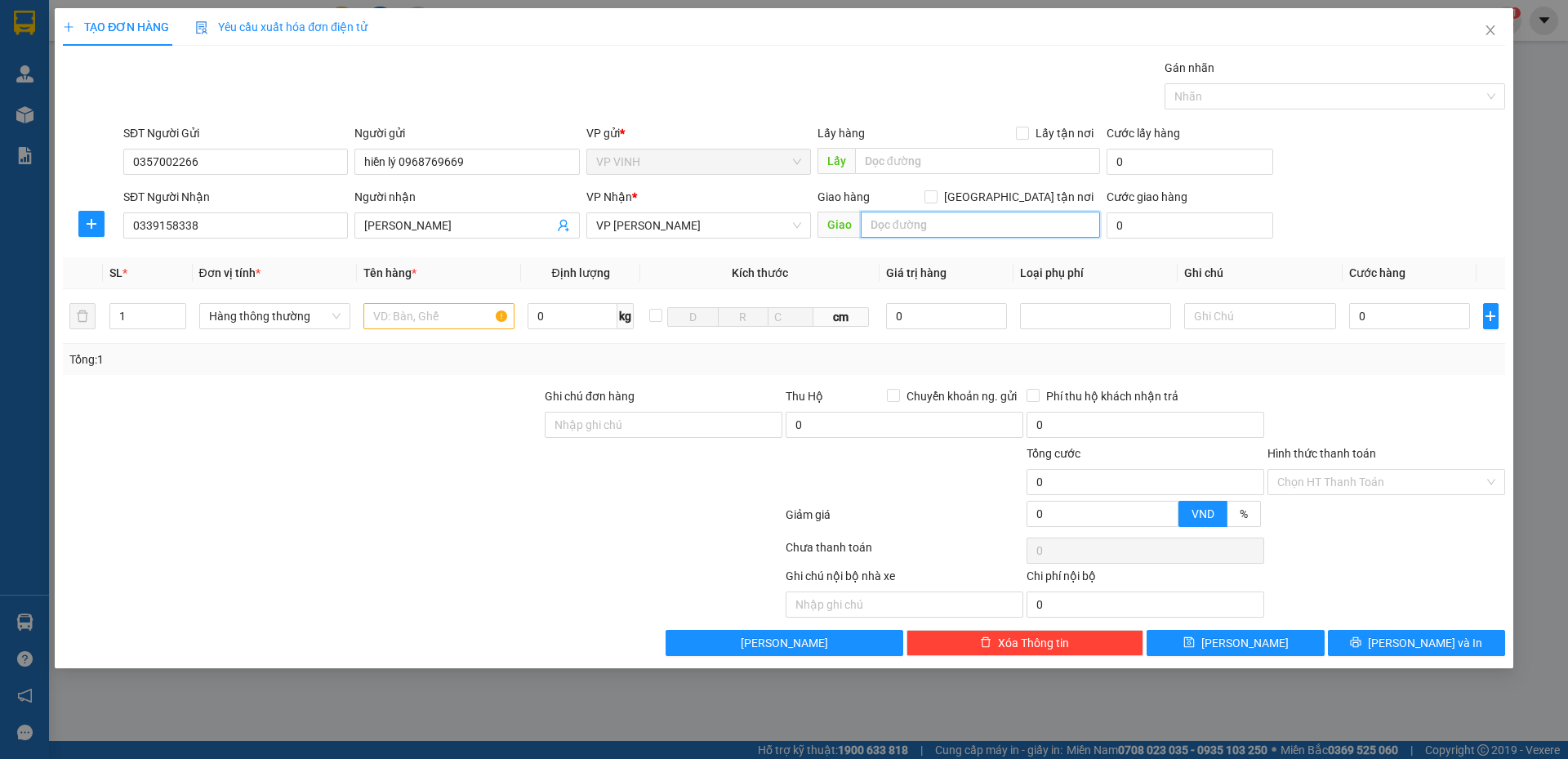
click at [888, 224] on input "text" at bounding box center [980, 224] width 240 height 26
type input "33 ngách 26 ngõ 29, nghĩ dũng, hà nội"
click at [961, 185] on form "SĐT Người Gửi 0357002266 Người gửi hiền lý 0968769669 VP gửi * VP VINH Lấy hàng…" at bounding box center [784, 184] width 1442 height 121
click at [451, 314] on input "text" at bounding box center [439, 316] width 151 height 26
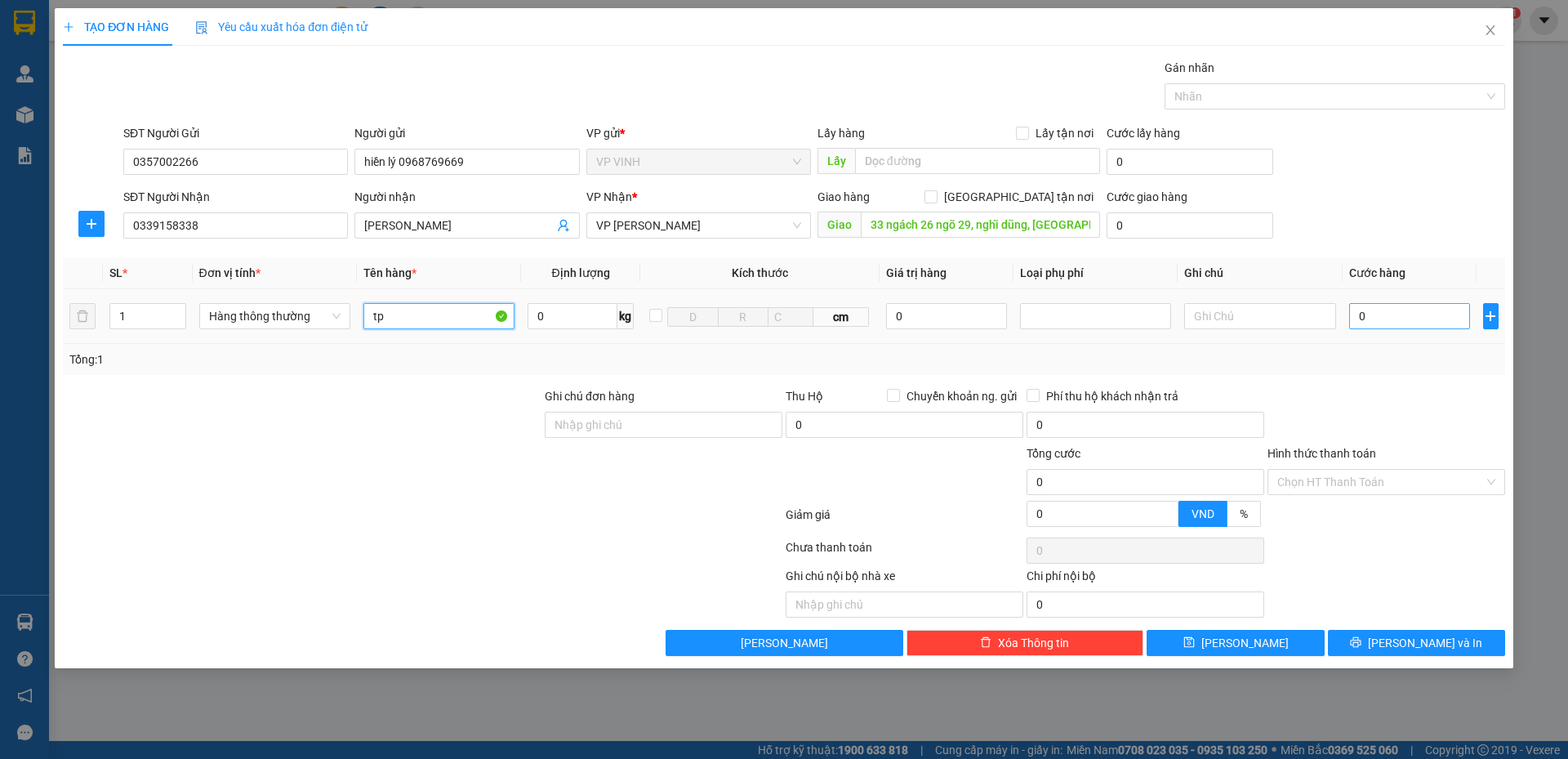
type input "tp"
click at [1391, 316] on input "0" at bounding box center [1409, 316] width 121 height 26
type input "5"
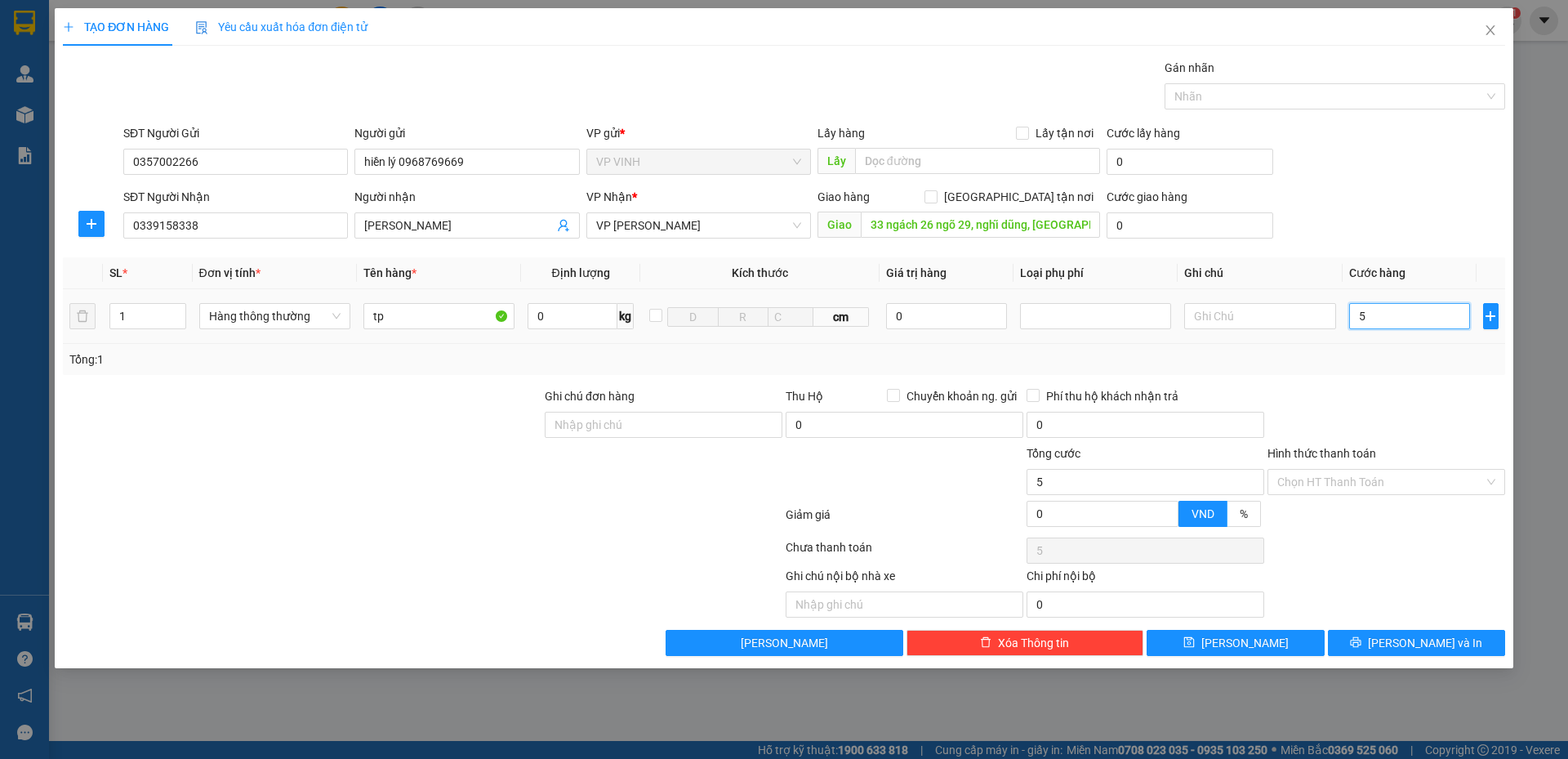
type input "50"
type input "50.000"
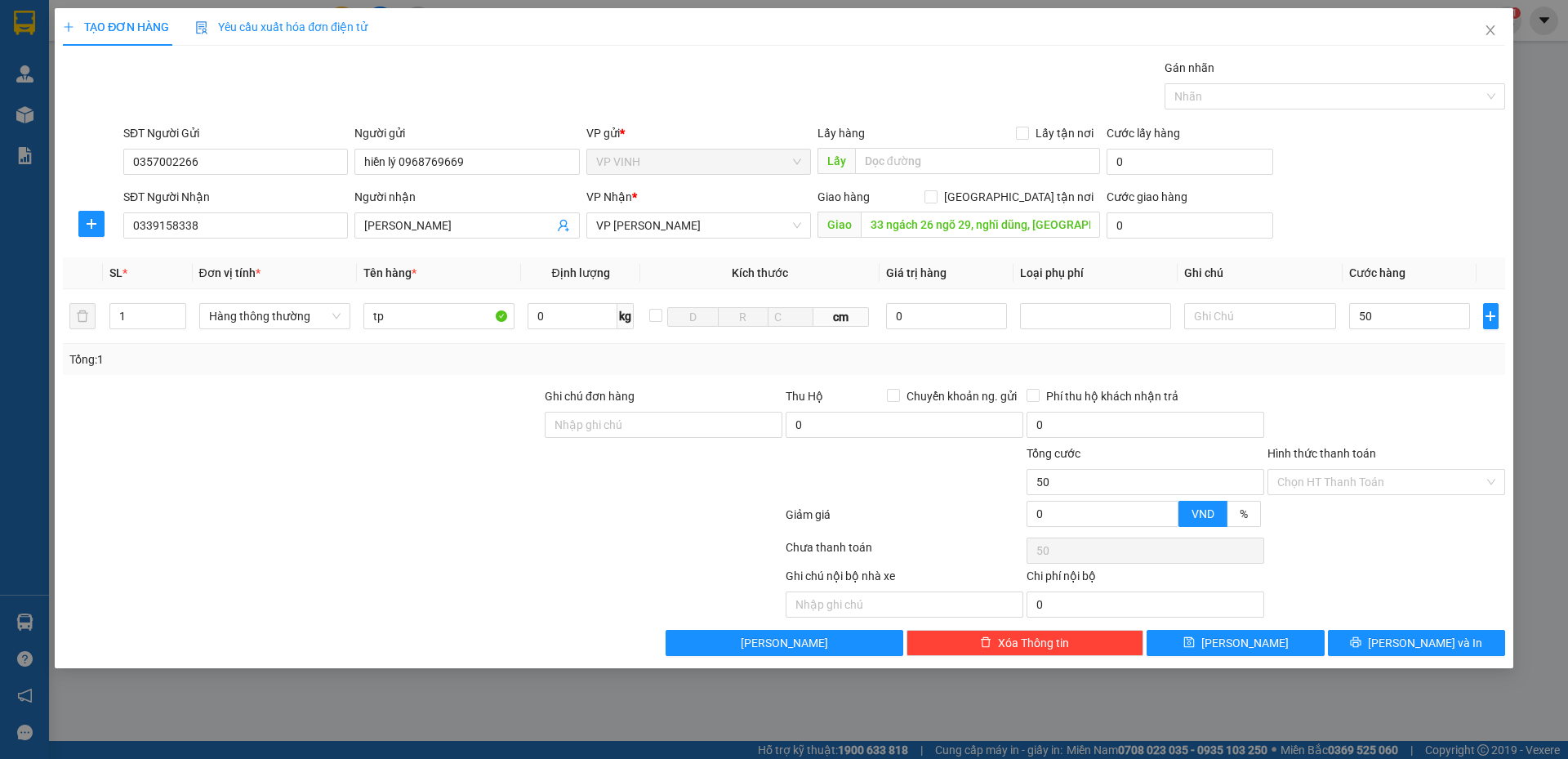
type input "50.000"
click at [1384, 374] on div "Tổng: 1" at bounding box center [784, 360] width 1442 height 31
click at [1366, 641] on button "Lưu và In" at bounding box center [1416, 643] width 178 height 26
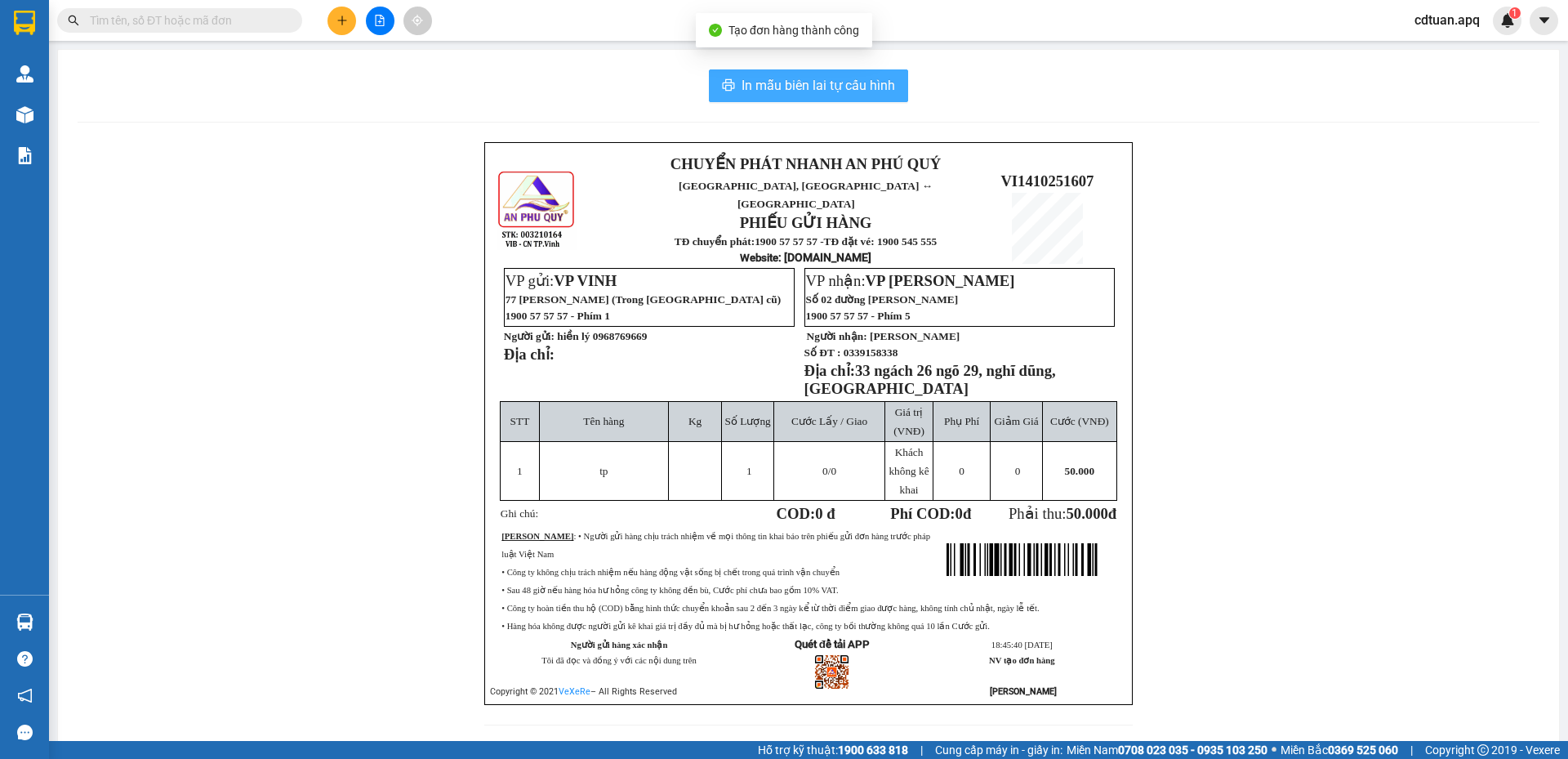
click at [847, 85] on span "In mẫu biên lai tự cấu hình" at bounding box center [818, 85] width 154 height 20
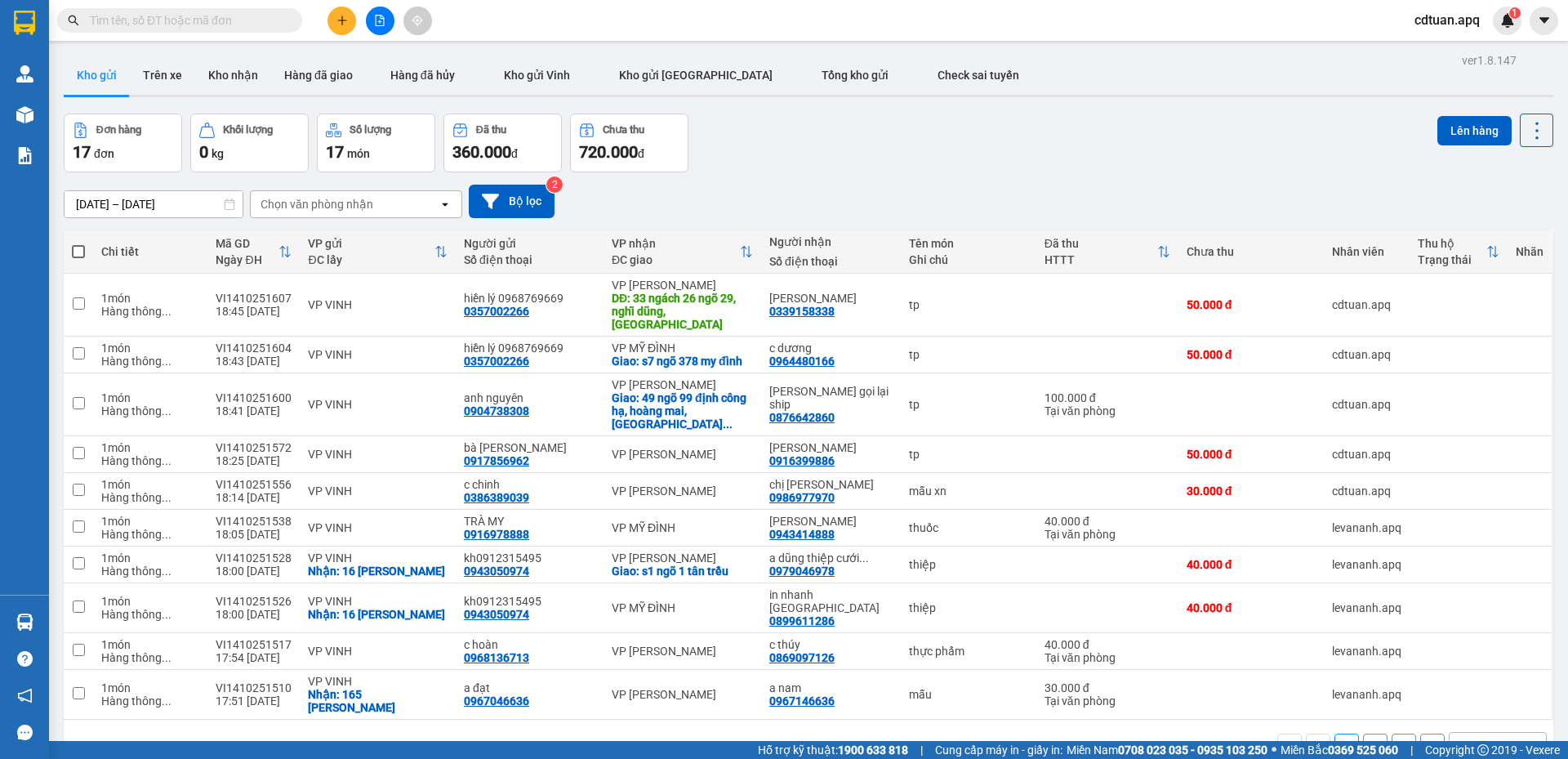
click at [1109, 152] on div "Đơn hàng 17 đơn Khối lượng 0 kg Số lượng 17 món Đã thu 360.000 đ Chưa thu 720.0…" at bounding box center [808, 143] width 1489 height 59
click at [1011, 156] on div "Đơn hàng 17 đơn Khối lượng 0 kg Số lượng 17 món Đã thu 360.000 đ Chưa thu 720.0…" at bounding box center [808, 143] width 1489 height 59
click at [882, 156] on div "Đơn hàng 17 đơn Khối lượng 0 kg Số lượng 17 món Đã thu 360.000 đ Chưa thu 720.0…" at bounding box center [808, 143] width 1489 height 59
click at [922, 116] on div "Đơn hàng 17 đơn Khối lượng 0 kg Số lượng 17 món Đã thu 360.000 đ Chưa thu 720.0…" at bounding box center [808, 143] width 1489 height 59
drag, startPoint x: 821, startPoint y: 161, endPoint x: 490, endPoint y: 77, distance: 341.5
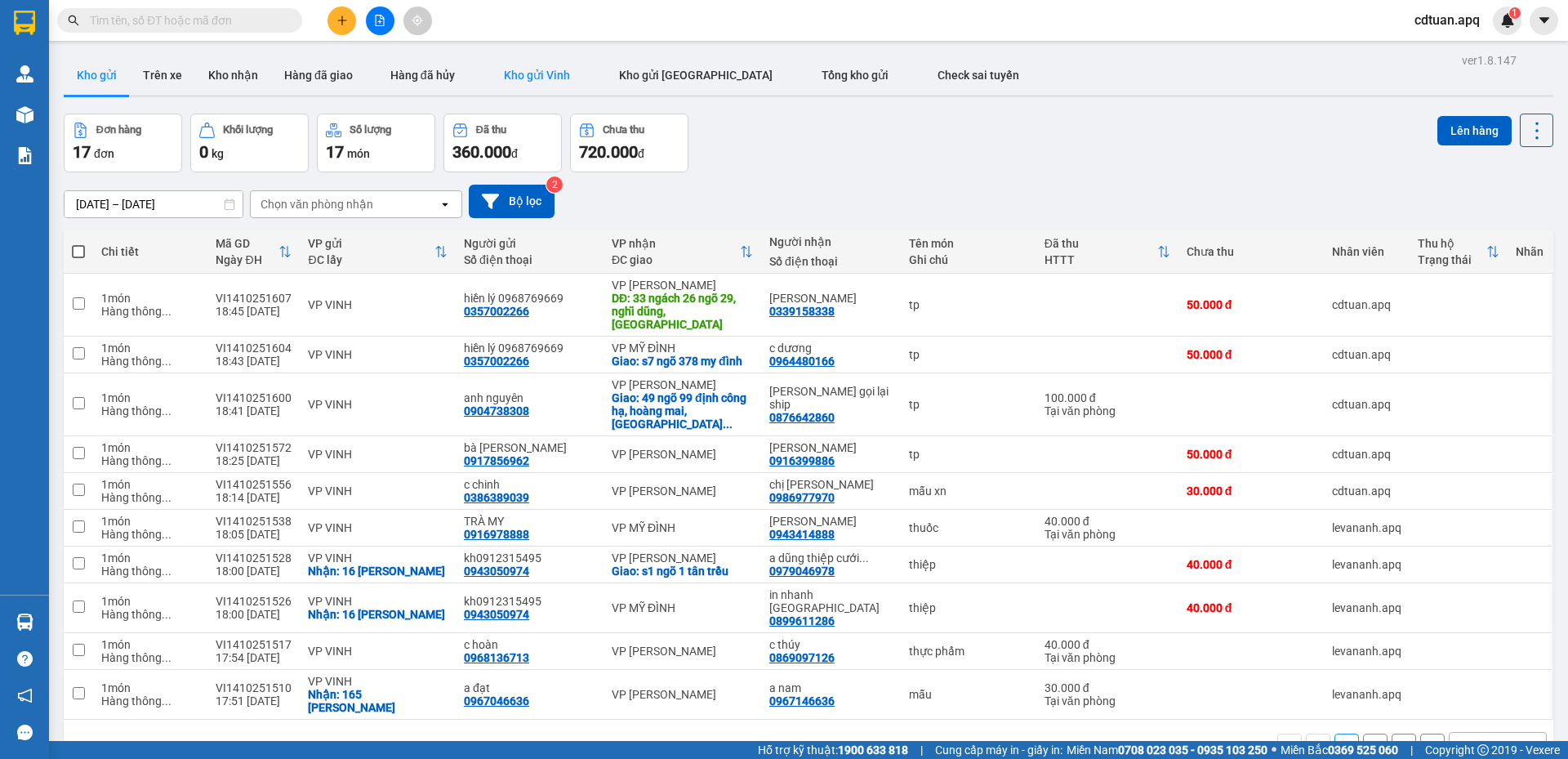
click at [797, 150] on div "Đơn hàng 17 đơn Khối lượng 0 kg Số lượng 17 món Đã thu 360.000 đ Chưa thu 720.0…" at bounding box center [808, 143] width 1489 height 59
click at [341, 21] on icon "plus" at bounding box center [341, 20] width 11 height 11
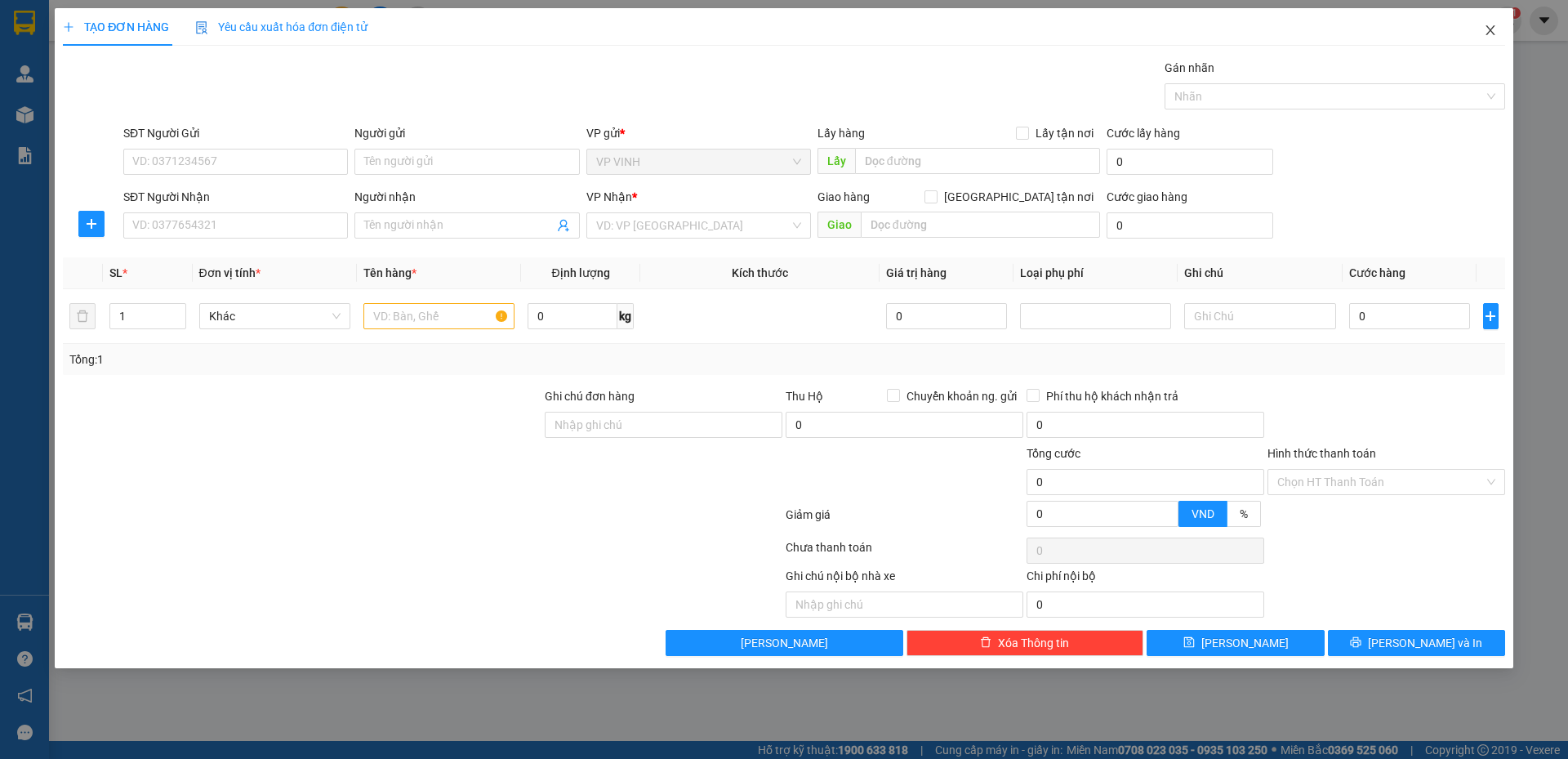
click at [1486, 23] on span "Close" at bounding box center [1490, 31] width 46 height 46
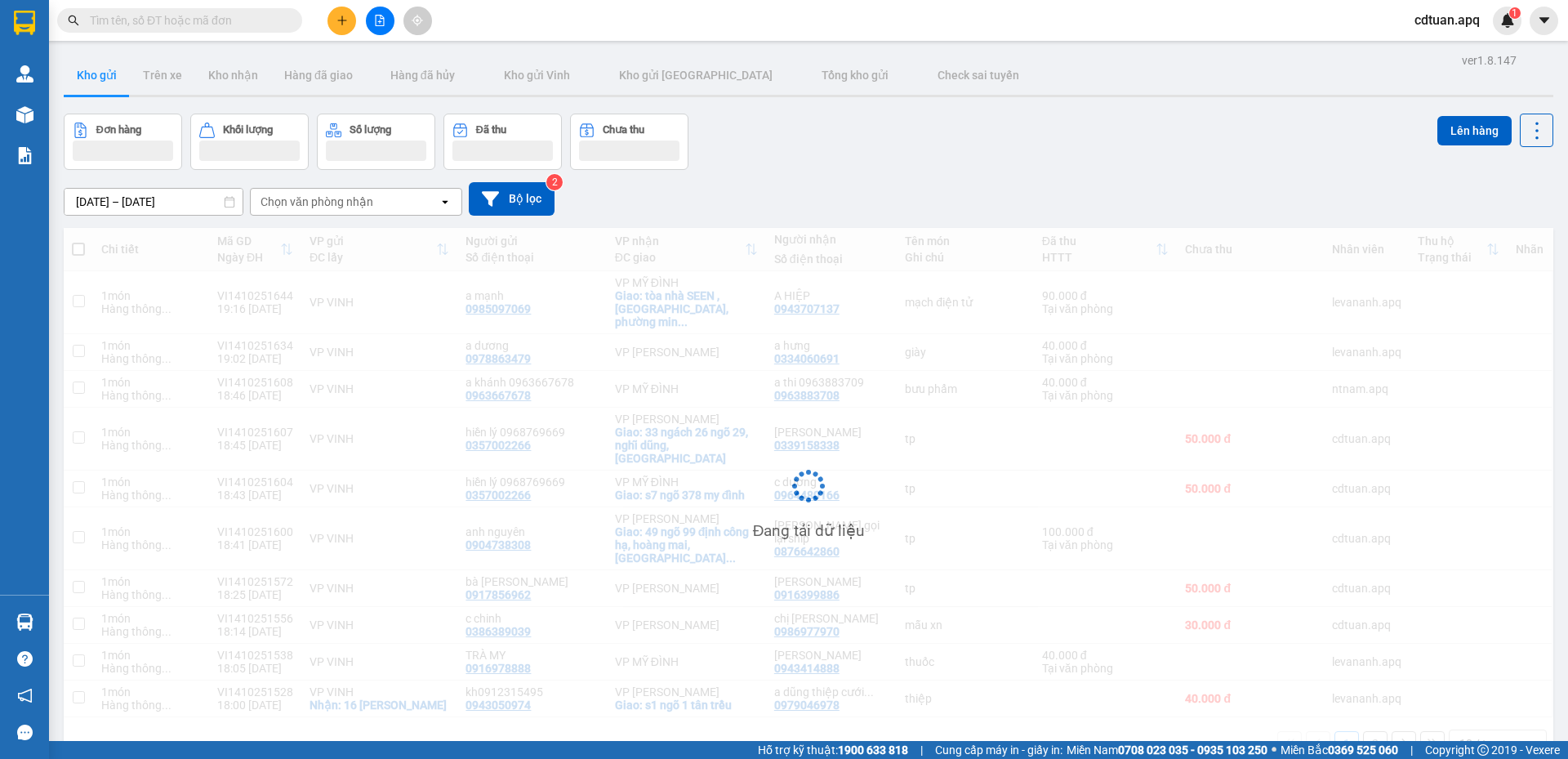
click at [224, 19] on input "text" at bounding box center [186, 20] width 193 height 18
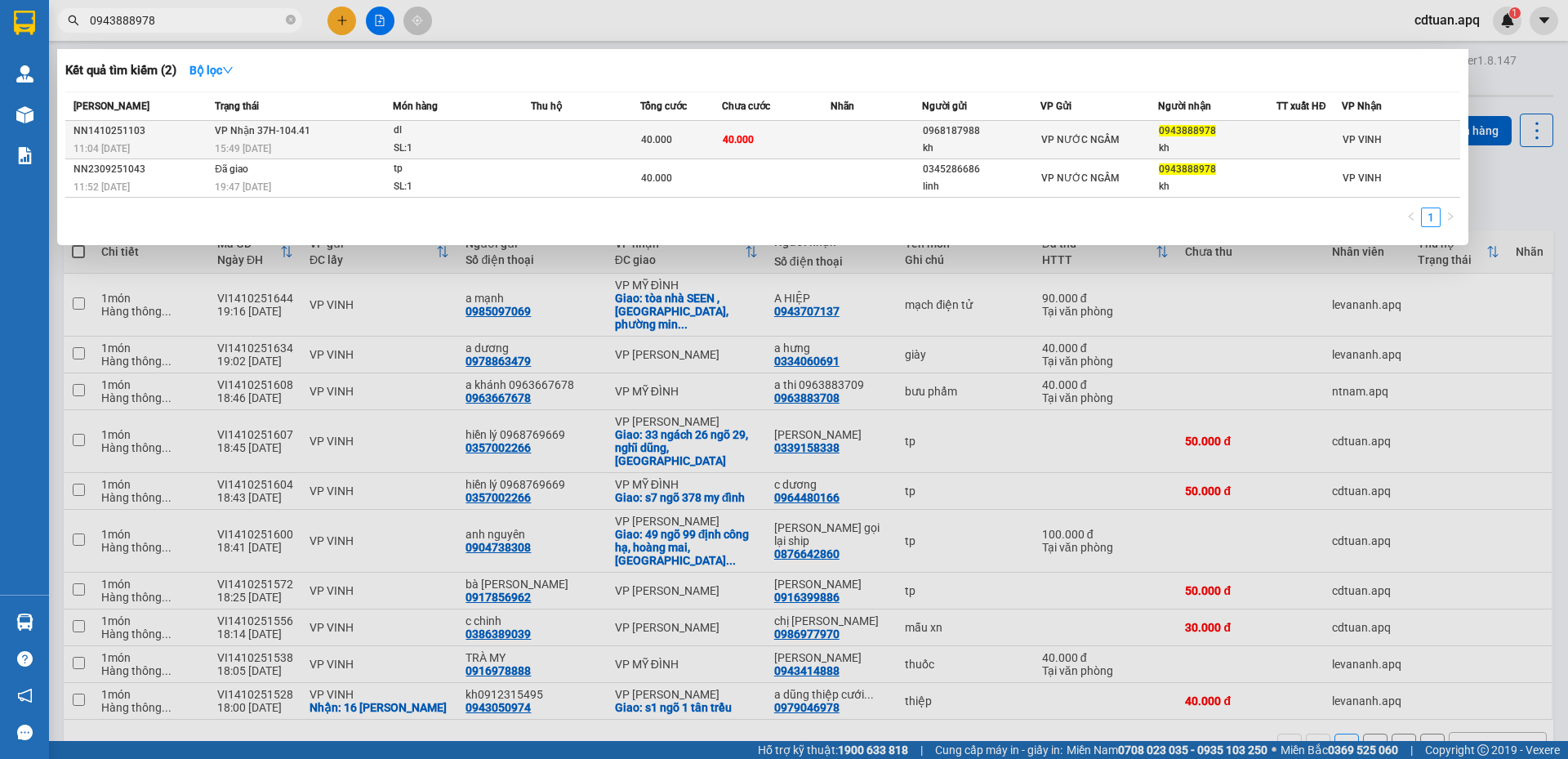
type input "0943888978"
click at [330, 137] on td "VP Nhận 37H-104.41 15:49 - 14/10" at bounding box center [302, 139] width 182 height 38
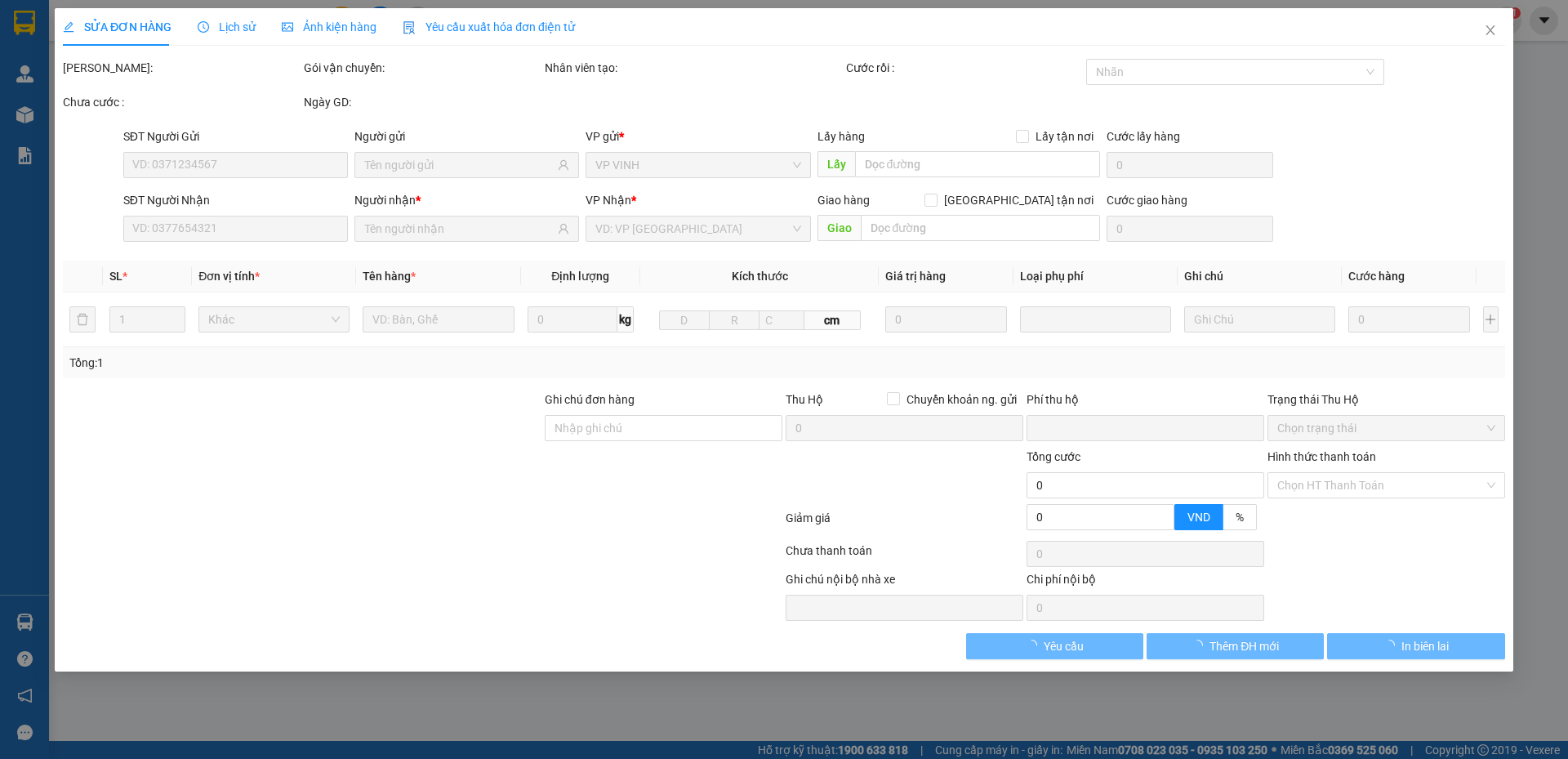
type input "0968187988"
type input "kh"
type input "0943888978"
type input "kh"
type input "0"
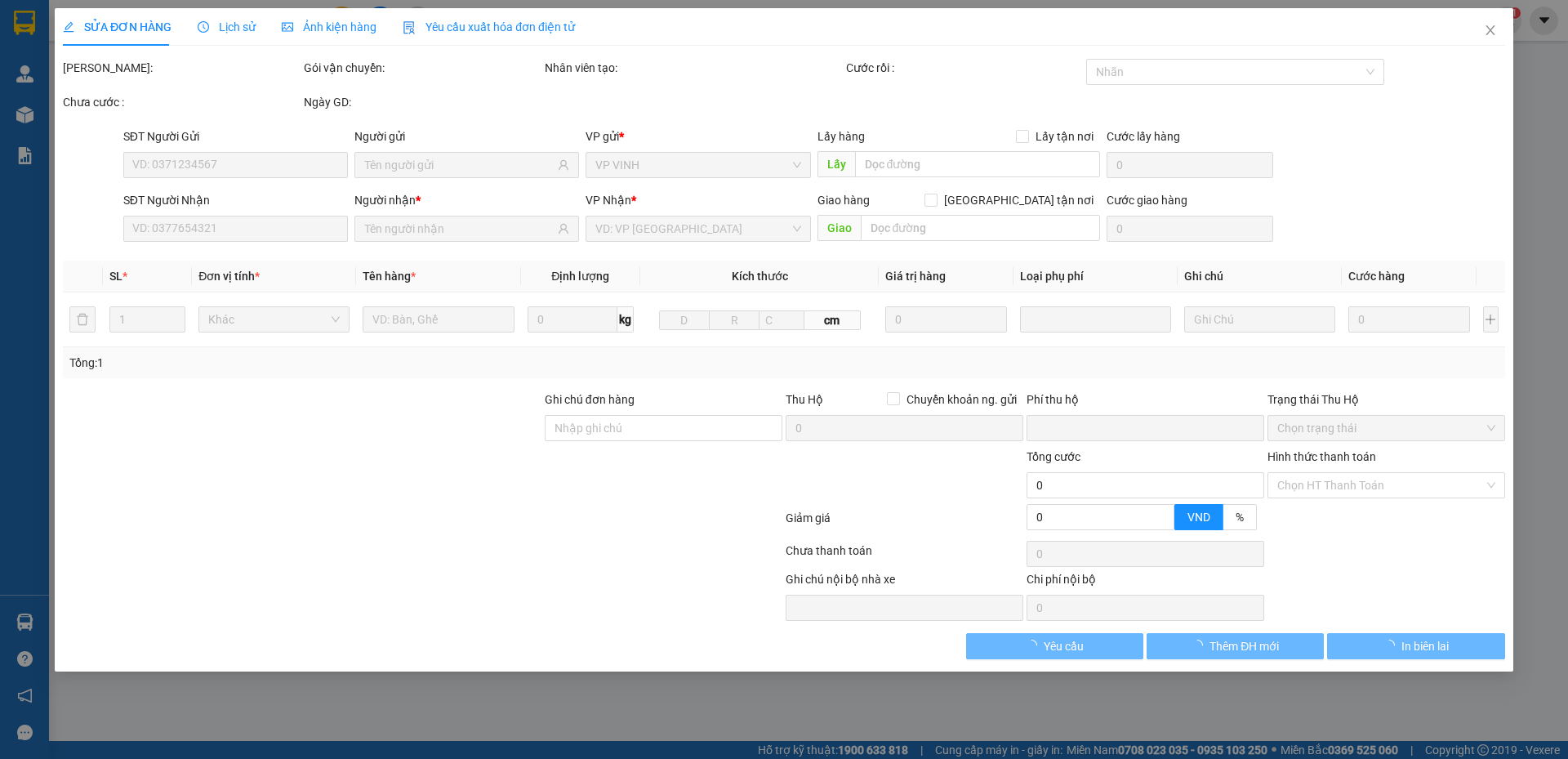
type input "40.000"
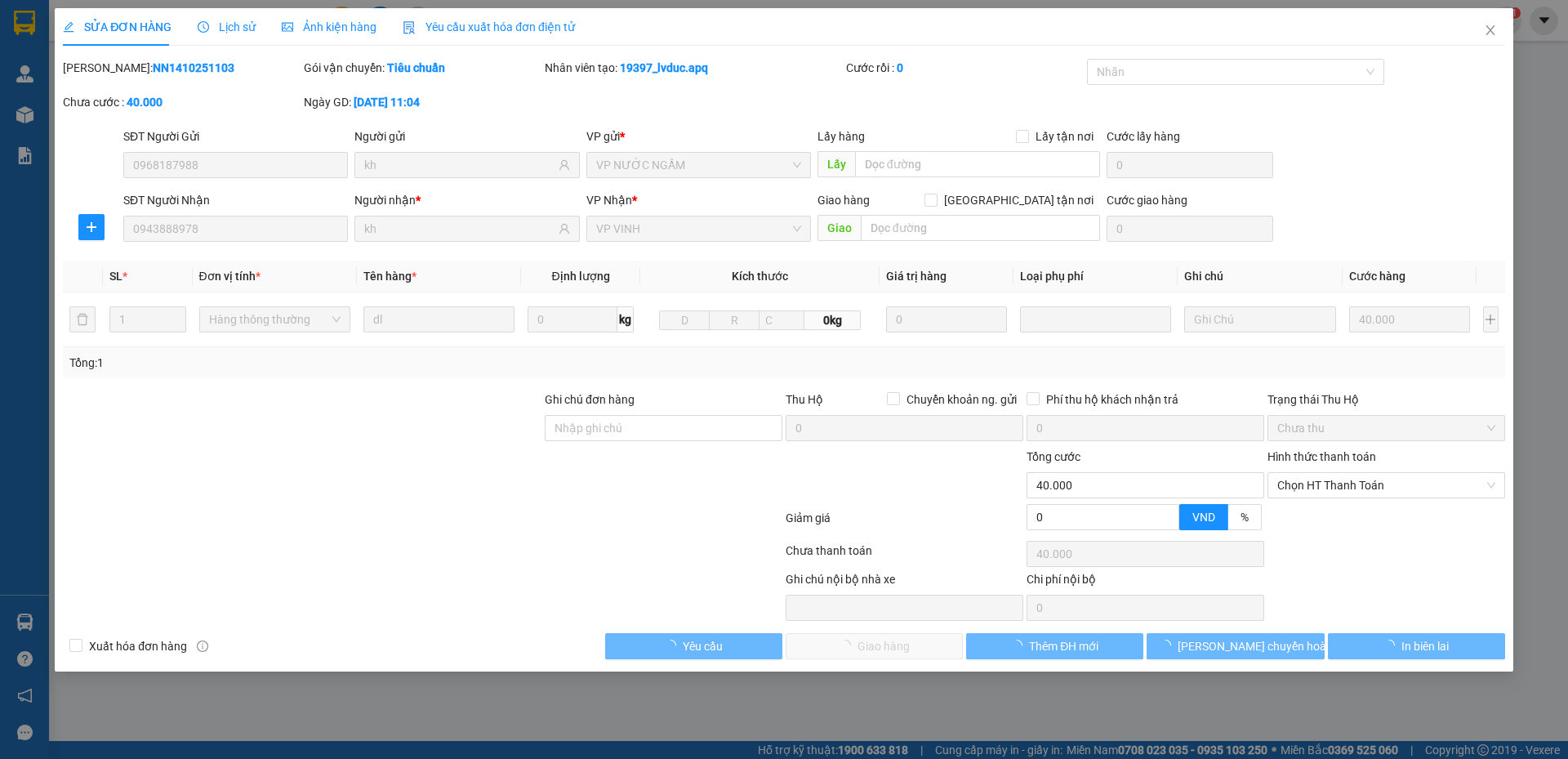
click at [231, 25] on span "Lịch sử" at bounding box center [227, 26] width 58 height 13
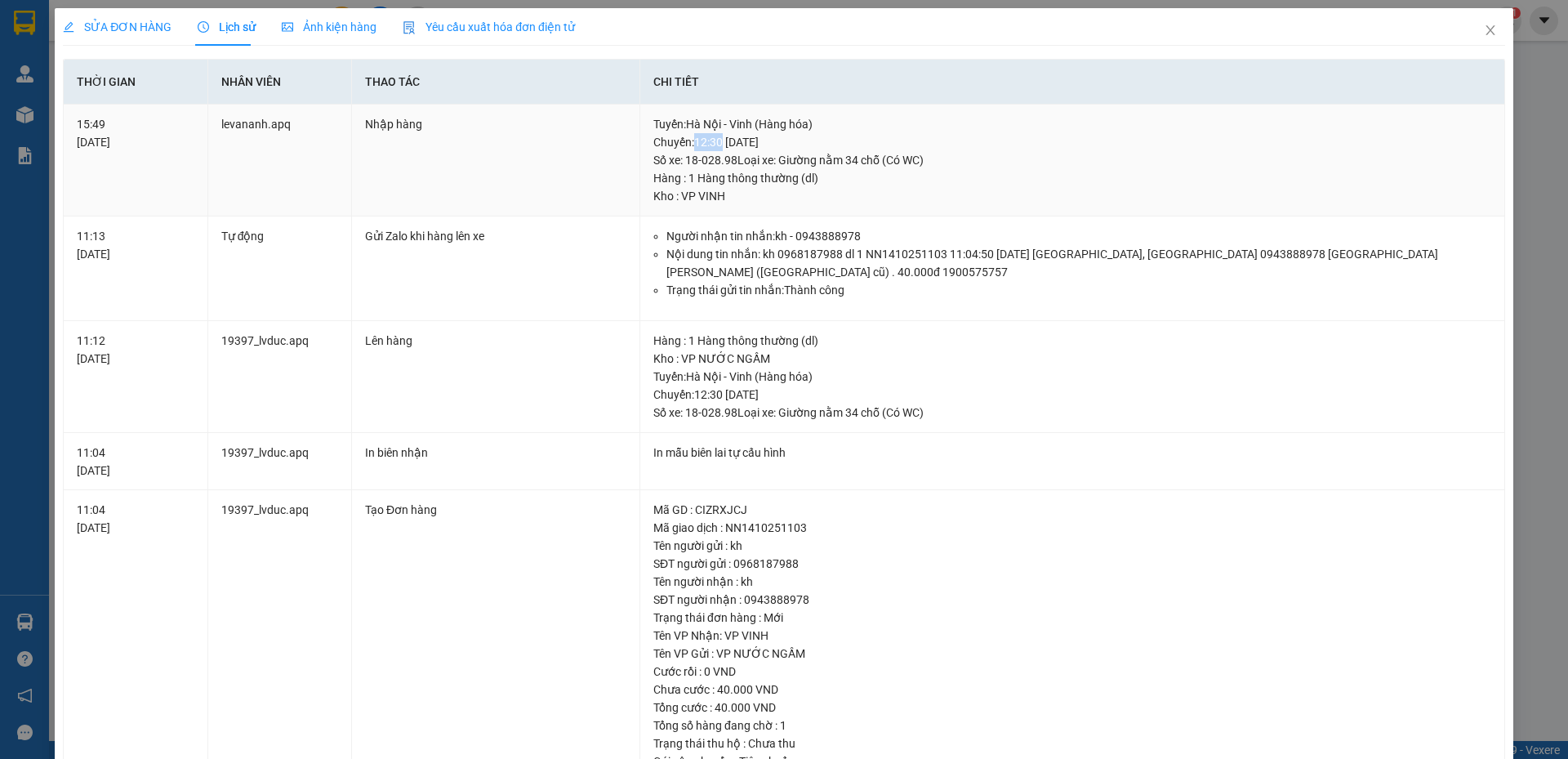
drag, startPoint x: 693, startPoint y: 145, endPoint x: 718, endPoint y: 140, distance: 25.5
click at [718, 140] on div "Tuyến : Hà Nội - Vinh (Hàng hóa) Chuyến: 12:30 ngày 14-10-2025 Số xe: 18-028.98…" at bounding box center [1072, 142] width 838 height 54
click at [146, 30] on span "SỬA ĐƠN HÀNG" at bounding box center [117, 26] width 109 height 13
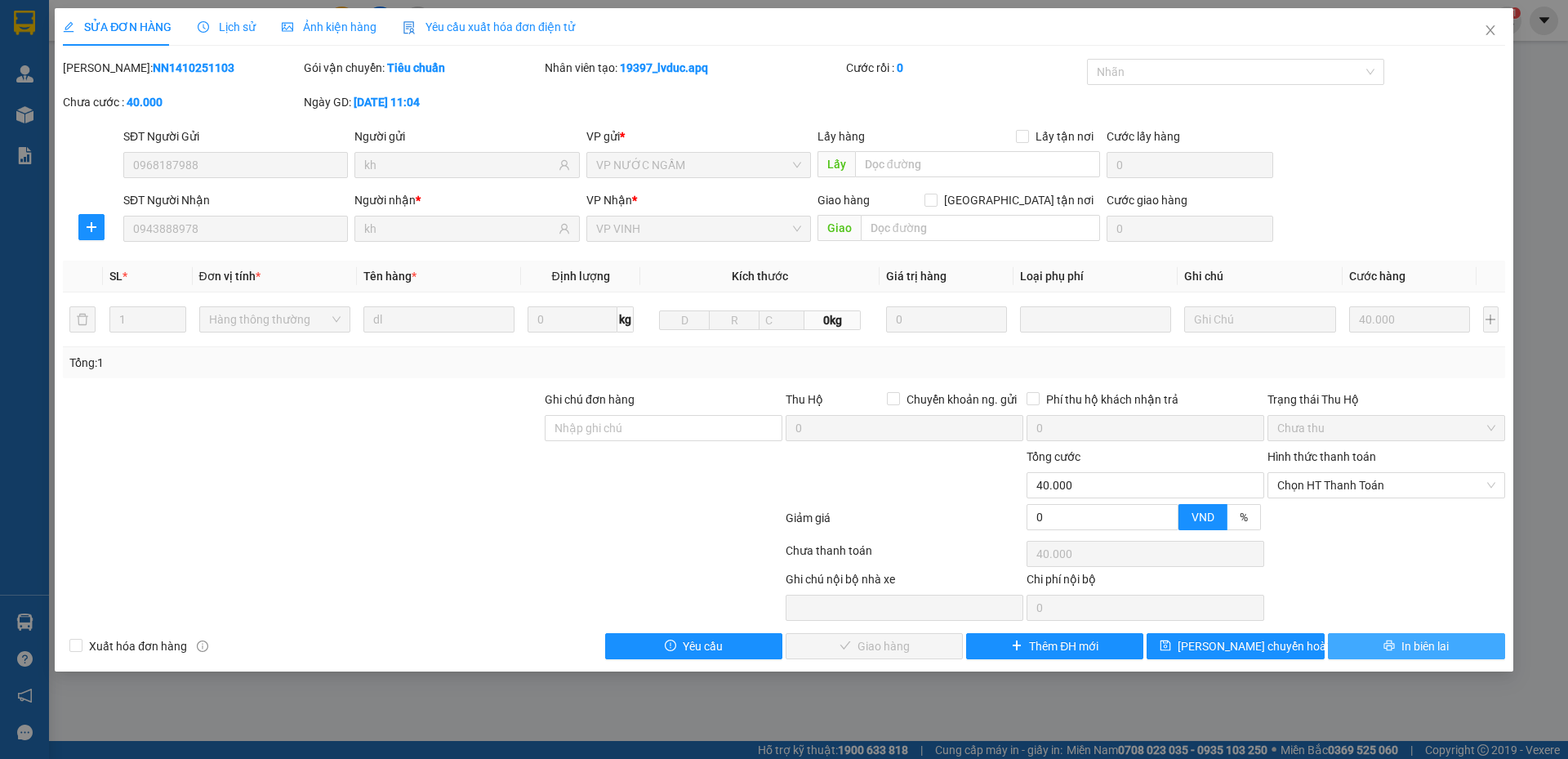
click at [1407, 645] on span "In biên lai" at bounding box center [1425, 646] width 48 height 18
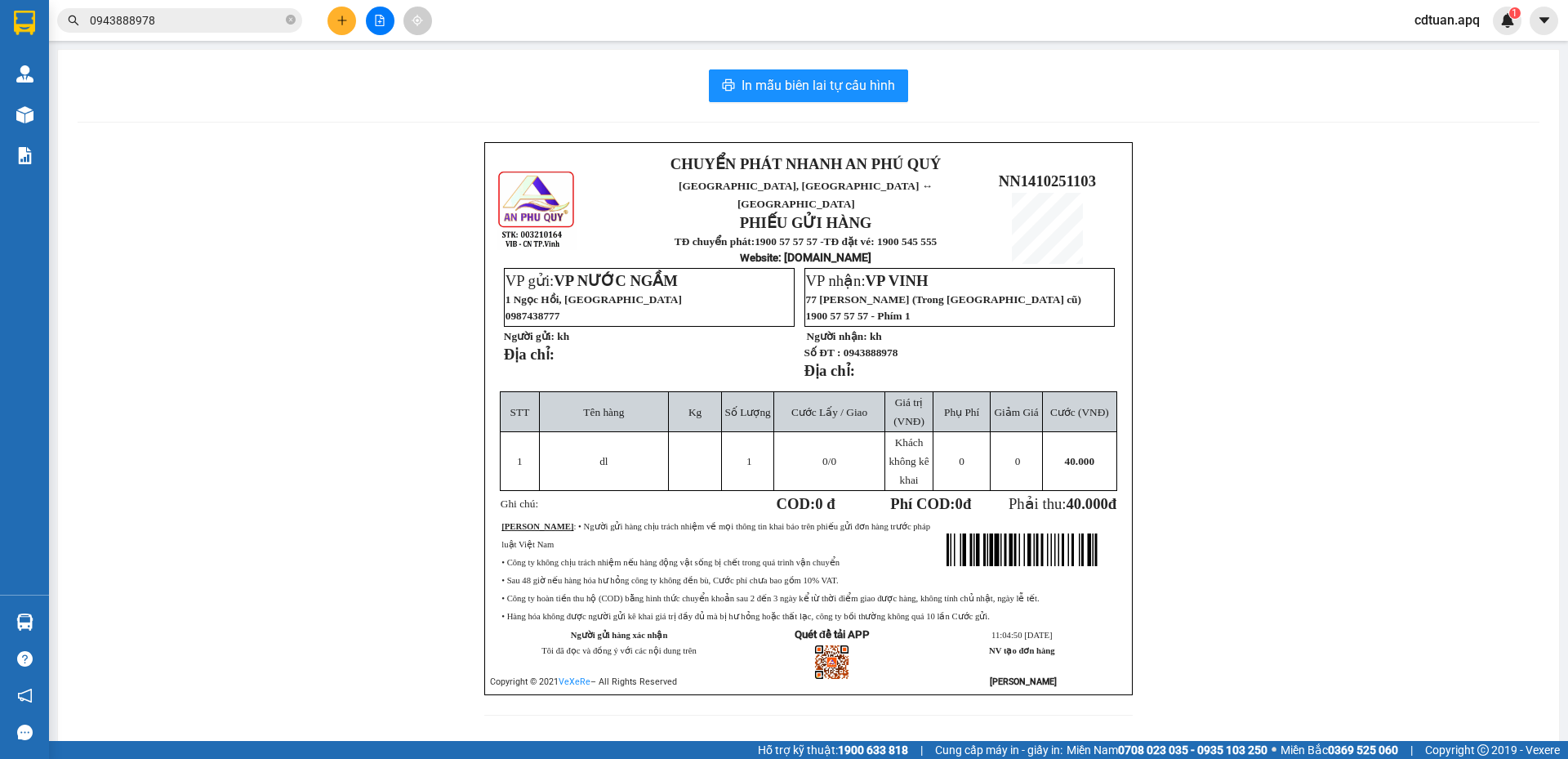
click at [193, 22] on input "0943888978" at bounding box center [186, 20] width 193 height 18
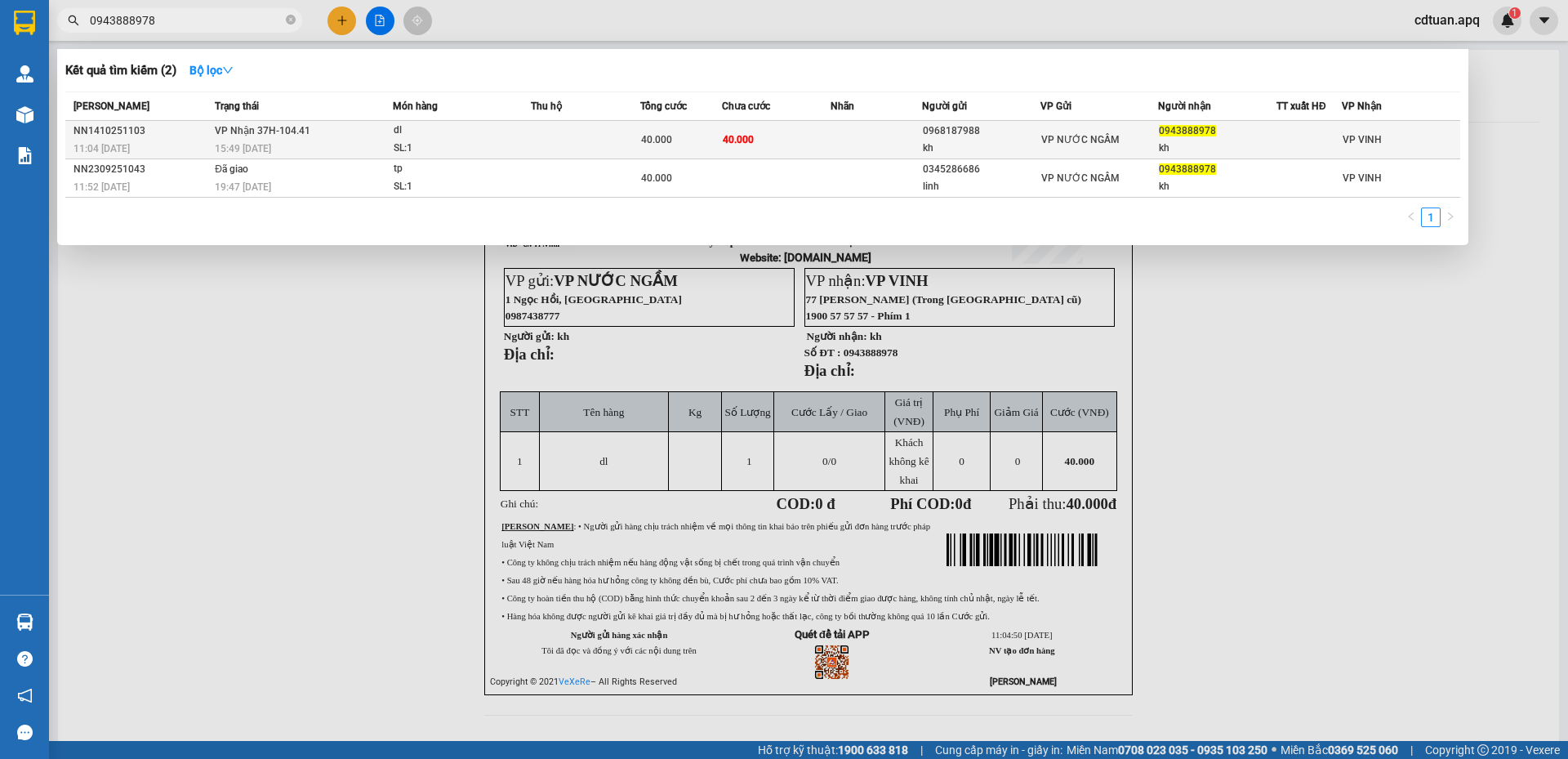
click at [292, 139] on div "15:49 - 14/10" at bounding box center [303, 148] width 178 height 18
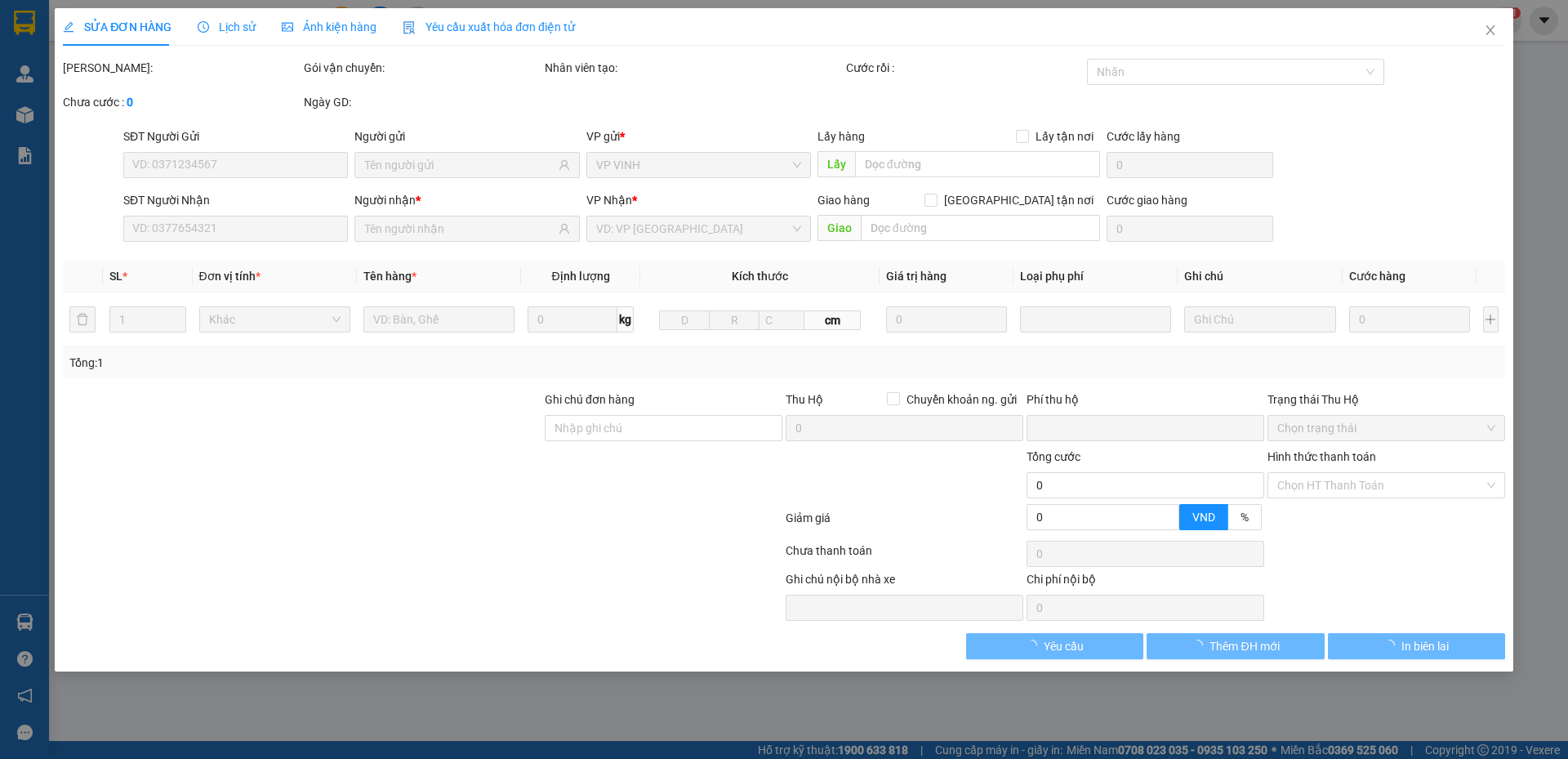
type input "0968187988"
type input "kh"
type input "0943888978"
type input "kh"
type input "0"
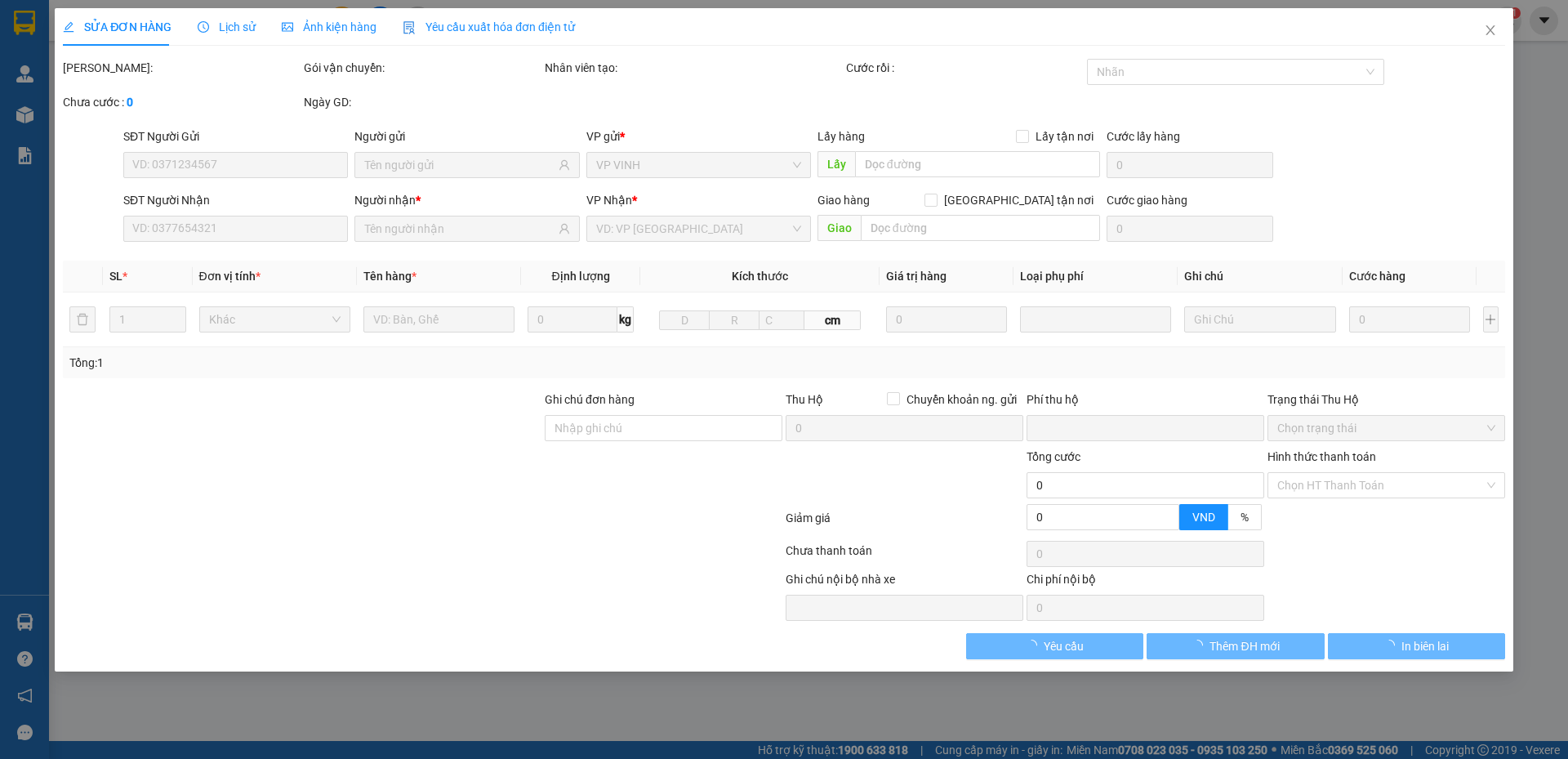
type input "40.000"
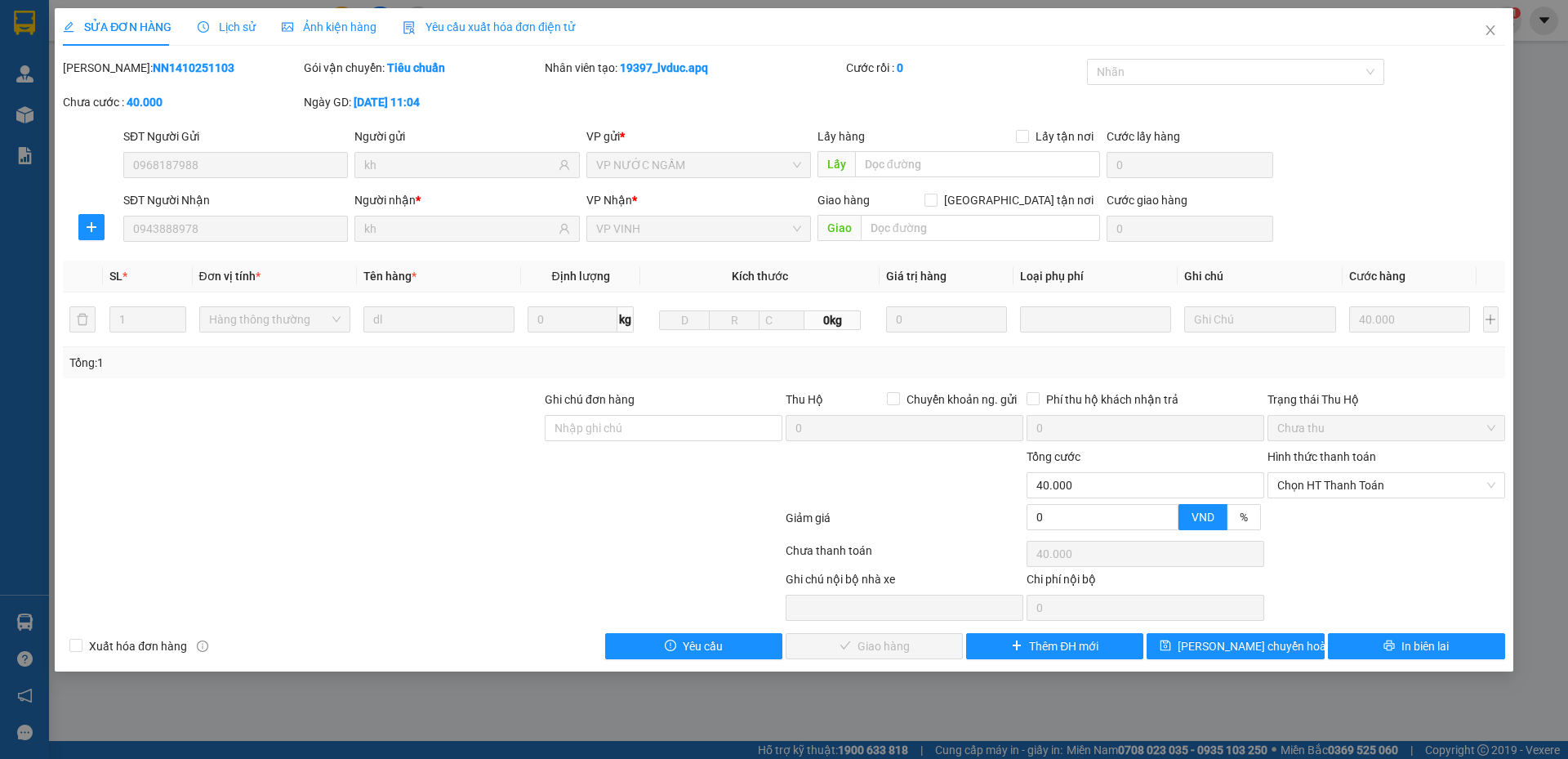
click at [234, 30] on span "Lịch sử" at bounding box center [227, 26] width 58 height 13
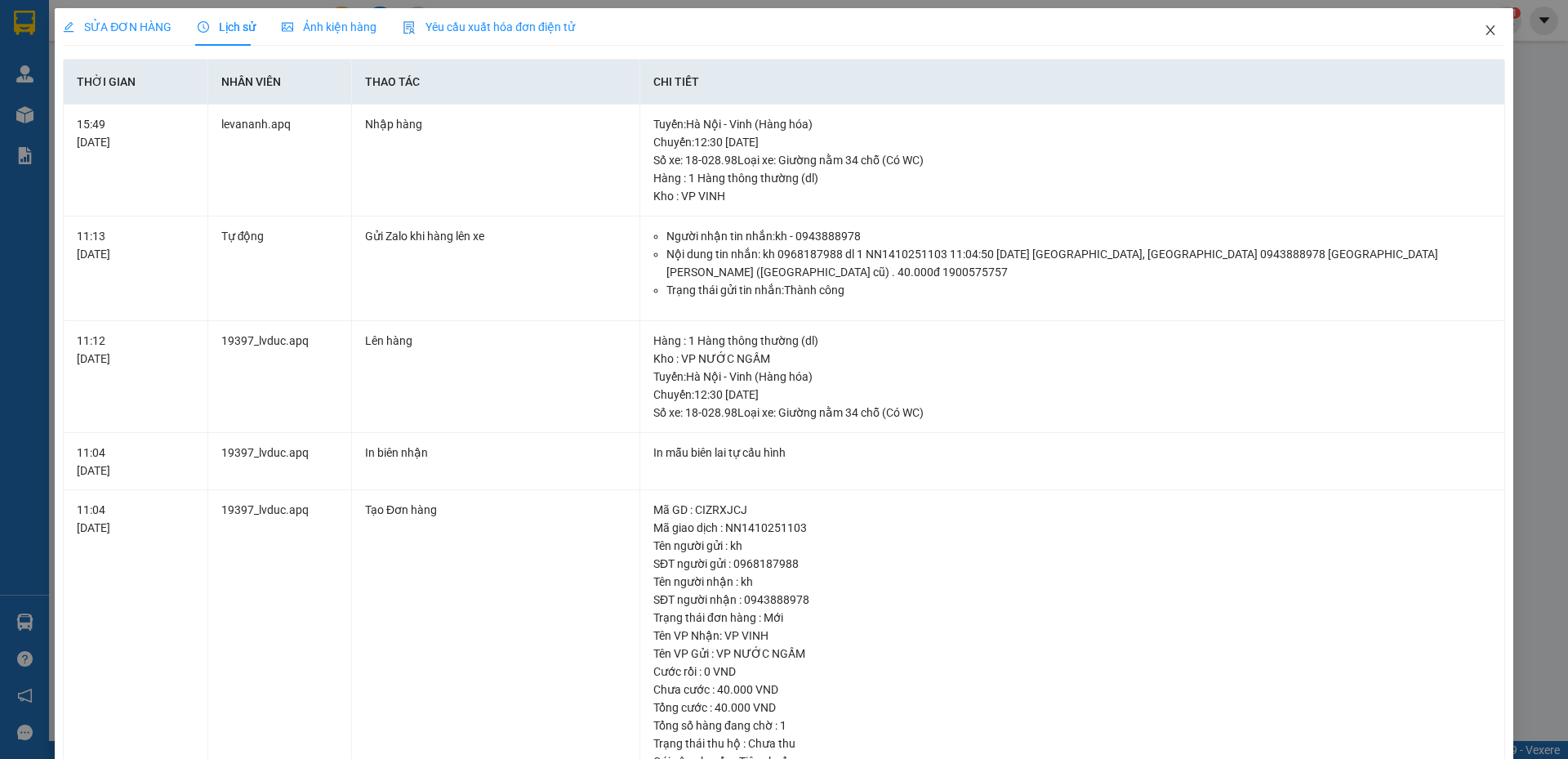
click at [1484, 32] on icon "close" at bounding box center [1490, 30] width 13 height 13
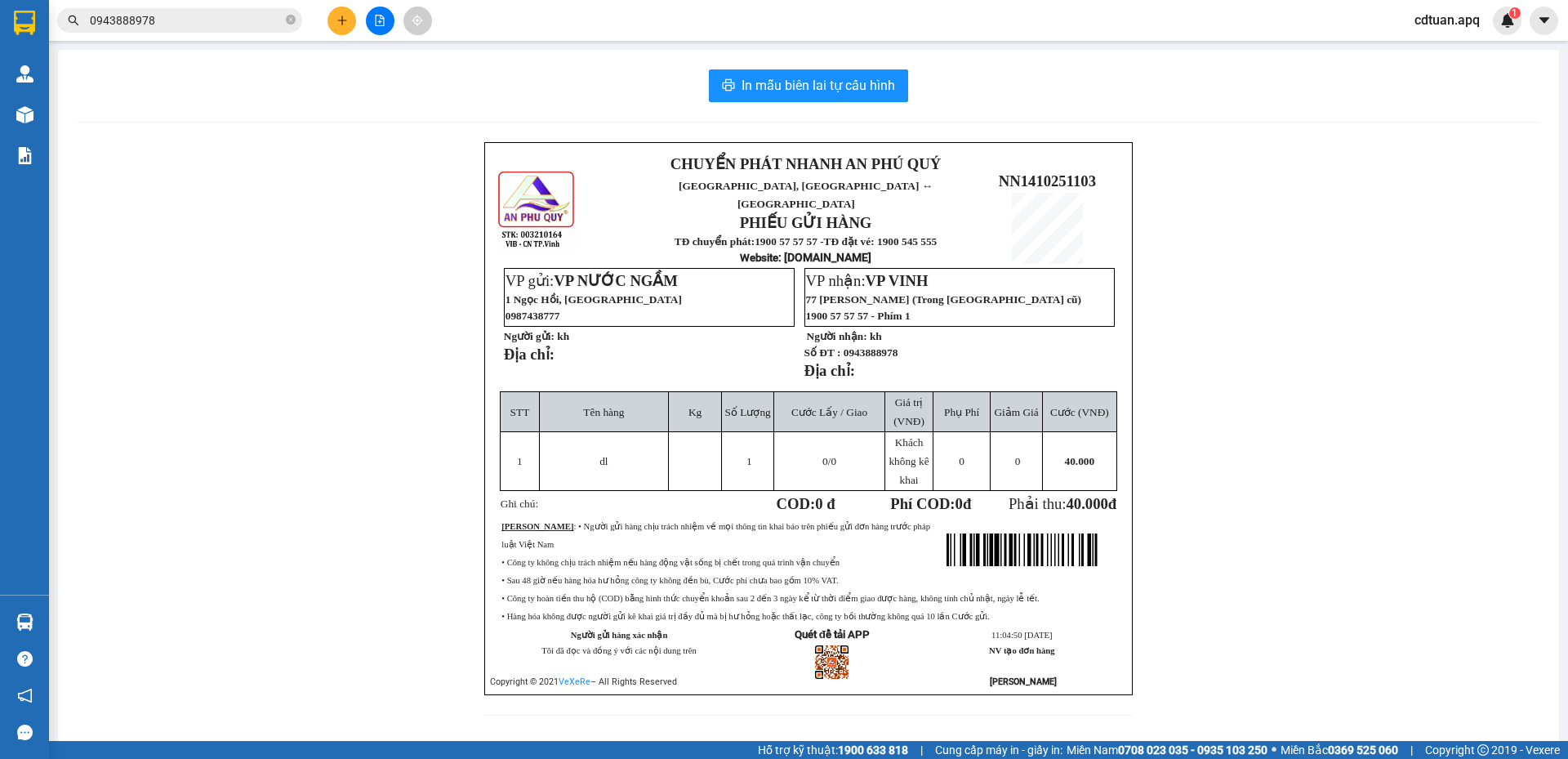
click at [1181, 339] on div "CHUYỂN PHÁT NHANH AN PHÚ QUÝ NGHỆ AN, HÀ TĨNH ↔ HÀ NỘI PHIẾU GỬI HÀNG TĐ chuyển…" at bounding box center [808, 439] width 1462 height 593
click at [1403, 183] on div "CHUYỂN PHÁT NHANH AN PHÚ QUÝ NGHỆ AN, HÀ TĨNH ↔ HÀ NỘI PHIẾU GỬI HÀNG TĐ chuyển…" at bounding box center [808, 439] width 1462 height 593
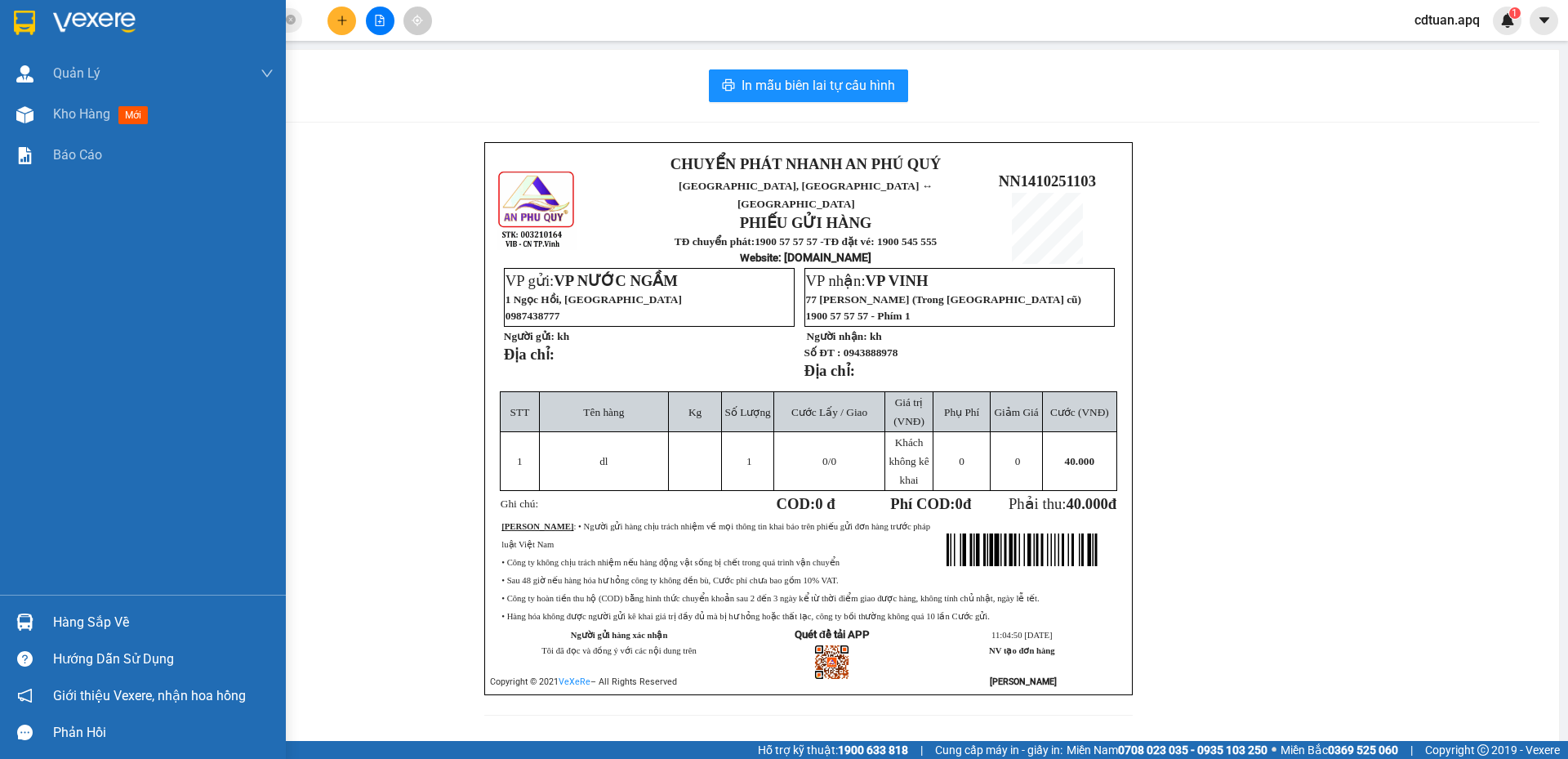
click at [40, 15] on div at bounding box center [143, 26] width 285 height 53
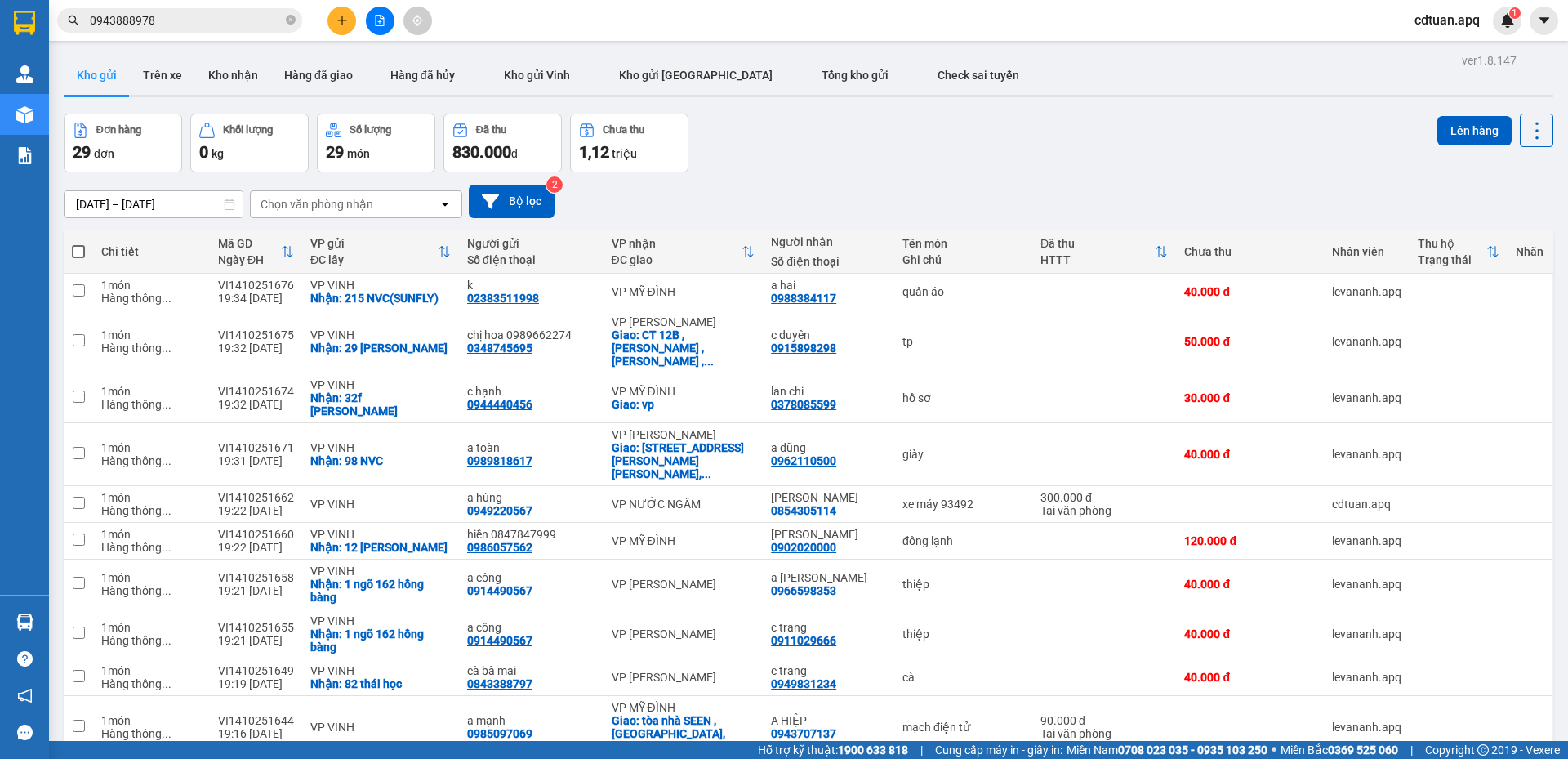
click at [886, 146] on div "Đơn hàng 29 đơn Khối lượng 0 kg Số lượng 29 món Đã thu 830.000 đ Chưa thu 1,12 …" at bounding box center [808, 143] width 1489 height 59
click at [874, 150] on div "Đơn hàng 29 đơn Khối lượng 0 kg Số lượng 29 món Đã thu 830.000 đ Chưa thu 1,12 …" at bounding box center [808, 143] width 1489 height 59
click at [1086, 123] on div "Đơn hàng 29 đơn Khối lượng 0 kg Số lượng 29 món Đã thu 830.000 đ Chưa thu 1,12 …" at bounding box center [808, 143] width 1489 height 59
click at [1053, 170] on div "Đơn hàng 29 đơn Khối lượng 0 kg Số lượng 29 món Đã thu 830.000 đ Chưa thu 1,12 …" at bounding box center [808, 143] width 1489 height 59
click at [849, 133] on div "Đơn hàng 29 đơn Khối lượng 0 kg Số lượng 29 món Đã thu 830.000 đ Chưa thu 1,12 …" at bounding box center [808, 143] width 1489 height 59
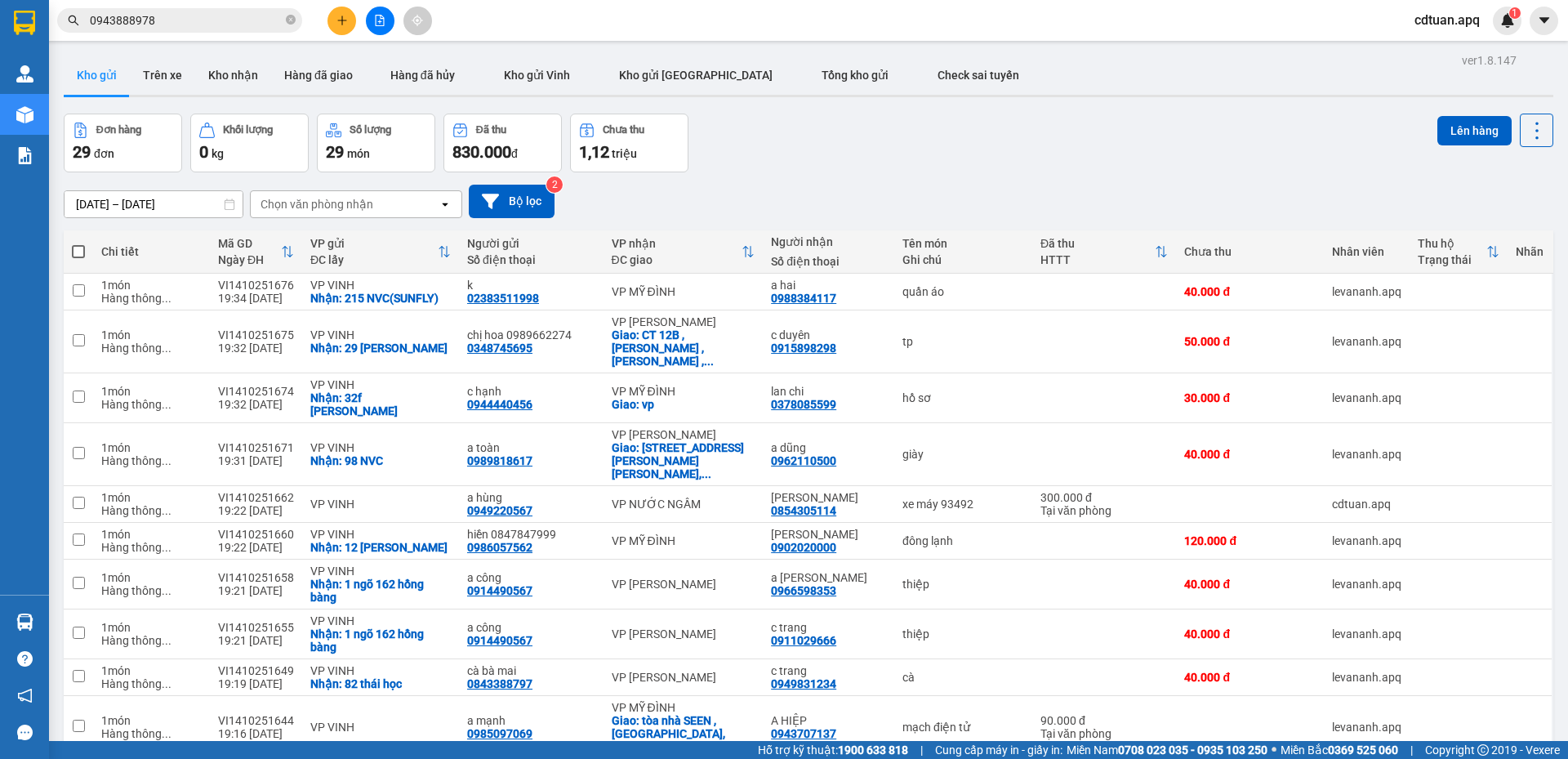
click at [849, 133] on div "Đơn hàng 29 đơn Khối lượng 0 kg Số lượng 29 món Đã thu 830.000 đ Chưa thu 1,12 …" at bounding box center [808, 143] width 1489 height 59
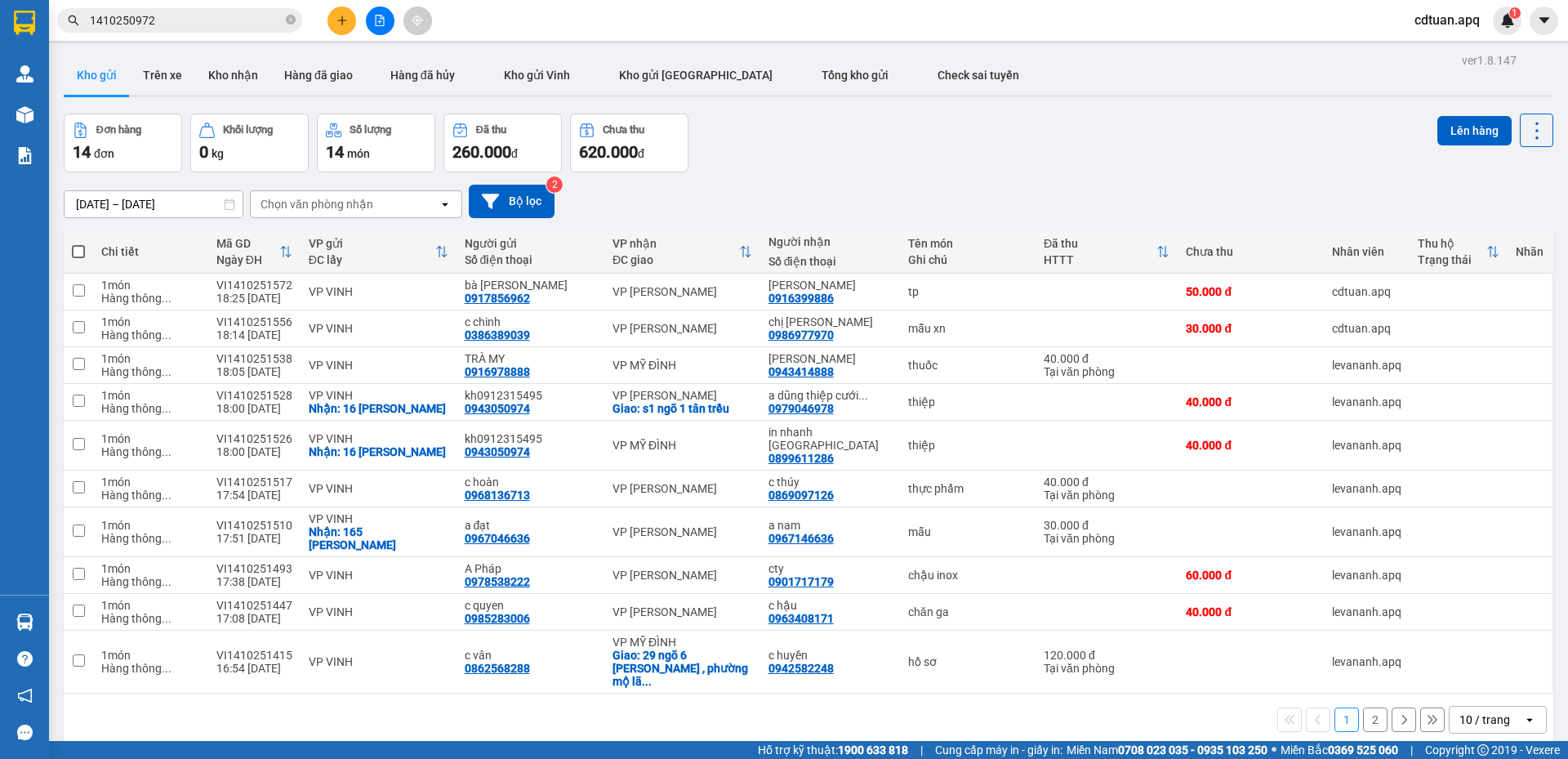
click at [870, 164] on div "Đơn hàng 14 đơn Khối lượng 0 kg Số lượng 14 món Đã thu 260.000 đ Chưa thu 620.0…" at bounding box center [808, 143] width 1489 height 59
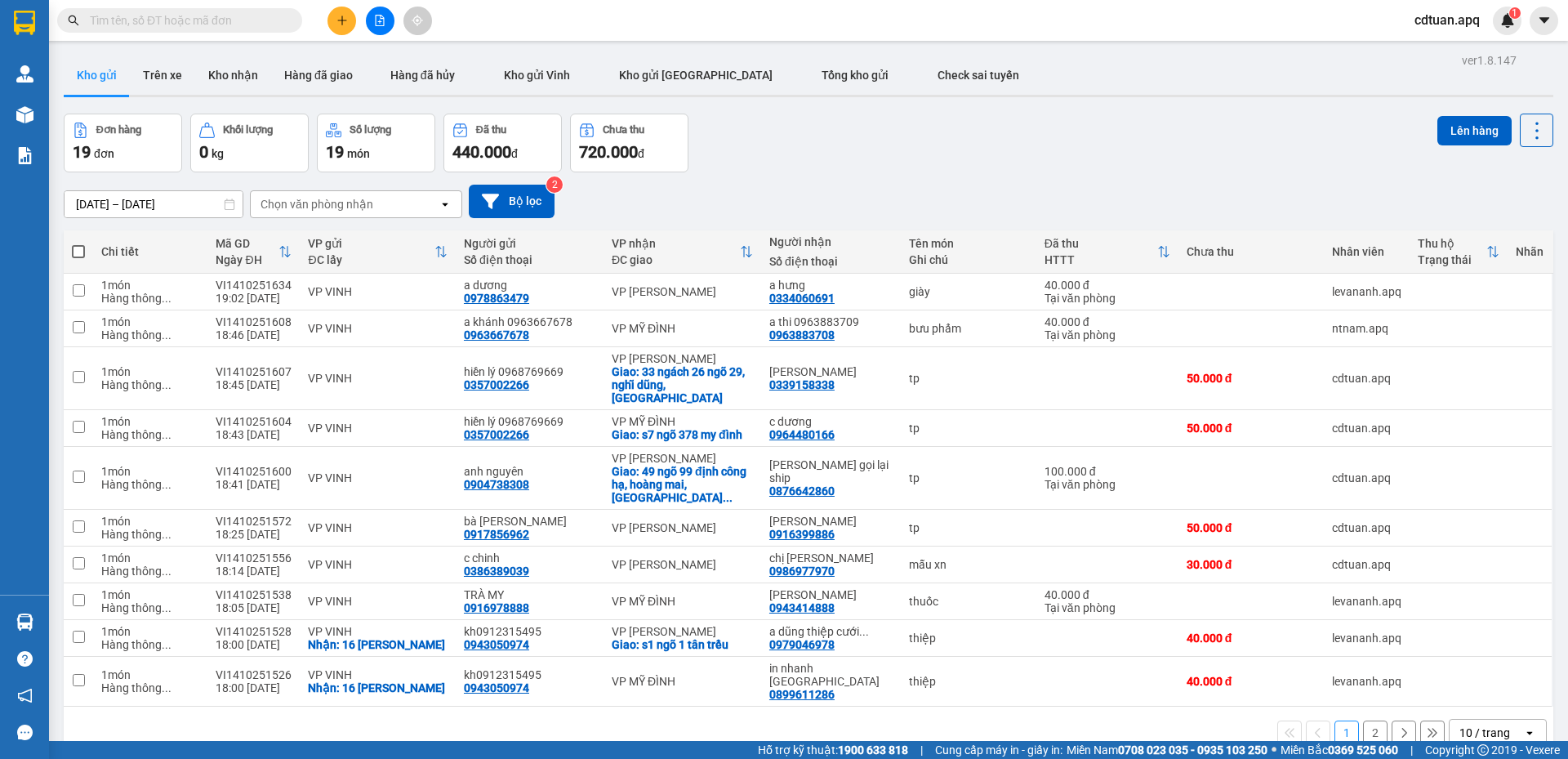
click at [352, 19] on button at bounding box center [341, 21] width 29 height 29
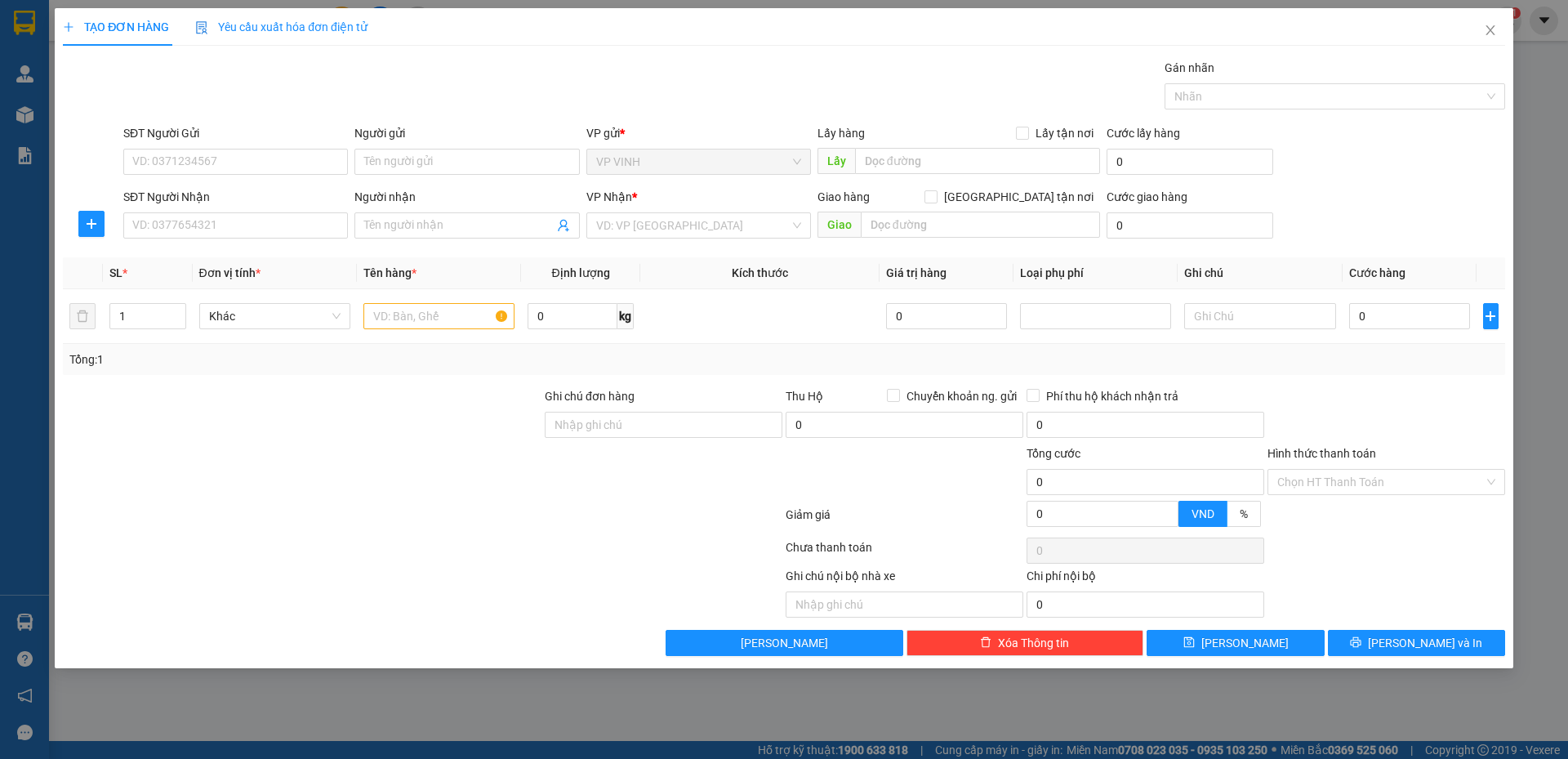
click at [263, 175] on div "SĐT Người Gửi VD: 0371234567" at bounding box center [235, 152] width 224 height 57
click at [264, 172] on input "SĐT Người Gửi" at bounding box center [235, 161] width 224 height 26
type input "0949220567"
click at [276, 195] on div "0949220567 - a hùng" at bounding box center [235, 194] width 205 height 18
type input "a hùng"
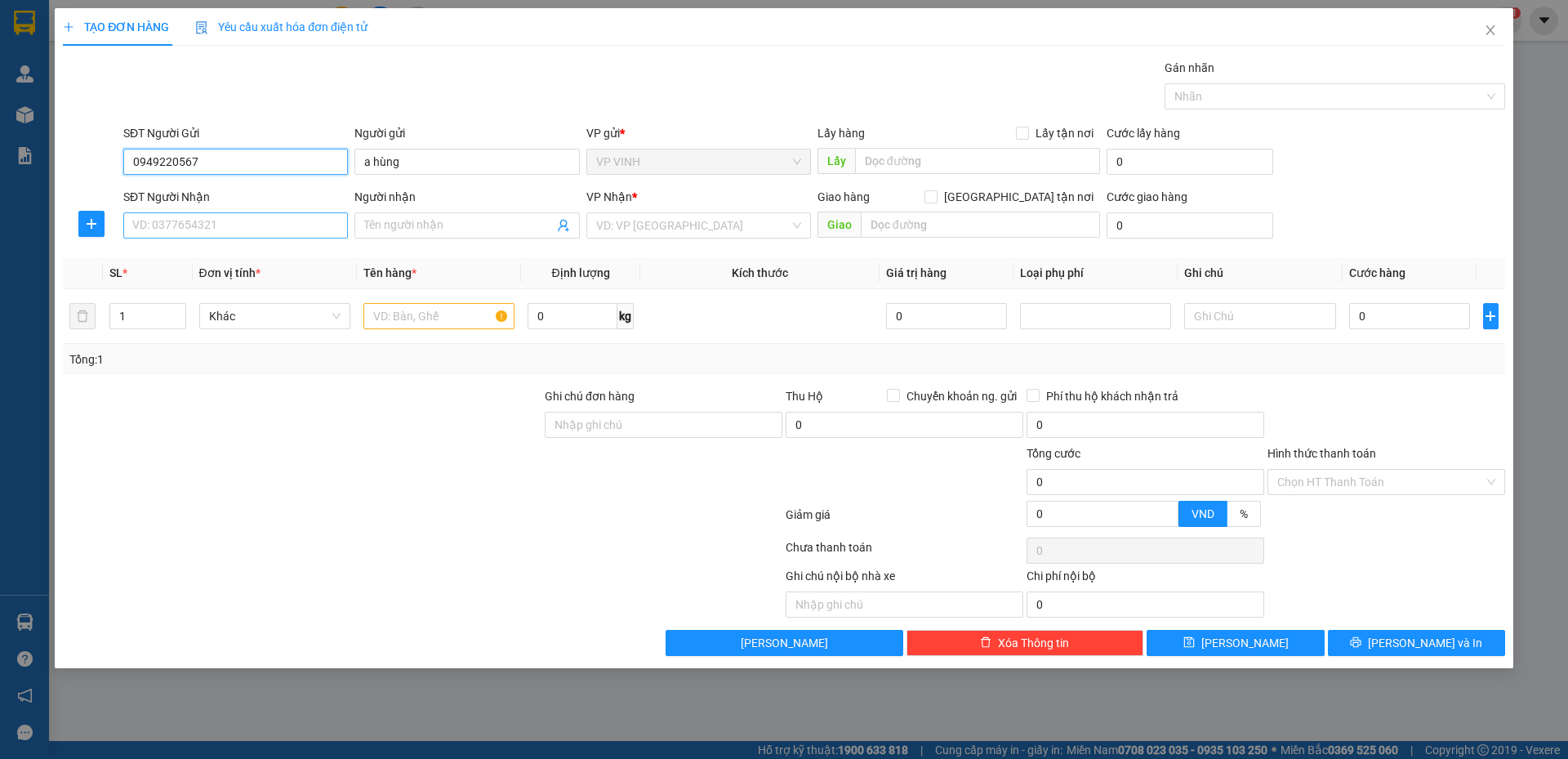
type input "0949220567"
click at [257, 229] on input "SĐT Người Nhận" at bounding box center [235, 225] width 224 height 26
type input "0854305114"
click at [296, 229] on input "0854305114" at bounding box center [235, 225] width 224 height 26
click at [268, 258] on div "0854305114 - [PERSON_NAME]" at bounding box center [235, 258] width 205 height 18
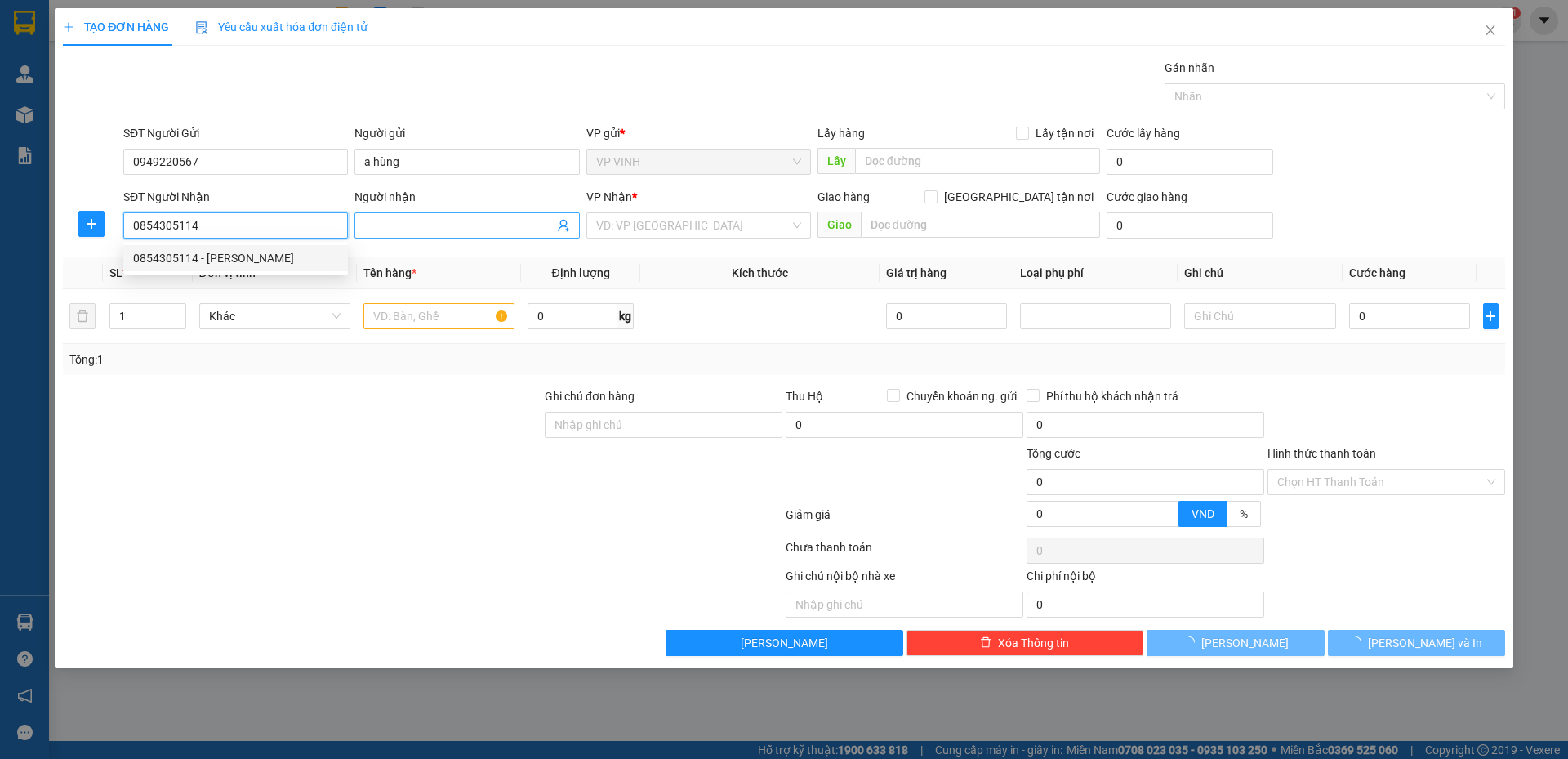
type input "[PERSON_NAME]"
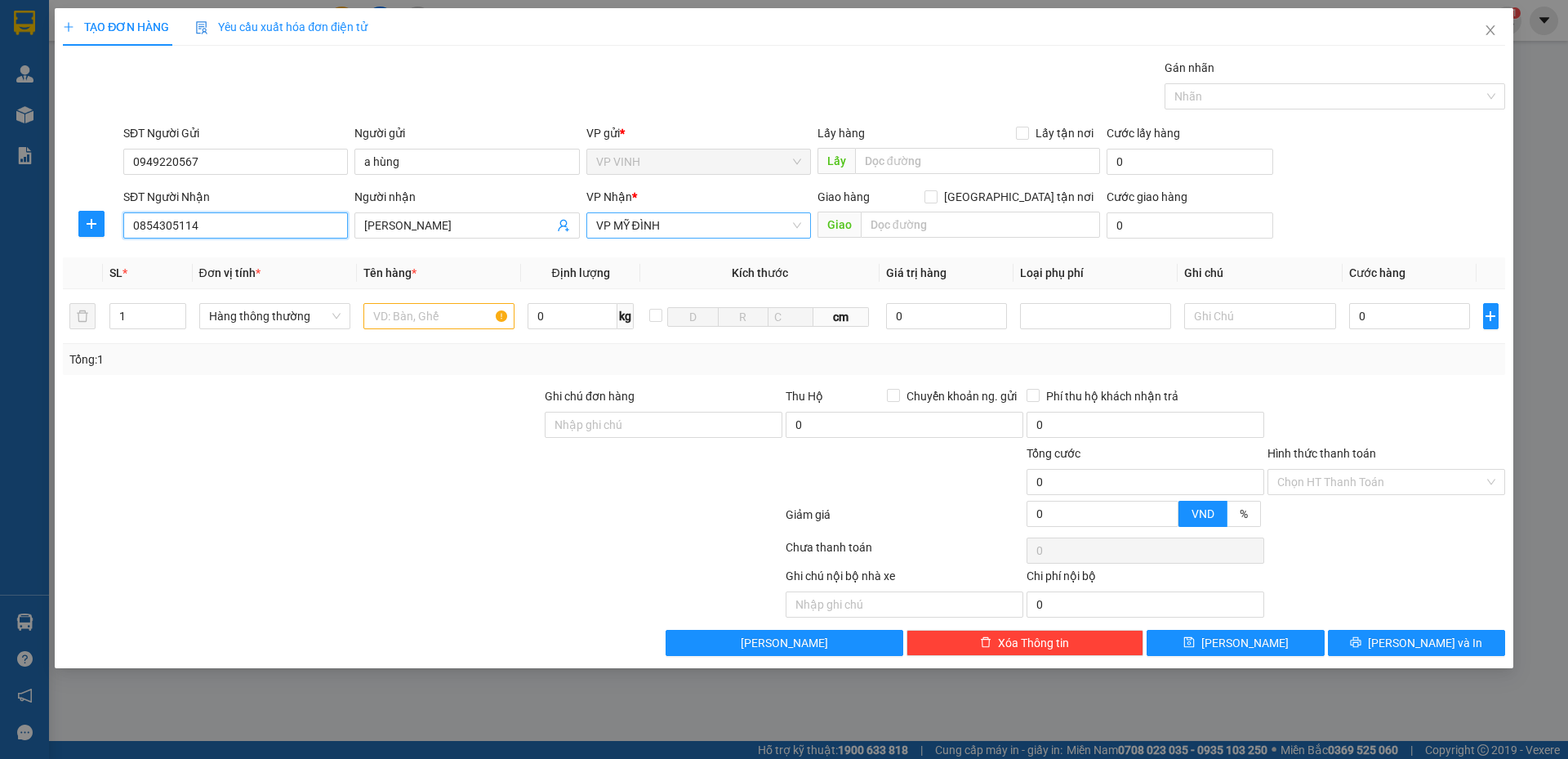
click at [661, 223] on span "VP MỸ ĐÌNH" at bounding box center [698, 225] width 205 height 25
type input "0854305114"
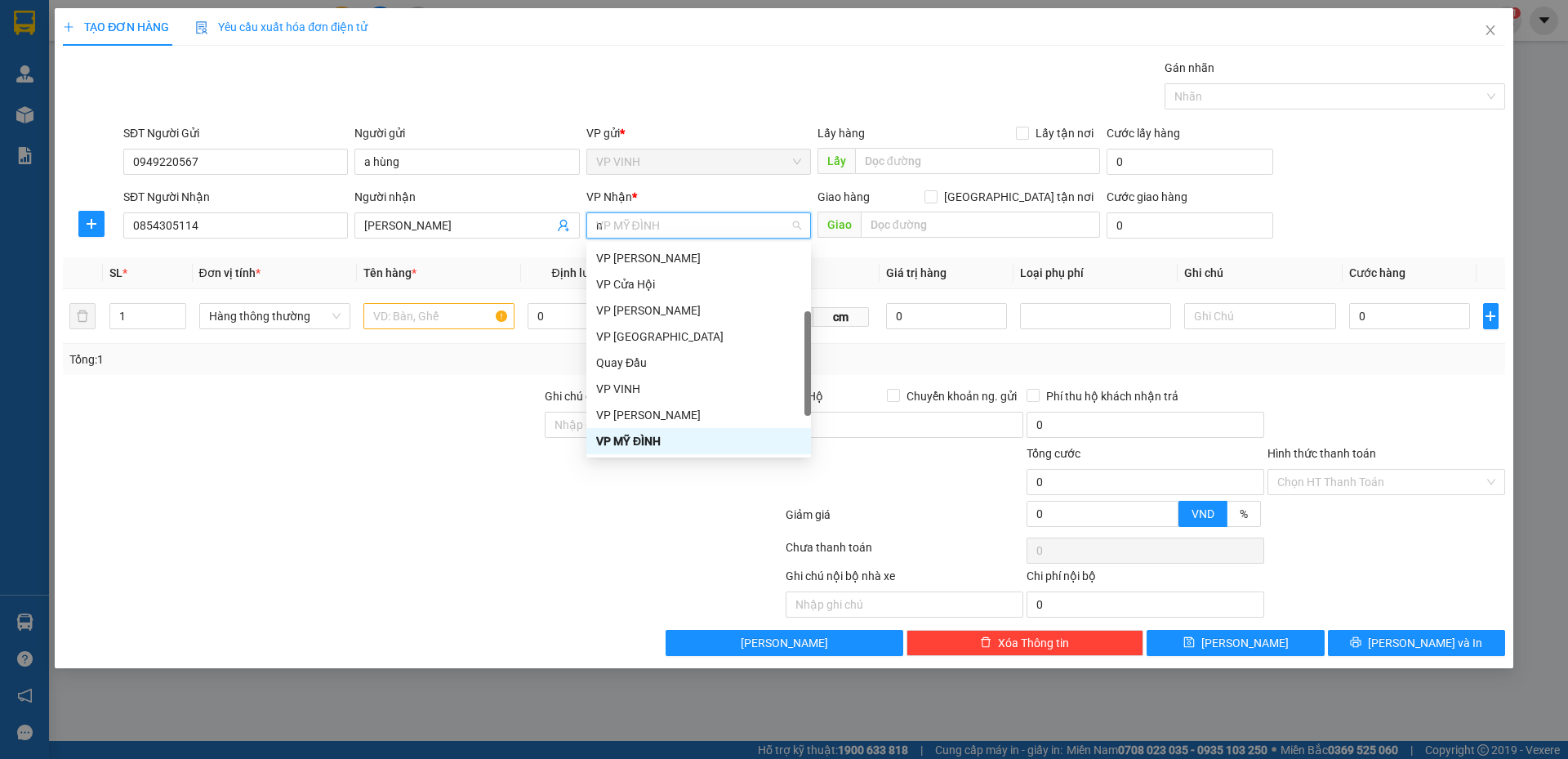
scroll to position [124, 0]
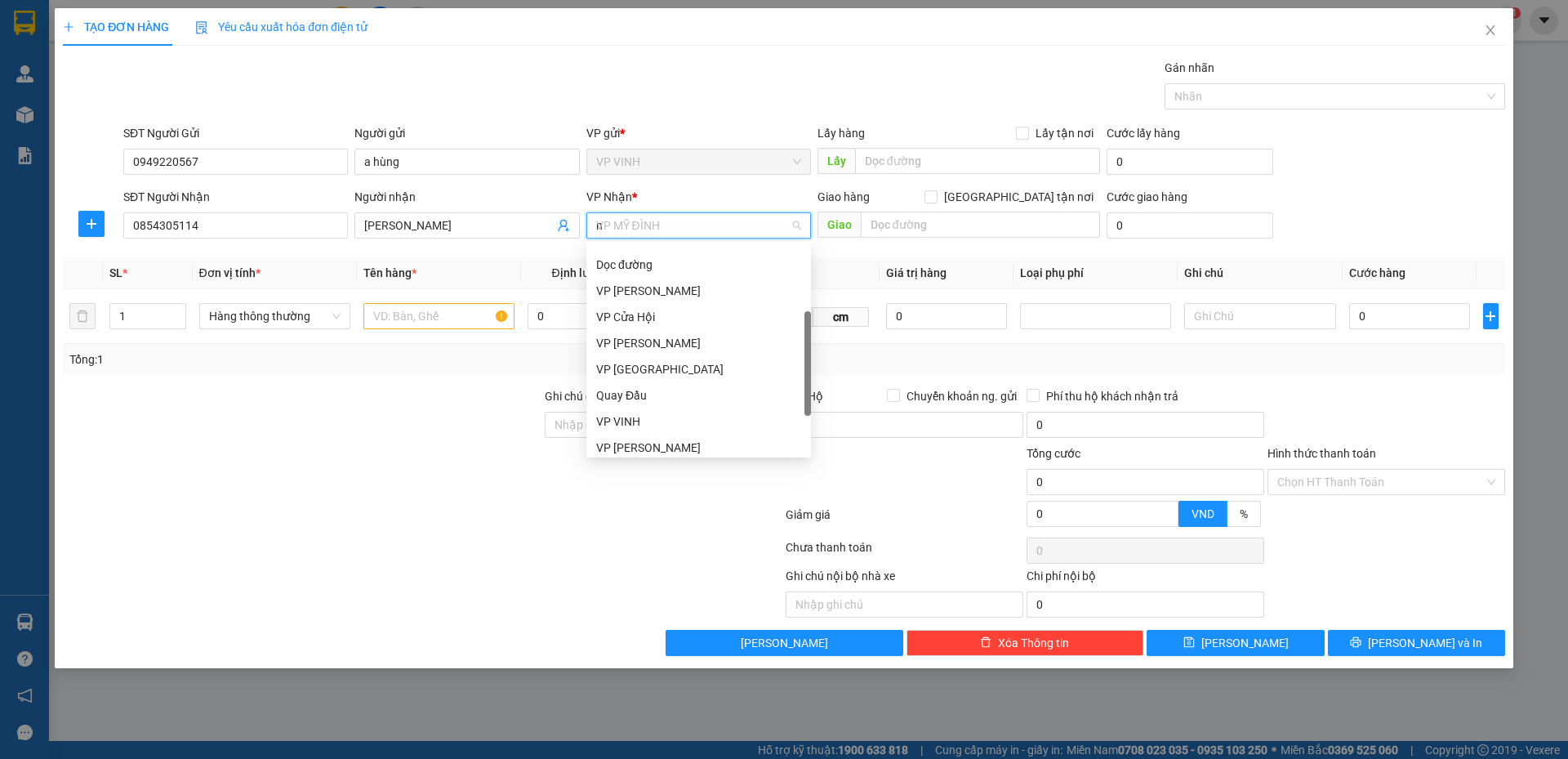
type input "ng"
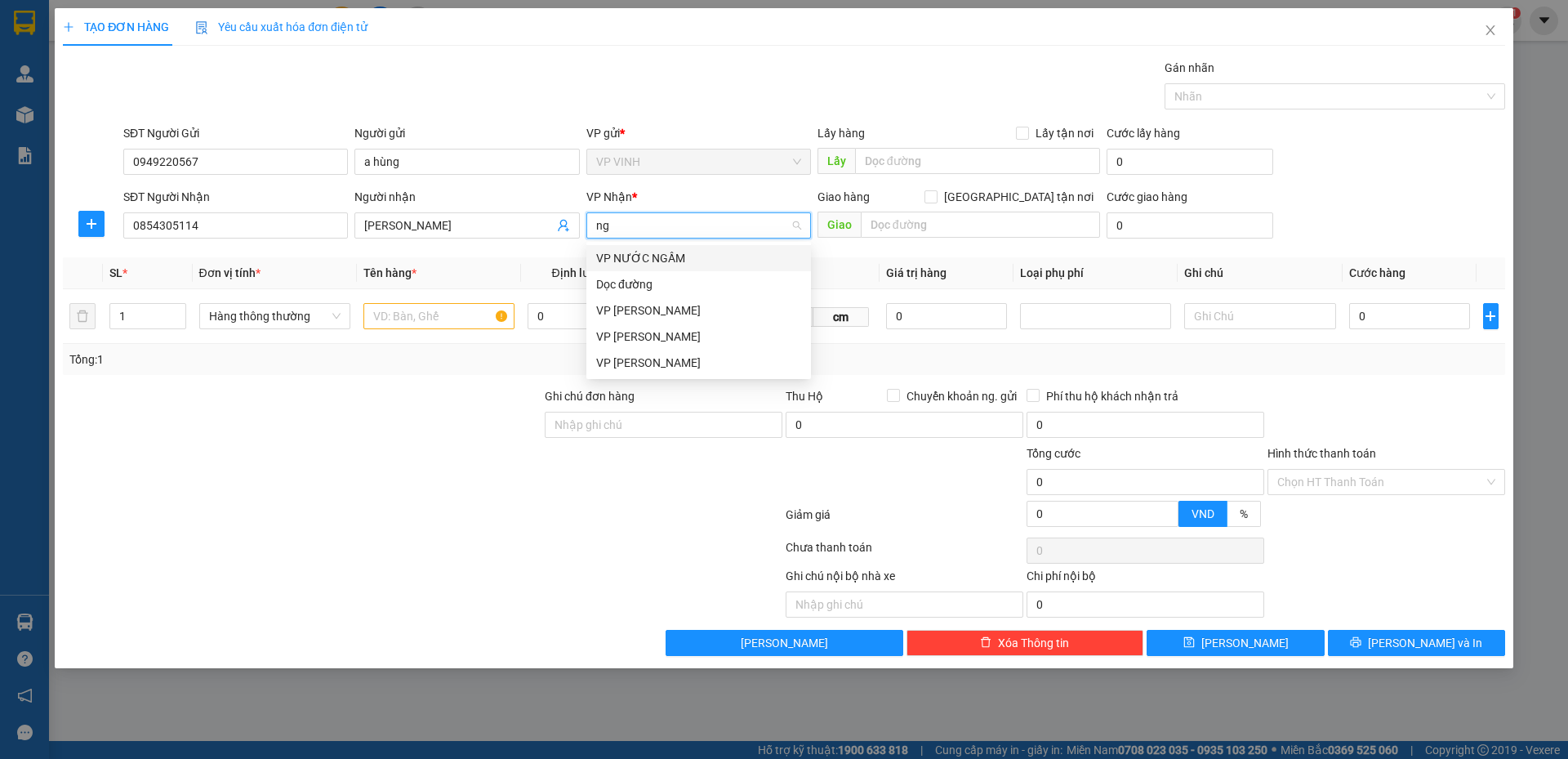
scroll to position [0, 0]
click at [662, 258] on div "VP NƯỚC NGẦM" at bounding box center [698, 258] width 205 height 18
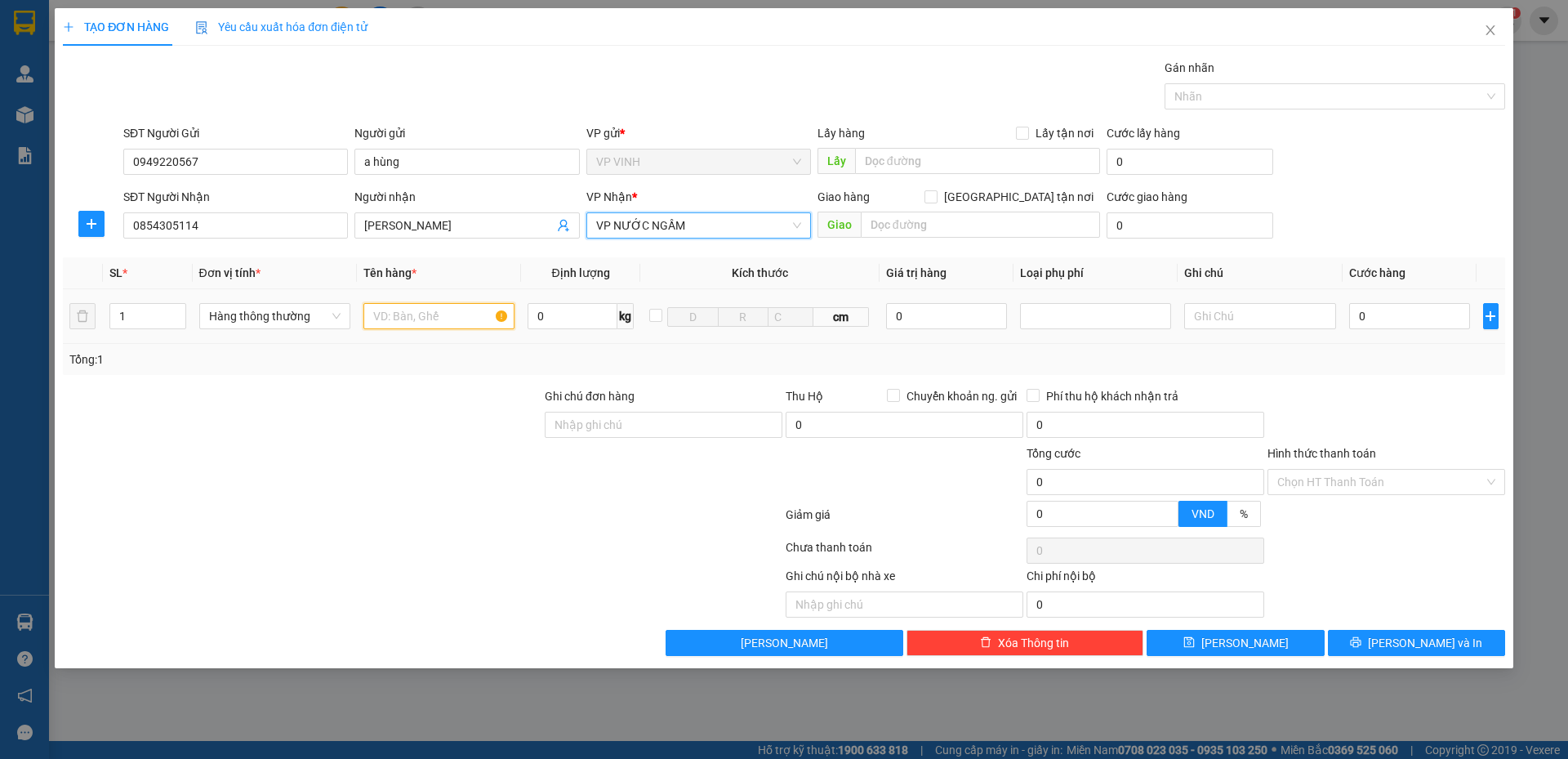
click at [406, 324] on input "text" at bounding box center [439, 316] width 151 height 26
click at [473, 318] on input "xe máy" at bounding box center [439, 316] width 151 height 26
type input "xe máy 93492"
click at [765, 361] on div "Tổng: 1" at bounding box center [784, 359] width 1429 height 18
click at [1396, 316] on input "0" at bounding box center [1409, 316] width 121 height 26
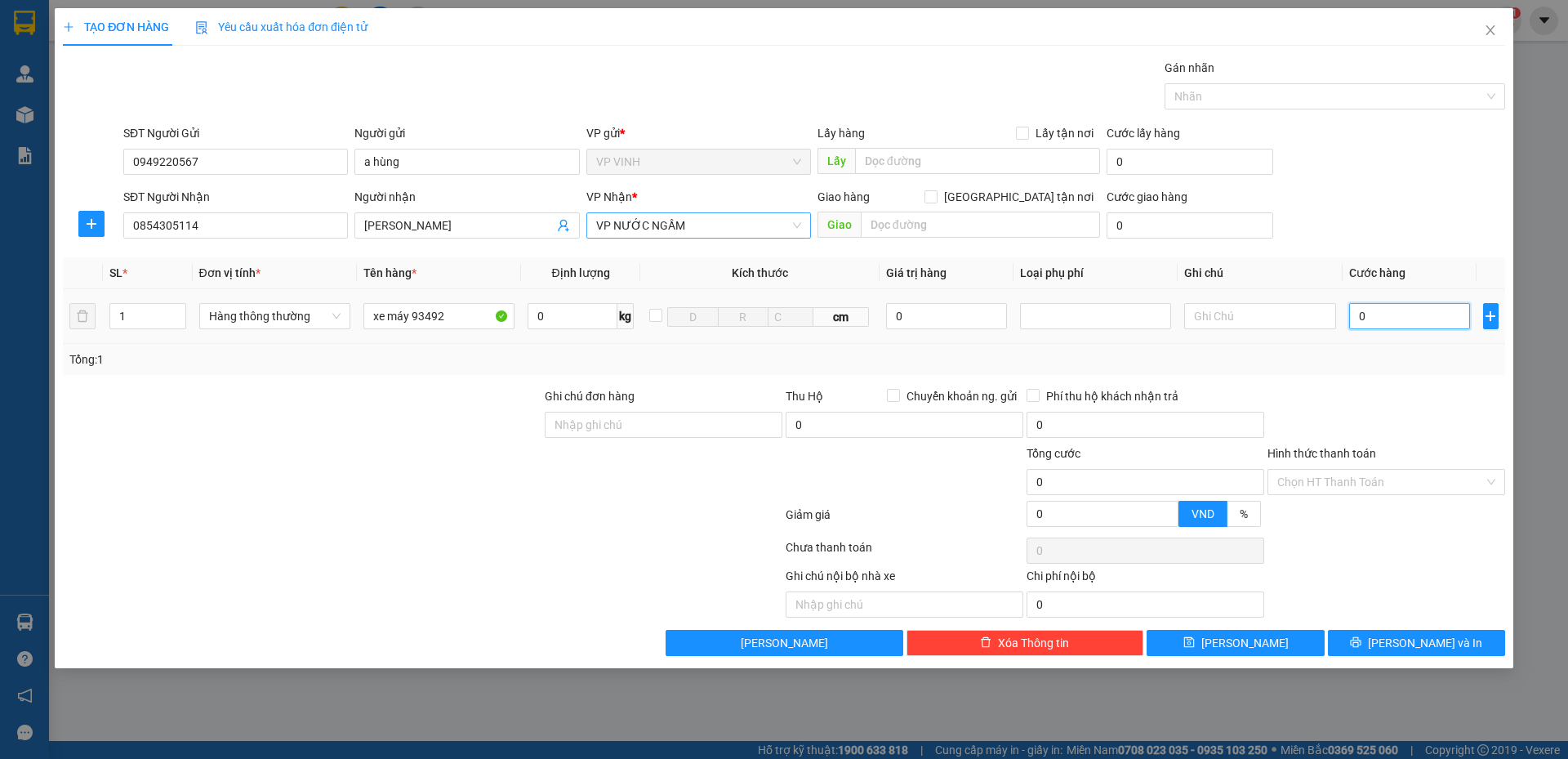
type input "3"
type input "30"
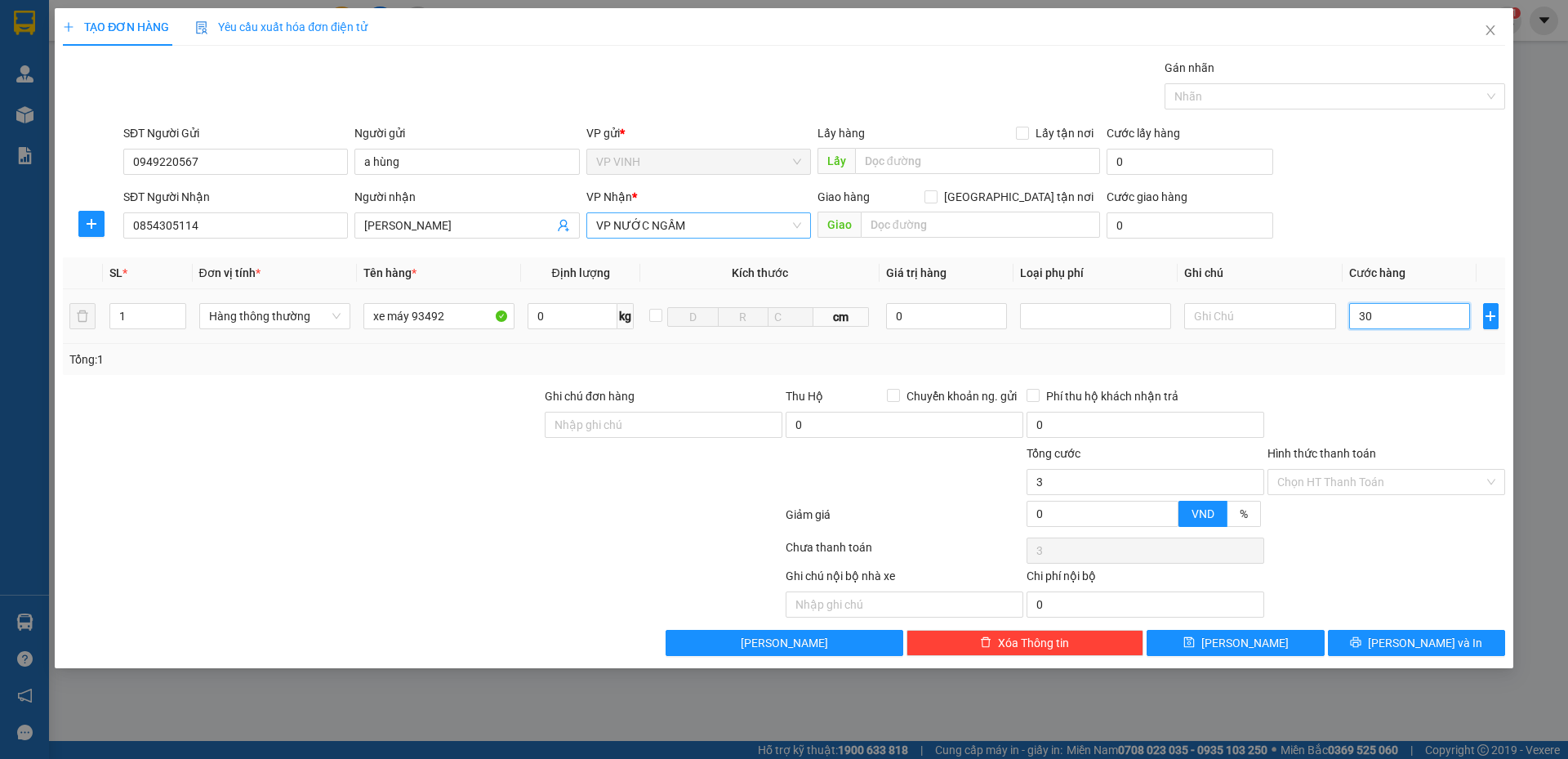
type input "30"
type input "300"
type input "300.000"
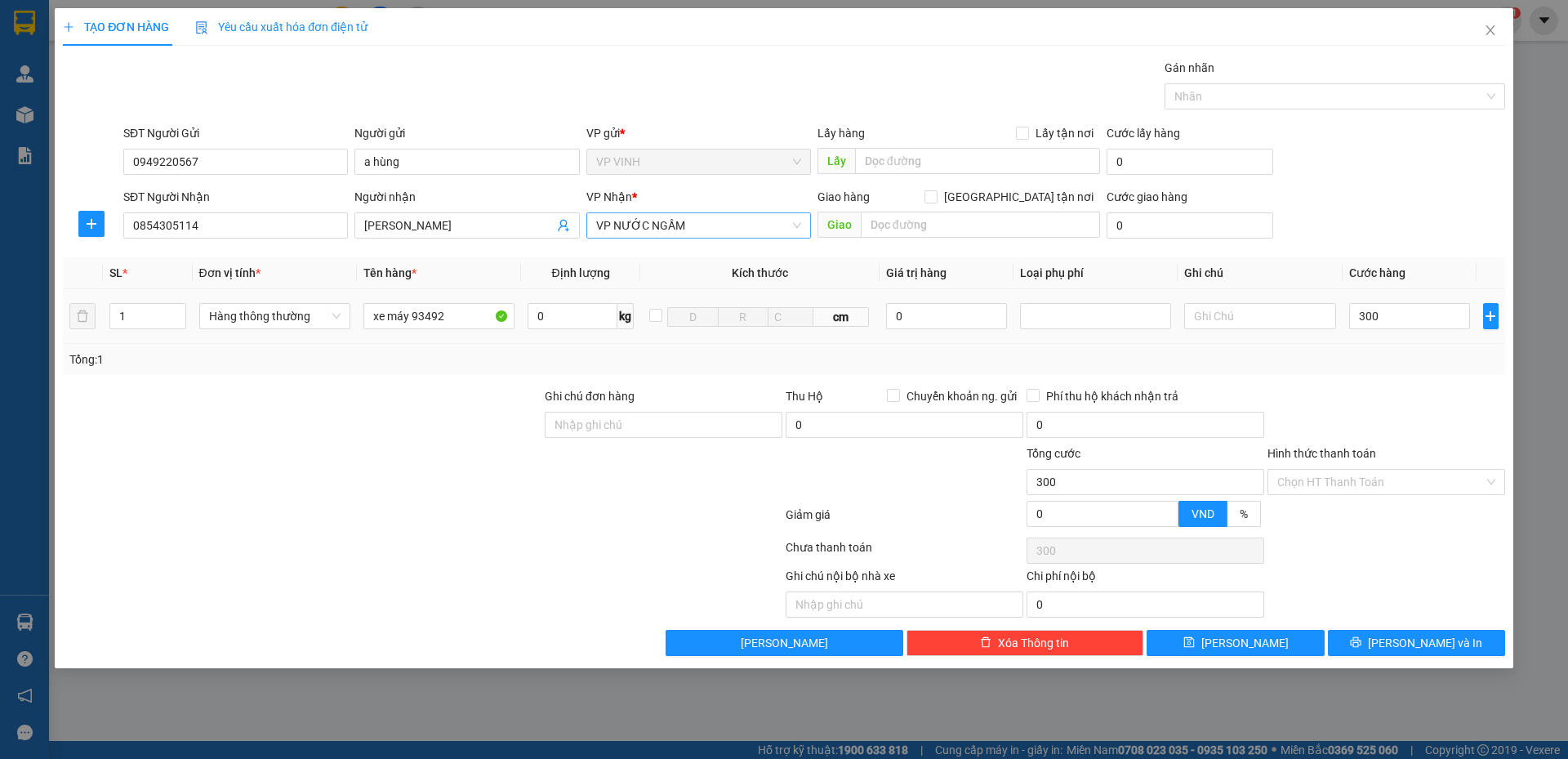
type input "300.000"
click at [1377, 360] on div "Tổng: 1" at bounding box center [784, 359] width 1429 height 18
click at [1353, 479] on input "Hình thức thanh toán" at bounding box center [1379, 482] width 206 height 25
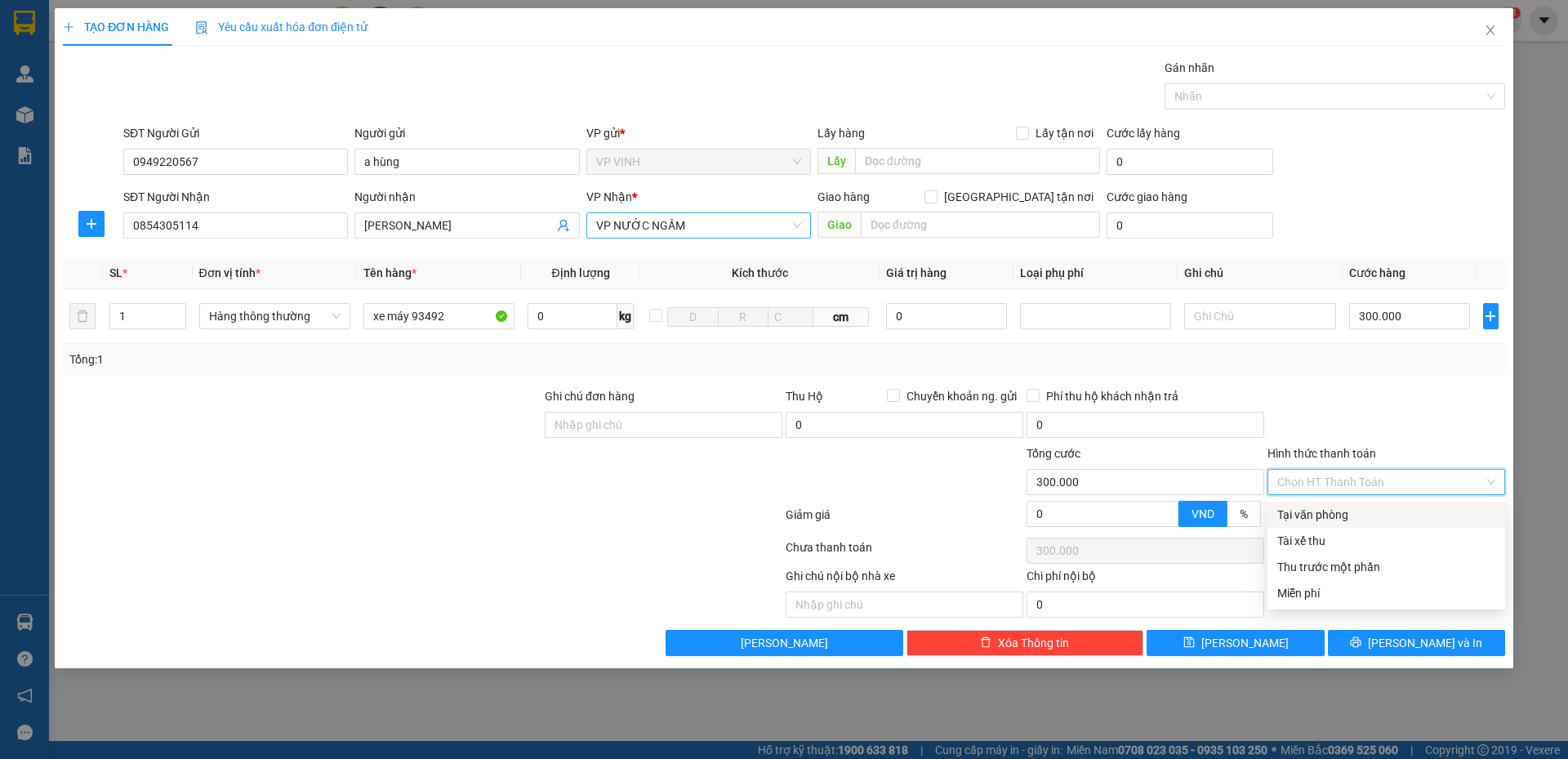
click at [1343, 518] on div "Tại văn phòng" at bounding box center [1385, 514] width 218 height 18
type input "0"
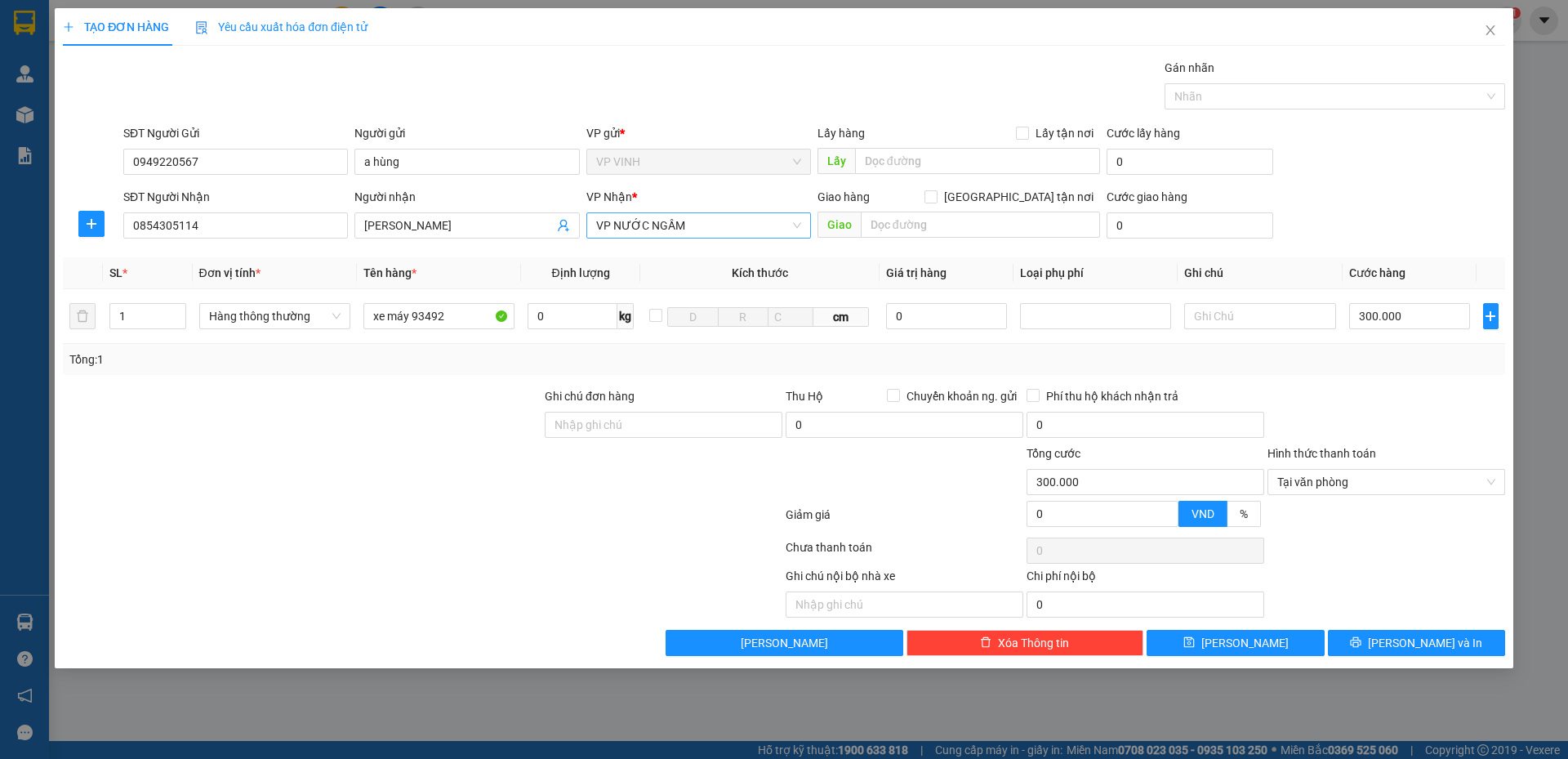
click at [640, 270] on th "Kích thước" at bounding box center [760, 273] width 240 height 31
click at [979, 263] on th "Giá trị hàng" at bounding box center [946, 273] width 135 height 31
click at [1413, 637] on span "[PERSON_NAME] và In" at bounding box center [1424, 643] width 115 height 18
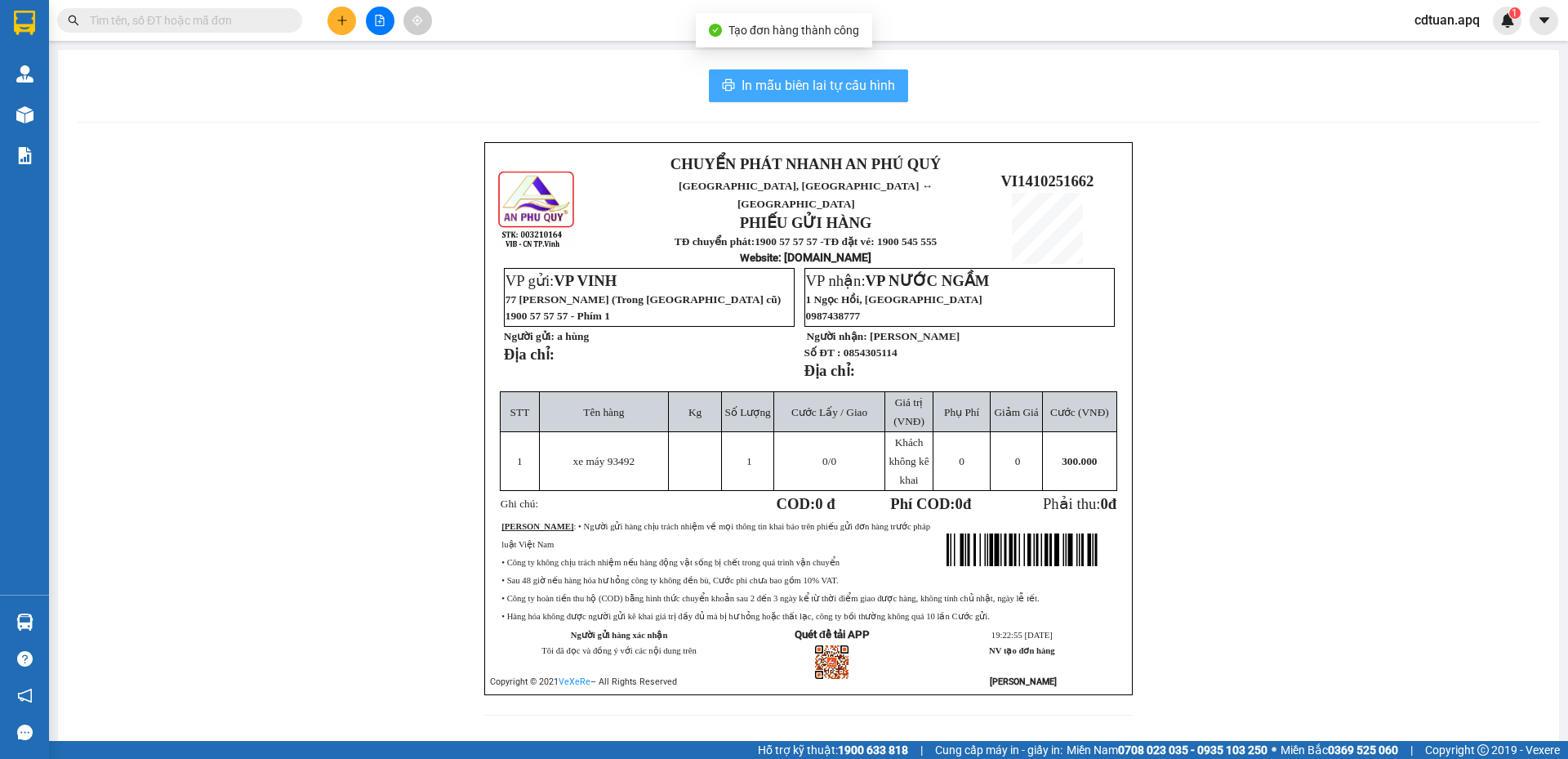
click at [770, 81] on span "In mẫu biên lai tự cấu hình" at bounding box center [818, 85] width 154 height 20
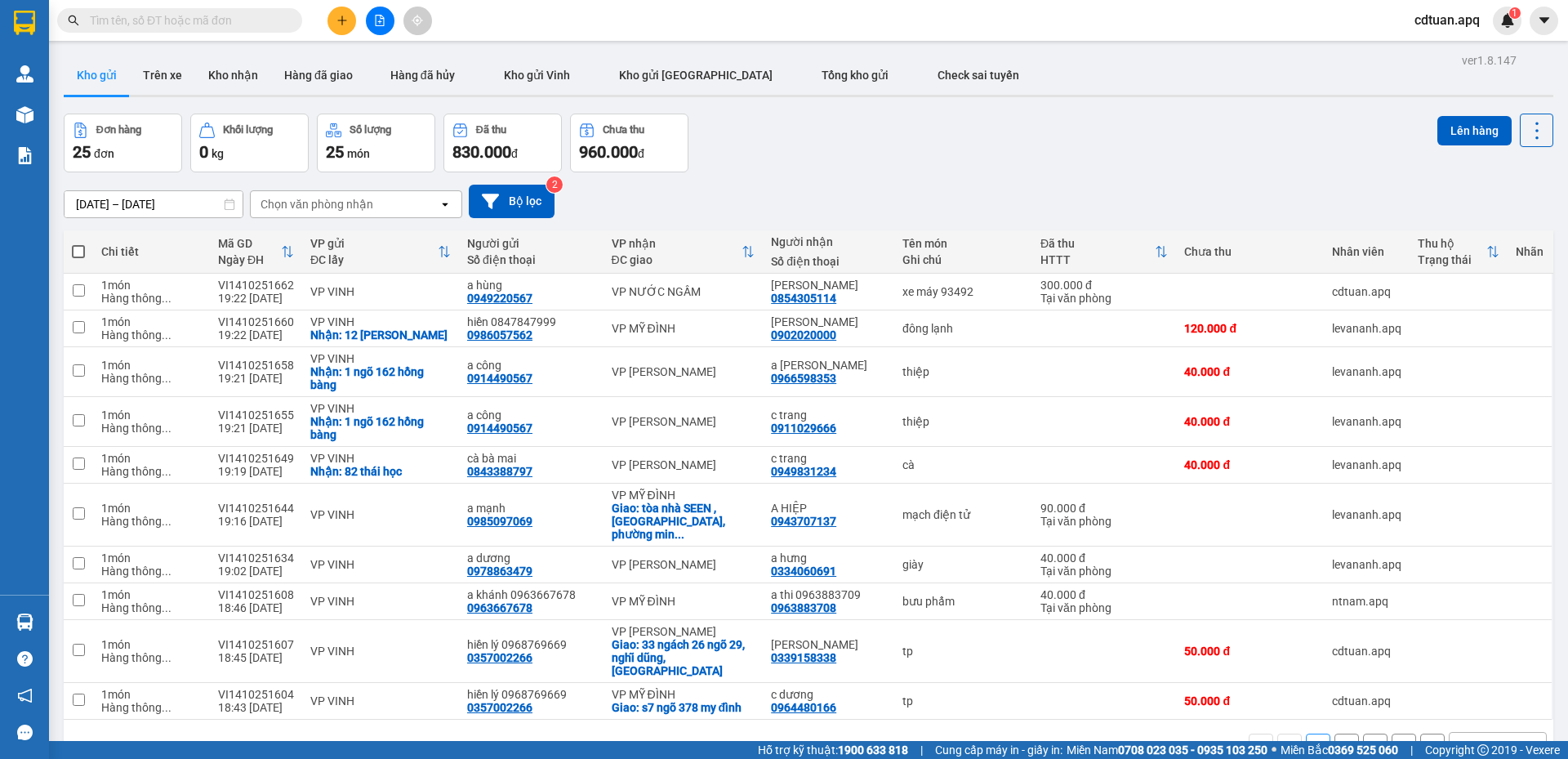
click at [1093, 160] on div "Đơn hàng 25 đơn Khối lượng 0 kg Số lượng 25 món Đã thu 830.000 đ Chưa thu 960.0…" at bounding box center [808, 143] width 1489 height 59
click at [1048, 149] on div "Đơn hàng 25 đơn Khối lượng 0 kg Số lượng 25 món Đã thu 830.000 đ Chưa thu 960.0…" at bounding box center [808, 143] width 1489 height 59
click at [1016, 181] on div "[DATE] – [DATE] Press the down arrow key to interact with the calendar and sele…" at bounding box center [808, 201] width 1489 height 58
click at [1126, 155] on div "Đơn hàng 25 đơn Khối lượng 0 kg Số lượng 25 món Đã thu 830.000 đ Chưa thu 960.0…" at bounding box center [808, 143] width 1489 height 59
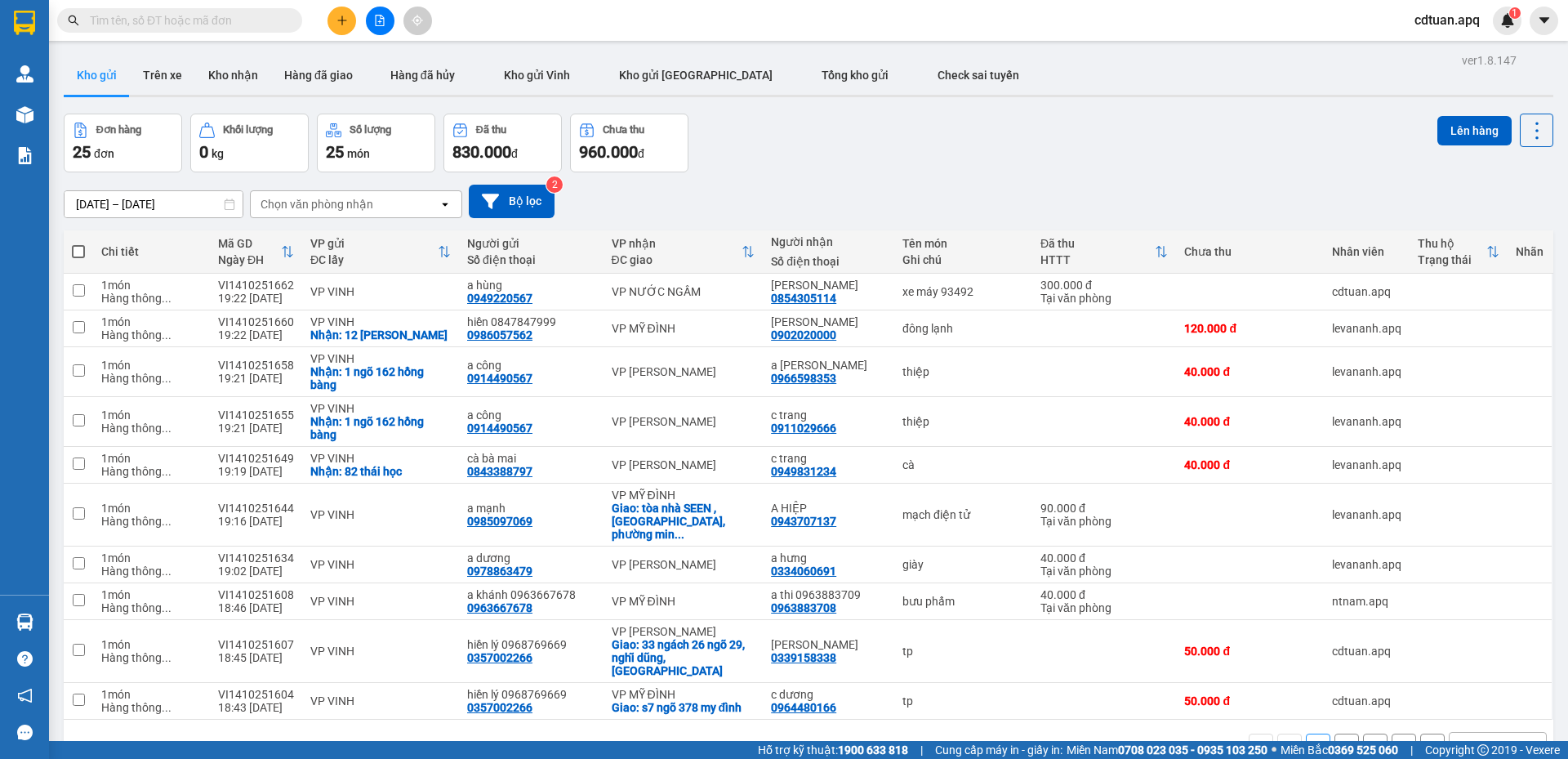
click at [993, 188] on div "[DATE] – [DATE] Press the down arrow key to interact with the calendar and sele…" at bounding box center [808, 201] width 1489 height 33
click at [352, 17] on button at bounding box center [341, 21] width 29 height 29
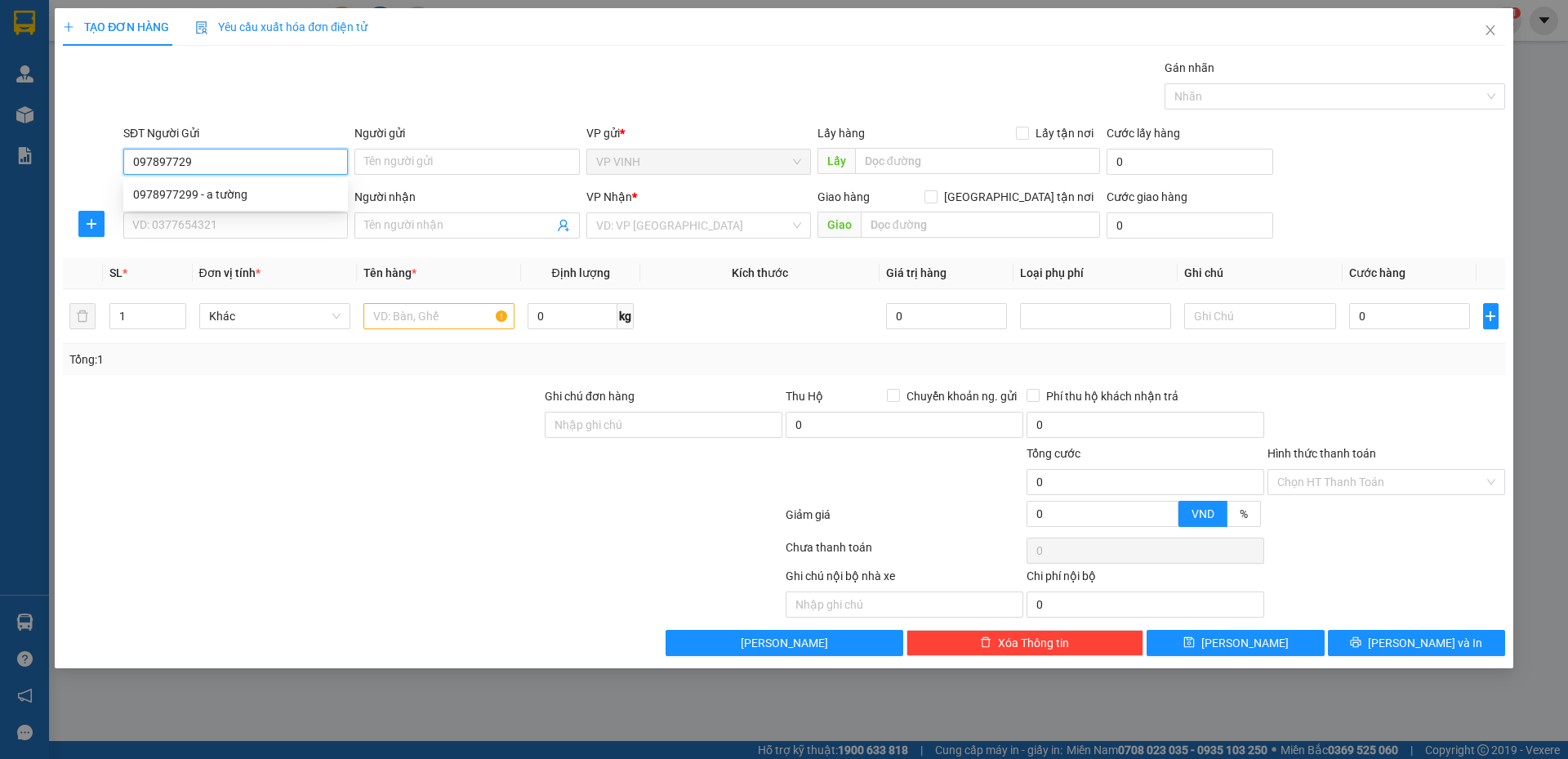
type input "0978977299"
click at [228, 197] on div "0978977299 - a tường" at bounding box center [235, 194] width 205 height 18
type input "a tường"
checkbox input "true"
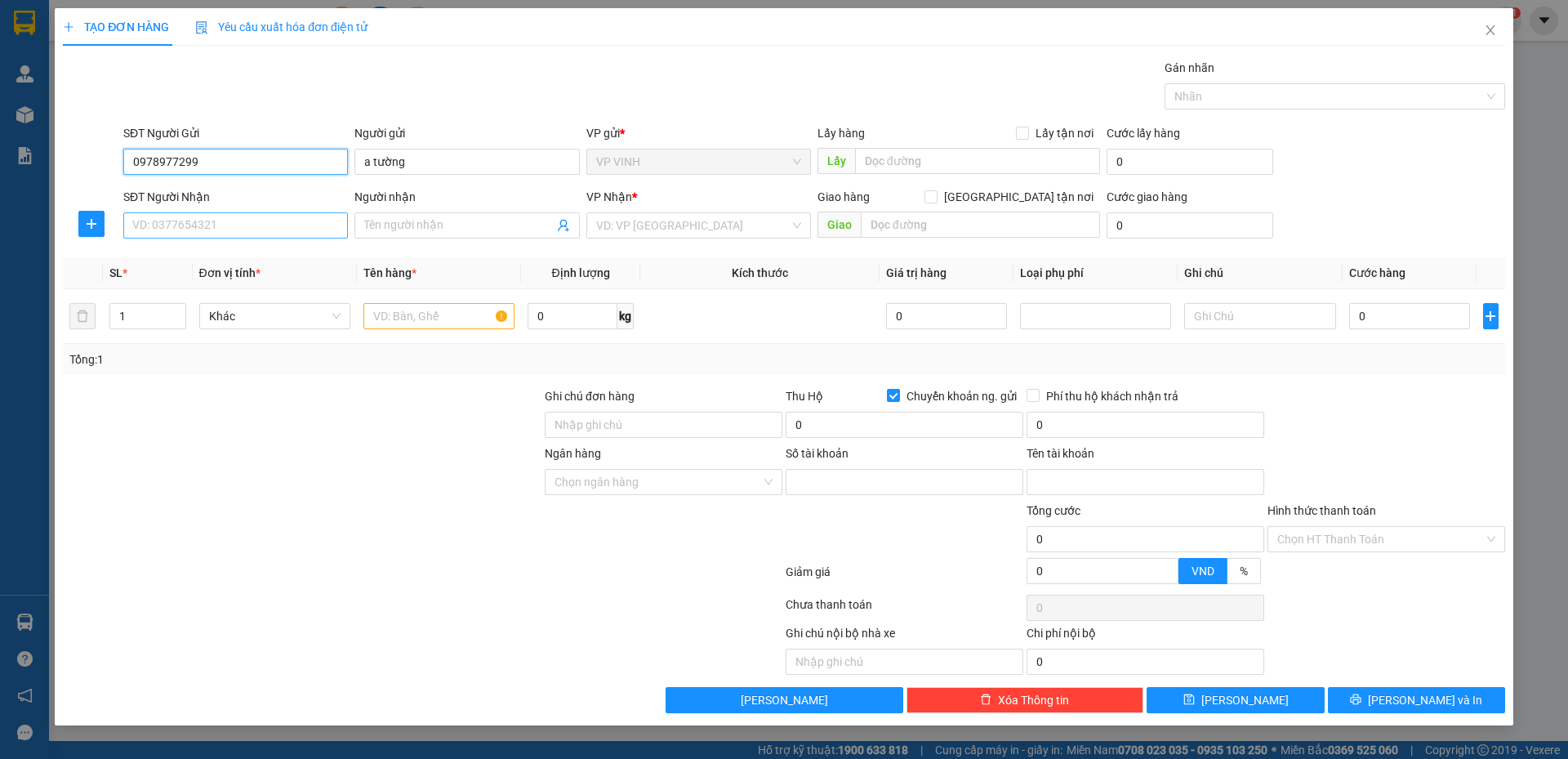
type input "0978977299"
click at [229, 218] on input "SĐT Người Nhận" at bounding box center [235, 225] width 224 height 26
type input "0909508668"
click at [238, 256] on div "0909508668 - a tân" at bounding box center [235, 258] width 205 height 18
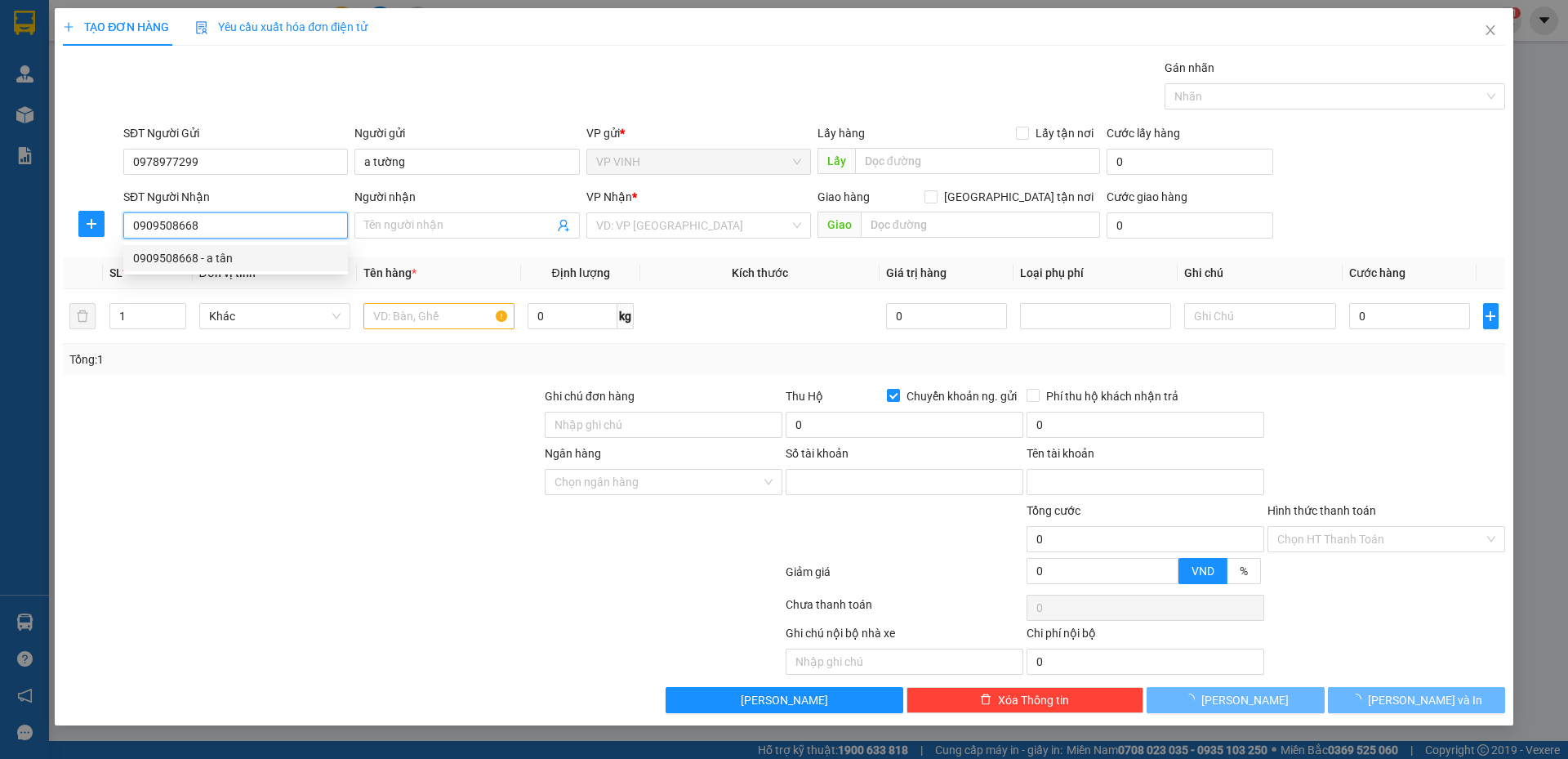
type input "a tân"
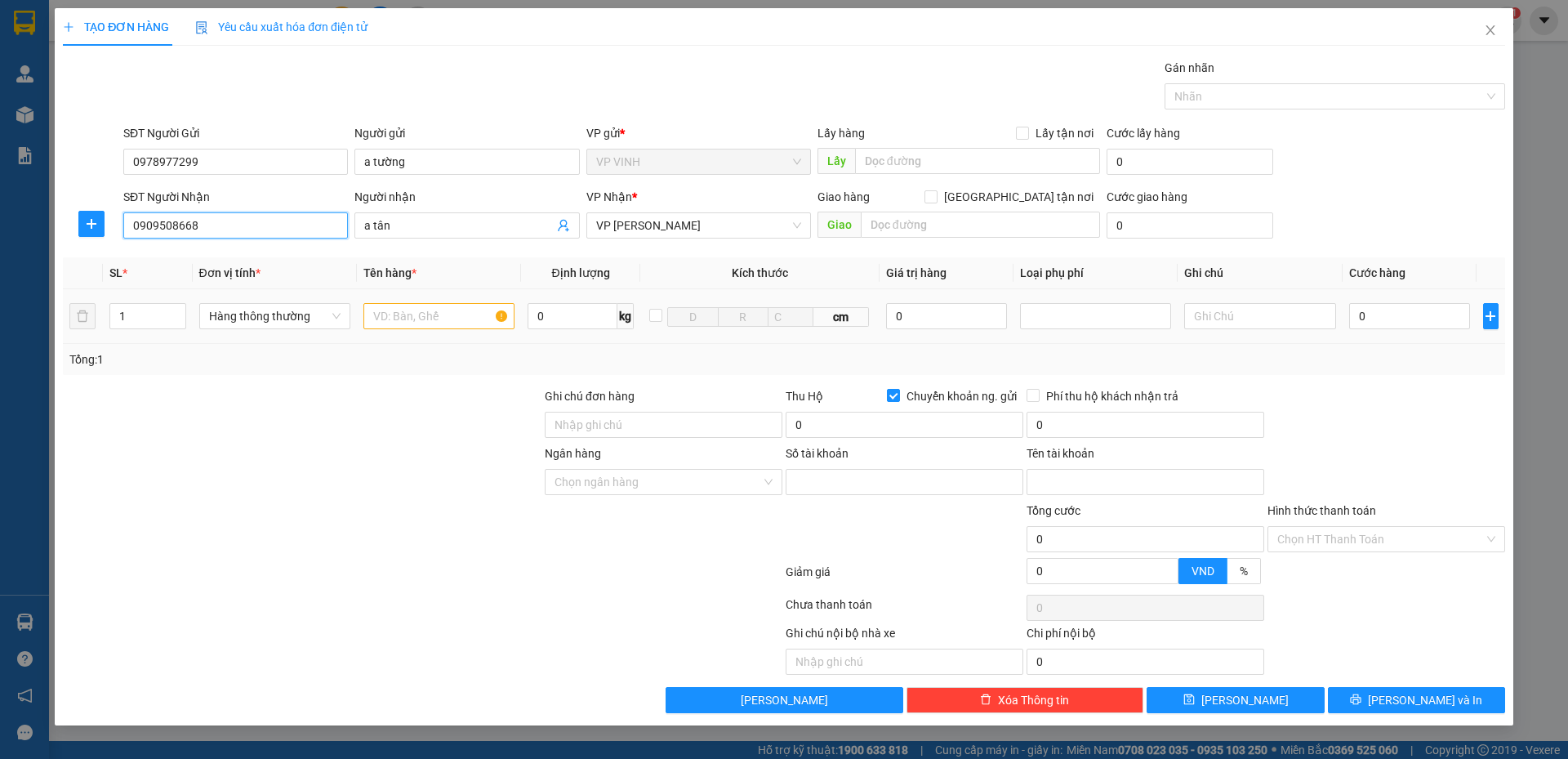
type input "0909508668"
click at [442, 312] on input "text" at bounding box center [439, 316] width 151 height 26
type input "gà"
click at [499, 259] on th "Tên hàng *" at bounding box center [438, 273] width 164 height 31
click at [1375, 312] on input "0" at bounding box center [1409, 316] width 121 height 26
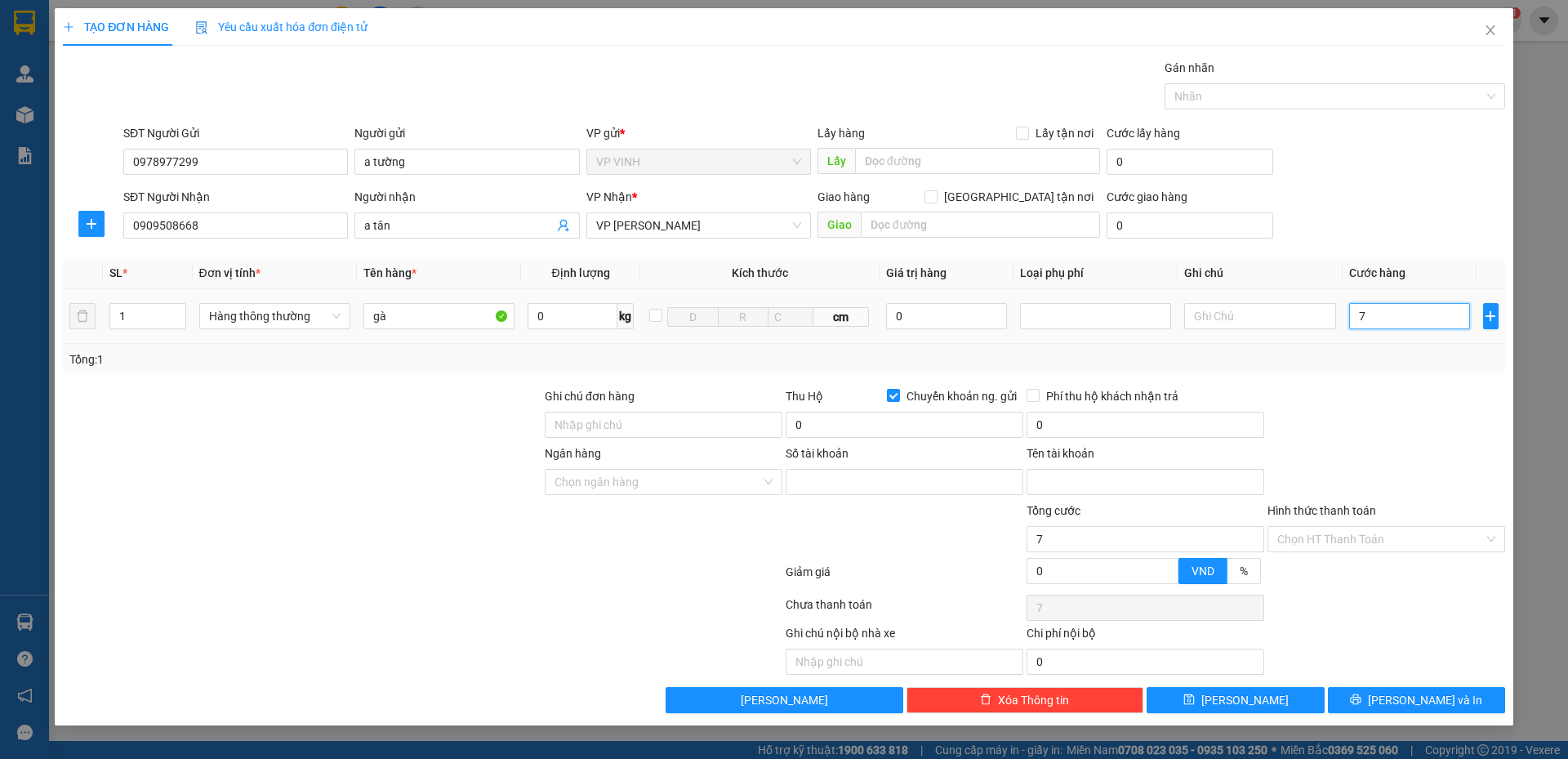
type input "7"
type input "70"
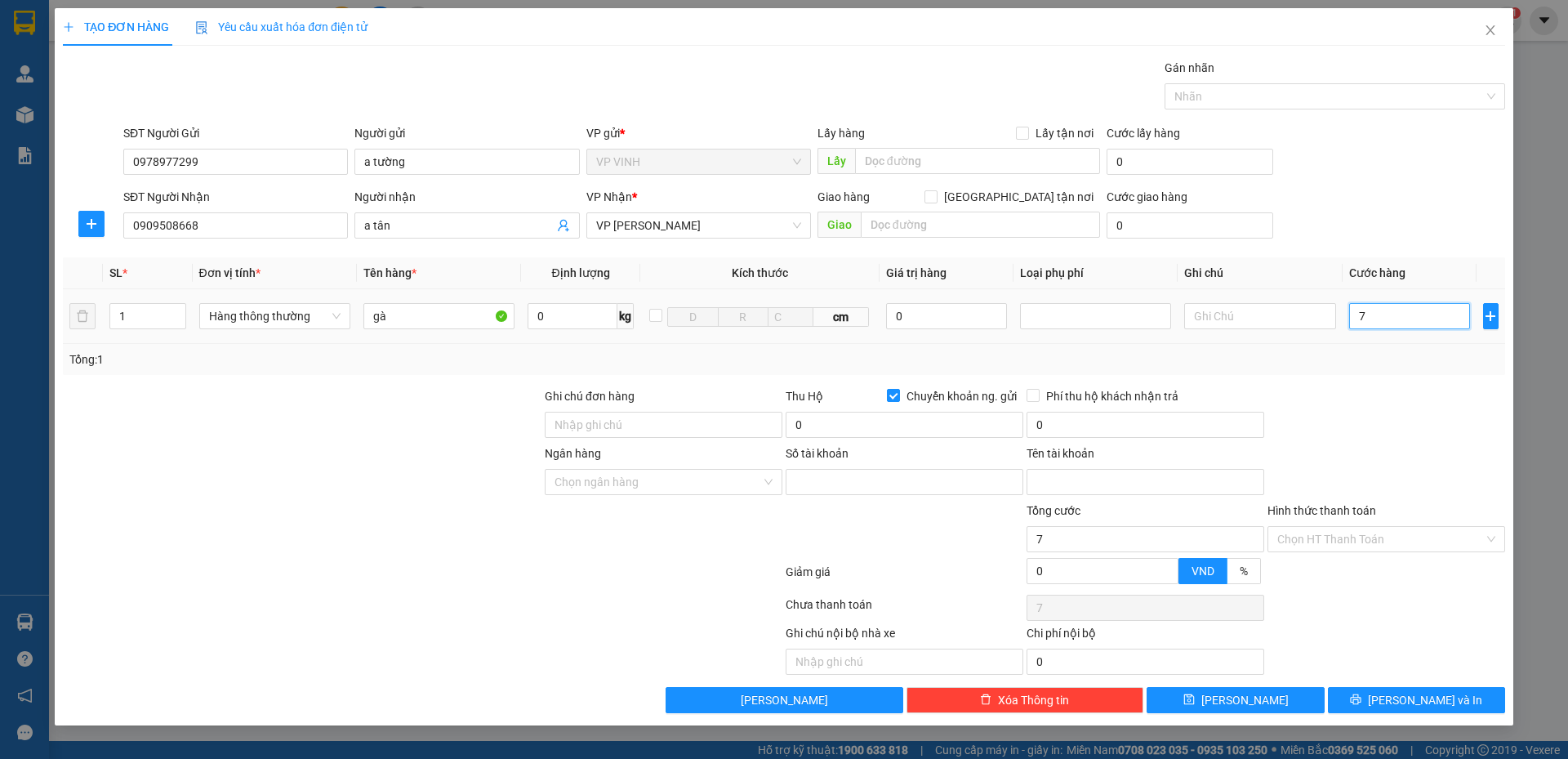
type input "70"
type input "70.000"
click at [1364, 375] on div "Transit Pickup Surcharge Ids Transit Deliver Surcharge Ids Transit Deliver Surc…" at bounding box center [784, 386] width 1442 height 654
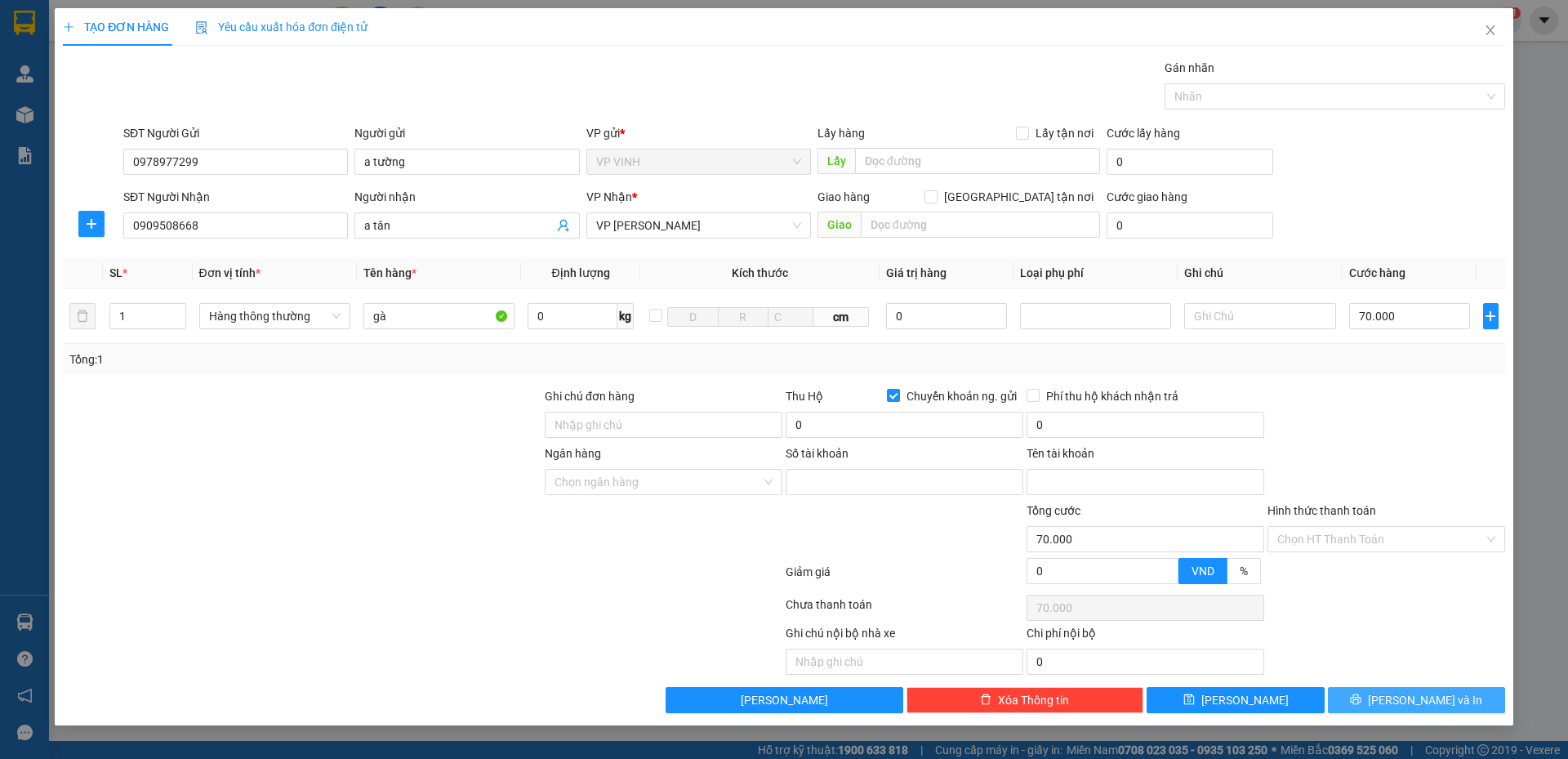
click at [1367, 700] on button "[PERSON_NAME] và In" at bounding box center [1416, 700] width 178 height 26
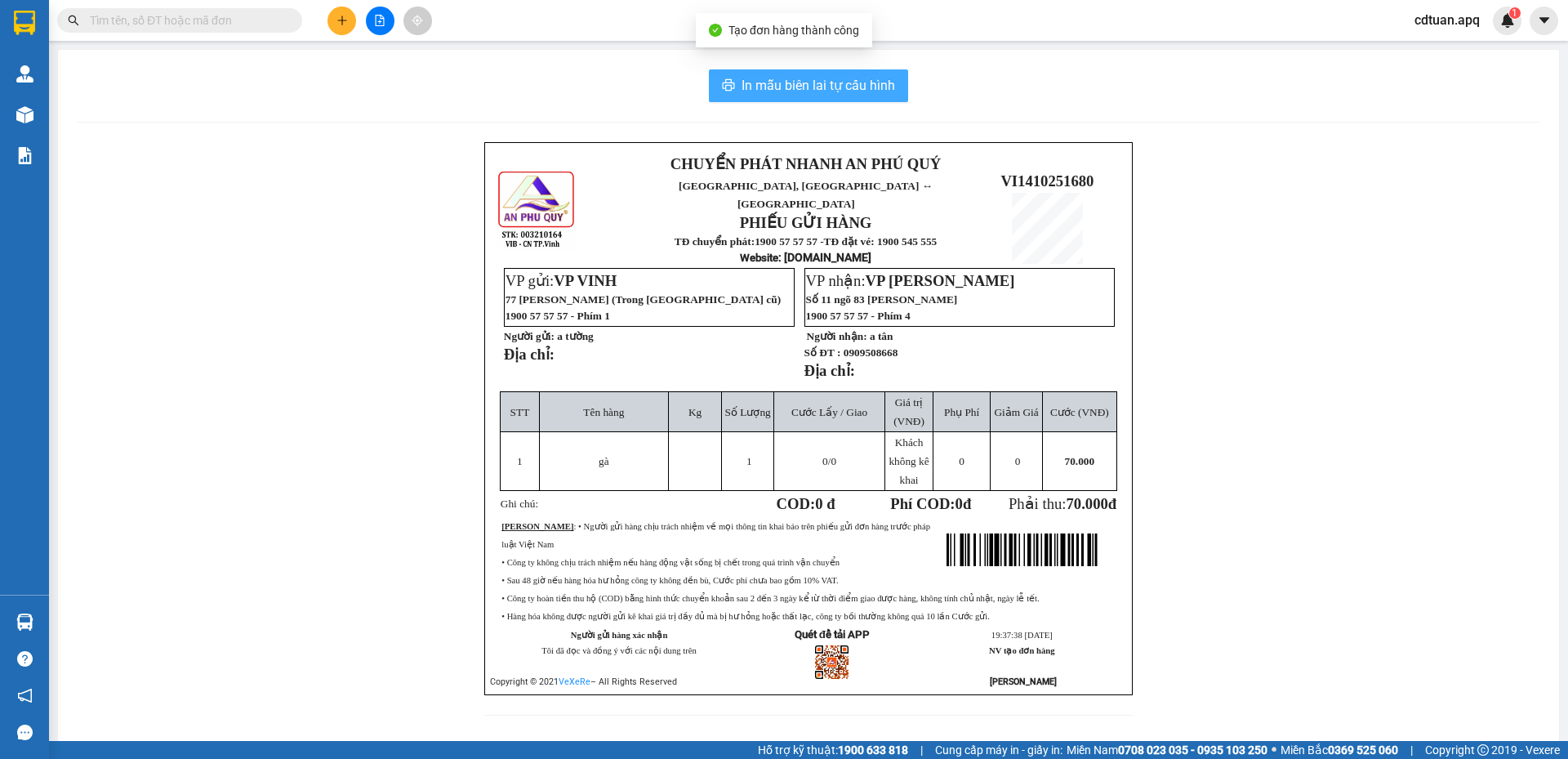
click at [839, 82] on span "In mẫu biên lai tự cấu hình" at bounding box center [818, 85] width 154 height 20
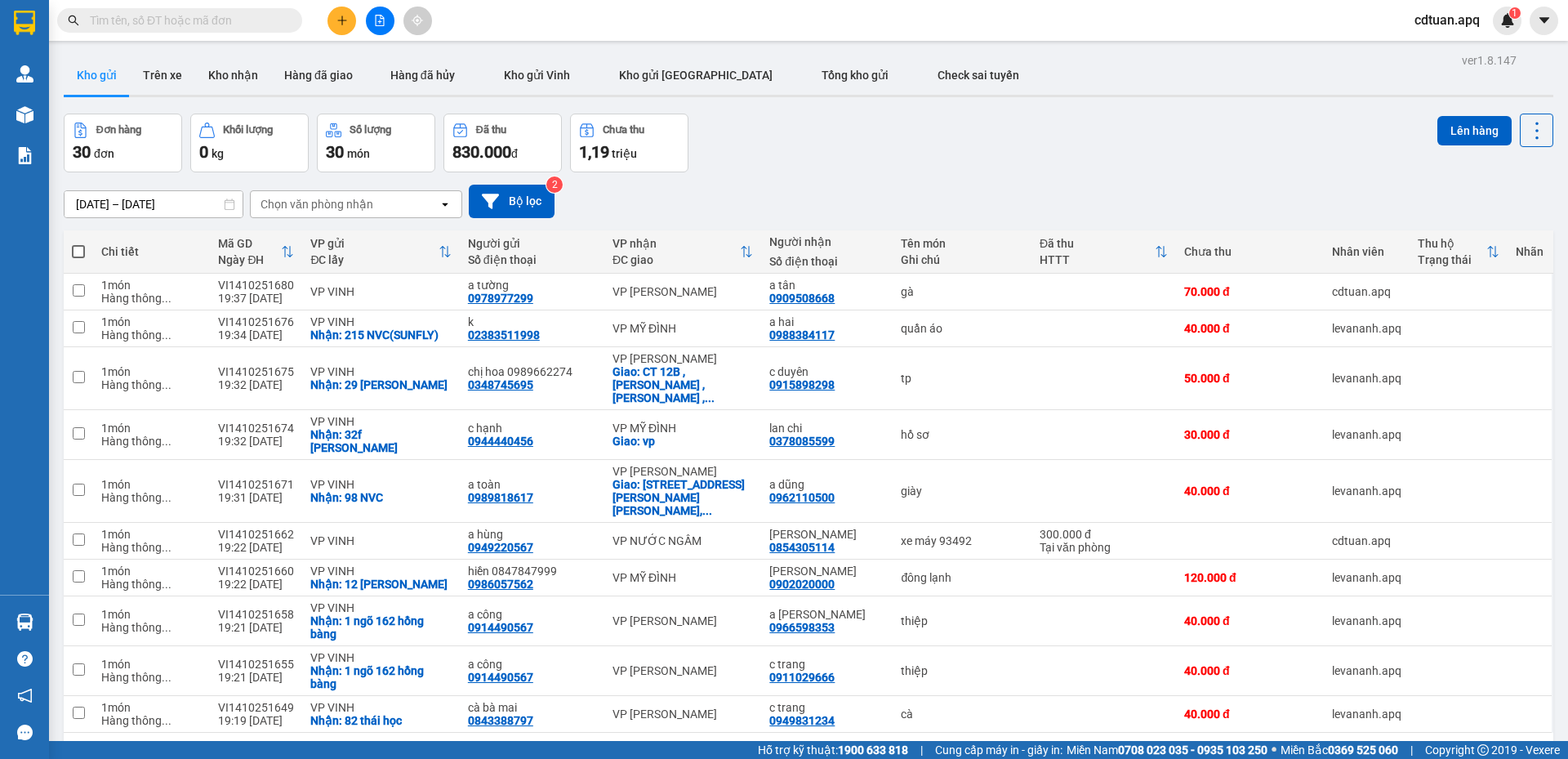
click at [892, 120] on div "Đơn hàng 30 đơn Khối lượng 0 kg Số lượng 30 món Đã thu 830.000 đ Chưa thu 1,19 …" at bounding box center [808, 143] width 1489 height 59
click at [866, 148] on div "Đơn hàng 30 đơn Khối lượng 0 kg Số lượng 30 món Đã thu 830.000 đ Chưa thu 1,19 …" at bounding box center [808, 143] width 1489 height 59
click at [790, 177] on div "[DATE] – [DATE] Press the down arrow key to interact with the calendar and sele…" at bounding box center [808, 201] width 1489 height 58
drag, startPoint x: 846, startPoint y: 176, endPoint x: 615, endPoint y: 61, distance: 258.0
click at [845, 176] on div "[DATE] – [DATE] Press the down arrow key to interact with the calendar and sele…" at bounding box center [808, 201] width 1489 height 58
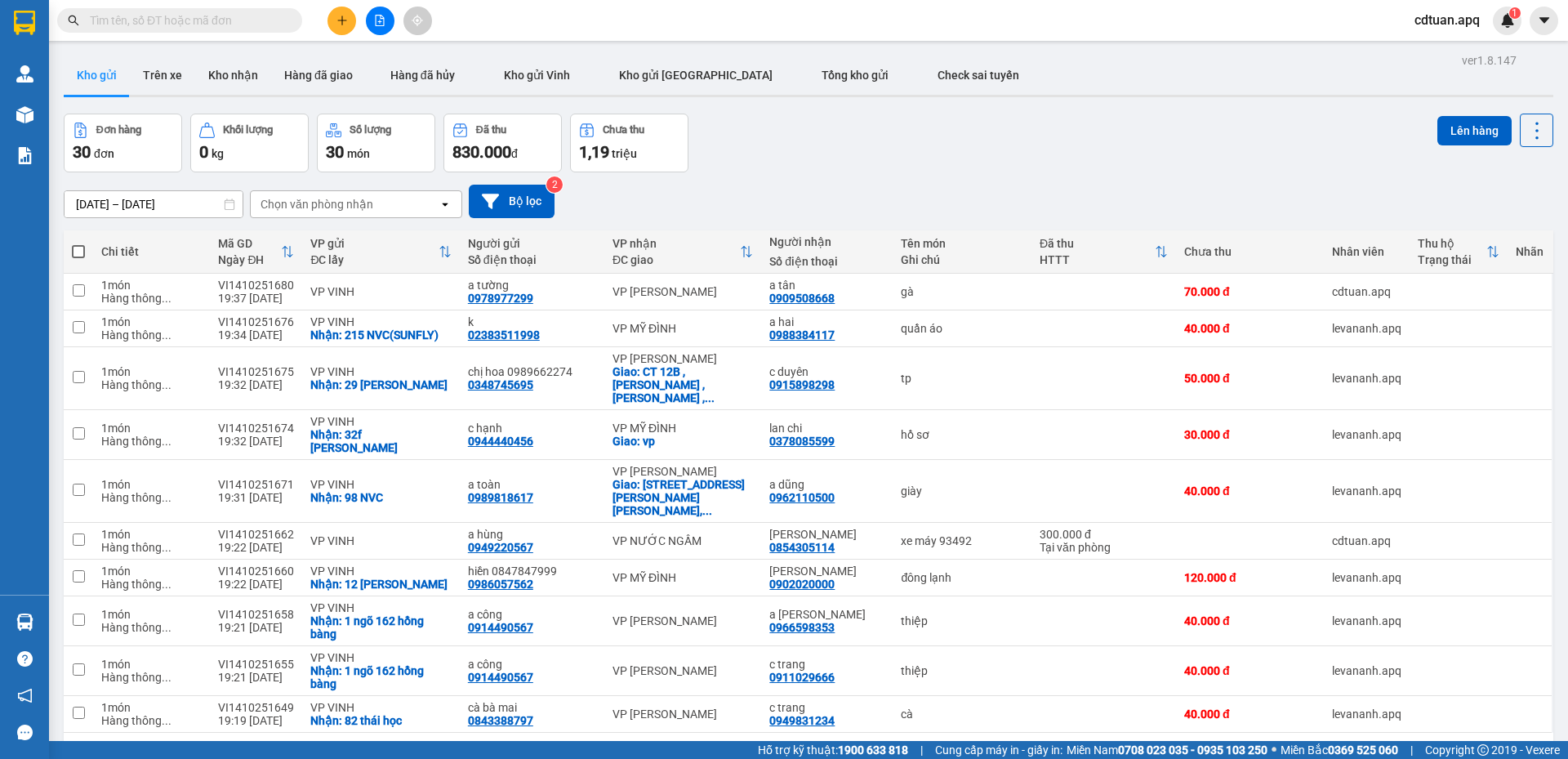
click at [984, 142] on div "Đơn hàng 30 đơn Khối lượng 0 kg Số lượng 30 món Đã thu 830.000 đ Chưa thu 1,19 …" at bounding box center [808, 143] width 1489 height 59
click at [243, 18] on input "text" at bounding box center [186, 20] width 193 height 18
click at [808, 139] on div "Đơn hàng 30 đơn Khối lượng 0 kg Số lượng 30 món Đã thu 830.000 đ Chưa thu 1,19 …" at bounding box center [808, 143] width 1489 height 59
click at [192, 28] on input "text" at bounding box center [186, 20] width 193 height 18
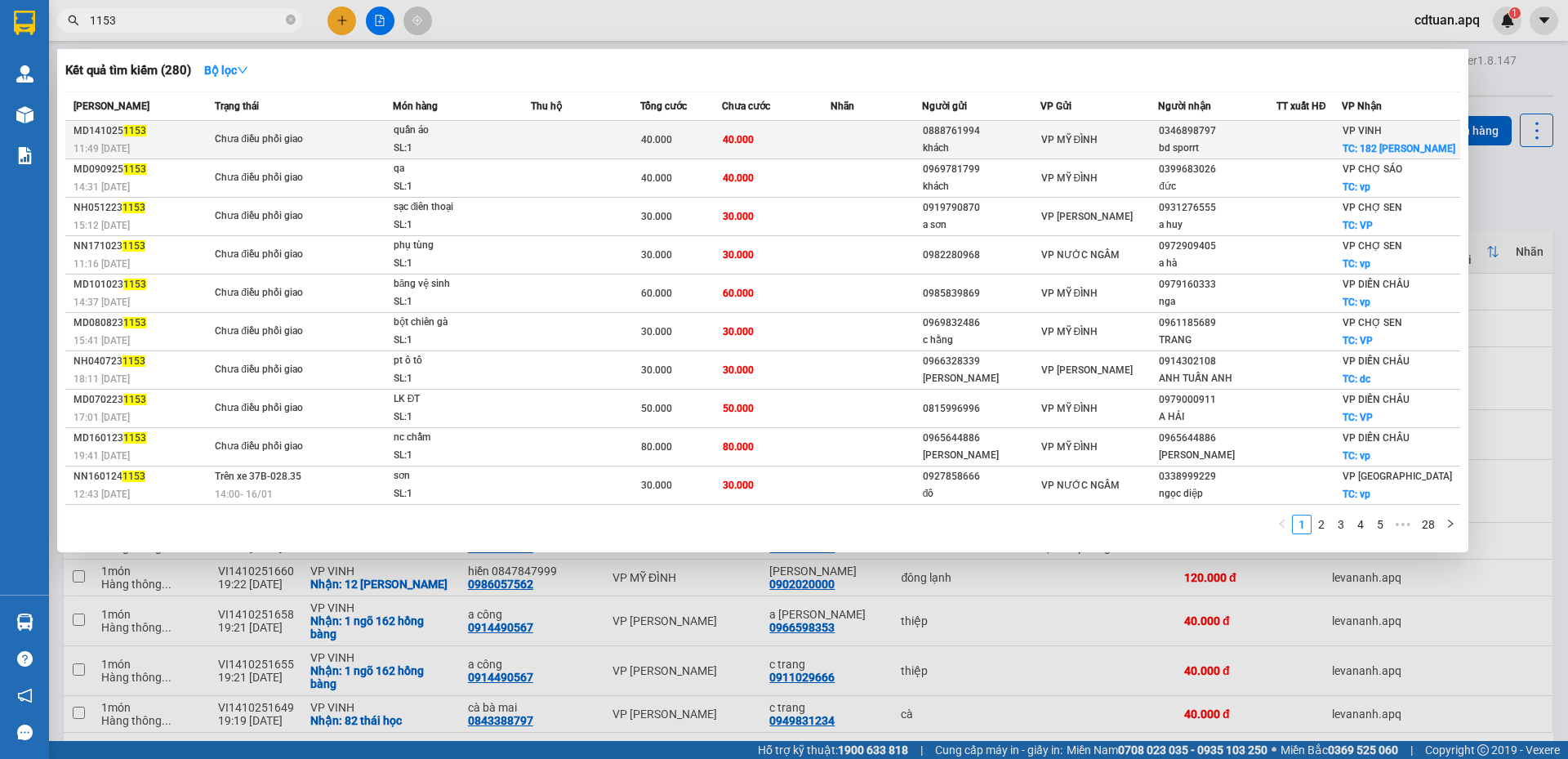
type input "1153"
click at [549, 144] on td at bounding box center [585, 139] width 110 height 38
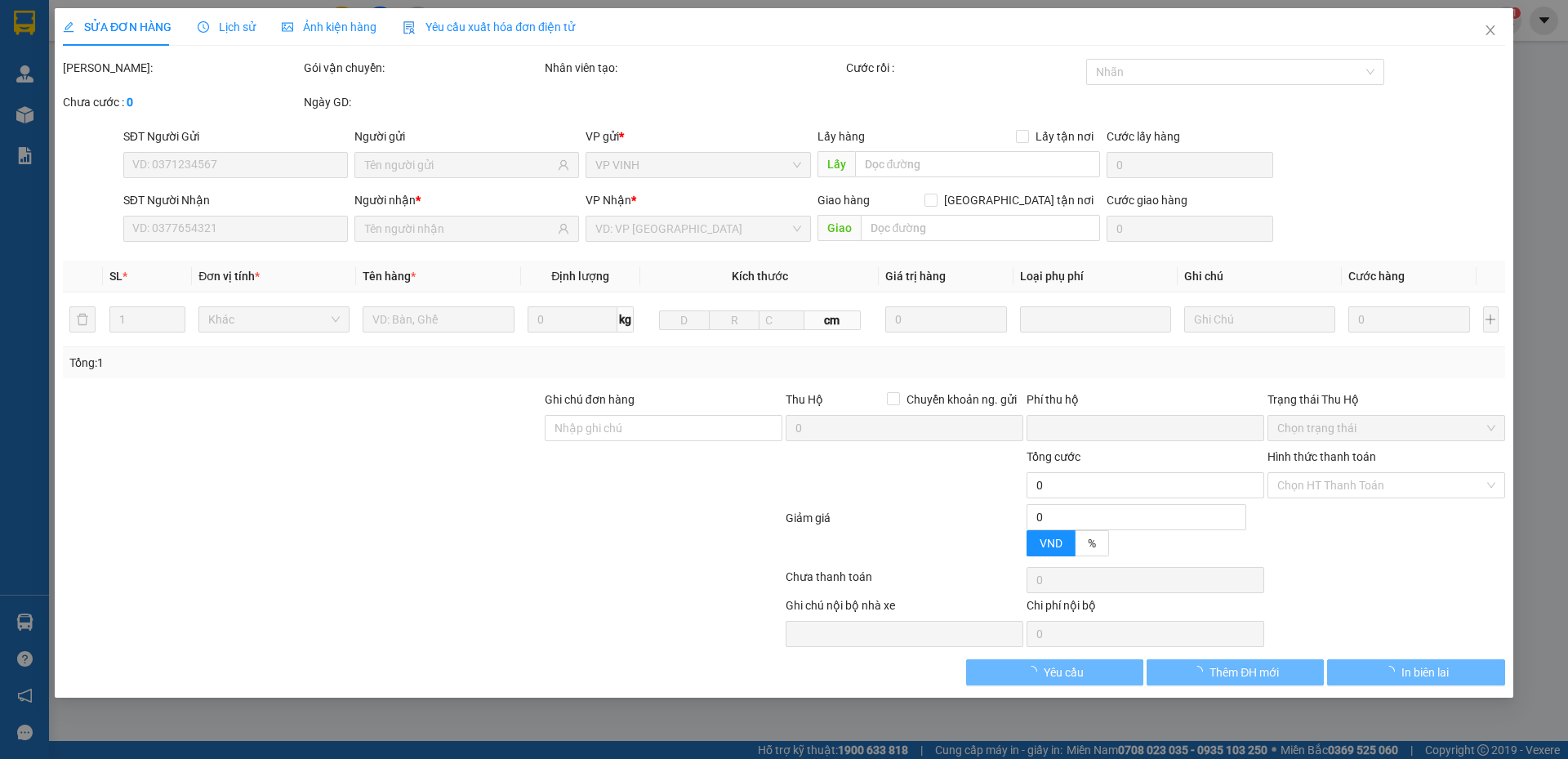
type input "0888761994"
type input "khách"
type input "0346898797"
type input "bd sporrt"
checkbox input "true"
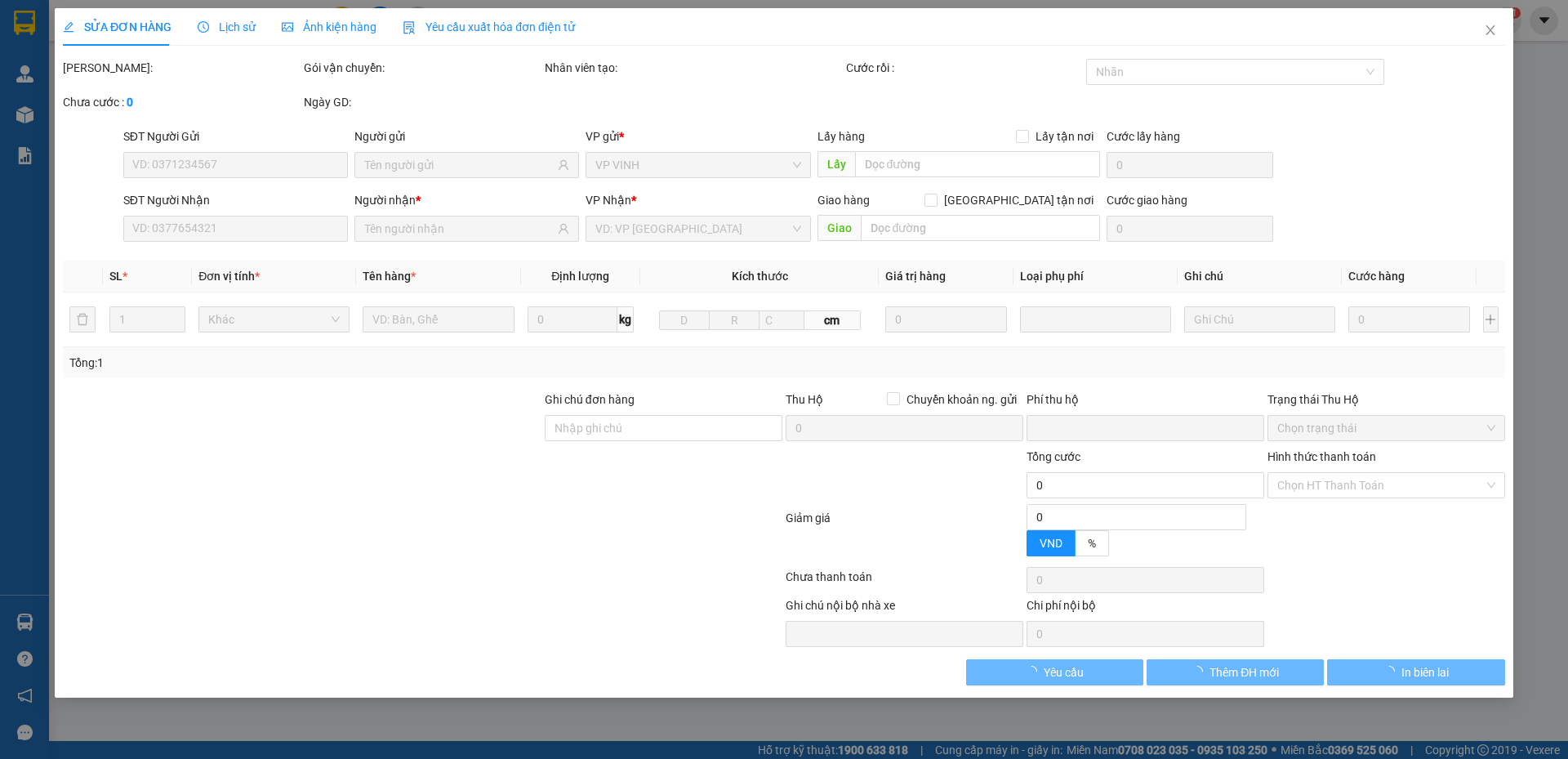
type input "182 [PERSON_NAME]"
type input "0"
type input "40.000"
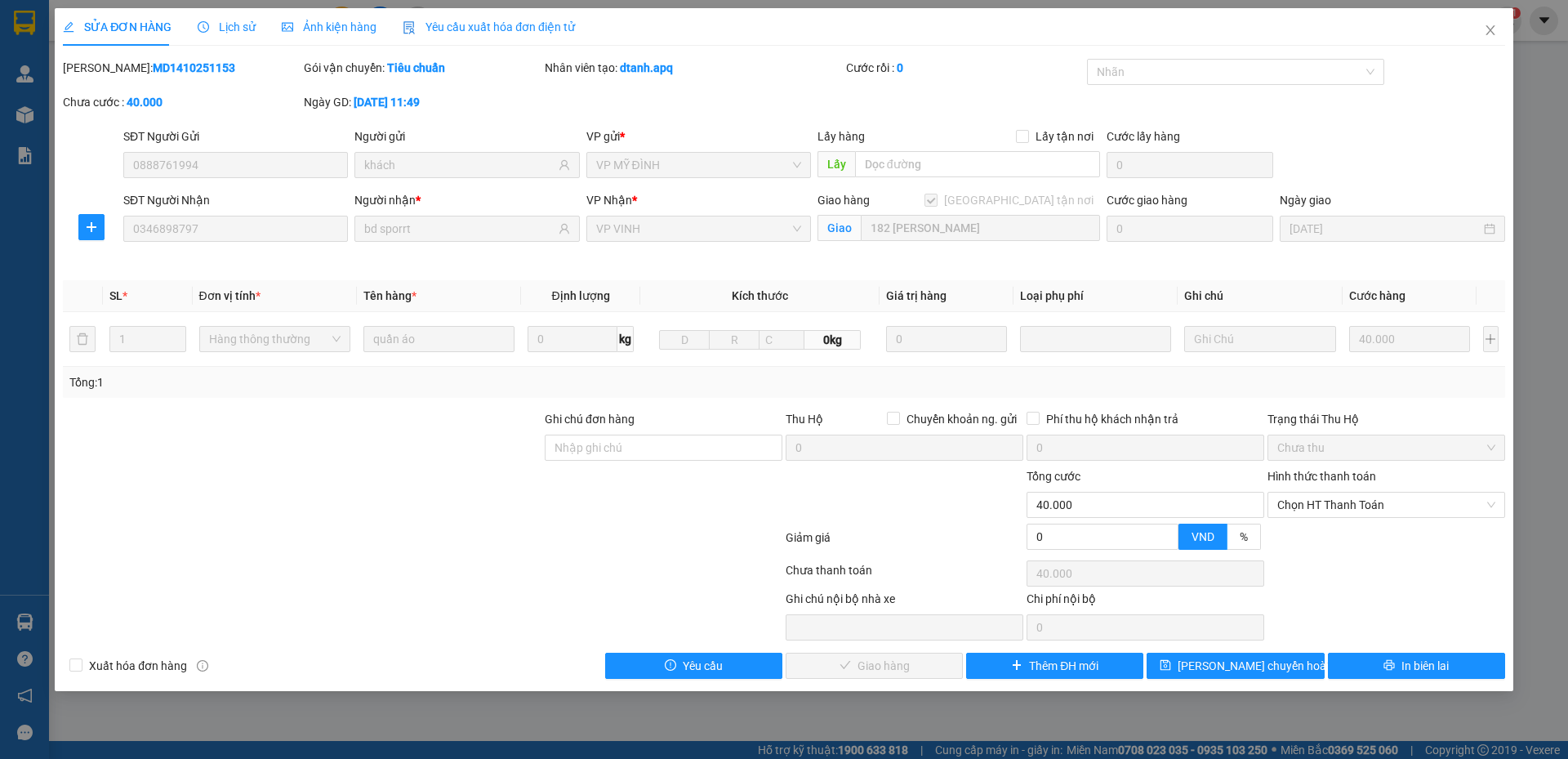
click at [498, 111] on div "Ngày GD: [DATE] 11:49" at bounding box center [423, 110] width 241 height 34
click at [1379, 666] on button "In biên lai" at bounding box center [1416, 666] width 178 height 26
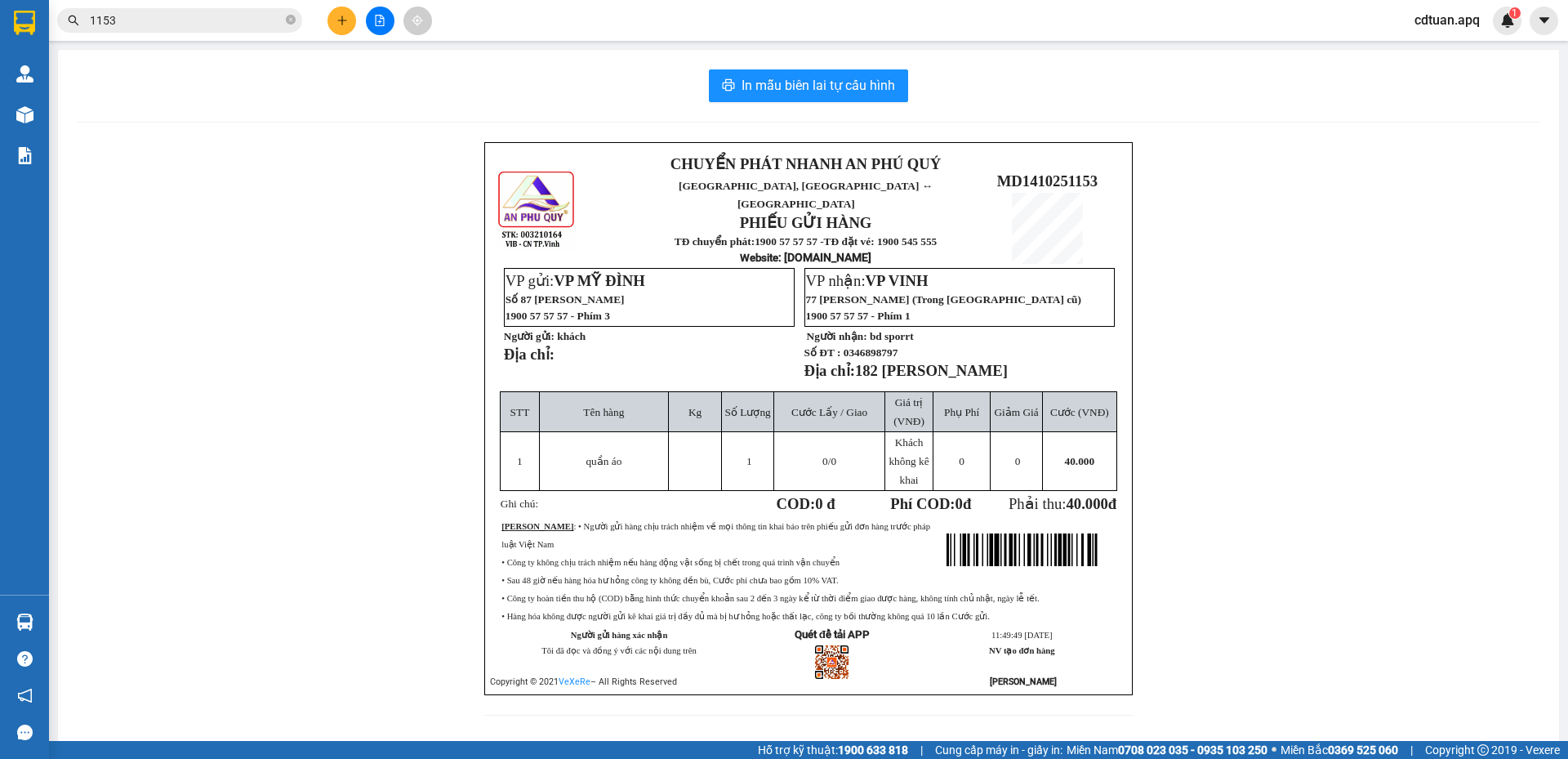
click at [1253, 337] on div "CHUYỂN PHÁT NHANH AN PHÚ QUÝ NGHỆ AN, [GEOGRAPHIC_DATA] ↔ [GEOGRAPHIC_DATA] PHI…" at bounding box center [808, 439] width 1462 height 593
click at [830, 88] on span "In mẫu biên lai tự cấu hình" at bounding box center [818, 85] width 154 height 20
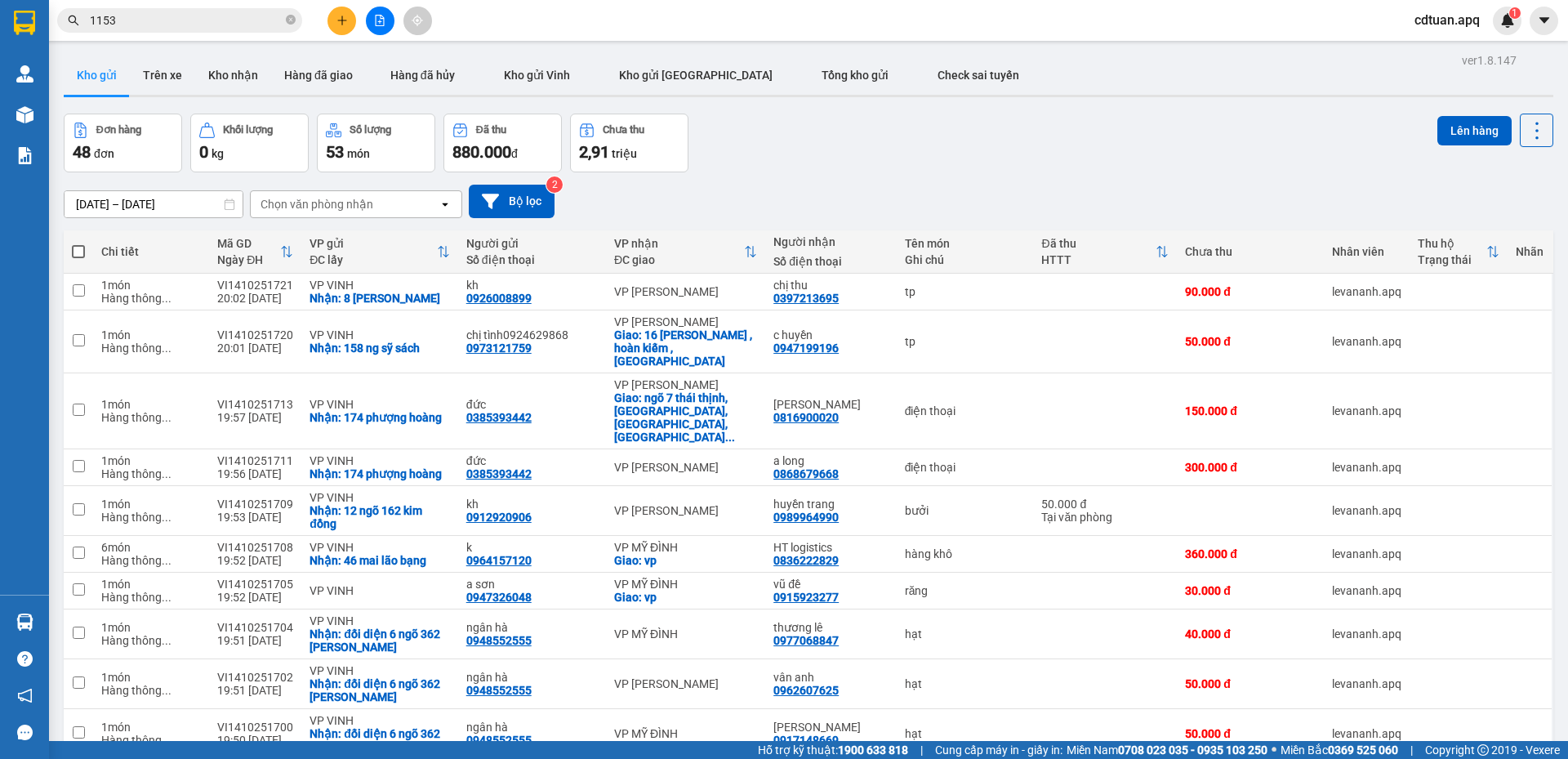
click at [181, 35] on div "Kết quả tìm kiếm ( 280 ) Bộ lọc Mã ĐH Trạng thái Món hàng Thu hộ Tổng cước Chưa…" at bounding box center [784, 20] width 1568 height 41
click at [177, 20] on input "1153" at bounding box center [186, 20] width 193 height 18
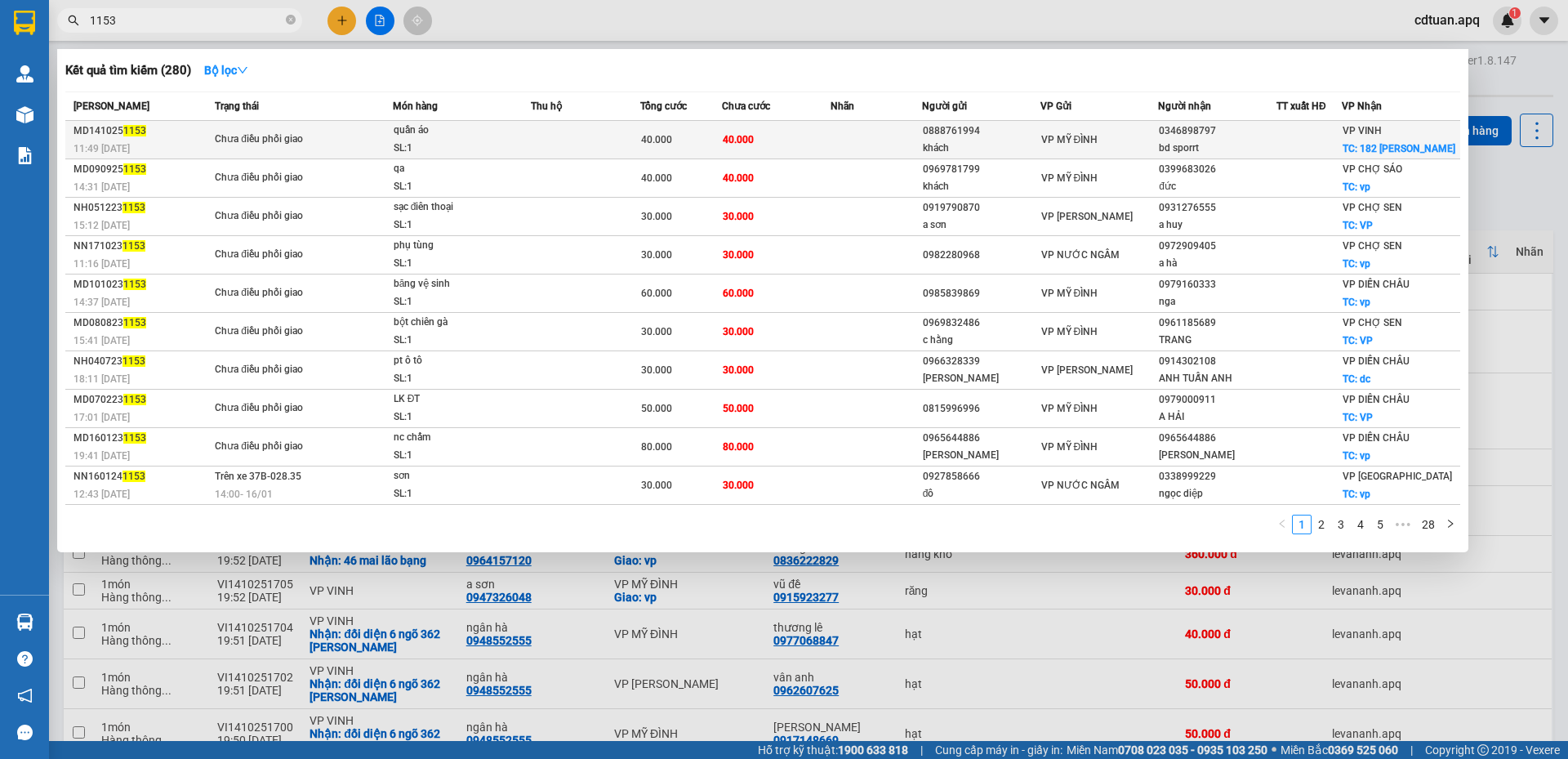
click at [619, 149] on td at bounding box center [585, 139] width 110 height 38
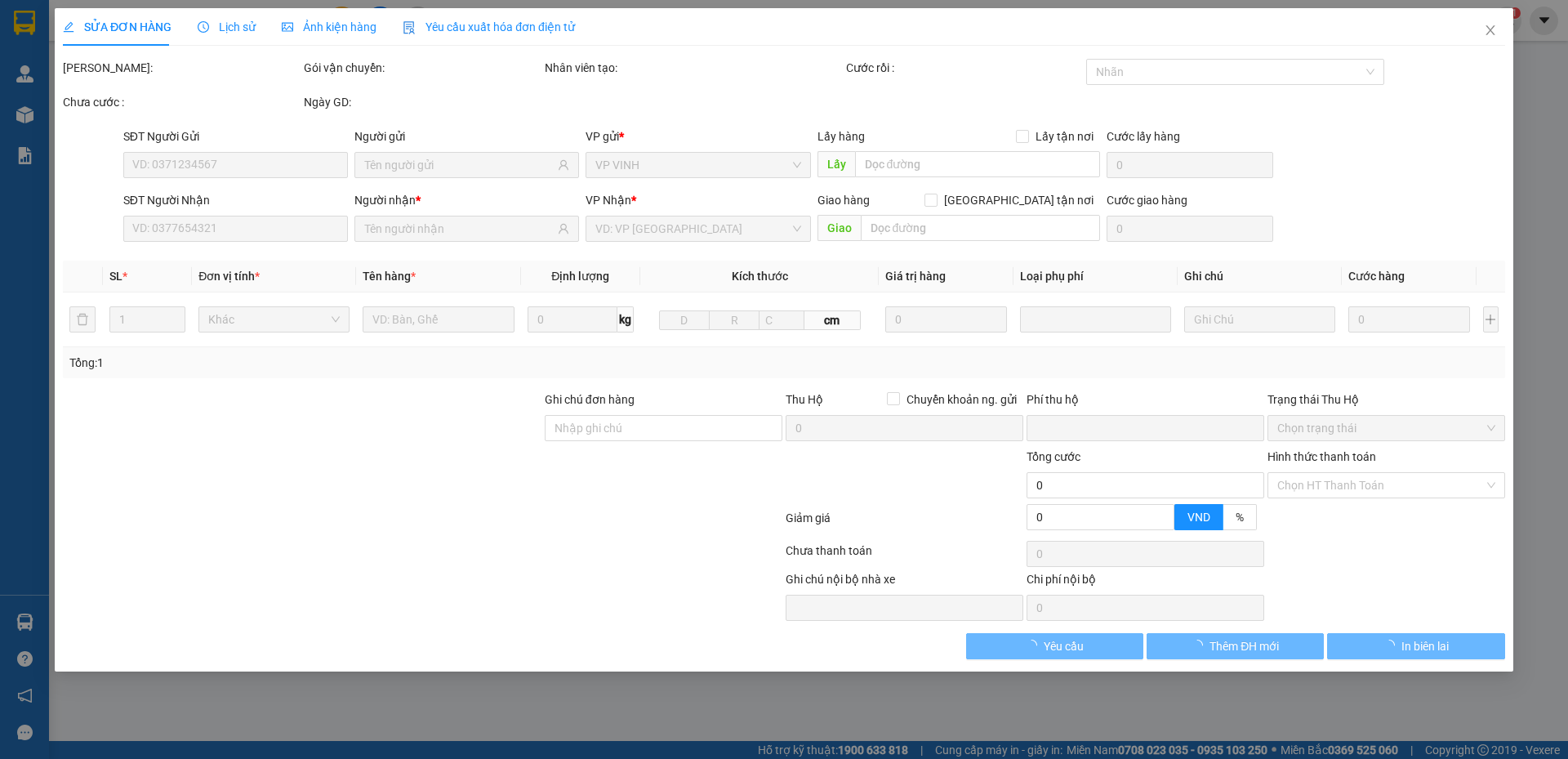
type input "0888761994"
type input "khách"
type input "0346898797"
type input "bd sporrt"
checkbox input "true"
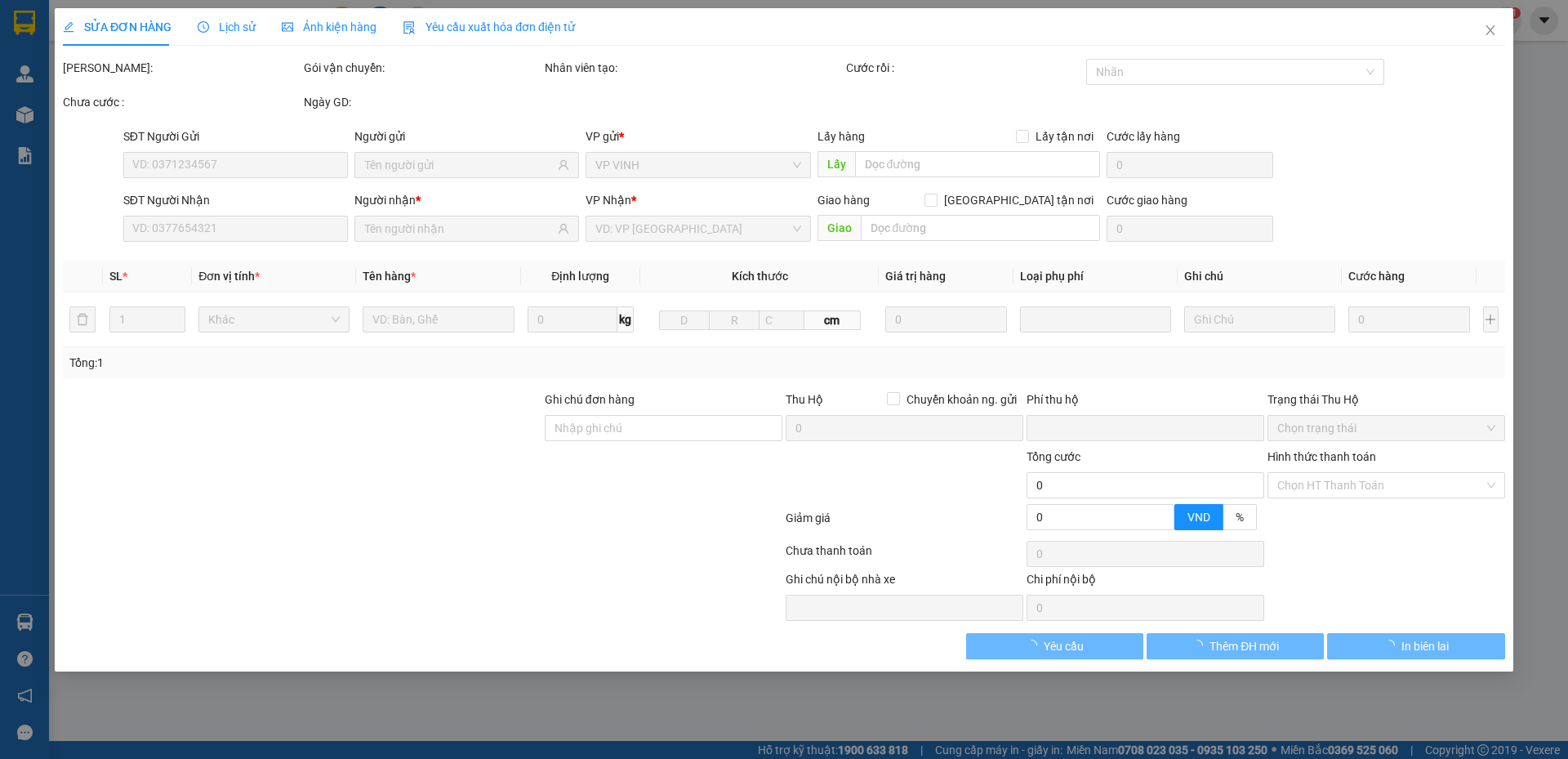
type input "182 [PERSON_NAME]"
type input "0"
type input "40.000"
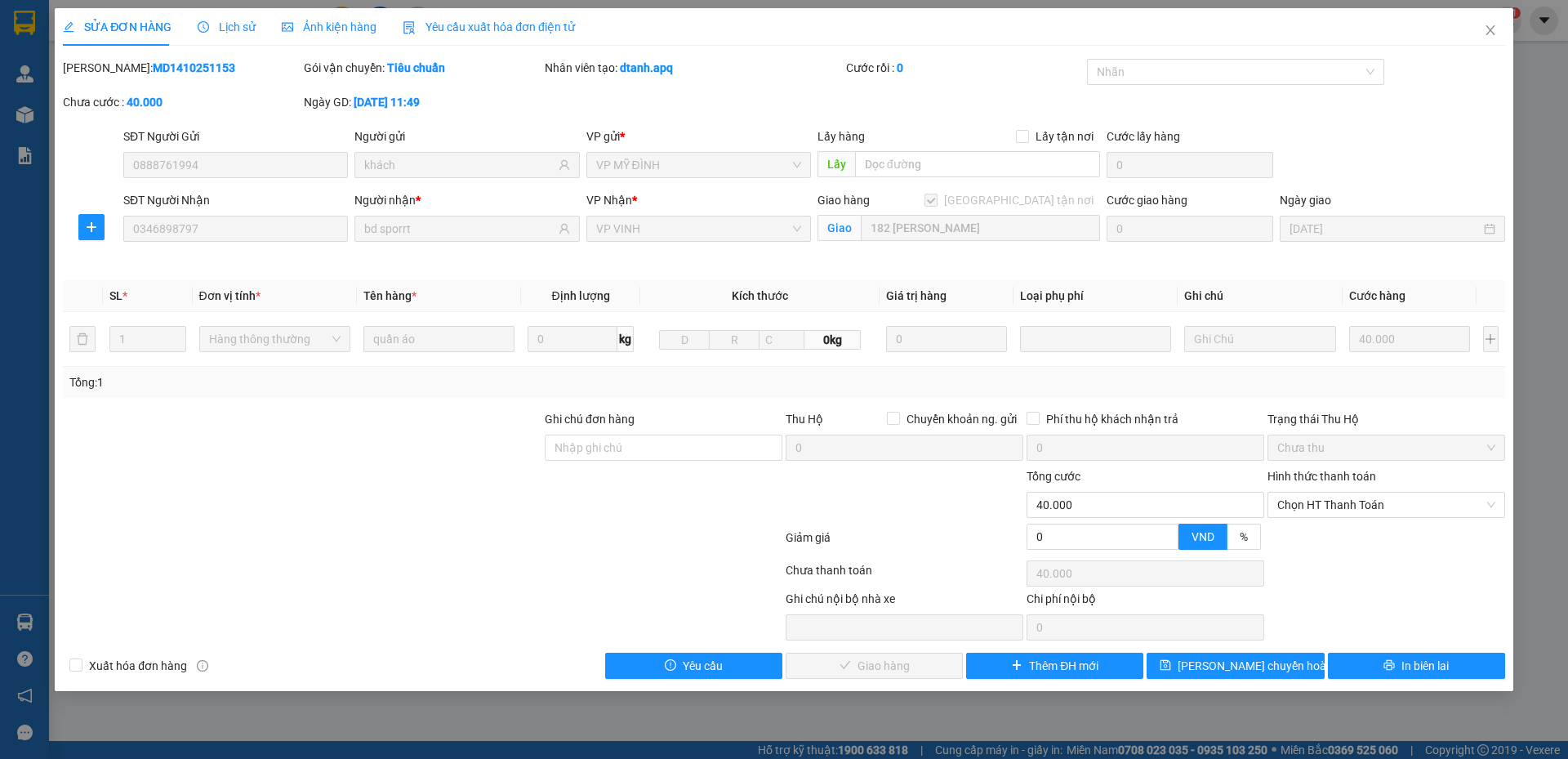
click at [641, 490] on div at bounding box center [663, 496] width 241 height 57
click at [1489, 26] on icon "close" at bounding box center [1490, 30] width 13 height 13
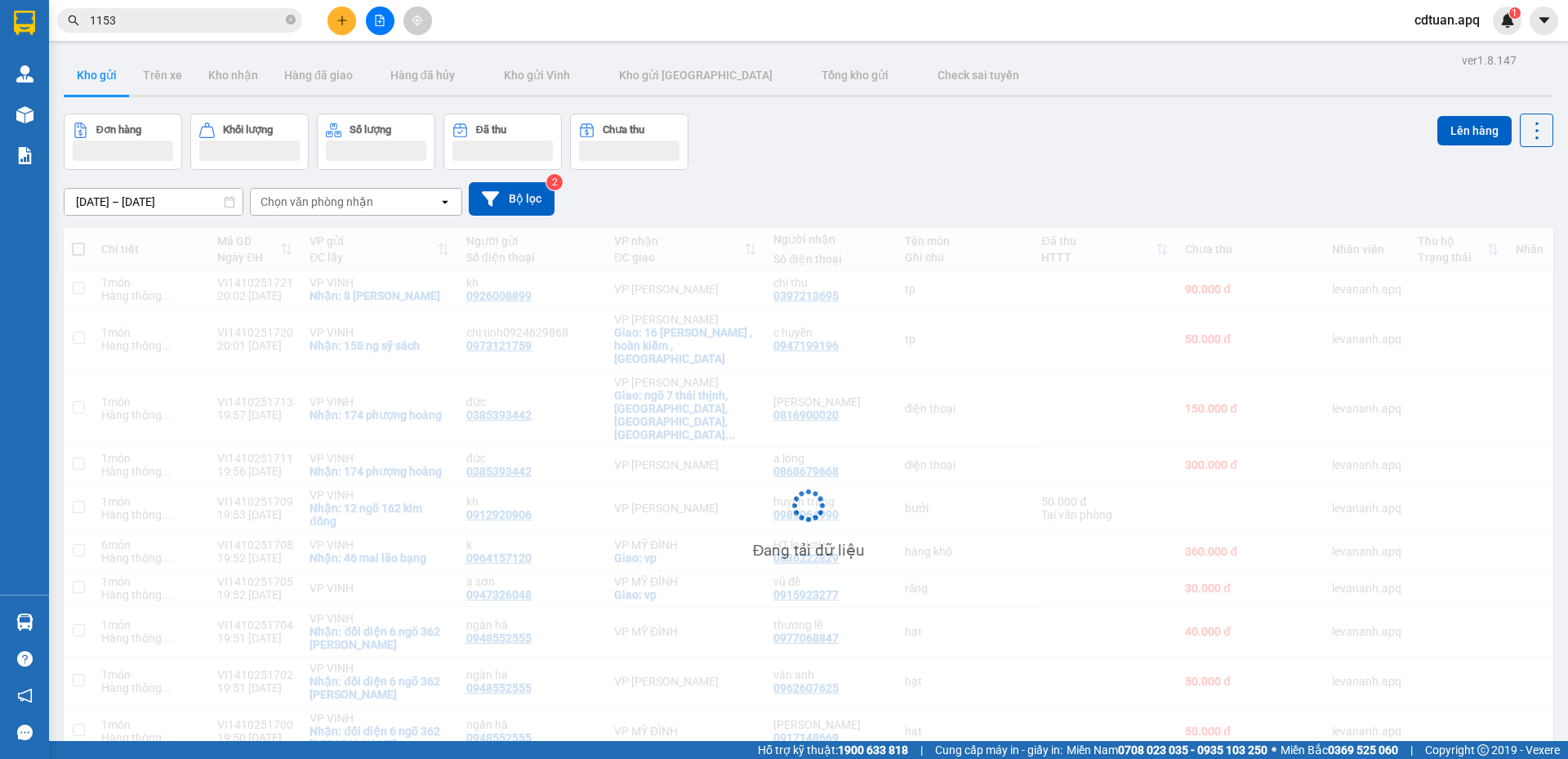
click at [377, 25] on icon "file-add" at bounding box center [379, 20] width 11 height 11
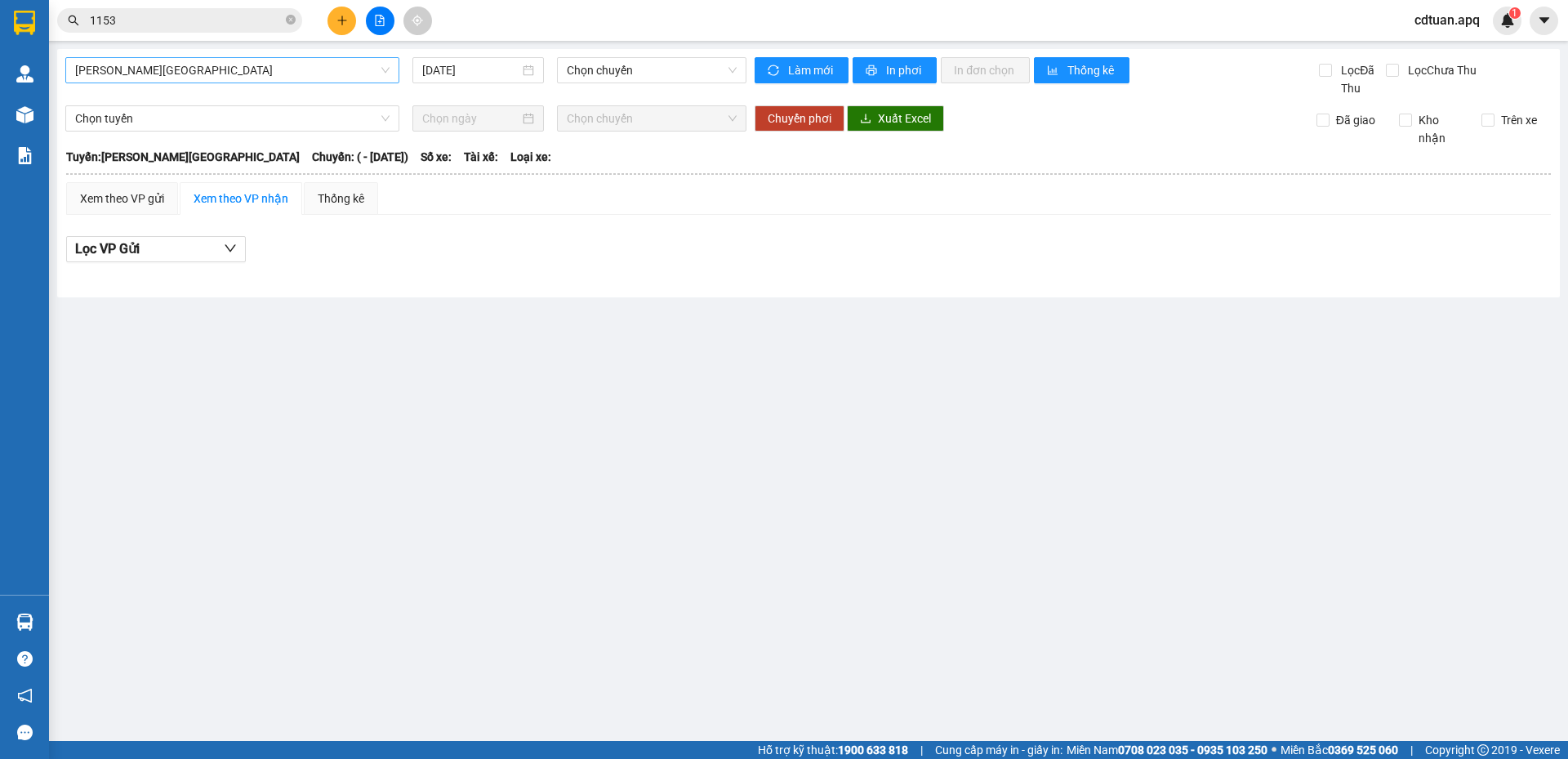
click at [345, 74] on span "[PERSON_NAME][GEOGRAPHIC_DATA]" at bounding box center [232, 70] width 314 height 25
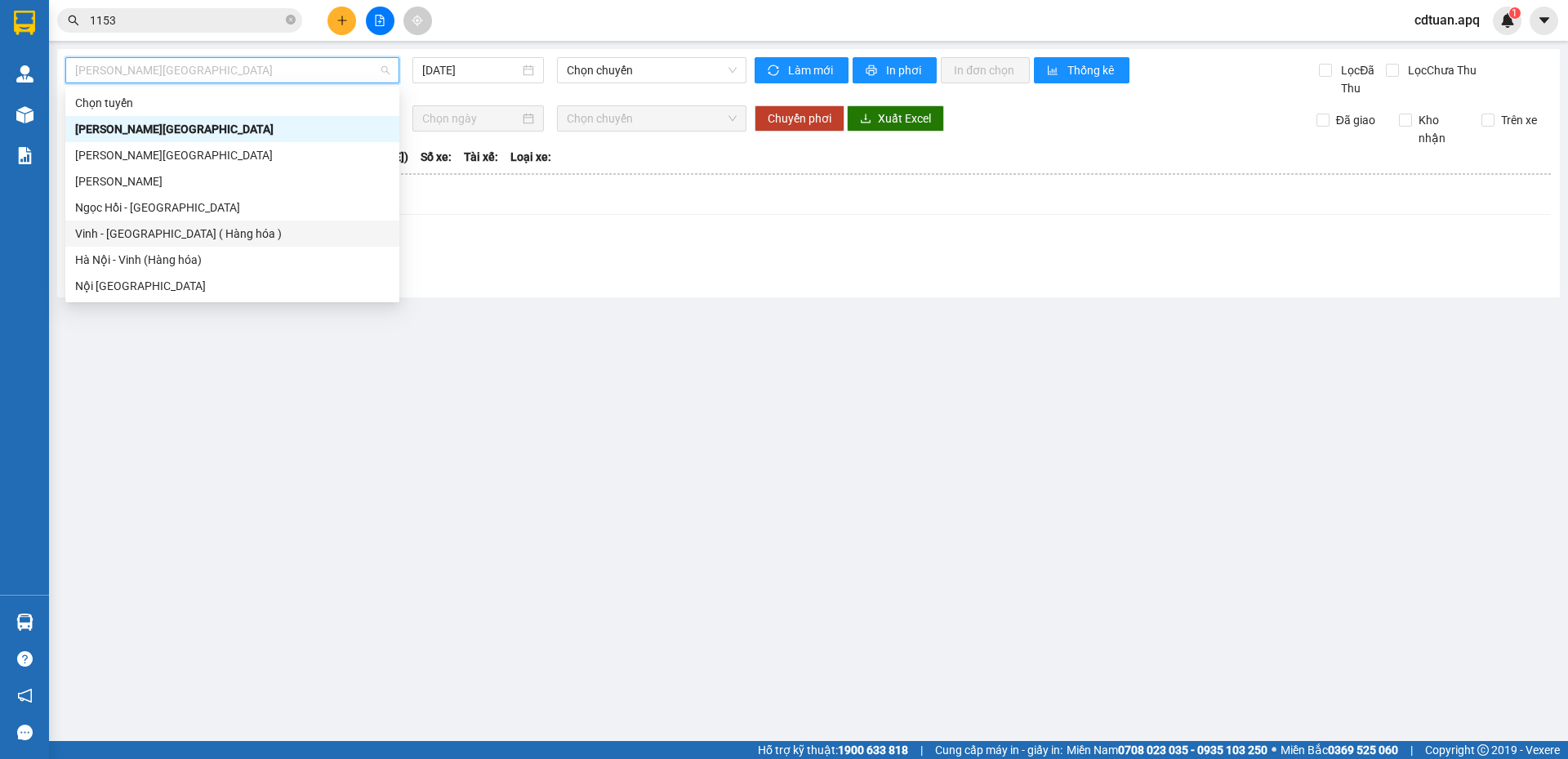
click at [160, 242] on div "Vinh - [GEOGRAPHIC_DATA] ( Hàng hóa )" at bounding box center [232, 233] width 314 height 18
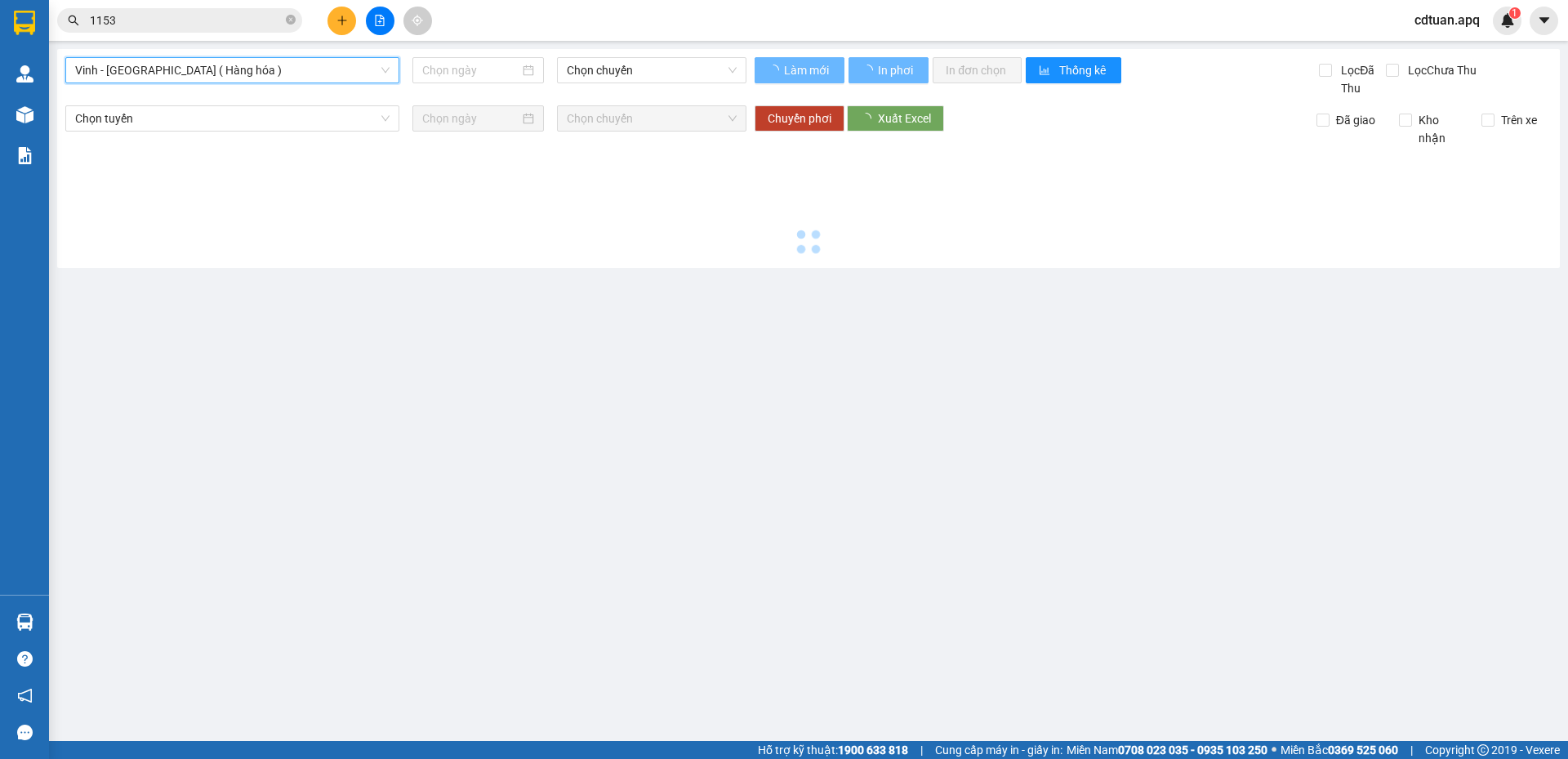
type input "[DATE]"
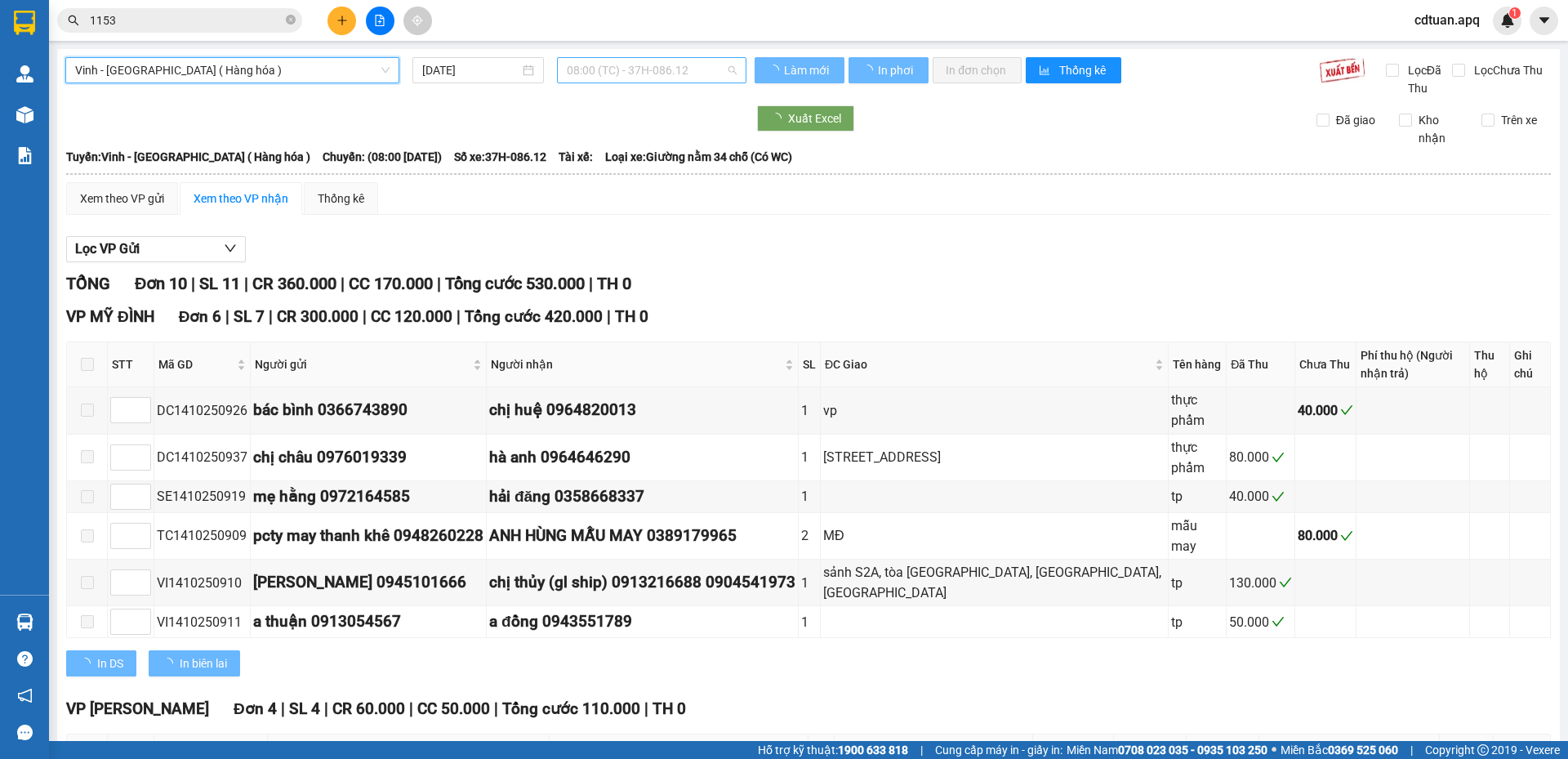
click at [624, 65] on span "08:00 (TC) - 37H-086.12" at bounding box center [651, 70] width 170 height 25
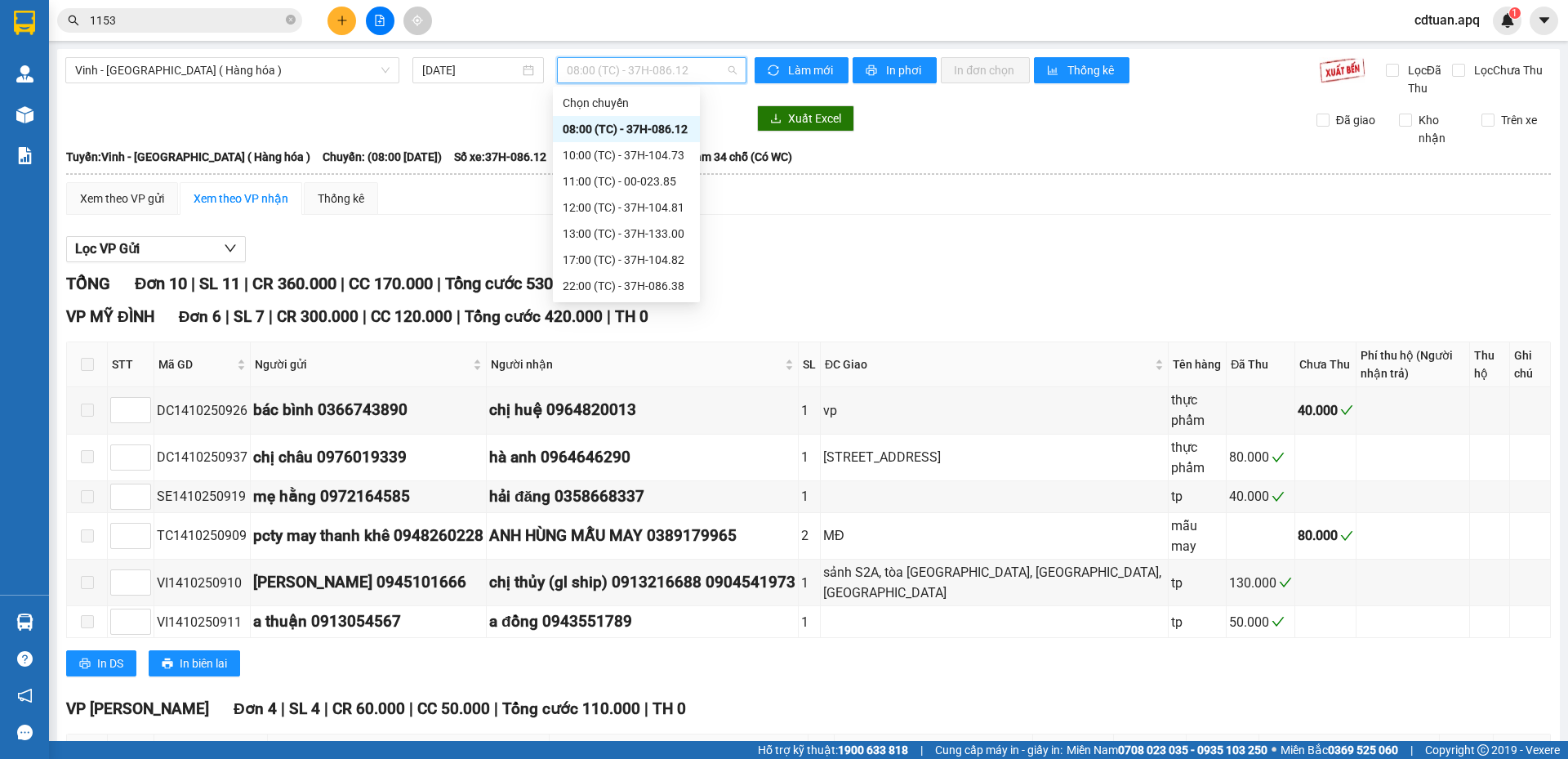
click at [638, 127] on div "08:00 (TC) - 37H-086.12" at bounding box center [626, 128] width 127 height 18
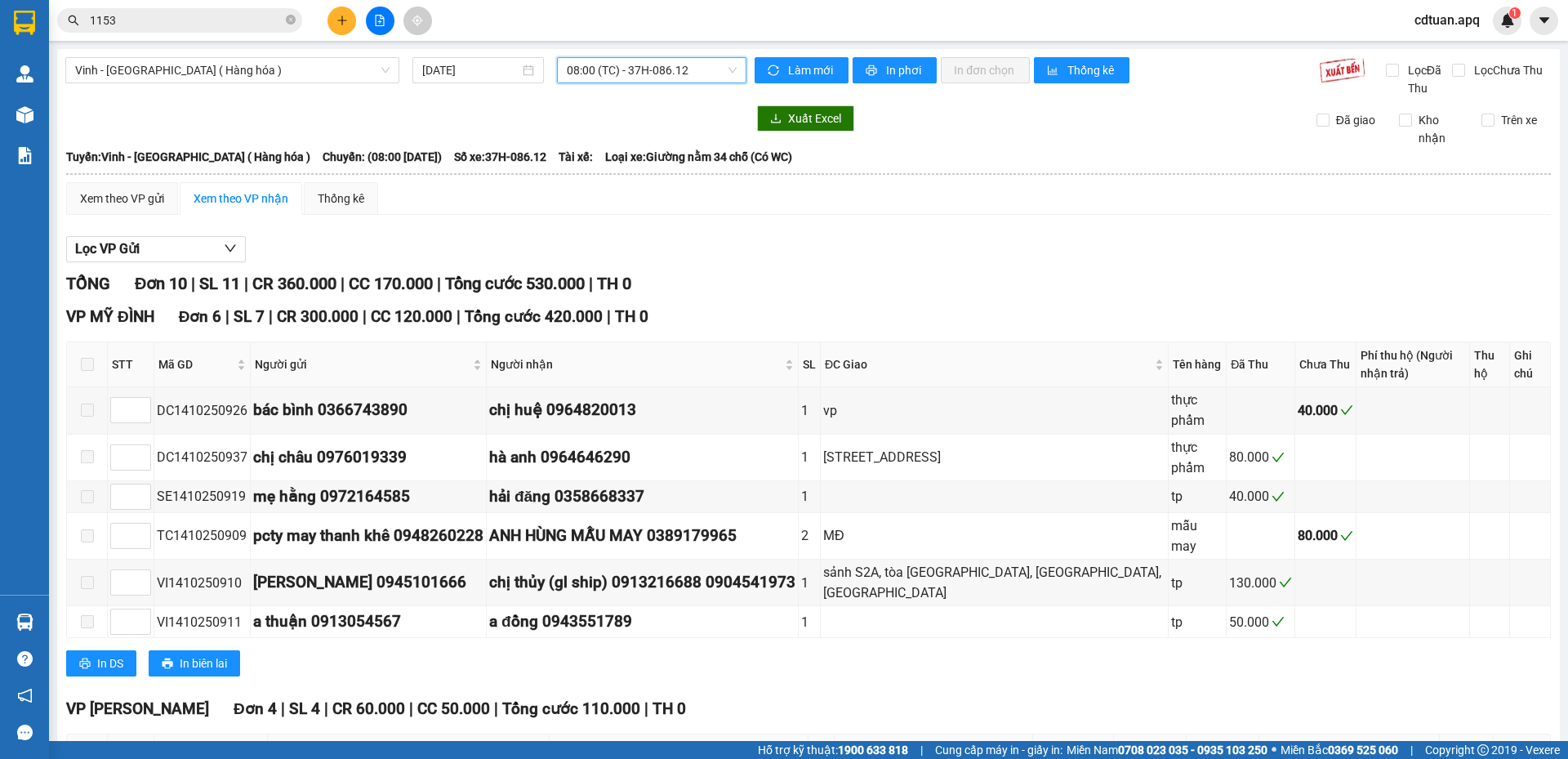
click at [662, 71] on span "08:00 (TC) - 37H-086.12" at bounding box center [651, 70] width 170 height 25
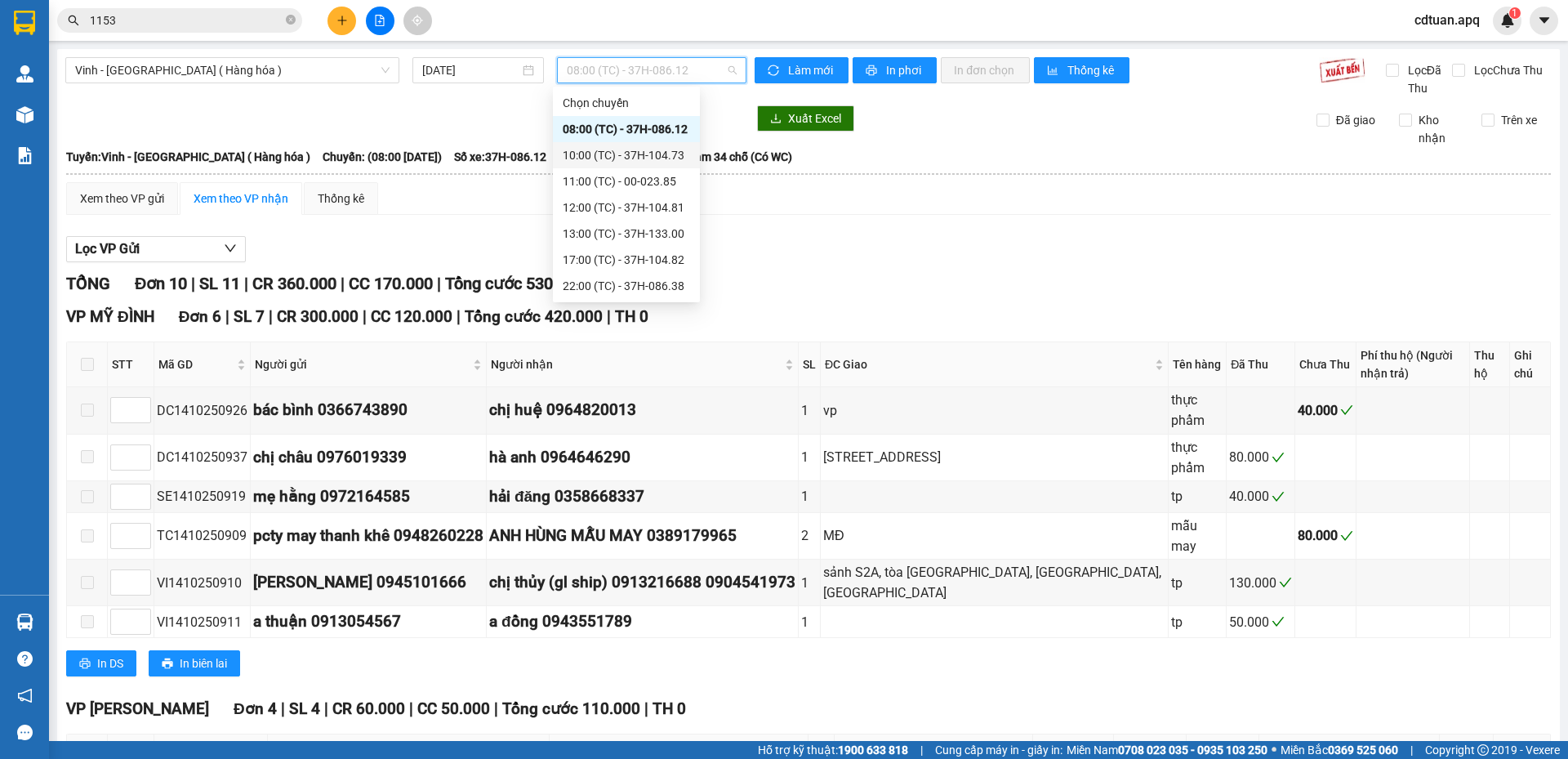
click at [638, 156] on div "10:00 (TC) - 37H-104.73" at bounding box center [626, 155] width 127 height 18
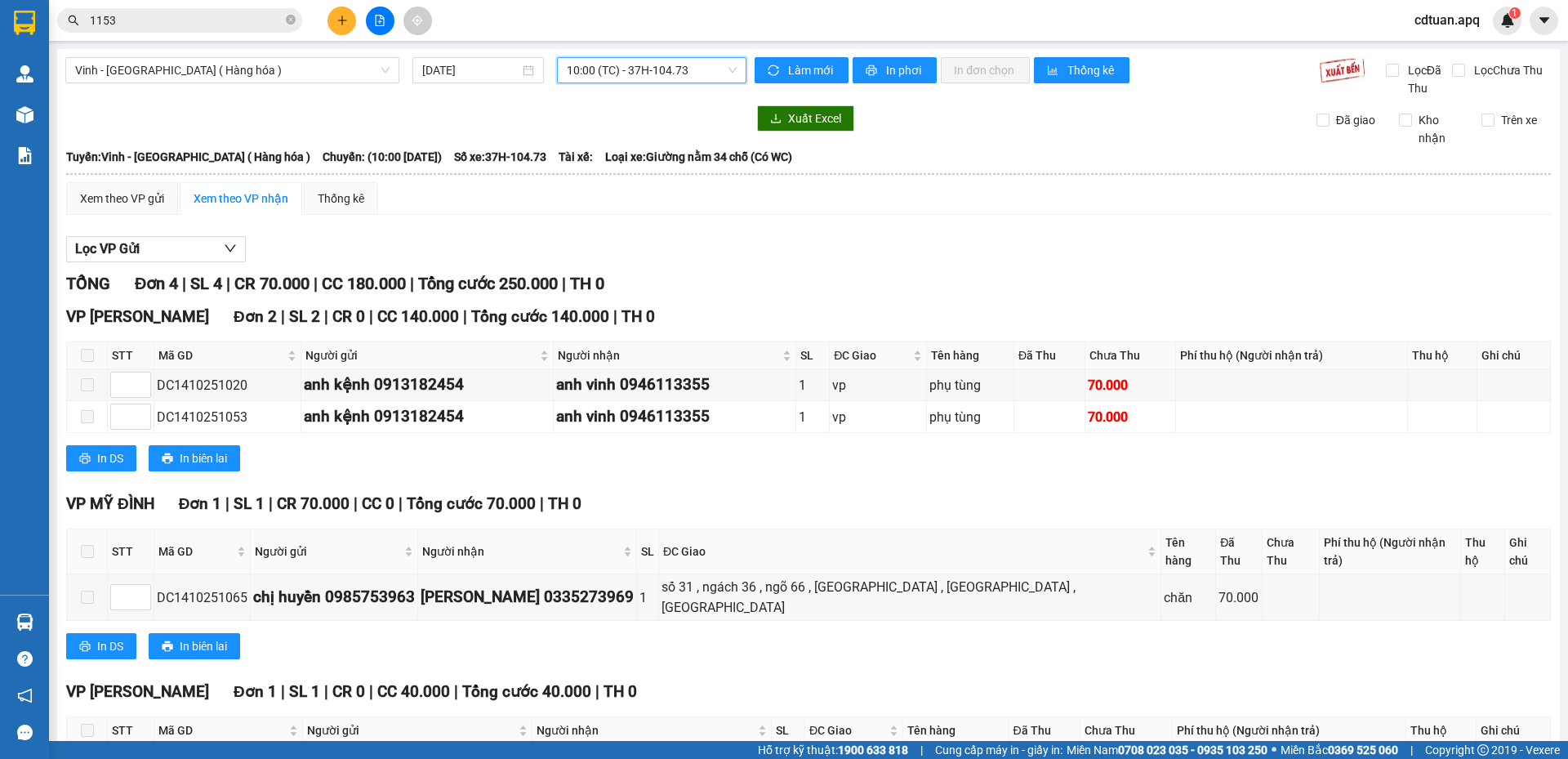
click at [725, 70] on span "10:00 (TC) - 37H-104.73" at bounding box center [651, 70] width 170 height 25
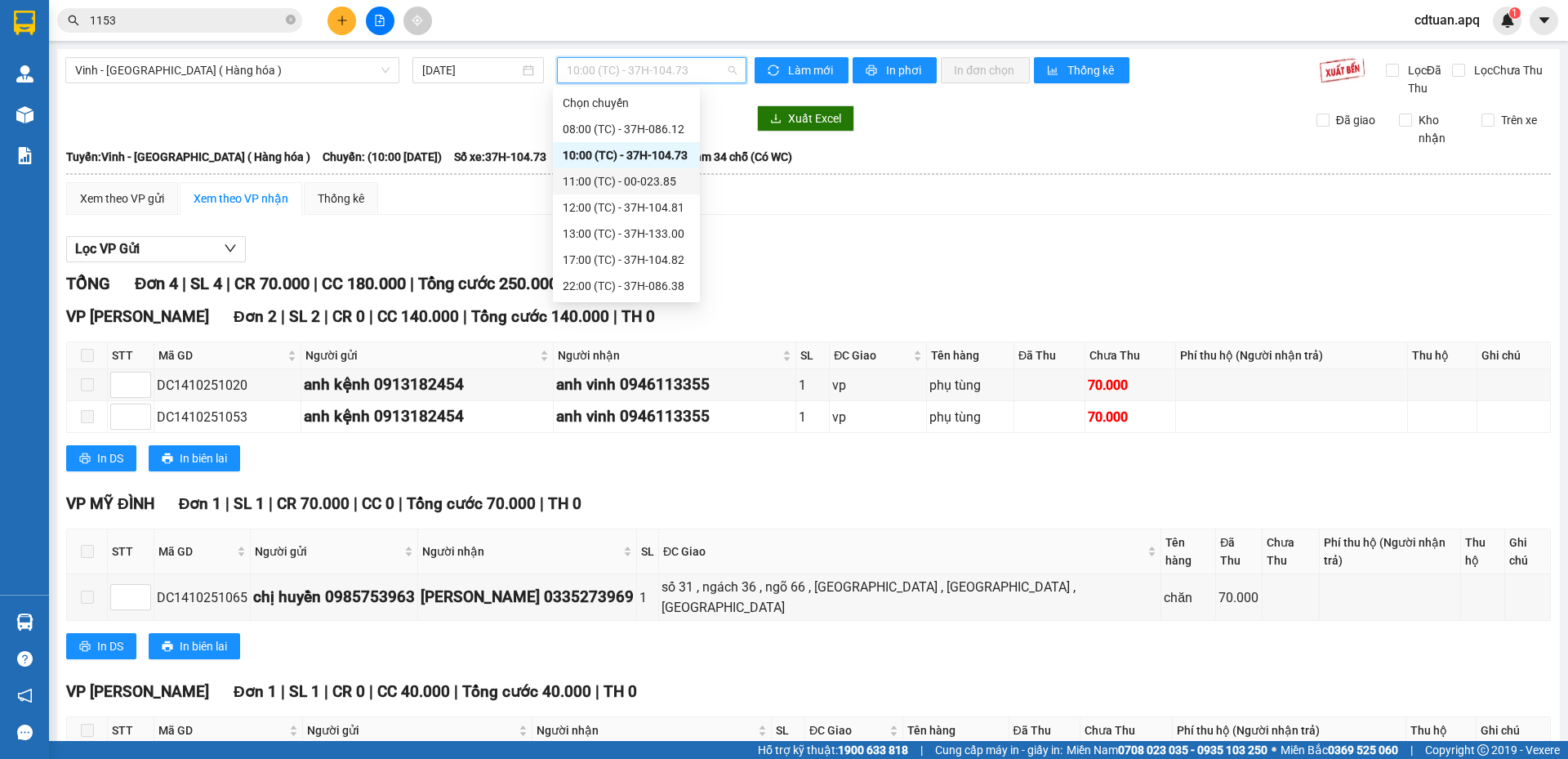
click at [648, 188] on div "11:00 (TC) - 00-023.85" at bounding box center [626, 181] width 127 height 18
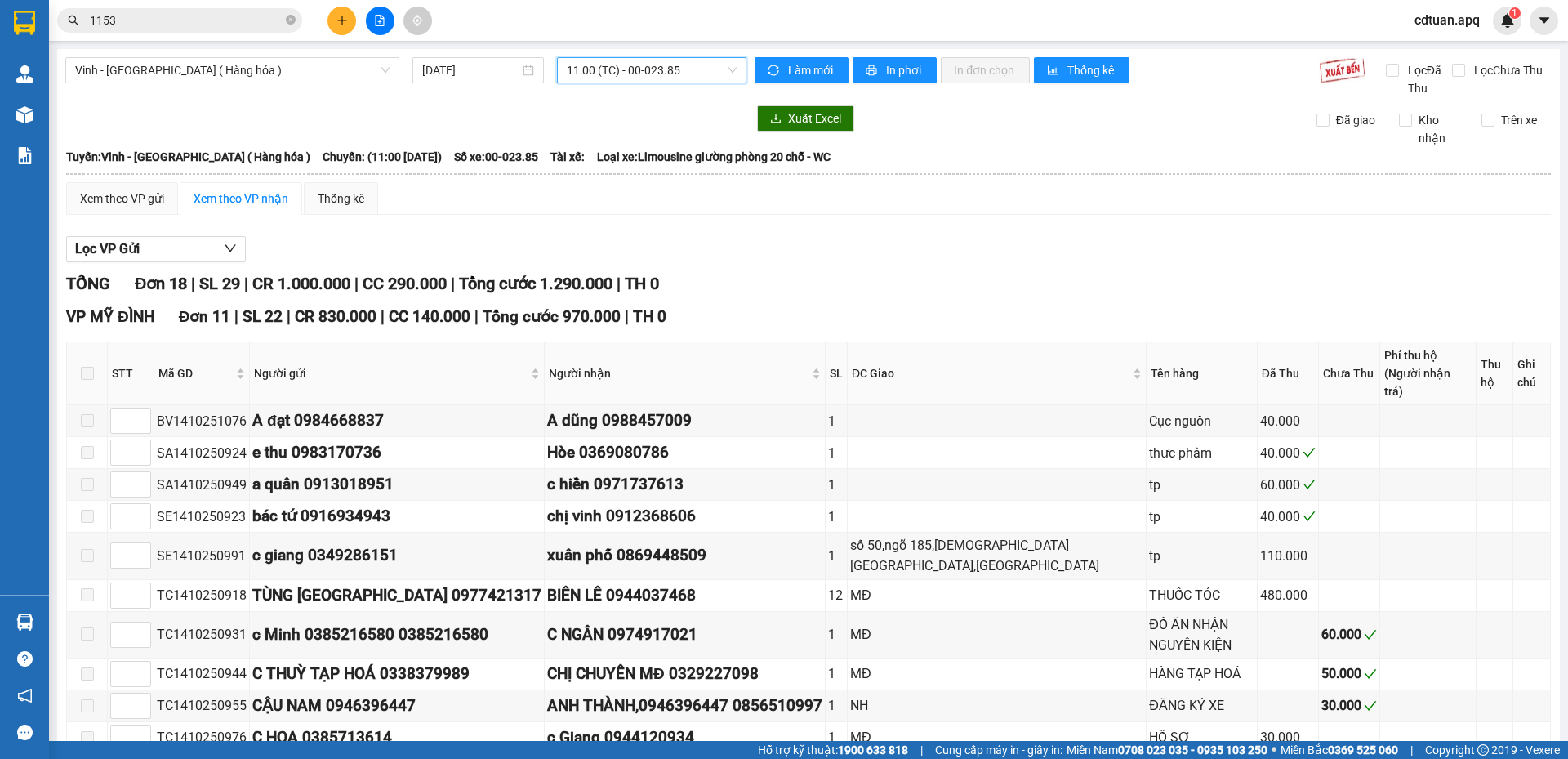
click at [631, 74] on span "11:00 (TC) - 00-023.85" at bounding box center [651, 70] width 170 height 25
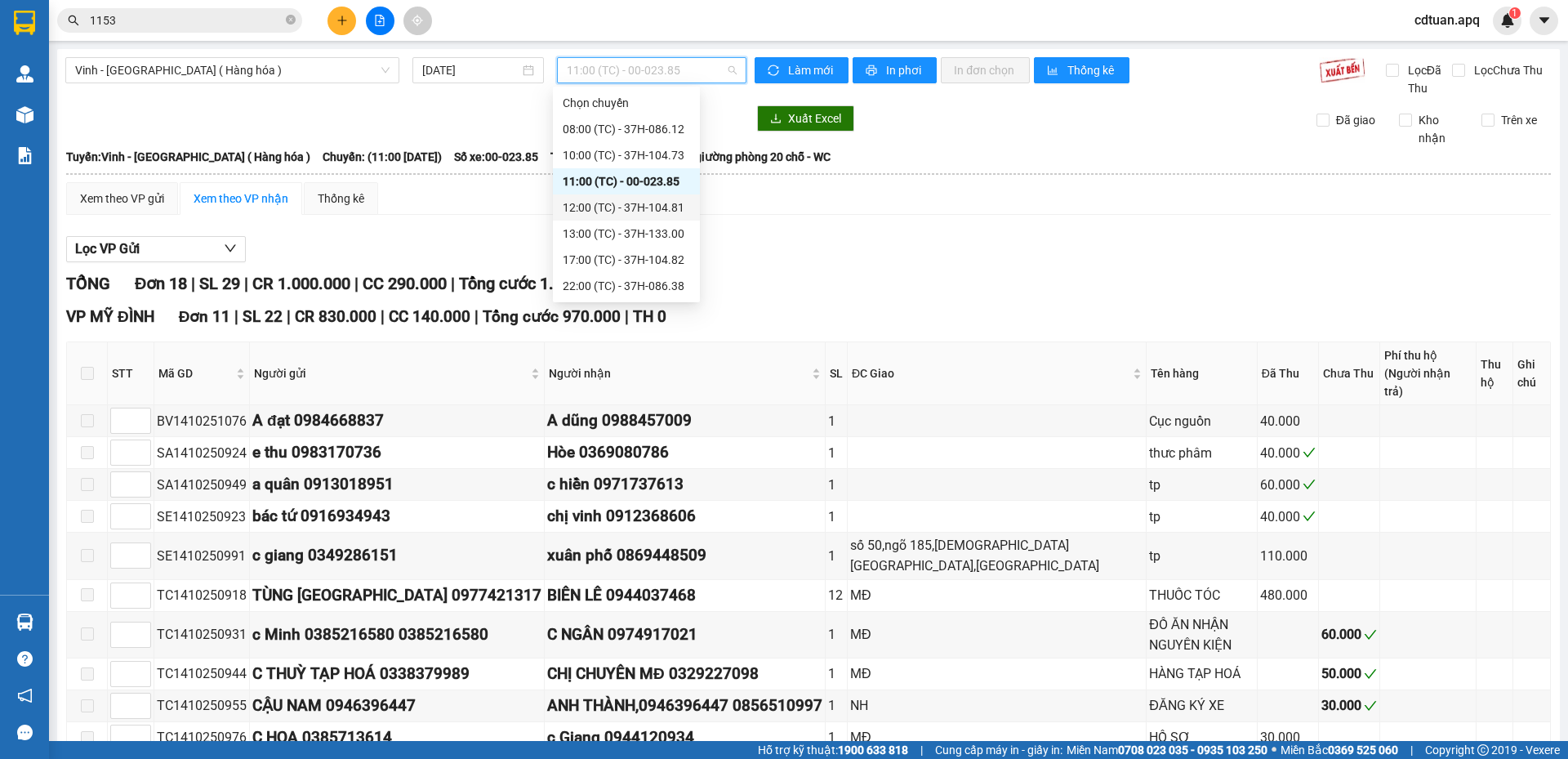
click at [621, 203] on div "12:00 (TC) - 37H-104.81" at bounding box center [626, 207] width 127 height 18
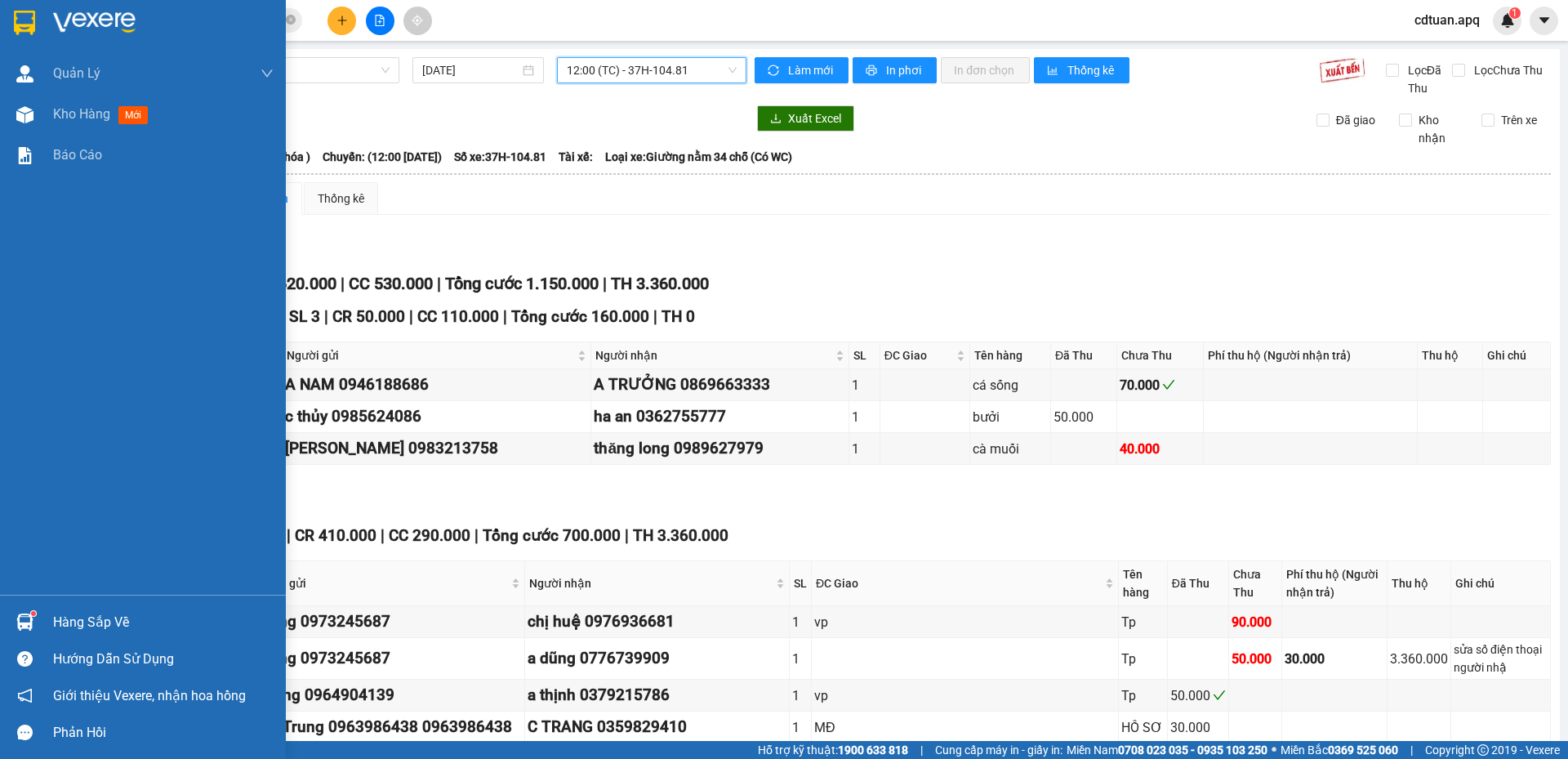
click at [31, 15] on img at bounding box center [24, 22] width 21 height 25
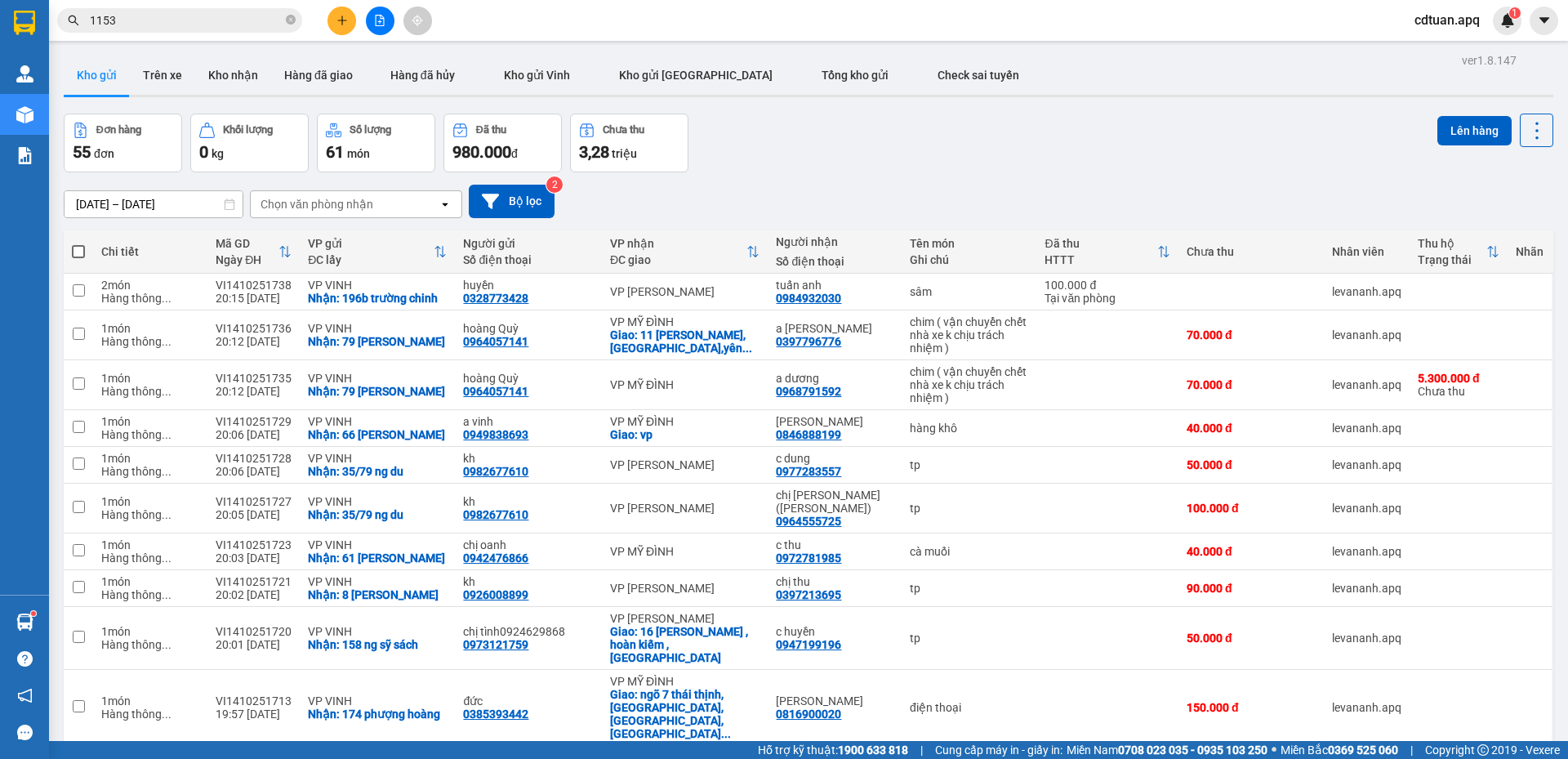
click at [590, 36] on div "Kết quả tìm kiếm ( 280 ) Bộ lọc Mã ĐH Trạng thái Món hàng Thu hộ Tổng cước Chưa…" at bounding box center [784, 20] width 1568 height 41
click at [1437, 134] on button "Lên hàng" at bounding box center [1474, 130] width 74 height 30
click at [668, 200] on div "[DATE] – [DATE] Press the down arrow key to interact with the calendar and sele…" at bounding box center [808, 201] width 1489 height 33
click at [526, 199] on button "Bộ lọc" at bounding box center [511, 201] width 86 height 33
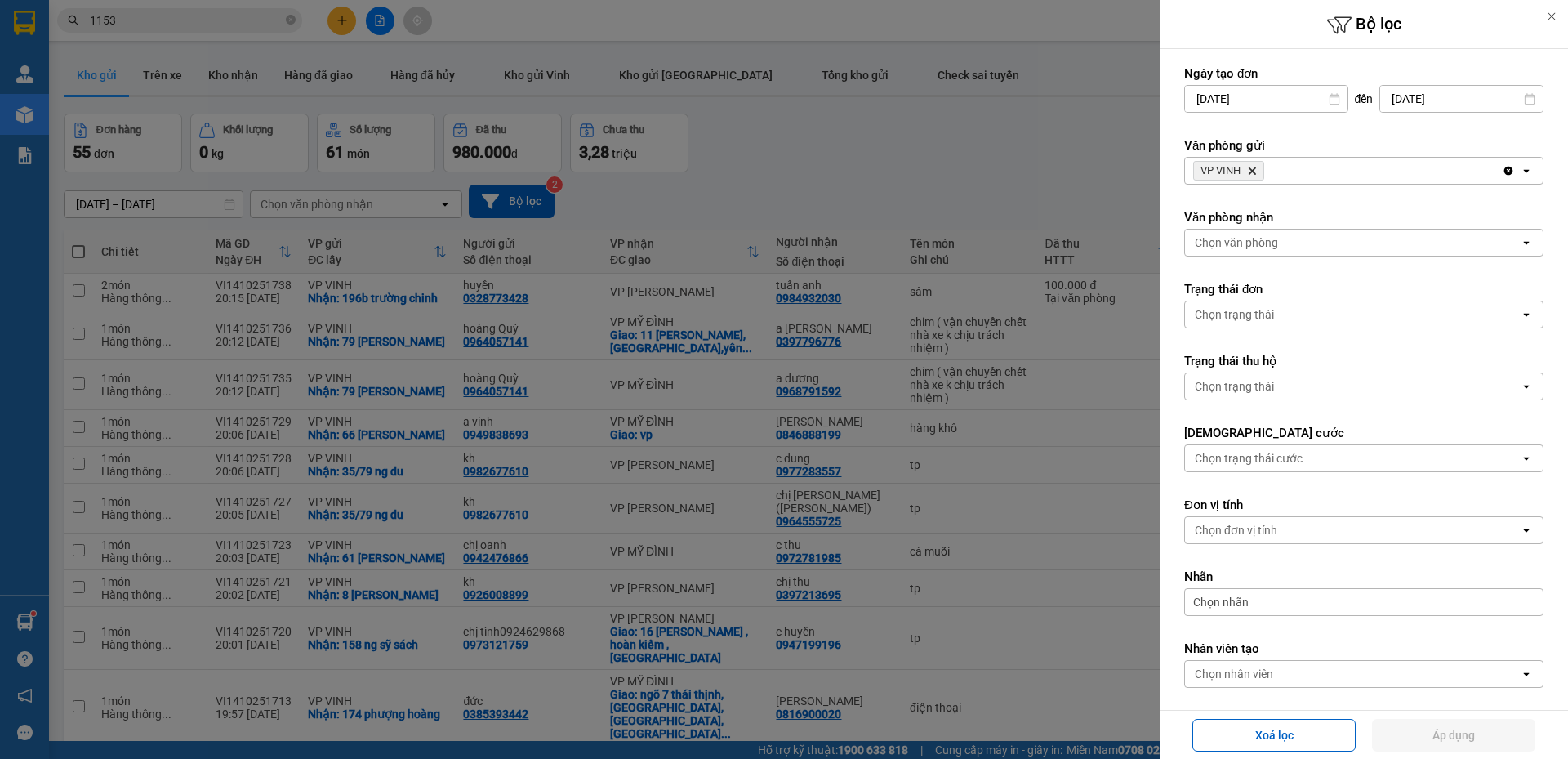
click at [1288, 176] on div "VP VINH Delete" at bounding box center [1343, 171] width 317 height 26
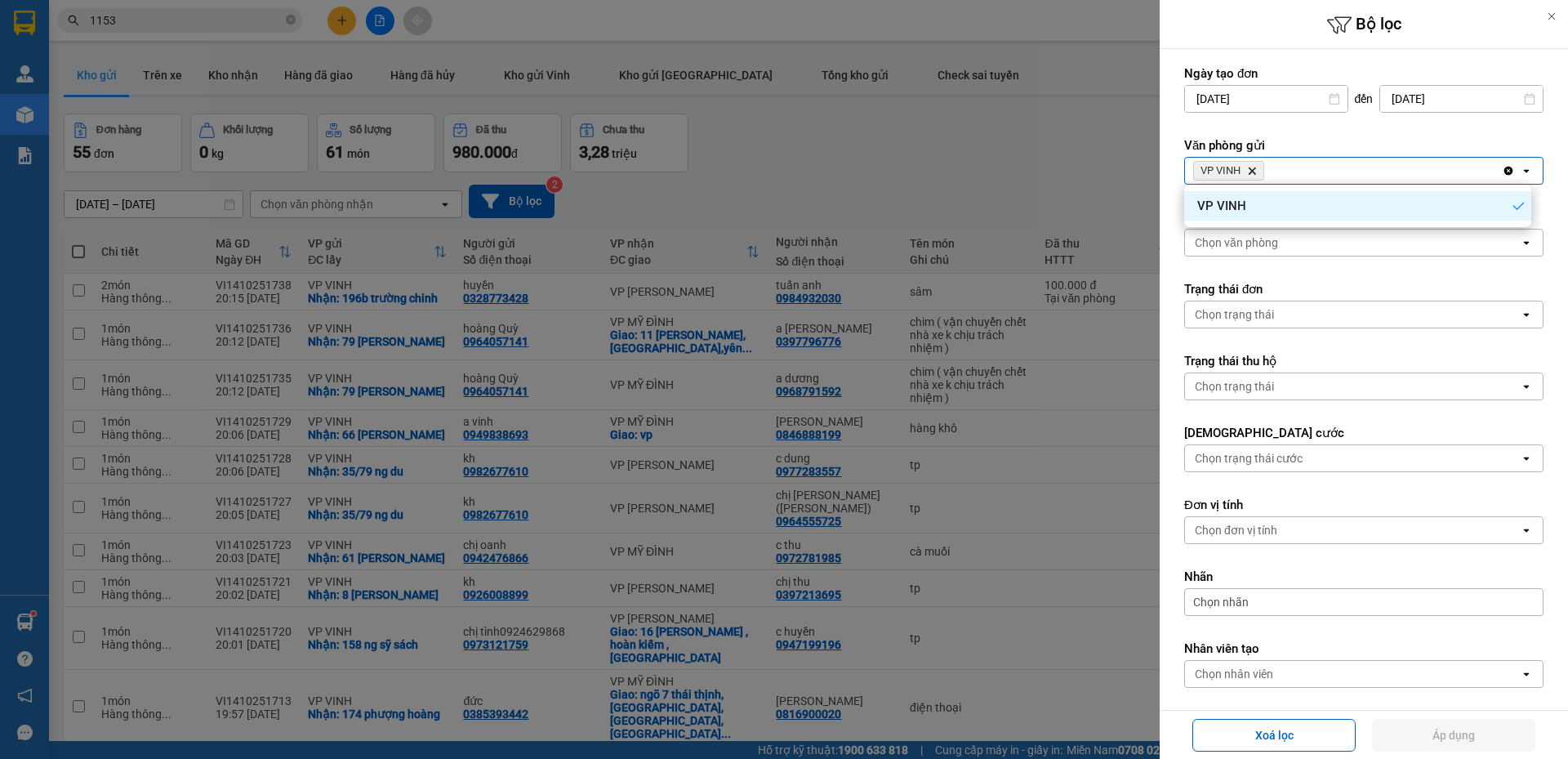
click at [1331, 207] on div "VP VINH" at bounding box center [1357, 206] width 347 height 30
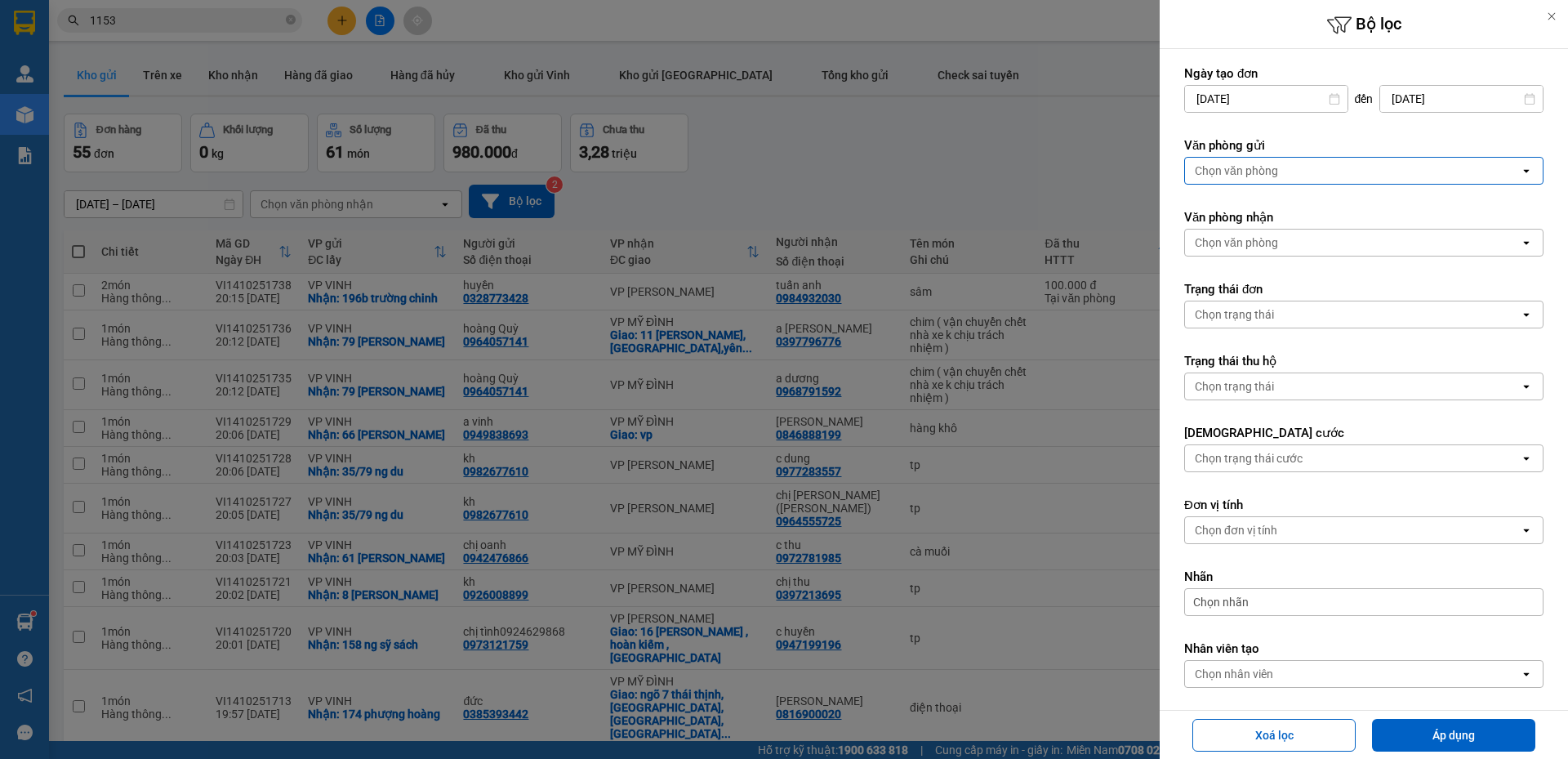
click at [1291, 176] on div "Chọn văn phòng" at bounding box center [1352, 171] width 335 height 26
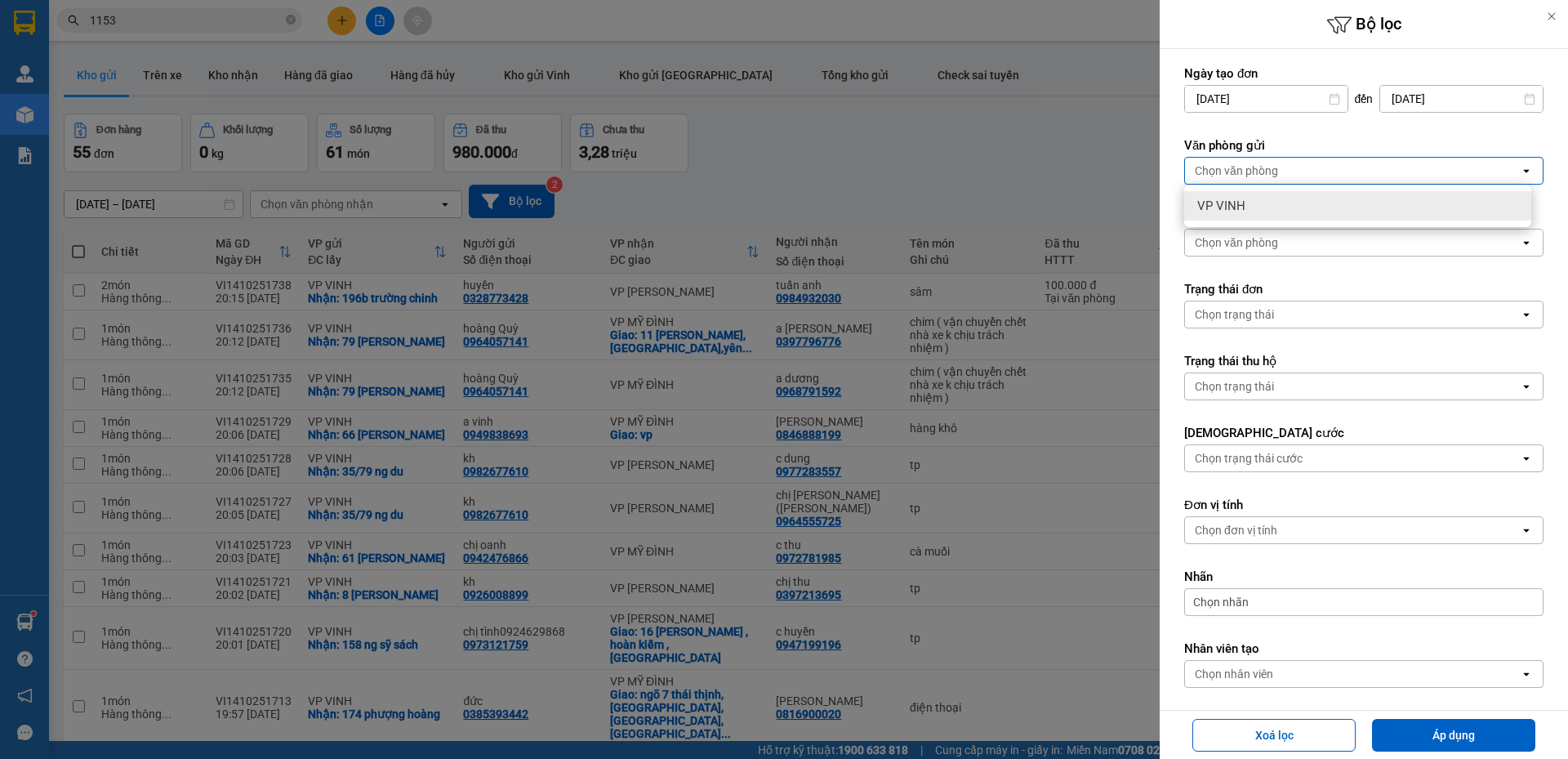
click at [1279, 217] on div "VP VINH" at bounding box center [1357, 206] width 347 height 30
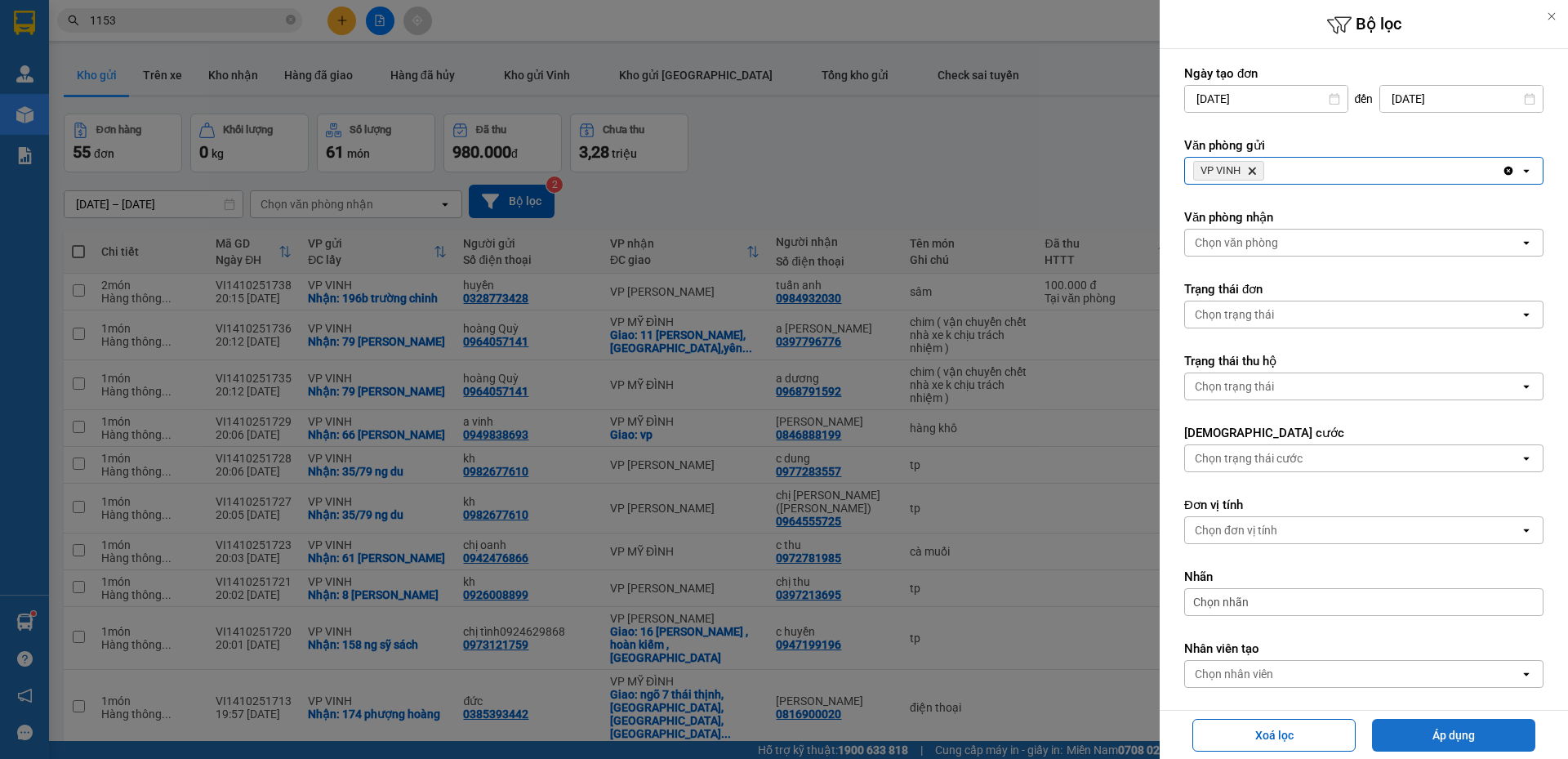
click at [1470, 730] on button "Áp dụng" at bounding box center [1453, 735] width 163 height 32
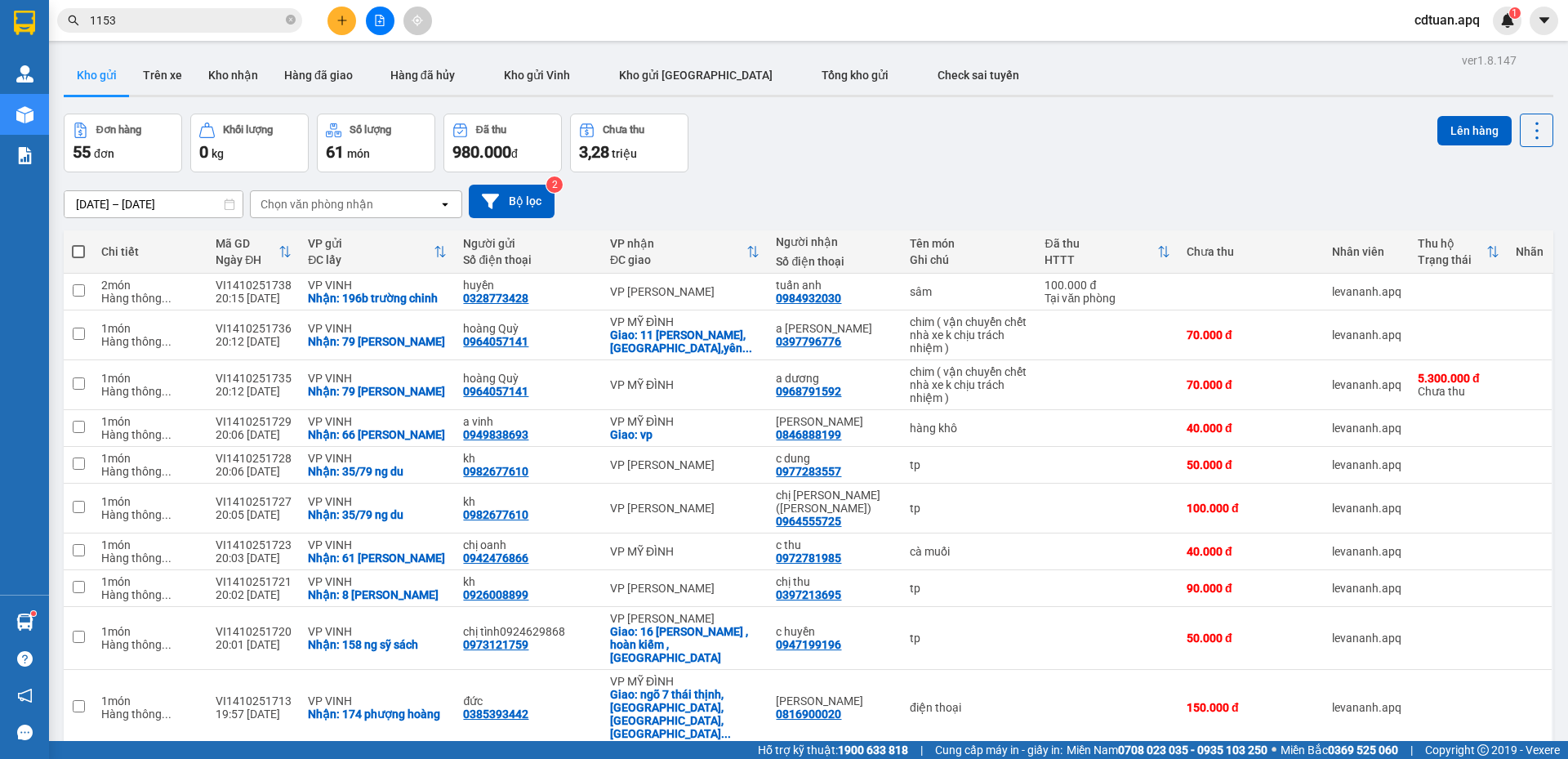
scroll to position [75, 0]
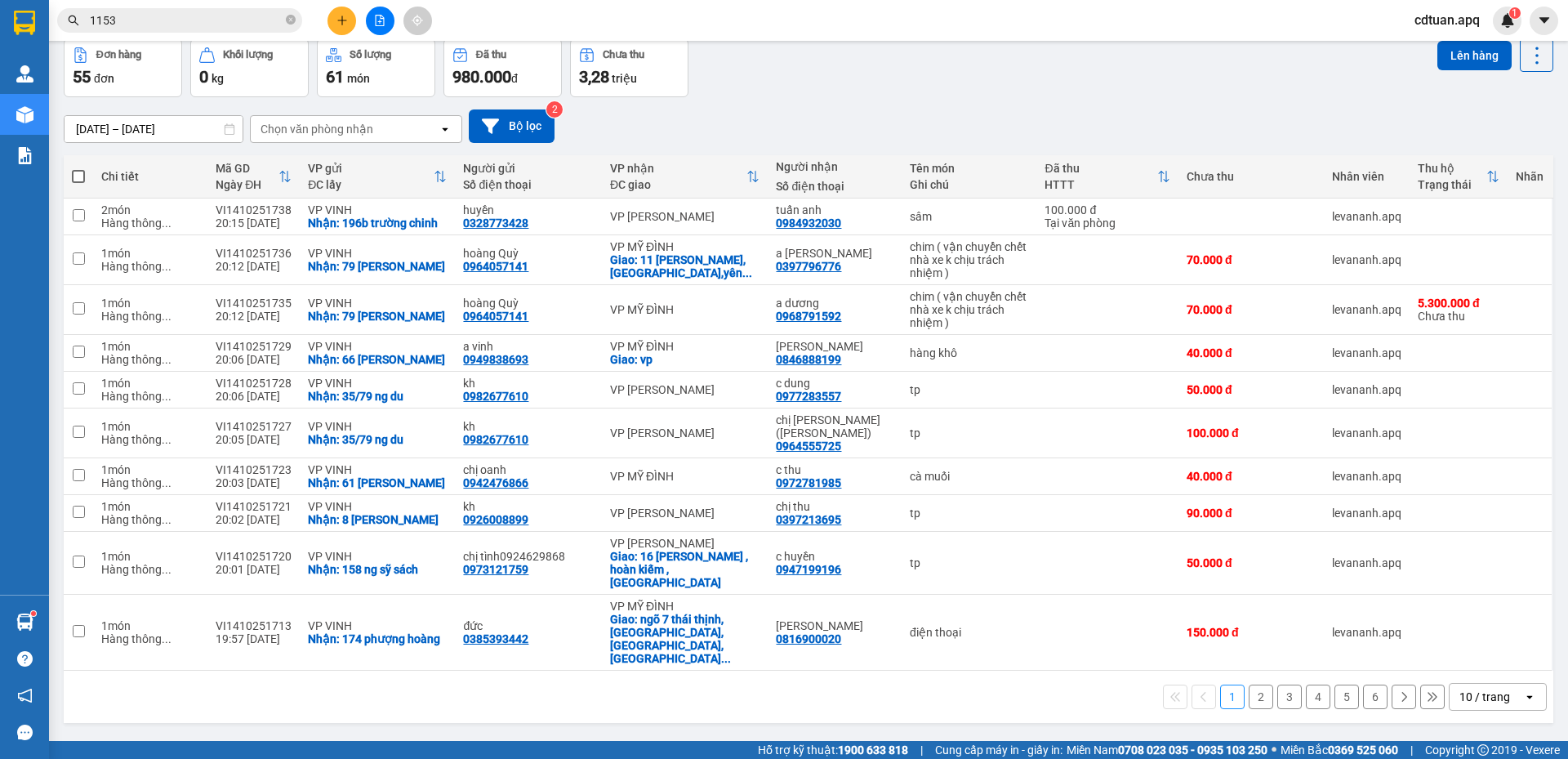
click at [1487, 688] on div "10 / trang" at bounding box center [1485, 696] width 51 height 16
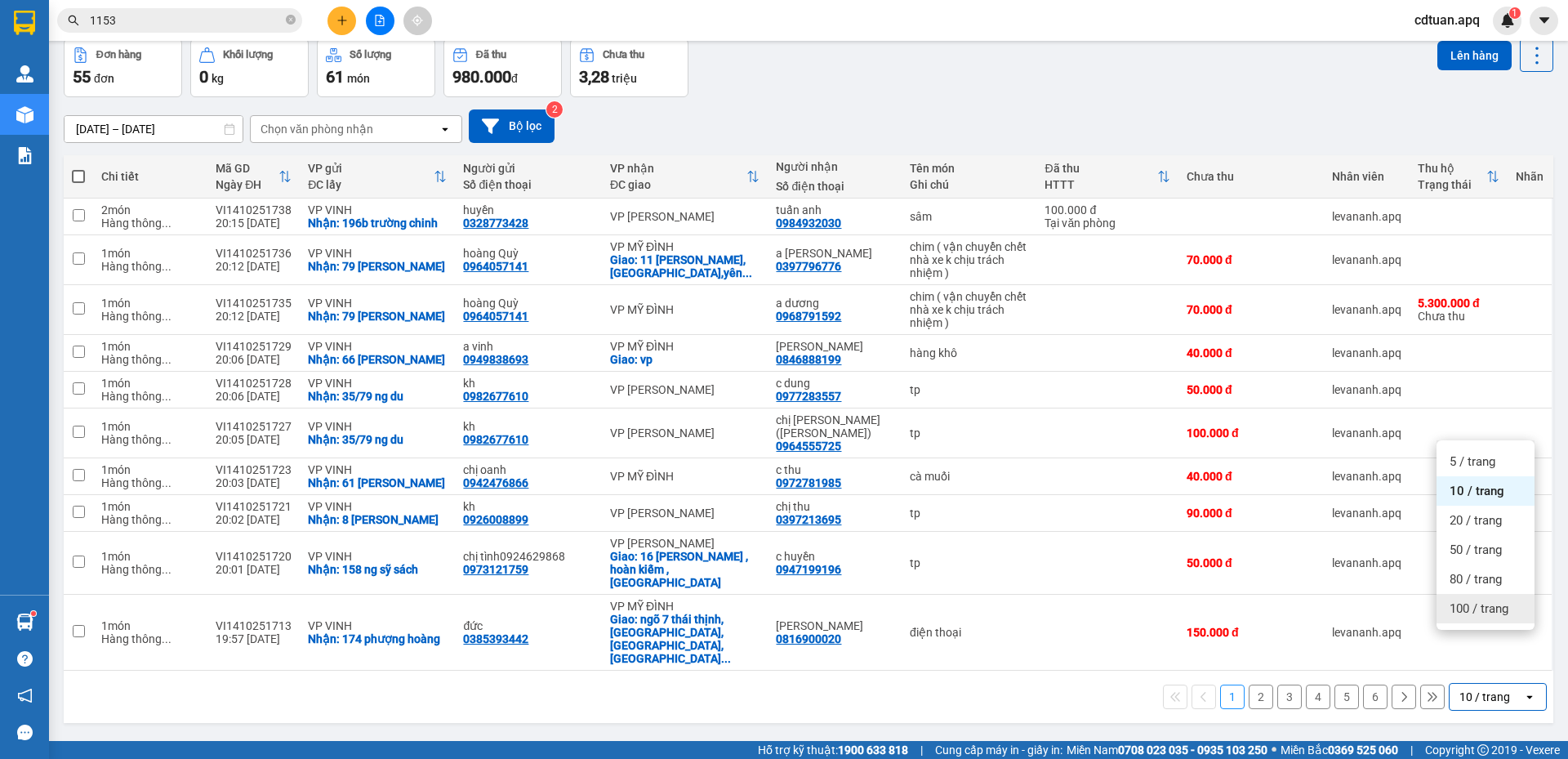
click at [1475, 609] on span "100 / trang" at bounding box center [1478, 609] width 59 height 16
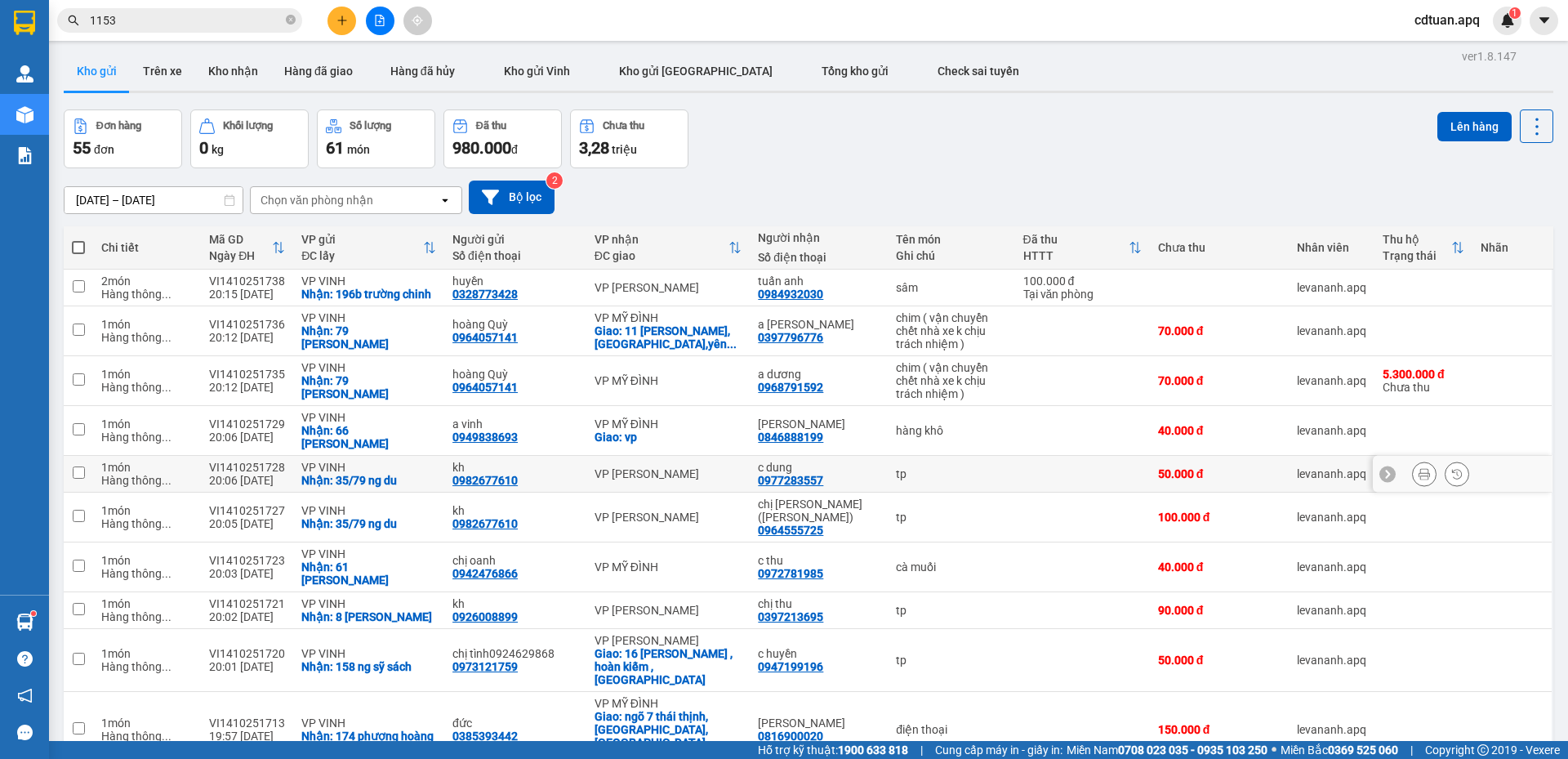
scroll to position [0, 0]
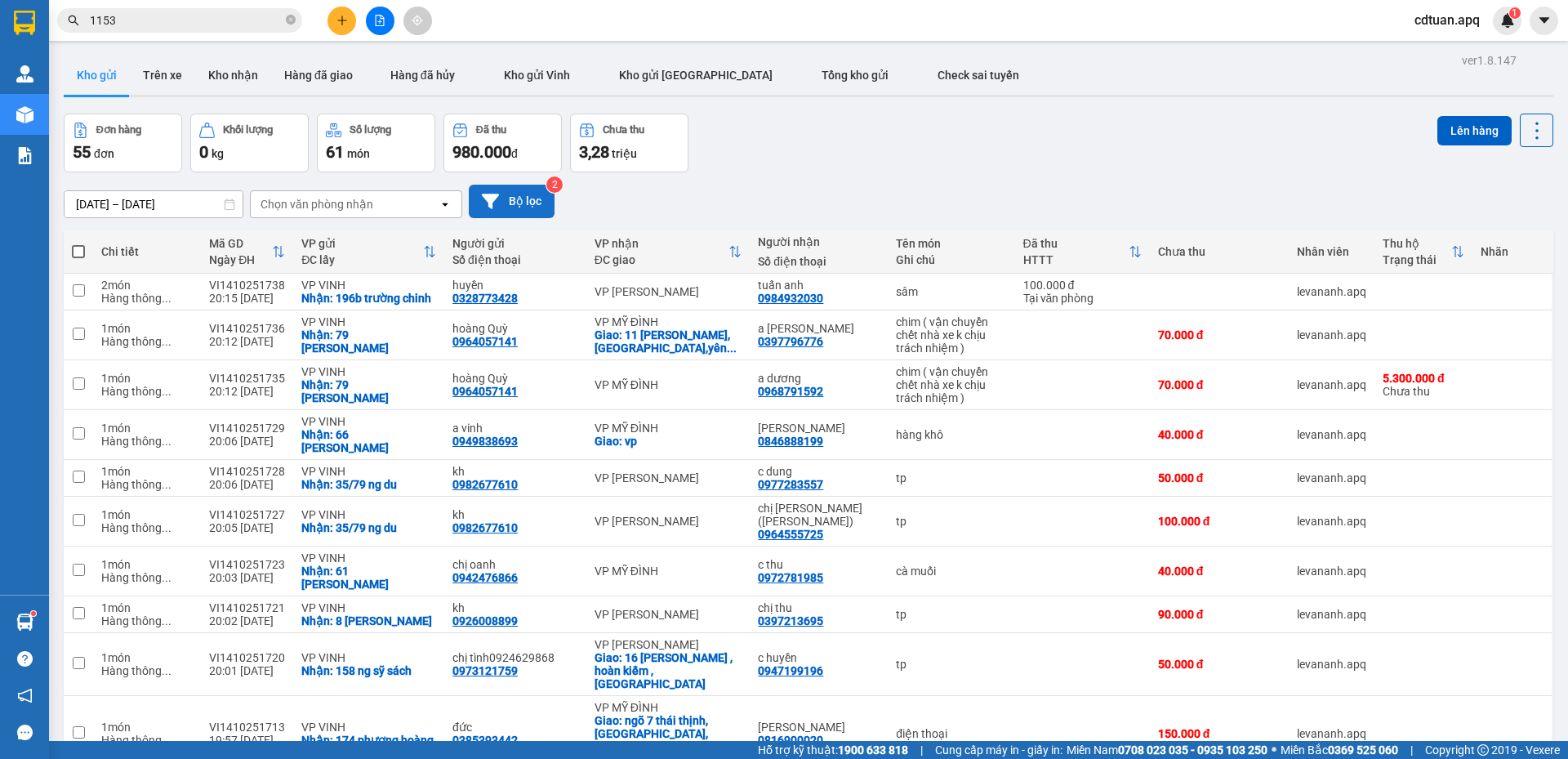
click at [540, 197] on button "Bộ lọc" at bounding box center [511, 201] width 86 height 33
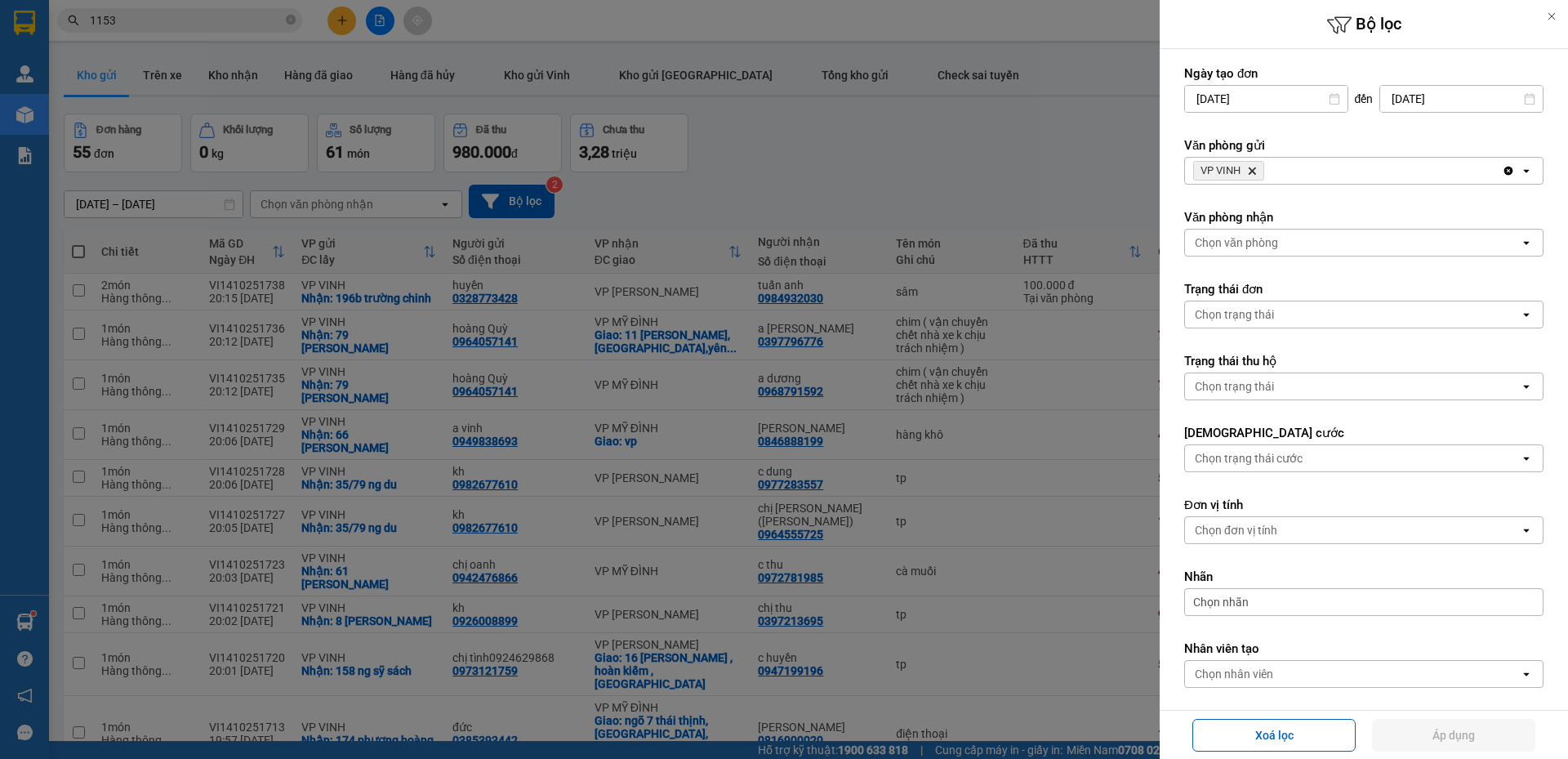
click at [933, 189] on div at bounding box center [784, 379] width 1568 height 759
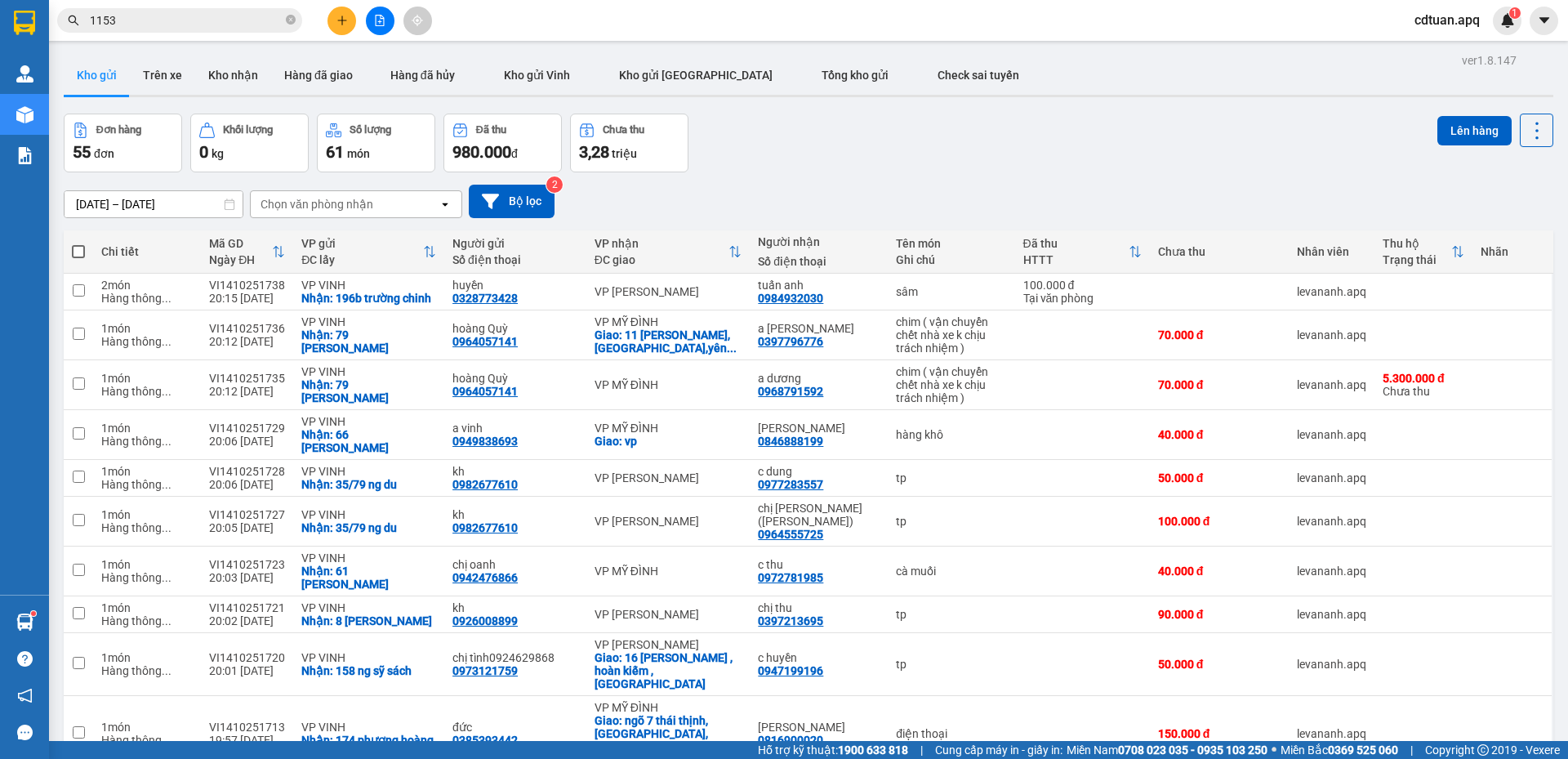
click at [871, 137] on div "Đơn hàng 55 đơn Khối lượng 0 kg Số lượng 61 món Đã thu 980.000 đ Chưa thu 3,28 …" at bounding box center [808, 143] width 1489 height 59
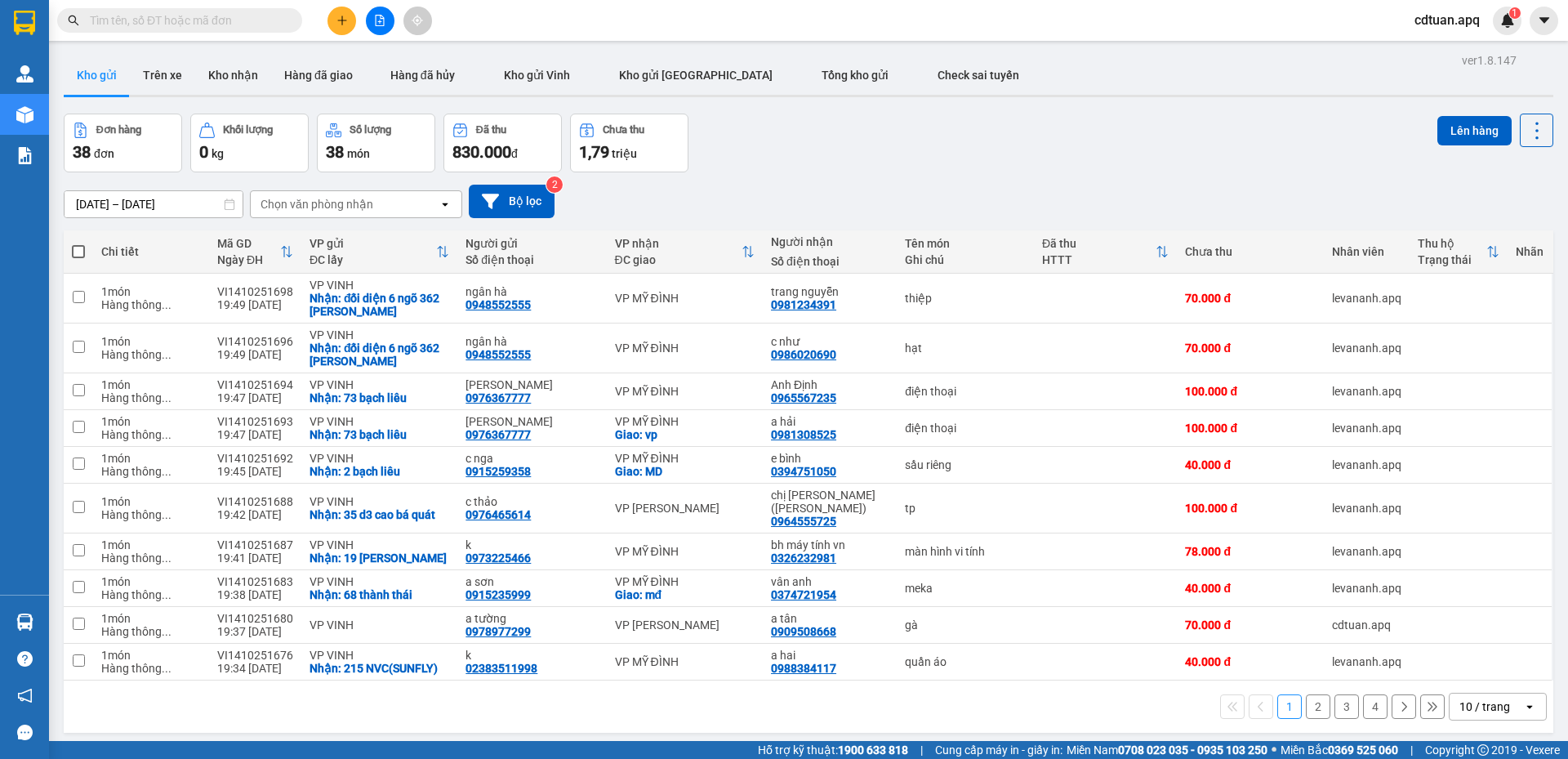
click at [743, 117] on div "Đơn hàng 38 đơn Khối lượng 0 kg Số lượng 38 món Đã thu 830.000 đ Chưa thu 1,79 …" at bounding box center [808, 143] width 1489 height 59
click at [801, 136] on div "Đơn hàng 38 đơn Khối lượng 0 kg Số lượng 38 món Đã thu 830.000 đ Chưa thu 1,79 …" at bounding box center [808, 143] width 1489 height 59
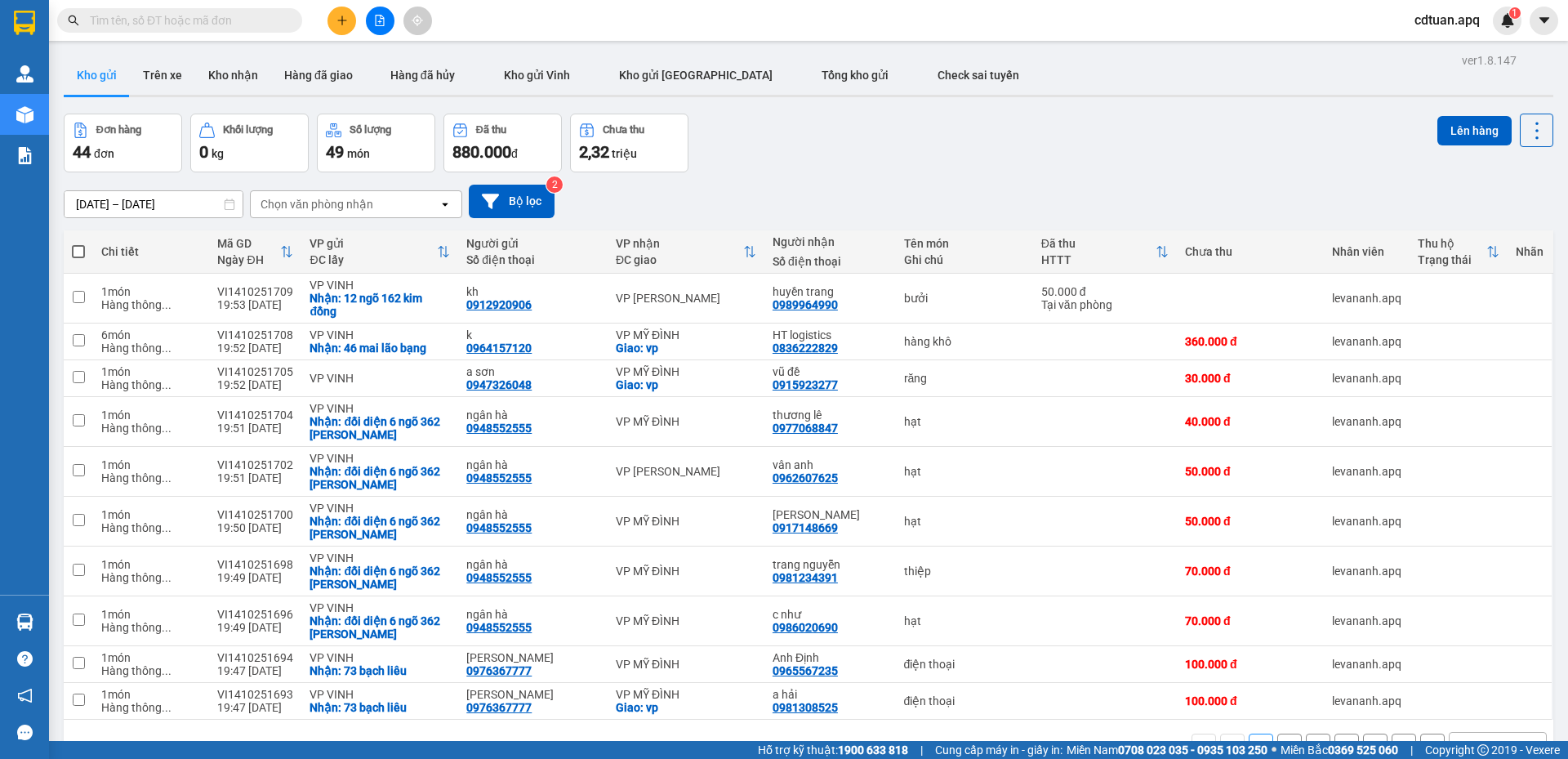
click at [819, 101] on div "ver 1.8.147 Kho gửi Trên xe Kho nhận Hàng đã giao Hàng đã hủy Kho gửi [PERSON_N…" at bounding box center [808, 428] width 1503 height 759
click at [211, 18] on input "text" at bounding box center [186, 20] width 193 height 18
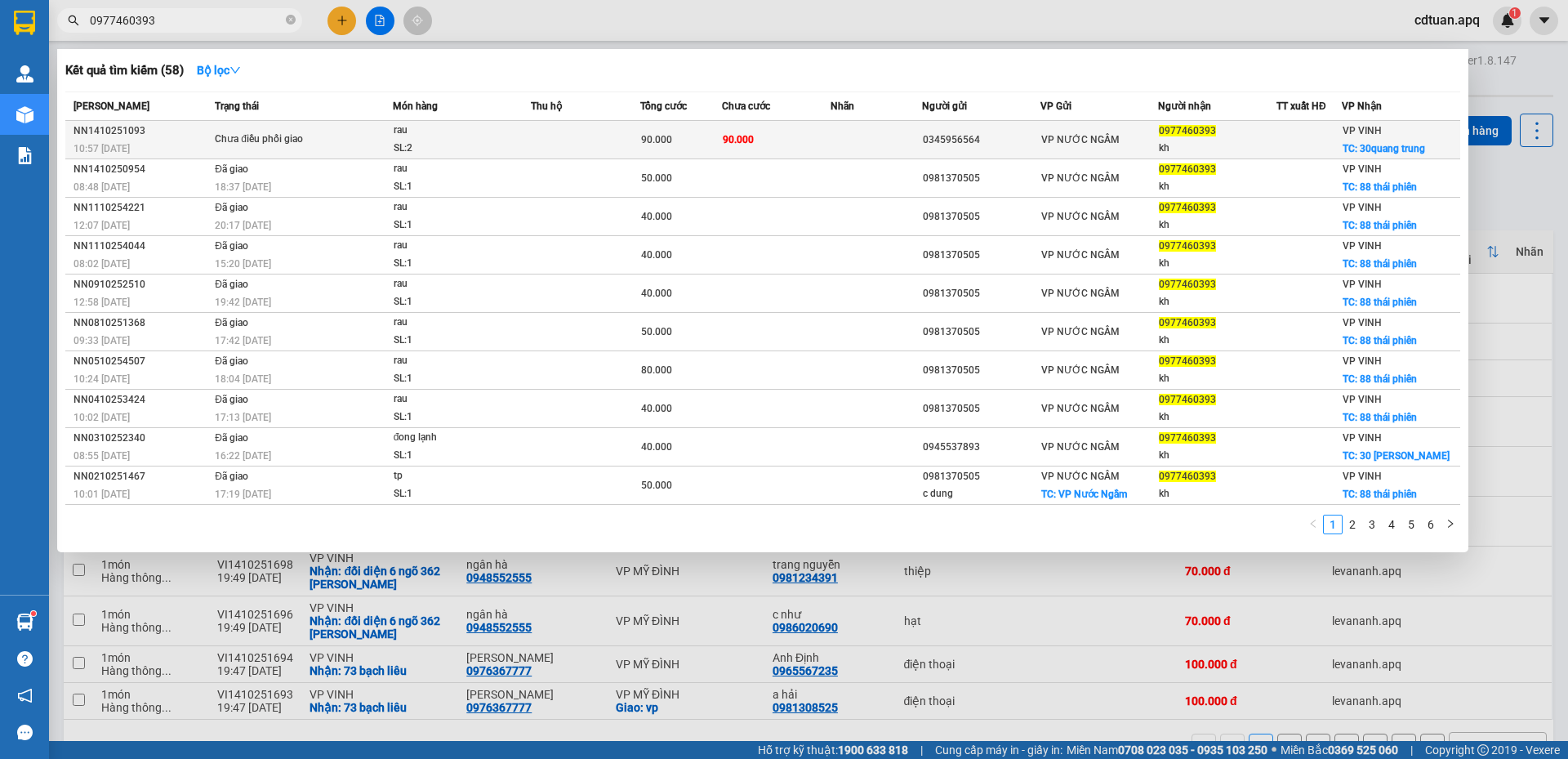
type input "0977460393"
click at [172, 136] on div "NN1410251093" at bounding box center [142, 131] width 137 height 17
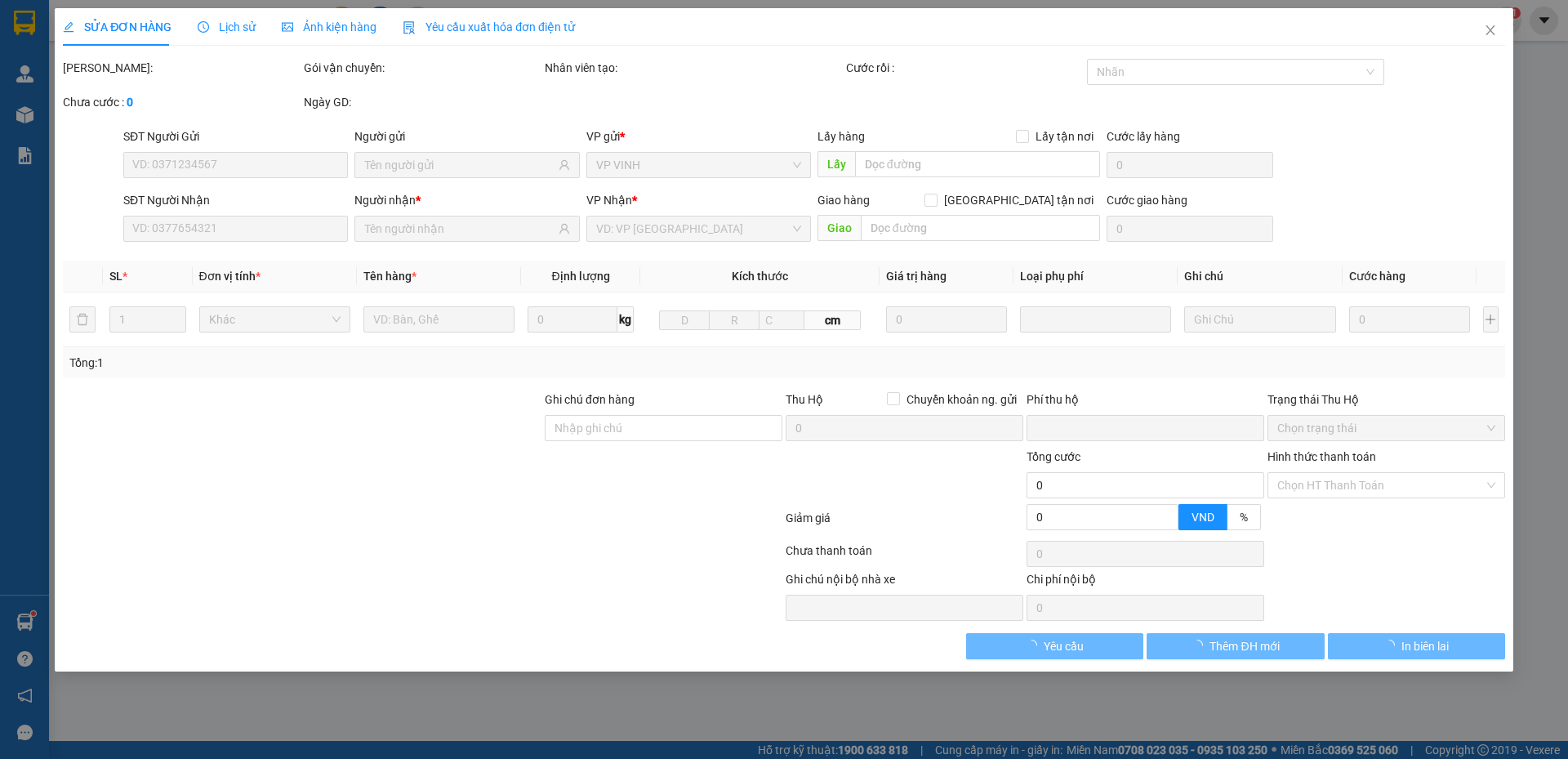
type input "0345956564"
type input "0977460393"
type input "kh"
checkbox input "true"
type input "30quang trung"
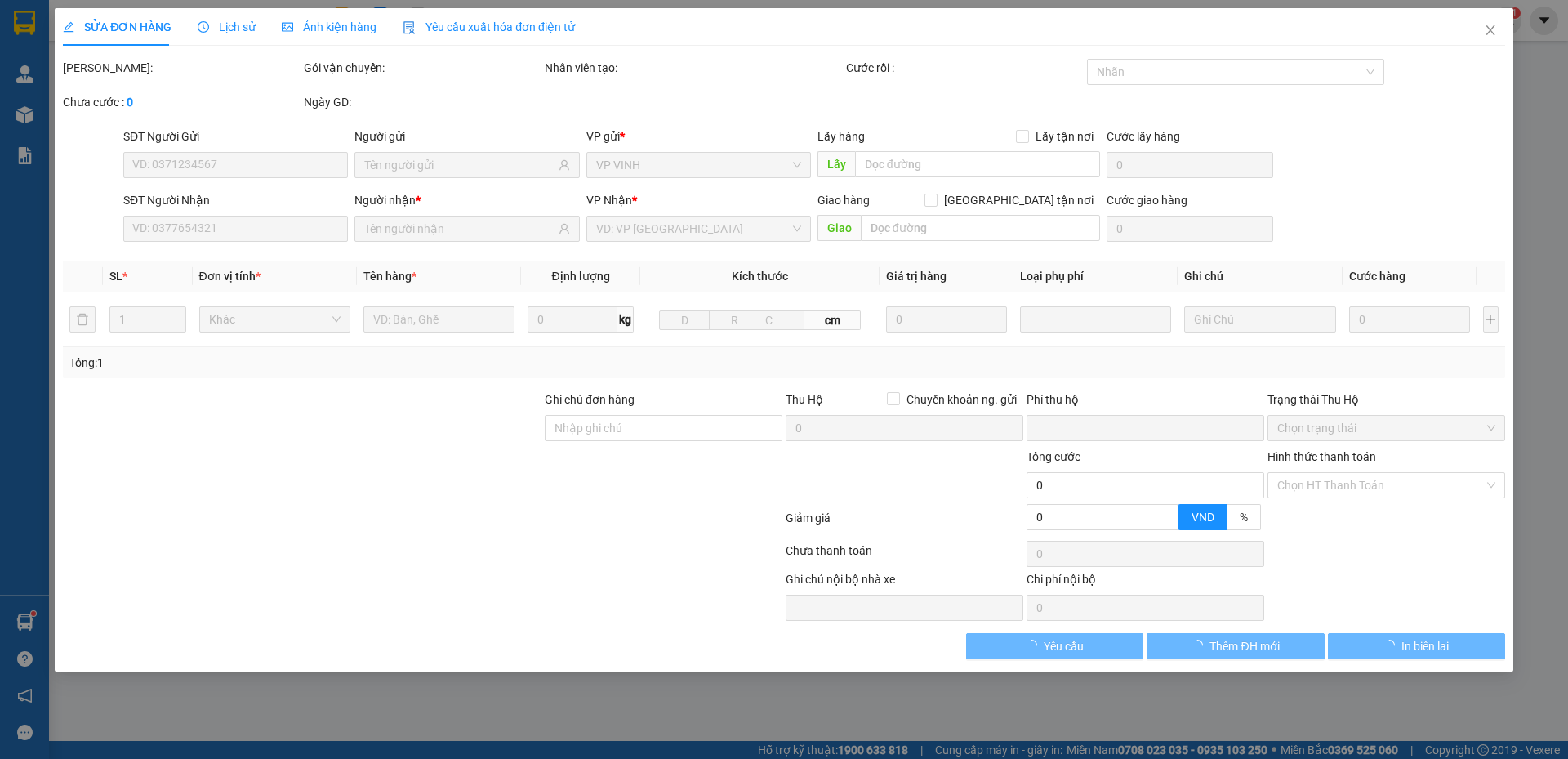
type input "0"
type input "90.000"
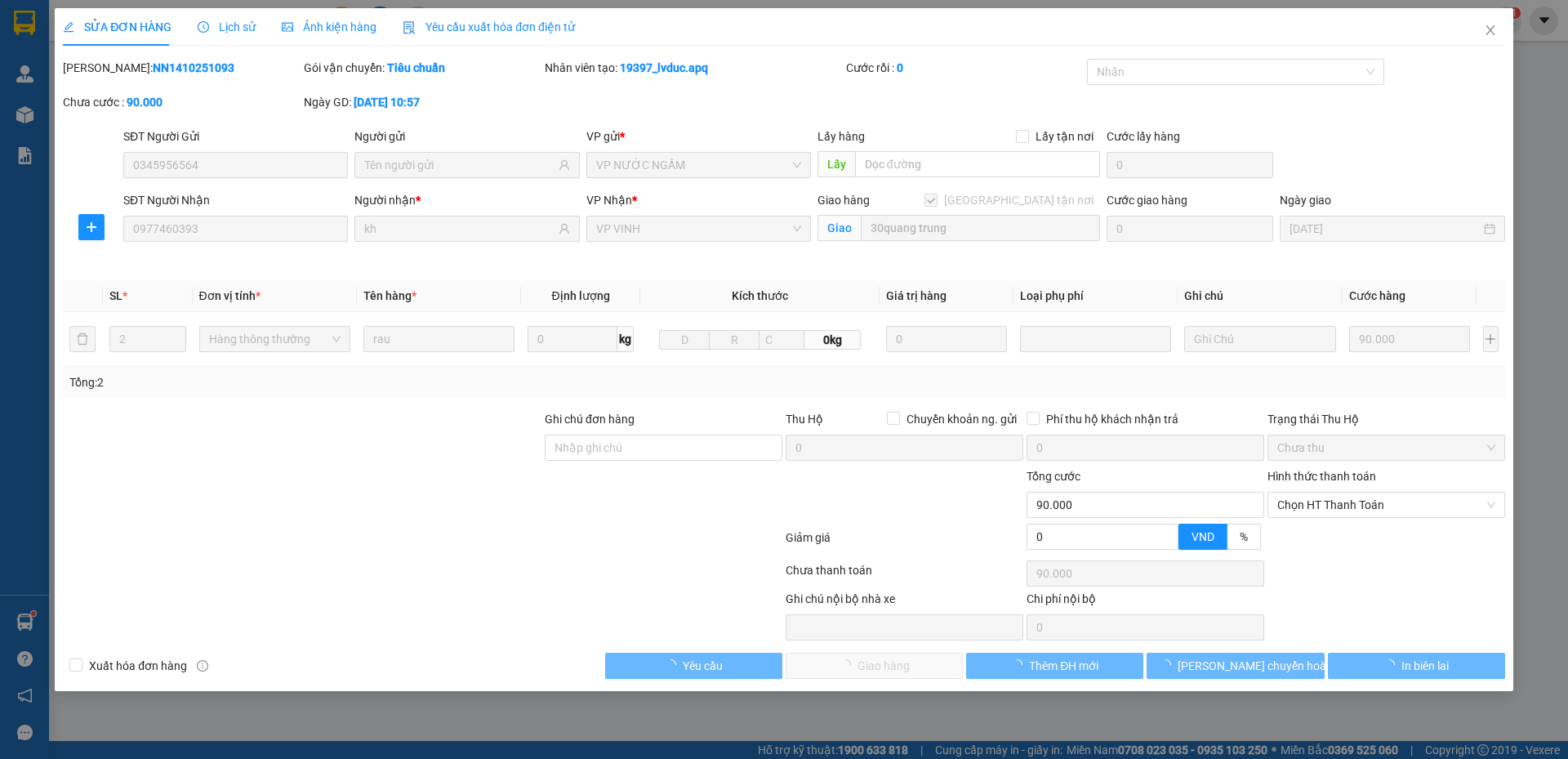
click at [238, 34] on div "Lịch sử" at bounding box center [227, 26] width 58 height 18
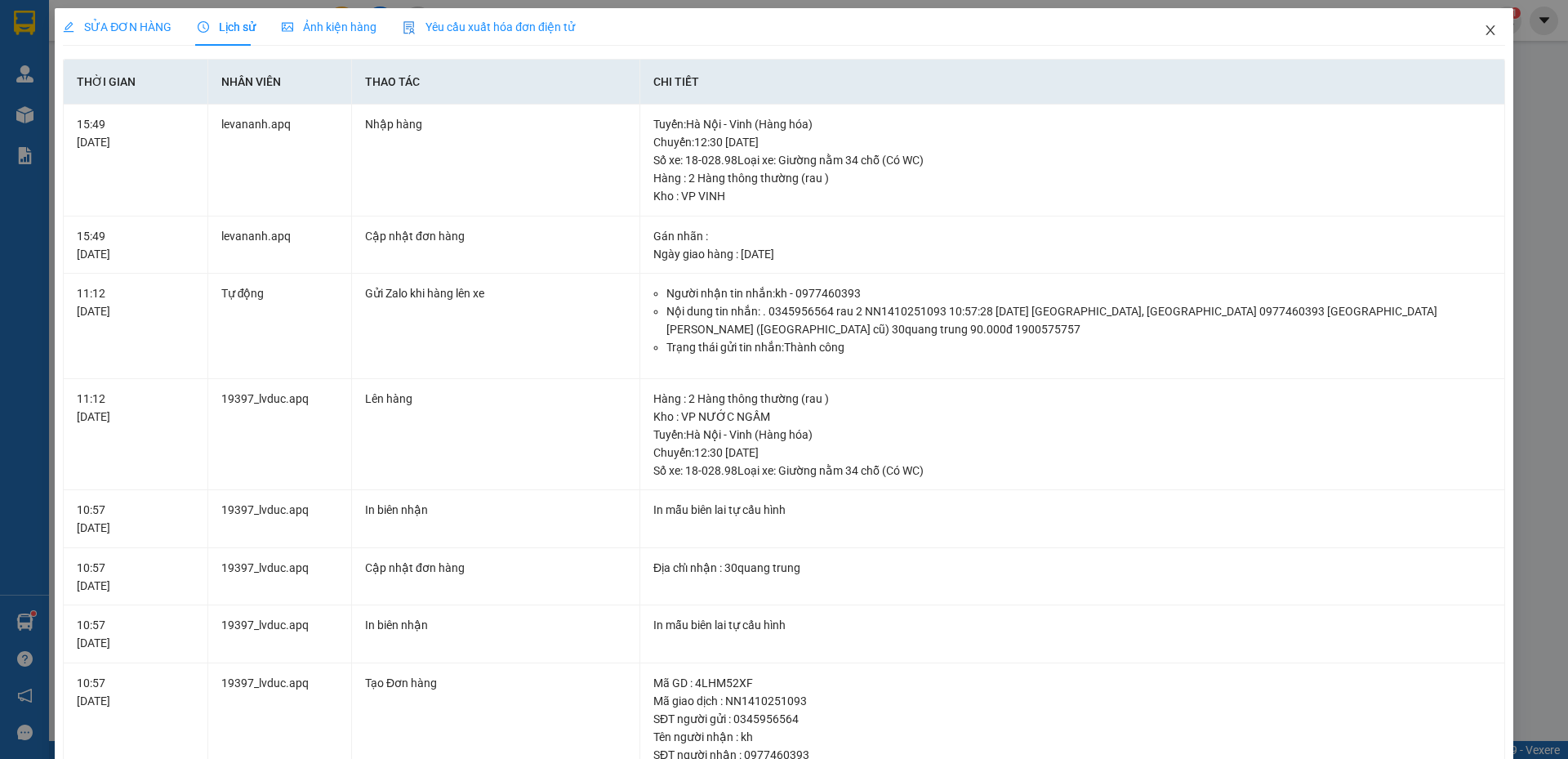
click at [1484, 31] on icon "close" at bounding box center [1490, 30] width 13 height 13
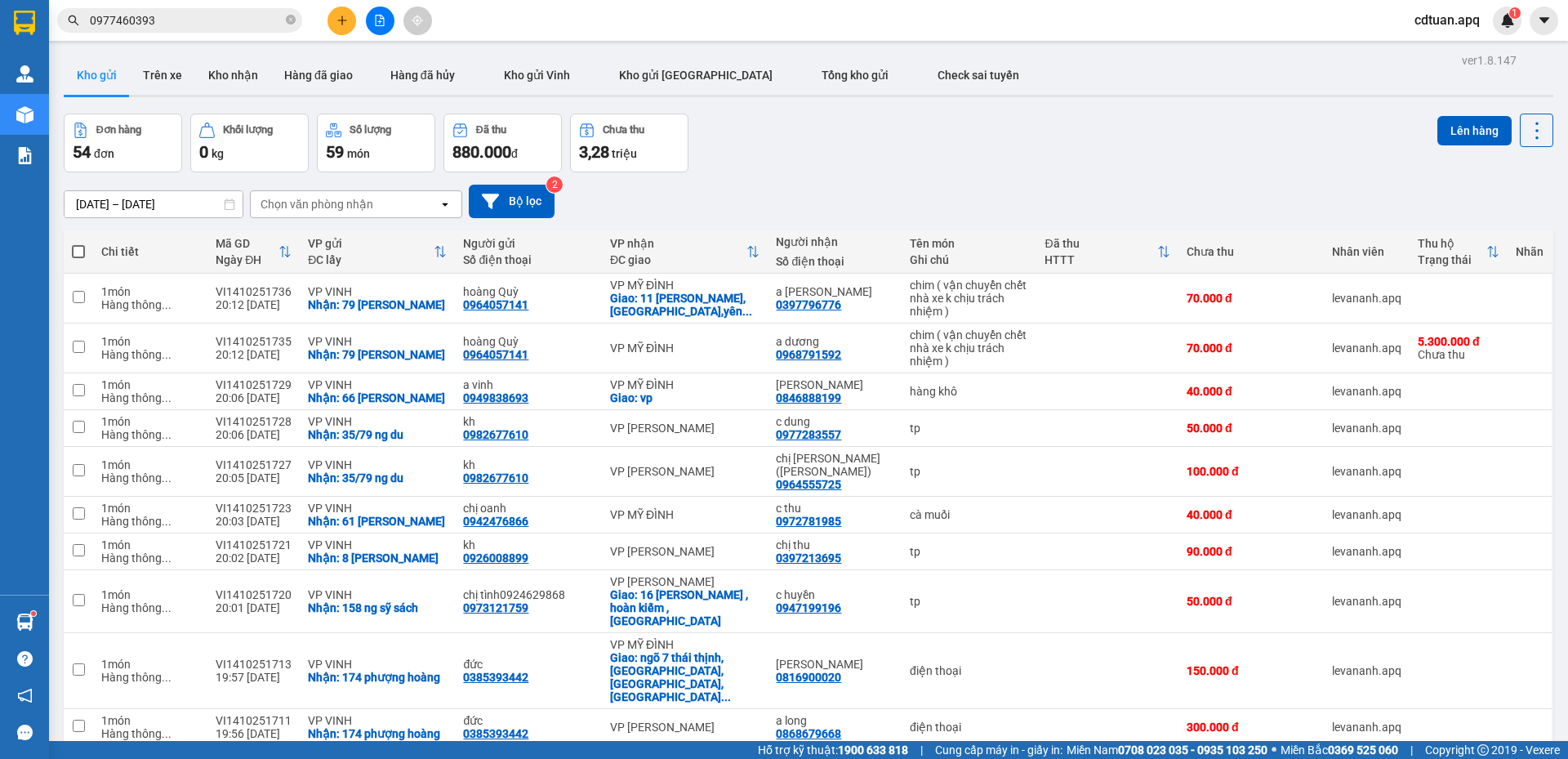
click at [229, 25] on input "0977460393" at bounding box center [186, 20] width 193 height 18
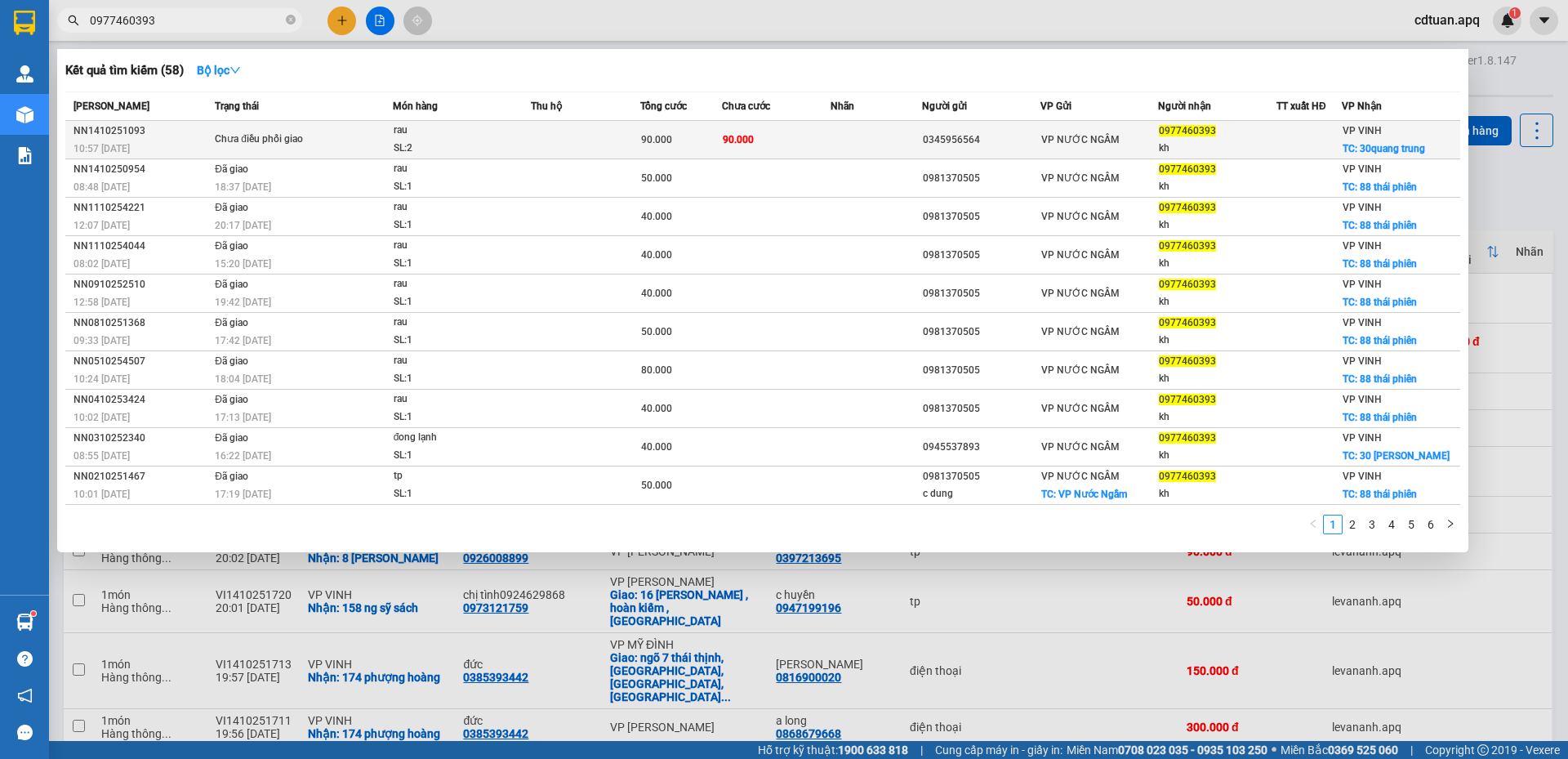
click at [379, 136] on span "Chưa điều phối giao" at bounding box center [303, 139] width 178 height 18
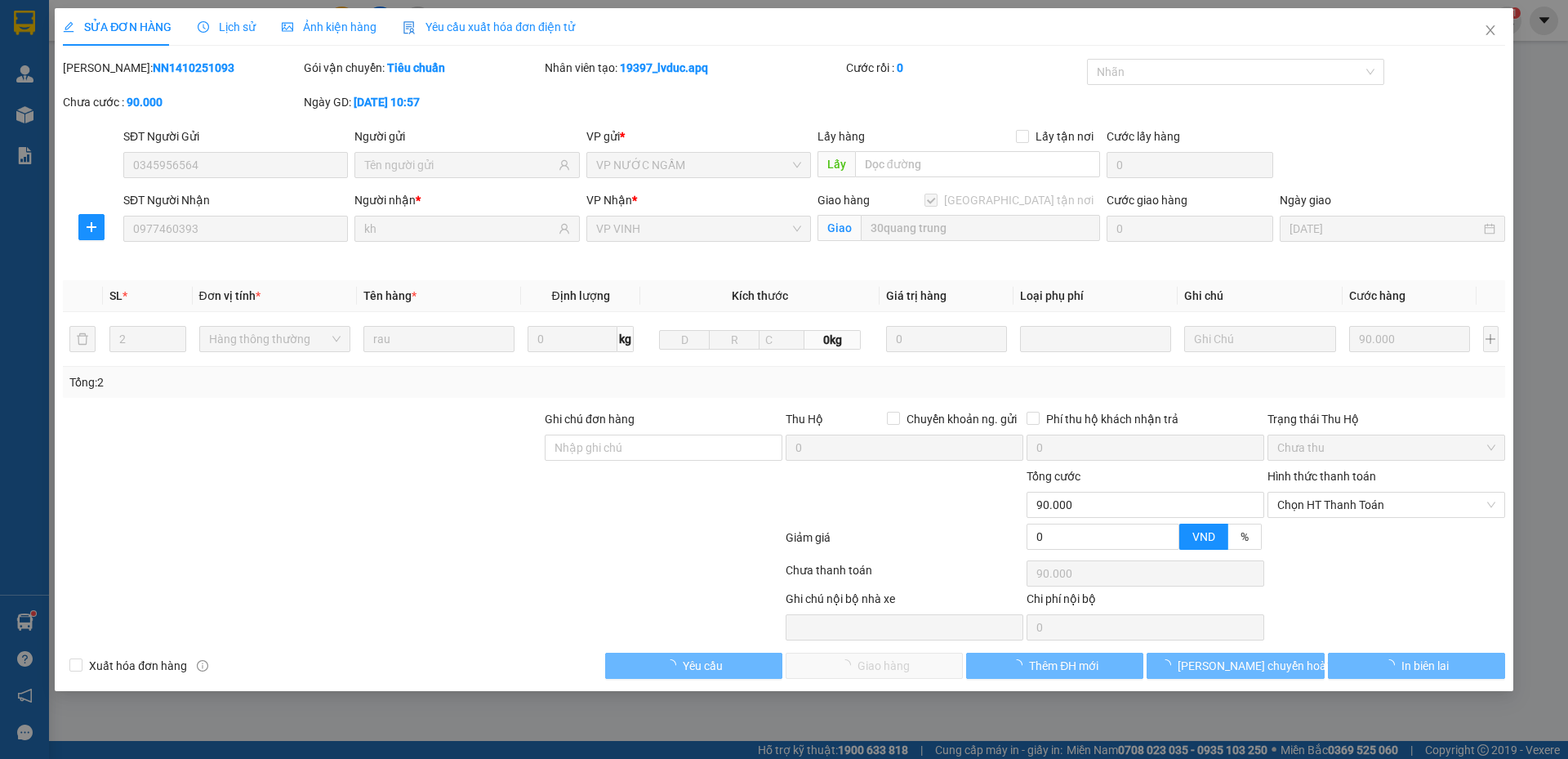
type input "0345956564"
type input "0977460393"
type input "kh"
checkbox input "true"
type input "30quang trung"
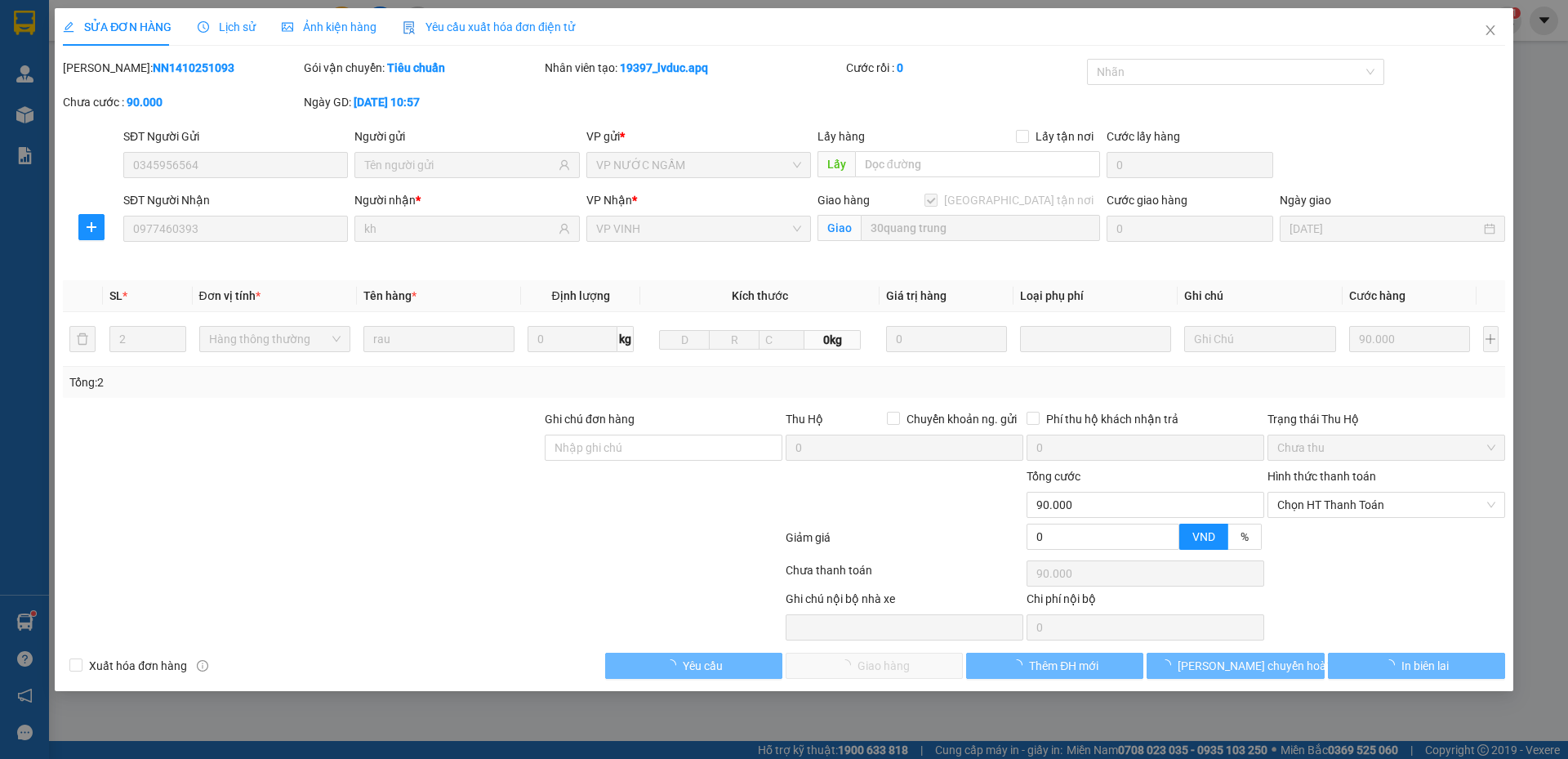
type input "0"
type input "90.000"
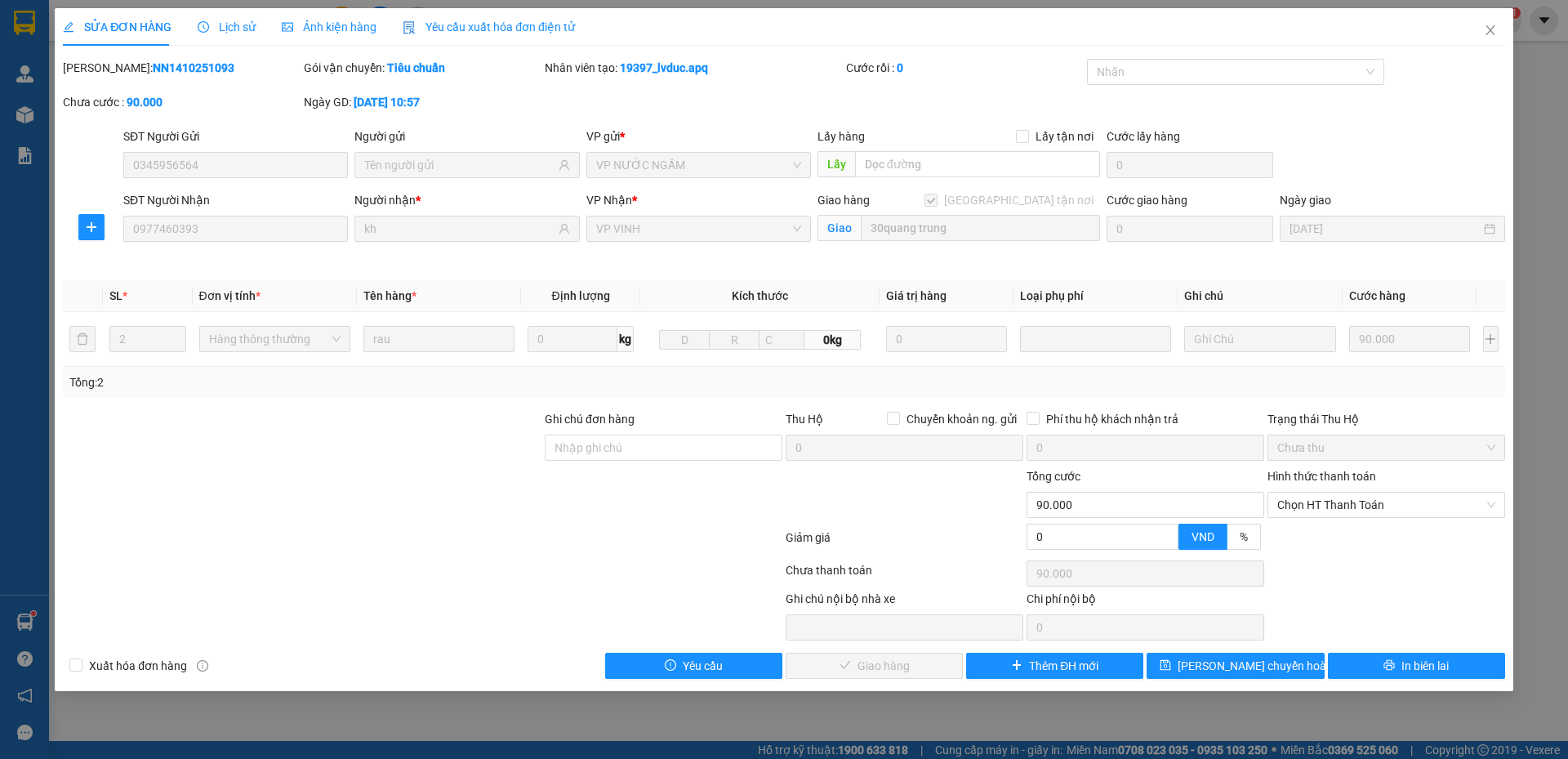
click at [223, 30] on span "Lịch sử" at bounding box center [227, 26] width 58 height 13
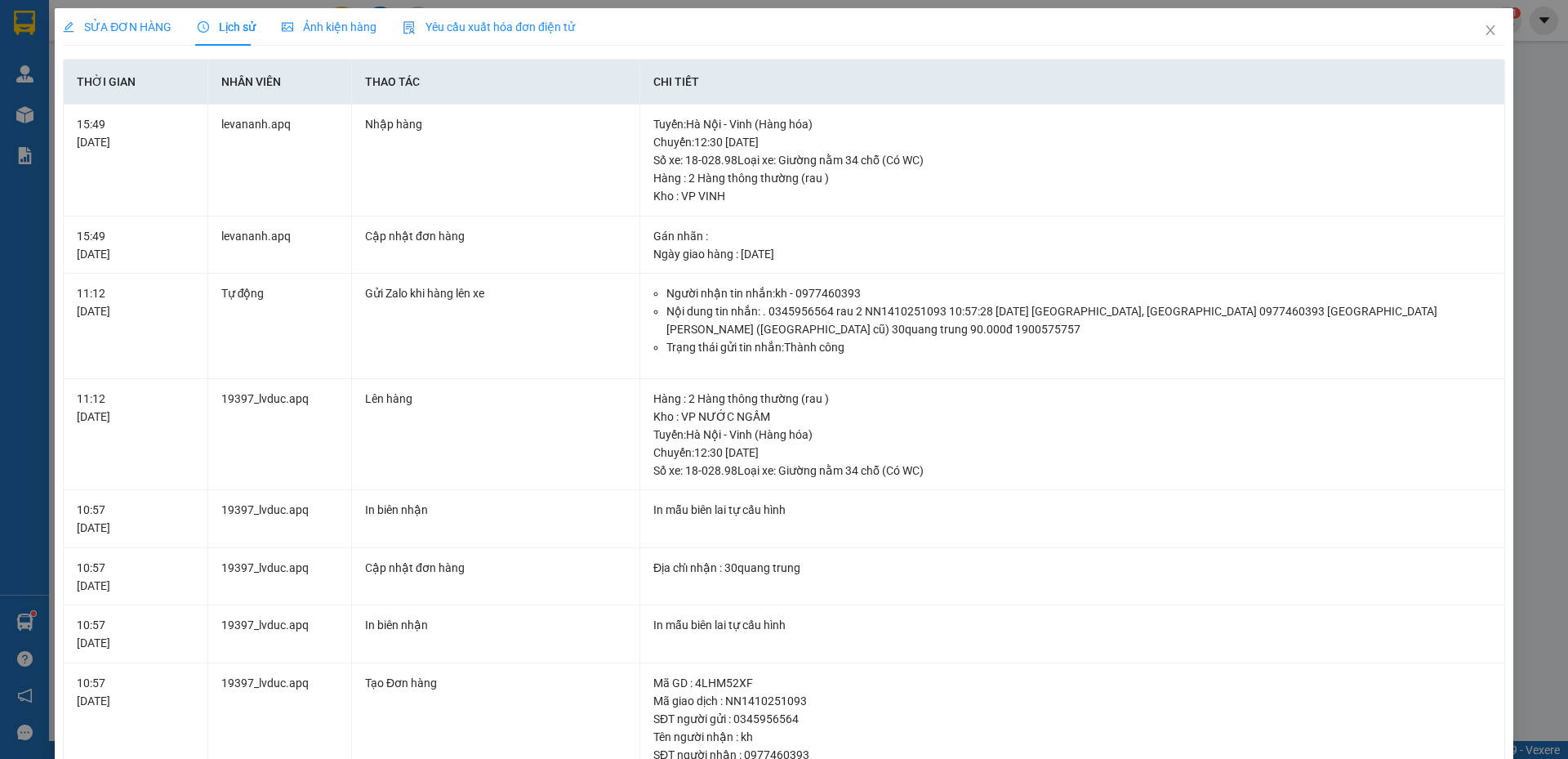
click at [140, 29] on span "SỬA ĐƠN HÀNG" at bounding box center [117, 26] width 109 height 13
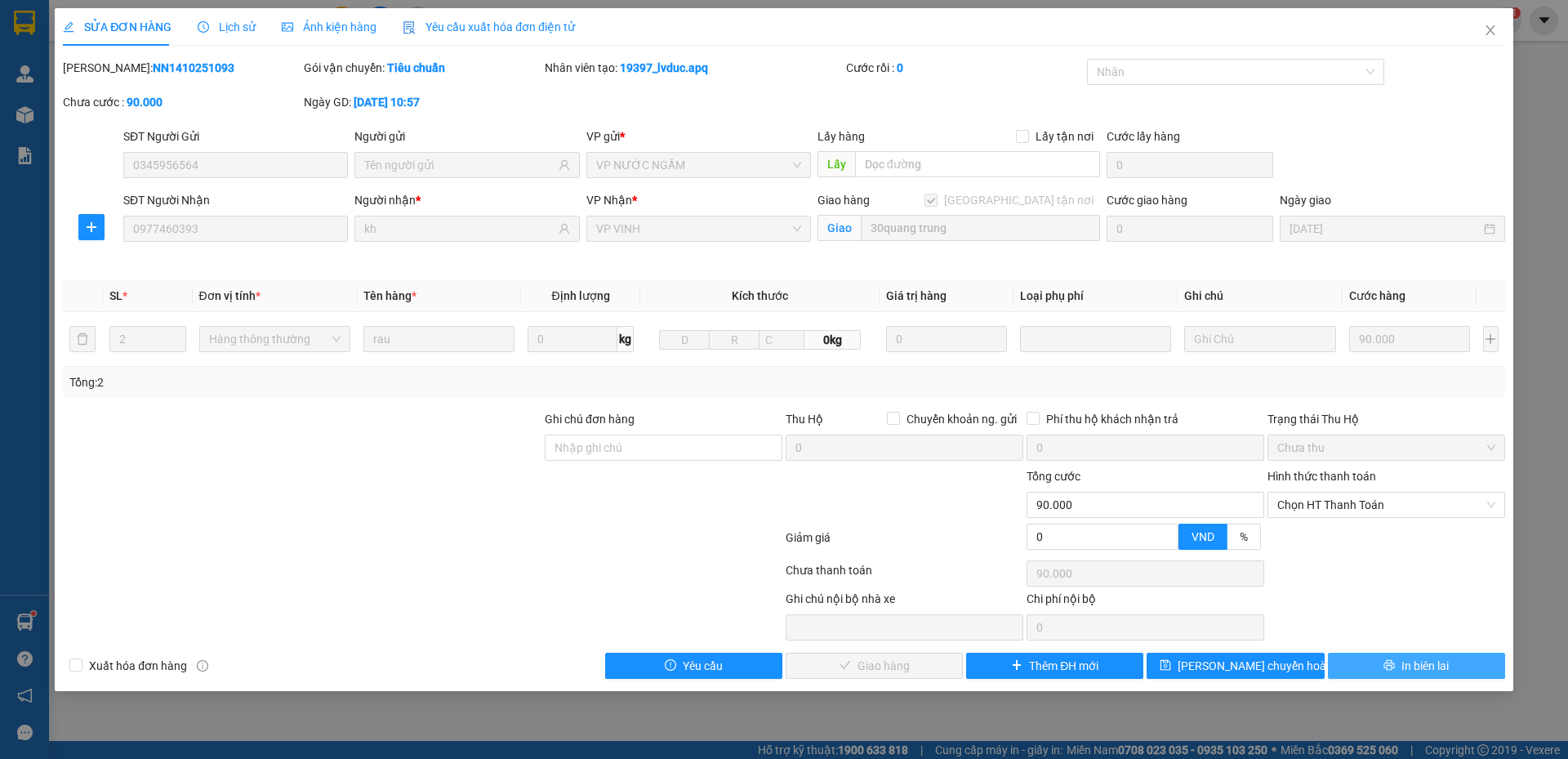
click at [1381, 661] on button "In biên lai" at bounding box center [1416, 666] width 178 height 26
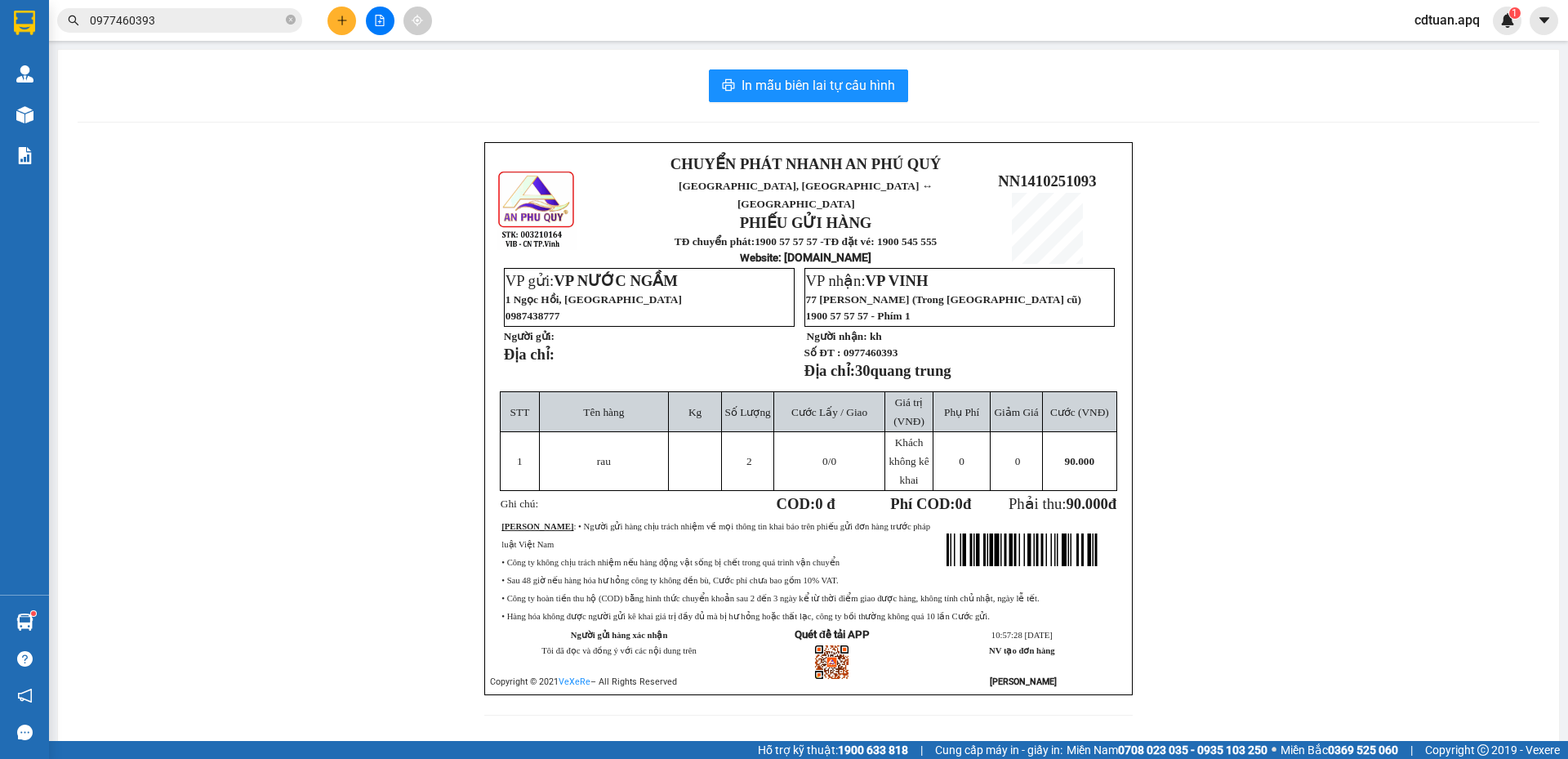
click at [405, 131] on div "In mẫu biên lai tự cấu hình CHUYỂN PHÁT NHANH AN PHÚ QUÝ NGHỆ AN, HÀ TĨNH ↔ HÀ …" at bounding box center [808, 403] width 1501 height 705
click at [1240, 222] on div "CHUYỂN PHÁT NHANH AN PHÚ QUÝ NGHỆ AN, HÀ TĨNH ↔ HÀ NỘI PHIẾU GỬI HÀNG TĐ chuyển…" at bounding box center [808, 439] width 1462 height 593
click at [496, 87] on div "In mẫu biên lai tự cấu hình" at bounding box center [808, 86] width 1462 height 32
click at [292, 18] on icon "close-circle" at bounding box center [290, 20] width 10 height 10
click at [242, 19] on input "text" at bounding box center [186, 20] width 193 height 18
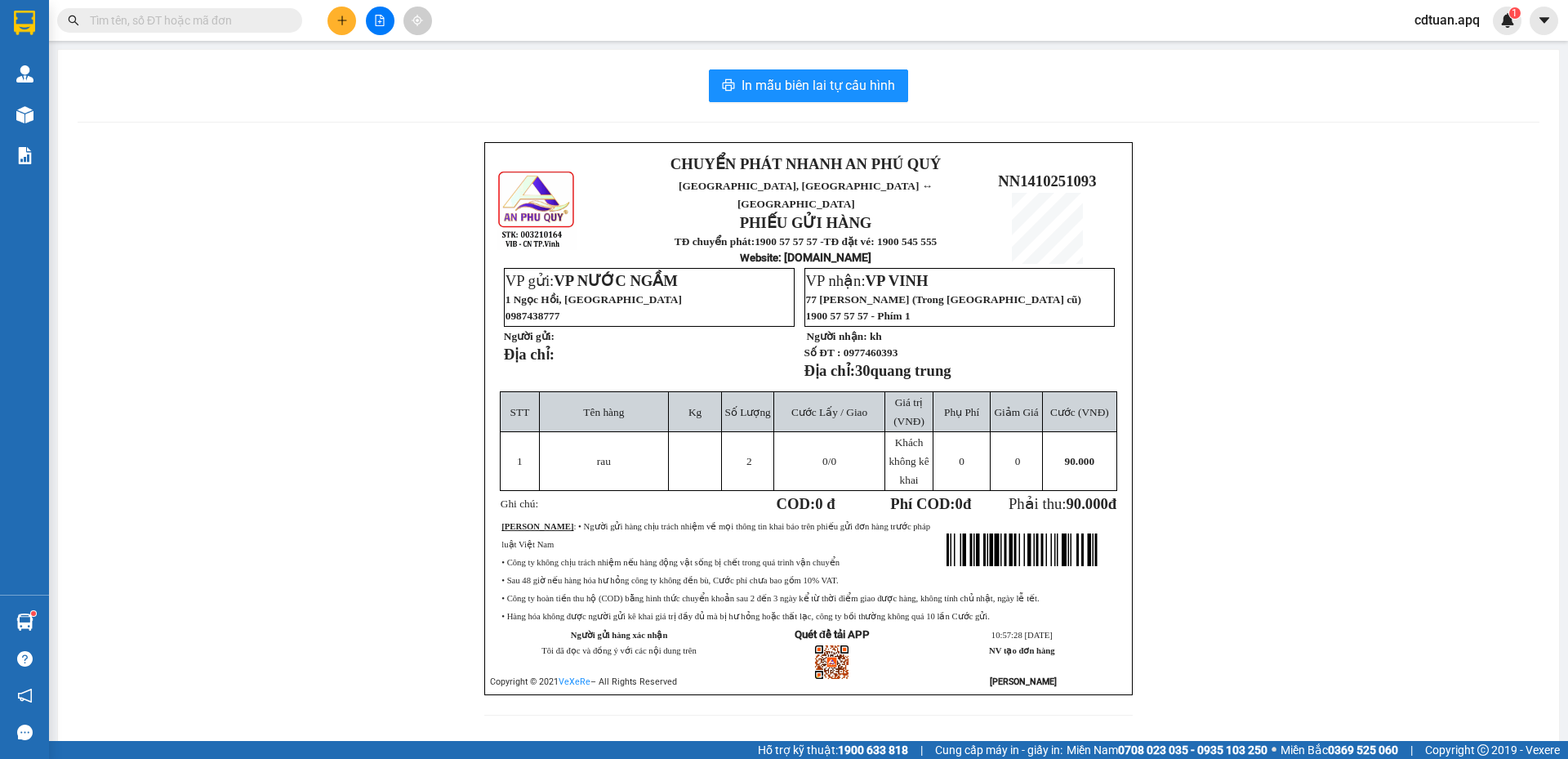
click at [329, 23] on button at bounding box center [341, 21] width 29 height 29
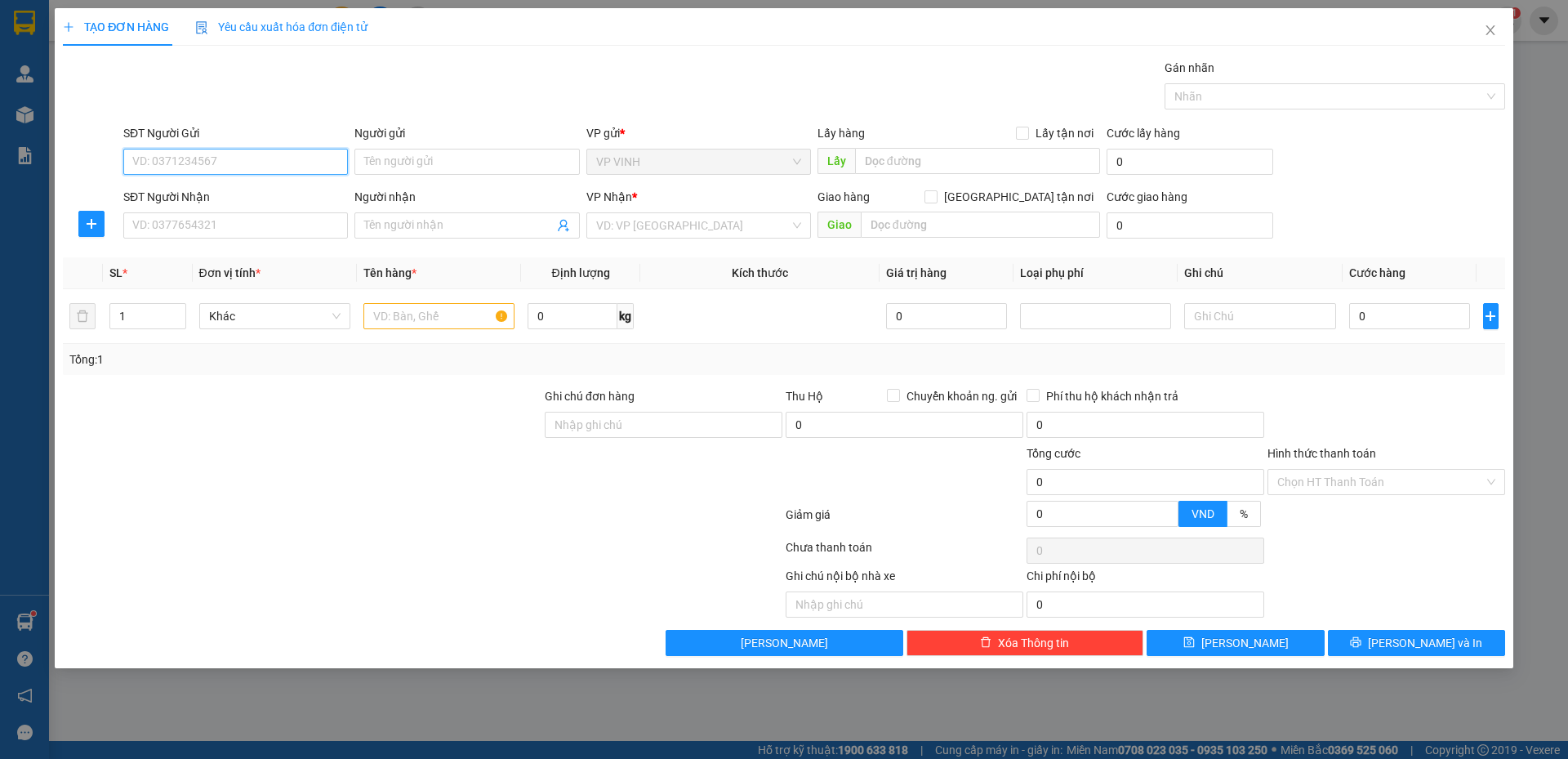
click at [234, 160] on input "SĐT Người Gửi" at bounding box center [235, 161] width 224 height 26
type input "0848067144"
click at [267, 192] on div "0848067144 - c thanh" at bounding box center [235, 194] width 205 height 18
type input "c thanh"
type input "0848067144"
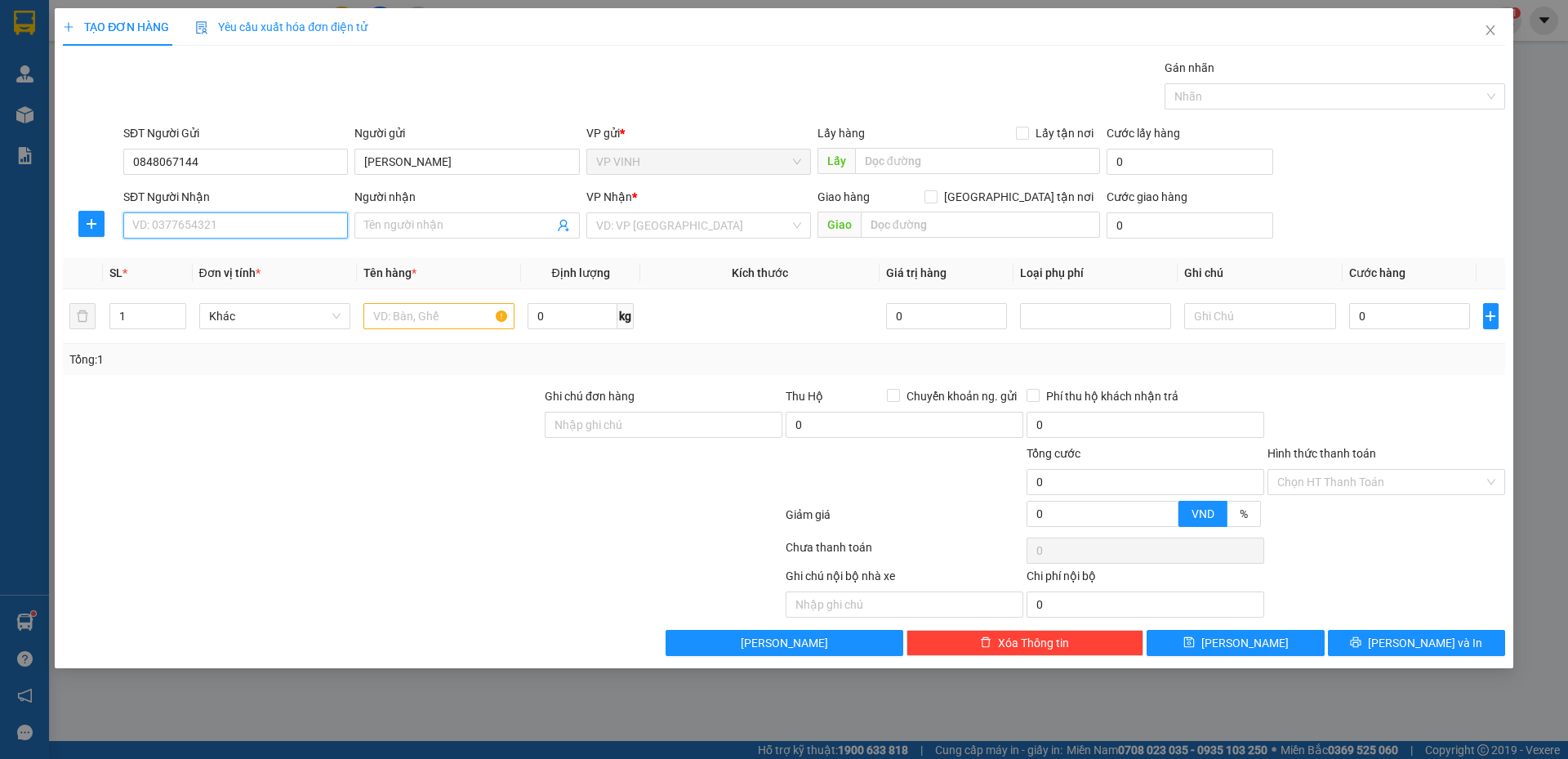
click at [261, 224] on input "SĐT Người Nhận" at bounding box center [235, 225] width 224 height 26
type input "0889274500"
click at [257, 252] on div "0889274500 - a đức" at bounding box center [235, 258] width 205 height 18
type input "a đức"
checkbox input "true"
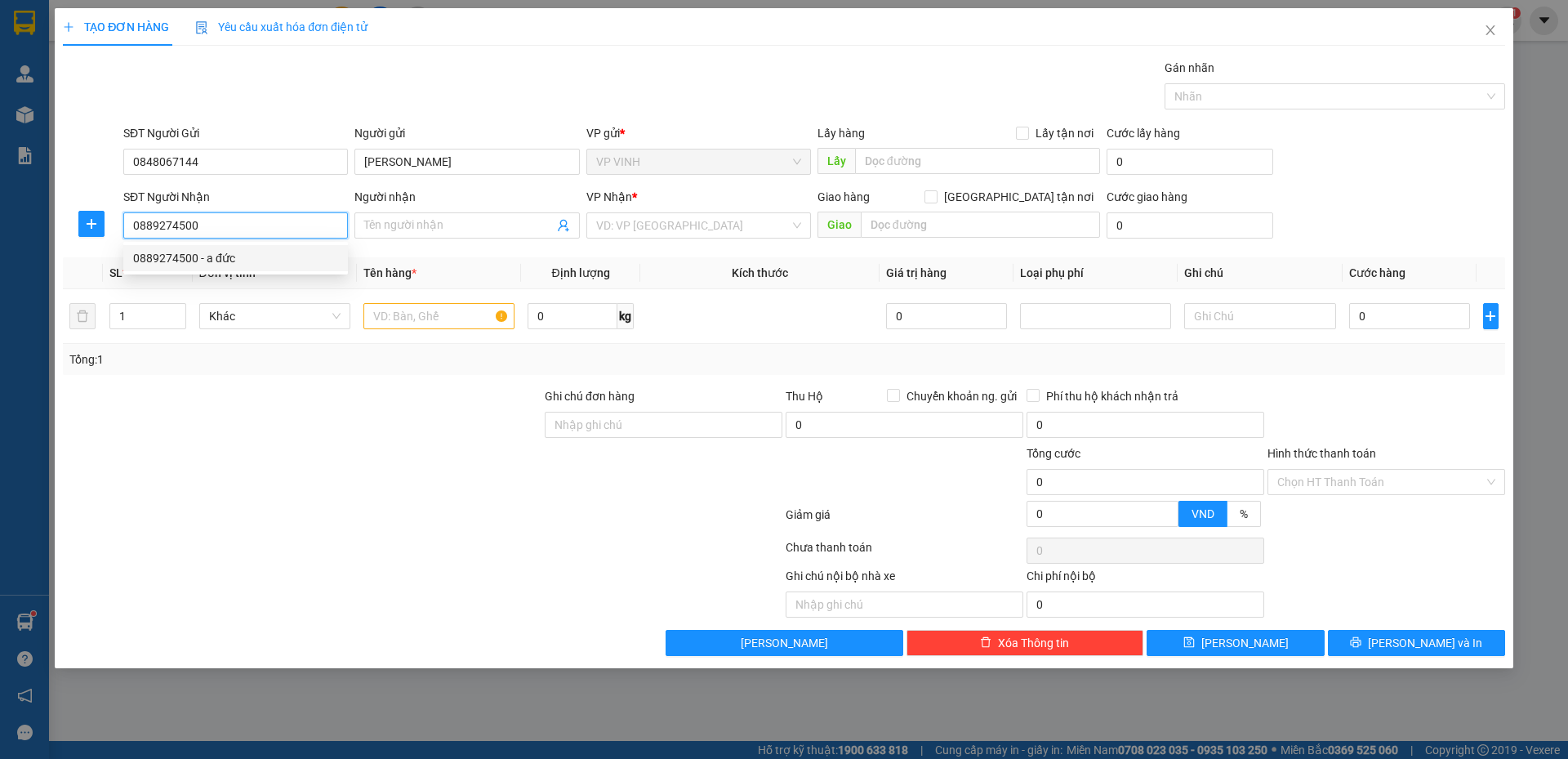
type input "VP NH"
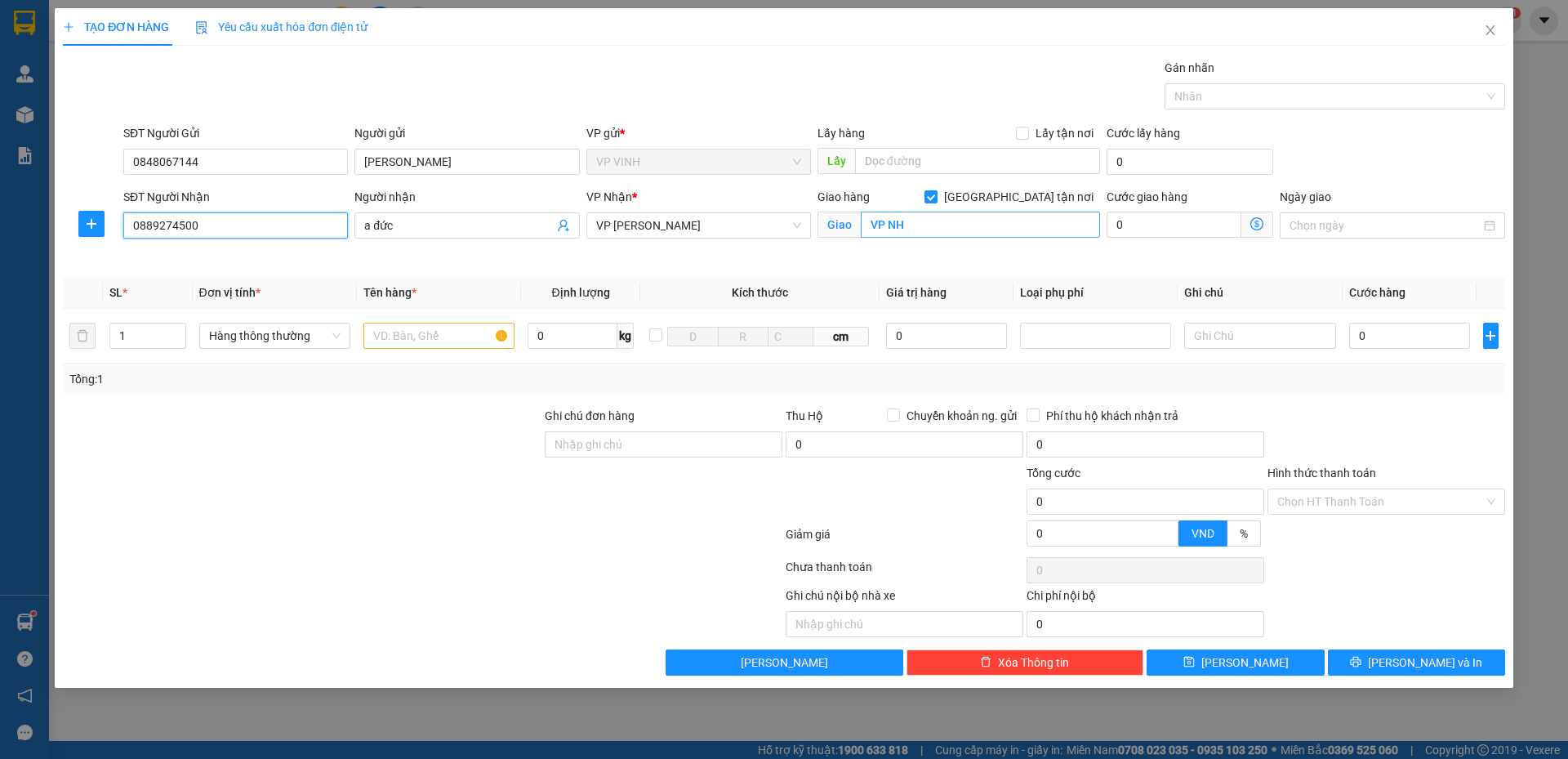
type input "0889274500"
click at [965, 225] on input "VP NH" at bounding box center [980, 224] width 240 height 26
type input "25 ngách 189/103 nguyễn ngọc vũ, quận cầu giấy, hà nội"
click at [1252, 218] on icon "dollar-circle" at bounding box center [1256, 224] width 13 height 13
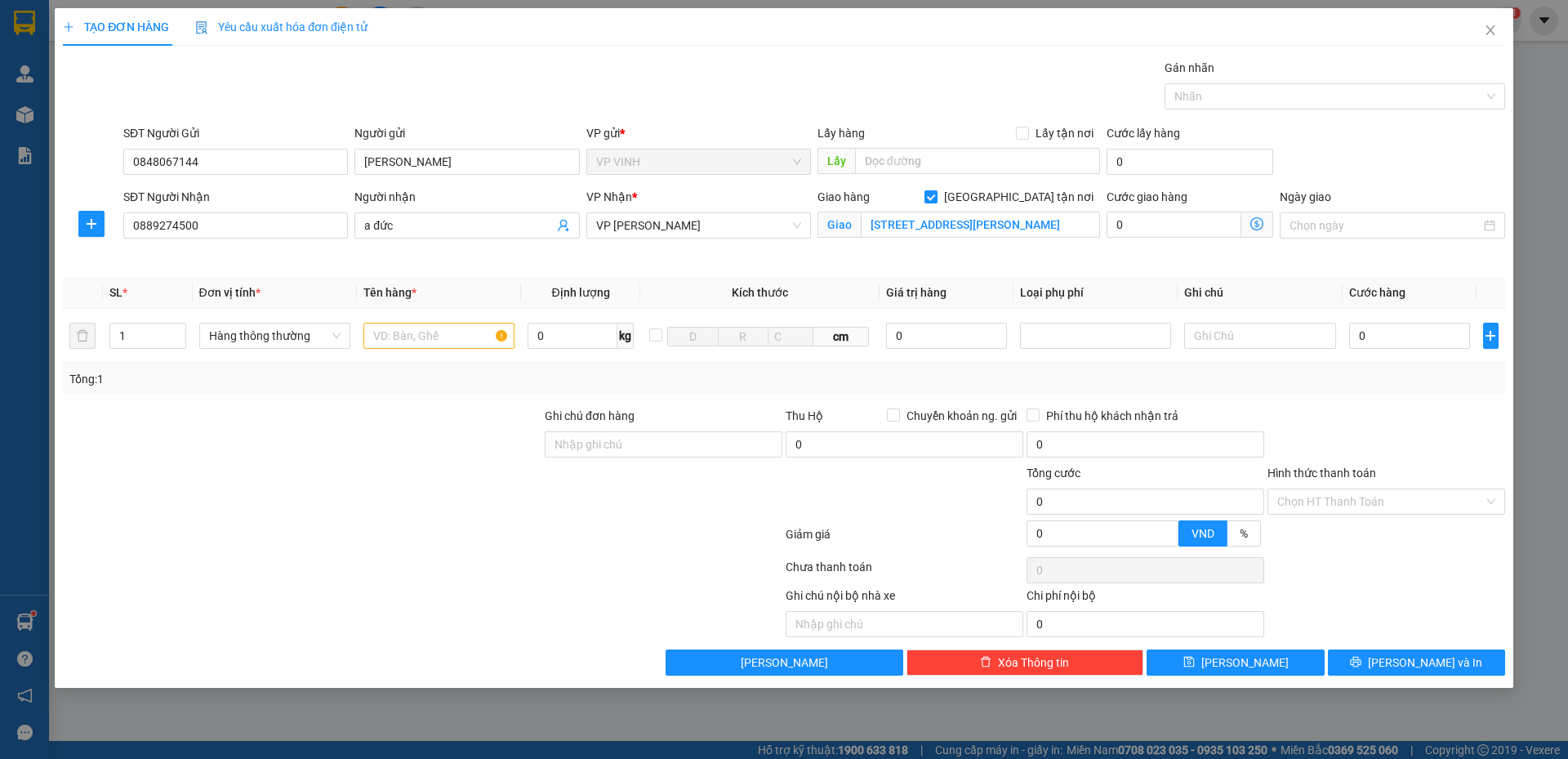
scroll to position [0, 0]
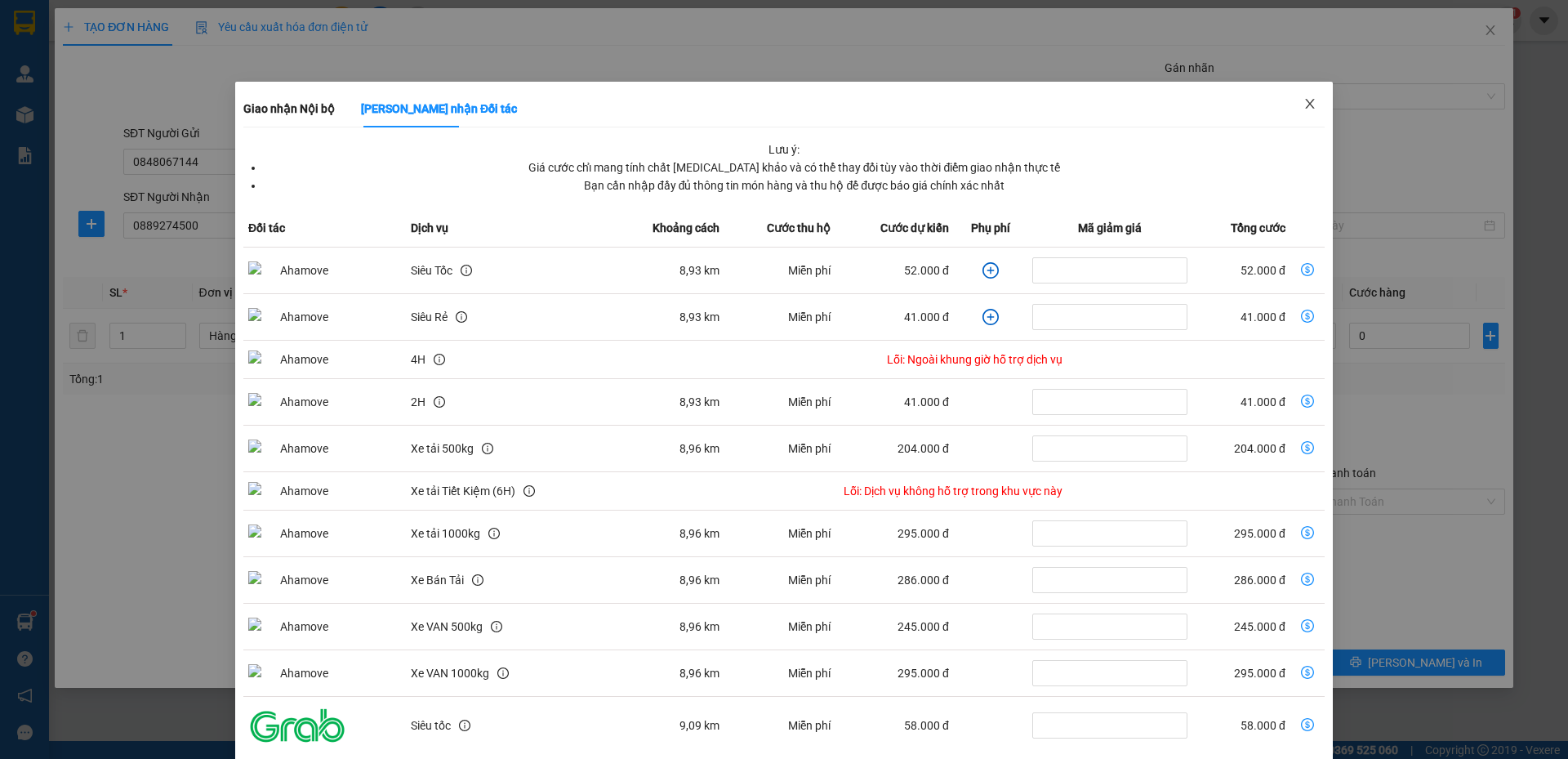
click at [1303, 101] on icon "close" at bounding box center [1309, 103] width 13 height 13
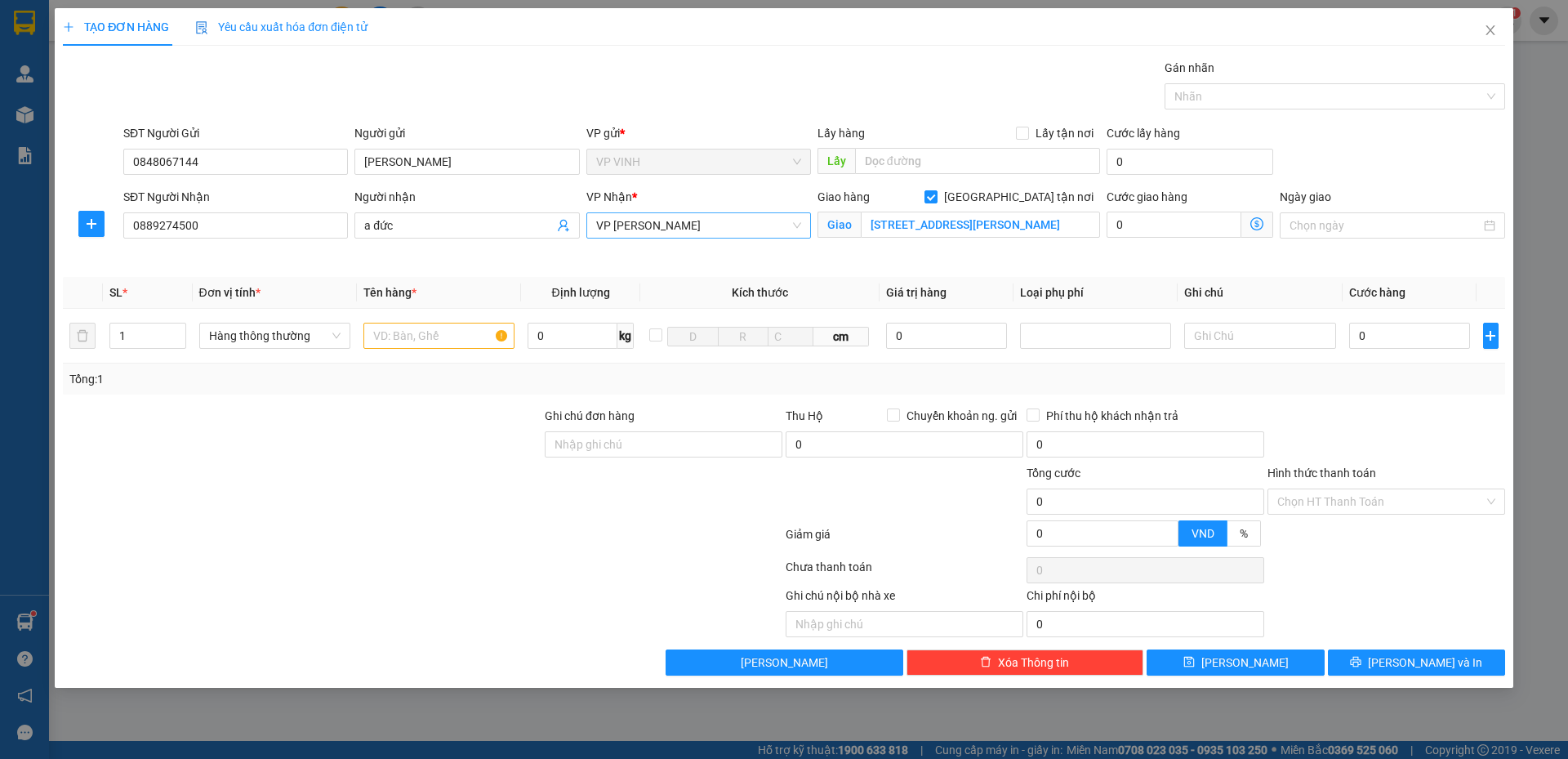
click at [793, 229] on span "VP NGỌC HỒI" at bounding box center [698, 225] width 205 height 25
type input "md"
click at [726, 256] on div "VP MỸ ĐÌNH" at bounding box center [698, 258] width 205 height 18
click at [1254, 225] on icon "dollar-circle" at bounding box center [1256, 224] width 13 height 13
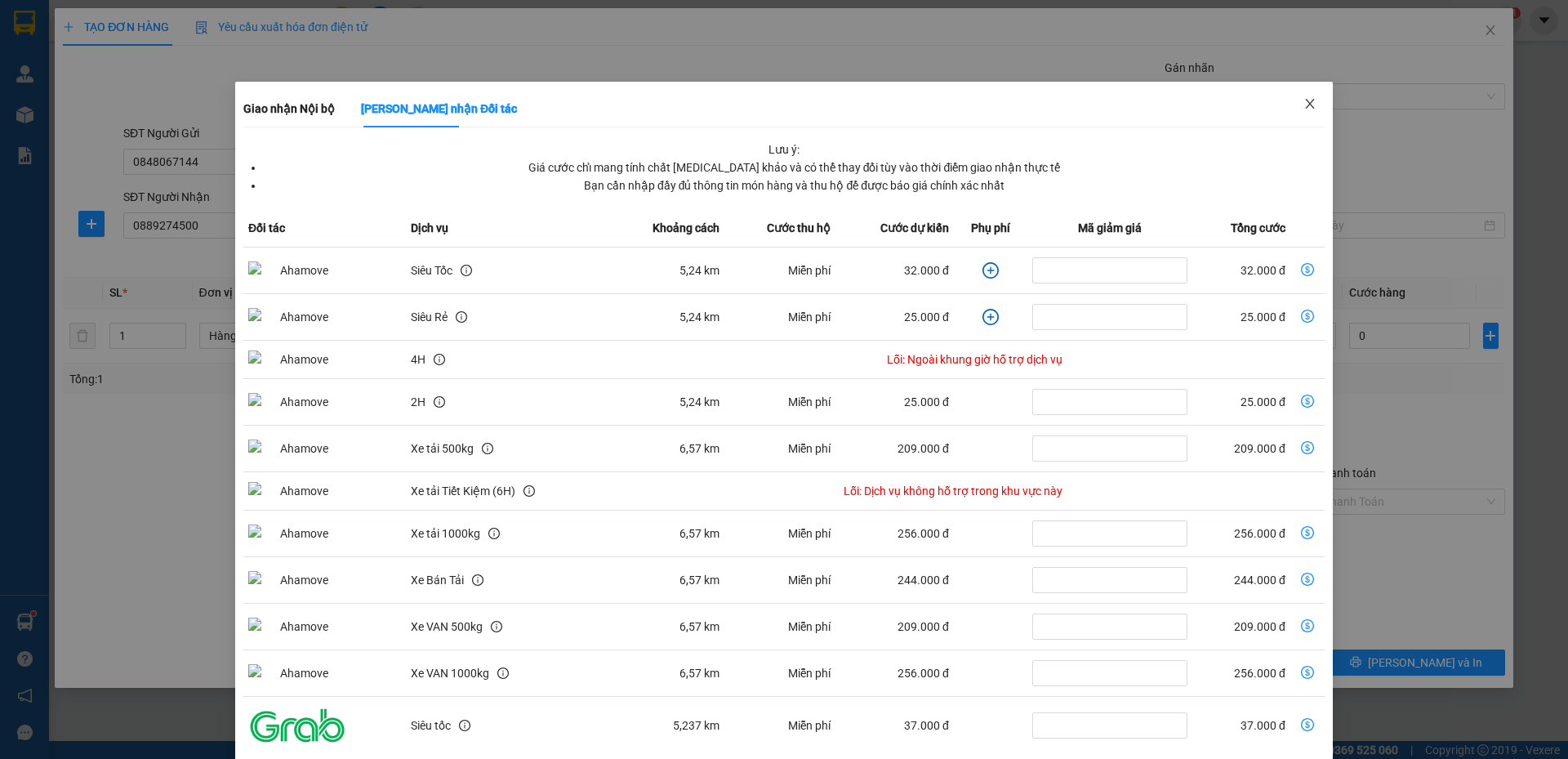
click at [1303, 100] on icon "close" at bounding box center [1309, 103] width 13 height 13
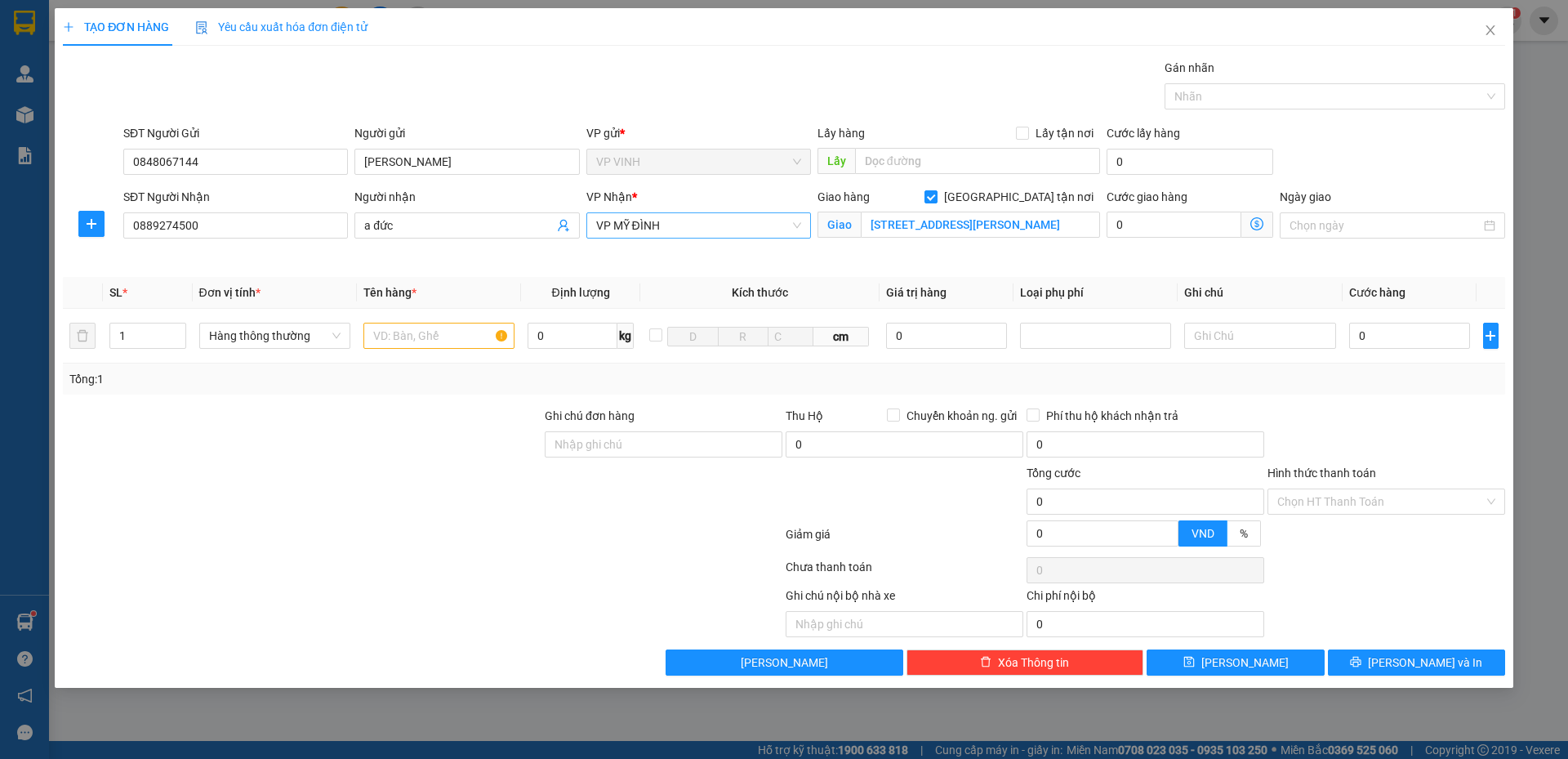
click at [670, 228] on span "VP MỸ ĐÌNH" at bounding box center [698, 225] width 205 height 25
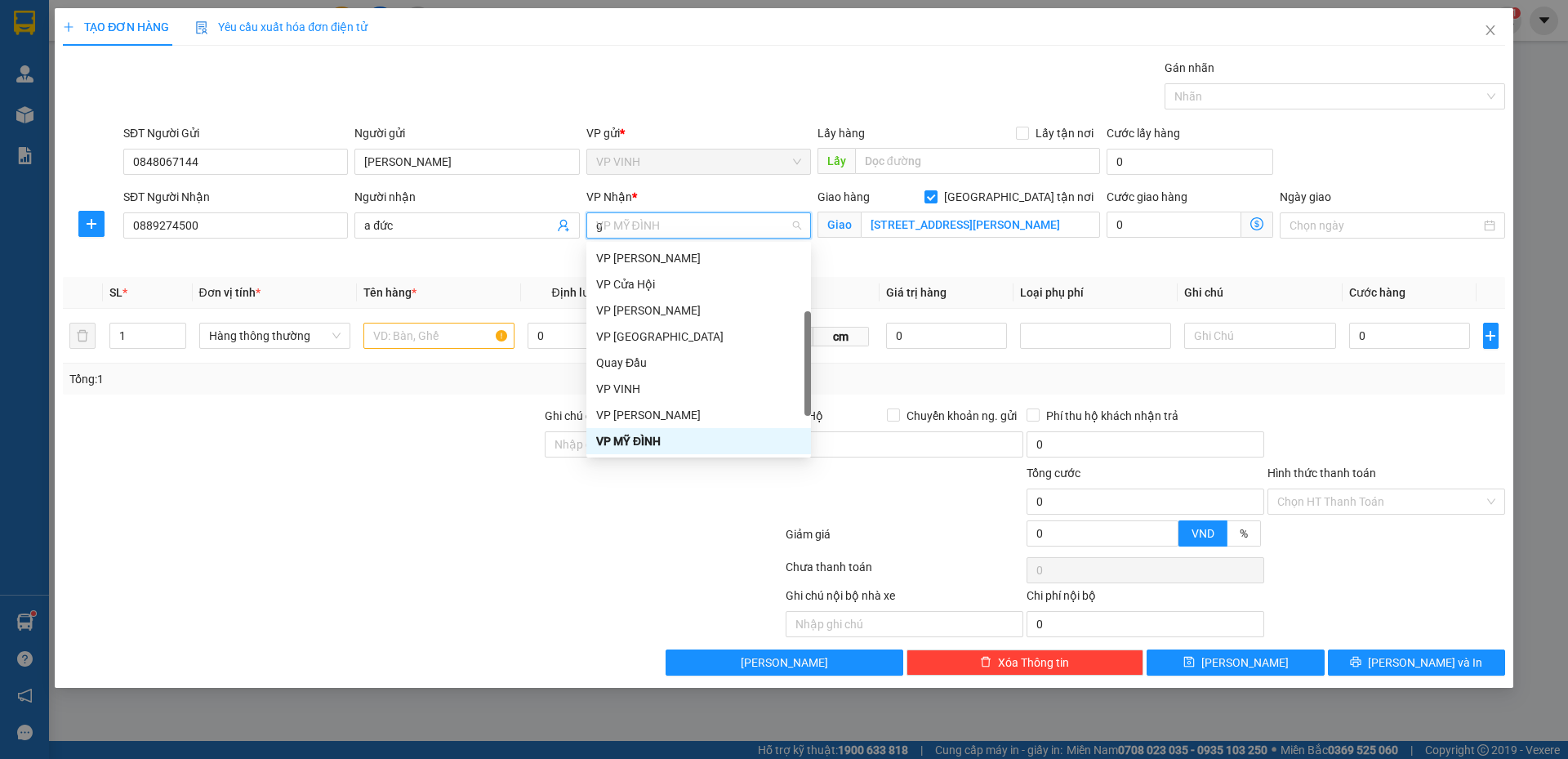
type input "gl"
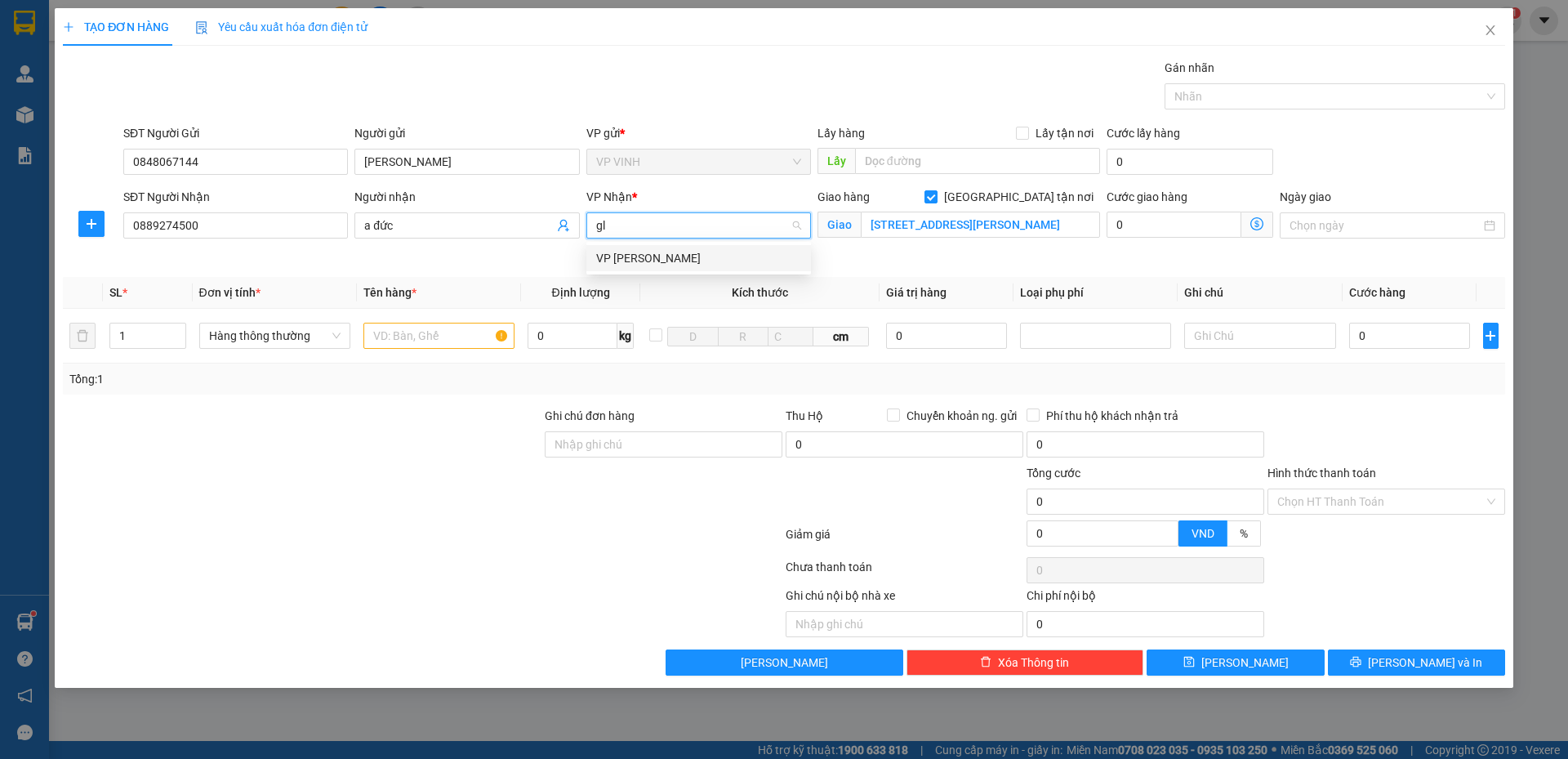
click at [687, 258] on div "VP GIA LÂM" at bounding box center [698, 258] width 205 height 18
click at [1266, 226] on span "Giao nhận Nội bộ Giao nhận Đối tác Lưu ý: Giá cước chỉ mang tính chất tham khảo…" at bounding box center [1256, 224] width 31 height 26
click at [1256, 224] on icon "dollar-circle" at bounding box center [1256, 224] width 13 height 13
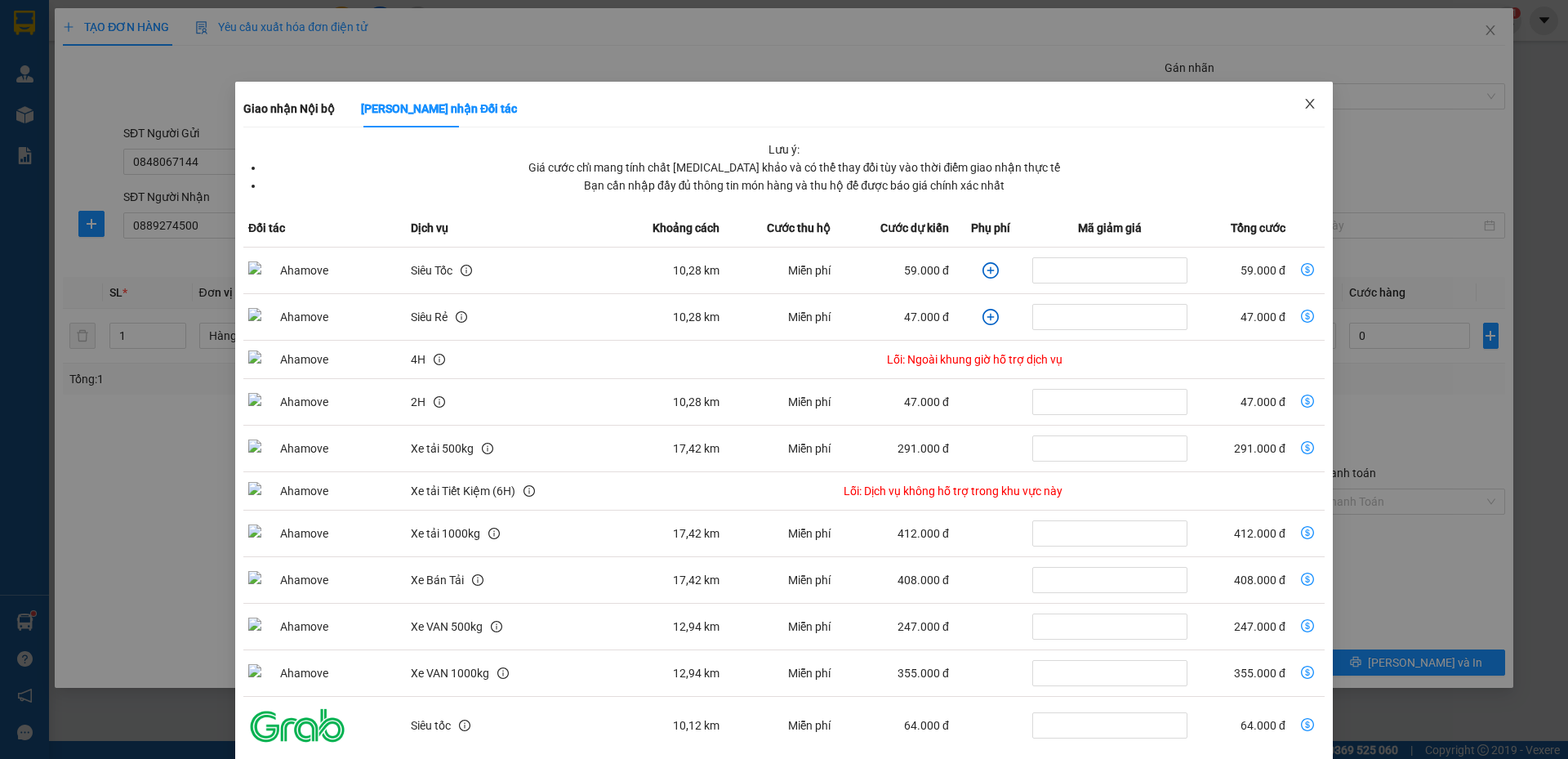
click at [1305, 106] on icon "close" at bounding box center [1309, 104] width 9 height 10
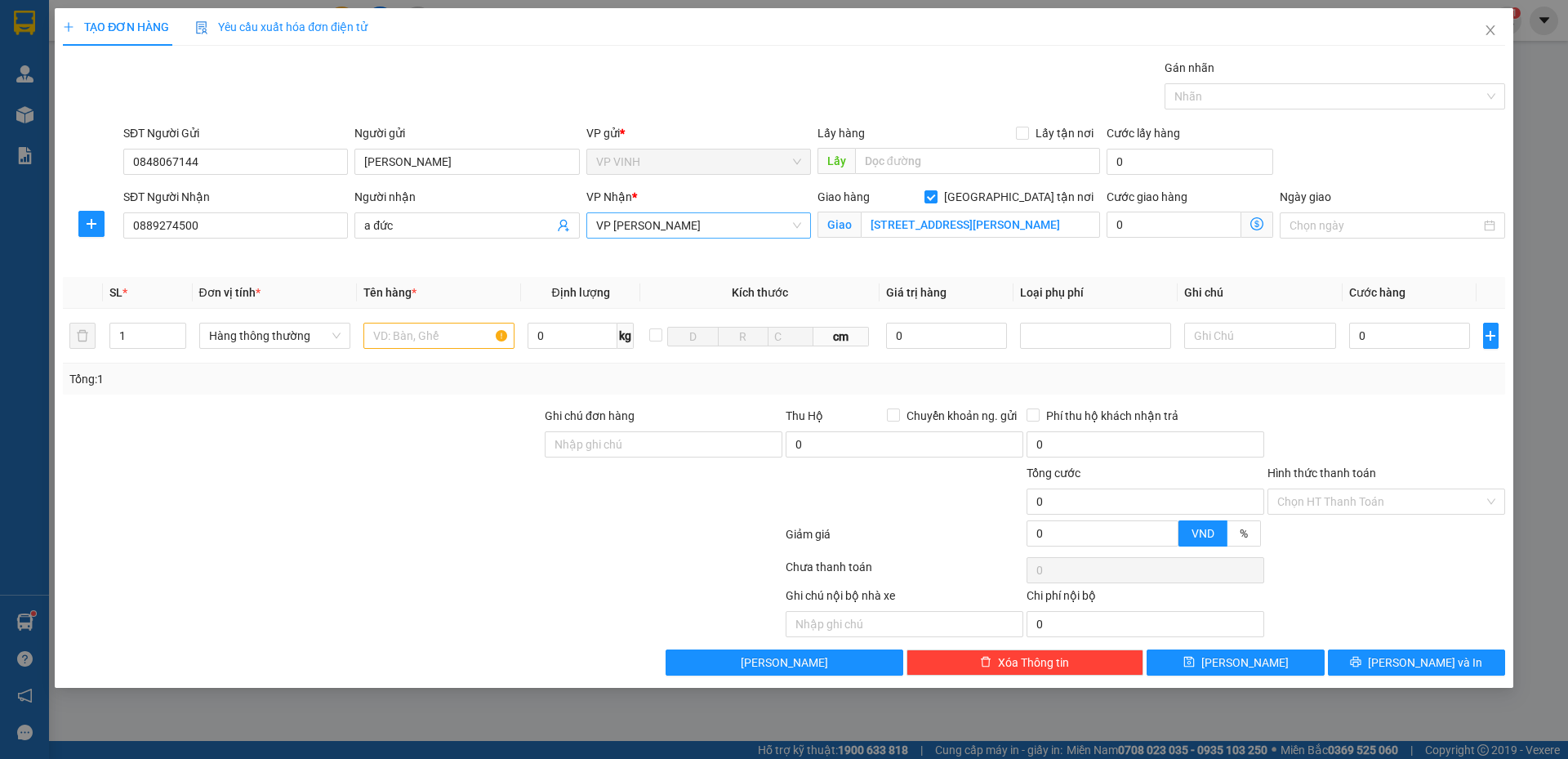
click at [788, 228] on span "VP GIA LÂM" at bounding box center [698, 225] width 205 height 25
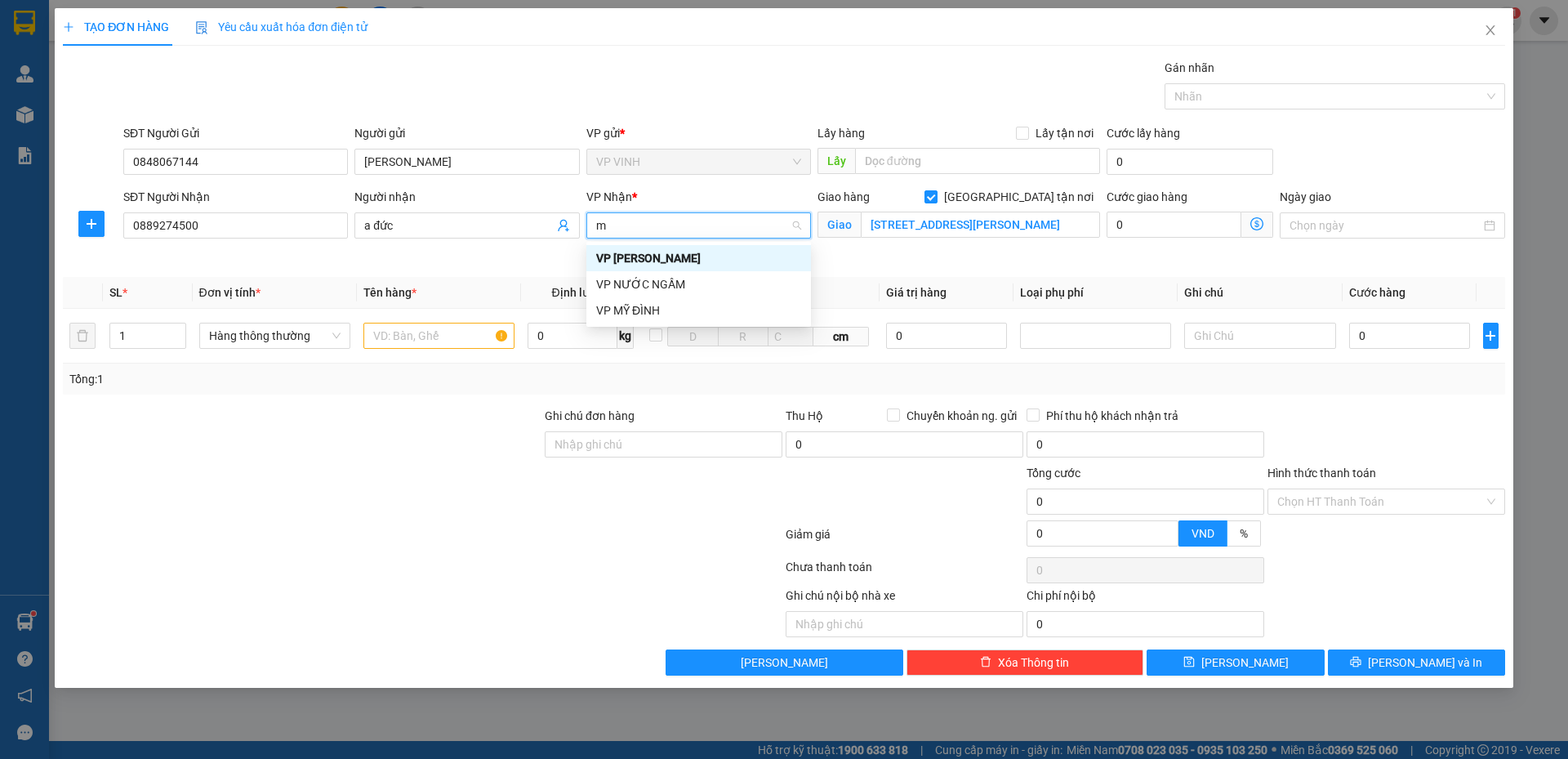
type input "my"
click at [677, 259] on div "VP MỸ ĐÌNH" at bounding box center [698, 258] width 205 height 18
click at [1255, 221] on icon "dollar-circle" at bounding box center [1256, 224] width 13 height 13
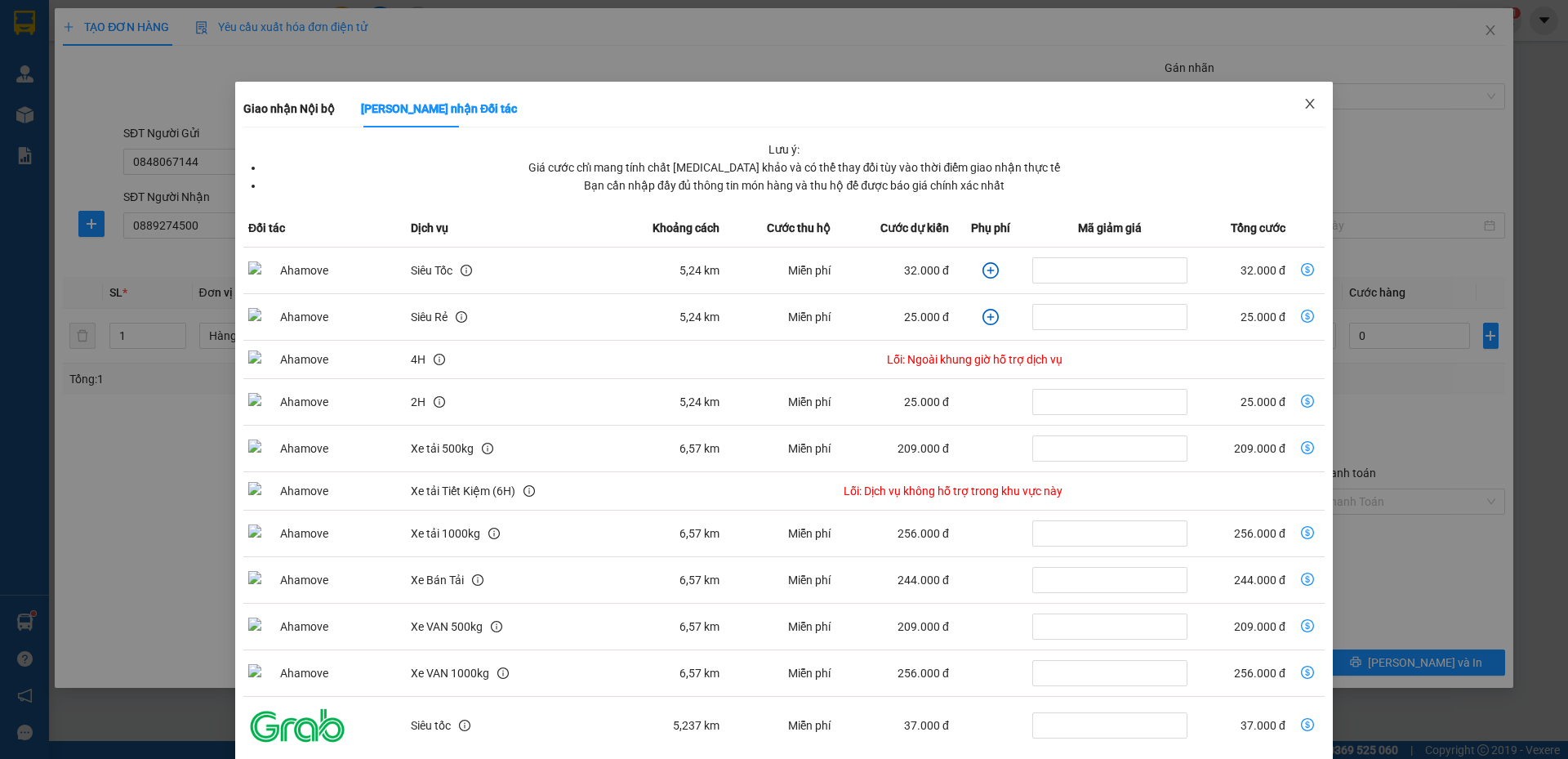
click at [1305, 105] on icon "close" at bounding box center [1309, 104] width 9 height 10
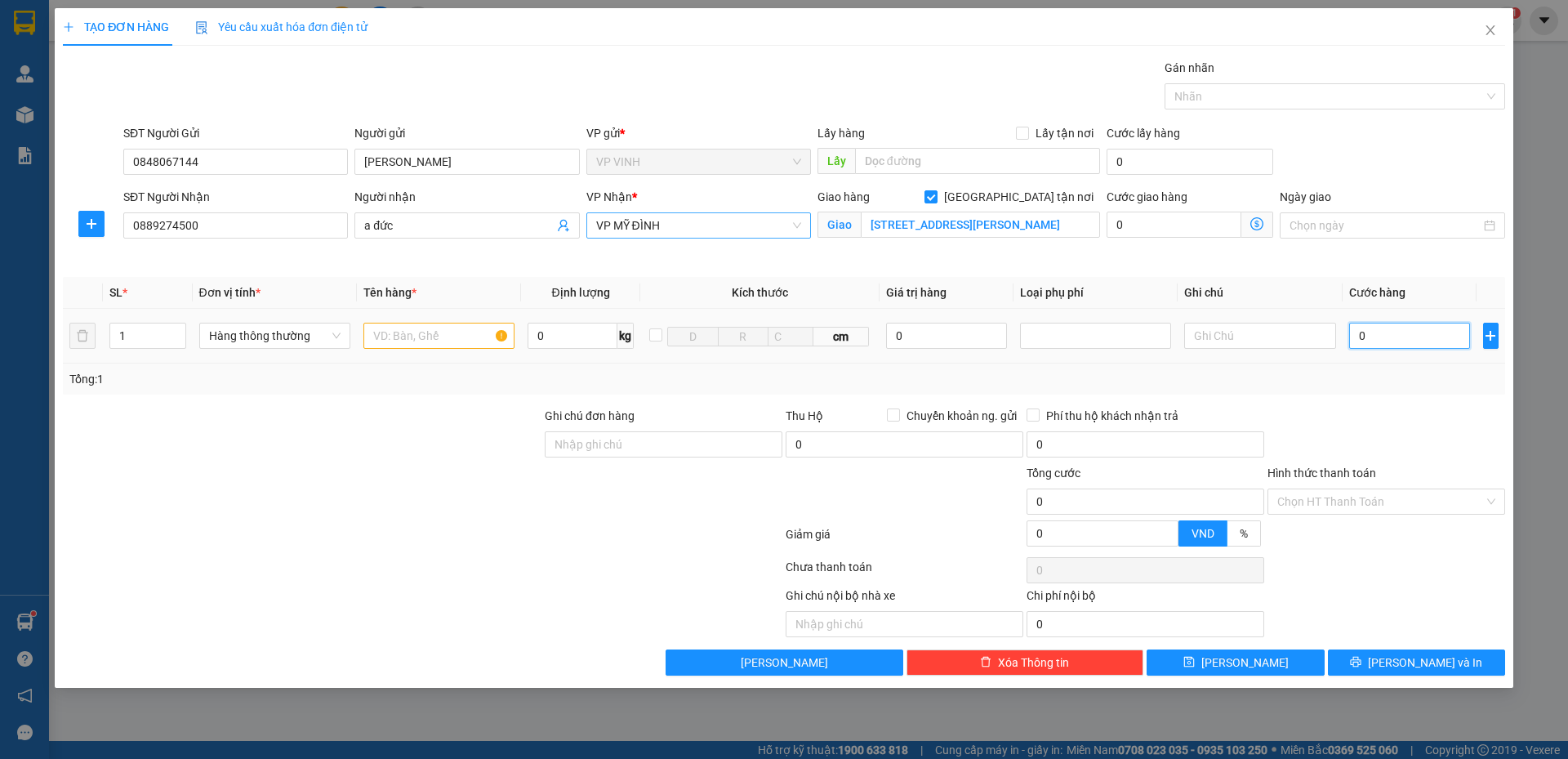
click at [1413, 333] on input "0" at bounding box center [1409, 336] width 121 height 26
type input "5"
type input "50"
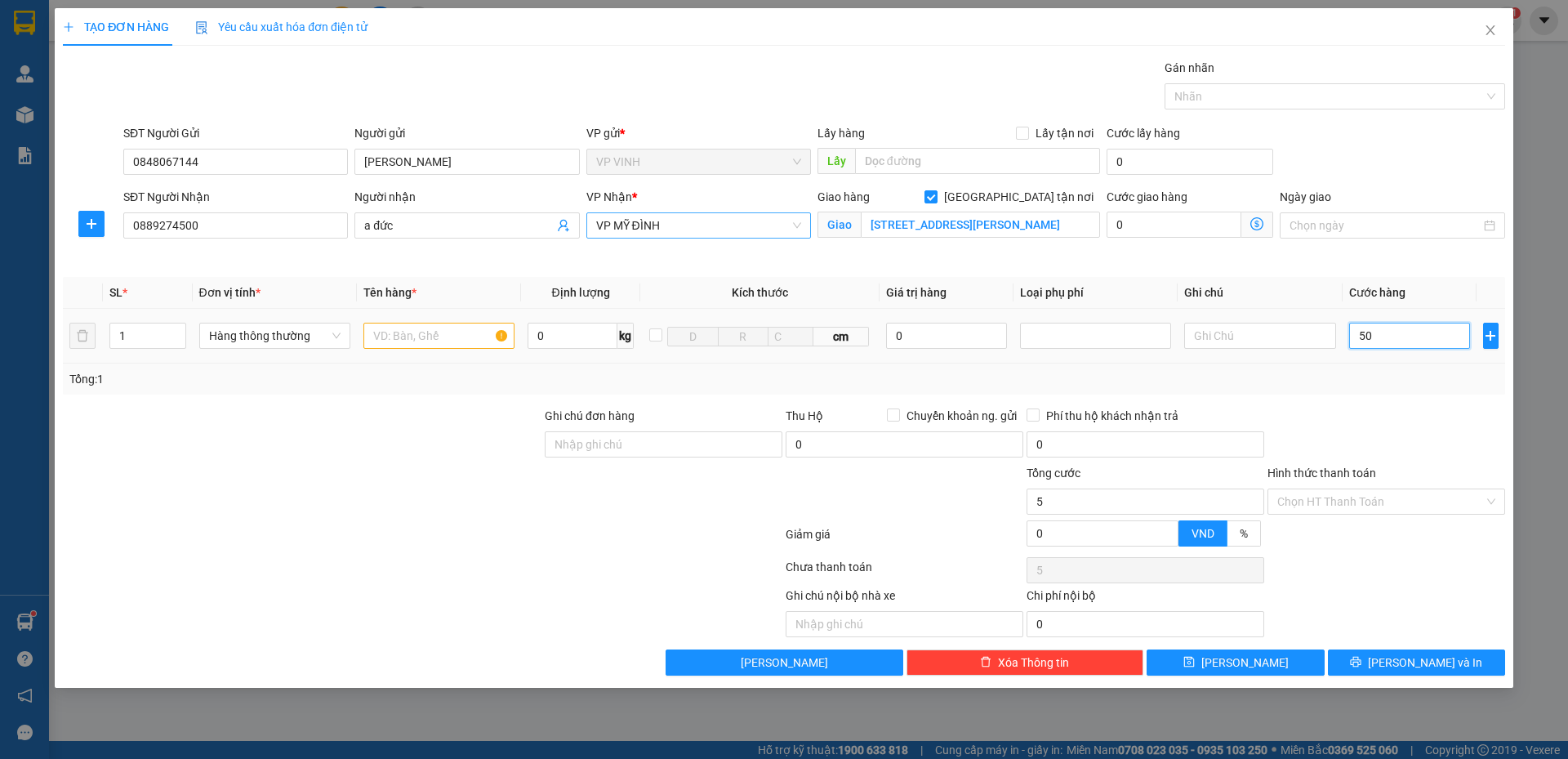
type input "50"
type input "50.000"
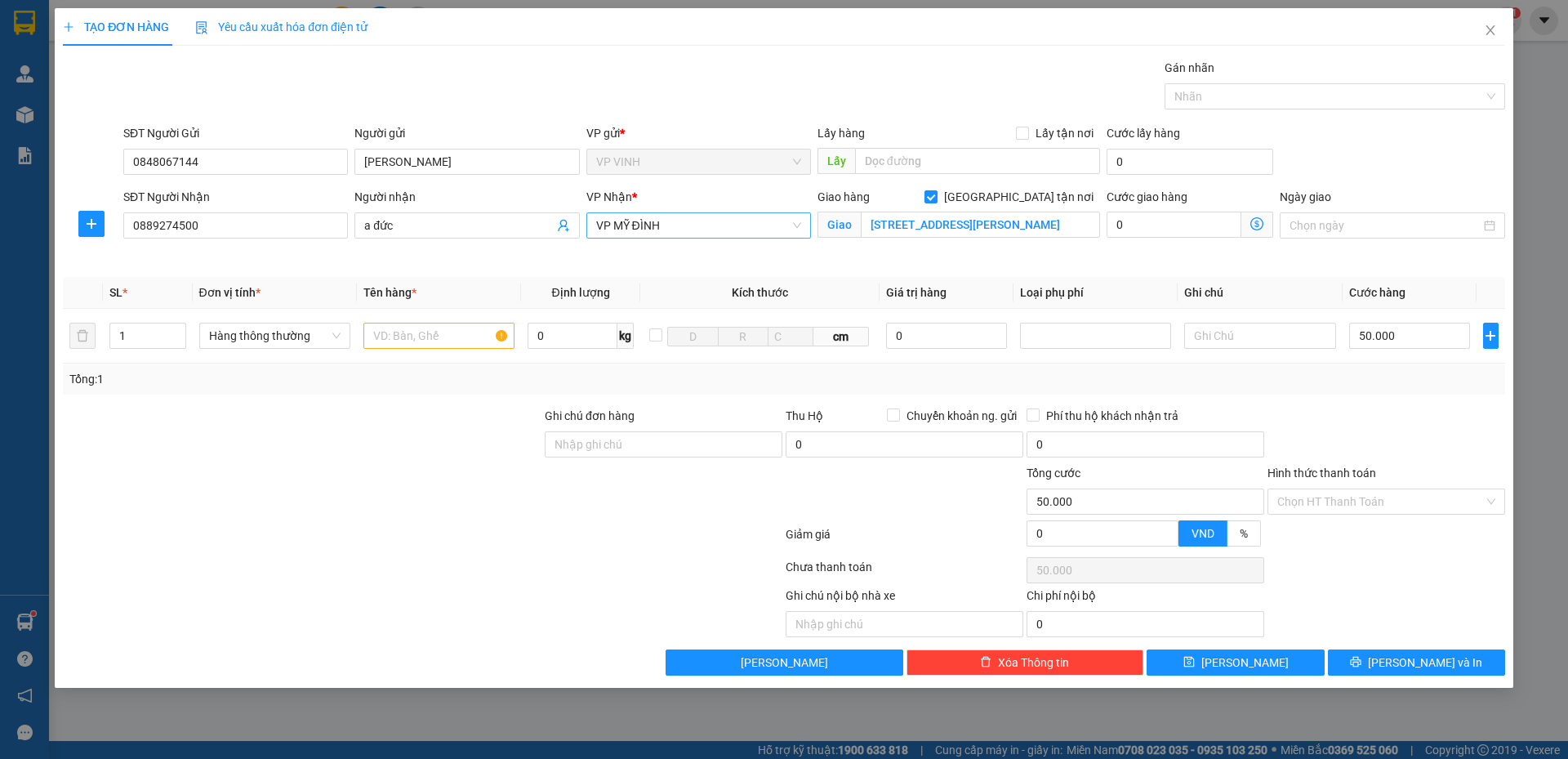
click at [1419, 399] on div "Transit Pickup Surcharge Ids Transit Deliver Surcharge Ids Transit Deliver Surc…" at bounding box center [784, 367] width 1442 height 617
click at [449, 341] on input "text" at bounding box center [439, 336] width 151 height 26
type input "tp"
click at [525, 396] on div "Transit Pickup Surcharge Ids Transit Deliver Surcharge Ids Transit Deliver Surc…" at bounding box center [784, 367] width 1442 height 617
click at [1077, 269] on div "Transit Pickup Surcharge Ids Transit Deliver Surcharge Ids Transit Deliver Surc…" at bounding box center [784, 367] width 1442 height 617
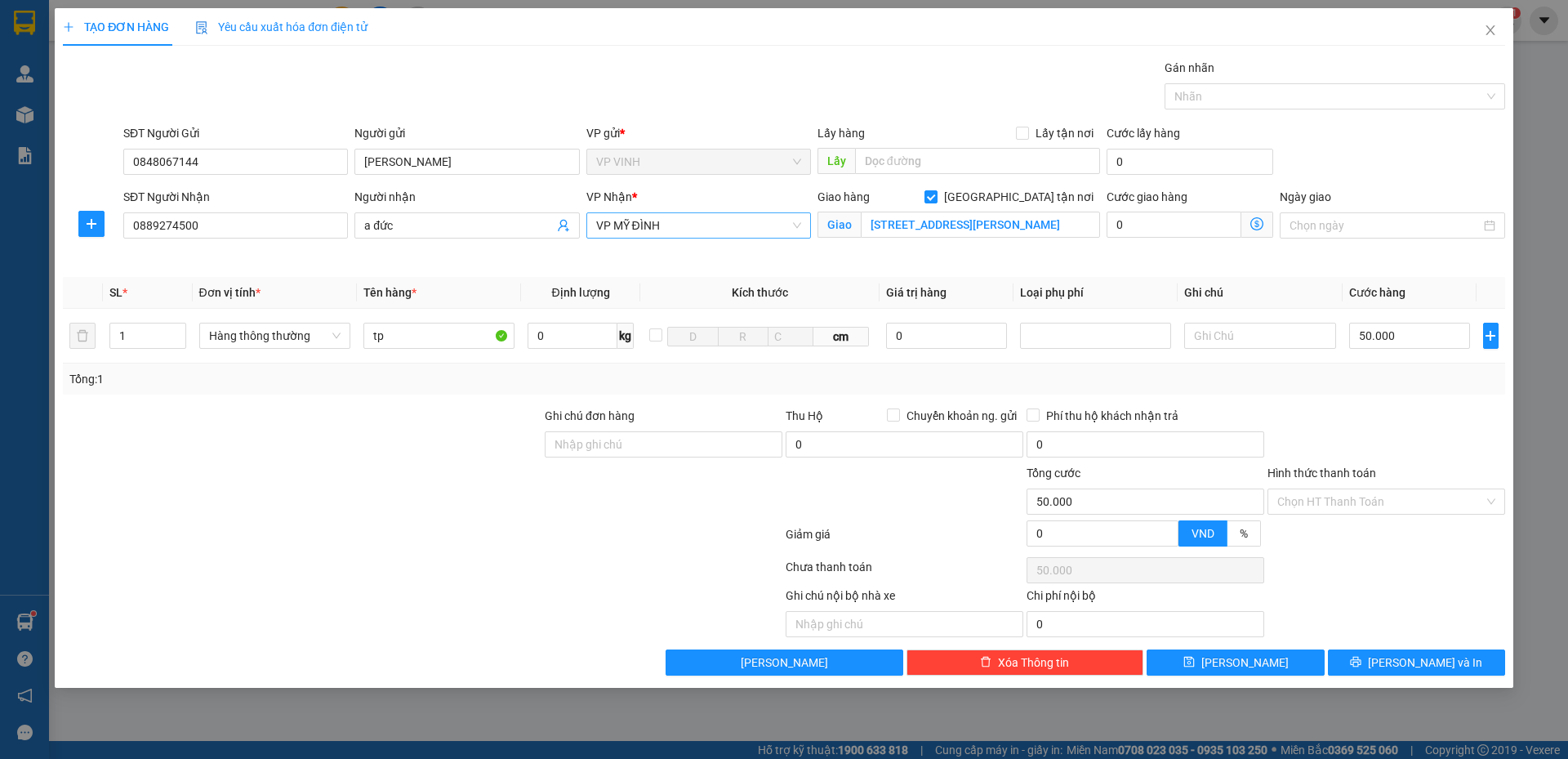
click at [1064, 246] on div "Giao hàng Giao tận nơi Giao 25 ngách 189/103 nguyễn ngọc vũ, quận cầu giấy, hà …" at bounding box center [958, 226] width 289 height 76
click at [974, 263] on div "Giao hàng Giao tận nơi Giao 25 ngách 189/103 nguyễn ngọc vũ, quận cầu giấy, hà …" at bounding box center [958, 226] width 289 height 76
click at [1248, 225] on span "Giao nhận Nội bộ Giao nhận Đối tác Lưu ý: Giá cước chỉ mang tính chất tham khảo…" at bounding box center [1256, 224] width 31 height 26
click at [1256, 223] on icon "dollar-circle" at bounding box center [1256, 224] width 13 height 13
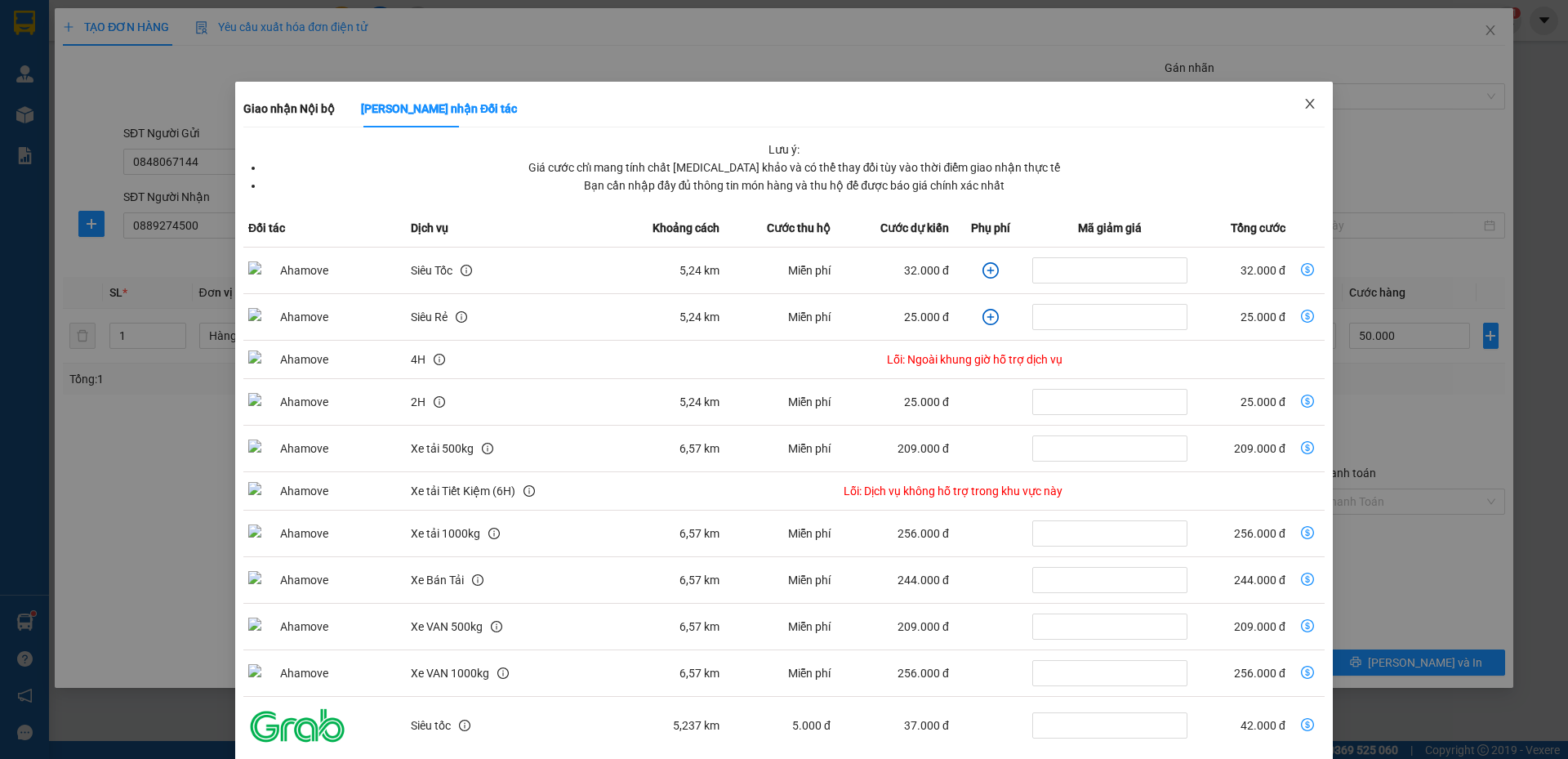
click at [1304, 102] on icon "close" at bounding box center [1309, 103] width 13 height 13
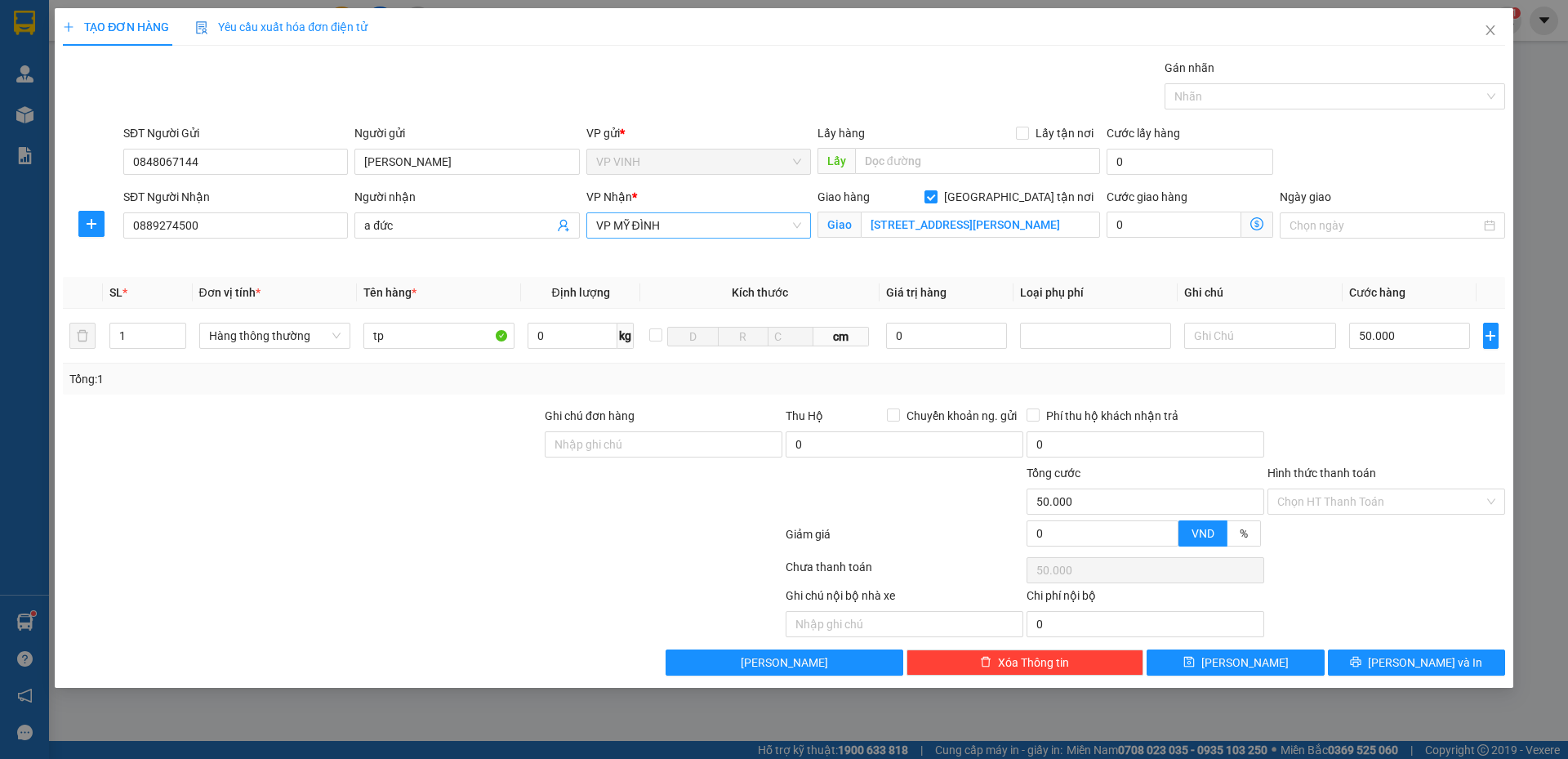
click at [1351, 175] on div "SĐT Người Gửi 0848067144 Người gửi c thanh VP gửi * VP VINH Lấy hàng Lấy tận nơ…" at bounding box center [814, 152] width 1388 height 57
click at [1199, 221] on input "0" at bounding box center [1173, 224] width 135 height 26
type input "50.006"
type input "6"
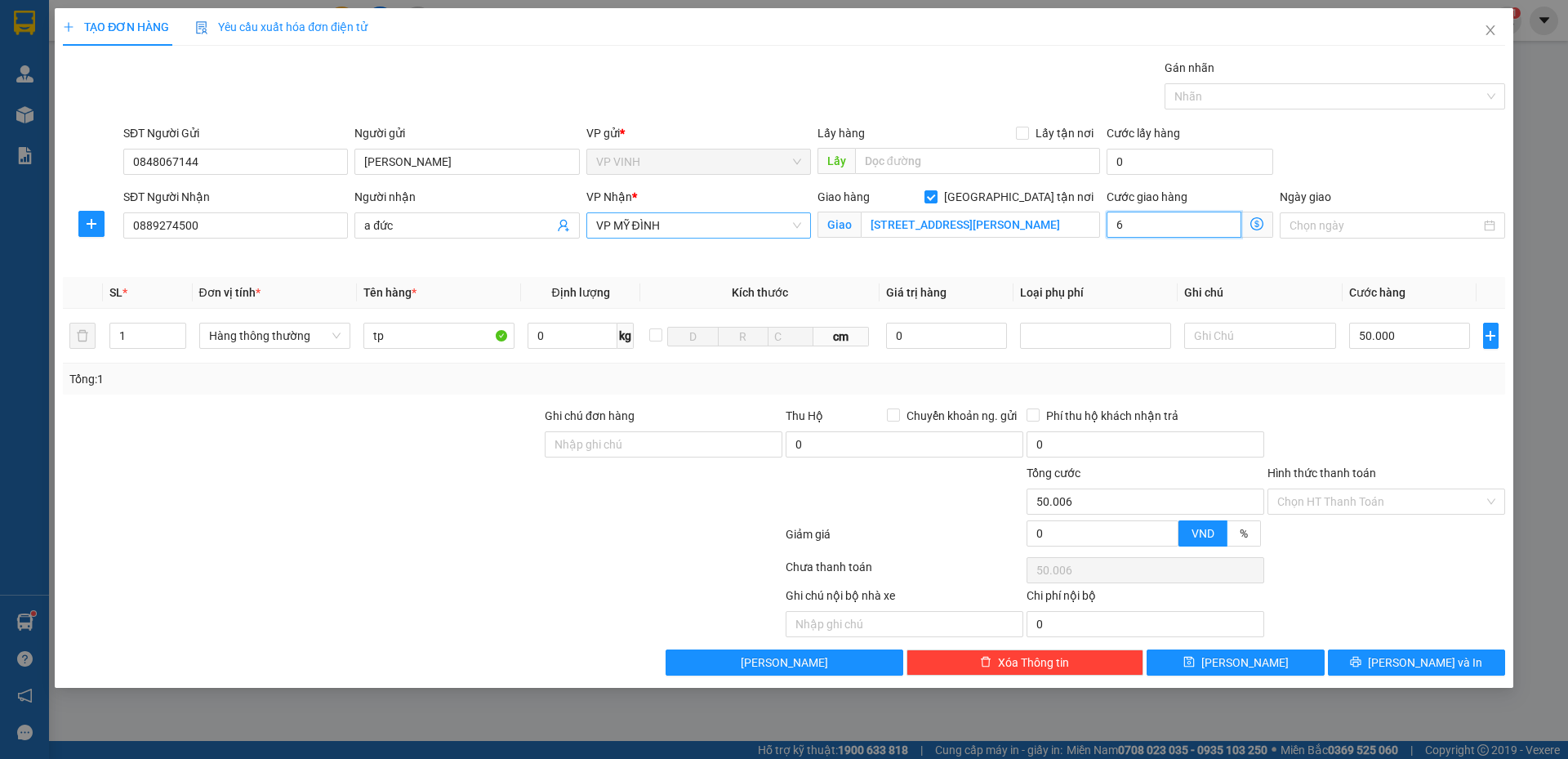
type input "50.060"
type input "60"
type input "110.000"
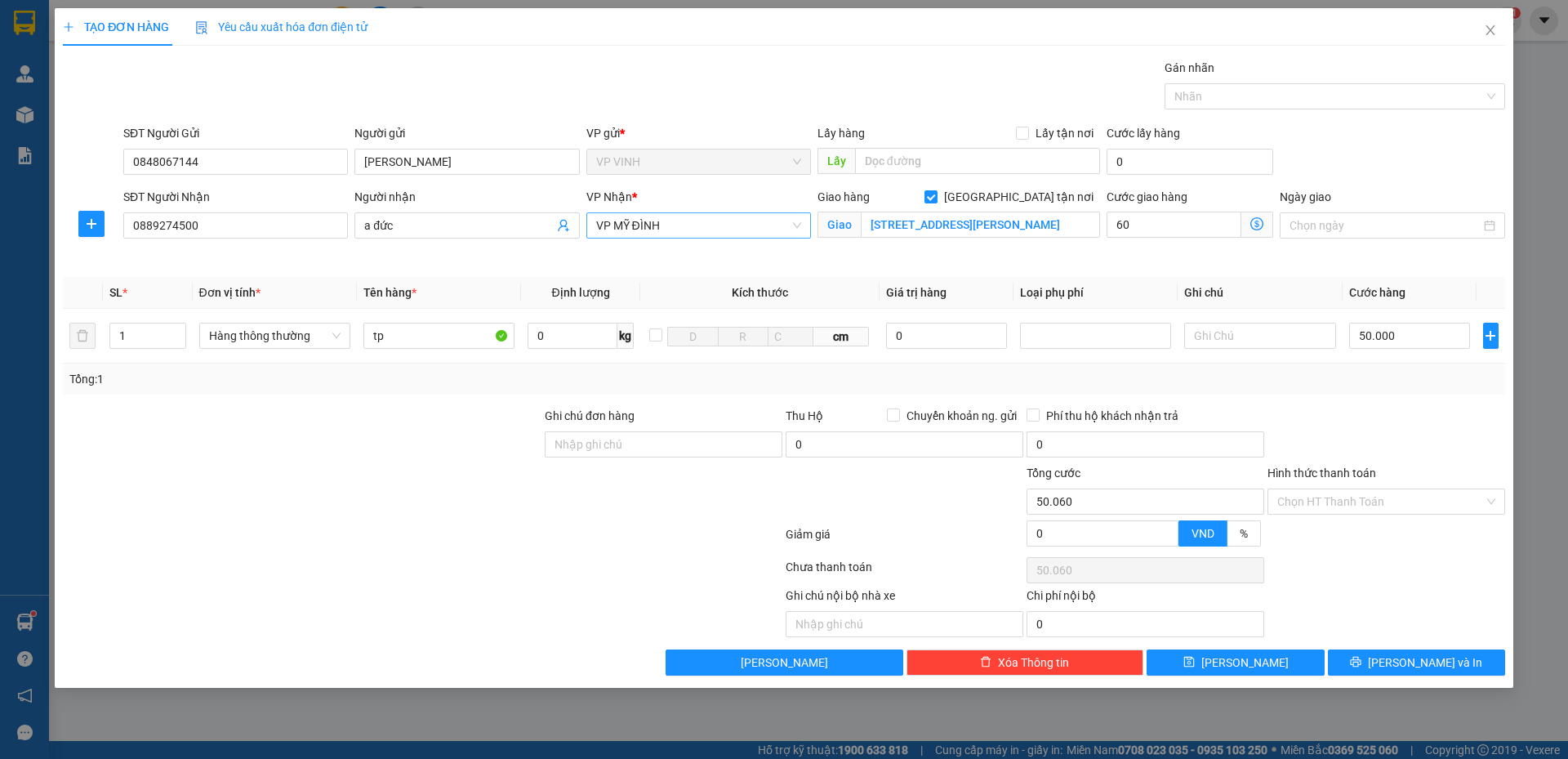
type input "60.000"
click at [1315, 171] on div "SĐT Người Gửi 0848067144 Người gửi c thanh VP gửi * VP VINH Lấy hàng Lấy tận nơ…" at bounding box center [814, 152] width 1388 height 57
click at [1229, 138] on div "Cước lấy hàng" at bounding box center [1189, 136] width 166 height 25
click at [1238, 123] on div "Transit Pickup Surcharge Ids Transit Deliver Surcharge Ids Transit Deliver Surc…" at bounding box center [784, 367] width 1442 height 617
click at [1008, 251] on div "Giao hàng Giao tận nơi Giao 25 ngách 189/103 nguyễn ngọc vũ, quận cầu giấy, hà …" at bounding box center [958, 226] width 289 height 76
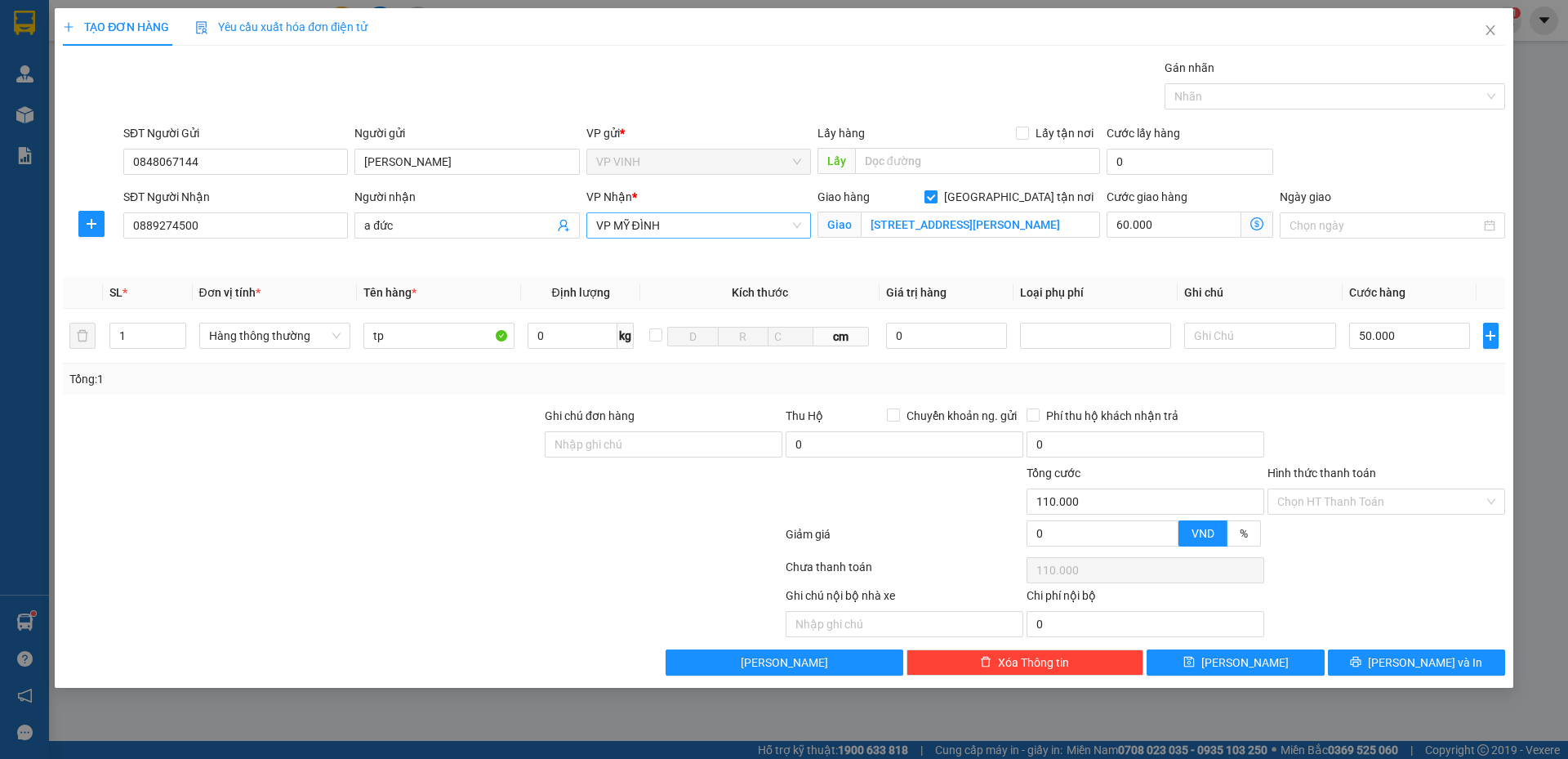
click at [936, 196] on input "Giao tận nơi" at bounding box center [929, 195] width 11 height 11
checkbox input "false"
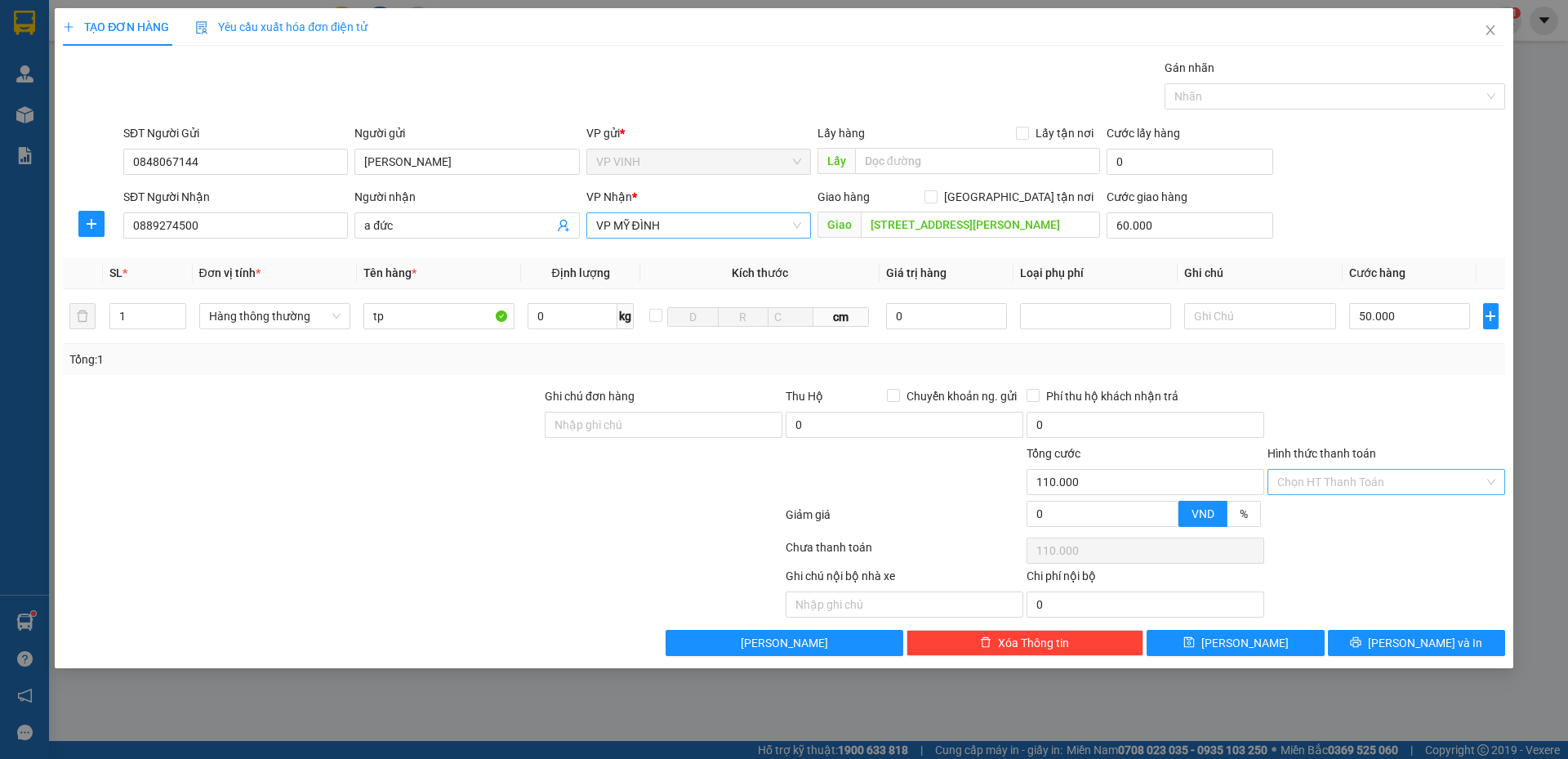
click at [1368, 479] on input "Hình thức thanh toán" at bounding box center [1379, 482] width 206 height 25
click at [1354, 513] on div "Tại văn phòng" at bounding box center [1385, 514] width 218 height 18
type input "0"
click at [1157, 224] on input "60.000" at bounding box center [1189, 225] width 166 height 26
type input "50.000"
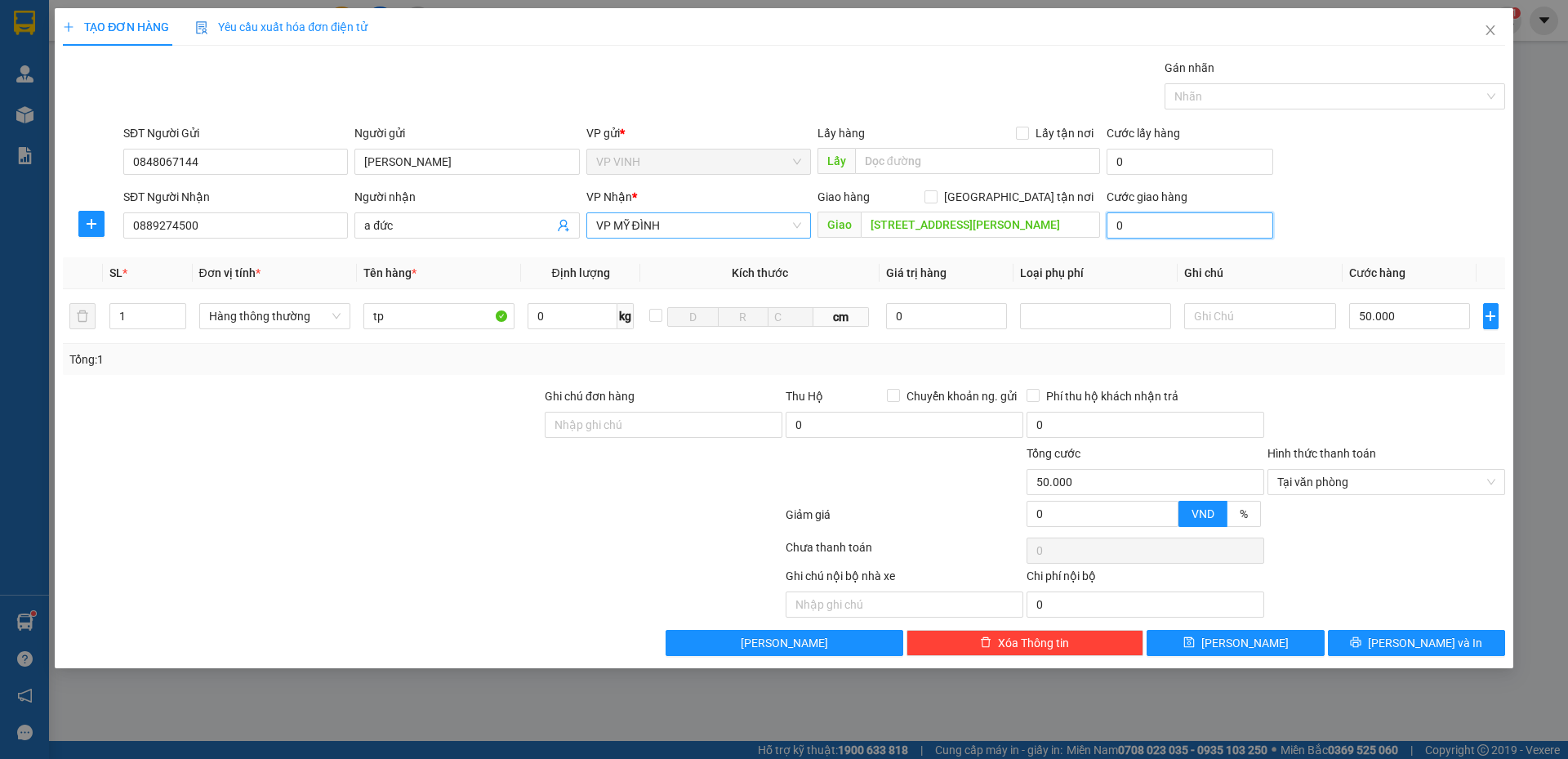
type input "0"
click at [1172, 248] on div "Transit Pickup Surcharge Ids Transit Deliver Surcharge Ids Transit Deliver Surc…" at bounding box center [784, 357] width 1442 height 598
click at [1357, 641] on button "Lưu và In" at bounding box center [1416, 643] width 178 height 26
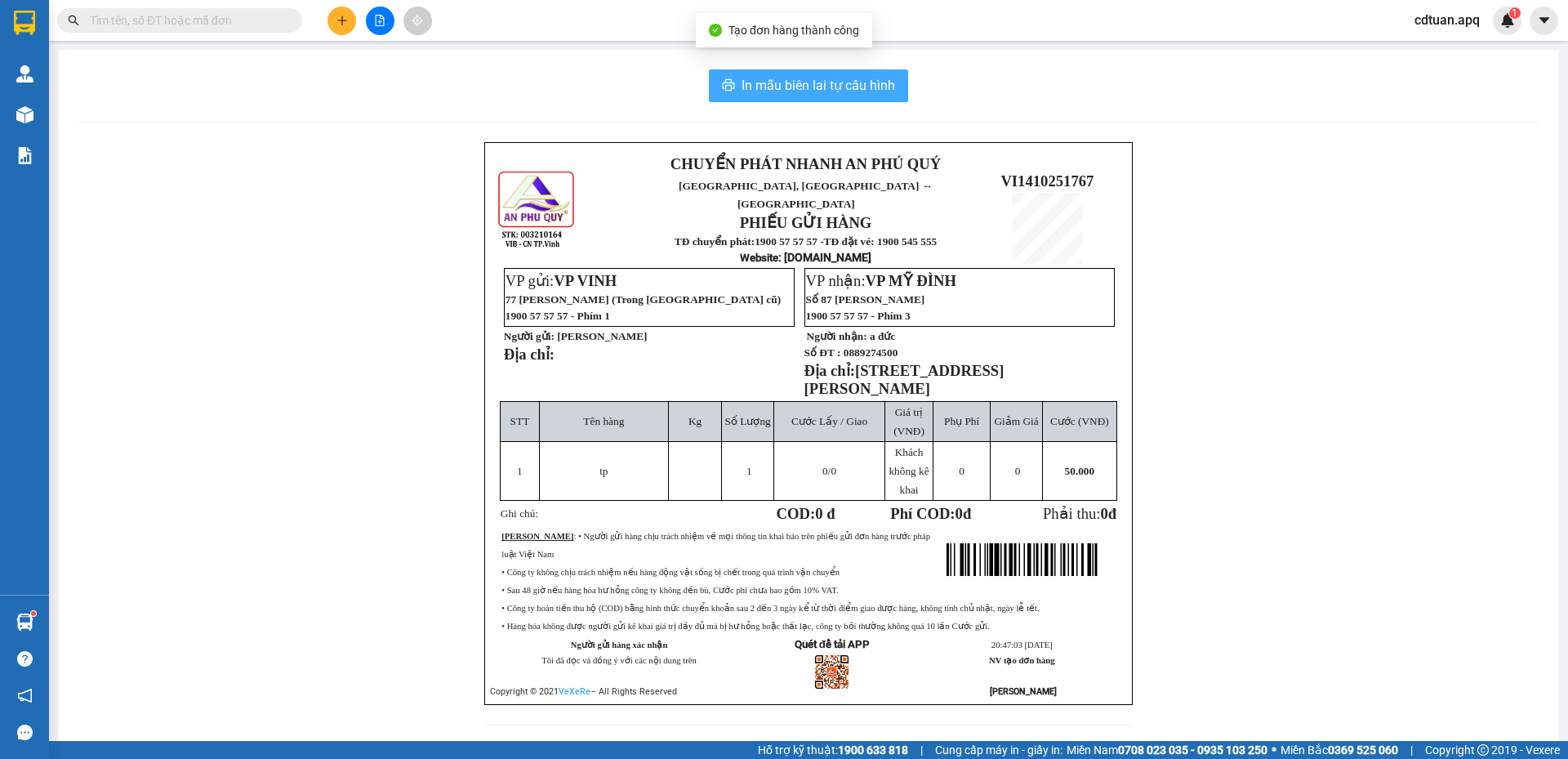
click at [852, 92] on span "In mẫu biên lai tự cấu hình" at bounding box center [818, 85] width 154 height 20
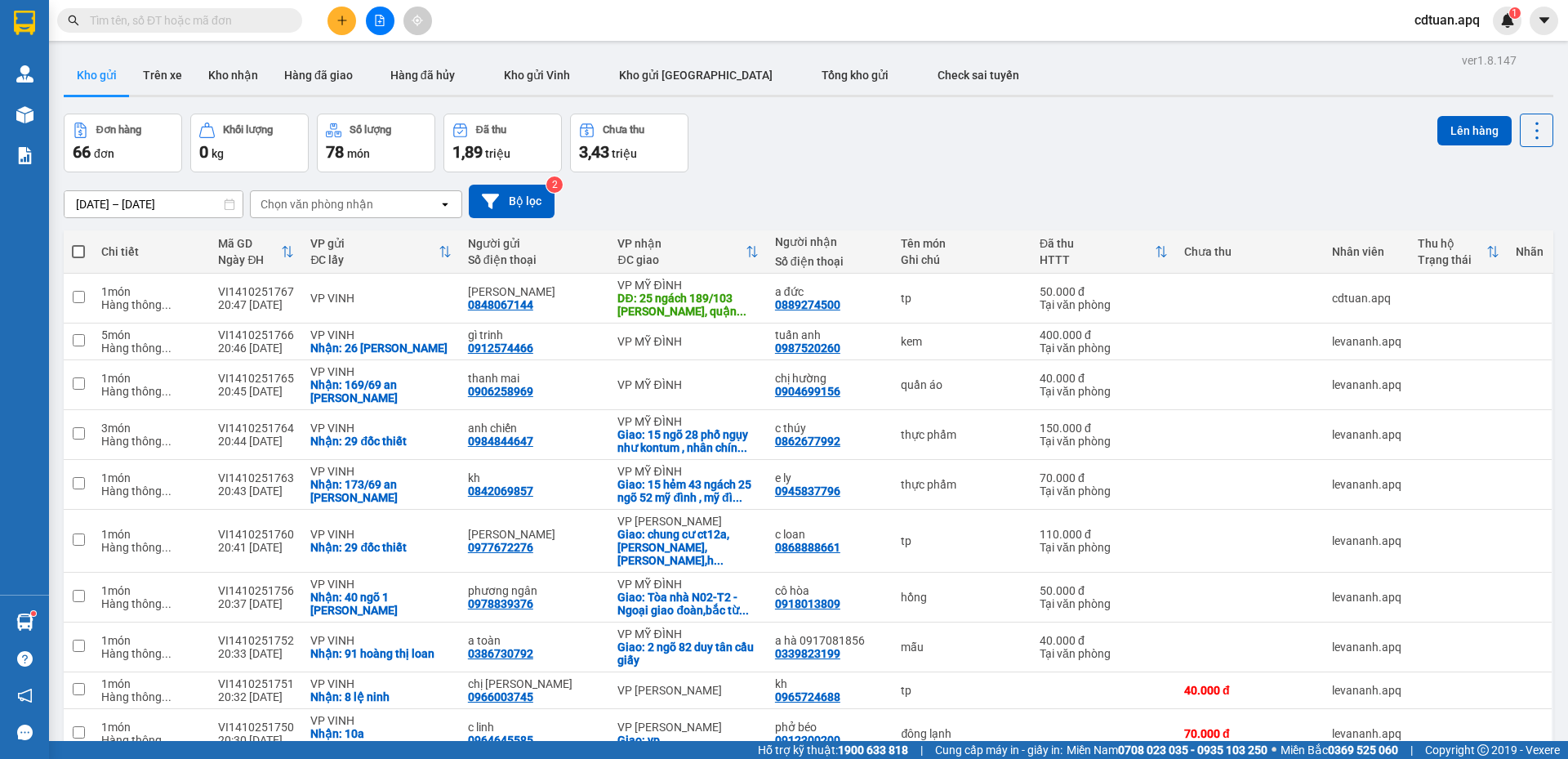
click at [1126, 178] on div "12/10/2025 – 14/10/2025 Press the down arrow key to interact with the calendar …" at bounding box center [808, 201] width 1489 height 58
click at [1127, 153] on div "Đơn hàng 66 đơn Khối lượng 0 kg Số lượng 78 món Đã thu 1,89 triệu Chưa thu 3,43…" at bounding box center [808, 143] width 1489 height 59
click at [923, 122] on div "Đơn hàng 66 đơn Khối lượng 0 kg Số lượng 78 món Đã thu 1,89 triệu Chưa thu 3,43…" at bounding box center [808, 143] width 1489 height 59
click at [343, 24] on icon "plus" at bounding box center [341, 20] width 11 height 11
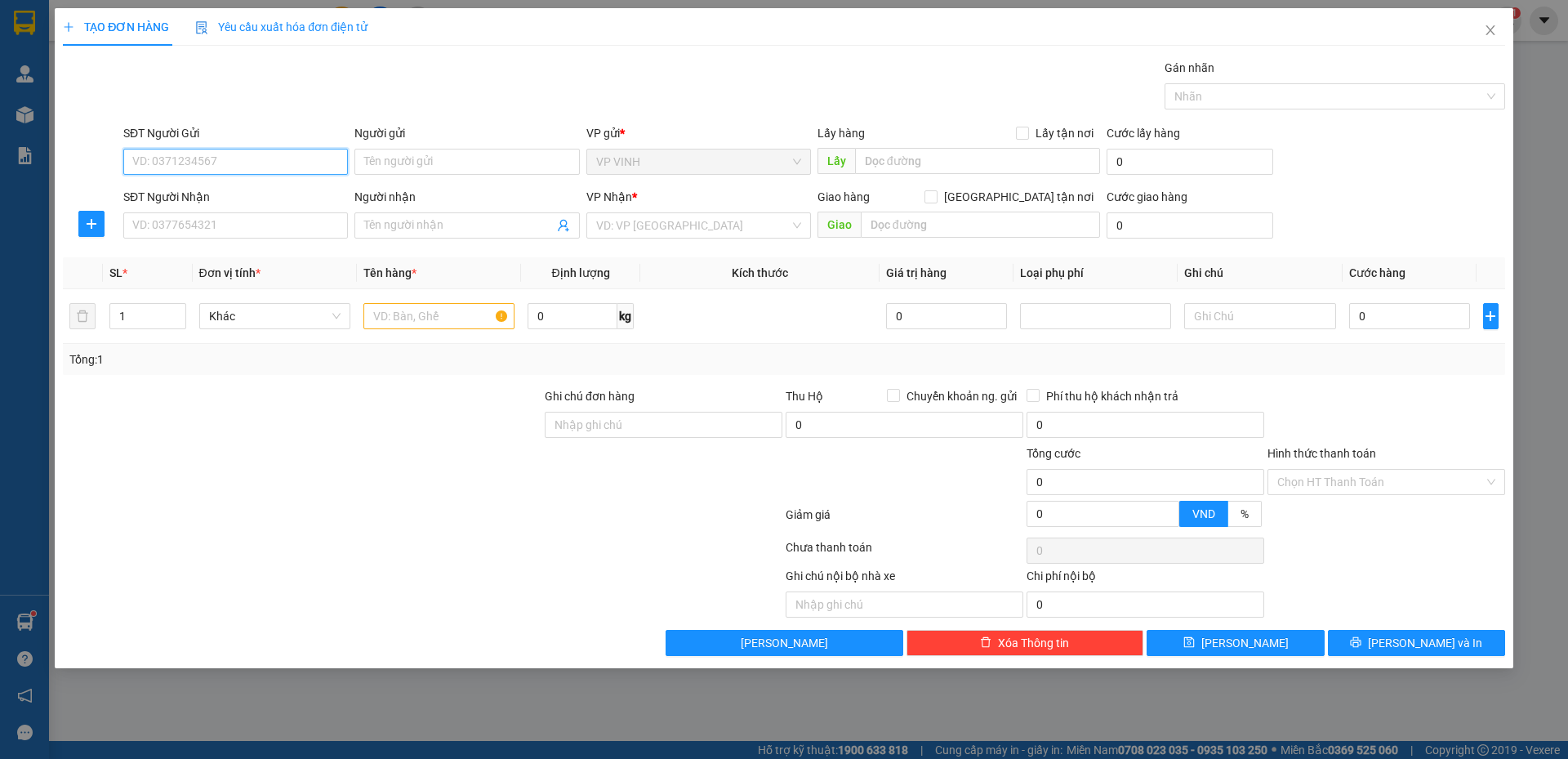
click at [221, 160] on input "SĐT Người Gửi" at bounding box center [235, 161] width 224 height 26
type input "0975814296"
click at [266, 195] on div "0975814296 - chị tâm" at bounding box center [235, 194] width 205 height 18
type input "chị tâm"
type input "0975814296"
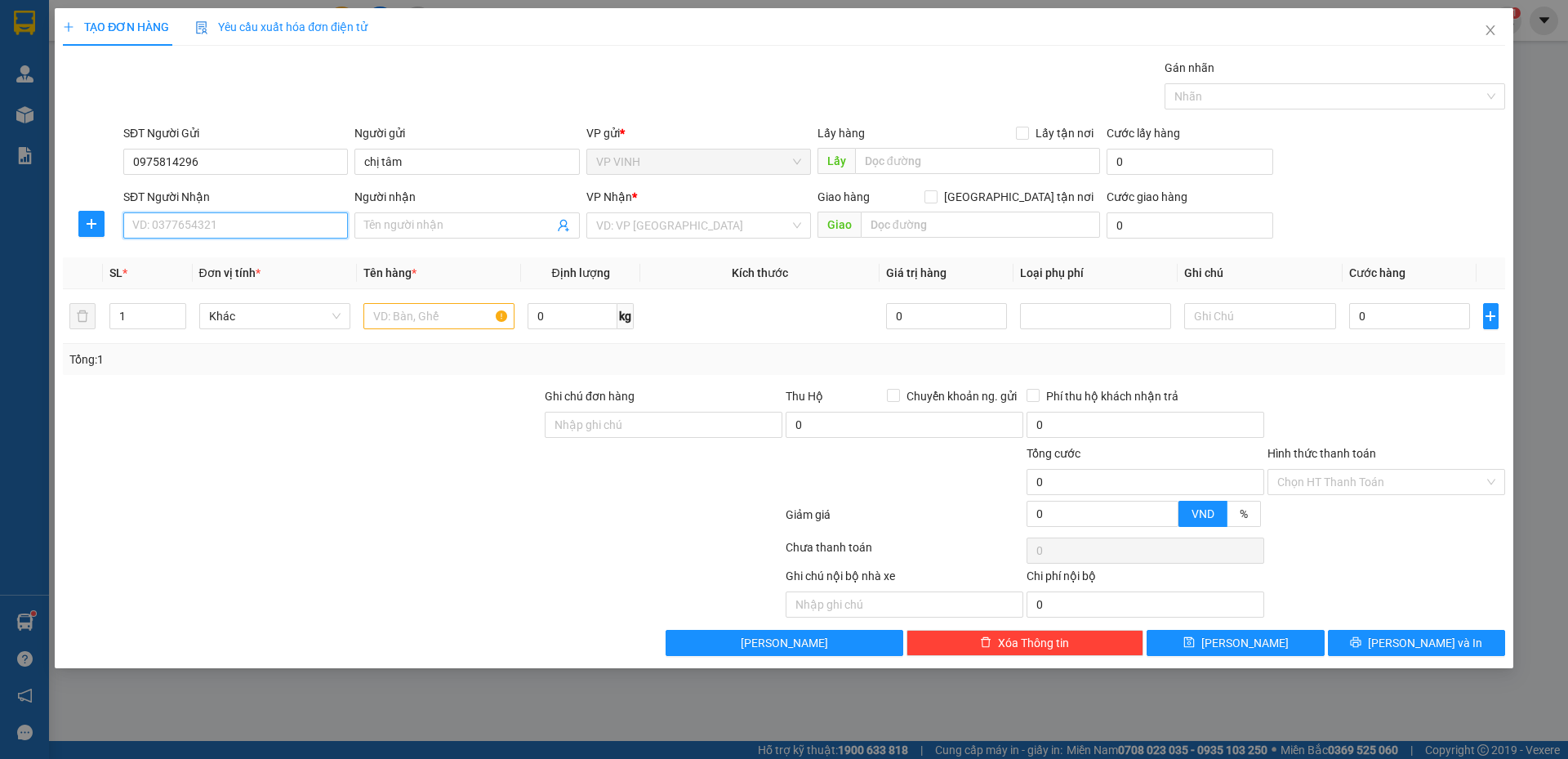
click at [245, 230] on input "SĐT Người Nhận" at bounding box center [235, 225] width 224 height 26
type input "0931921995"
click at [273, 259] on div "0931921995 - ANH DŨNG" at bounding box center [235, 258] width 205 height 18
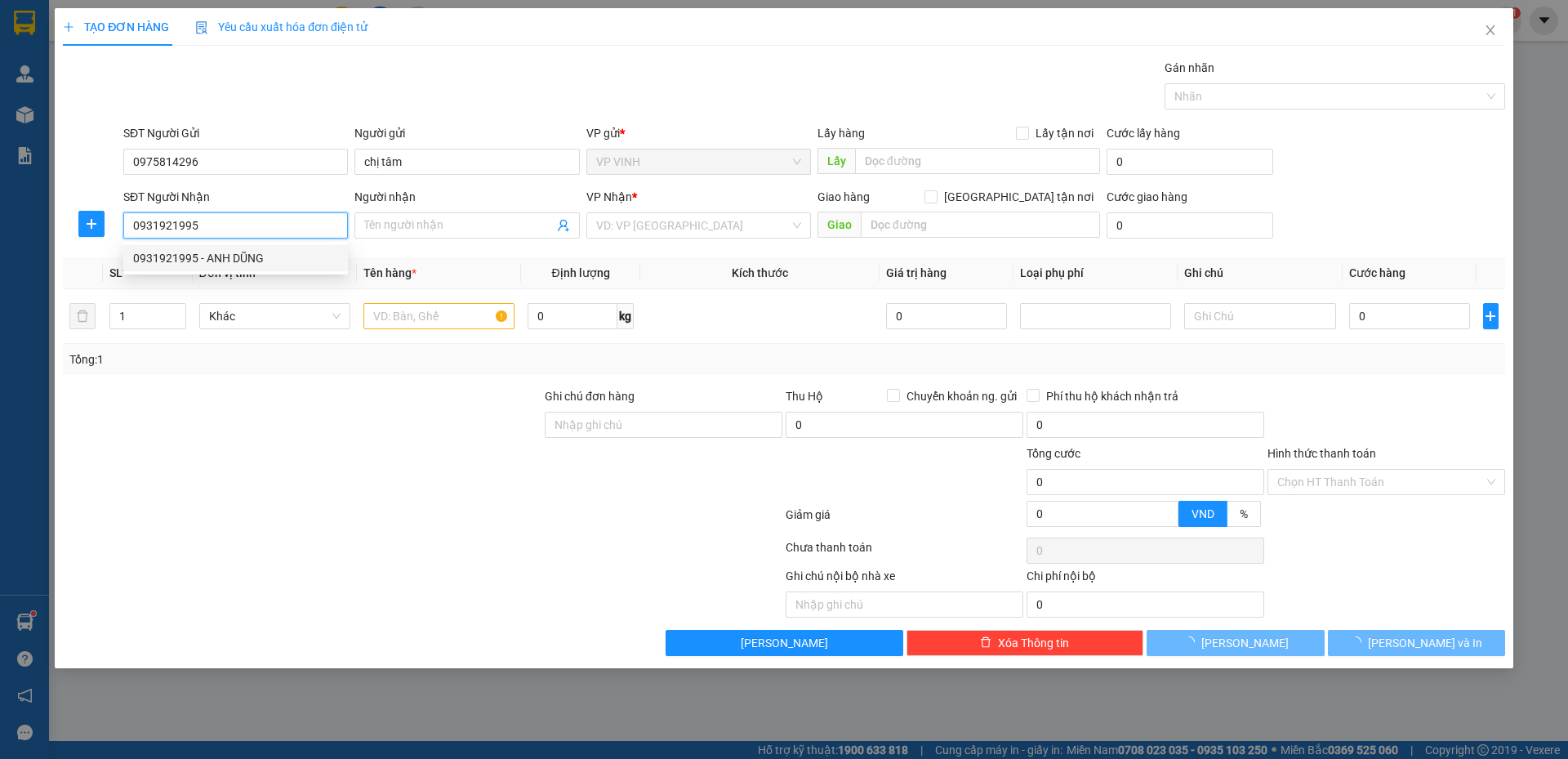
type input "ANH DŨNG"
checkbox input "true"
type input "NH"
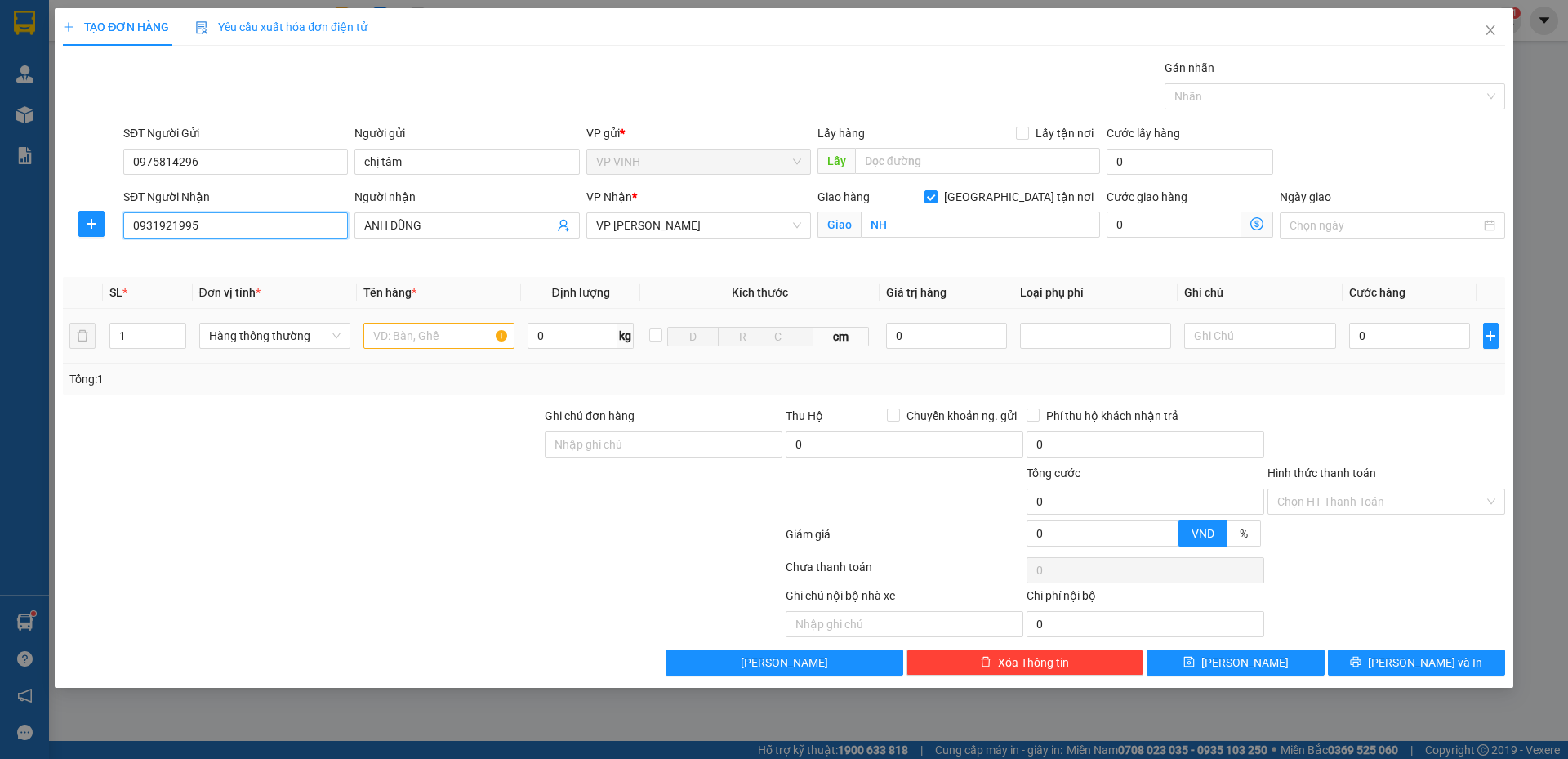
type input "0931921995"
click at [405, 346] on input "text" at bounding box center [439, 336] width 151 height 26
type input "tp"
click at [1368, 337] on input "0" at bounding box center [1409, 336] width 121 height 26
type input "5"
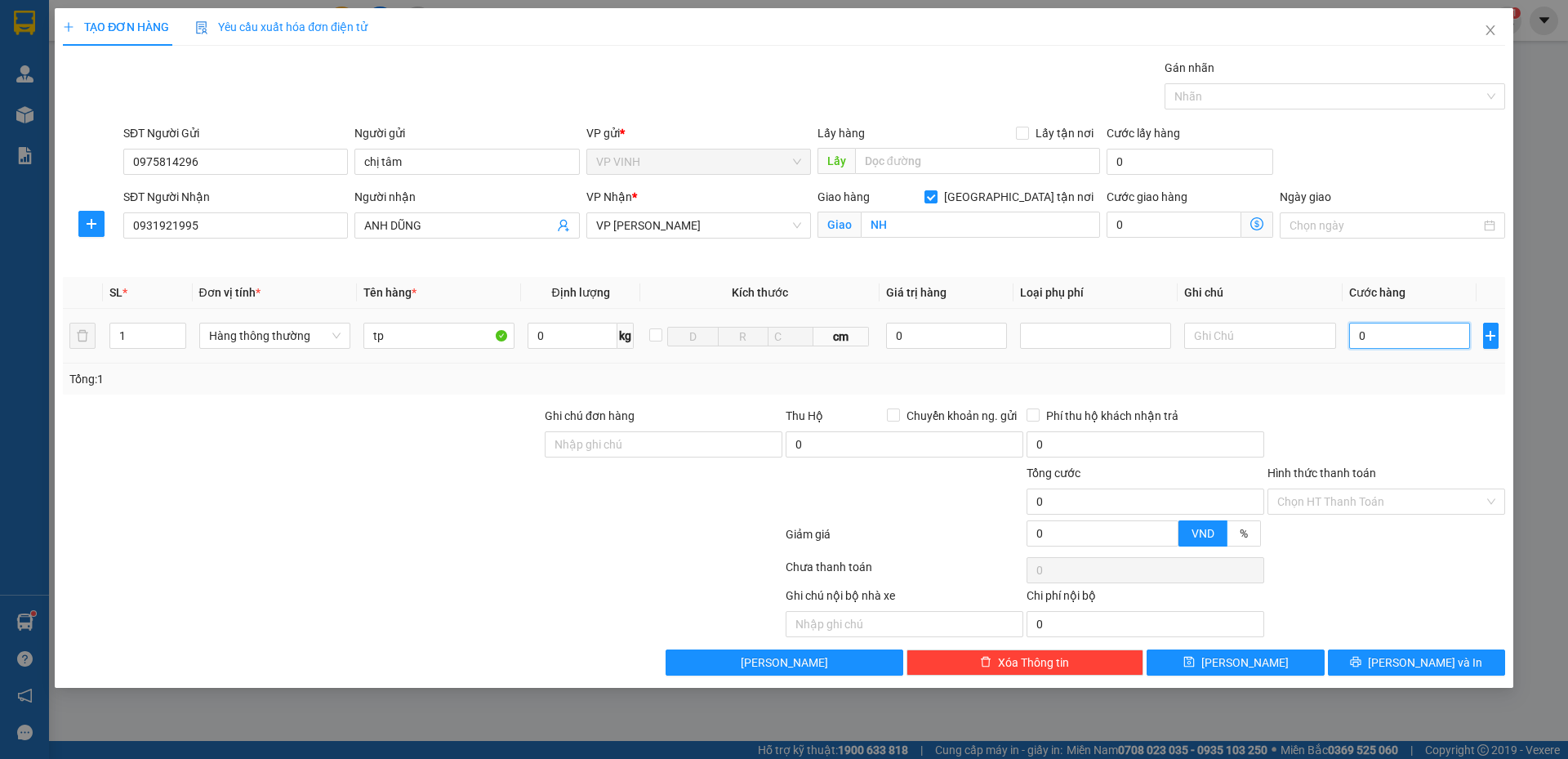
type input "5"
type input "50"
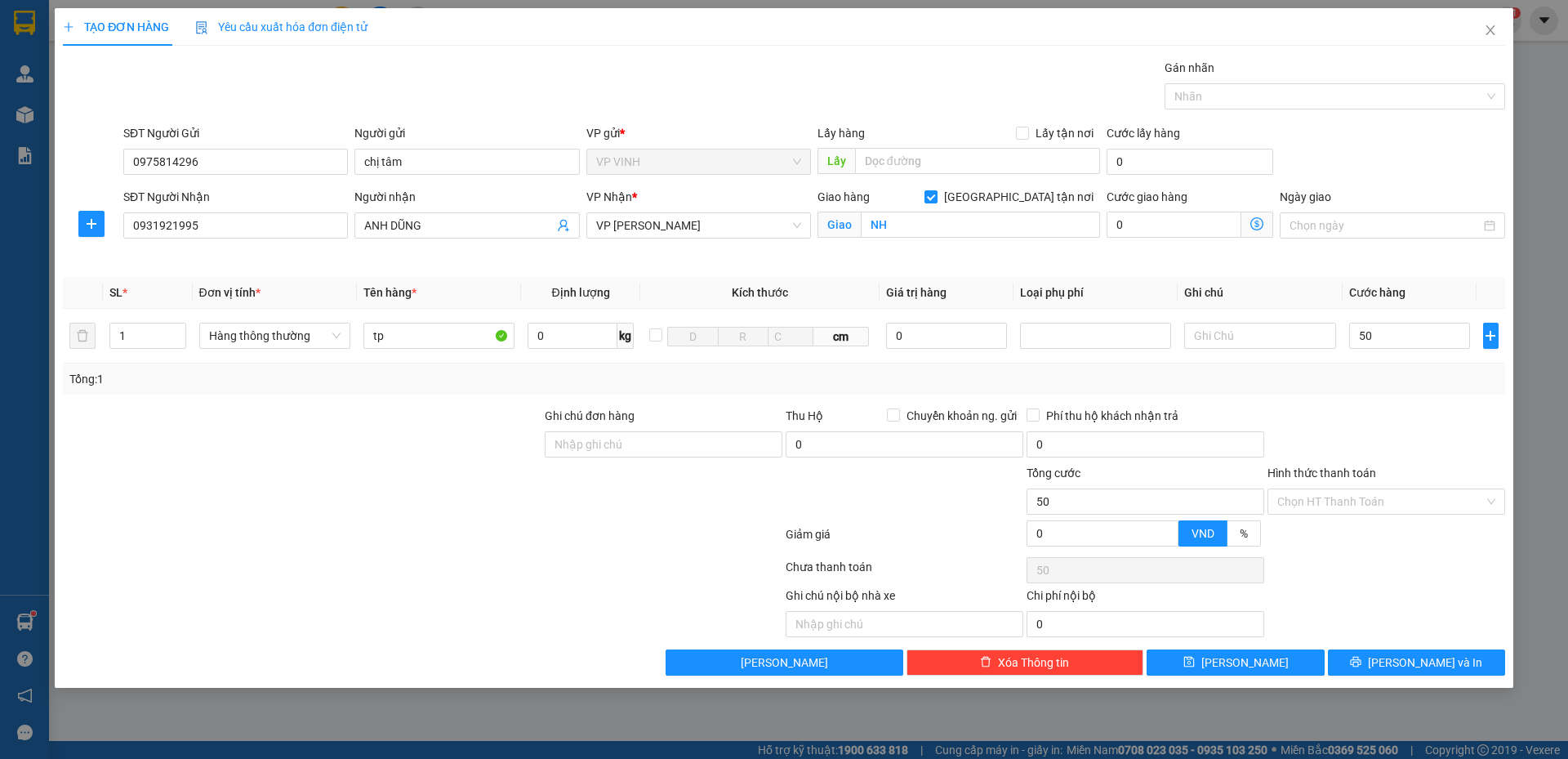
type input "50.000"
click at [1401, 382] on div "Tổng: 1" at bounding box center [784, 378] width 1429 height 18
click at [1361, 662] on icon "printer" at bounding box center [1356, 662] width 10 height 10
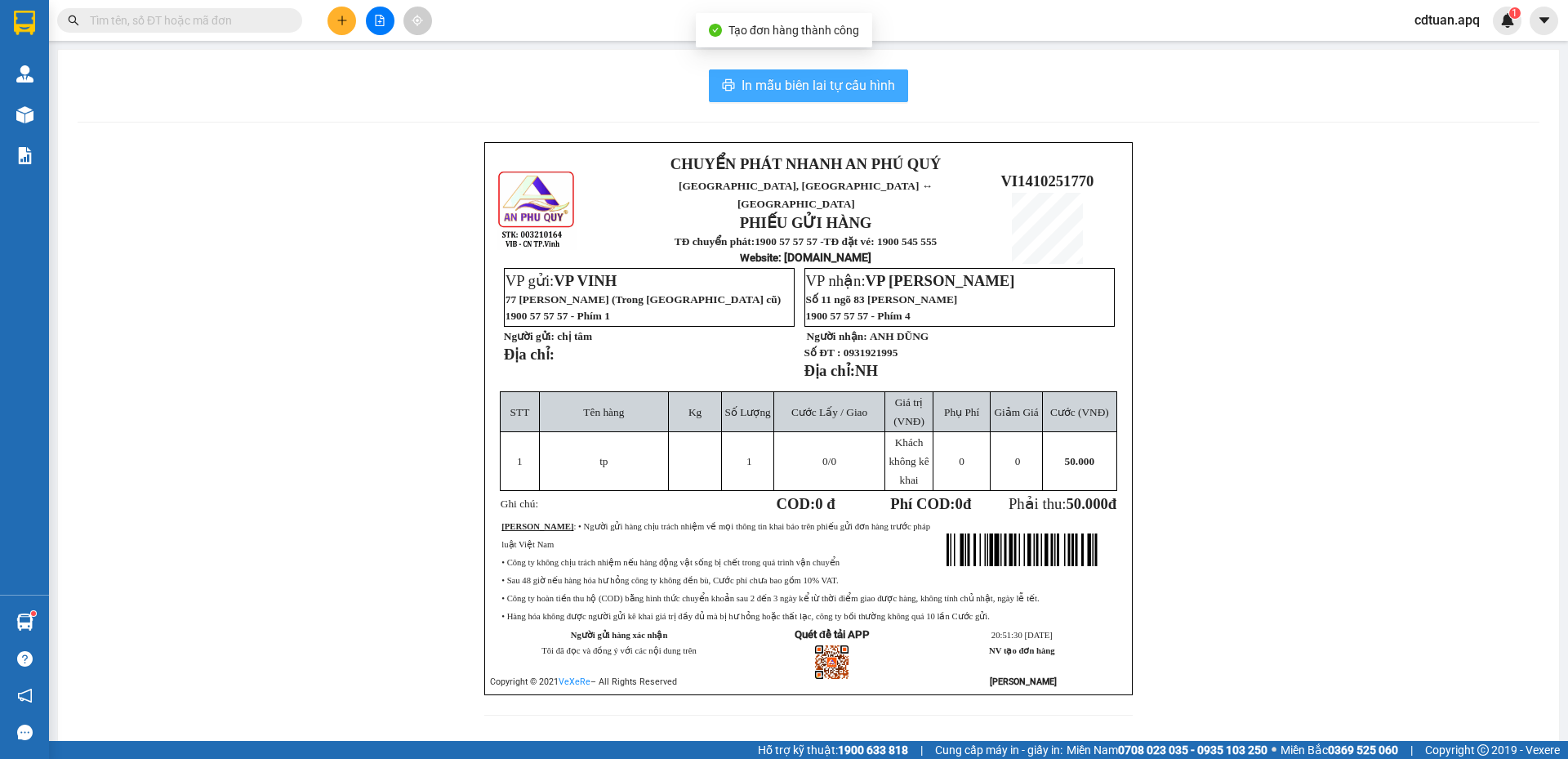
click at [826, 93] on span "In mẫu biên lai tự cấu hình" at bounding box center [818, 85] width 154 height 20
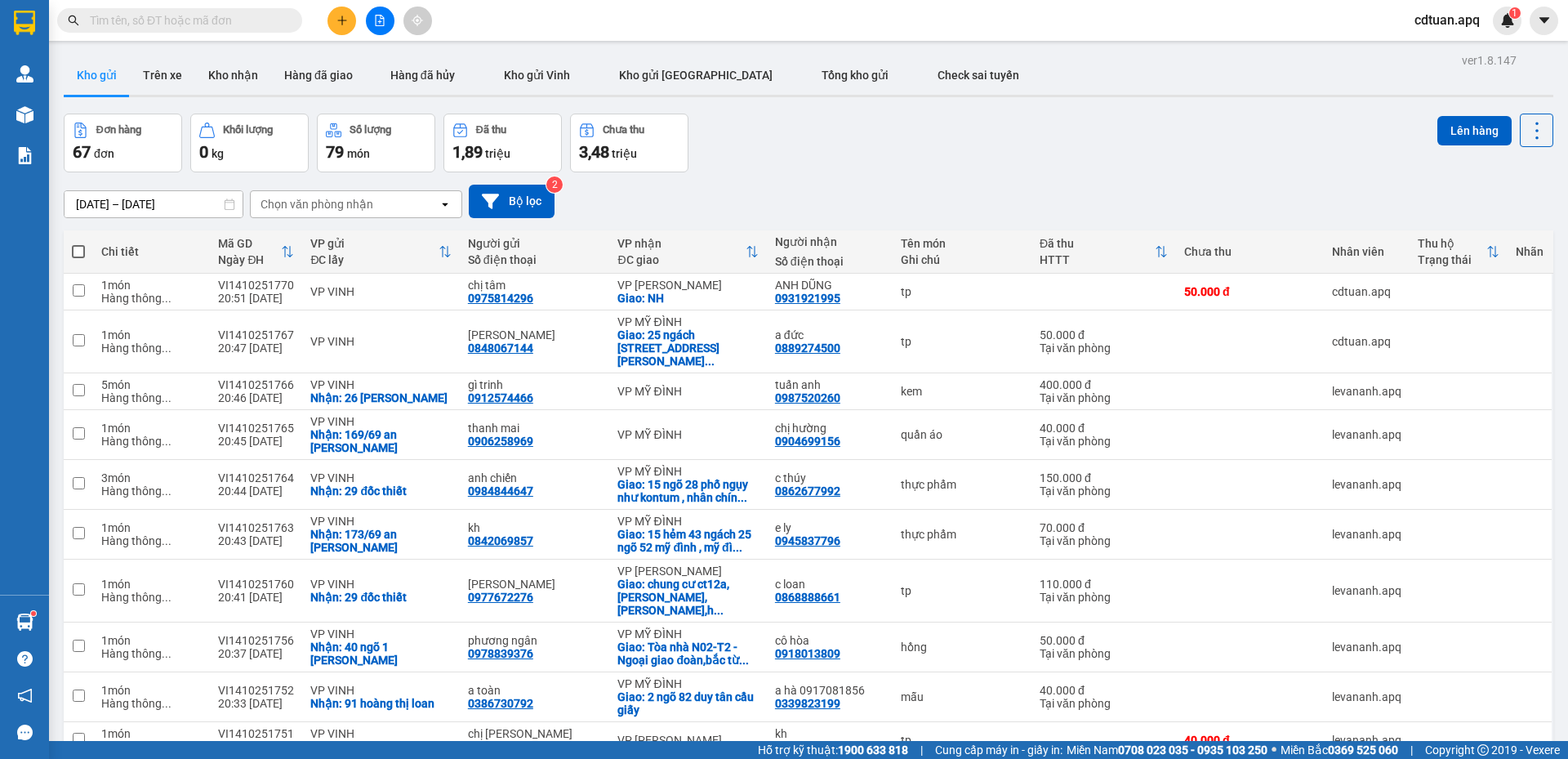
click at [806, 173] on div "12/10/2025 – 14/10/2025 Press the down arrow key to interact with the calendar …" at bounding box center [808, 201] width 1489 height 58
click at [276, 25] on input "text" at bounding box center [186, 20] width 193 height 18
click at [157, 24] on input "text" at bounding box center [186, 20] width 193 height 18
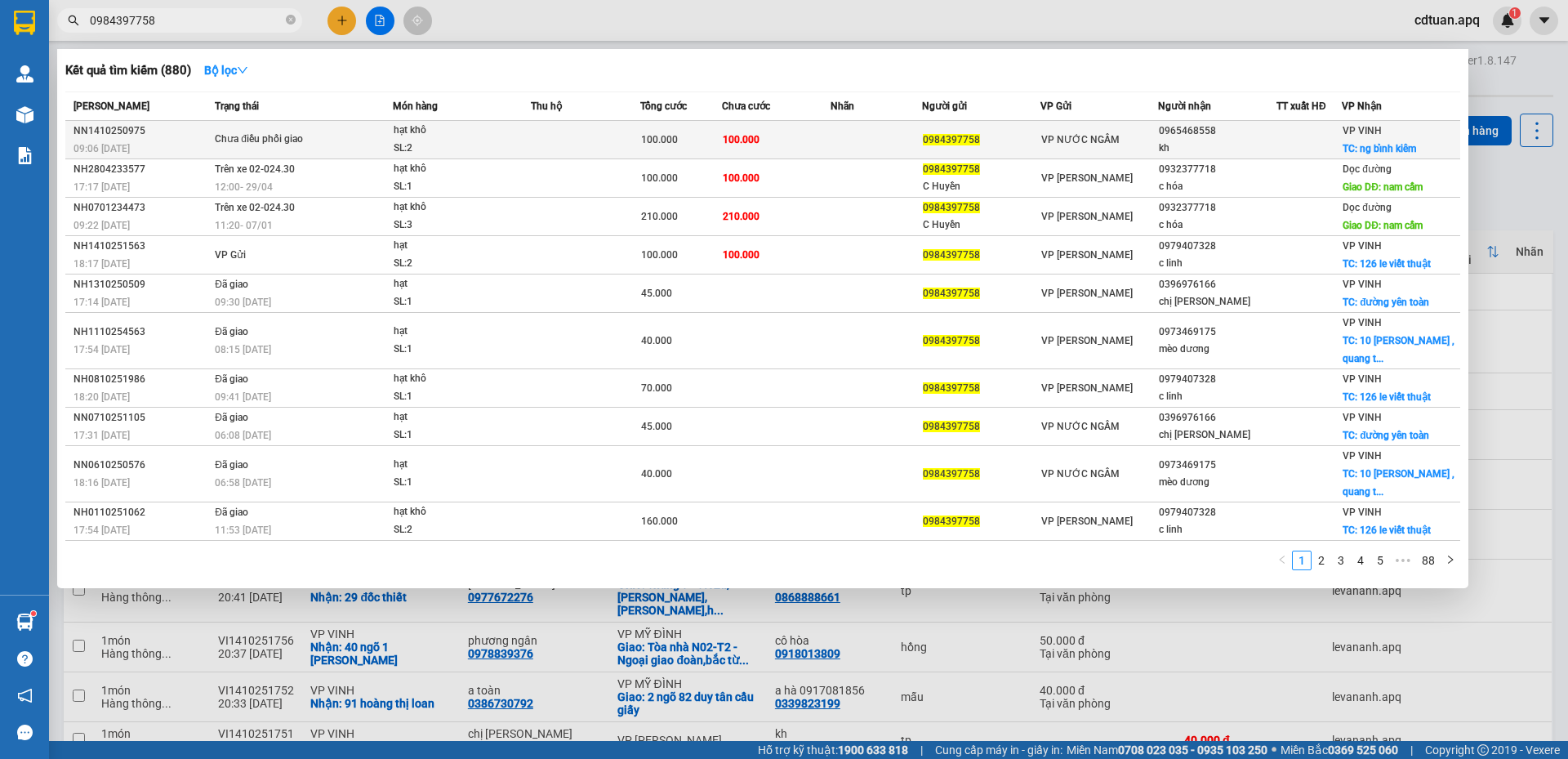
type input "0984397758"
click at [563, 143] on td at bounding box center [585, 139] width 110 height 38
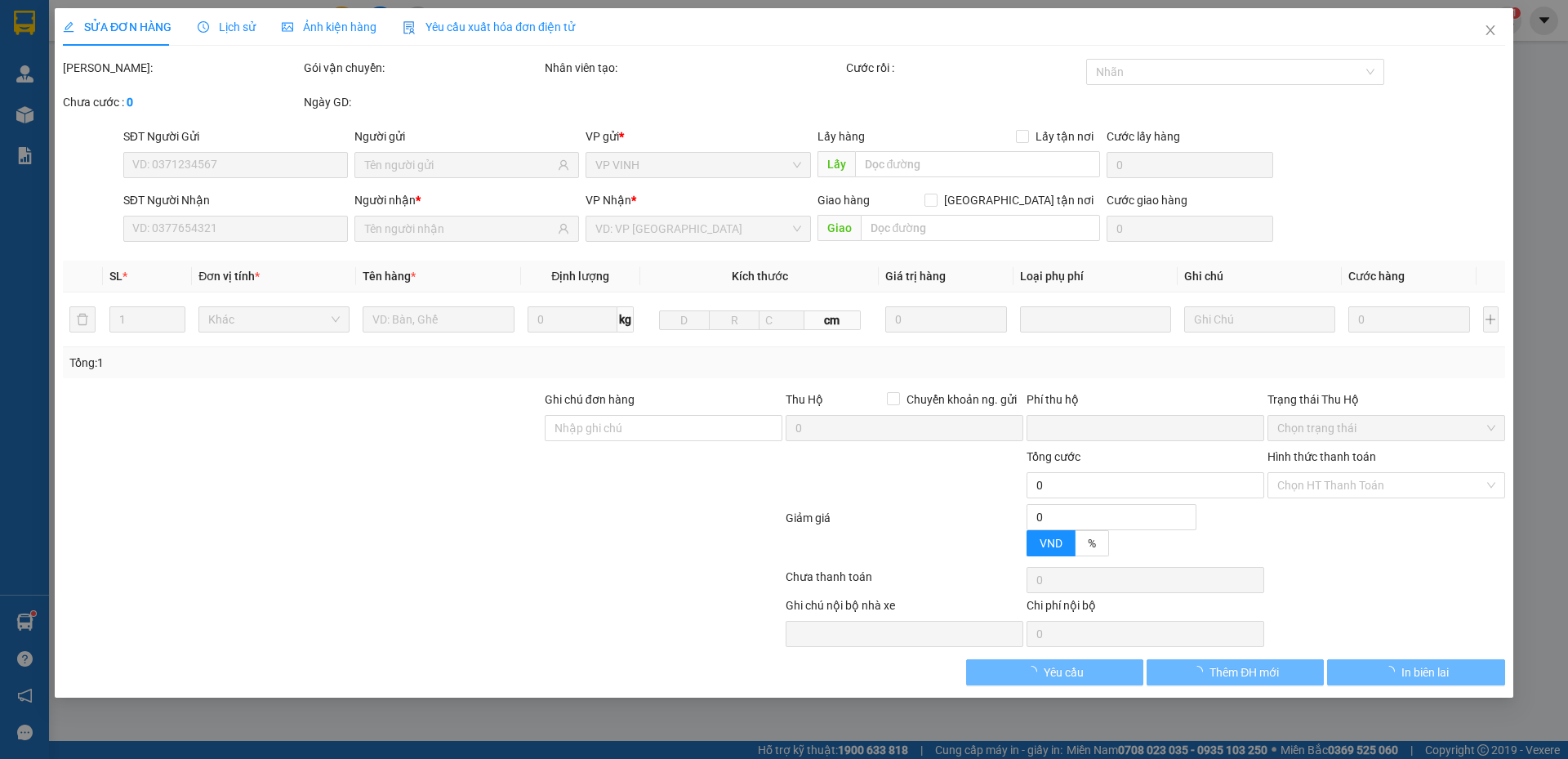
type input "0984397758"
type input "0965468558"
type input "kh"
checkbox input "true"
type input "ng bỉnh kiêm"
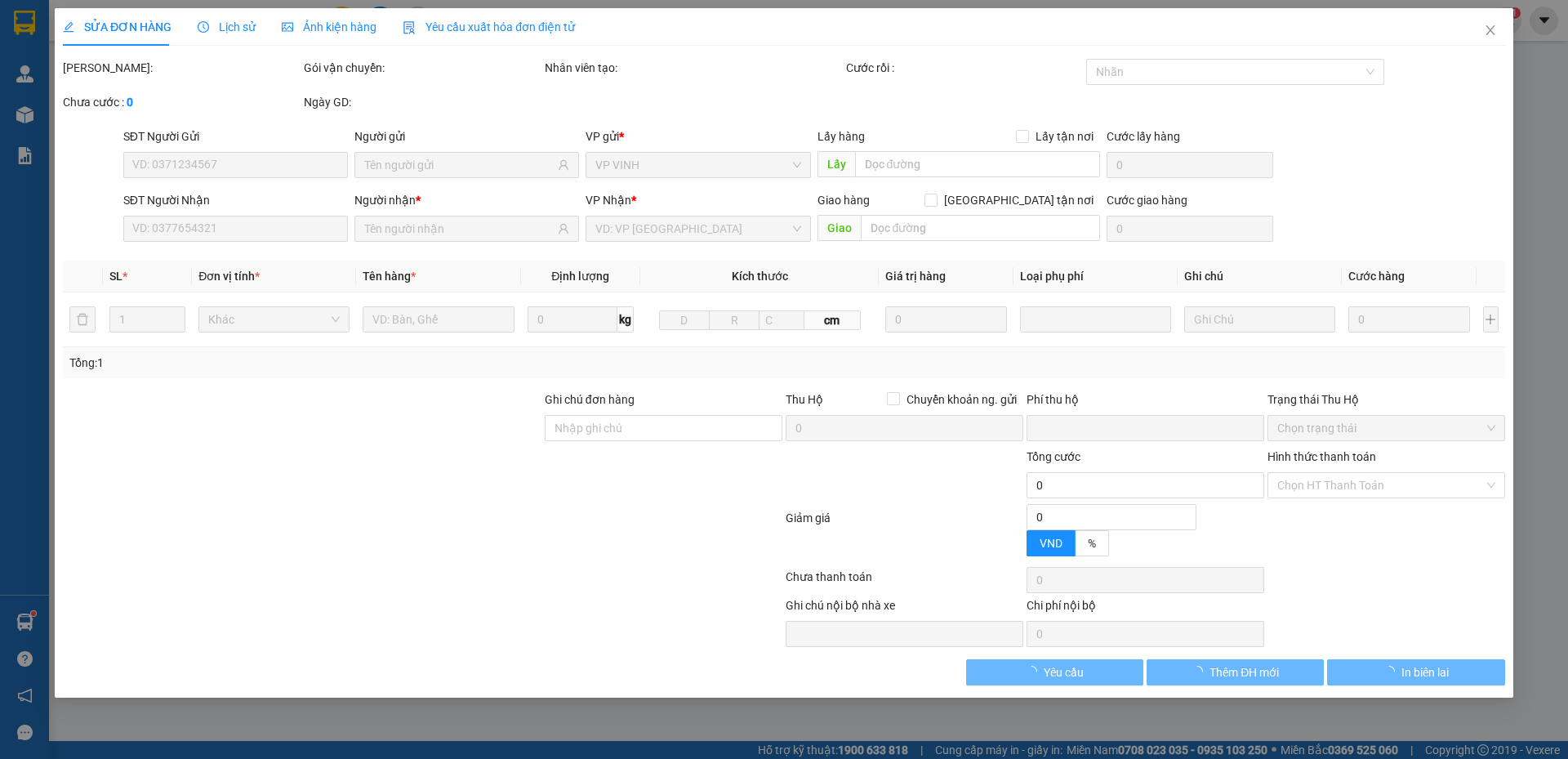
type input "0"
type input "100.000"
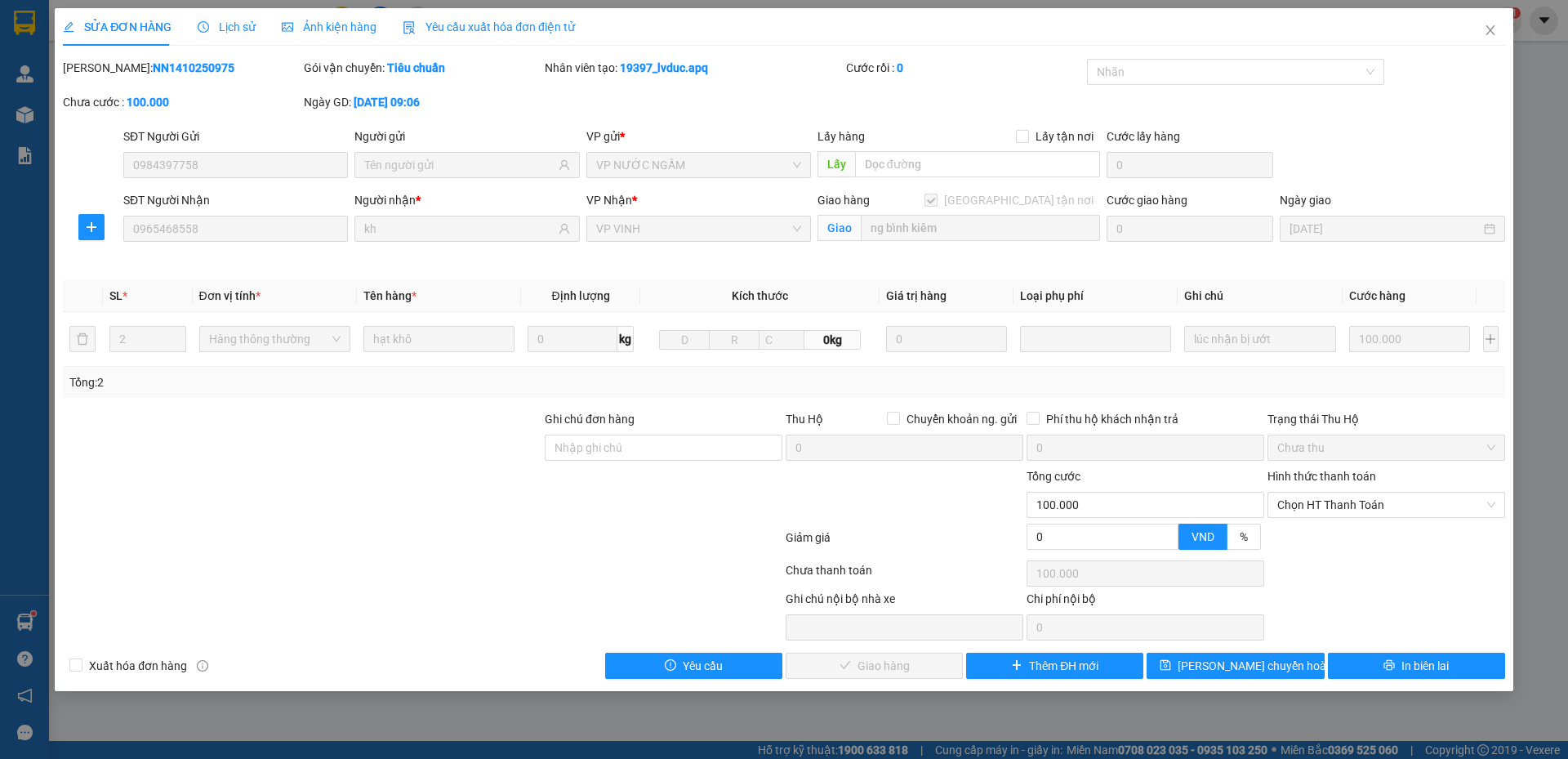
click at [237, 31] on span "Lịch sử" at bounding box center [227, 26] width 58 height 13
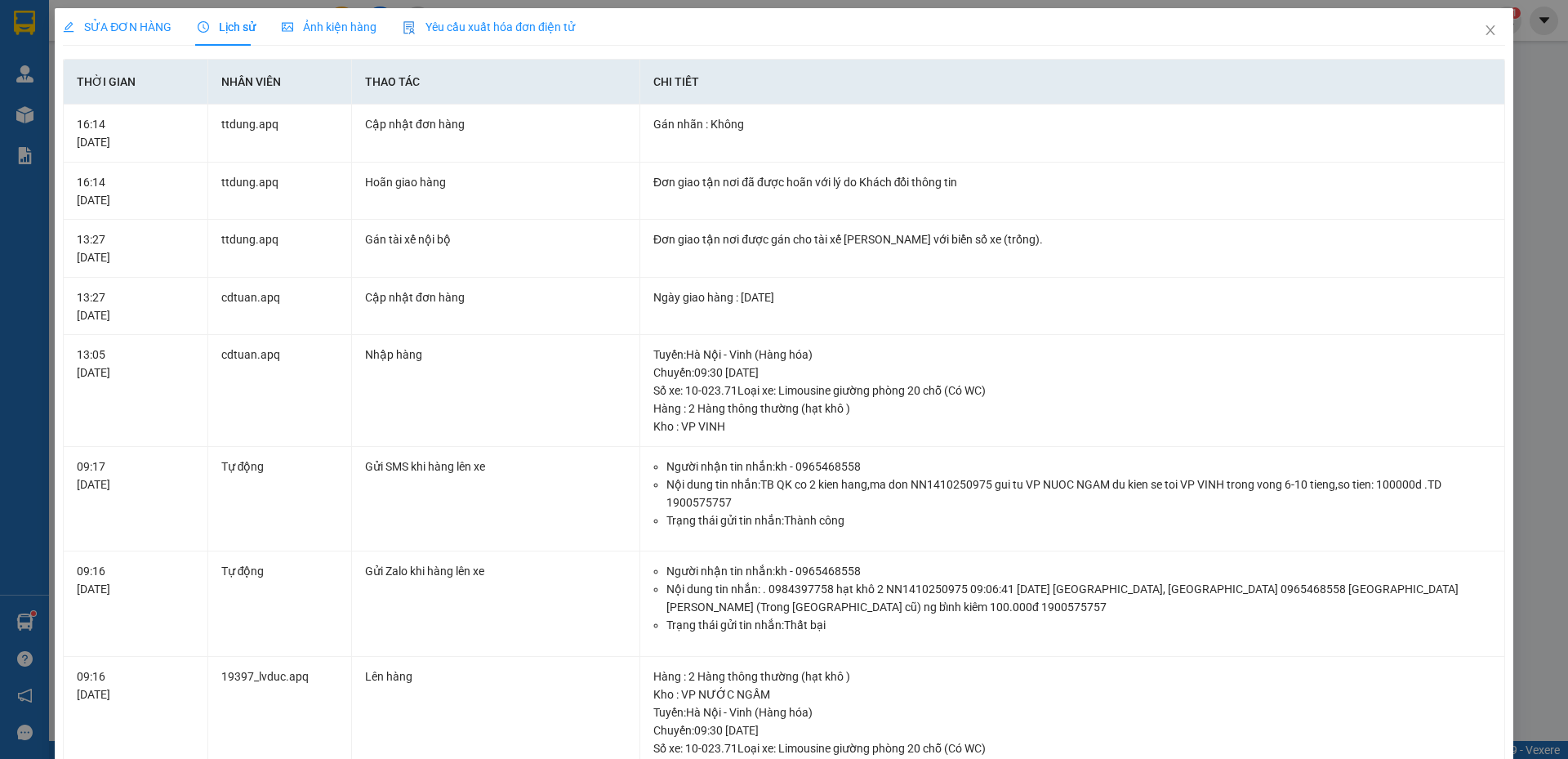
click at [155, 32] on span "SỬA ĐƠN HÀNG" at bounding box center [117, 26] width 109 height 13
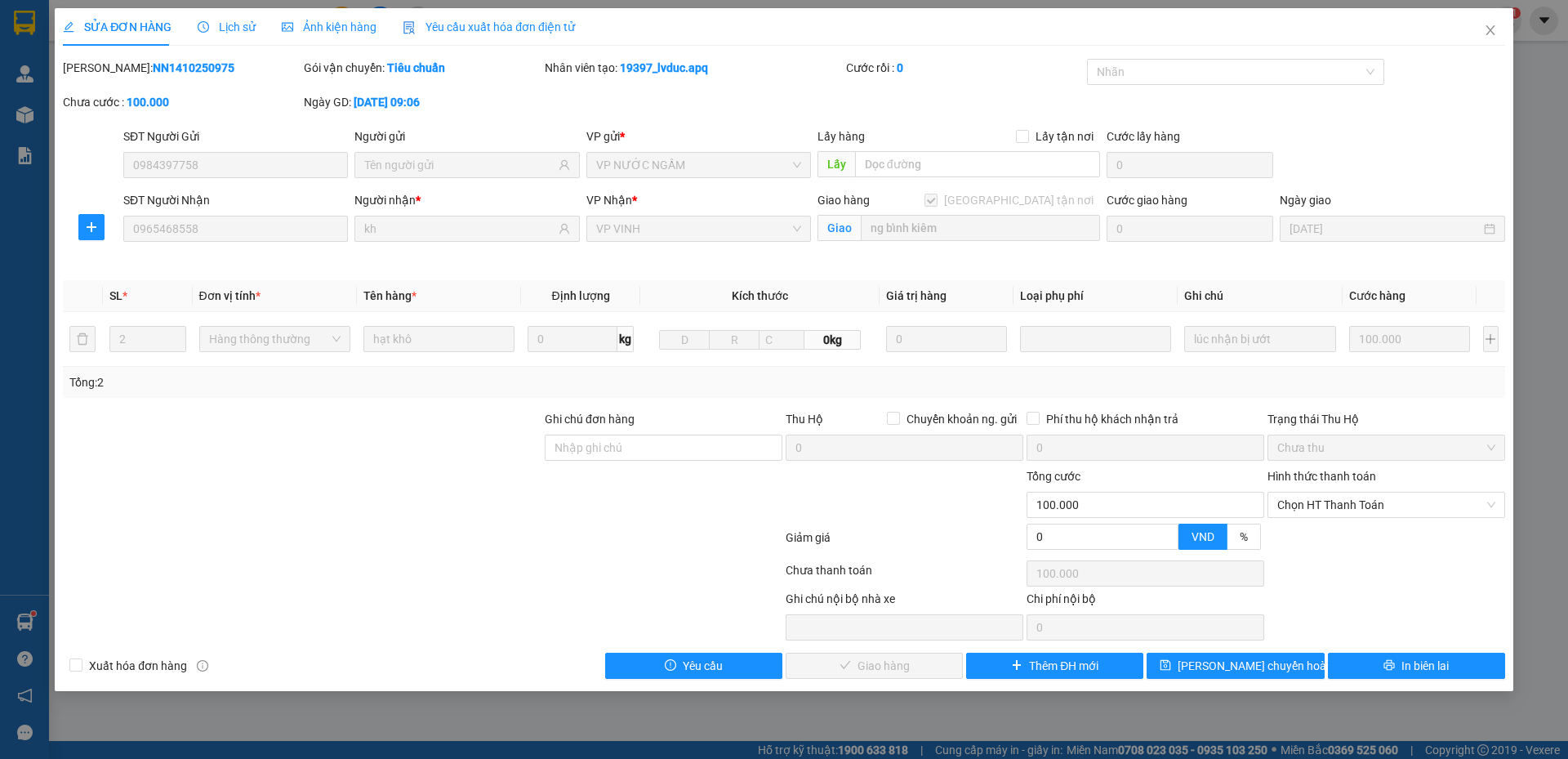
click at [237, 23] on span "Lịch sử" at bounding box center [227, 26] width 58 height 13
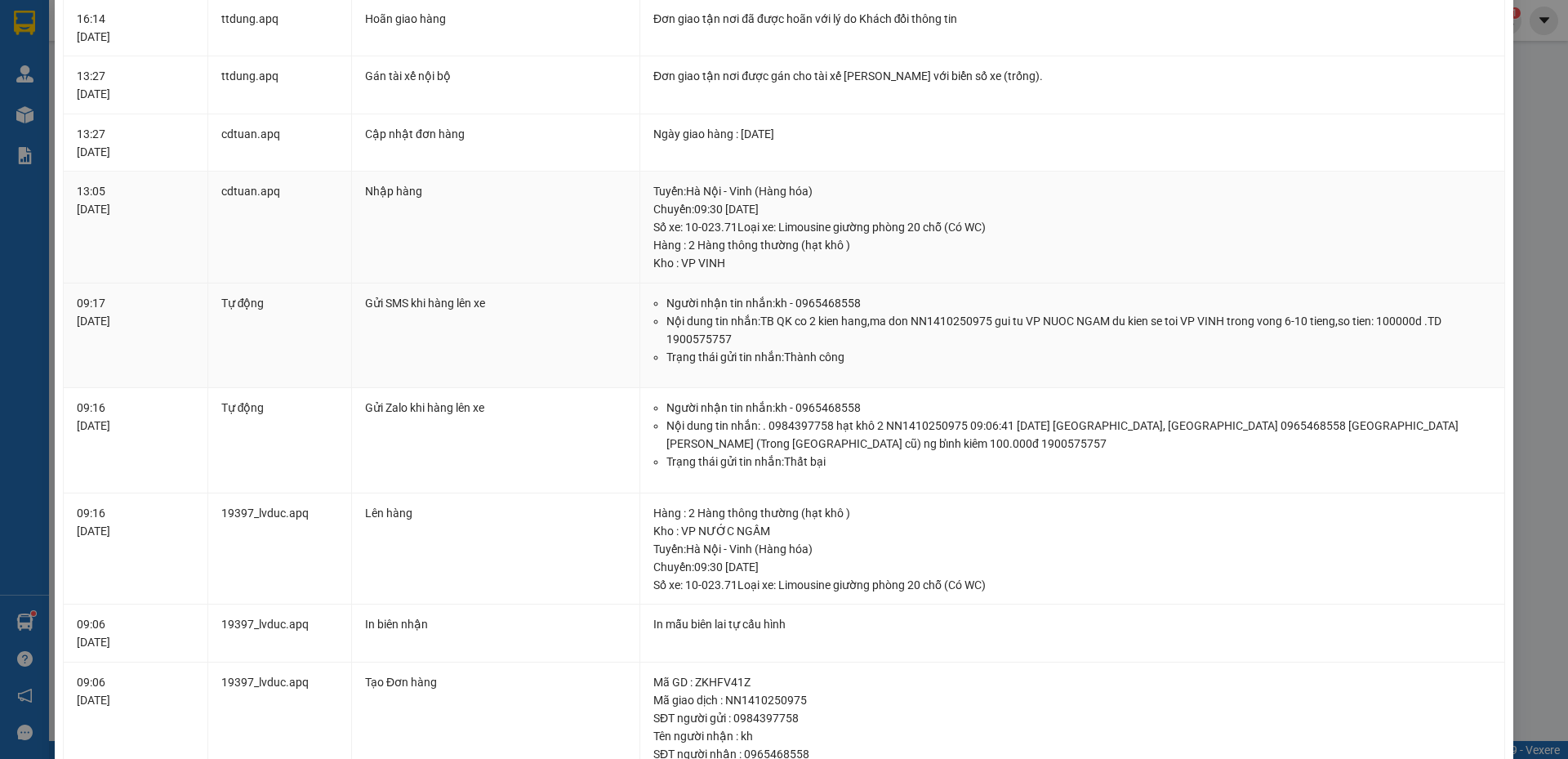
scroll to position [245, 0]
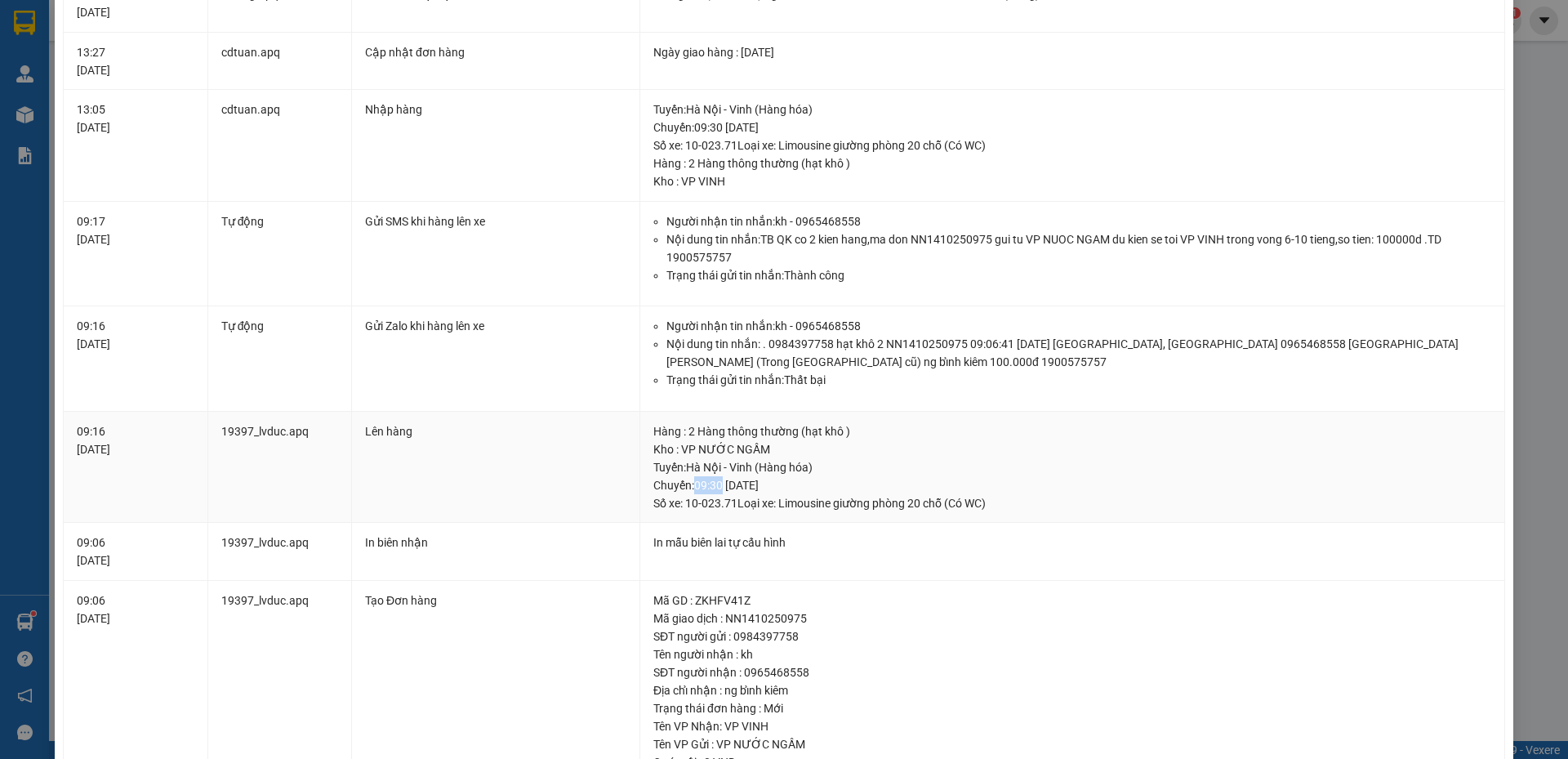
drag, startPoint x: 719, startPoint y: 490, endPoint x: 693, endPoint y: 487, distance: 26.2
click at [693, 487] on div "Tuyến : Hà Nội - Vinh (Hàng hóa) Chuyến: 09:30 ngày 14-10-2025 Số xe: 10-023.71…" at bounding box center [1072, 484] width 838 height 54
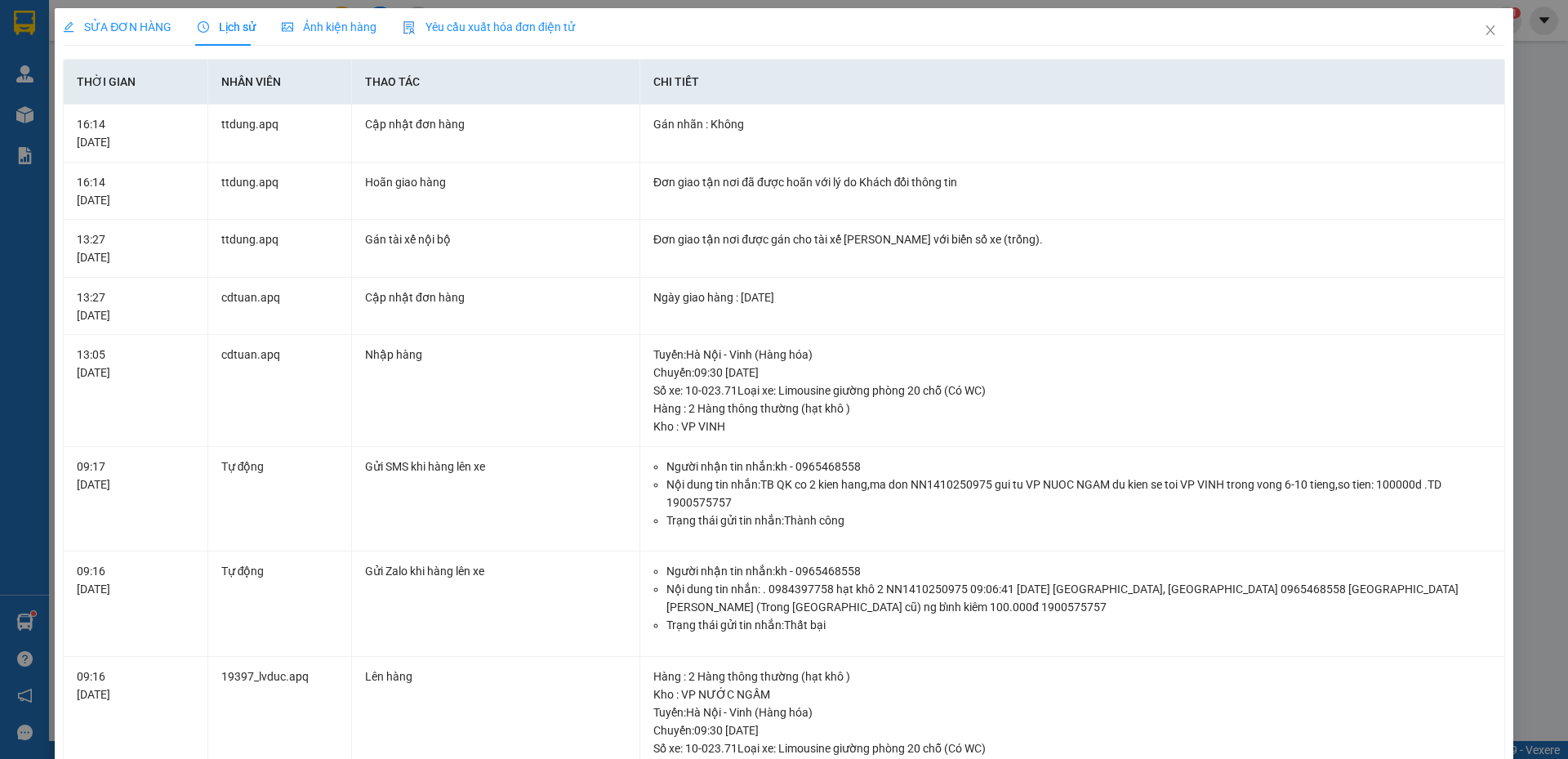
click at [1398, 38] on div "SỬA ĐƠN HÀNG Lịch sử Ảnh kiện hàng Yêu cầu xuất hóa đơn điện tử" at bounding box center [784, 27] width 1442 height 37
click at [1420, 35] on div "SỬA ĐƠN HÀNG Lịch sử Ảnh kiện hàng Yêu cầu xuất hóa đơn điện tử" at bounding box center [784, 27] width 1442 height 37
click at [1484, 34] on icon "close" at bounding box center [1490, 30] width 13 height 13
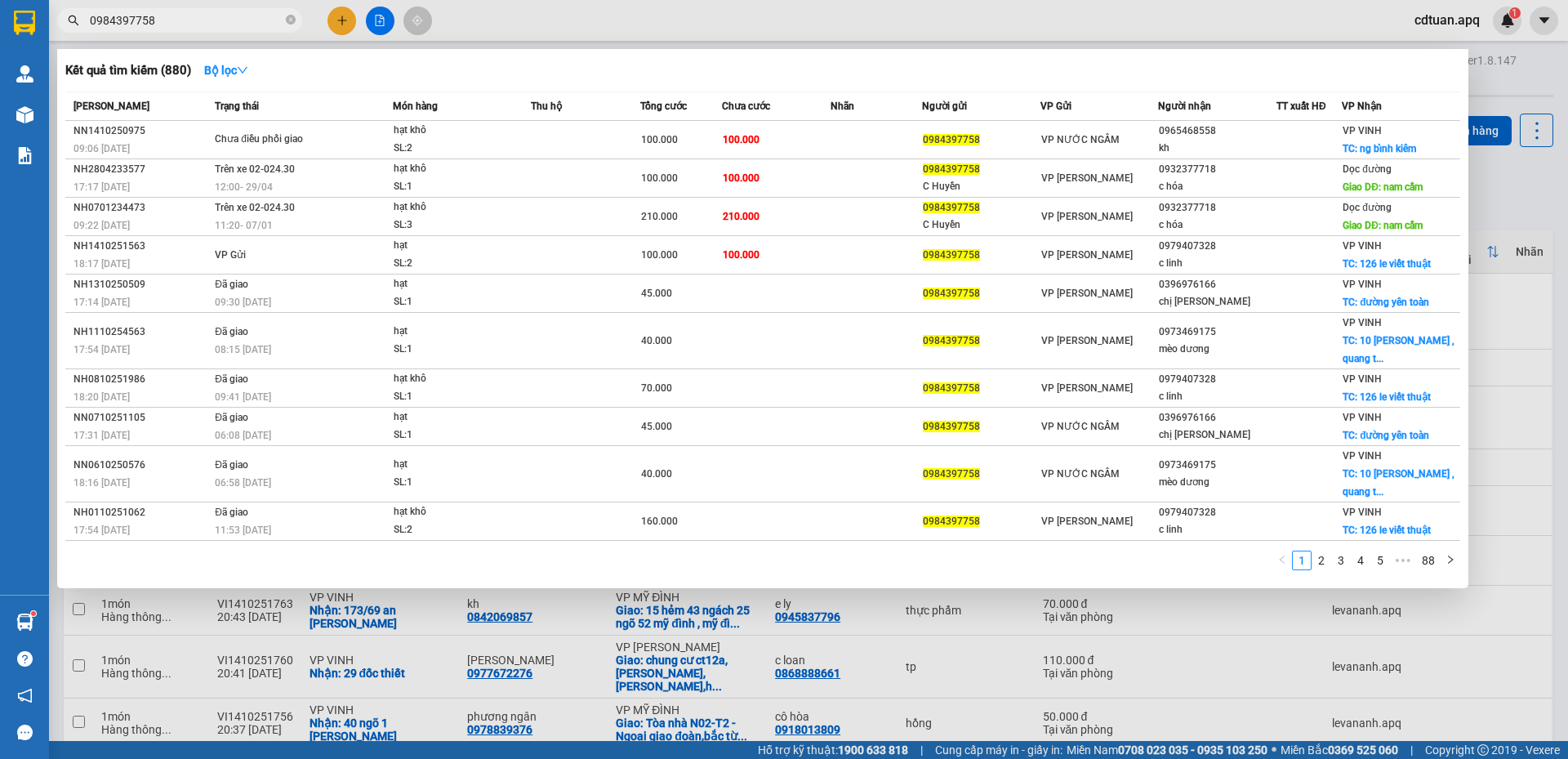
click at [244, 28] on input "0984397758" at bounding box center [186, 20] width 193 height 18
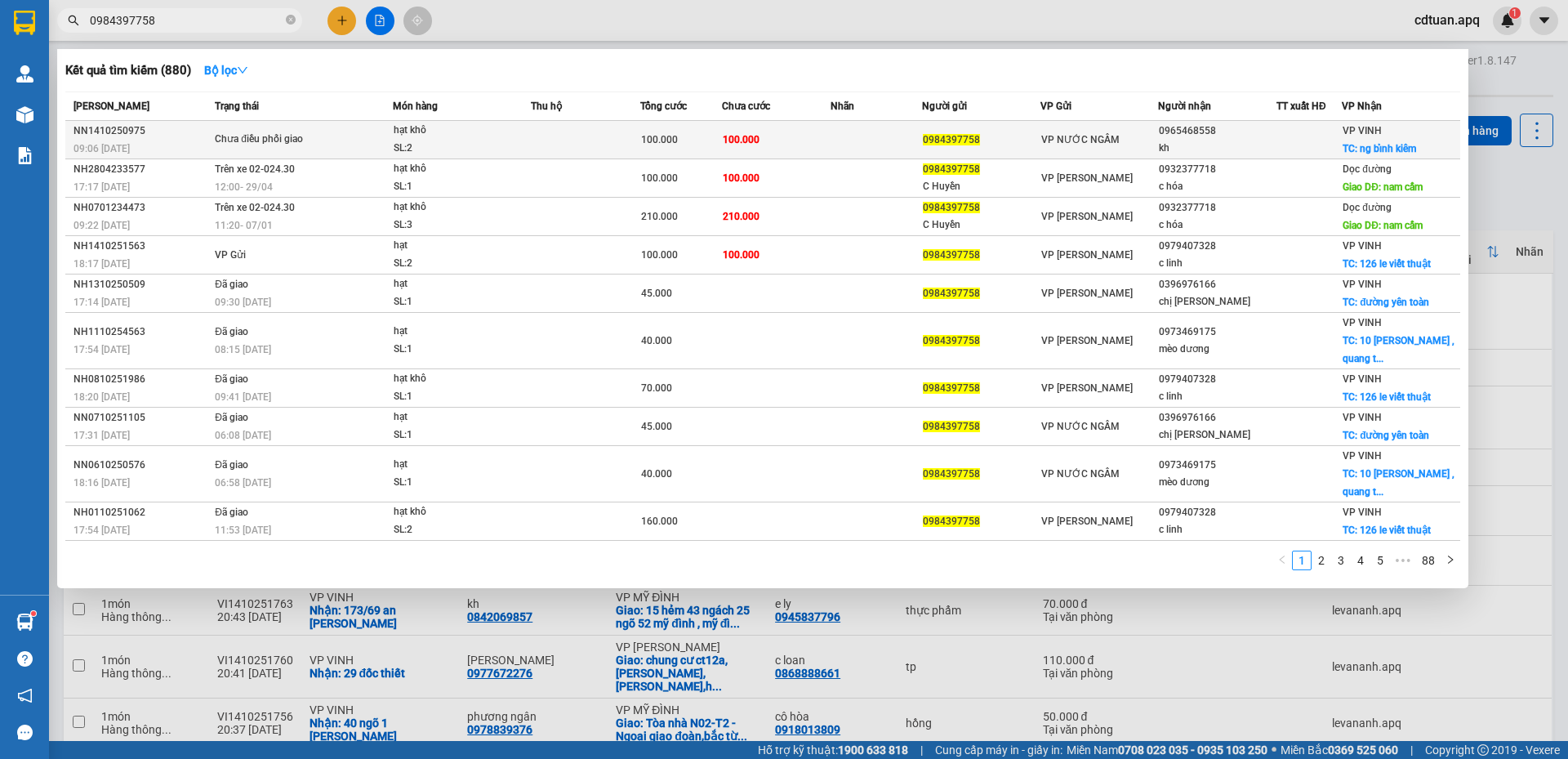
click at [359, 140] on span "Chưa điều phối giao" at bounding box center [303, 139] width 178 height 18
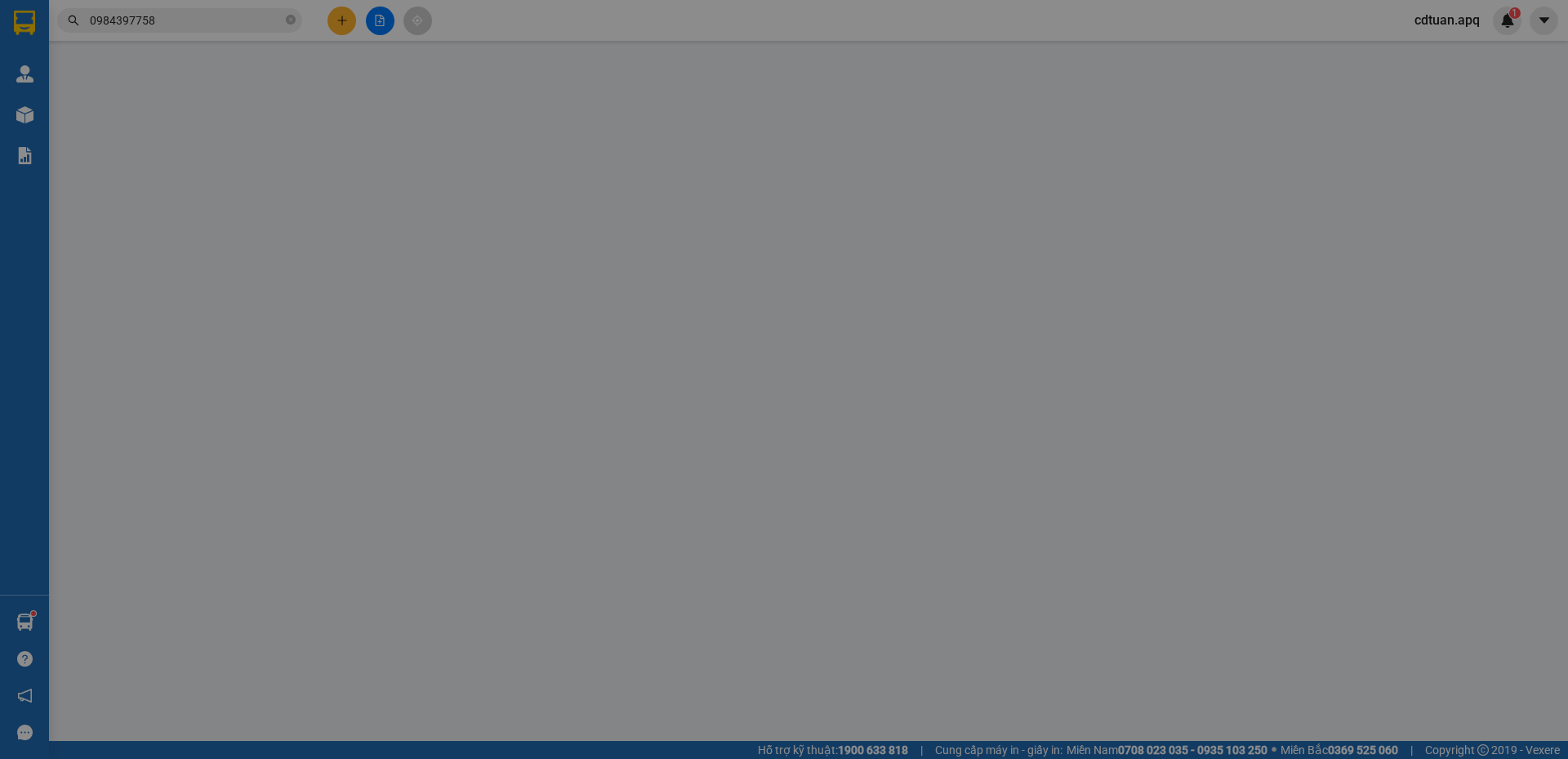
type input "0984397758"
type input "0965468558"
type input "kh"
checkbox input "true"
type input "ng bỉnh kiêm"
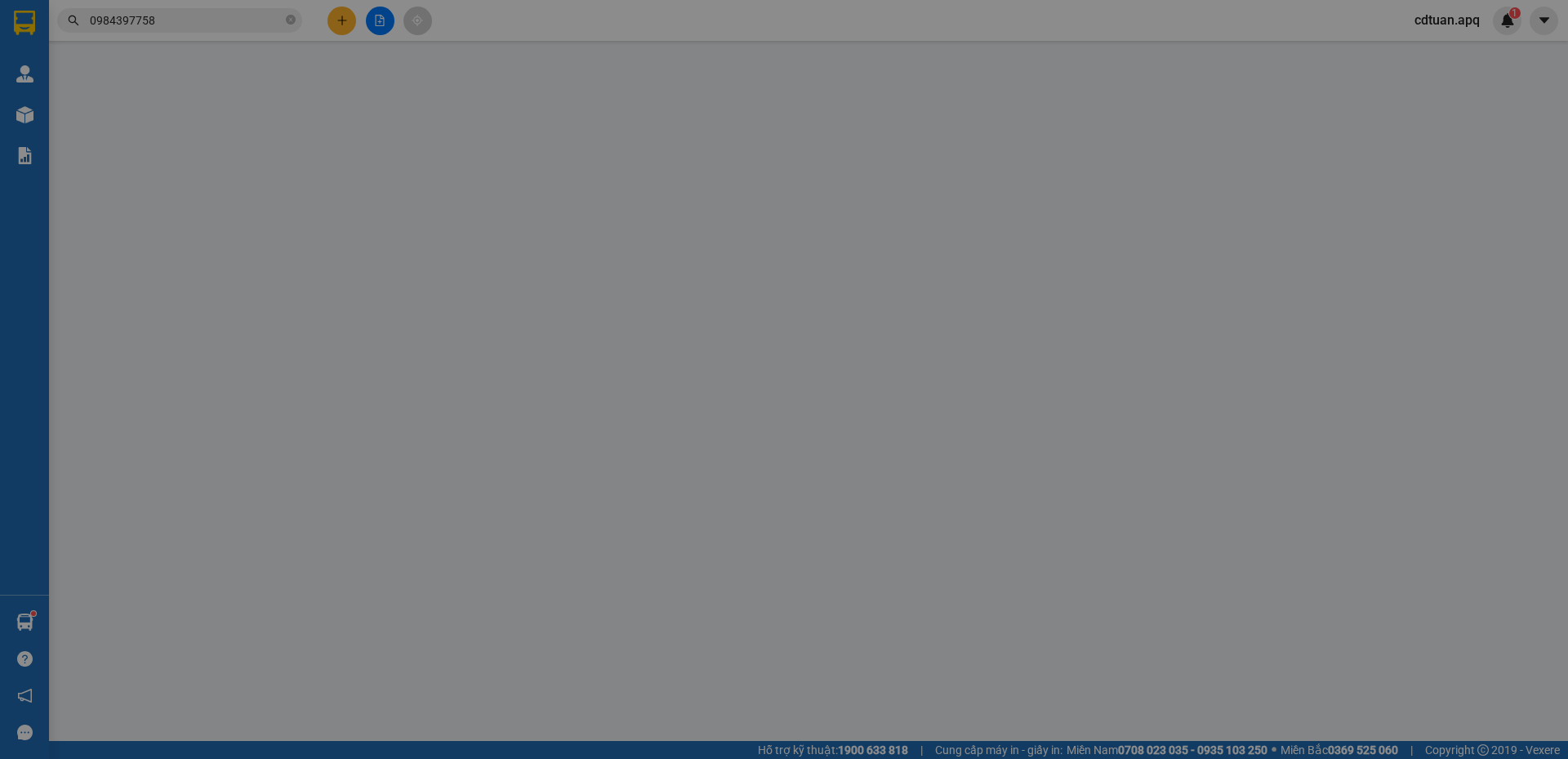
type input "0"
type input "100.000"
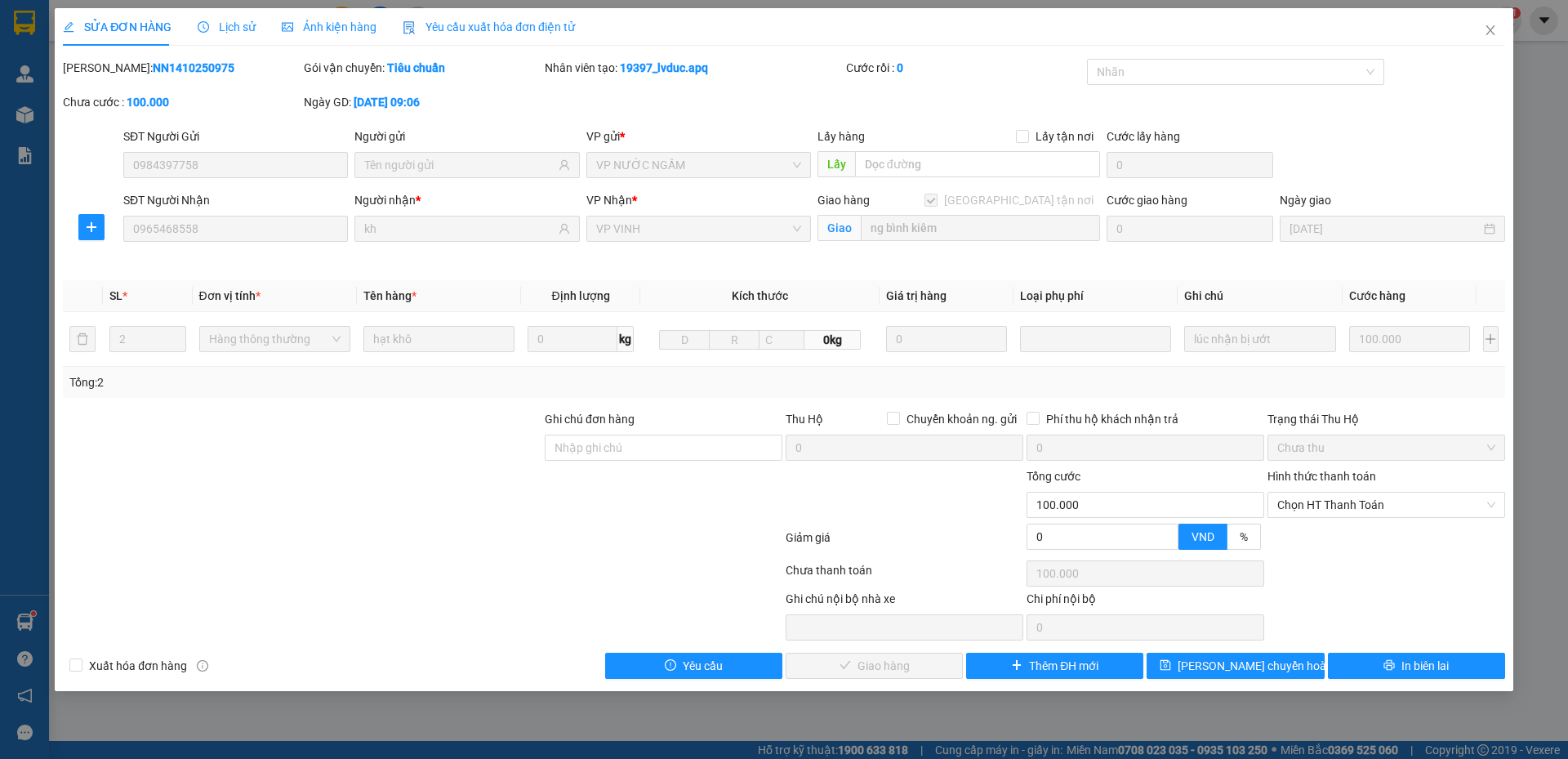
click at [1148, 105] on div "Mã ĐH: NN1410250975 Gói vận chuyển: Tiêu chuẩn Nhân viên tạo: 19397_lvduc.apq C…" at bounding box center [783, 93] width 1445 height 69
click at [642, 94] on div "Mã ĐH: NN1410250975 Gói vận chuyển: Tiêu chuẩn Nhân viên tạo: 19397_lvduc.apq C…" at bounding box center [783, 93] width 1445 height 69
click at [1285, 131] on div "SĐT Người Gửi 0984397758 Người gửi VP gửi * VP NƯỚC NGẦM Lấy hàng Lấy tận nơi L…" at bounding box center [814, 156] width 1388 height 57
click at [989, 36] on div "SỬA ĐƠN HÀNG Lịch sử Ảnh kiện hàng Yêu cầu xuất hóa đơn điện tử" at bounding box center [784, 27] width 1442 height 37
click at [1049, 109] on div "Mã ĐH: NN1410250975 Gói vận chuyển: Tiêu chuẩn Nhân viên tạo: 19397_lvduc.apq C…" at bounding box center [783, 93] width 1445 height 69
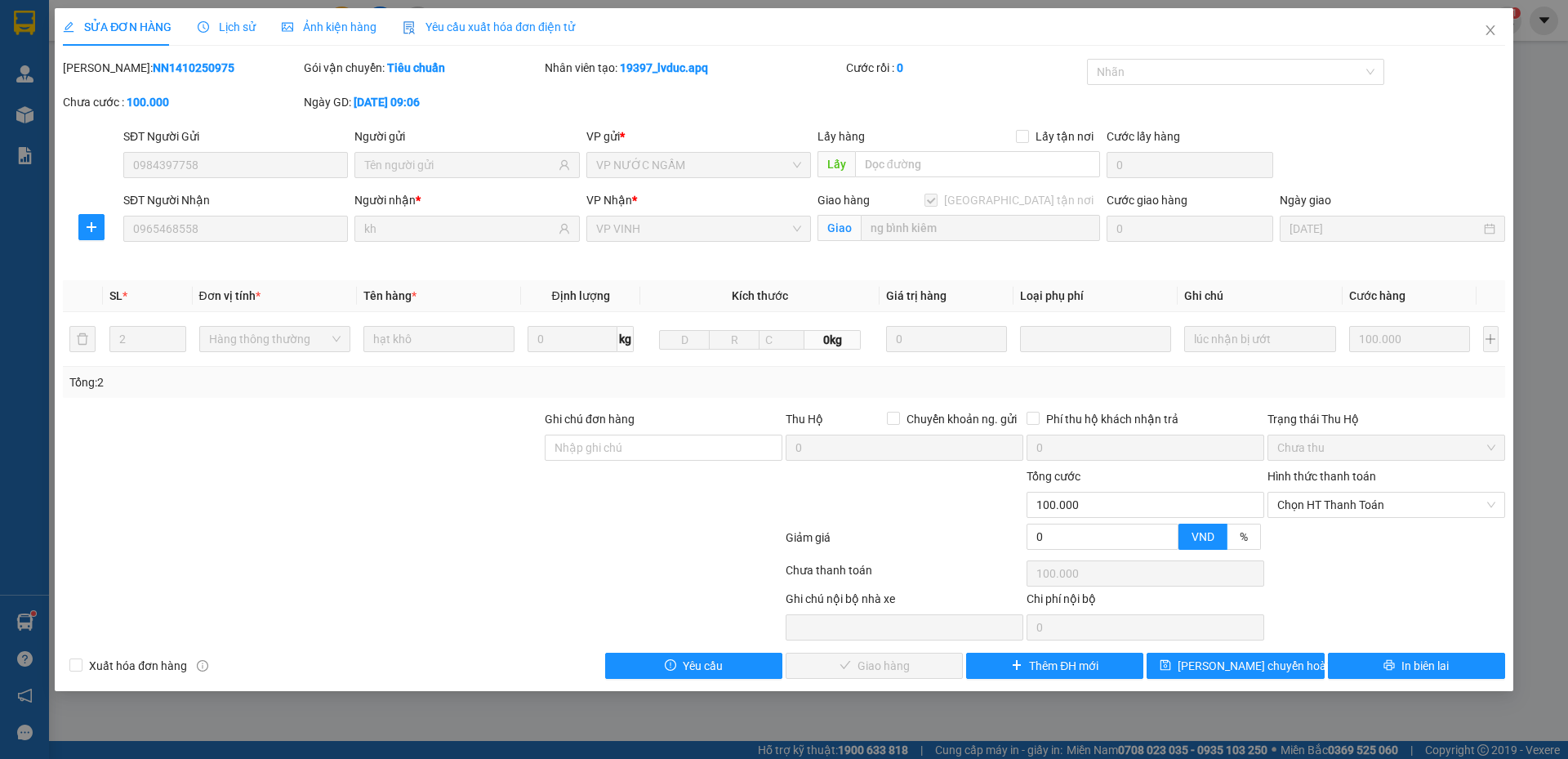
click at [1049, 109] on div "Mã ĐH: NN1410250975 Gói vận chuyển: Tiêu chuẩn Nhân viên tạo: 19397_lvduc.apq C…" at bounding box center [783, 93] width 1445 height 69
click at [1496, 28] on icon "close" at bounding box center [1490, 30] width 13 height 13
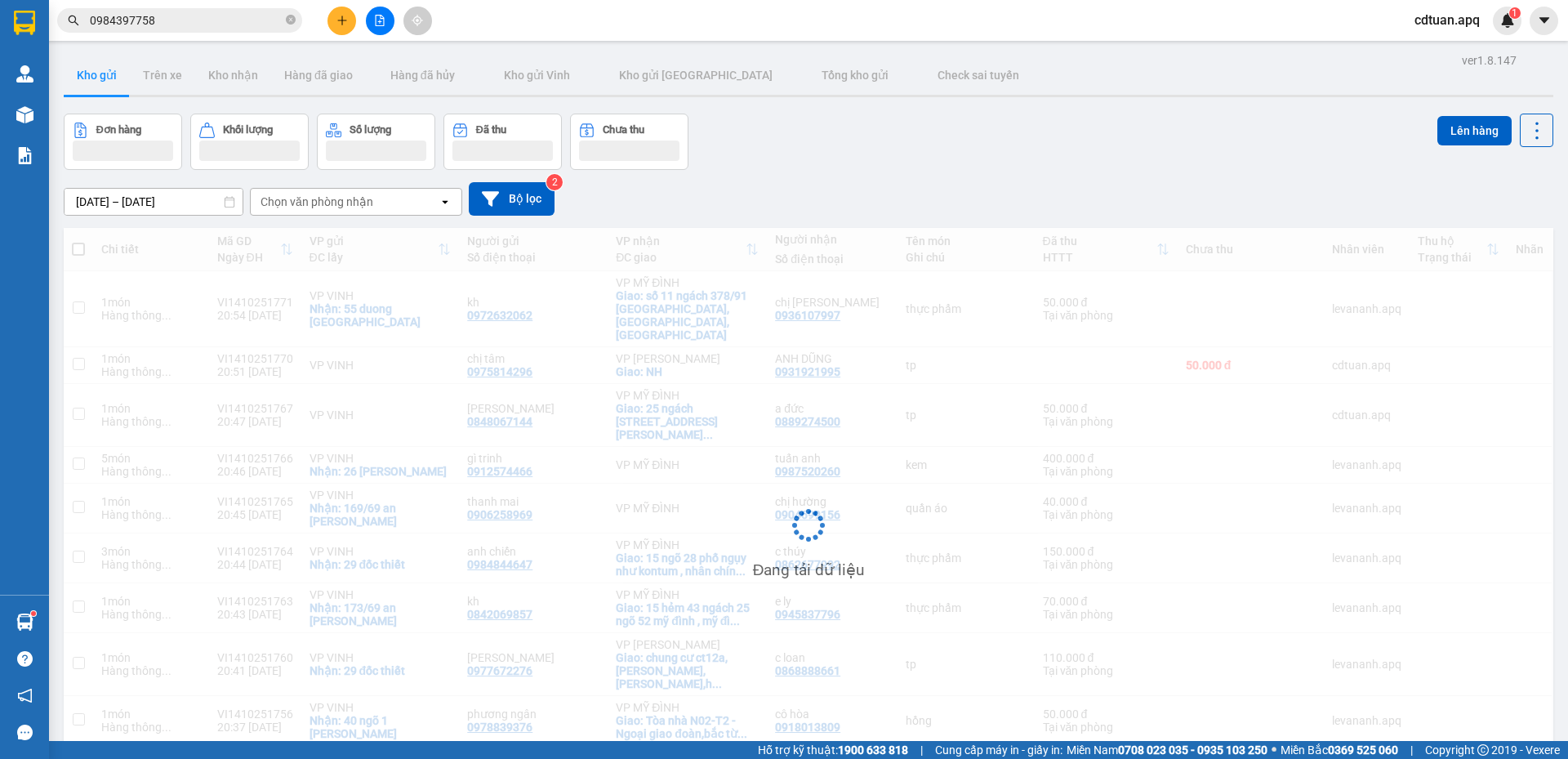
click at [1131, 136] on div "Đơn hàng Khối lượng Số lượng Đã thu Chưa thu Lên hàng" at bounding box center [808, 142] width 1489 height 56
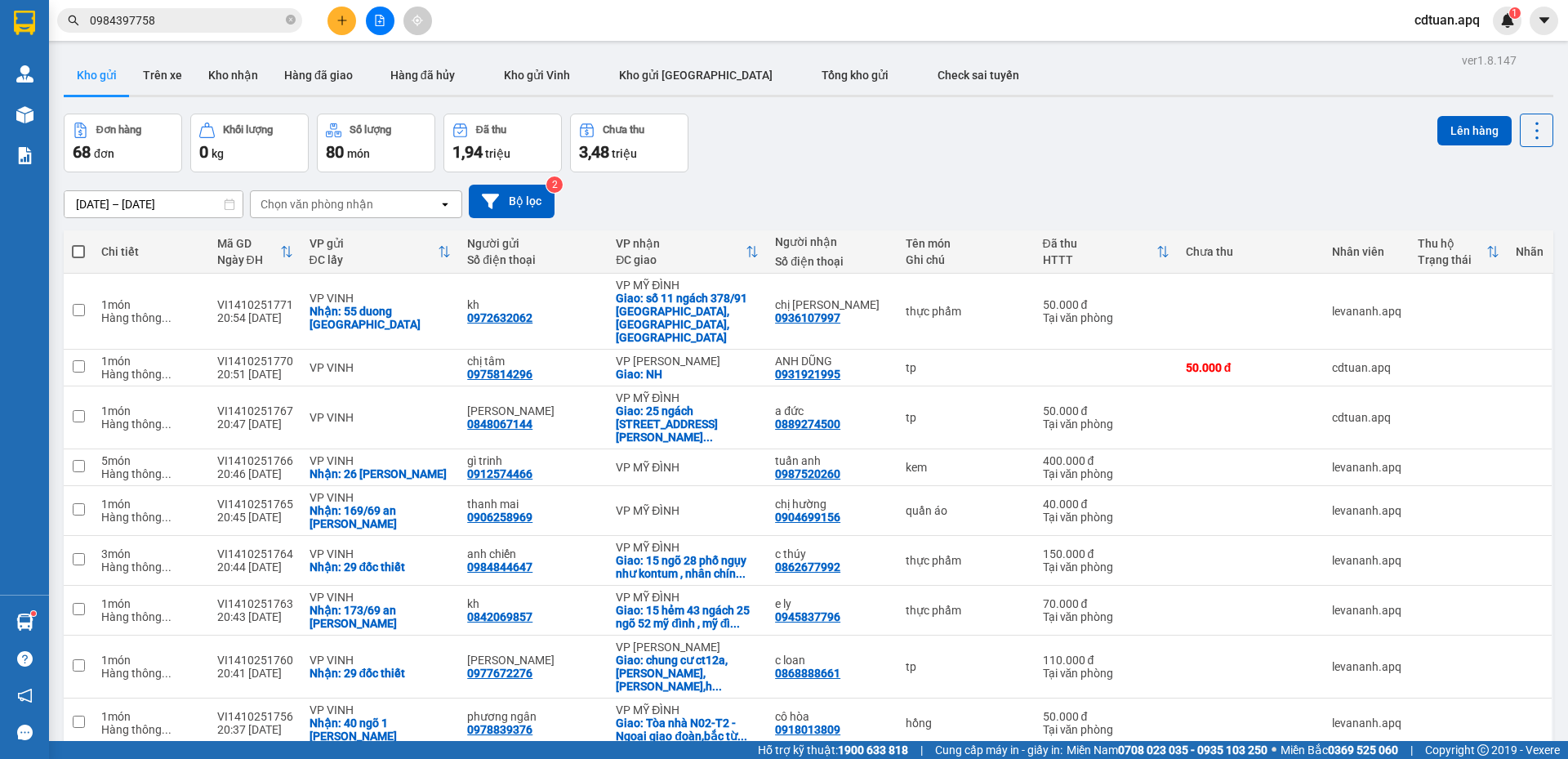
click at [824, 165] on div "Đơn hàng 68 đơn Khối lượng 0 kg Số lượng 80 món Đã thu 1,94 triệu Chưa thu 3,48…" at bounding box center [808, 143] width 1489 height 59
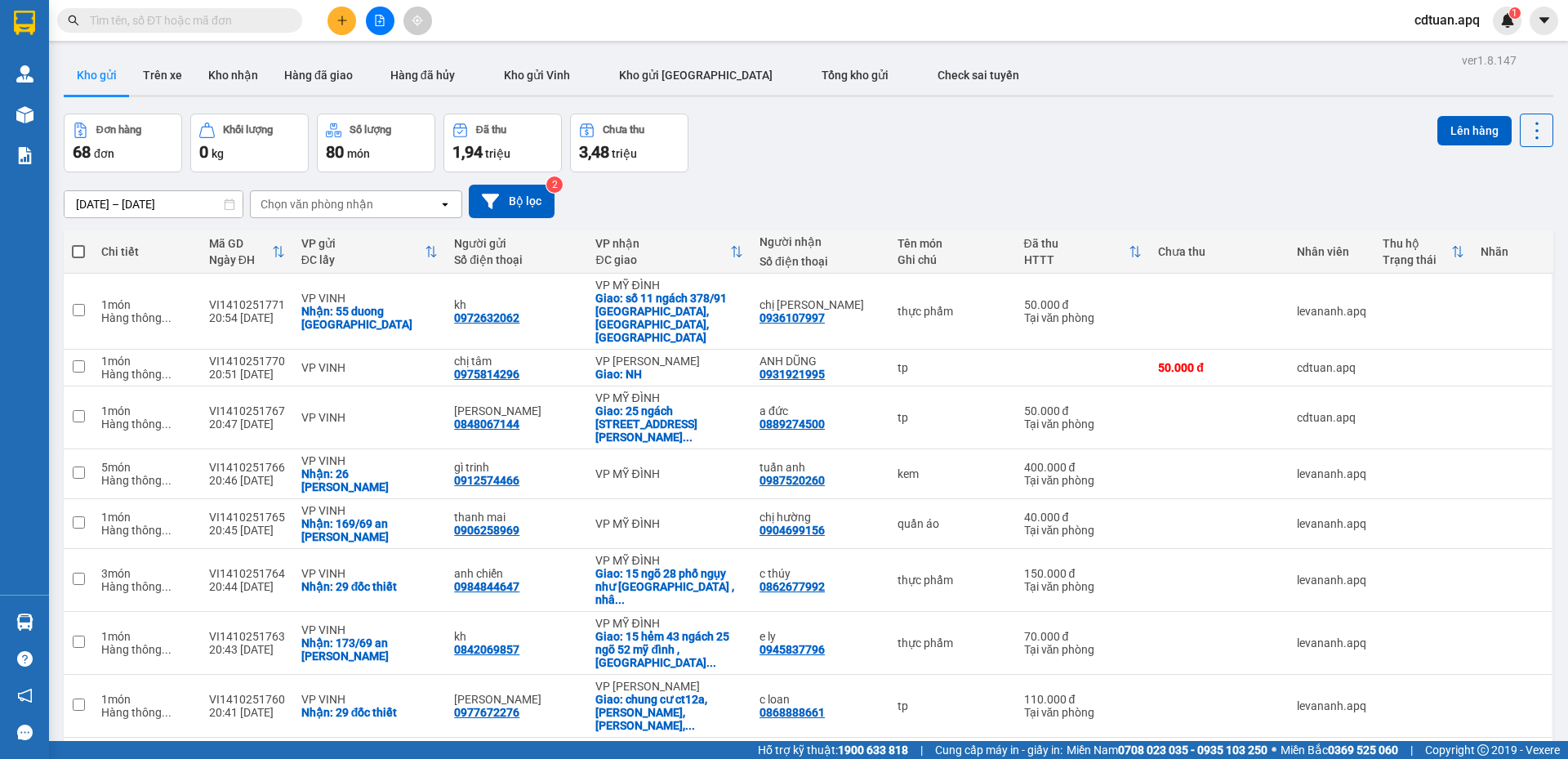
click at [1119, 183] on div "[DATE] – [DATE] Press the down arrow key to interact with the calendar and sele…" at bounding box center [808, 201] width 1489 height 58
click at [1428, 20] on span "cdtuan.apq" at bounding box center [1447, 20] width 92 height 20
click at [1433, 56] on span "Đăng xuất" at bounding box center [1460, 50] width 69 height 18
